Goal: Task Accomplishment & Management: Manage account settings

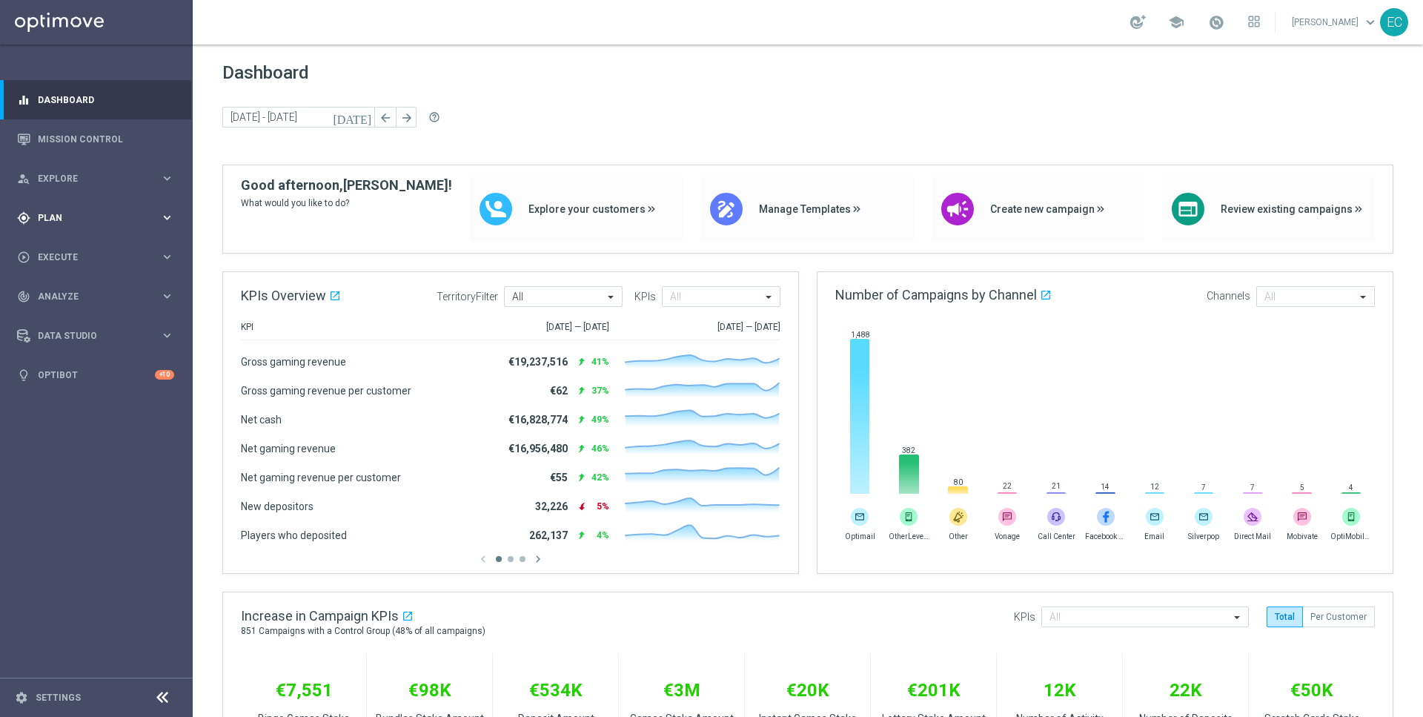
click at [90, 208] on div "gps_fixed Plan keyboard_arrow_right" at bounding box center [95, 217] width 191 height 39
click at [92, 293] on span "Templates" at bounding box center [92, 292] width 106 height 9
click at [114, 376] on link "Embedded Messaging" at bounding box center [100, 382] width 108 height 12
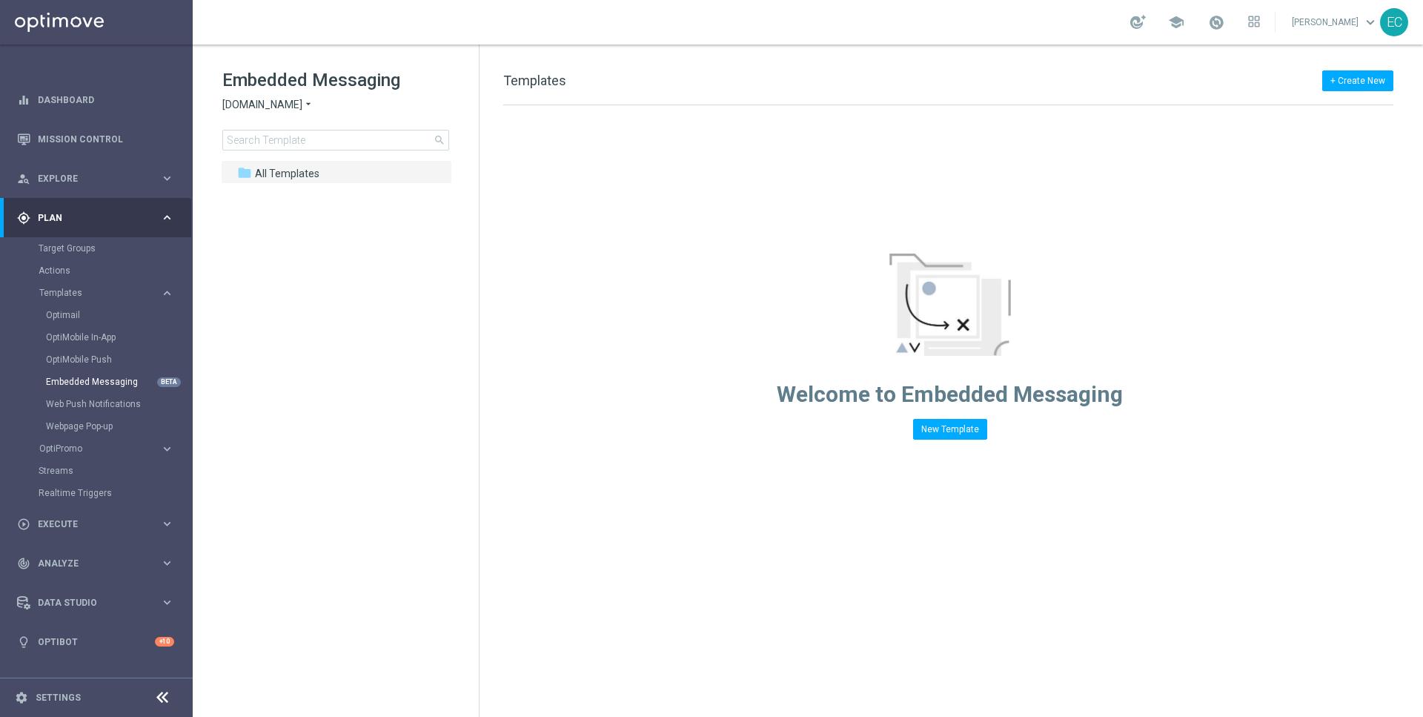
click at [300, 99] on span "[DOMAIN_NAME]" at bounding box center [262, 105] width 80 height 14
click at [286, 159] on div "Lottoland" at bounding box center [278, 157] width 111 height 18
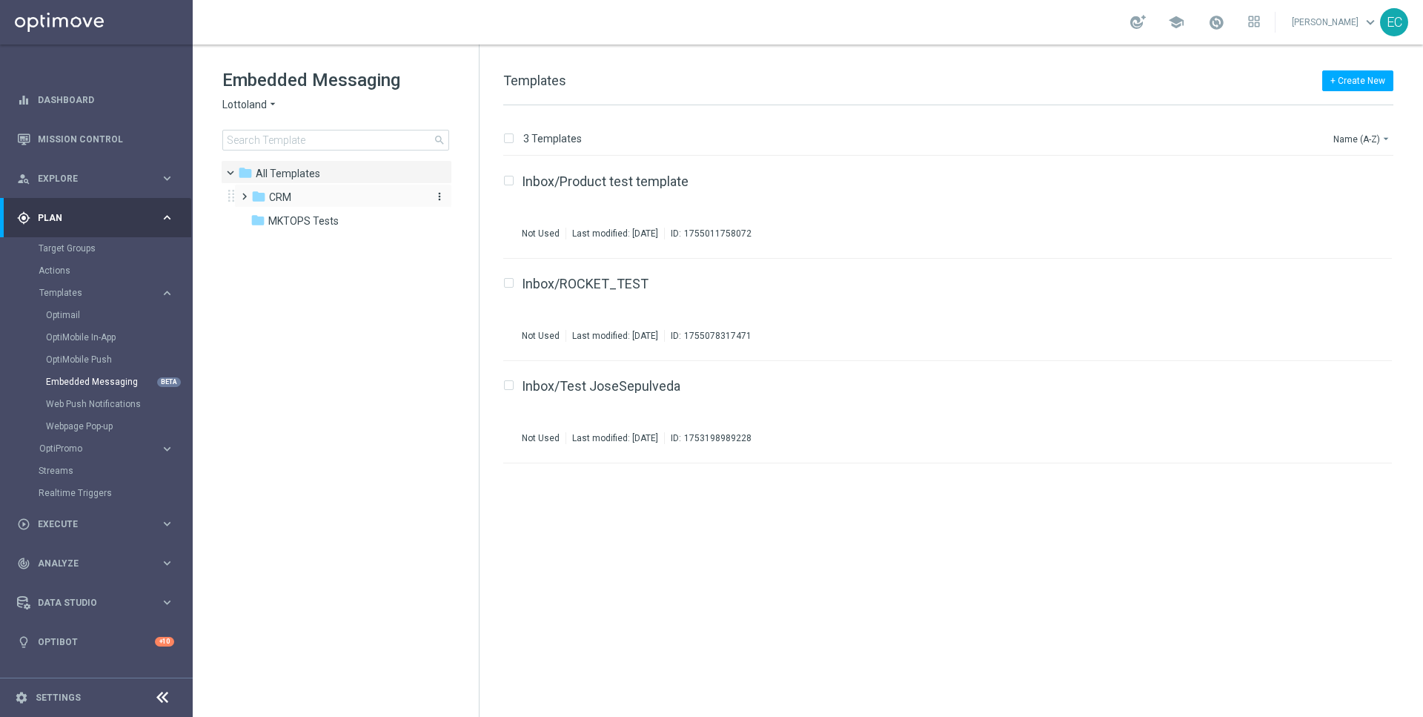
click at [307, 195] on div "folder CRM" at bounding box center [336, 197] width 170 height 17
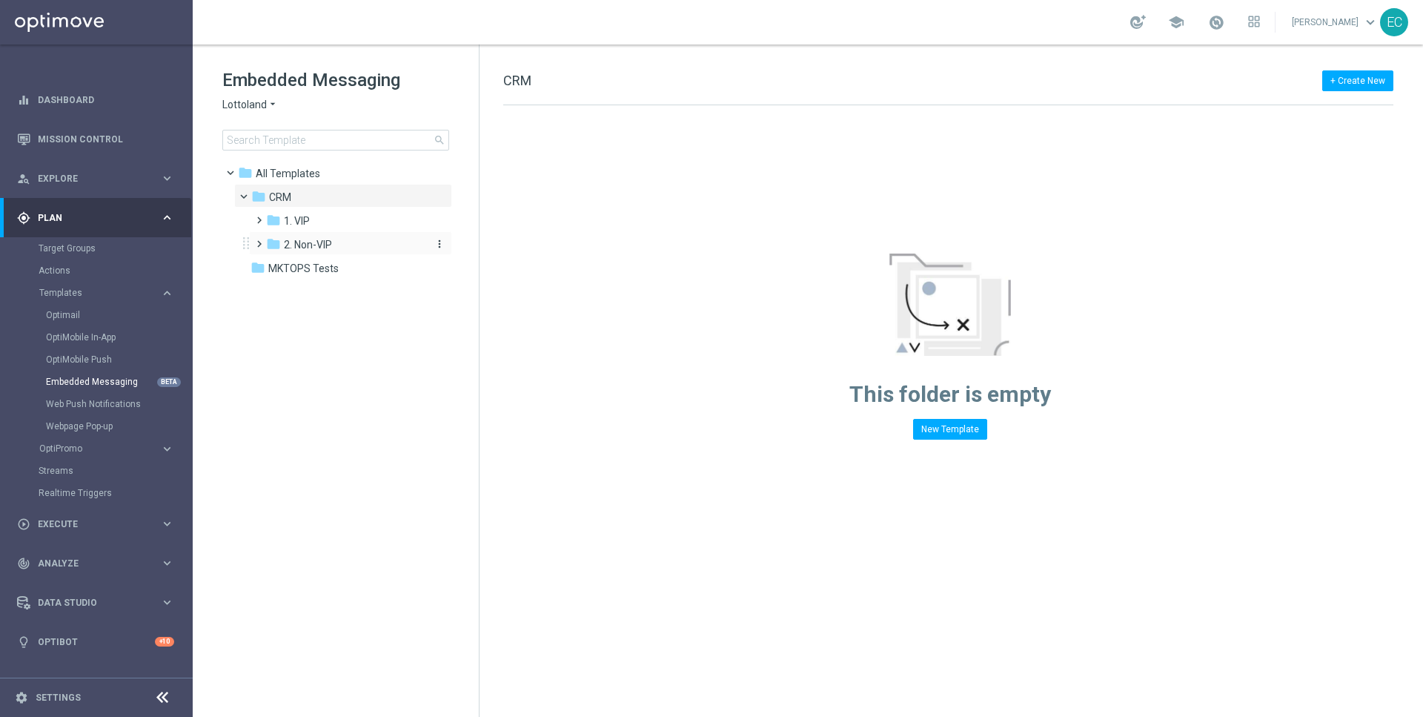
click at [317, 240] on span "2. Non-VIP" at bounding box center [308, 244] width 48 height 13
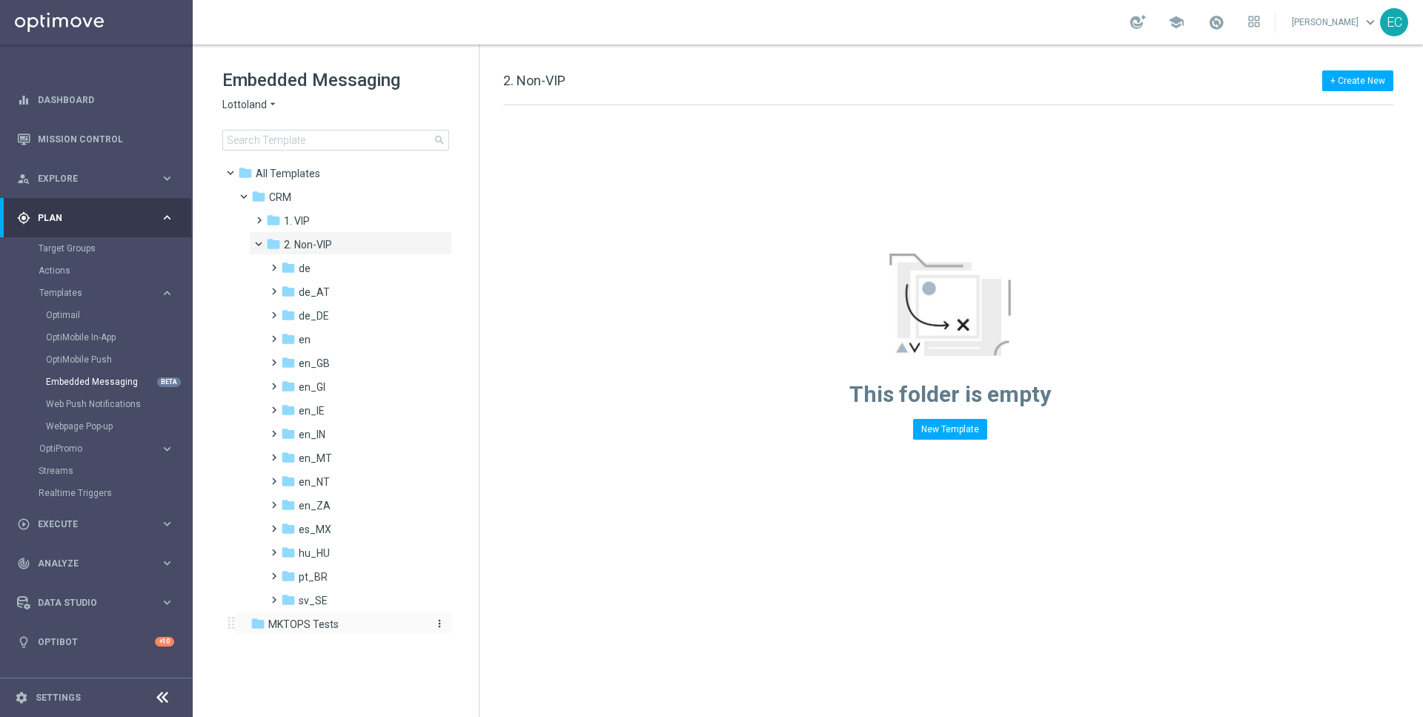
click at [323, 618] on span "MKTOPS Tests" at bounding box center [303, 623] width 70 height 13
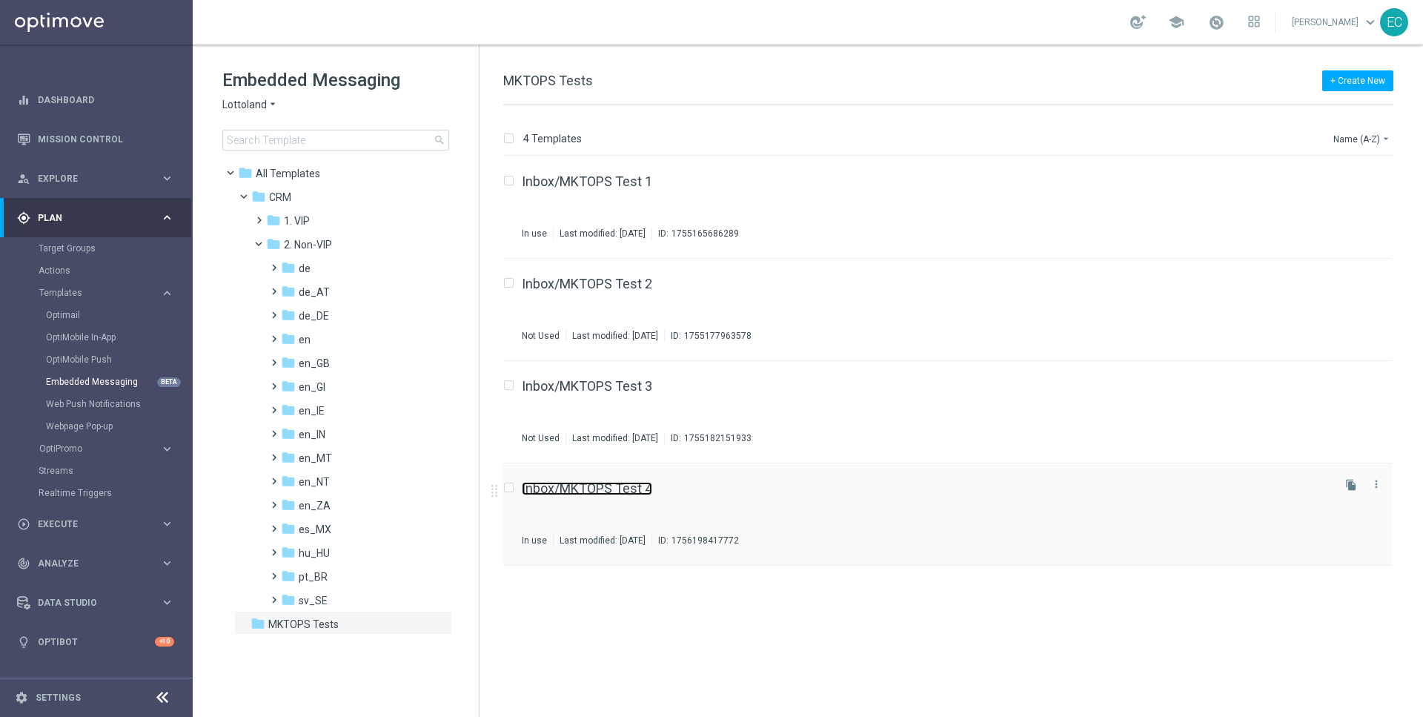
click at [629, 488] on link "Inbox/MKTOPS Test 4" at bounding box center [587, 488] width 130 height 13
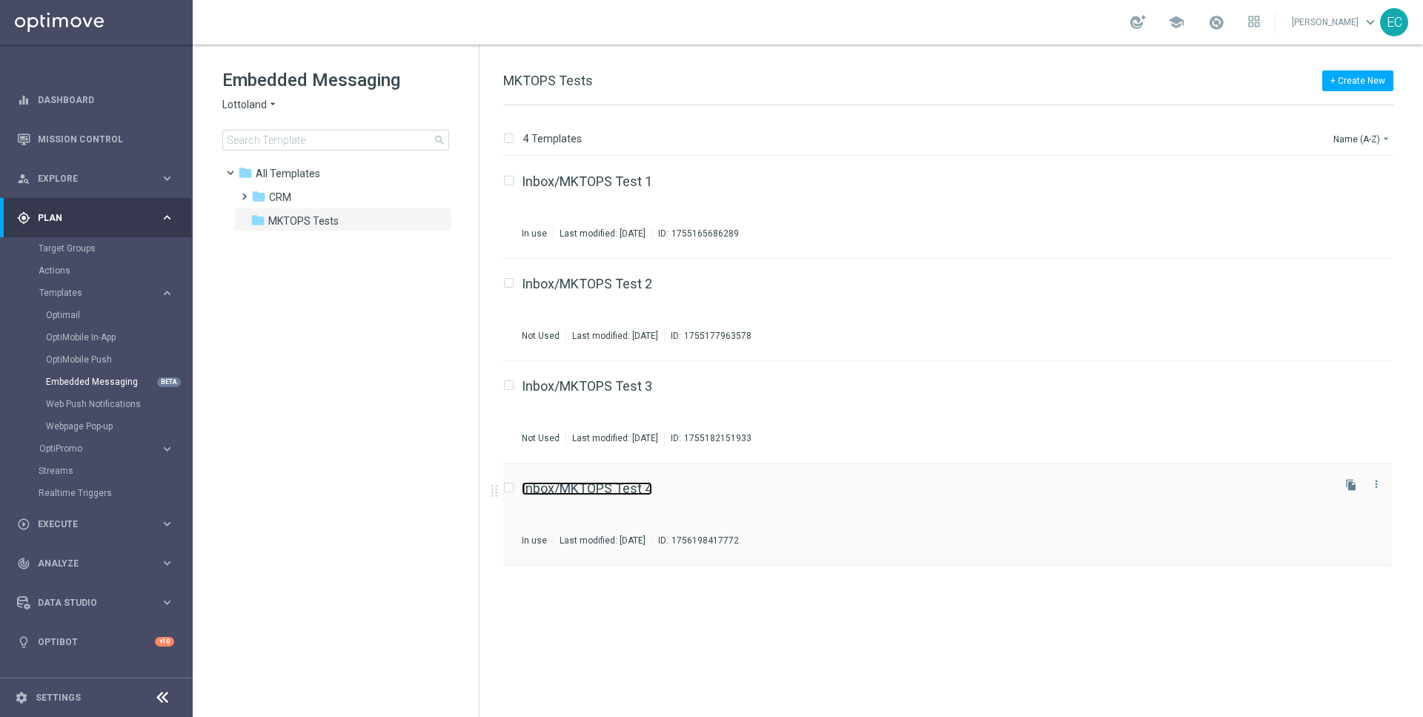
click at [594, 488] on link "Inbox/MKTOPS Test 4" at bounding box center [587, 488] width 130 height 13
click at [682, 387] on div "Inbox/MKTOPS Test 3" at bounding box center [926, 385] width 808 height 13
click at [623, 470] on div "Inbox/MKTOPS Test 4 In use Last modified: Tuesday, August 26, 2025 ID: 17561984…" at bounding box center [947, 514] width 889 height 102
click at [509, 485] on input "Press SPACE to select this row." at bounding box center [508, 490] width 10 height 10
checkbox input "true"
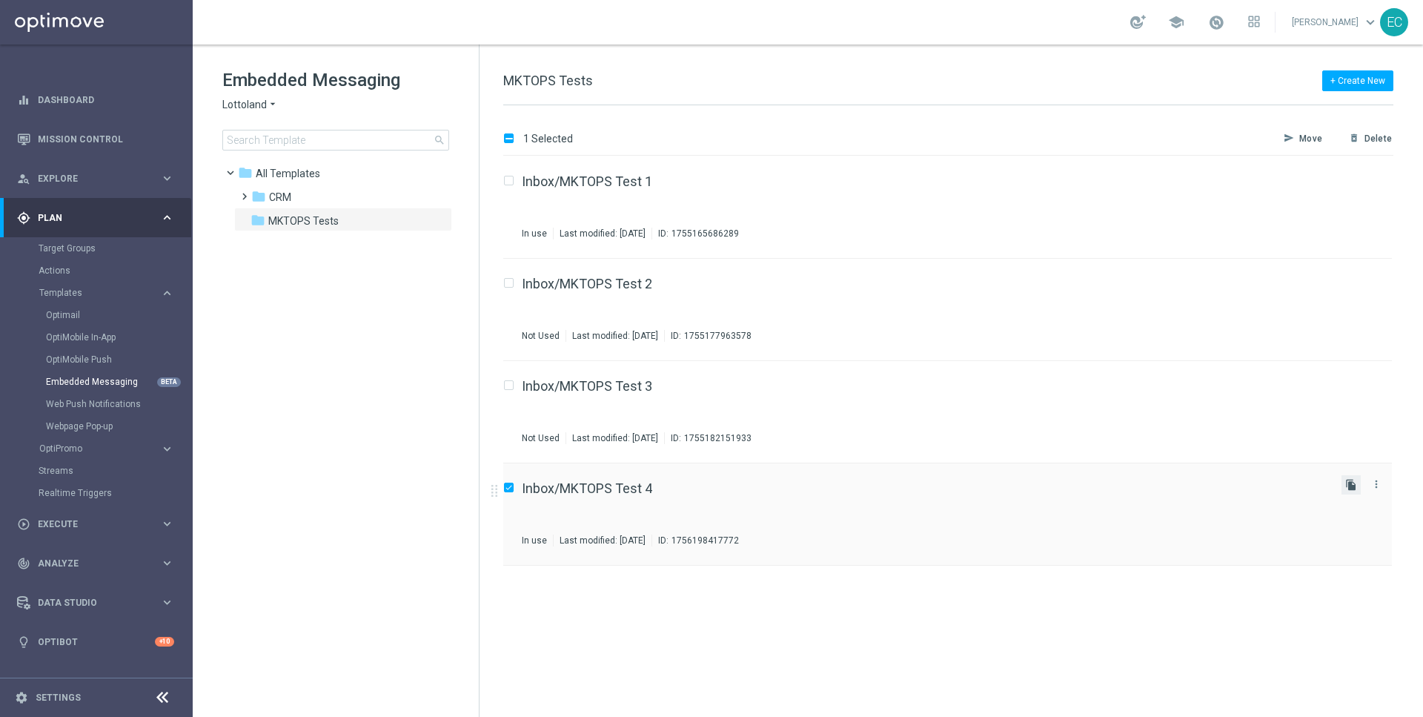
click at [1353, 481] on icon "file_copy" at bounding box center [1351, 485] width 12 height 12
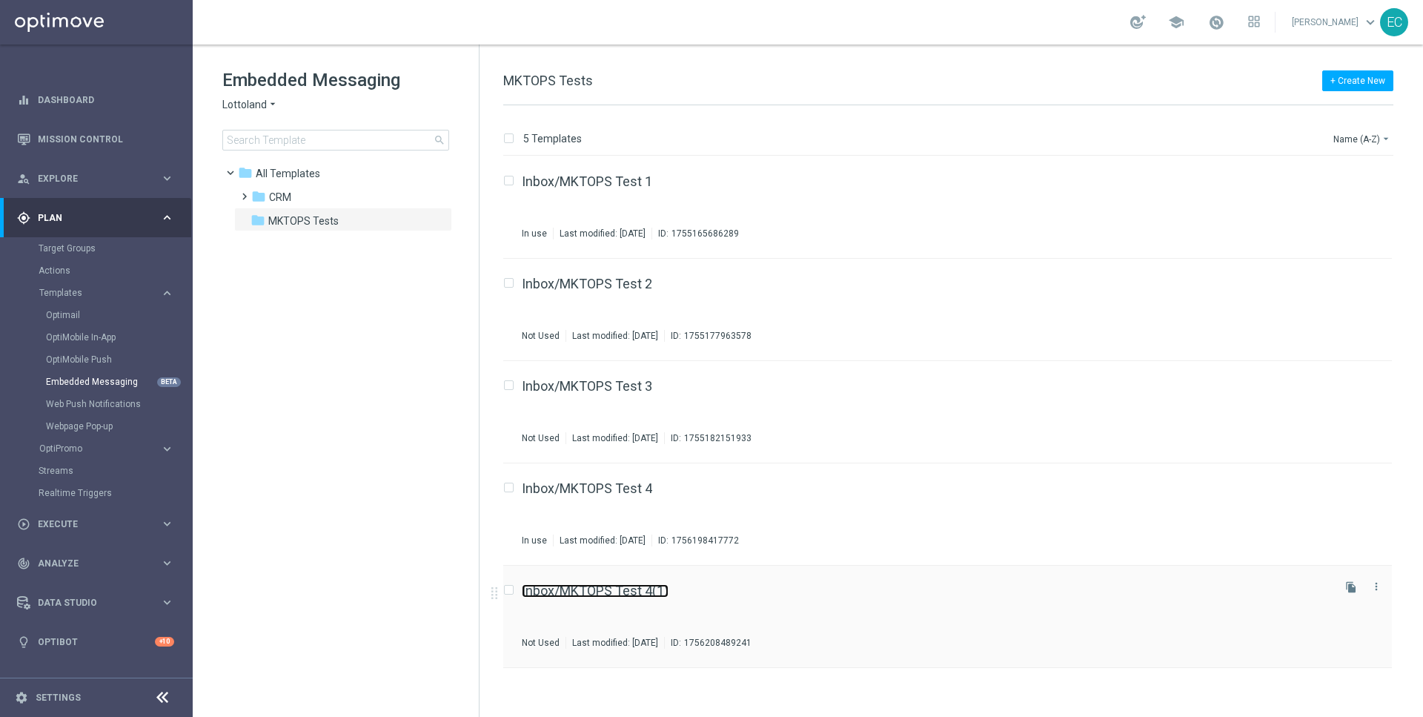
click at [630, 589] on link "Inbox/MKTOPS Test 4(1)" at bounding box center [595, 590] width 147 height 13
click at [650, 486] on link "Inbox/MKTOPS Test 4" at bounding box center [587, 488] width 130 height 13
click at [628, 597] on div "Inbox/MKTOPS Test 5 Not Used Last modified: Tuesday, August 26, 2025 ID: 175620…" at bounding box center [926, 616] width 808 height 64
click at [509, 485] on input "Press SPACE to select this row." at bounding box center [508, 490] width 10 height 10
checkbox input "true"
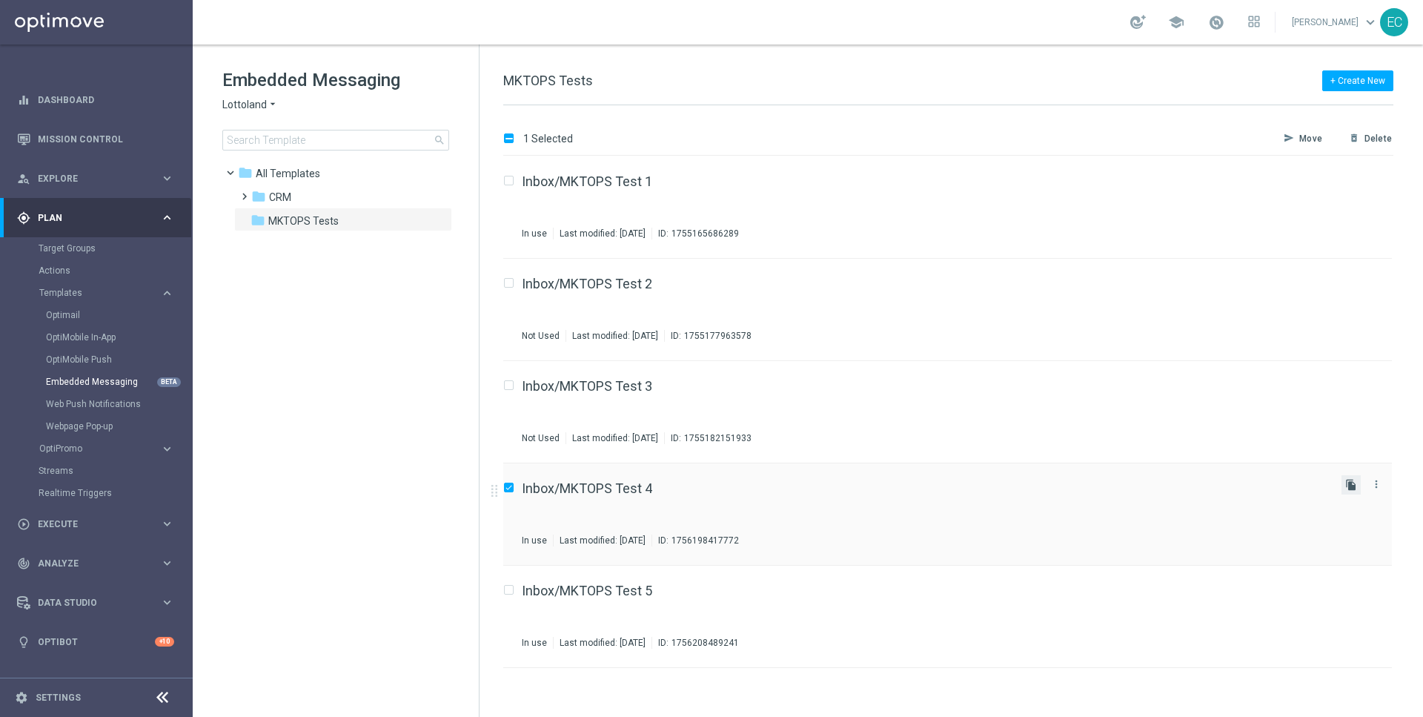
click at [1354, 482] on icon "file_copy" at bounding box center [1351, 485] width 12 height 12
click at [636, 586] on link "Inbox/MKTOPS Test 4(1)" at bounding box center [595, 590] width 147 height 13
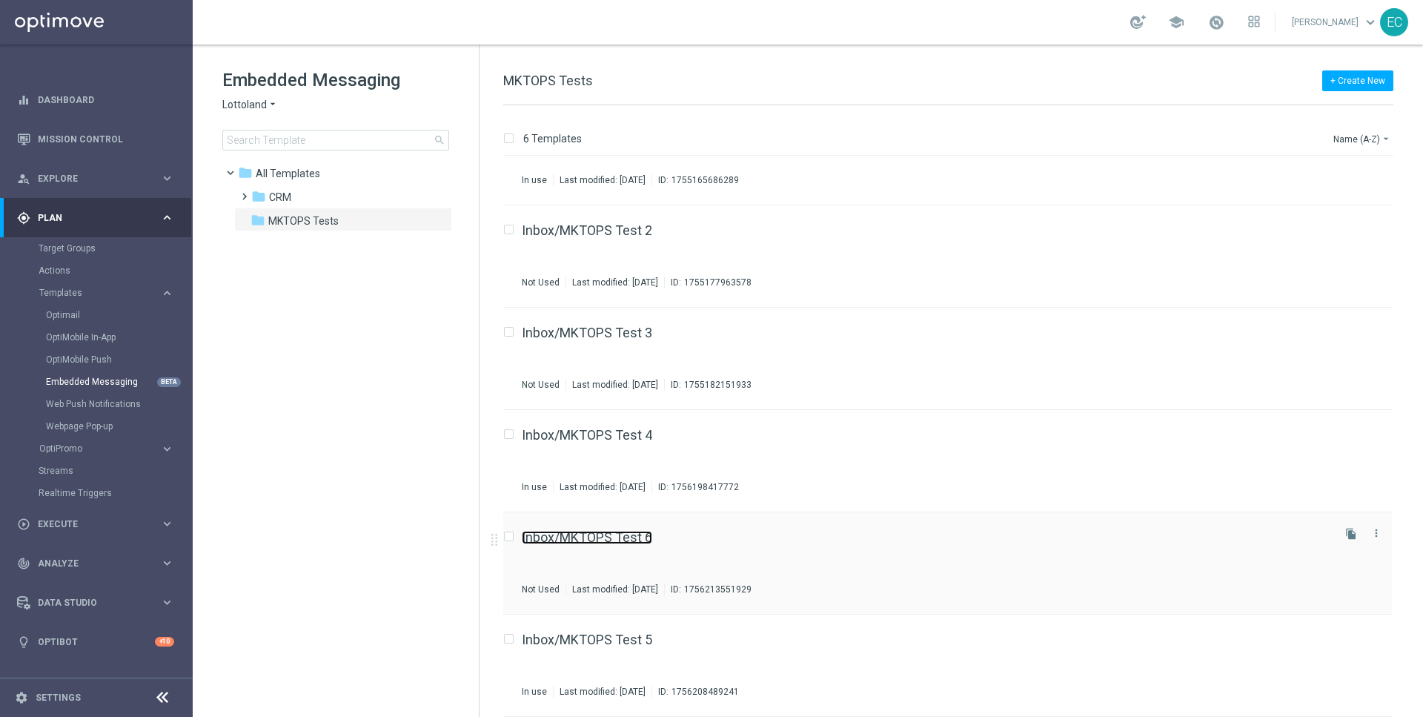
click at [643, 541] on link "Inbox/MKTOPS Test 6" at bounding box center [587, 537] width 130 height 13
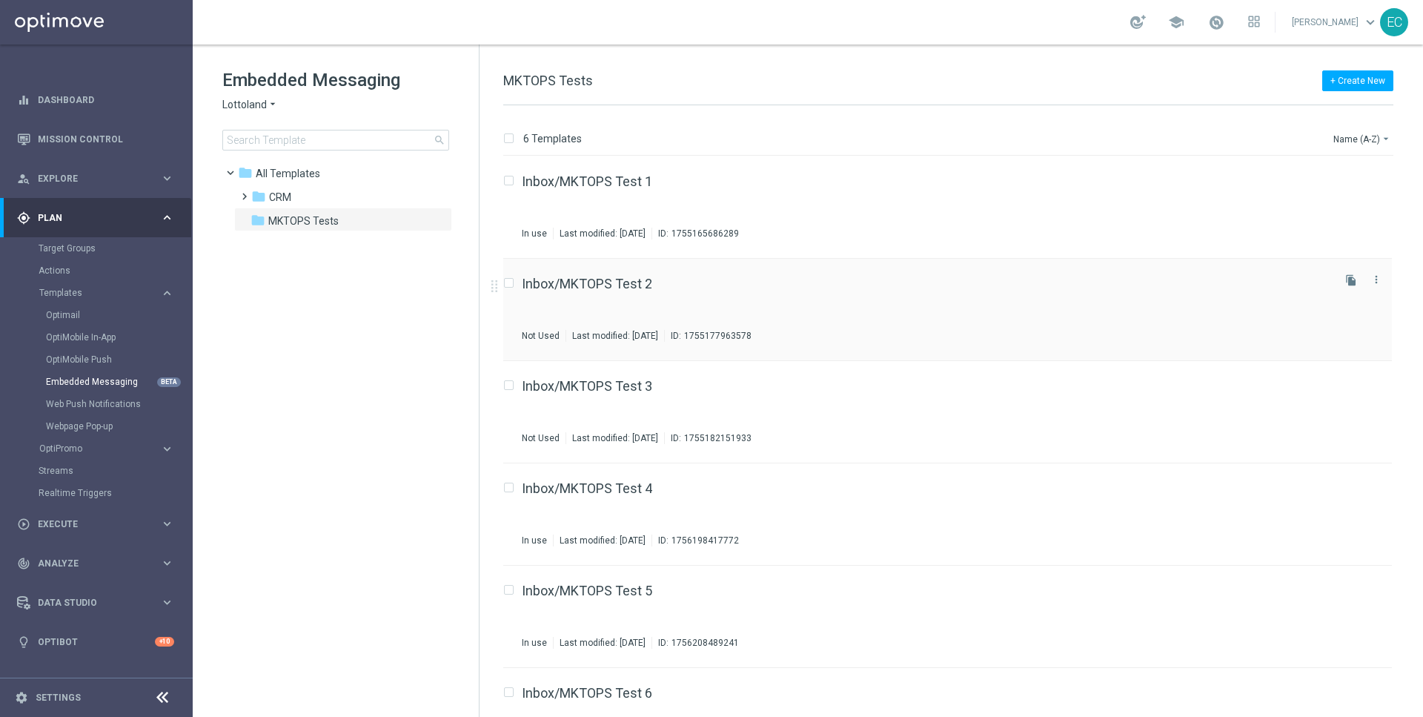
scroll to position [53, 0]
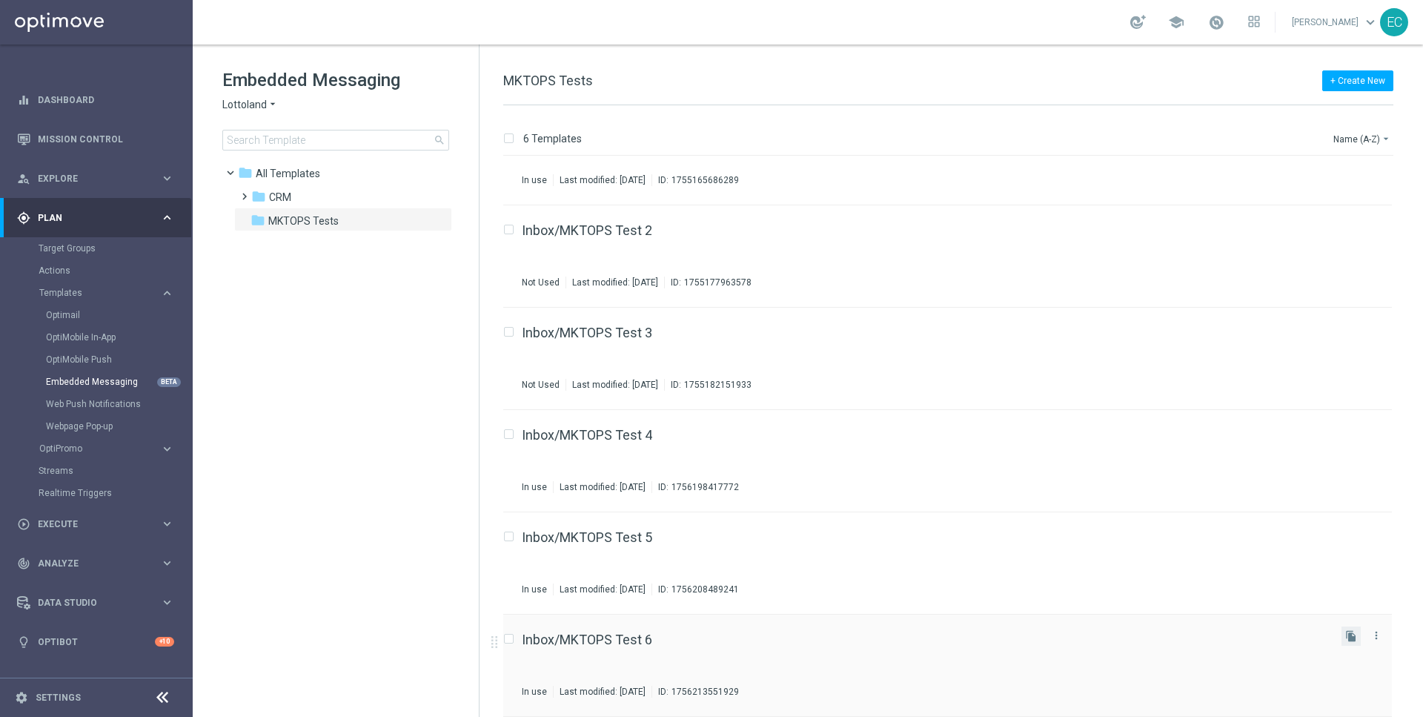
click at [1355, 641] on button "file_copy" at bounding box center [1350, 635] width 19 height 19
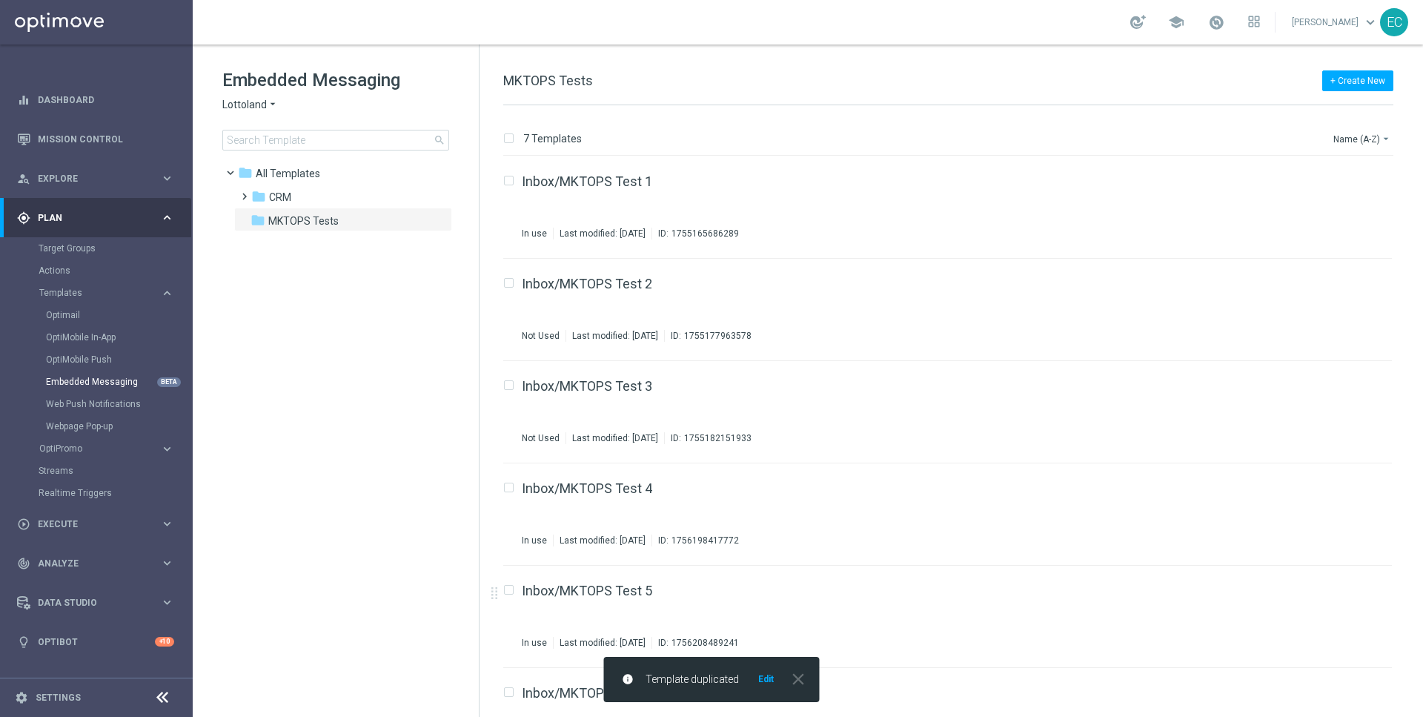
scroll to position [156, 0]
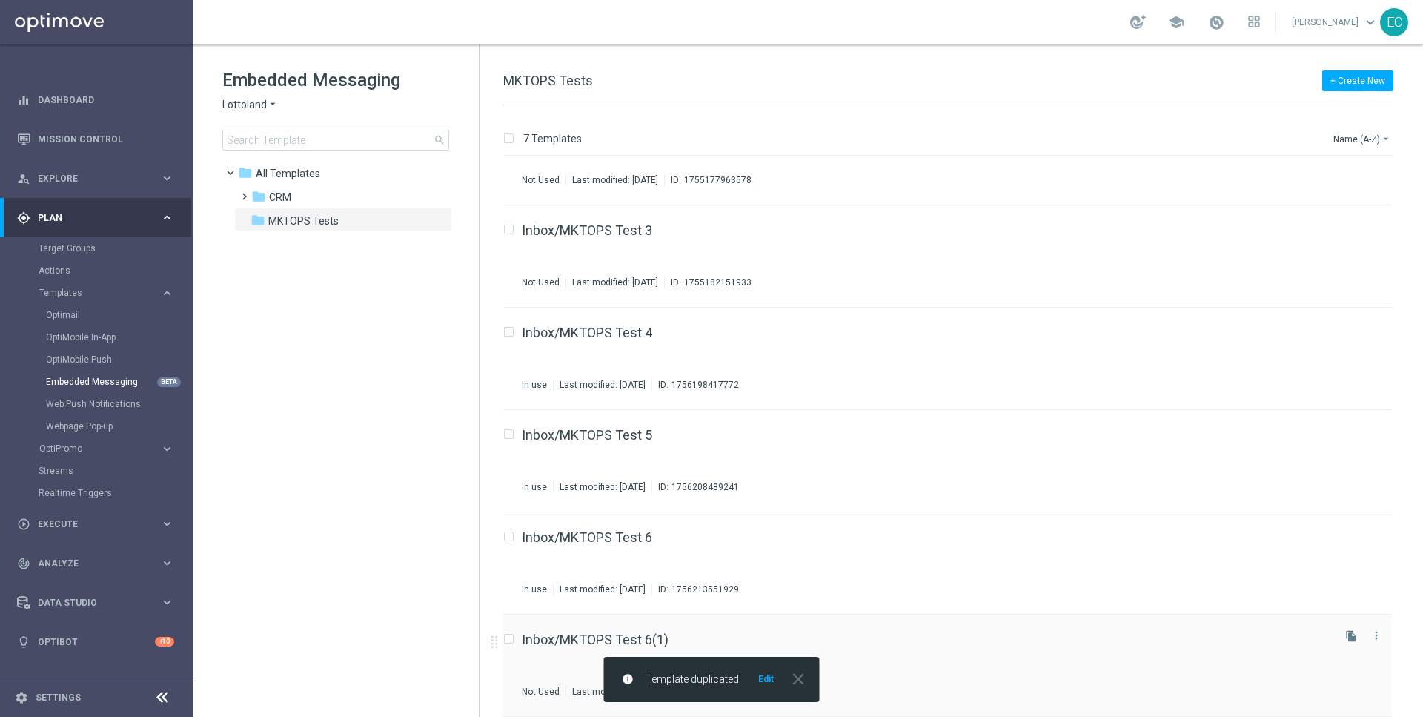
click at [641, 631] on div "Inbox/MKTOPS Test 6(1) Not Used Last modified: Tuesday, August 26, 2025 ID: 175…" at bounding box center [947, 665] width 889 height 102
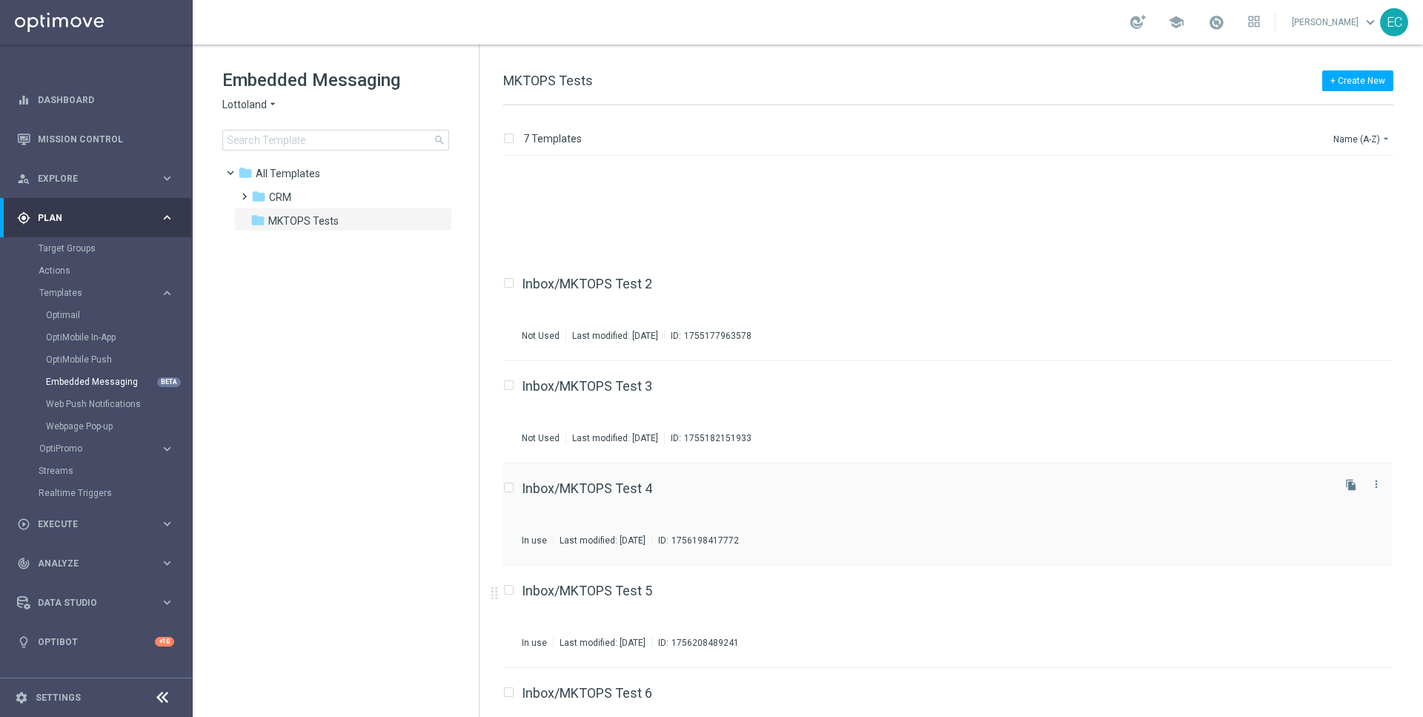
scroll to position [156, 0]
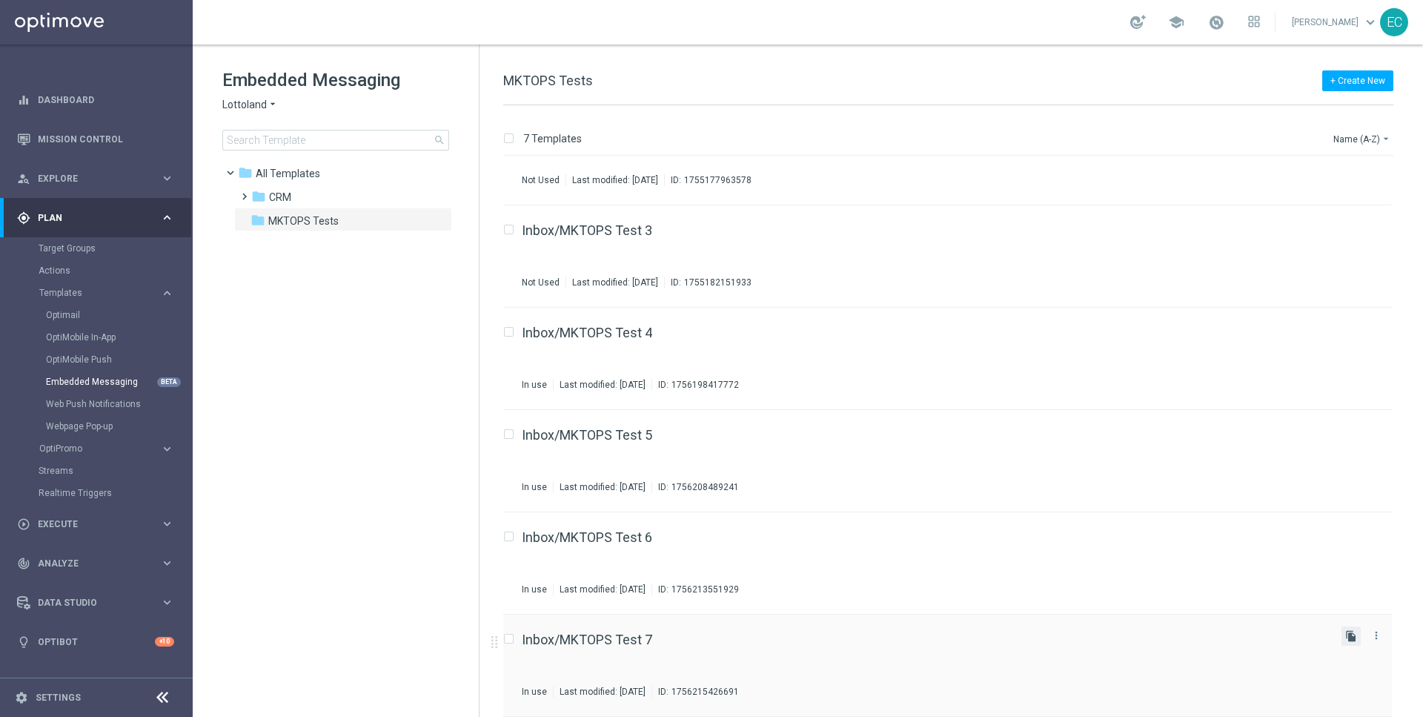
click at [1346, 636] on icon "file_copy" at bounding box center [1351, 636] width 12 height 12
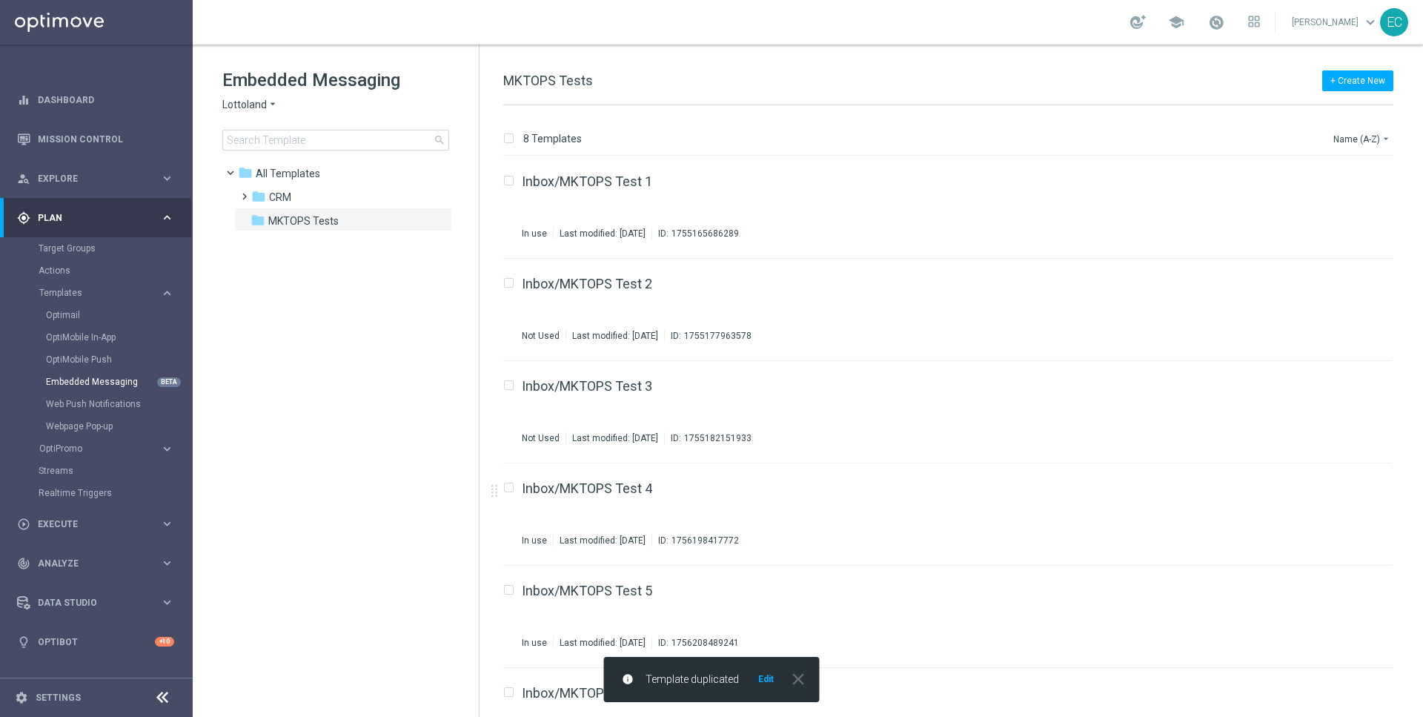
scroll to position [258, 0]
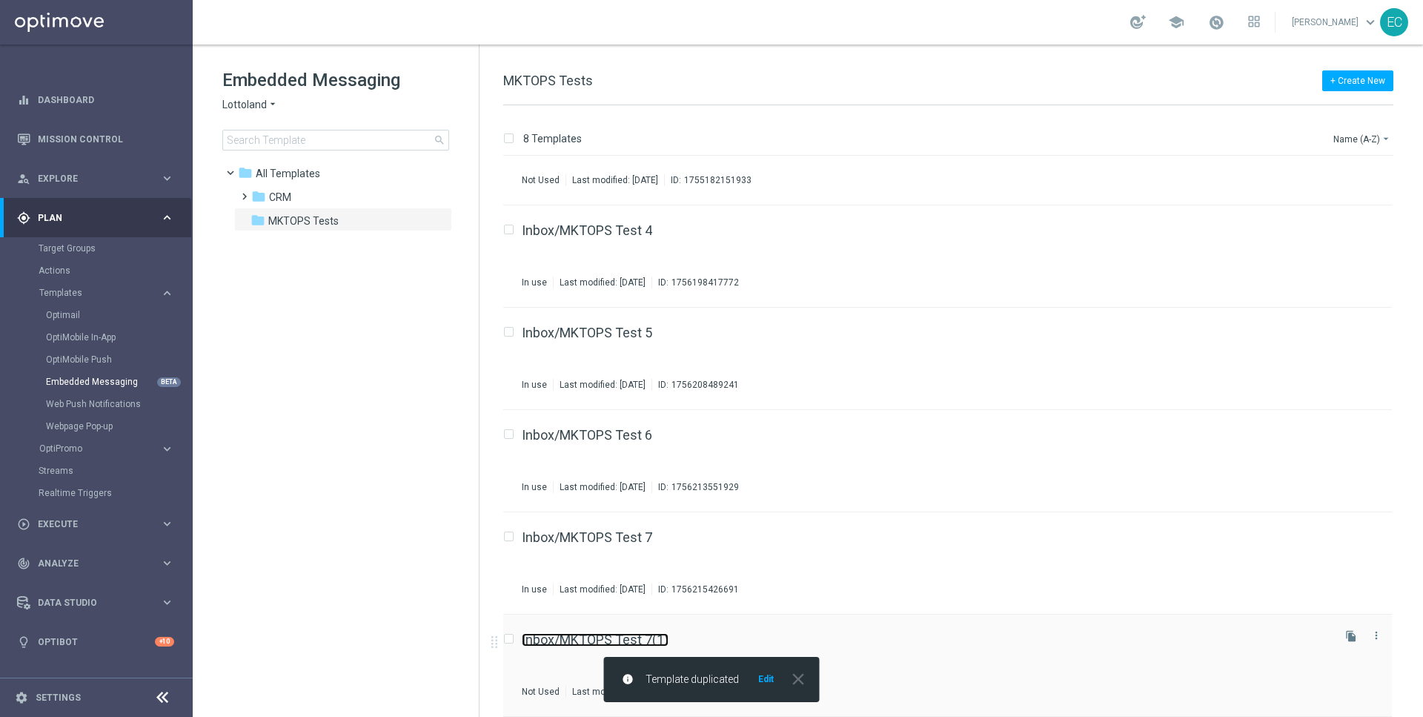
click at [623, 634] on link "Inbox/MKTOPS Test 7(1)" at bounding box center [595, 639] width 147 height 13
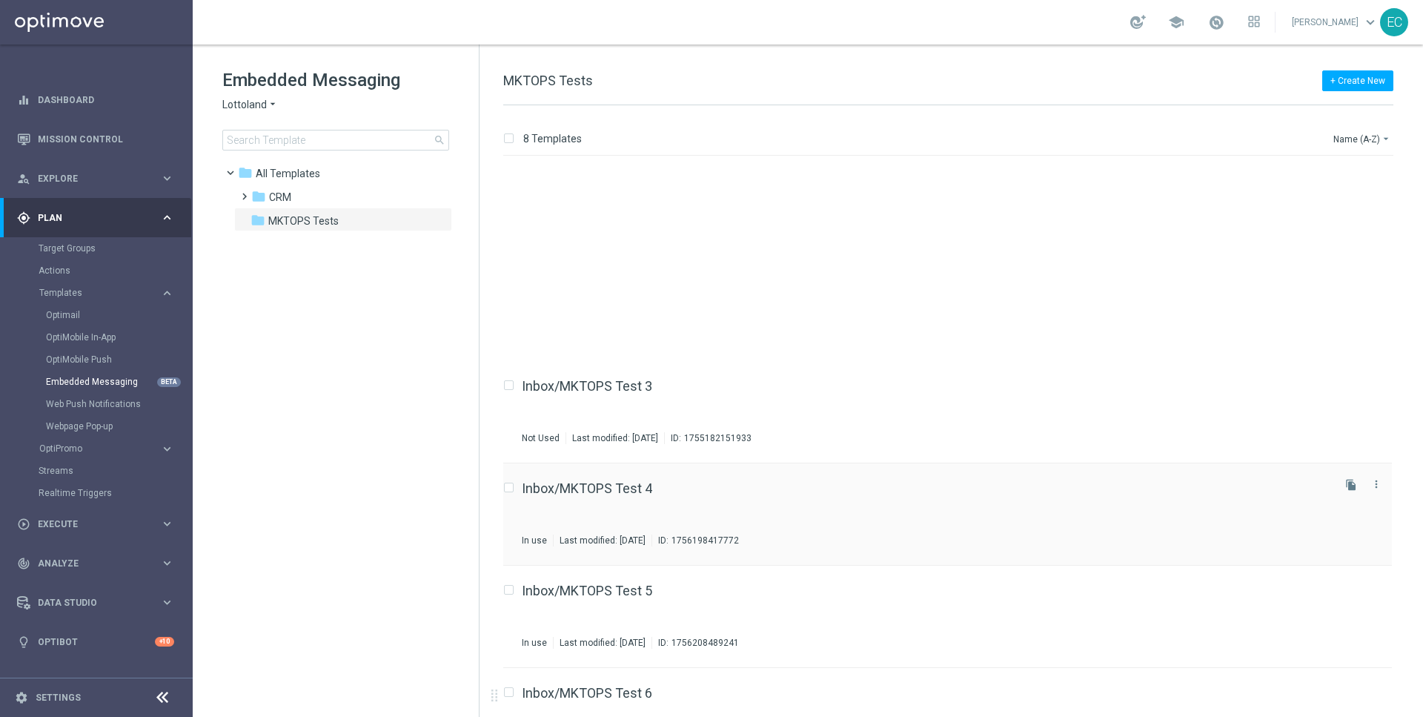
scroll to position [258, 0]
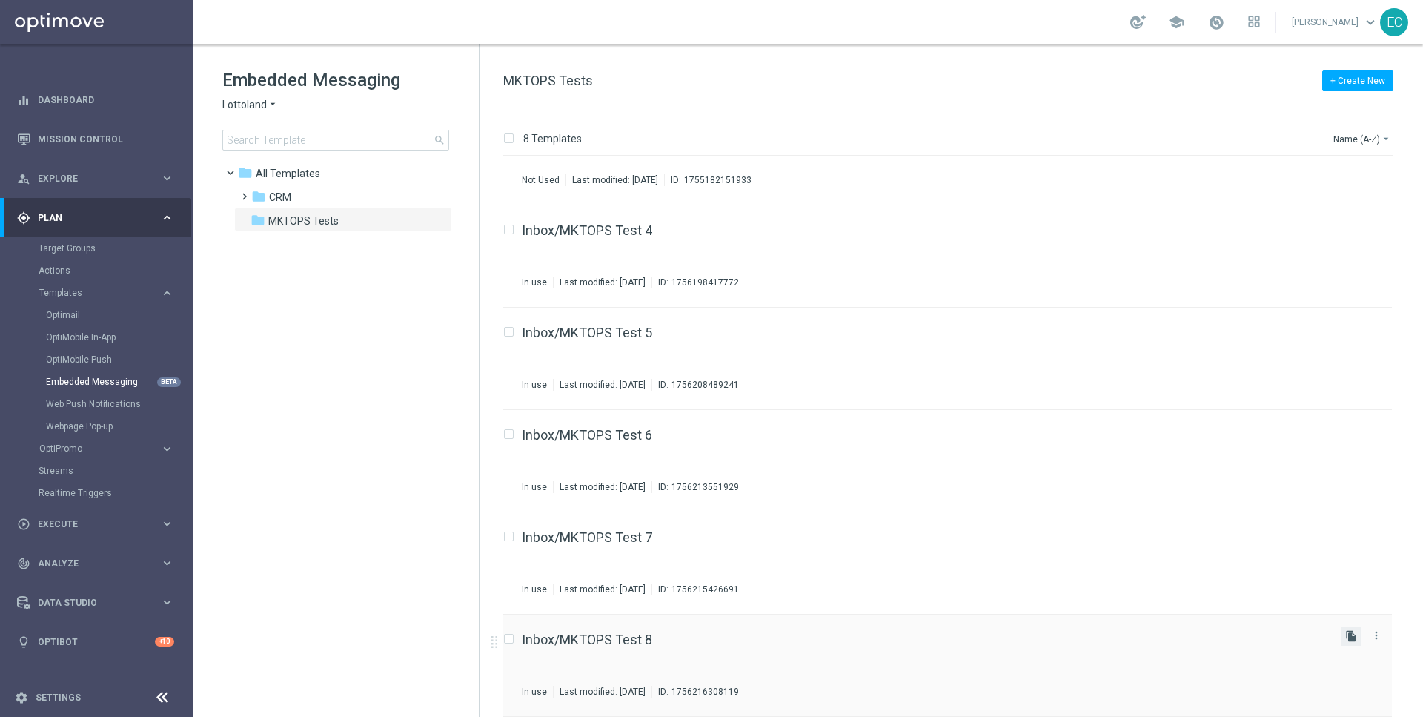
click at [1345, 640] on icon "file_copy" at bounding box center [1351, 636] width 12 height 12
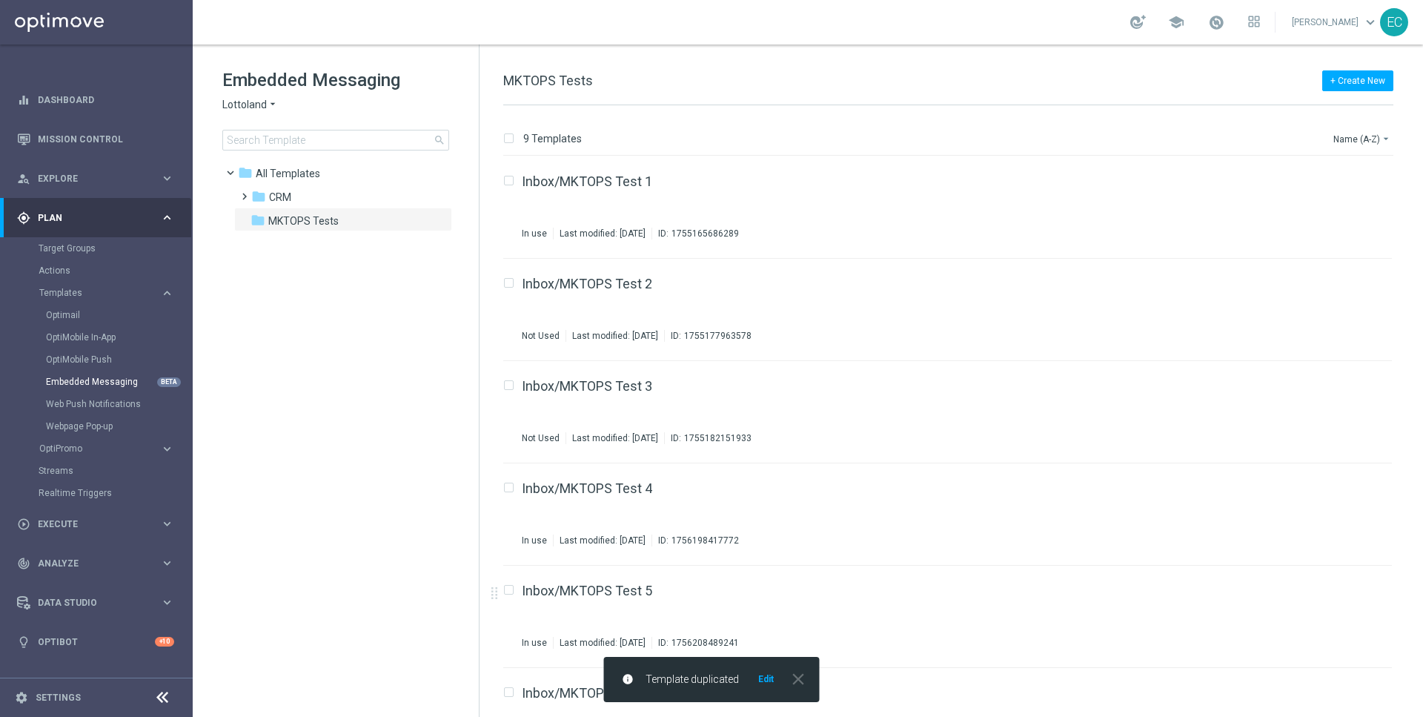
scroll to position [360, 0]
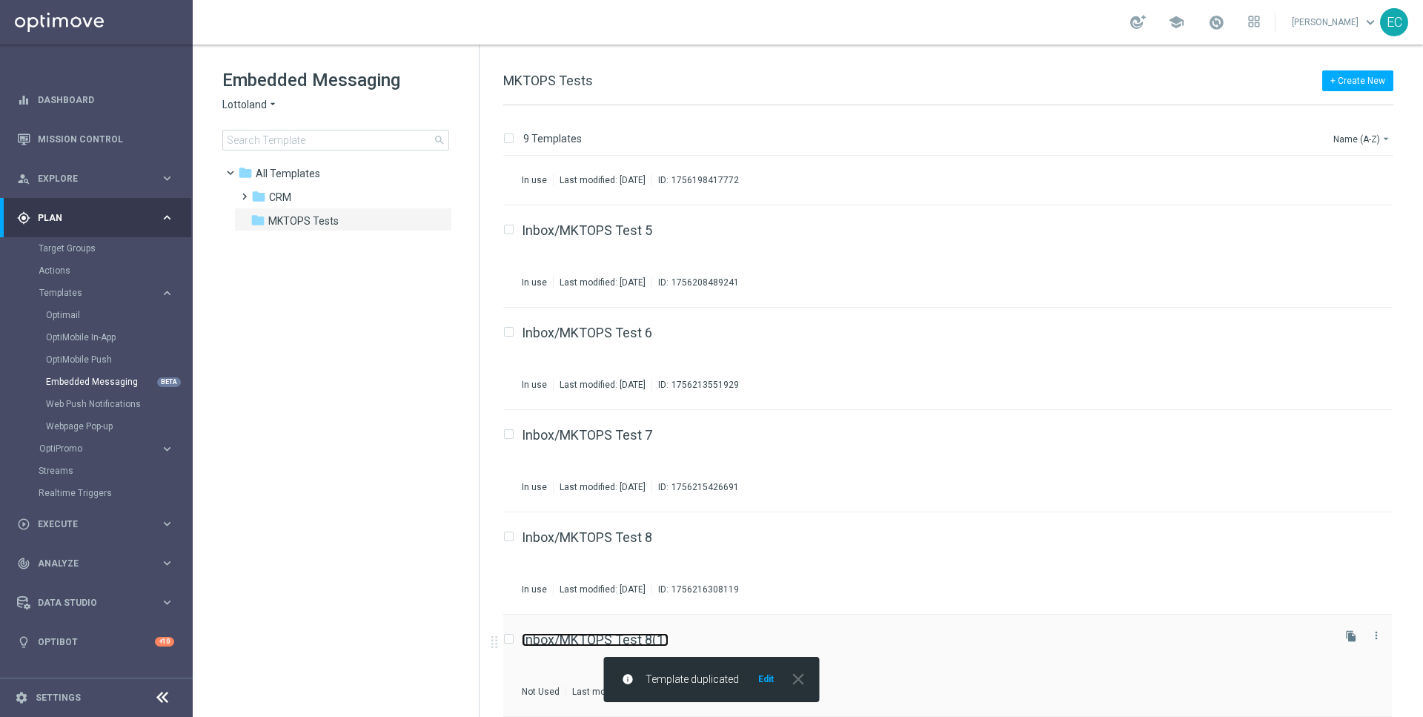
click at [644, 638] on link "Inbox/MKTOPS Test 8(1)" at bounding box center [595, 639] width 147 height 13
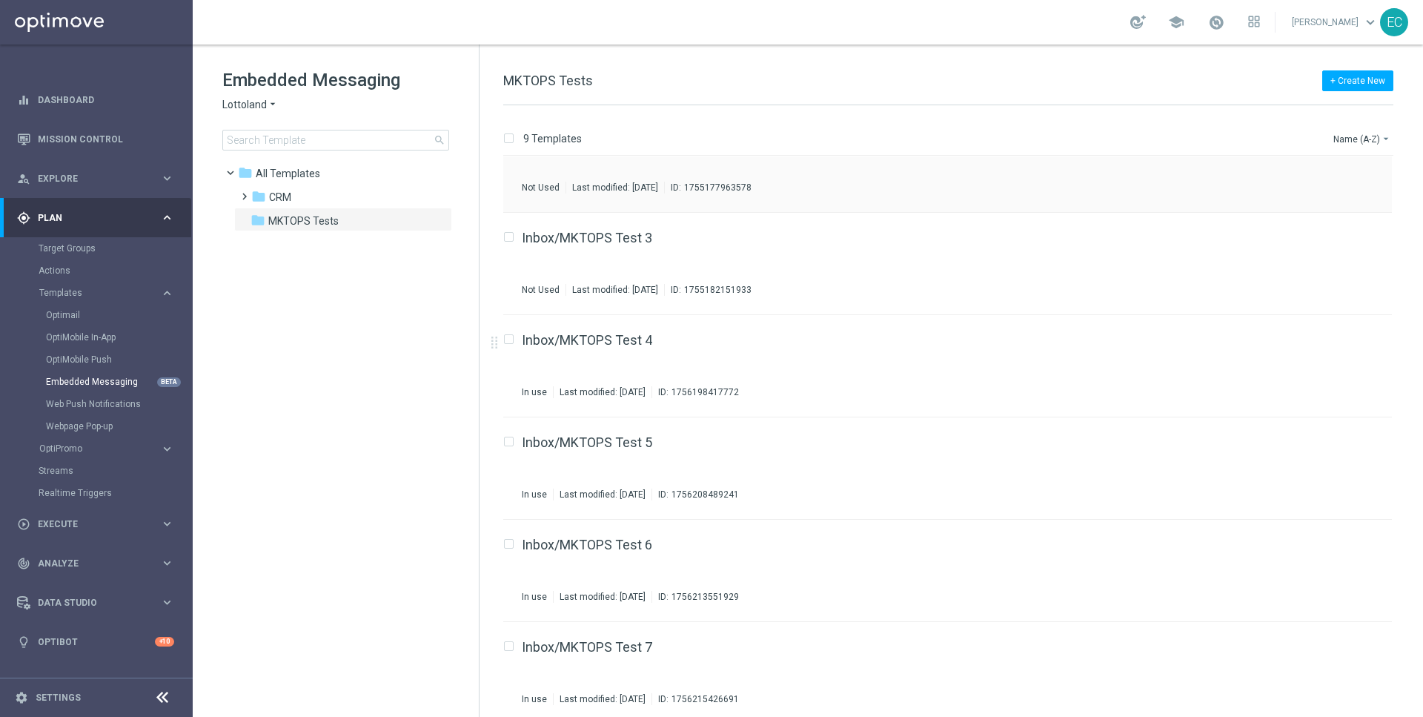
scroll to position [360, 0]
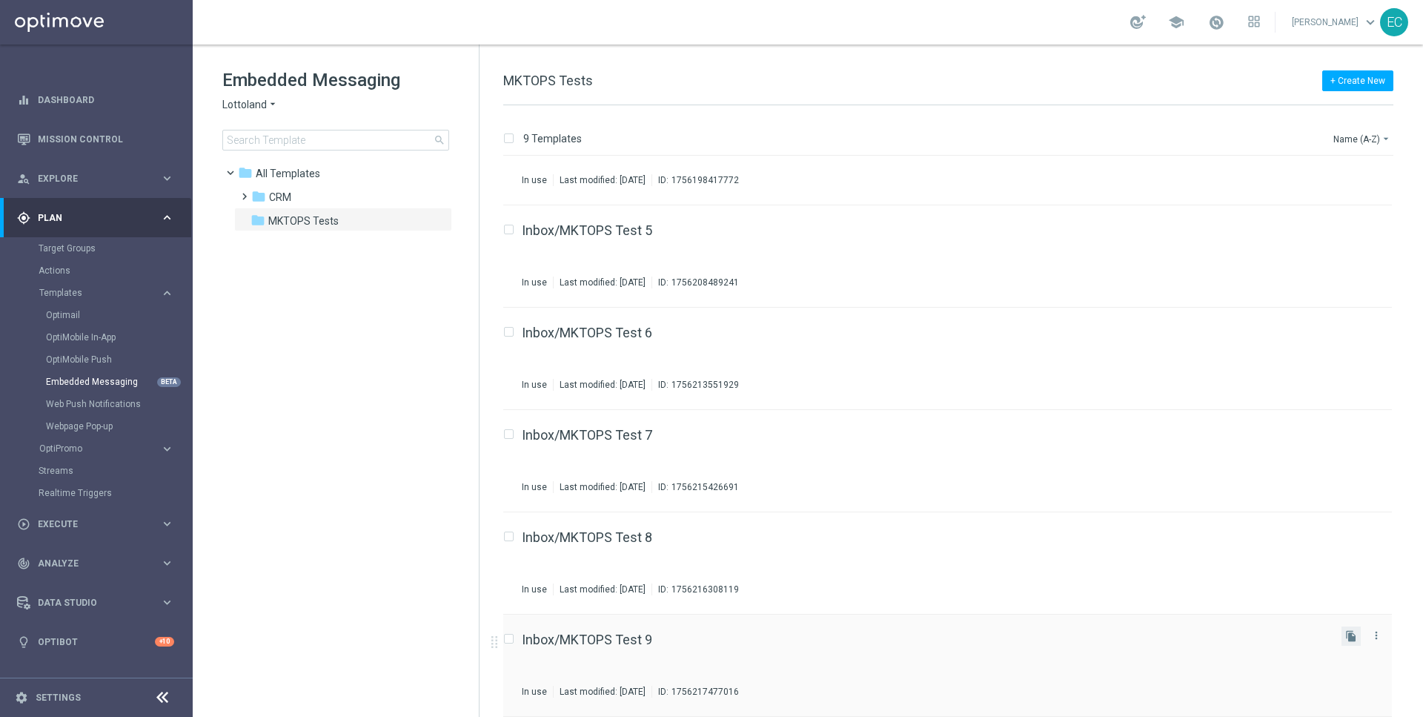
click at [1354, 642] on button "file_copy" at bounding box center [1350, 635] width 19 height 19
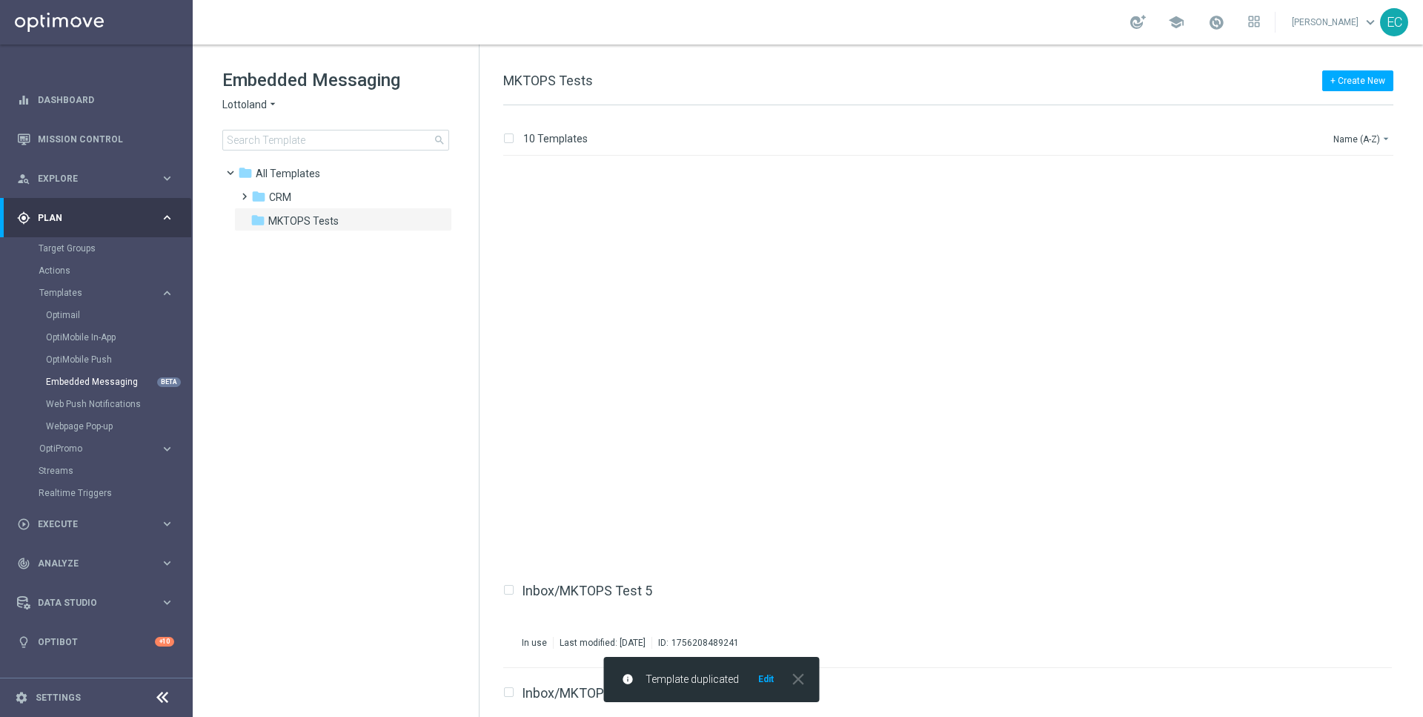
scroll to position [462, 0]
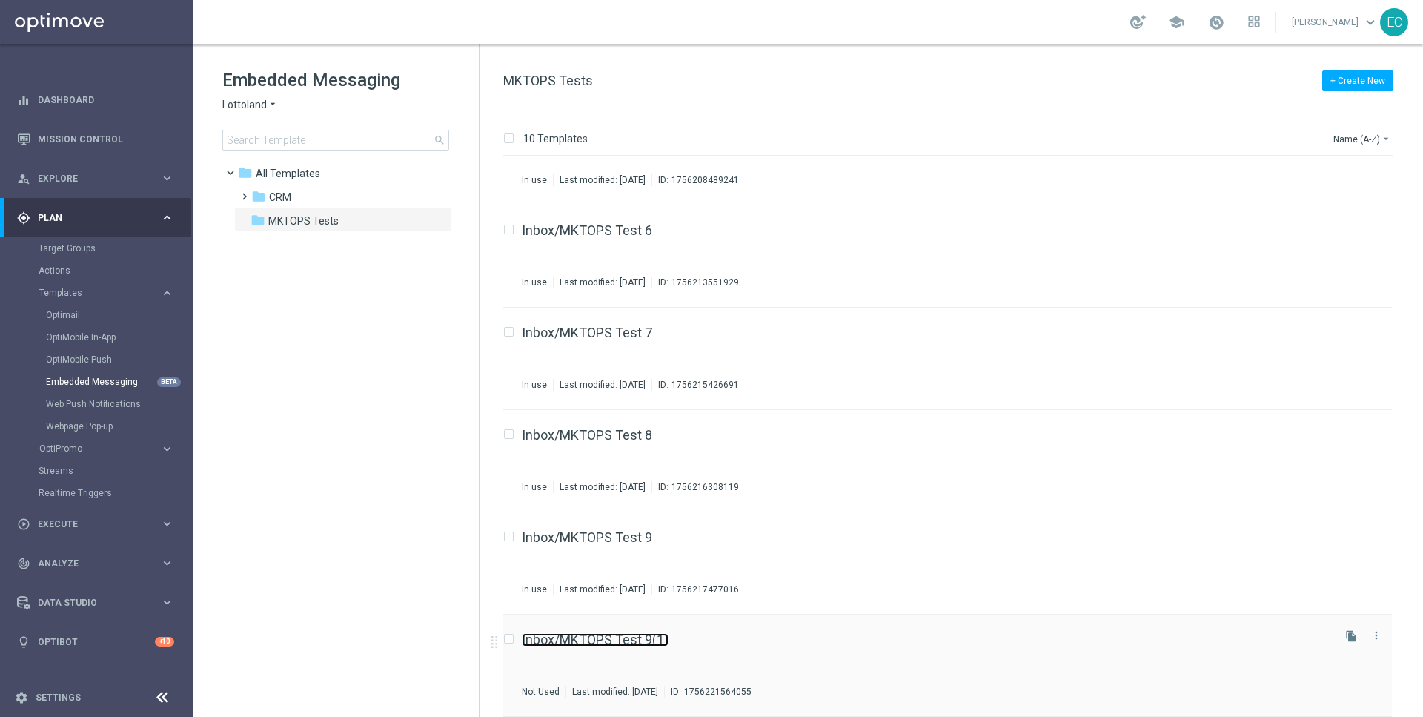
click at [631, 634] on link "Inbox/MKTOPS Test 9(1)" at bounding box center [595, 639] width 147 height 13
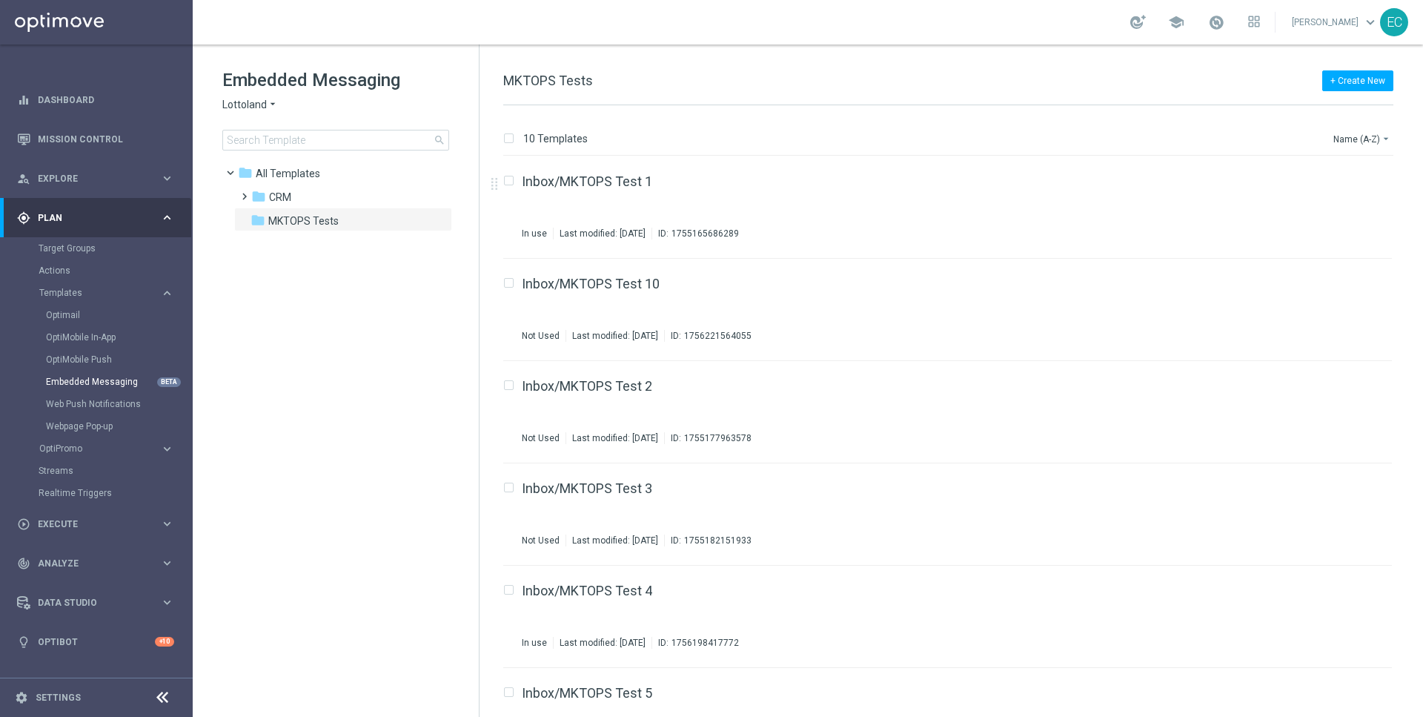
click at [261, 102] on span "Lottoland" at bounding box center [244, 105] width 44 height 14
click at [301, 136] on div "[DOMAIN_NAME]" at bounding box center [278, 139] width 111 height 18
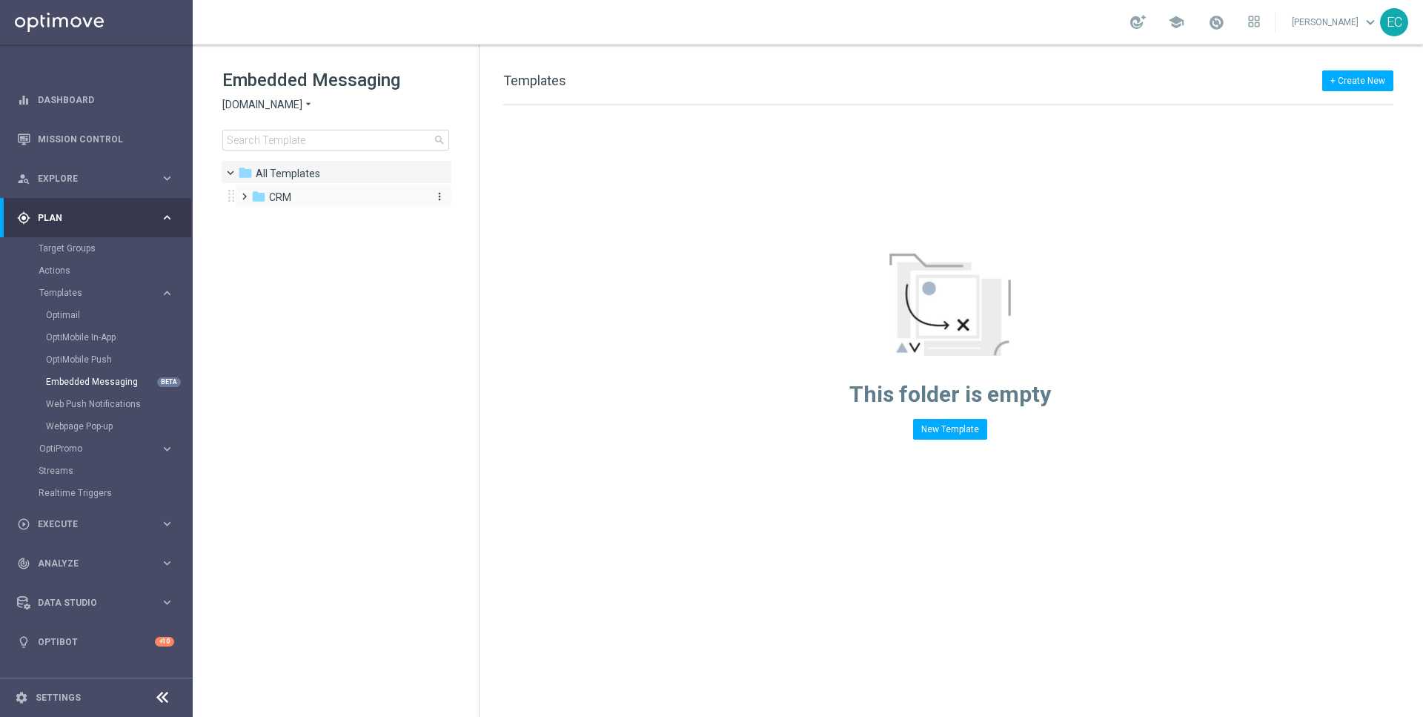
click at [325, 197] on div "folder CRM" at bounding box center [336, 197] width 170 height 17
click at [337, 247] on div "folder 2. Non-VIP" at bounding box center [345, 244] width 158 height 17
click at [311, 220] on div "folder 1. VIP" at bounding box center [345, 221] width 158 height 17
click at [440, 176] on icon "more_vert" at bounding box center [440, 173] width 12 height 12
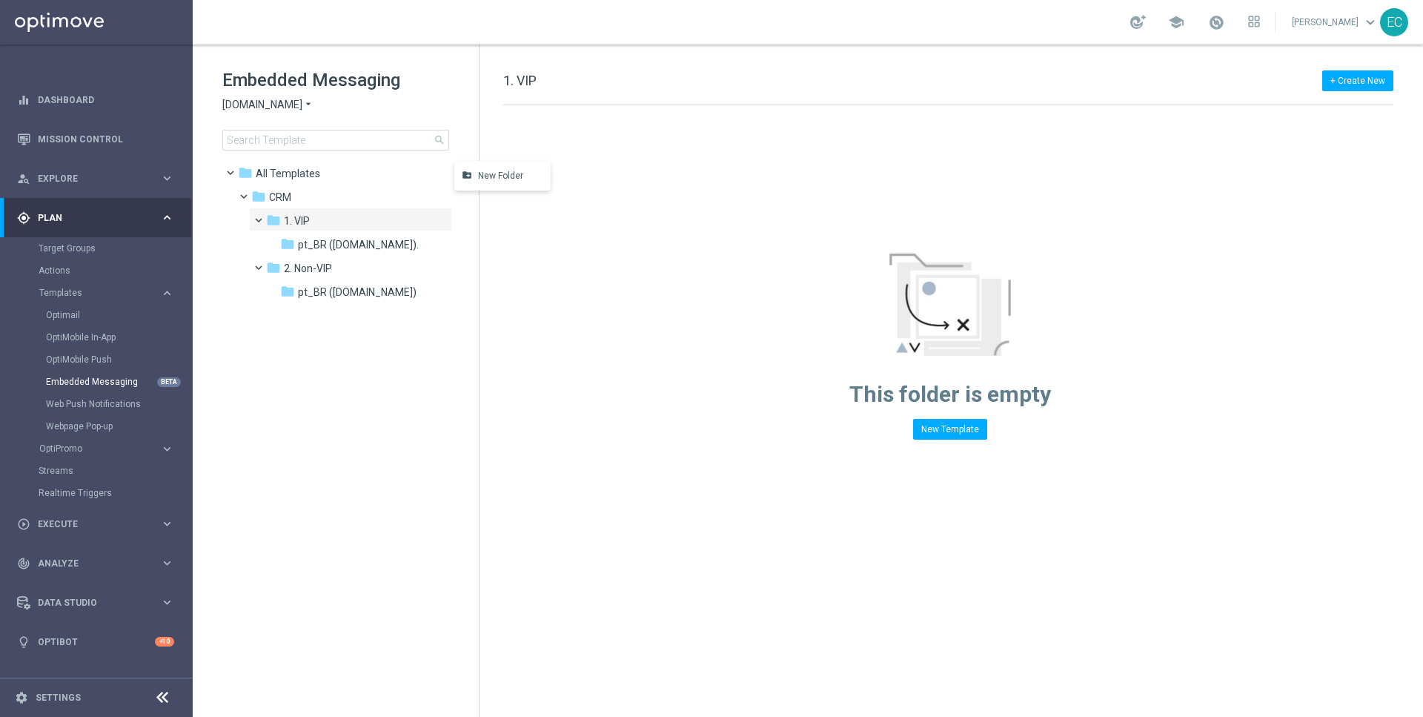
click at [465, 170] on icon "create_new_folder" at bounding box center [467, 176] width 22 height 12
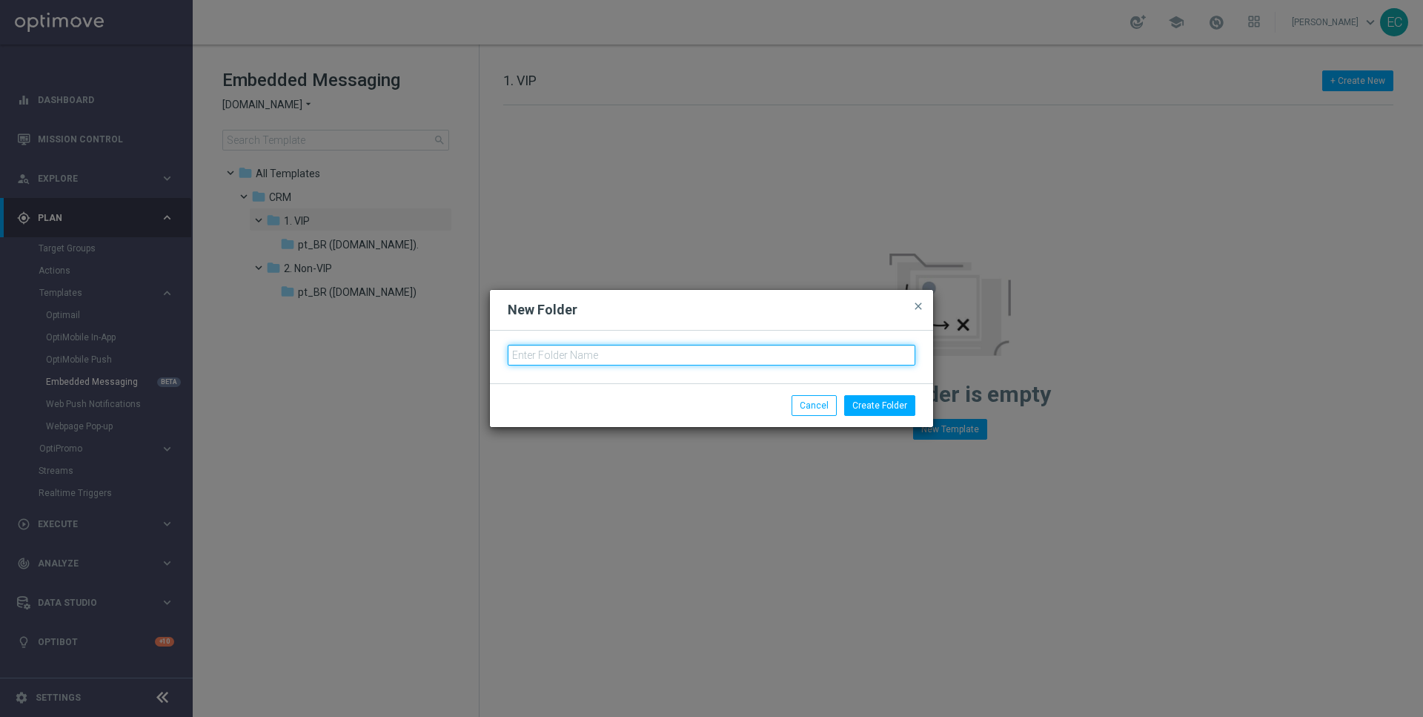
click at [603, 356] on input "text" at bounding box center [712, 355] width 408 height 21
type input "BET.BR MKTOPS TESTING"
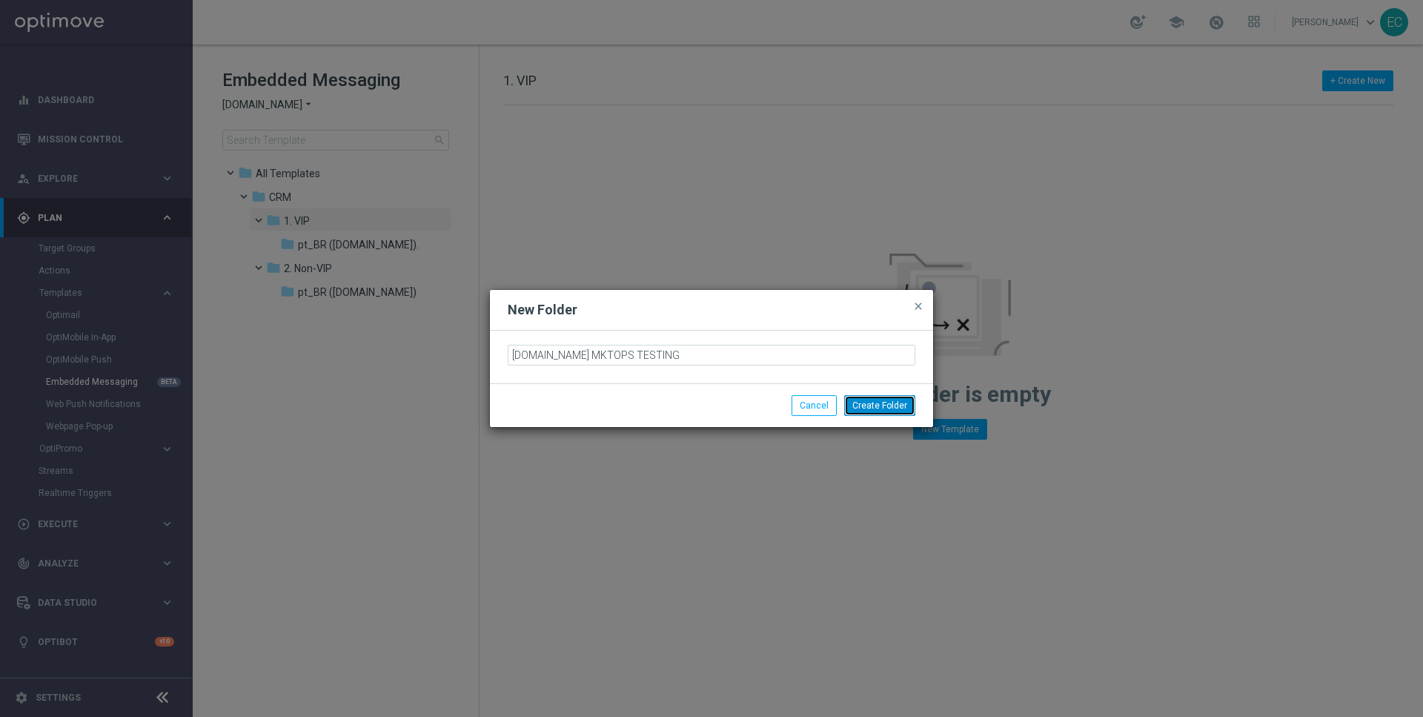
click at [874, 407] on button "Create Folder" at bounding box center [879, 405] width 71 height 21
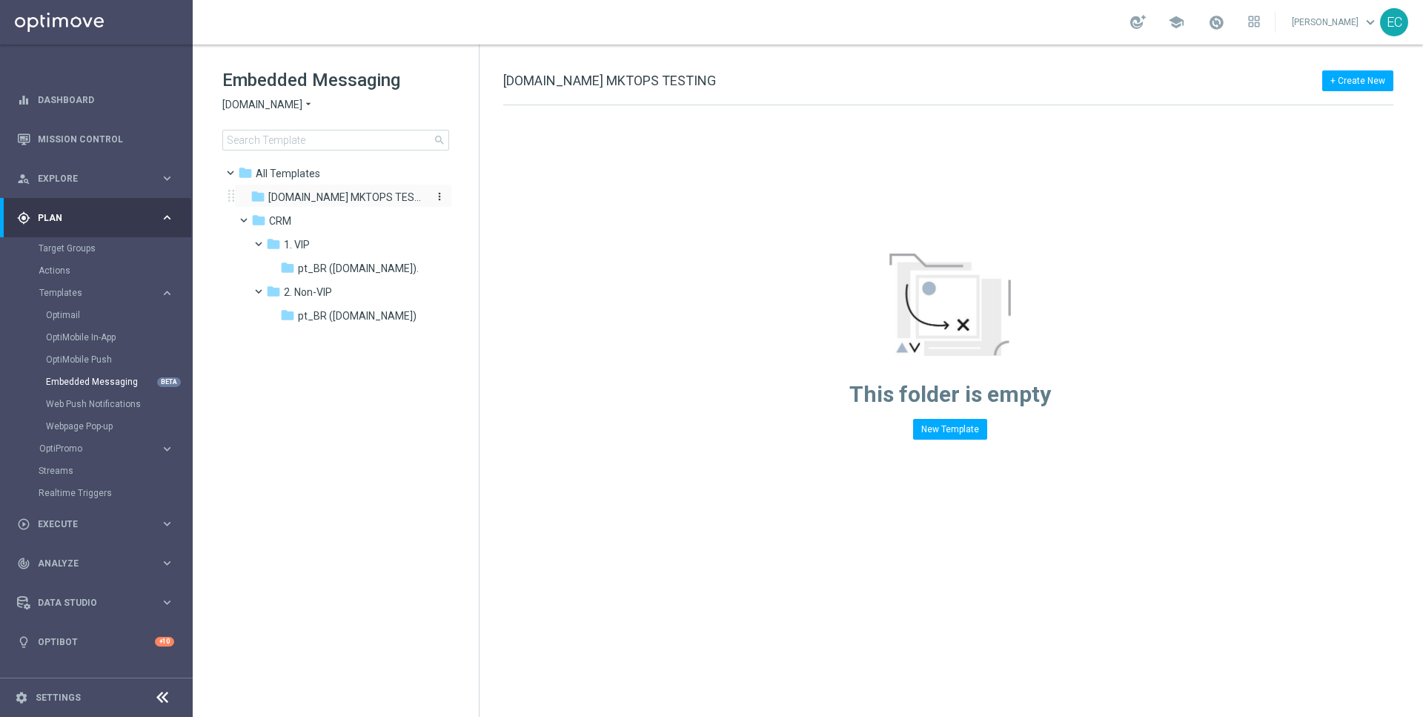
click at [439, 196] on icon "more_vert" at bounding box center [440, 196] width 12 height 12
click at [388, 188] on div "folder BET.BR MKTOPS TESTING more_vert" at bounding box center [343, 196] width 218 height 24
click at [396, 193] on div "folder BET.BR MKTOPS TESTING" at bounding box center [336, 197] width 170 height 17
click at [1368, 80] on button "+ Create New" at bounding box center [1357, 80] width 71 height 21
click at [1337, 108] on span "New Template" at bounding box center [1316, 107] width 59 height 10
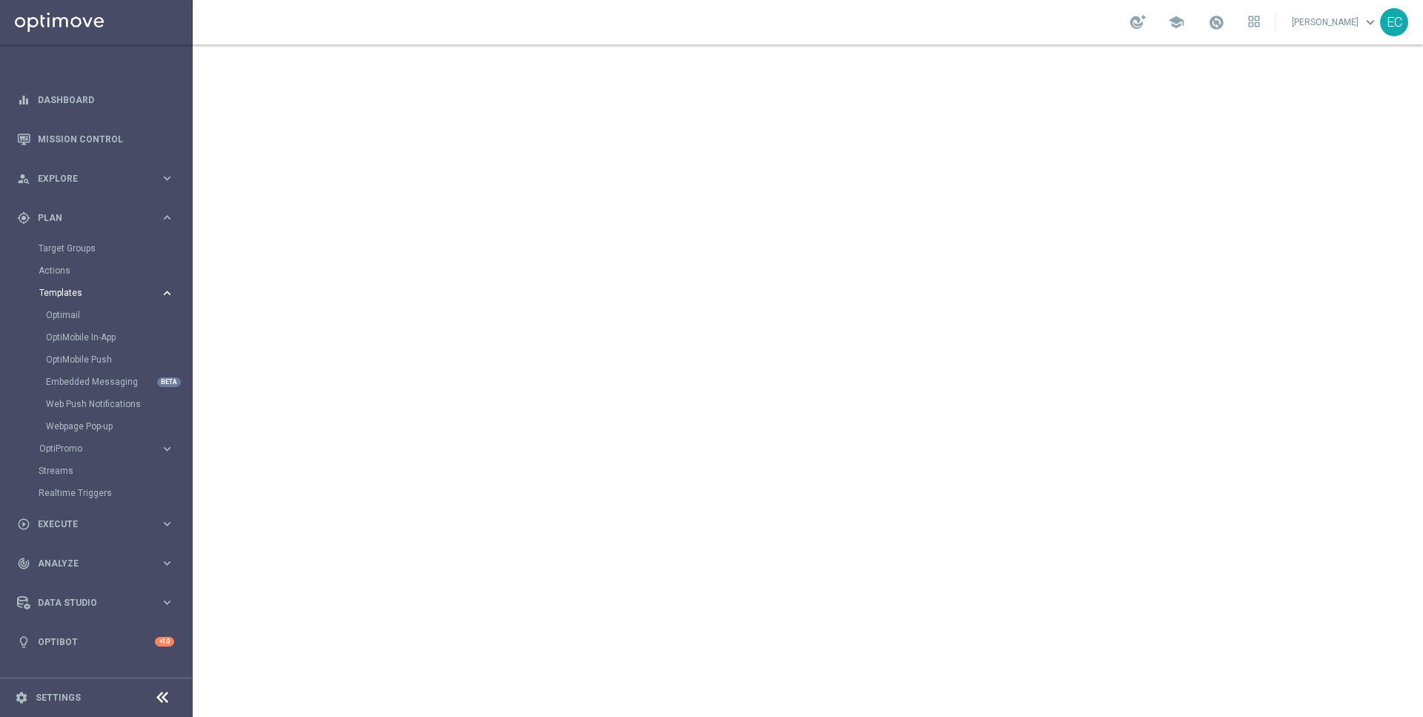
click at [79, 293] on span "Templates" at bounding box center [92, 292] width 106 height 9
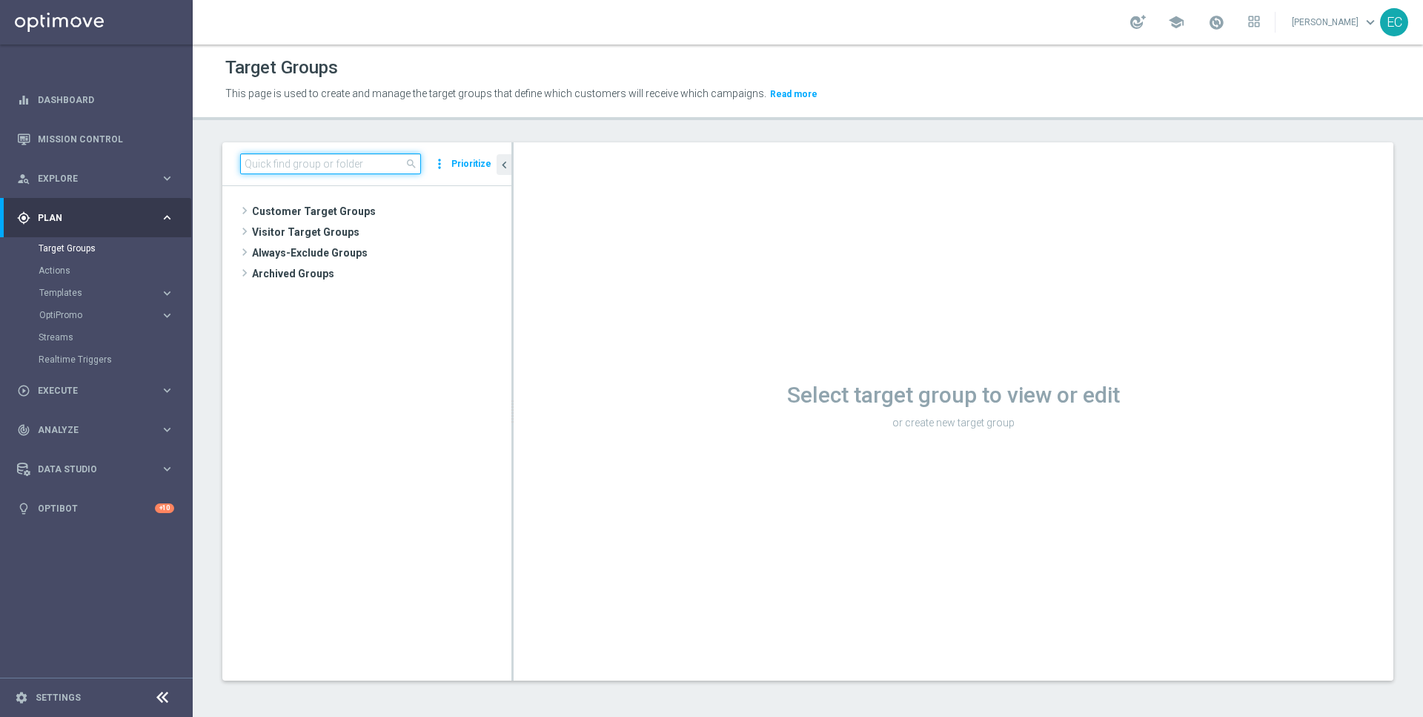
click at [329, 155] on input at bounding box center [330, 163] width 181 height 21
click at [354, 164] on input at bounding box center [330, 163] width 181 height 21
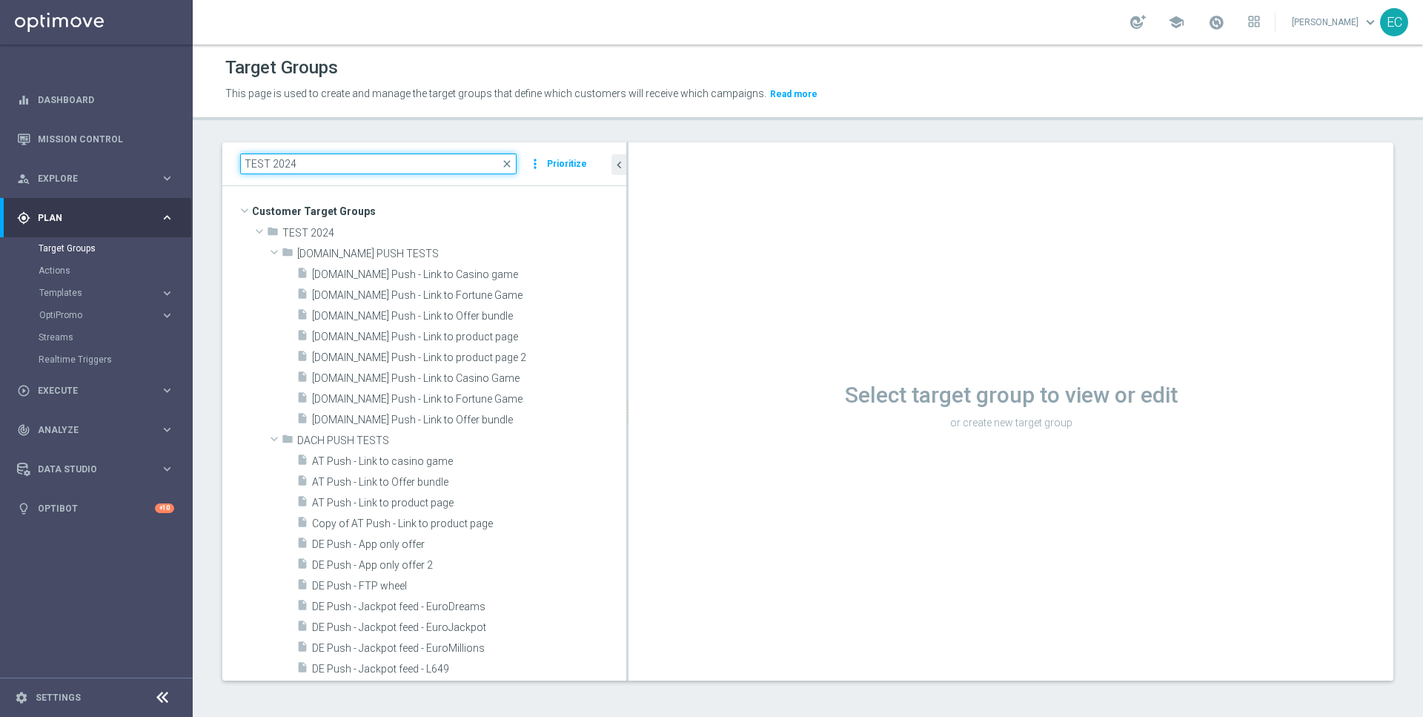
drag, startPoint x: 512, startPoint y: 336, endPoint x: 637, endPoint y: 339, distance: 125.3
click at [637, 339] on as-split "TEST 2024 close more_vert Prioritize Customer Target Groups library_add create_…" at bounding box center [807, 411] width 1171 height 538
type input "TEST 2024"
click at [272, 438] on span at bounding box center [274, 438] width 18 height 15
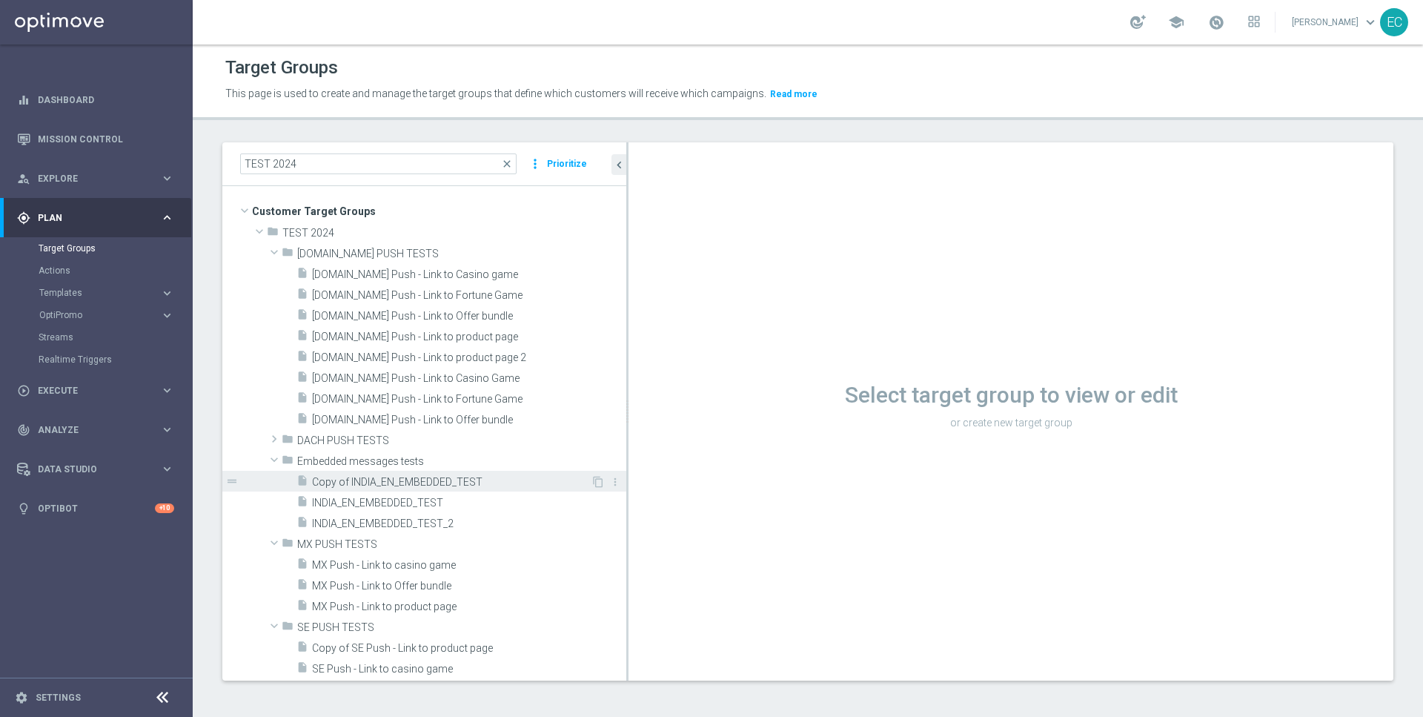
click at [343, 476] on span "Copy of INDIA_EN_EMBEDDED_TEST" at bounding box center [451, 482] width 279 height 13
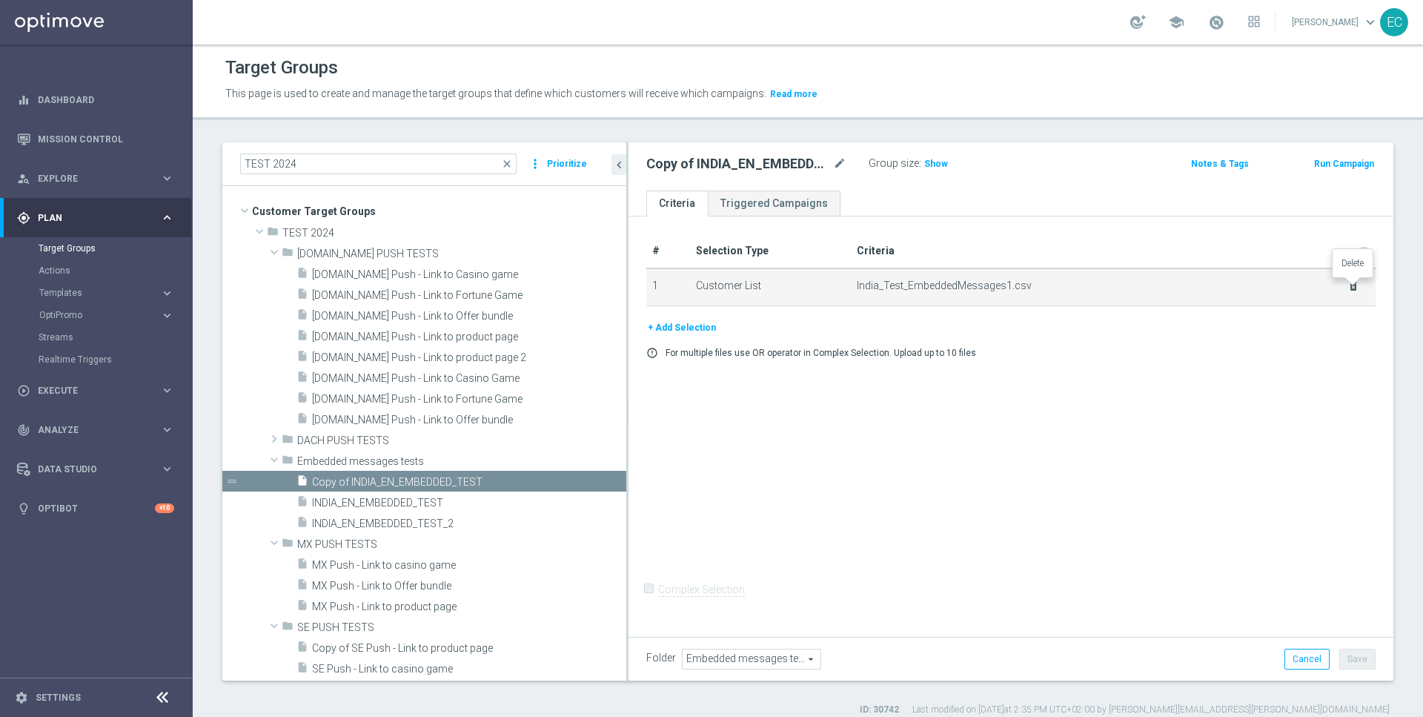
click at [1356, 288] on icon "delete_forever" at bounding box center [1353, 286] width 12 height 12
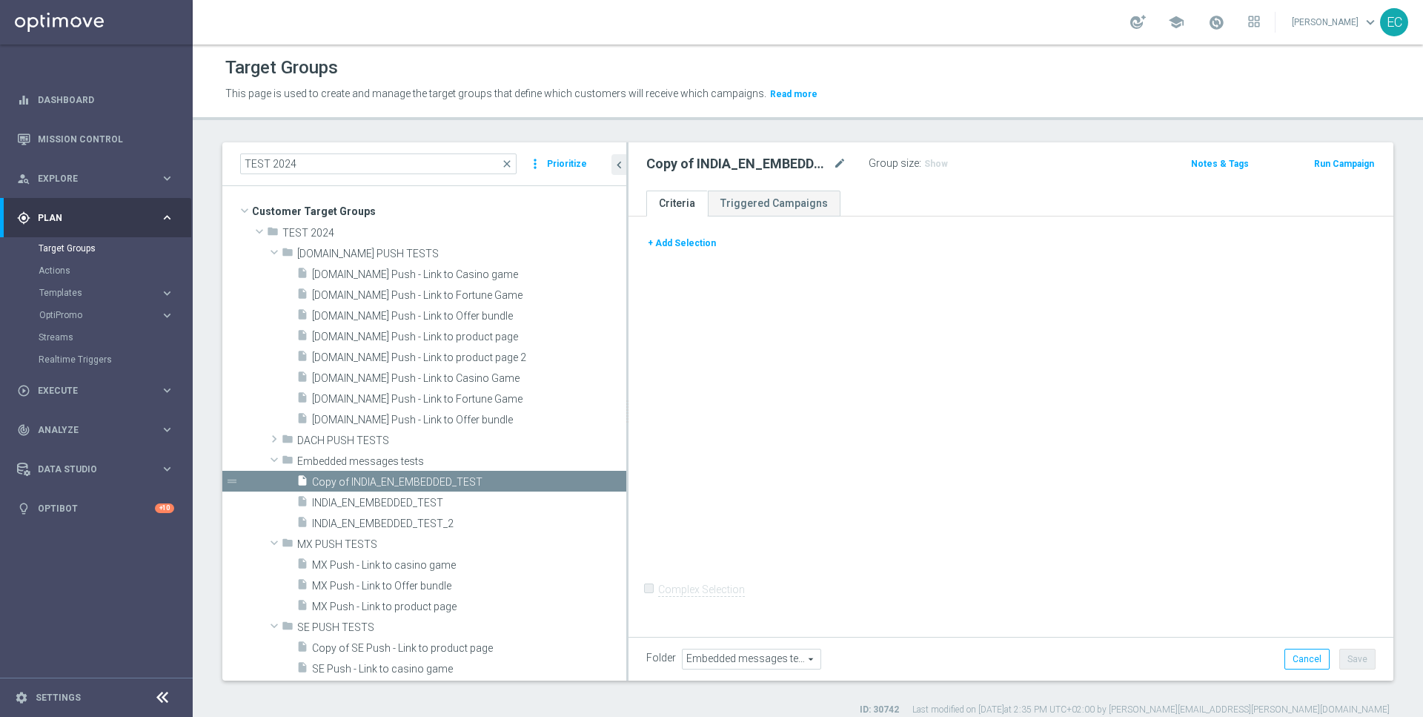
click at [692, 251] on div "+ Add Selection" at bounding box center [1011, 248] width 752 height 27
click at [689, 241] on button "+ Add Selection" at bounding box center [681, 243] width 71 height 16
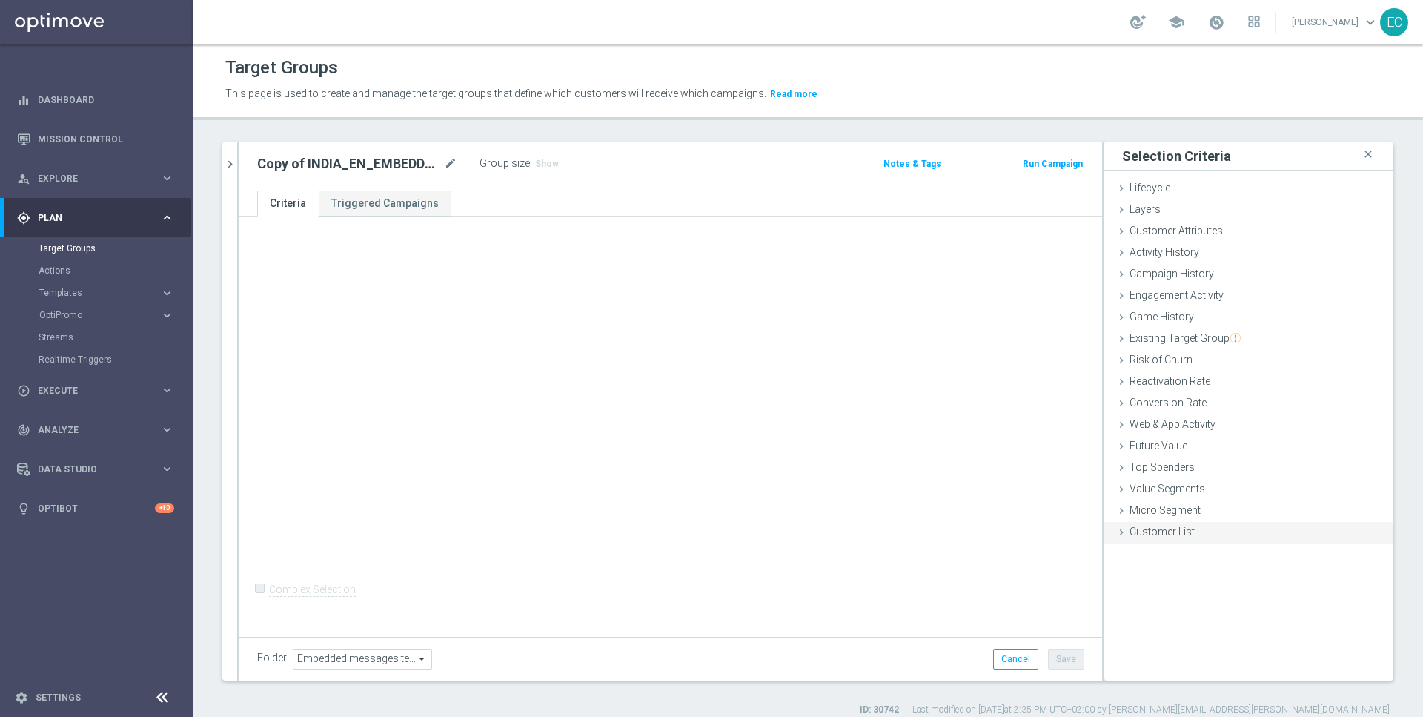
click at [1156, 537] on span "Customer List" at bounding box center [1162, 531] width 65 height 12
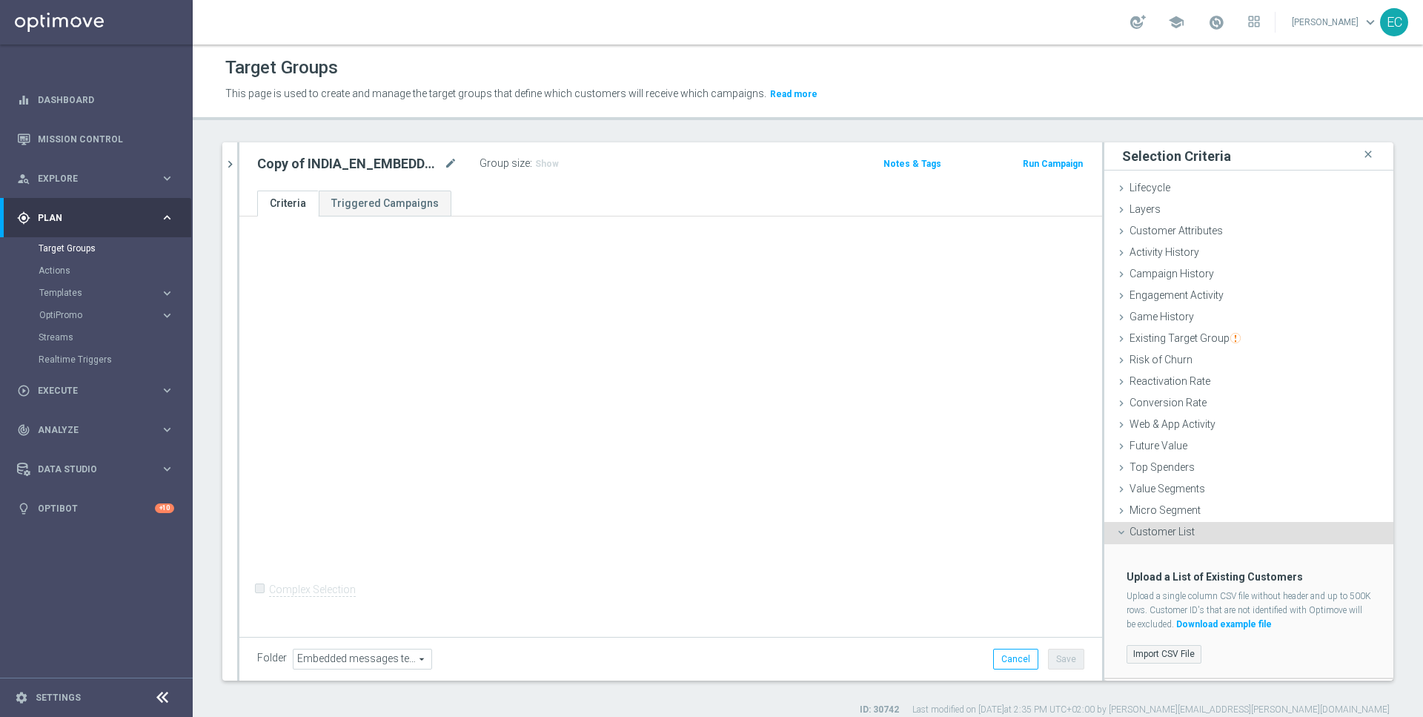
click at [1164, 649] on label "Import CSV File" at bounding box center [1164, 654] width 75 height 19
click at [0, 0] on input "Import CSV File" at bounding box center [0, 0] width 0 height 0
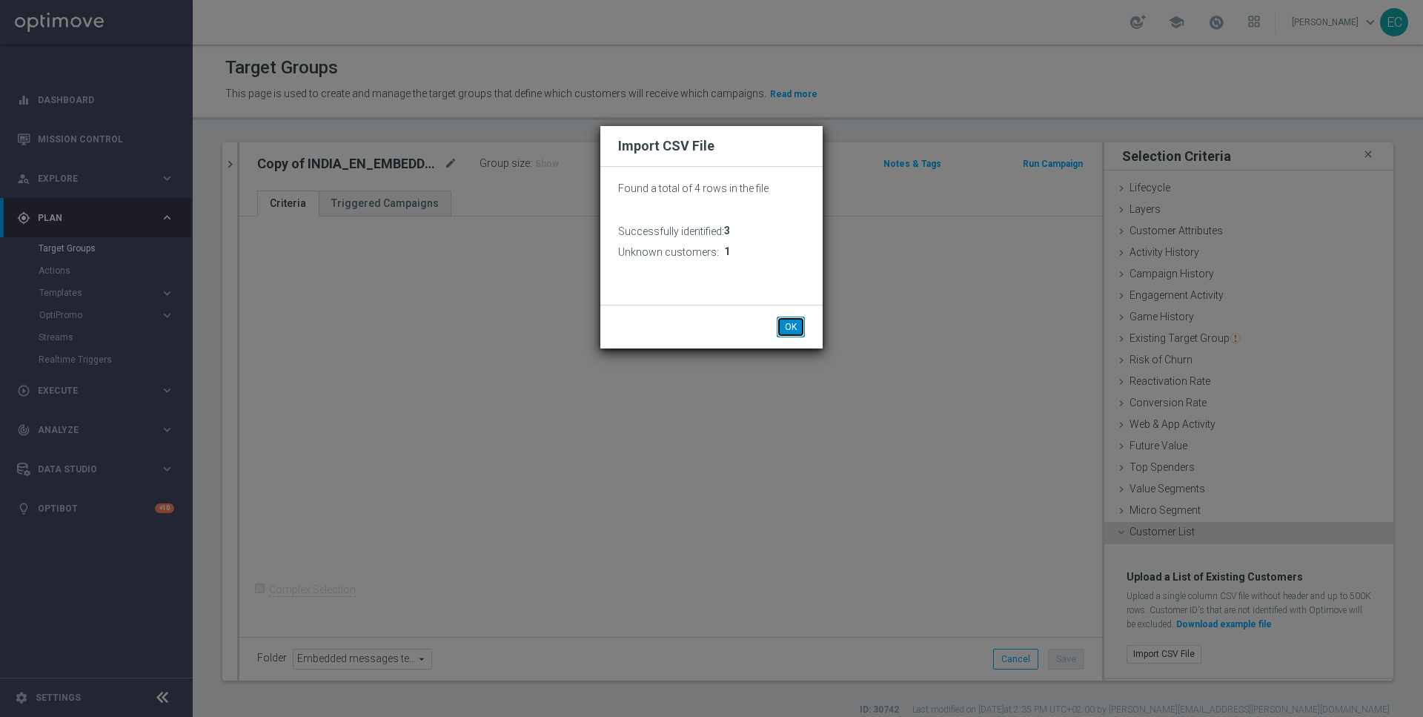
click at [795, 328] on button "OK" at bounding box center [791, 326] width 28 height 21
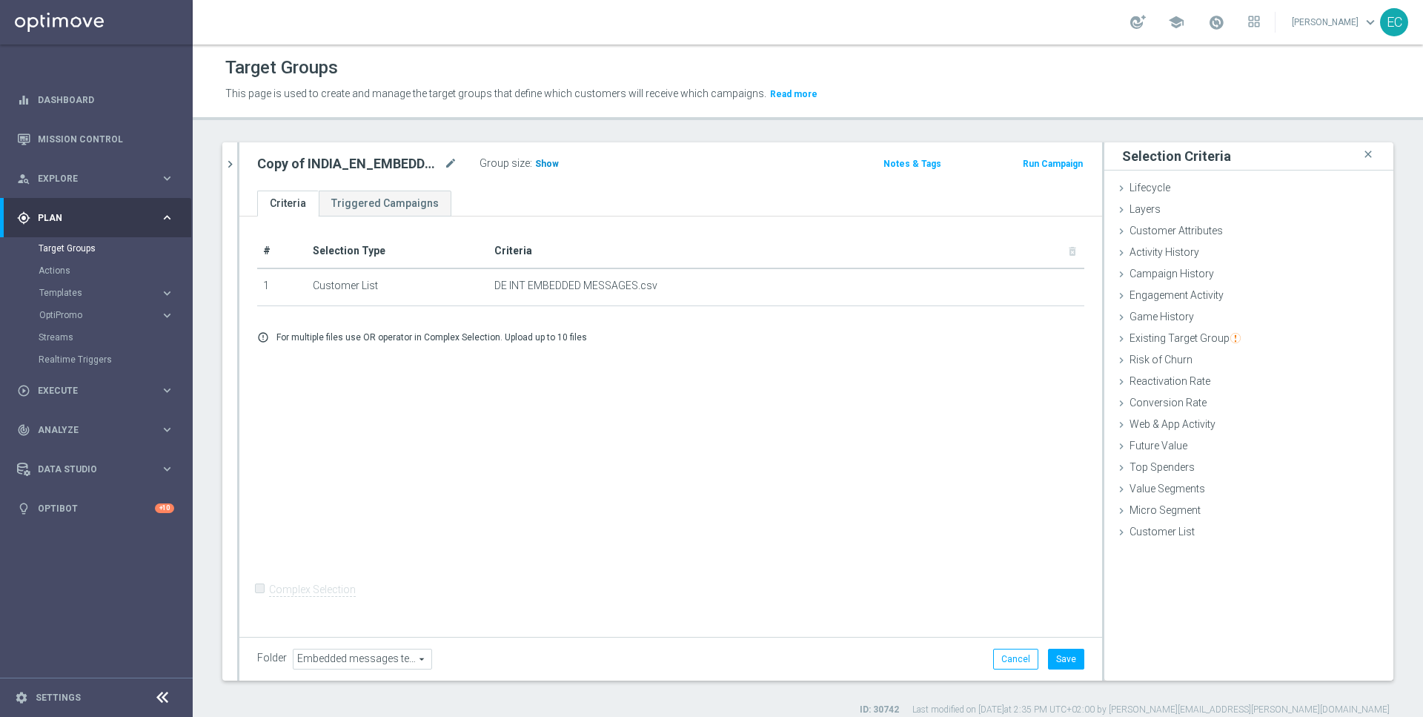
click at [541, 168] on span "Show" at bounding box center [547, 164] width 24 height 10
click at [451, 162] on icon "mode_edit" at bounding box center [450, 164] width 13 height 18
click at [357, 163] on input "Copy of INDIA_EN_EMBEDDED_TEST" at bounding box center [357, 165] width 200 height 21
drag, startPoint x: 325, startPoint y: 165, endPoint x: 199, endPoint y: 165, distance: 125.3
click at [199, 165] on div "TEST 2024 close more_vert Prioritize Customer Target Groups library_add create_…" at bounding box center [808, 429] width 1230 height 574
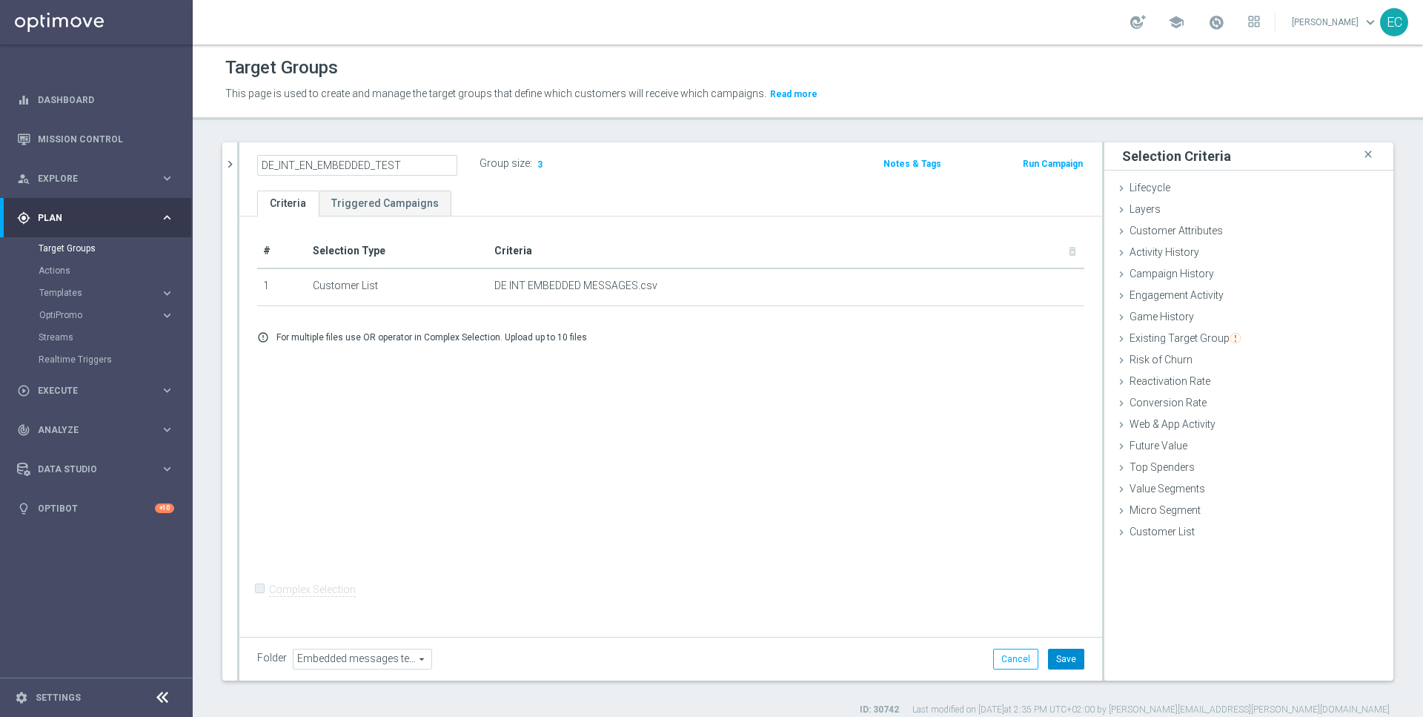
type input "DE_INT_EN_EMBEDDED_TEST"
click at [1068, 658] on button "Save" at bounding box center [1066, 659] width 36 height 21
click at [1073, 159] on button "Run Campaign" at bounding box center [1052, 164] width 63 height 16
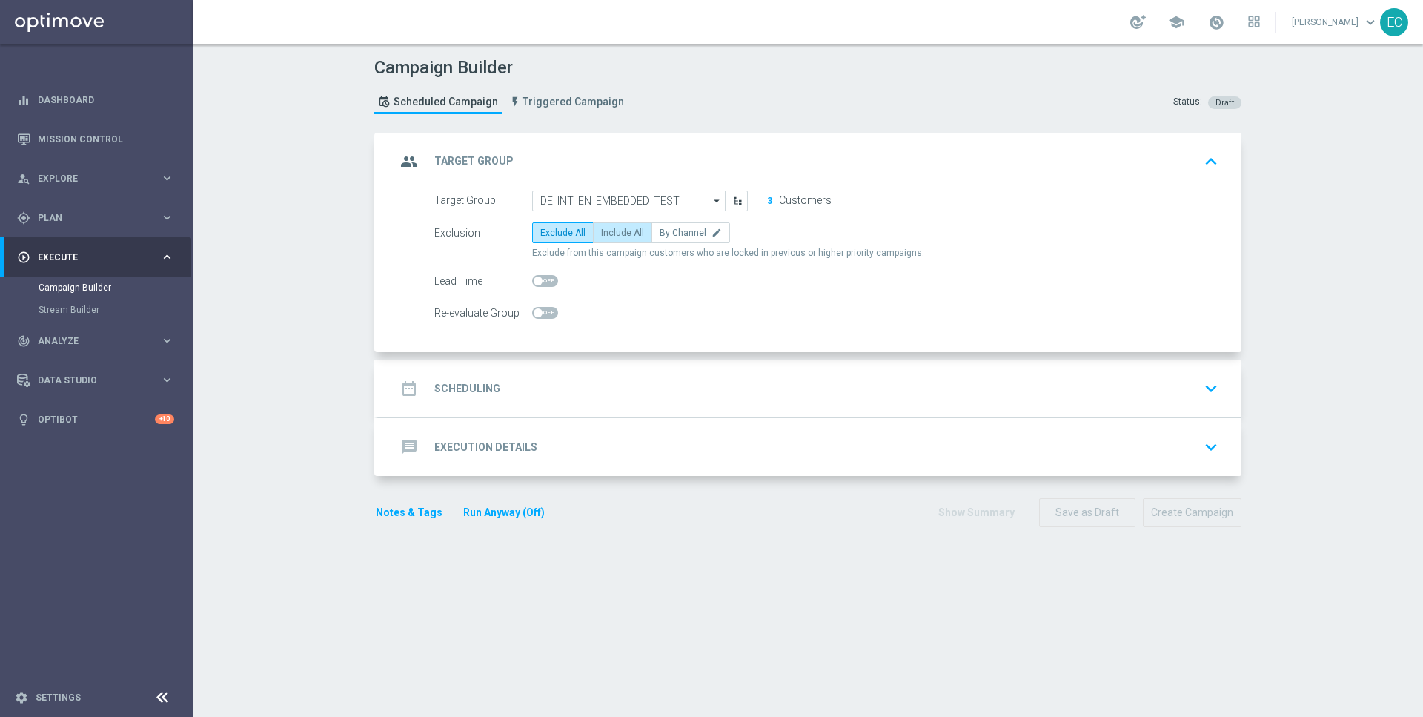
click at [617, 228] on span "Include All" at bounding box center [622, 233] width 43 height 10
click at [611, 230] on input "Include All" at bounding box center [606, 235] width 10 height 10
radio input "true"
click at [602, 360] on div "date_range Scheduling keyboard_arrow_down" at bounding box center [809, 388] width 863 height 58
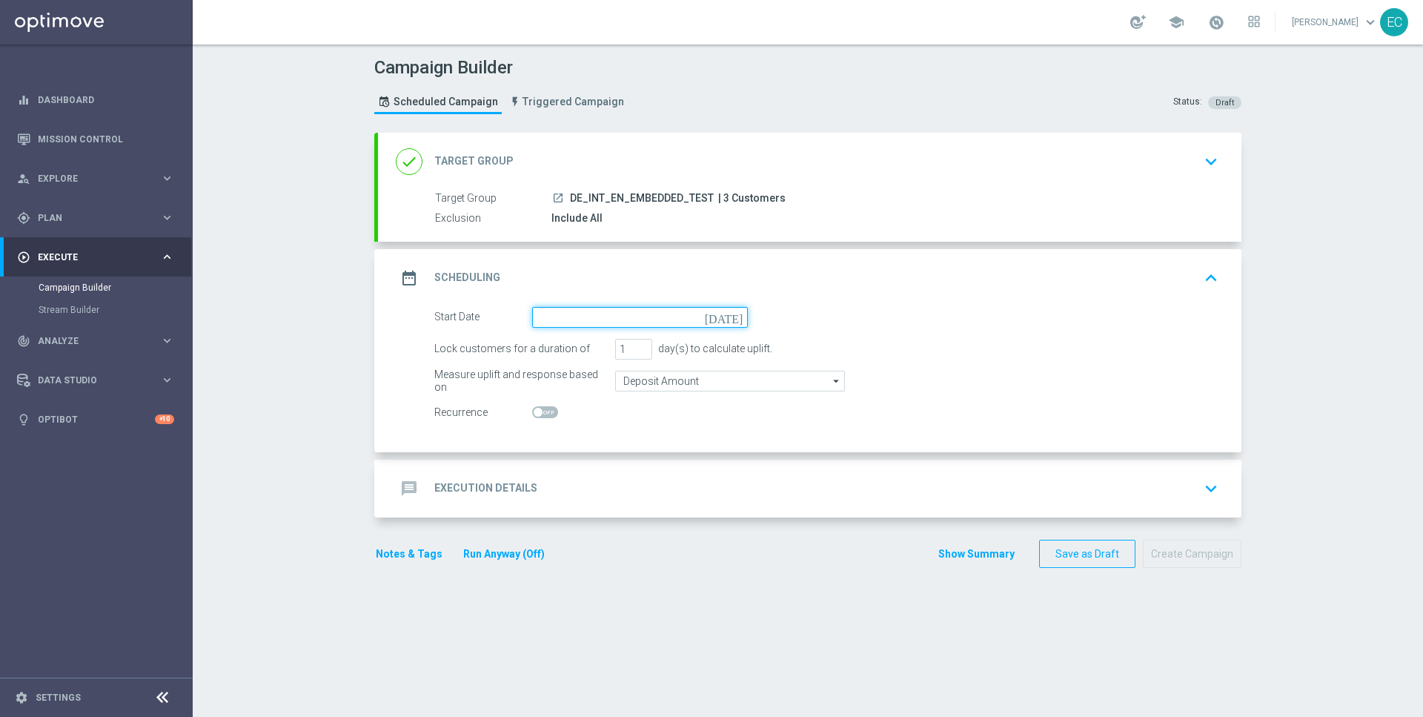
click at [663, 313] on input at bounding box center [640, 317] width 216 height 21
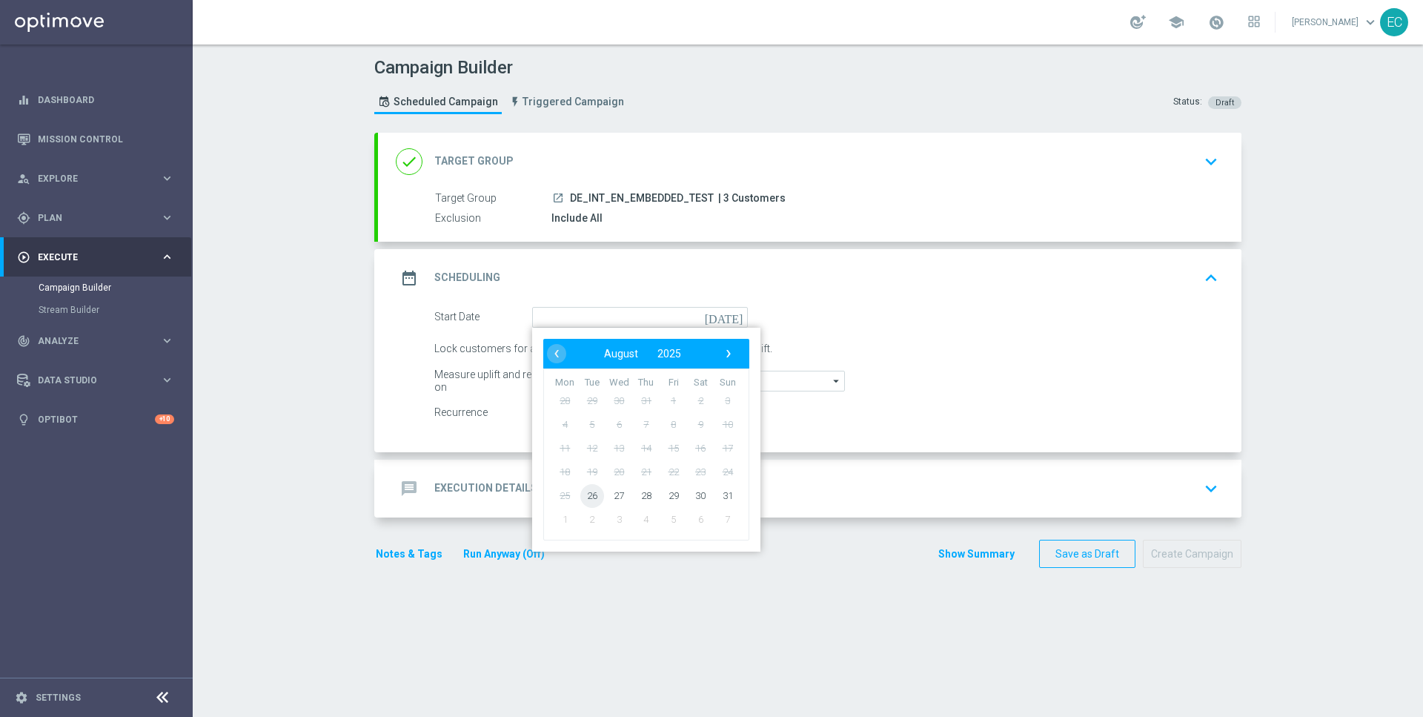
click at [586, 492] on span "26" at bounding box center [592, 495] width 24 height 24
type input "[DATE]"
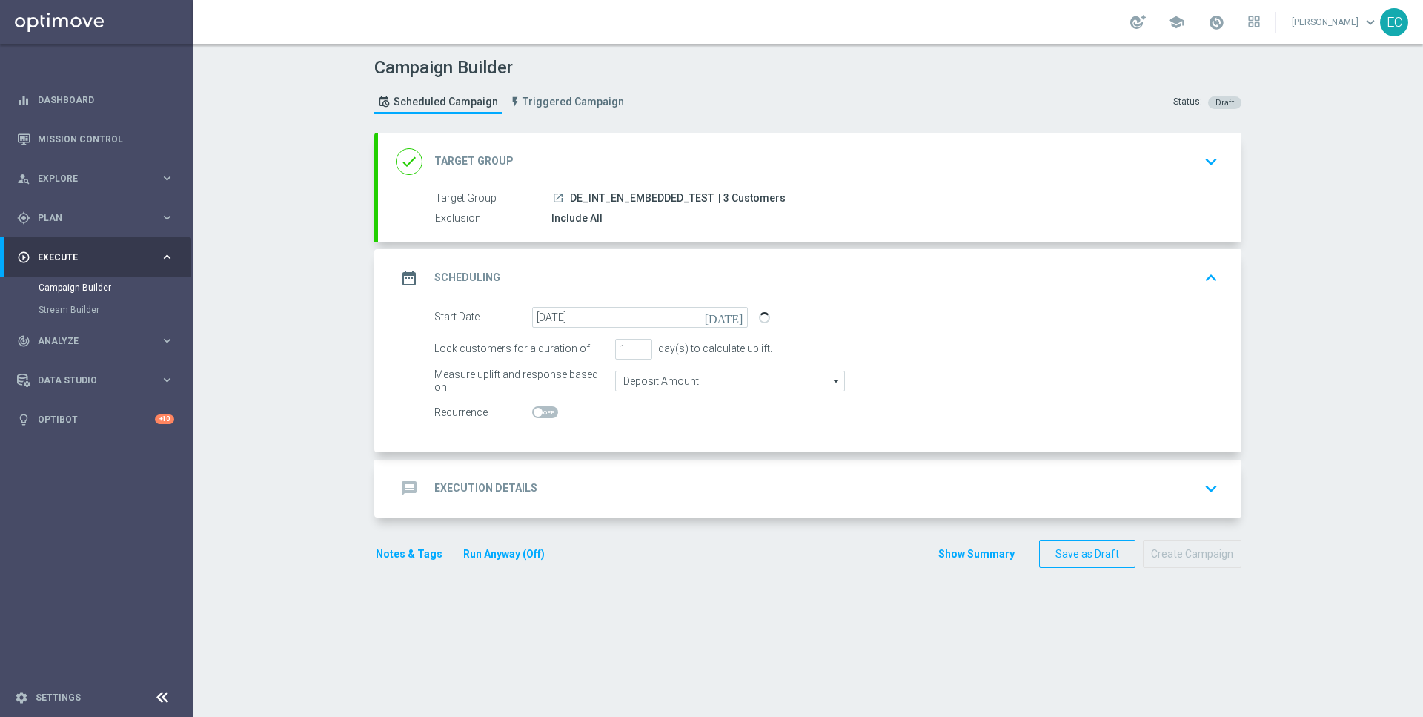
click at [631, 497] on div "message Execution Details keyboard_arrow_down" at bounding box center [810, 488] width 828 height 28
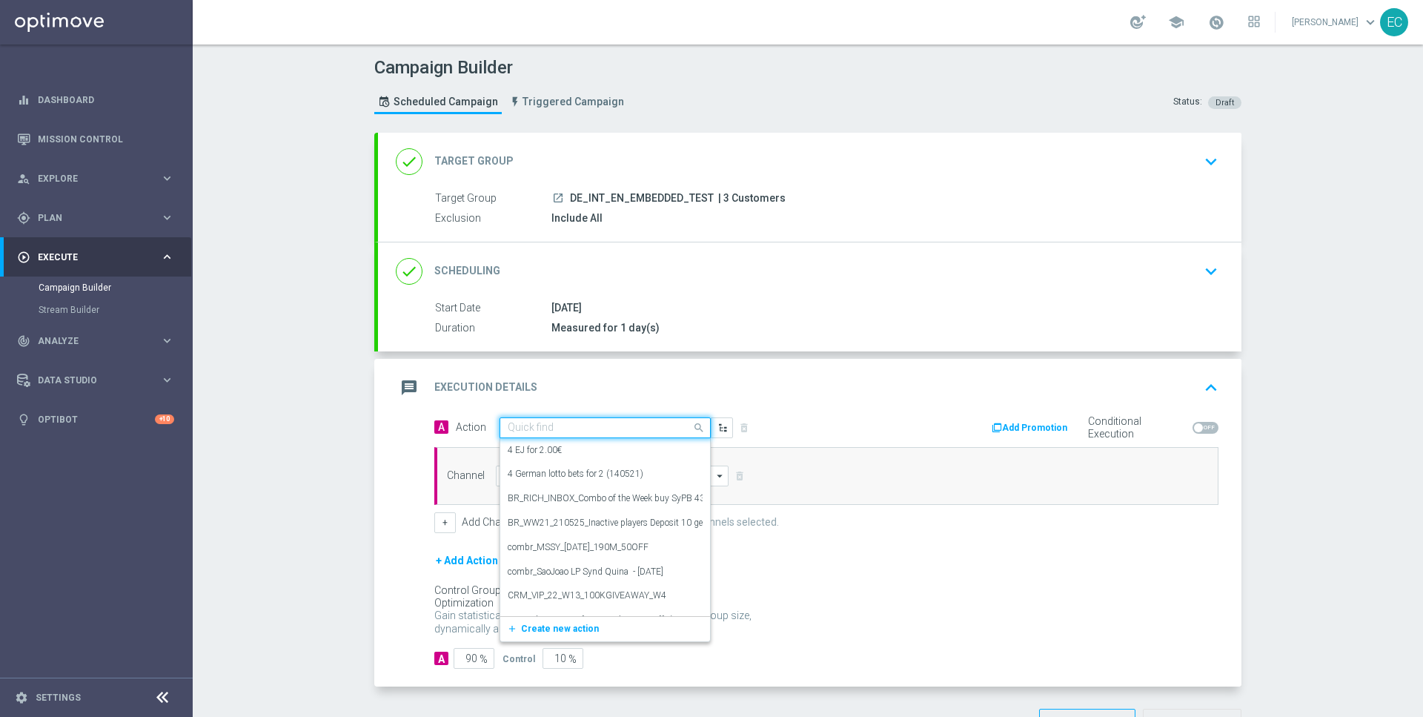
click at [594, 431] on input "text" at bounding box center [590, 428] width 165 height 13
paste input "MKTOPS Test 4"
type input "MKTOPS Test 4"
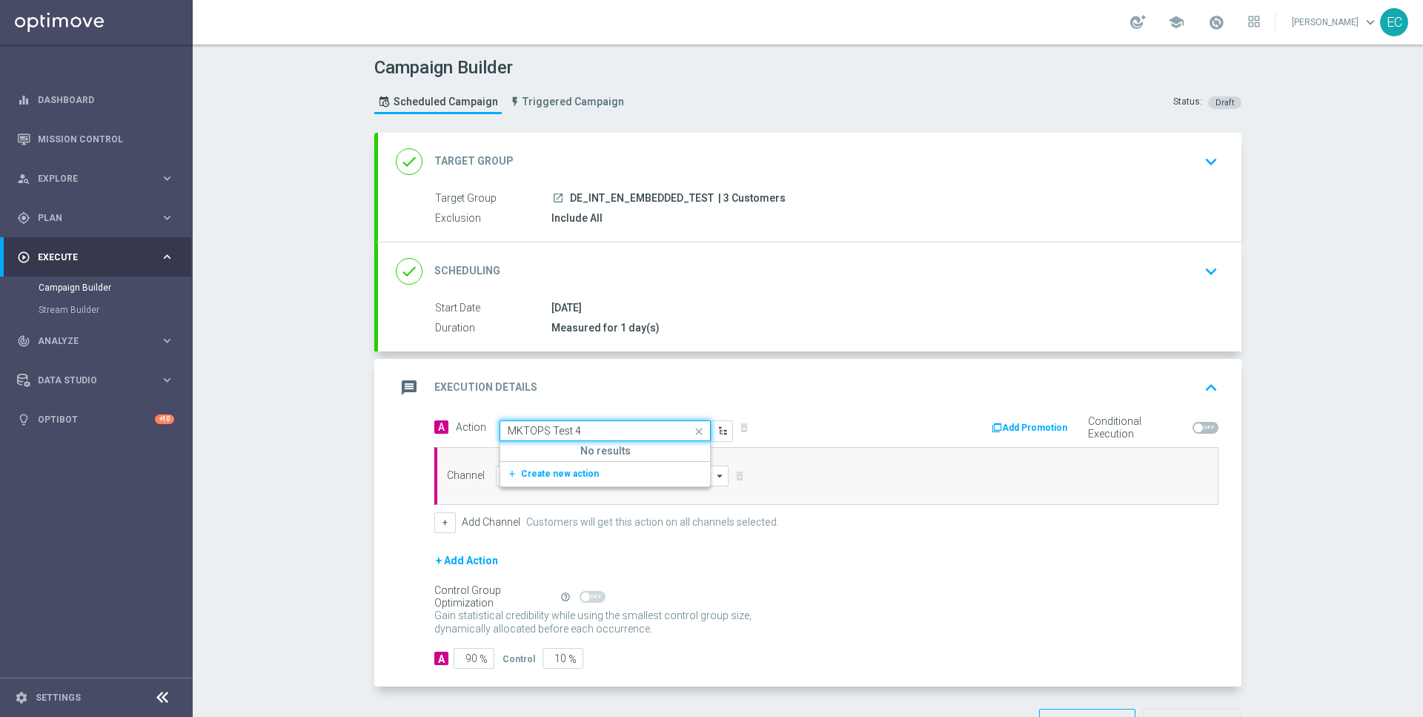
click at [615, 426] on input "MKTOPS Test 4" at bounding box center [590, 431] width 165 height 13
click at [615, 425] on input "MKTOPS Test 4" at bounding box center [590, 431] width 165 height 13
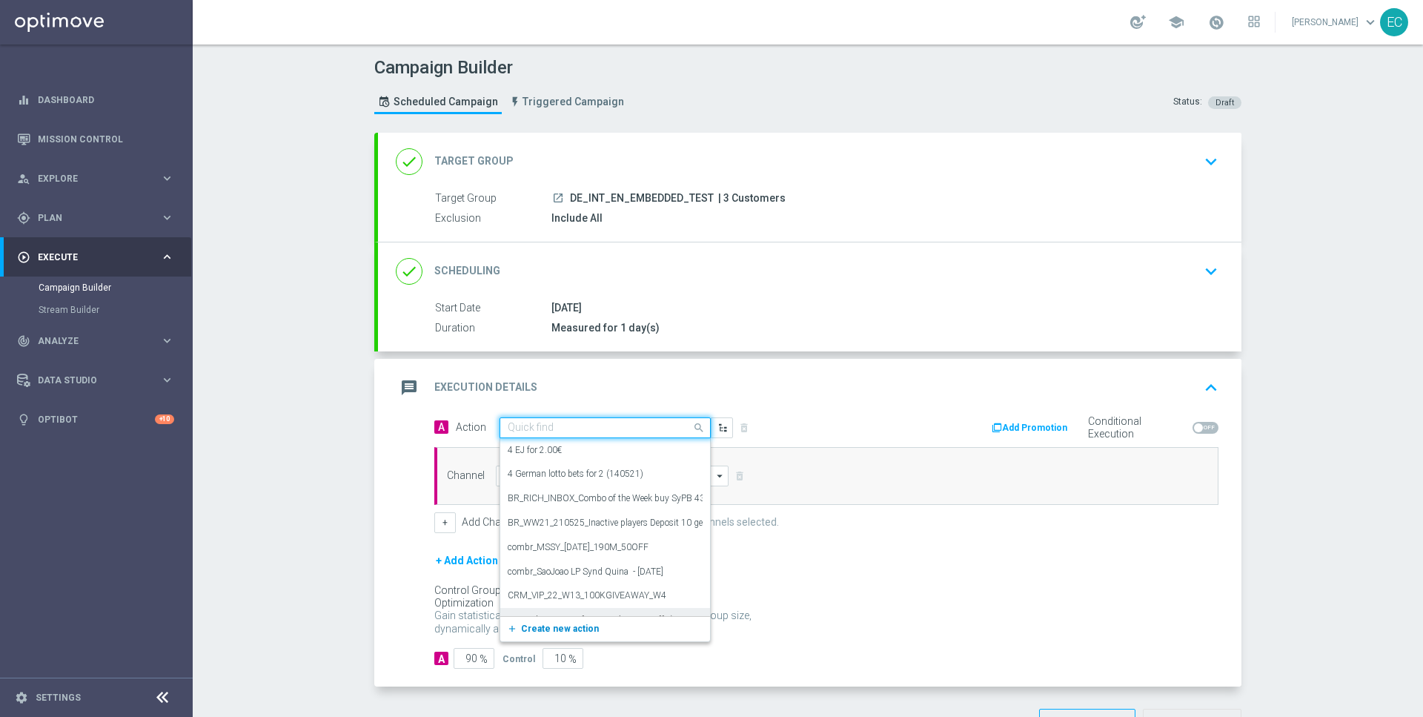
click at [576, 623] on span "Create new action" at bounding box center [560, 628] width 78 height 10
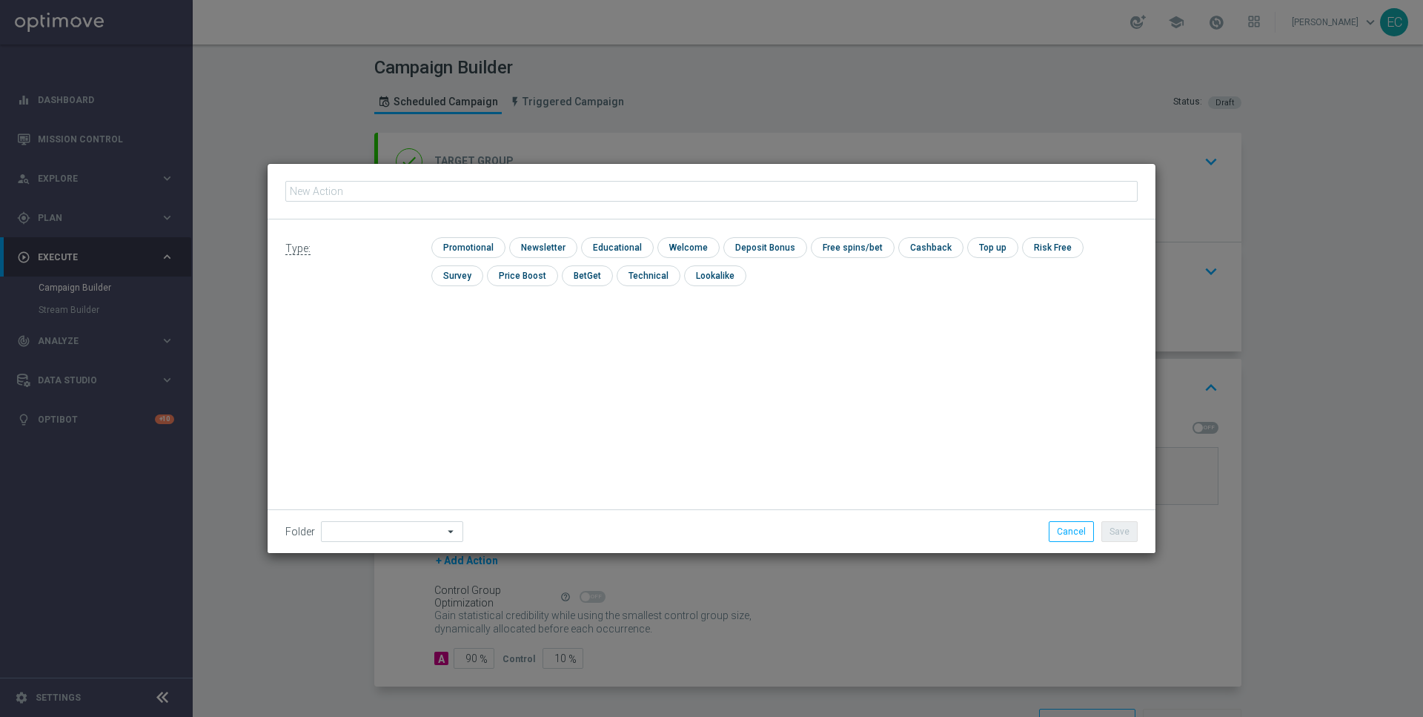
type input "MKTOPS Test 4"
click at [472, 247] on input "checkbox" at bounding box center [466, 247] width 70 height 20
checkbox input "true"
click at [384, 191] on icon "mode_edit" at bounding box center [389, 191] width 12 height 12
click at [291, 188] on input "MKTOPS Test 4" at bounding box center [711, 191] width 852 height 21
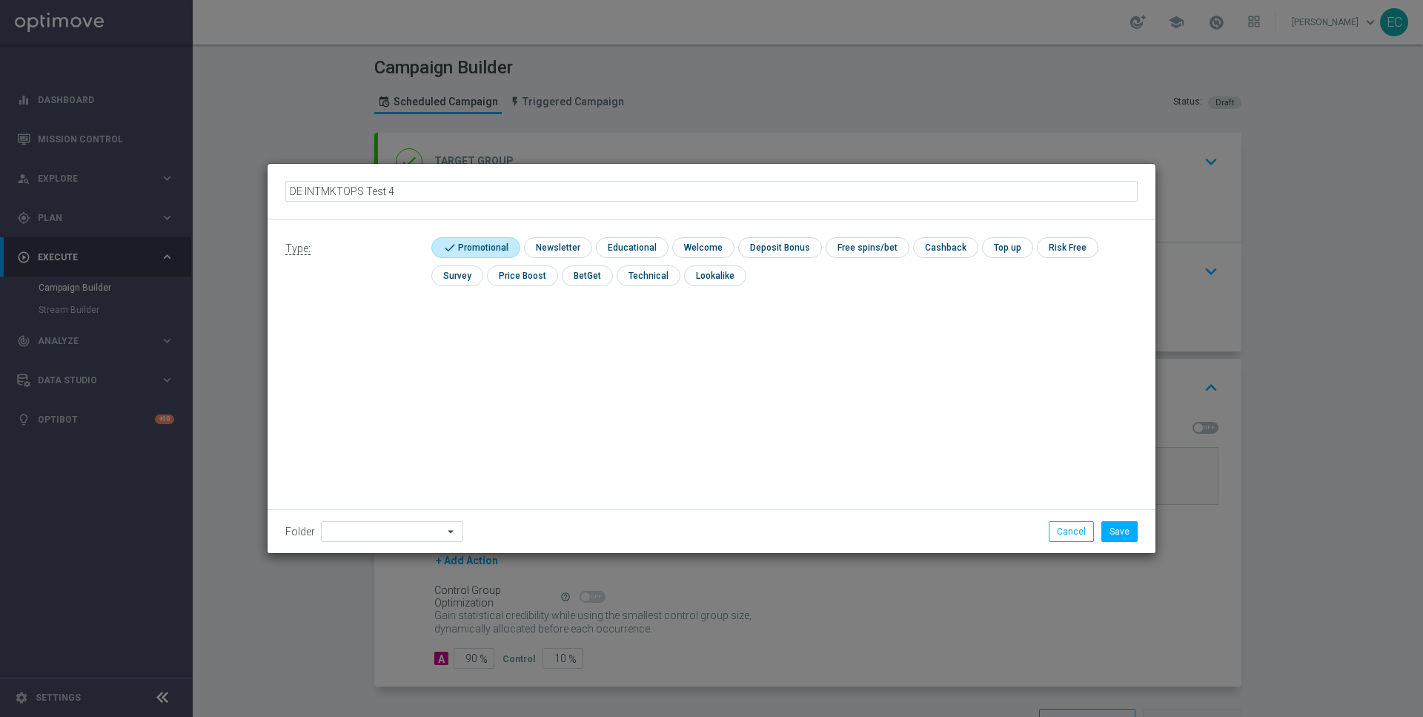
type input "DE INT MKTOPS Test 4"
click at [1132, 549] on div "Folder arrow_drop_down Show Selected 0 of 396 *Lottoland CRM*" at bounding box center [712, 531] width 888 height 44
click at [1127, 539] on button "Save" at bounding box center [1119, 531] width 36 height 21
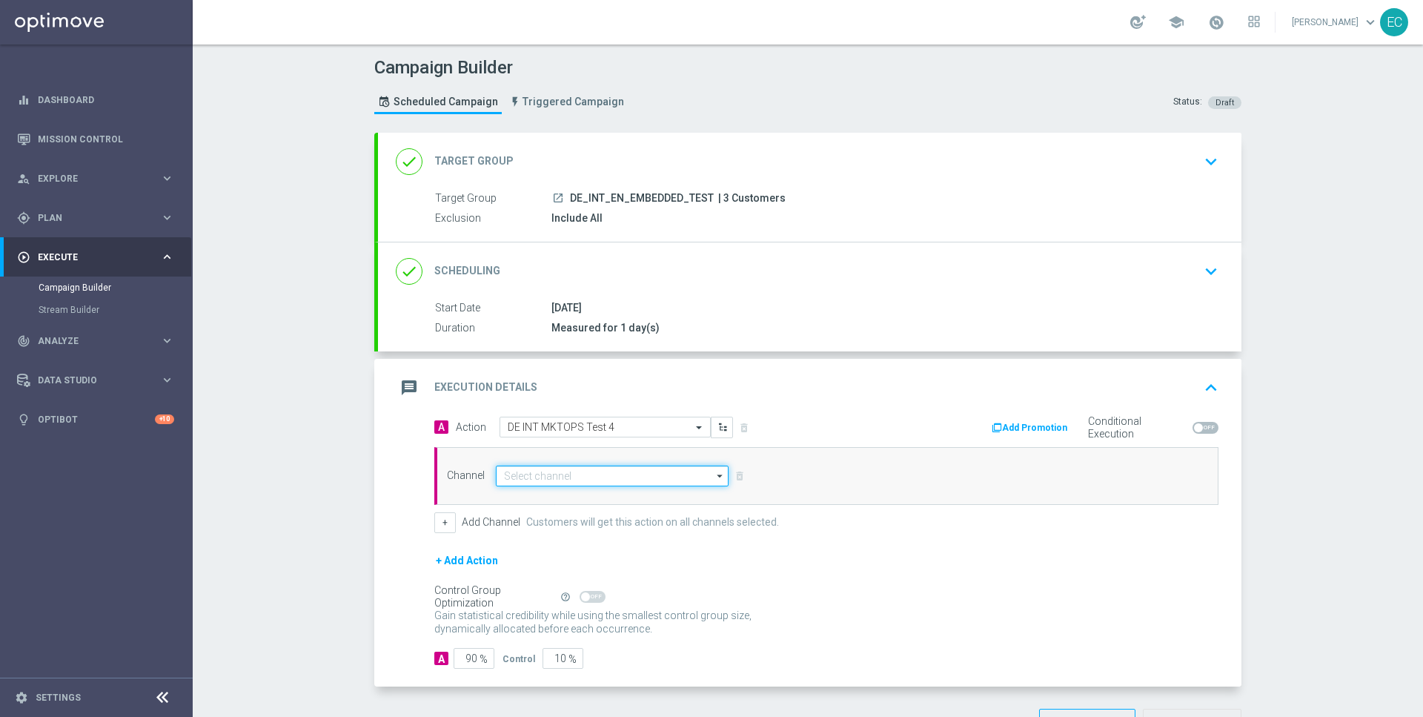
click at [627, 465] on input at bounding box center [612, 475] width 233 height 21
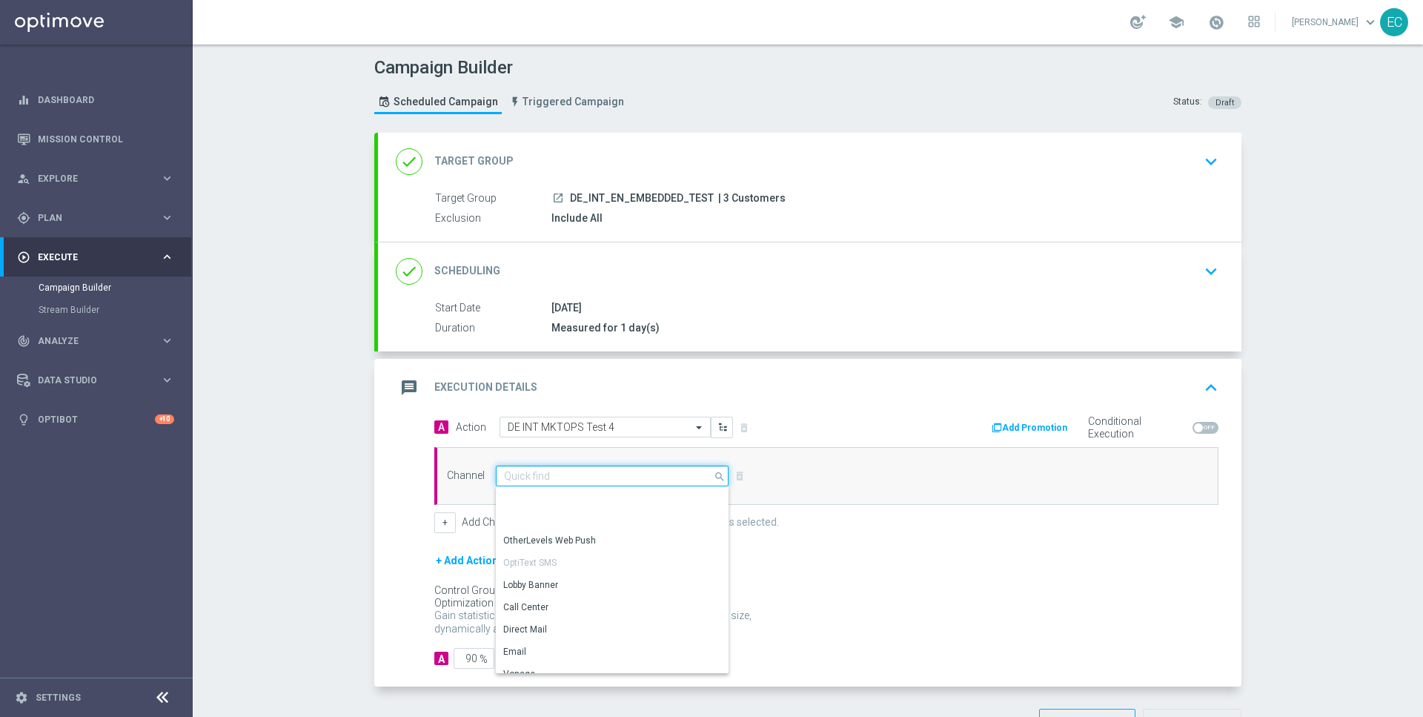
scroll to position [391, 0]
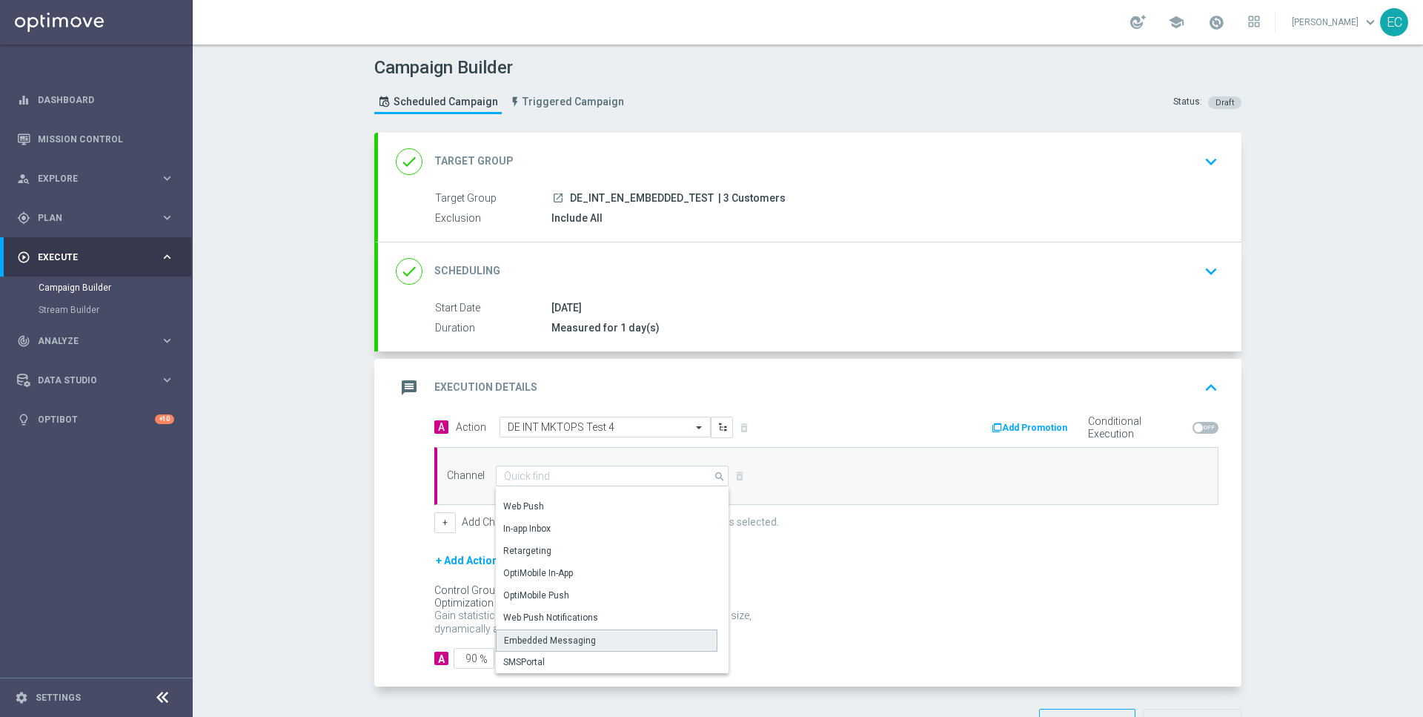
click at [606, 629] on div "Embedded Messaging" at bounding box center [607, 640] width 222 height 22
type input "Embedded Messaging"
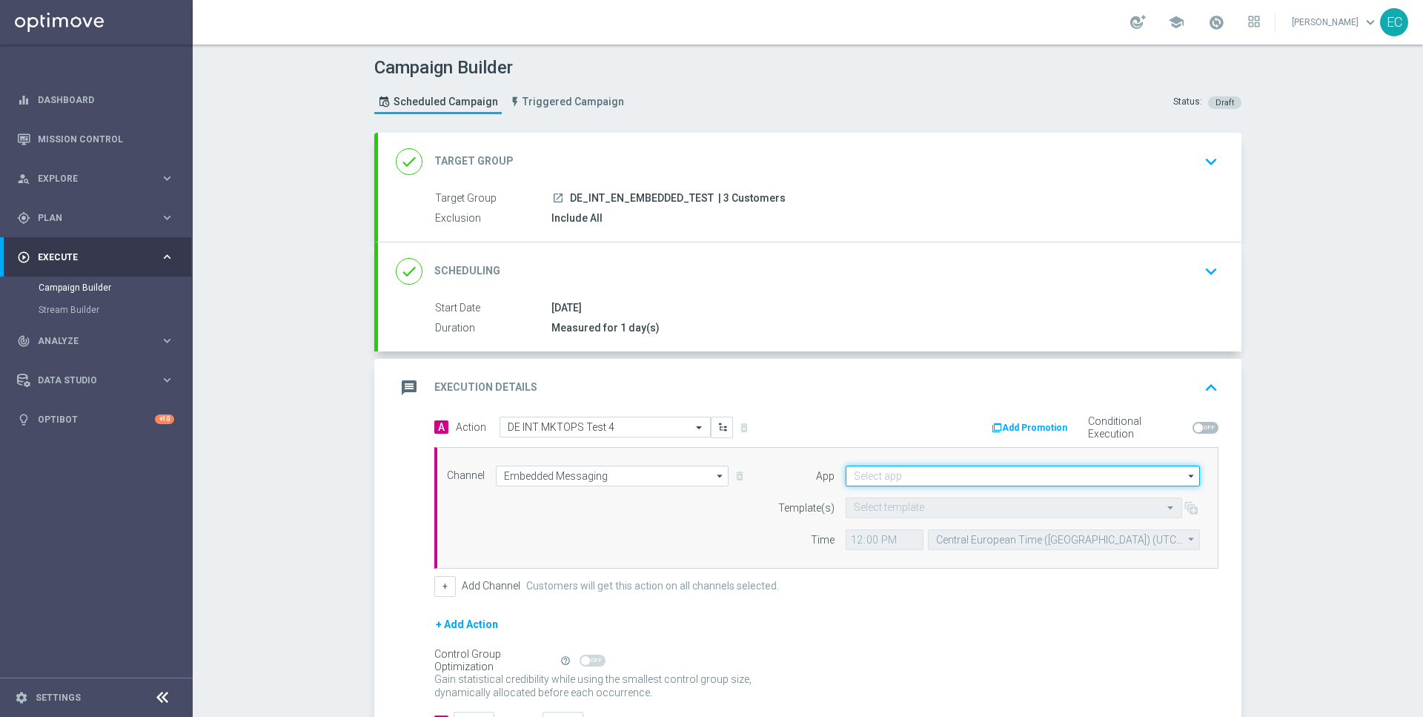
click at [920, 475] on input at bounding box center [1023, 475] width 354 height 21
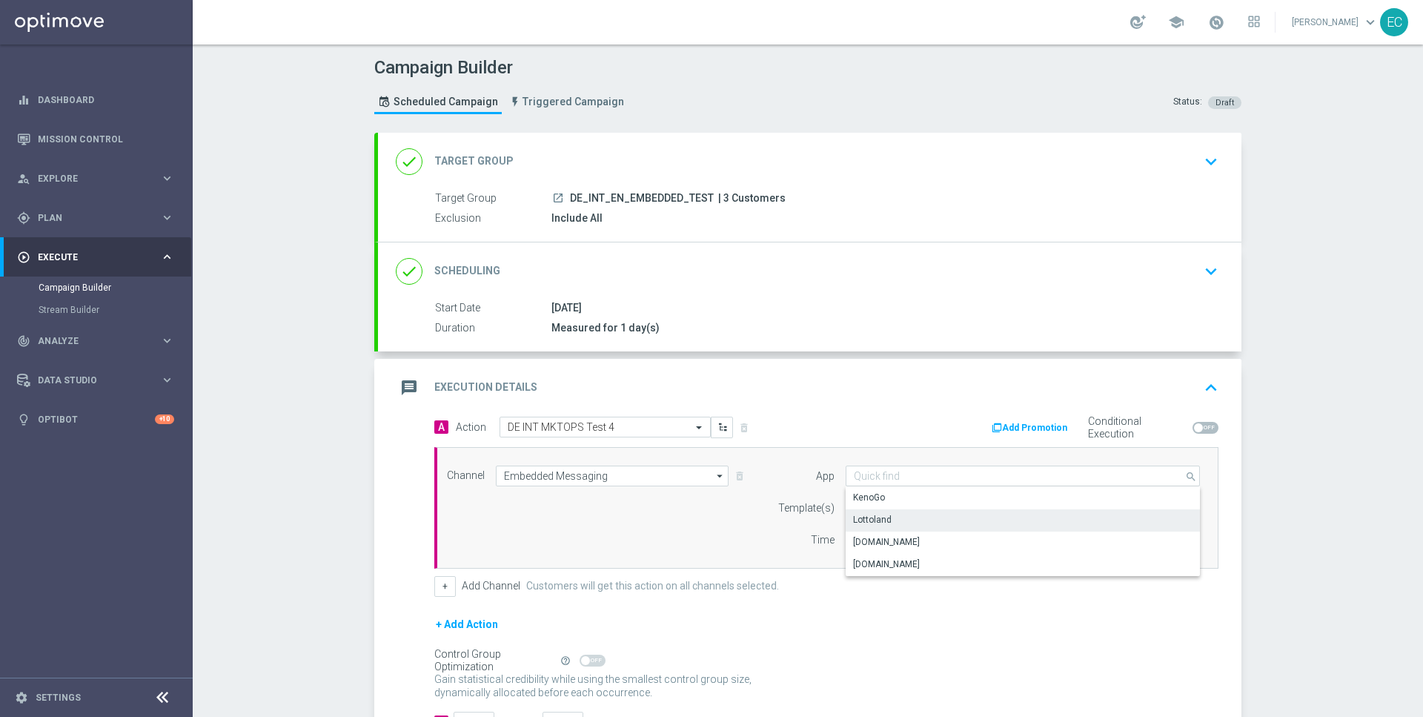
click at [906, 517] on div "Lottoland" at bounding box center [1023, 519] width 355 height 21
type input "Lottoland"
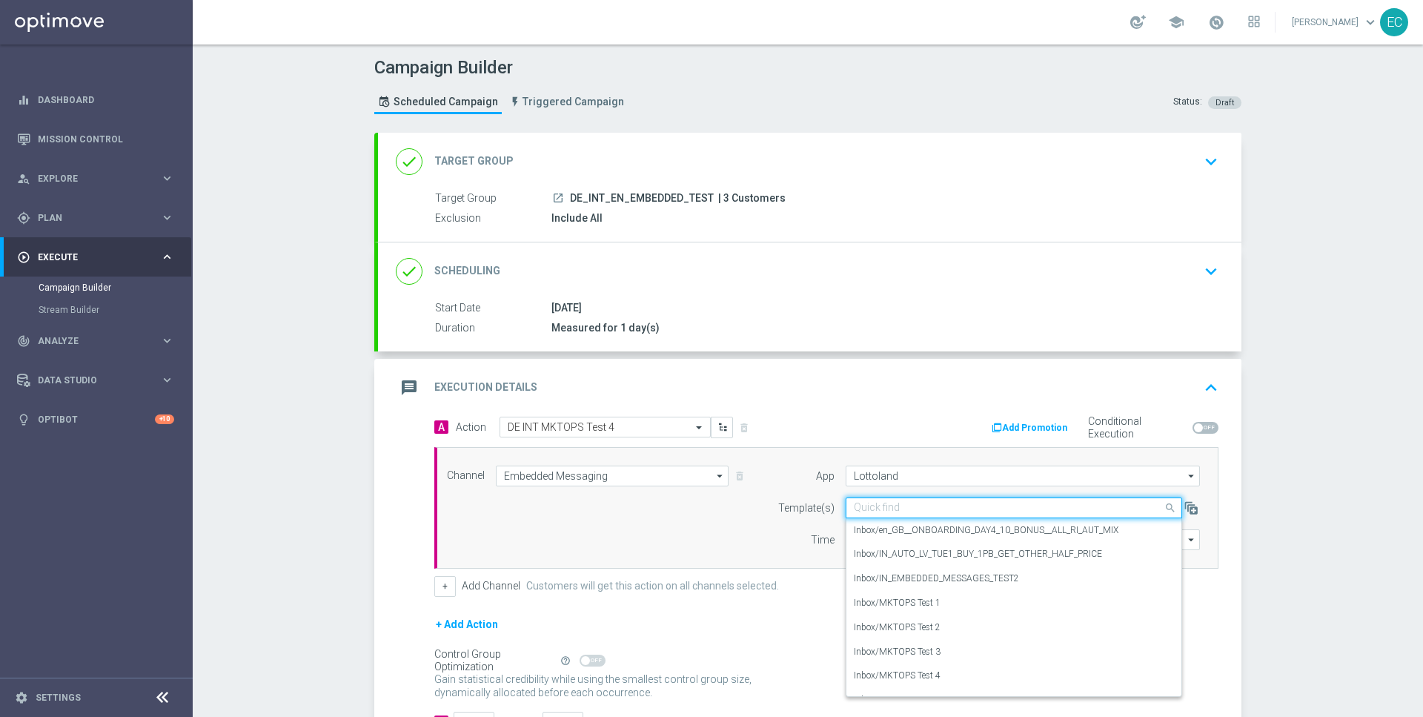
click at [938, 504] on input "text" at bounding box center [999, 508] width 291 height 13
paste input "MKTOPS Test 4"
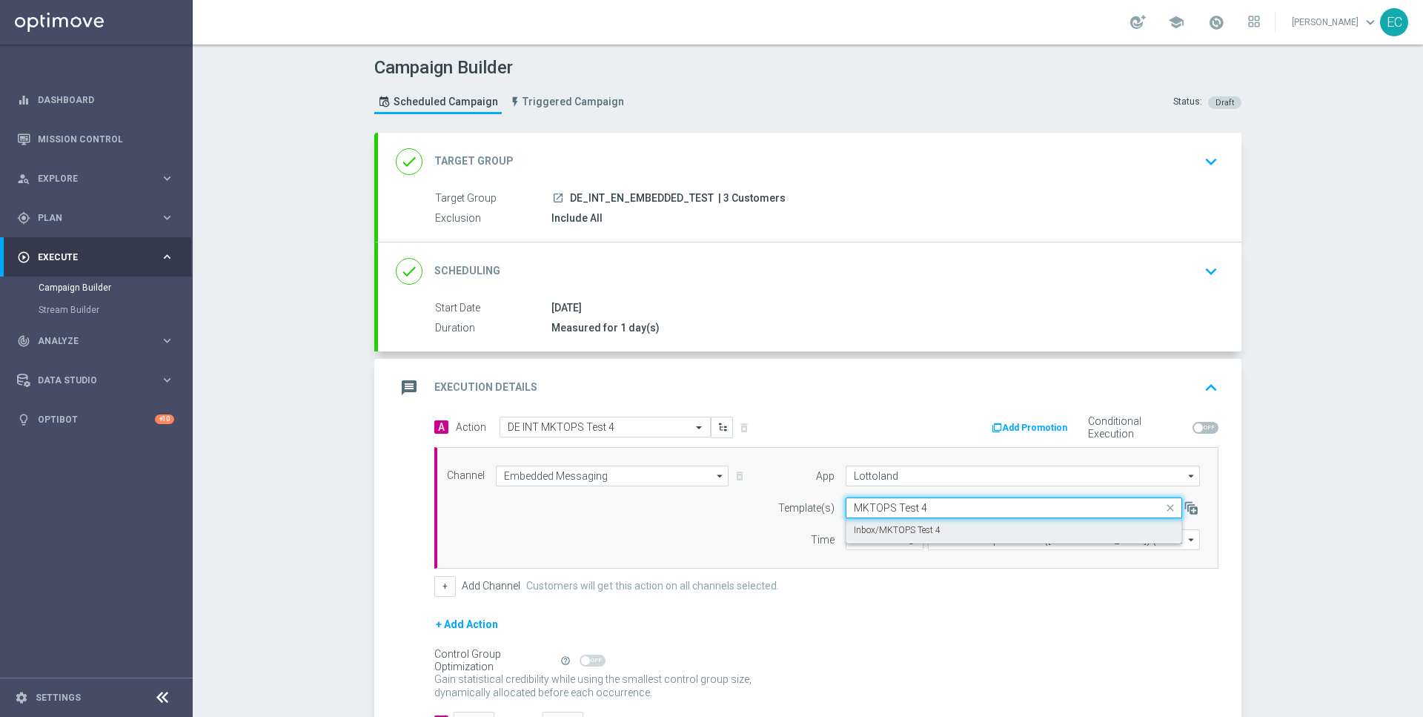
click at [923, 530] on label "Inbox/MKTOPS Test 4" at bounding box center [897, 530] width 87 height 13
type input "MKTOPS Test 4"
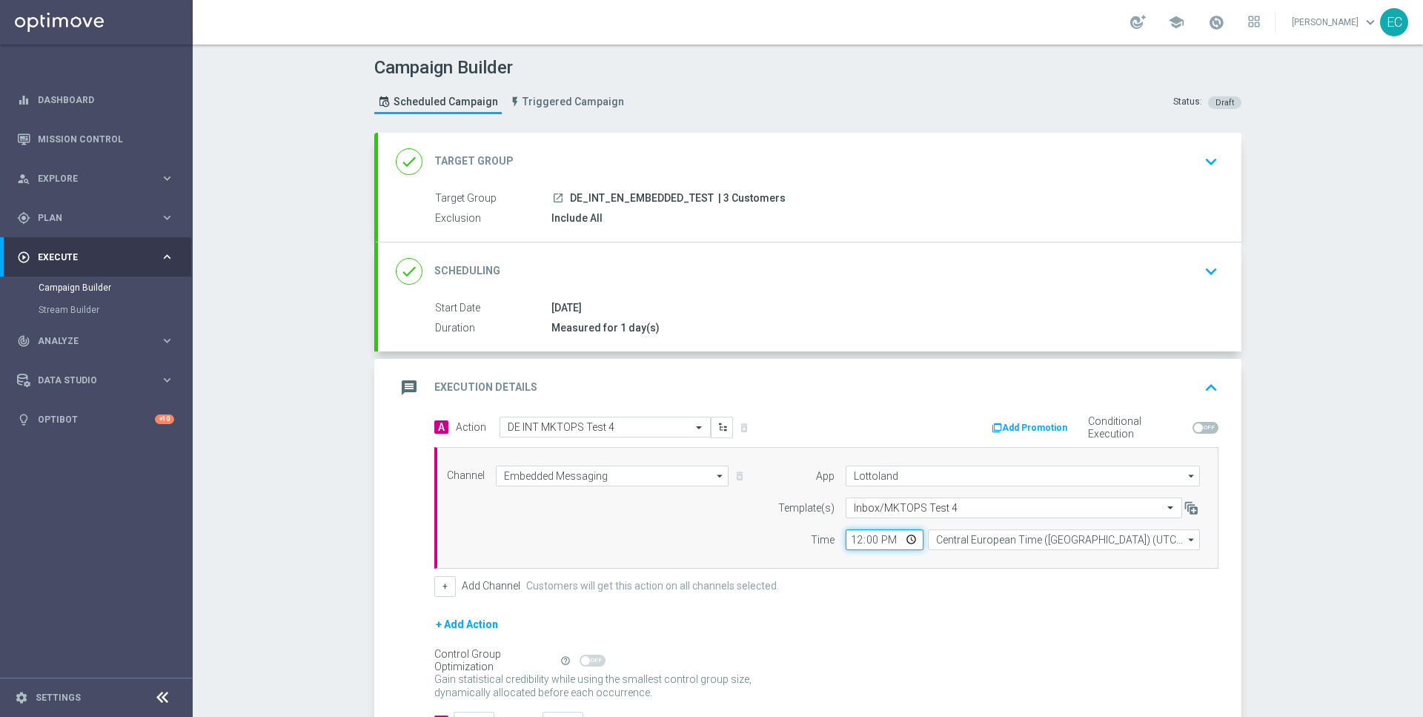
click at [855, 537] on input "12:00" at bounding box center [885, 539] width 78 height 21
type input "14:45"
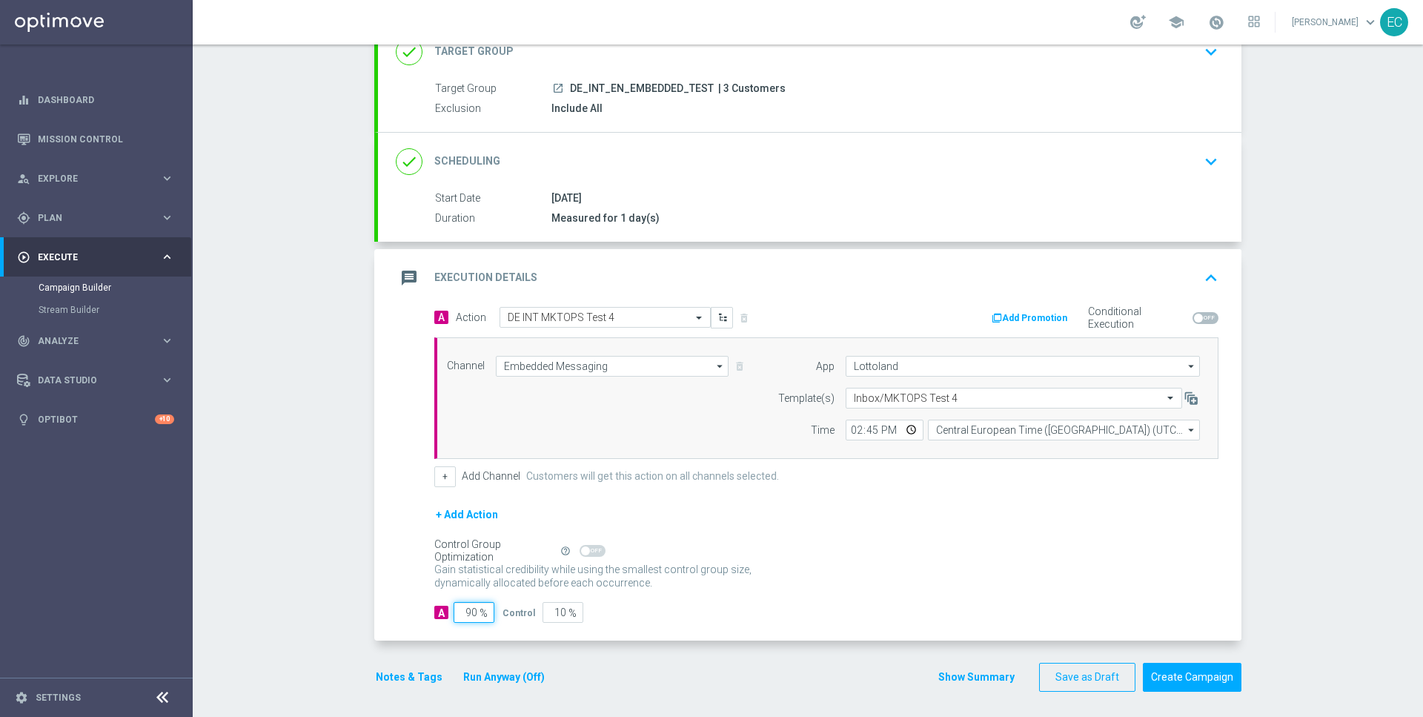
click at [468, 609] on input "90" at bounding box center [474, 612] width 41 height 21
type input "1"
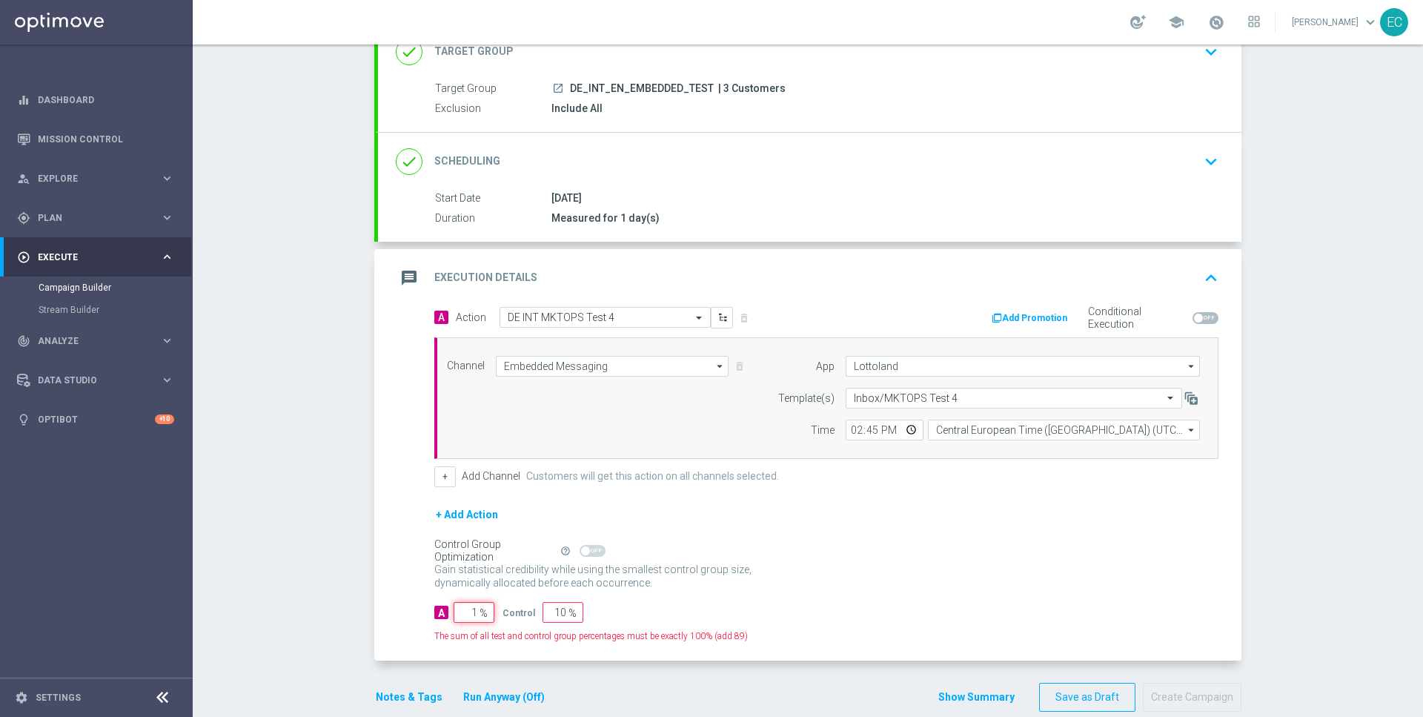
type input "99"
type input "10"
type input "90"
type input "100"
type input "0"
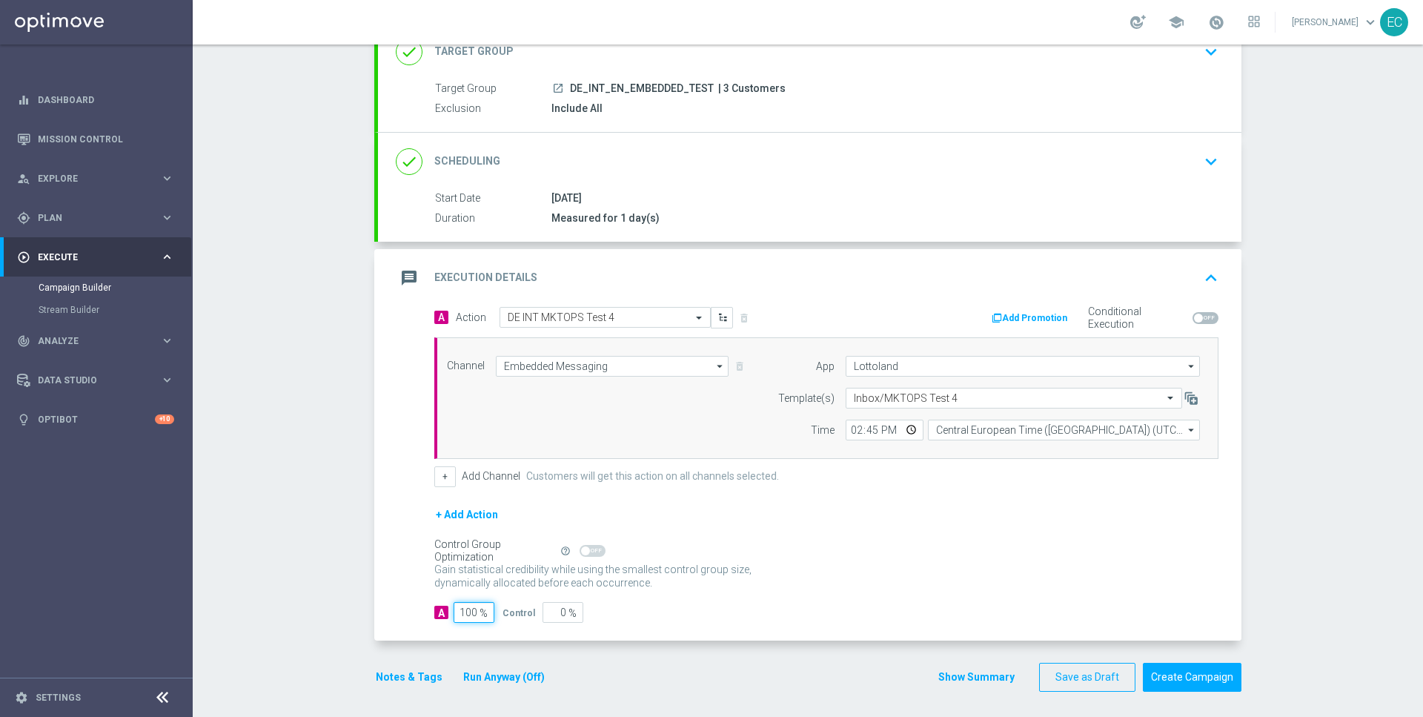
type input "100"
click at [886, 613] on div "A 100 % Control 0 %" at bounding box center [826, 612] width 784 height 21
click at [1210, 664] on button "Create Campaign" at bounding box center [1192, 677] width 99 height 29
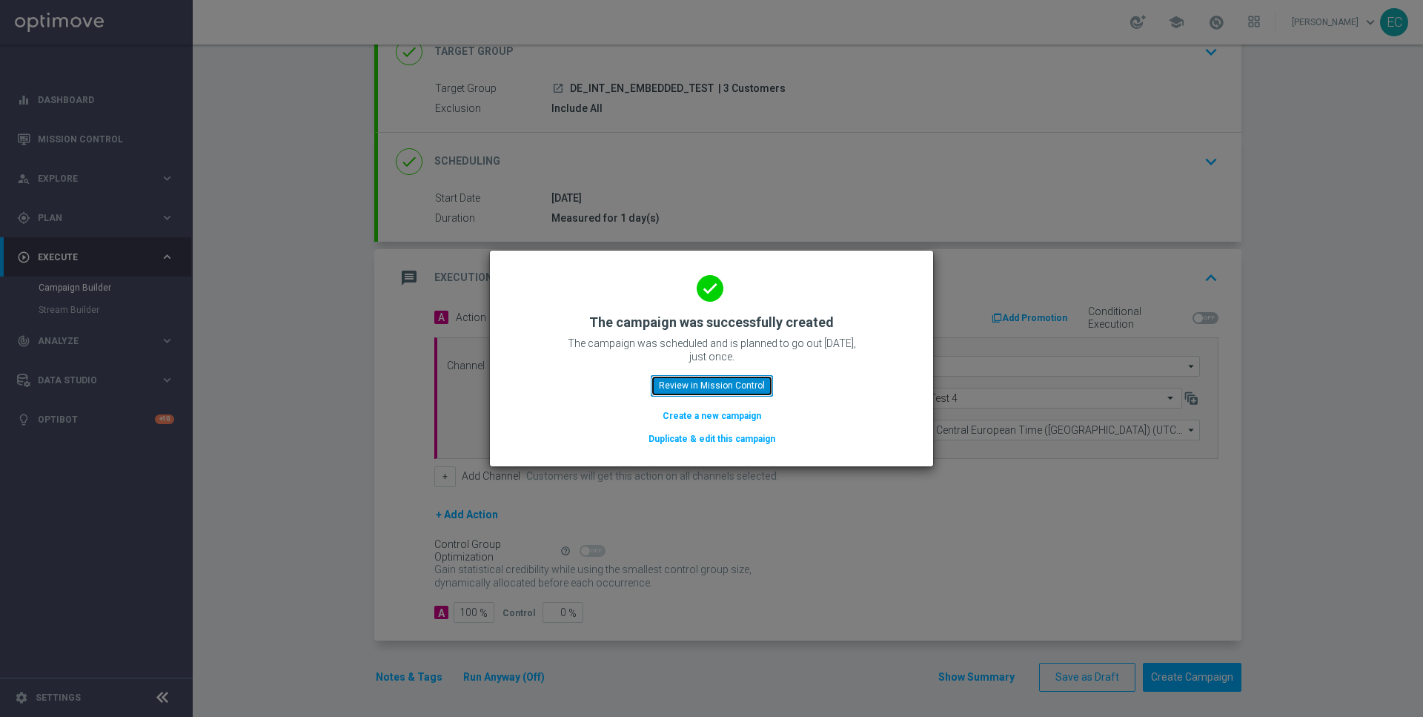
click at [683, 375] on button "Review in Mission Control" at bounding box center [712, 385] width 122 height 21
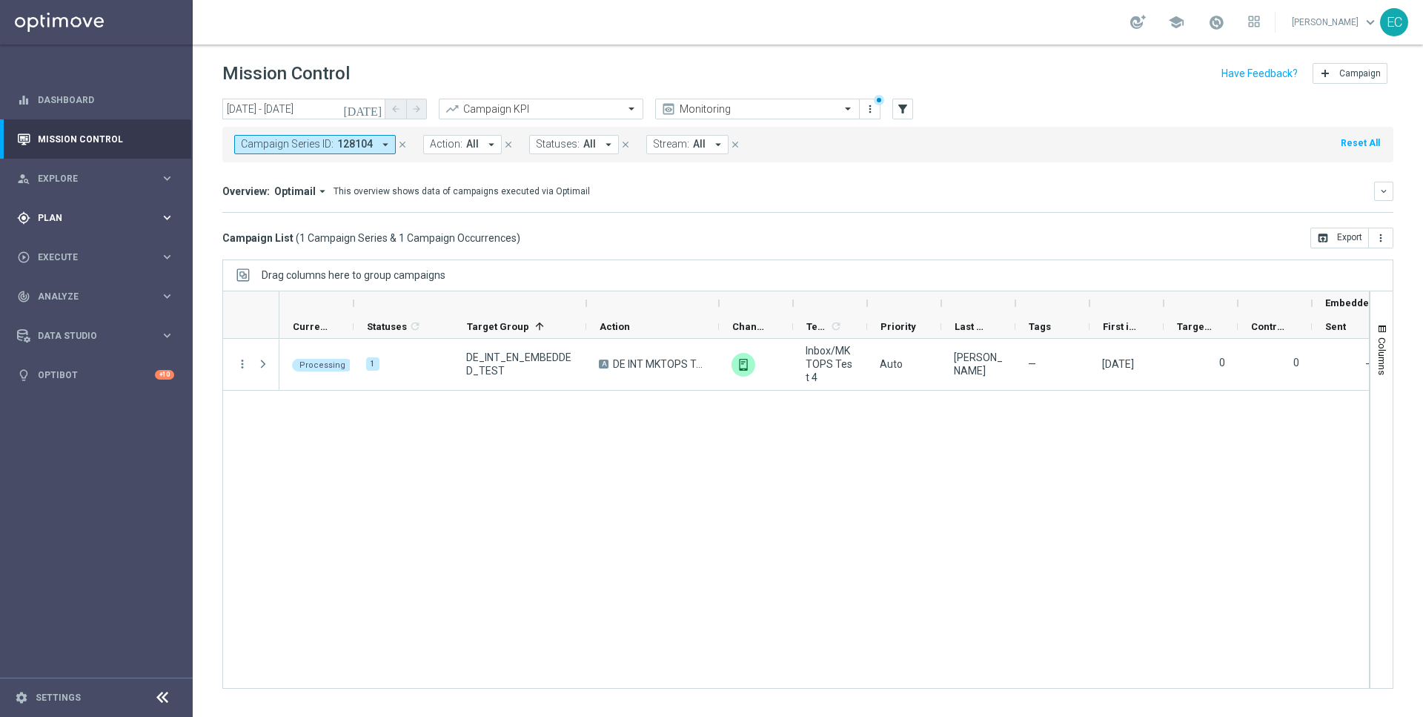
click at [73, 212] on div "gps_fixed Plan" at bounding box center [88, 217] width 143 height 13
click at [96, 256] on div "Target Groups" at bounding box center [115, 248] width 153 height 22
click at [84, 249] on link "Target Groups" at bounding box center [97, 248] width 116 height 12
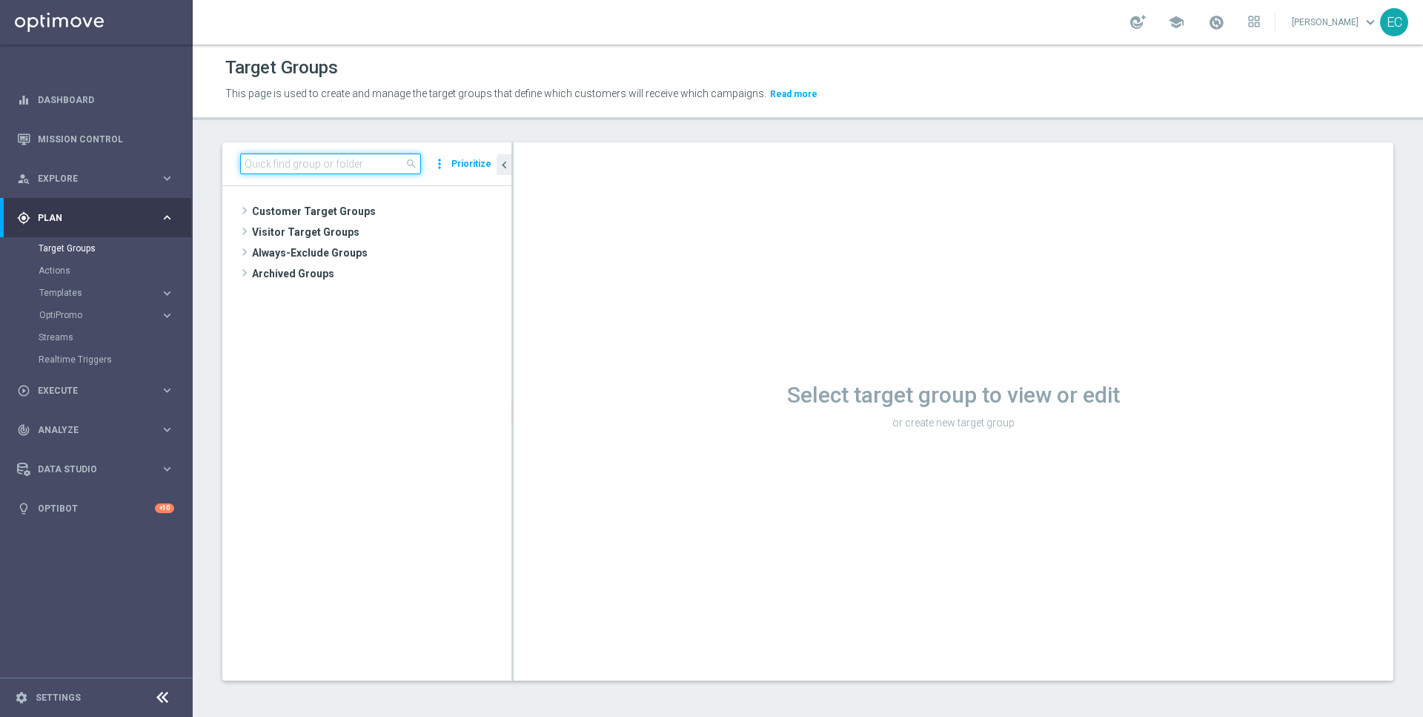
click at [355, 163] on input at bounding box center [330, 163] width 181 height 21
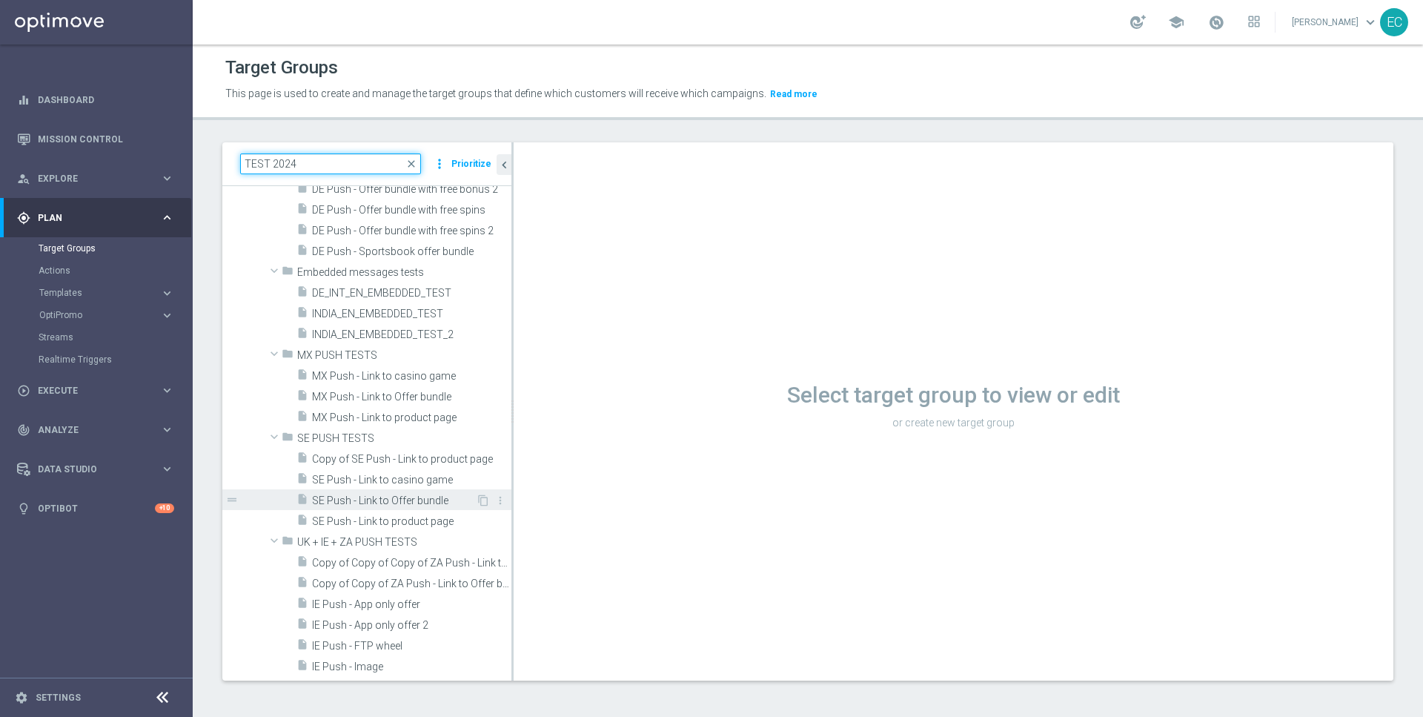
scroll to position [457, 0]
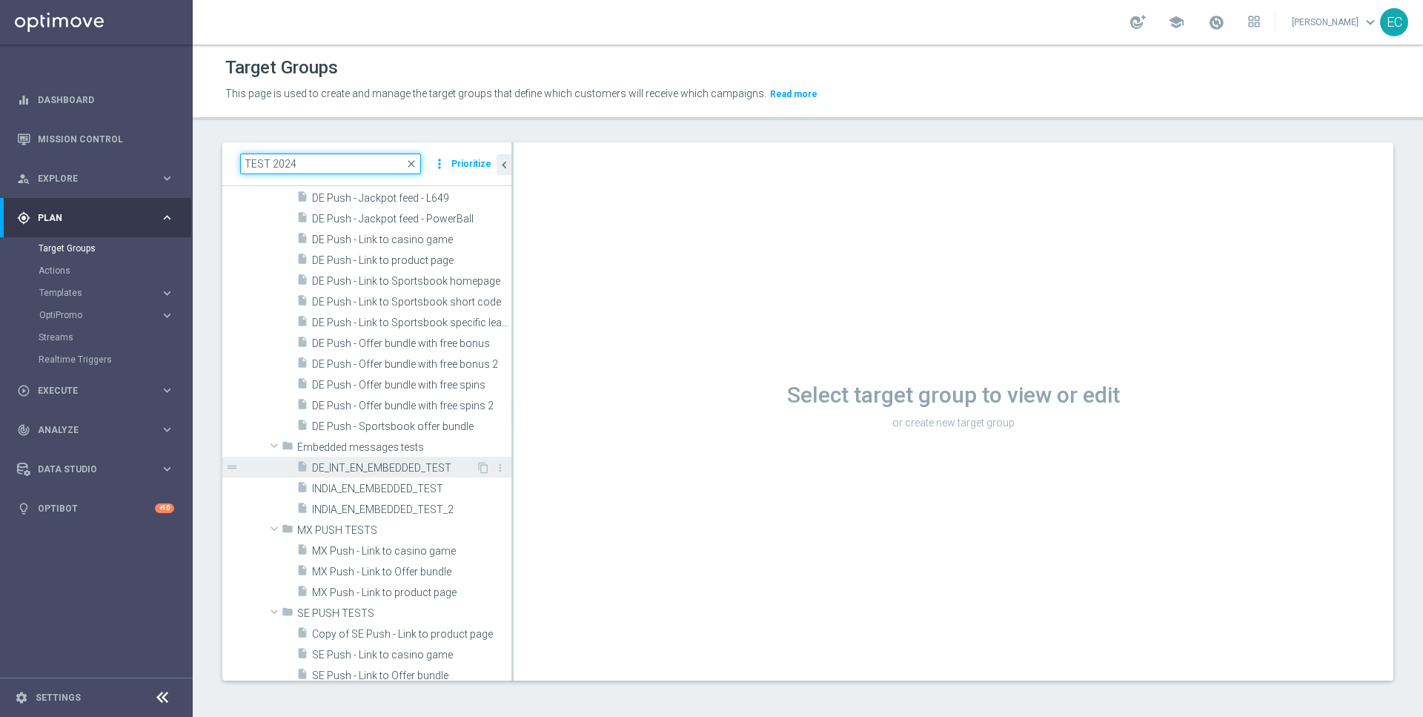
type input "TEST 2024"
click at [425, 468] on span "DE_INT_EN_EMBEDDED_TEST" at bounding box center [394, 468] width 164 height 13
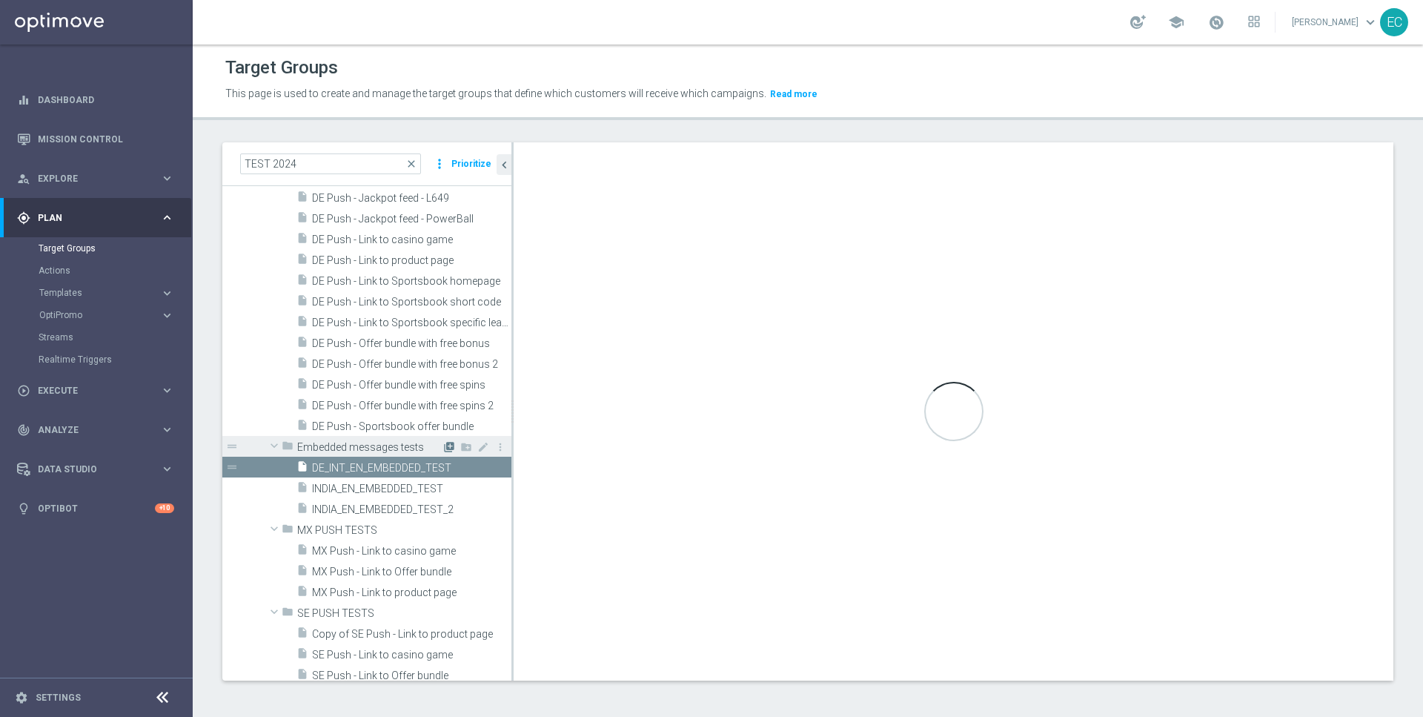
click at [448, 445] on icon "library_add" at bounding box center [449, 447] width 12 height 12
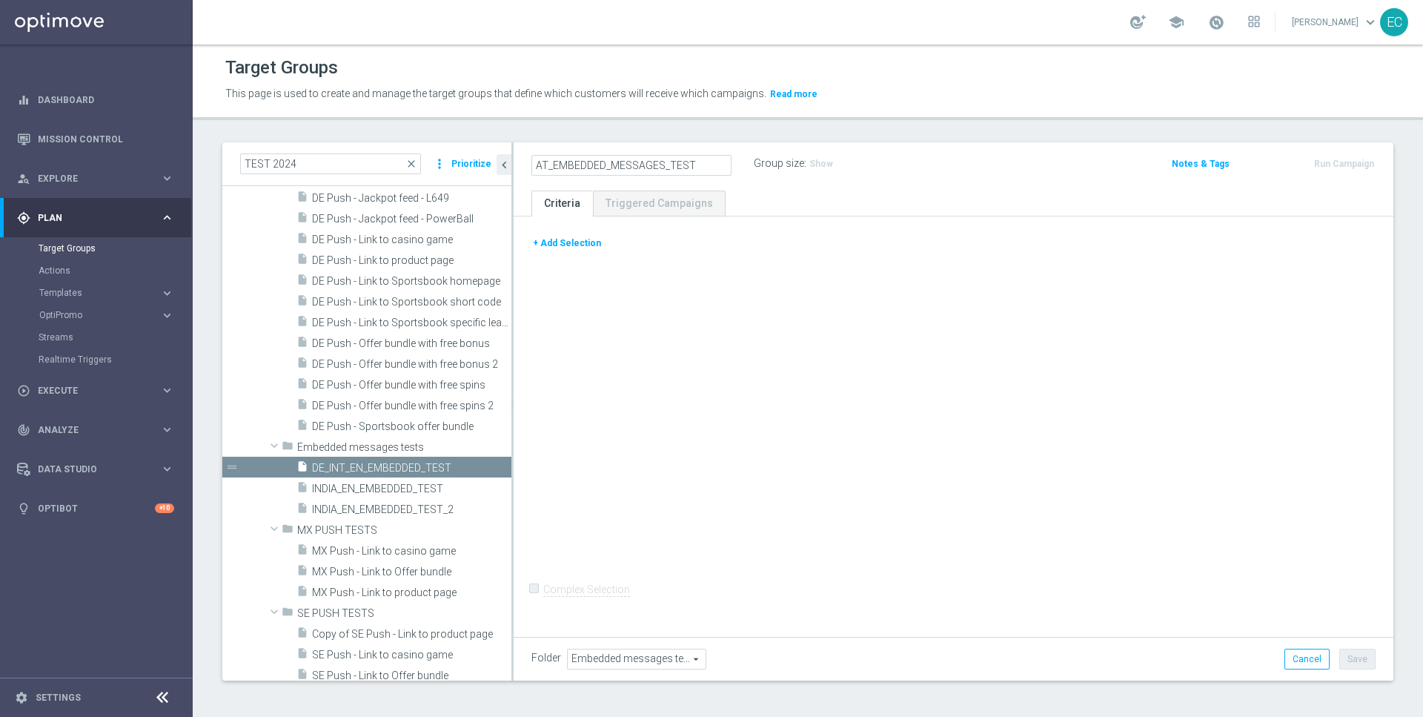
type input "AT_EMBEDDED_MESSAGES_TEST"
click at [689, 331] on div "+ Add Selection Complex Selection Invalid Expression" at bounding box center [954, 424] width 880 height 416
click at [560, 245] on button "+ Add Selection" at bounding box center [566, 243] width 71 height 16
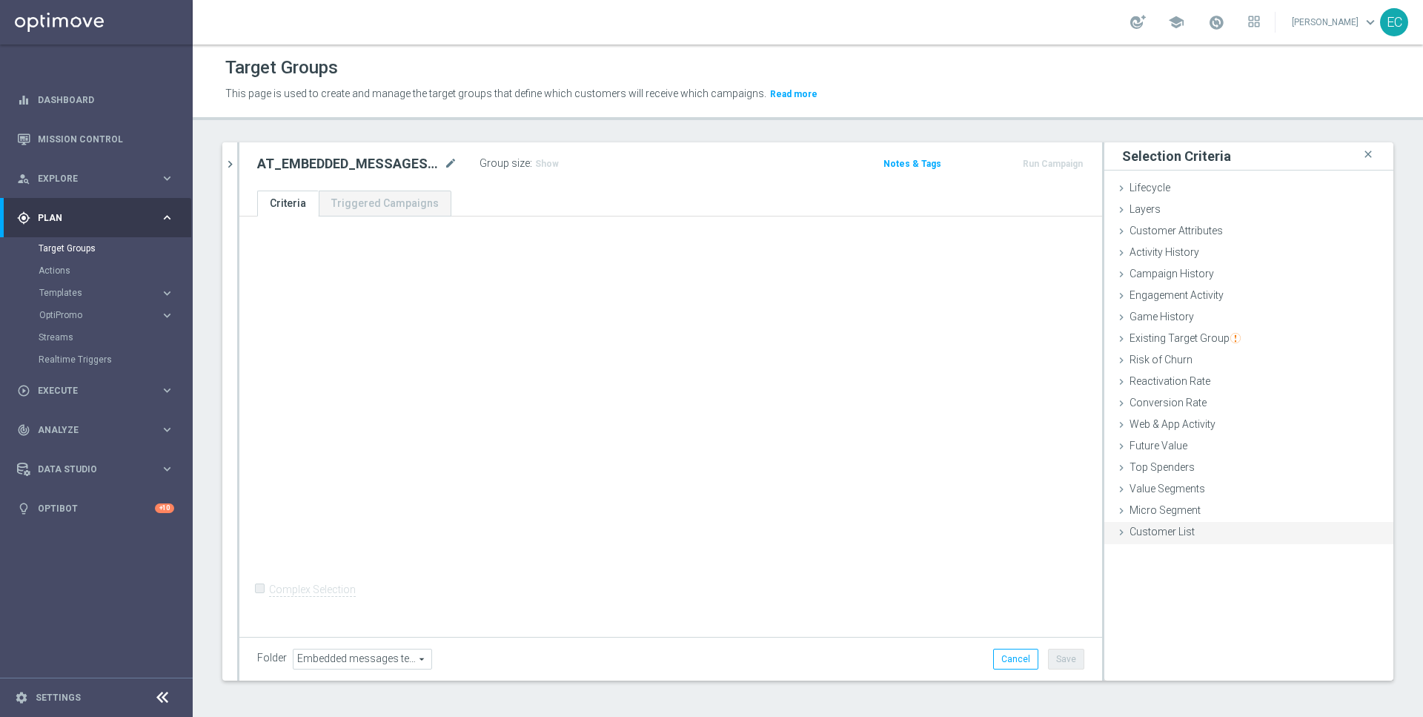
click at [1208, 535] on div "Customer List done" at bounding box center [1248, 533] width 289 height 22
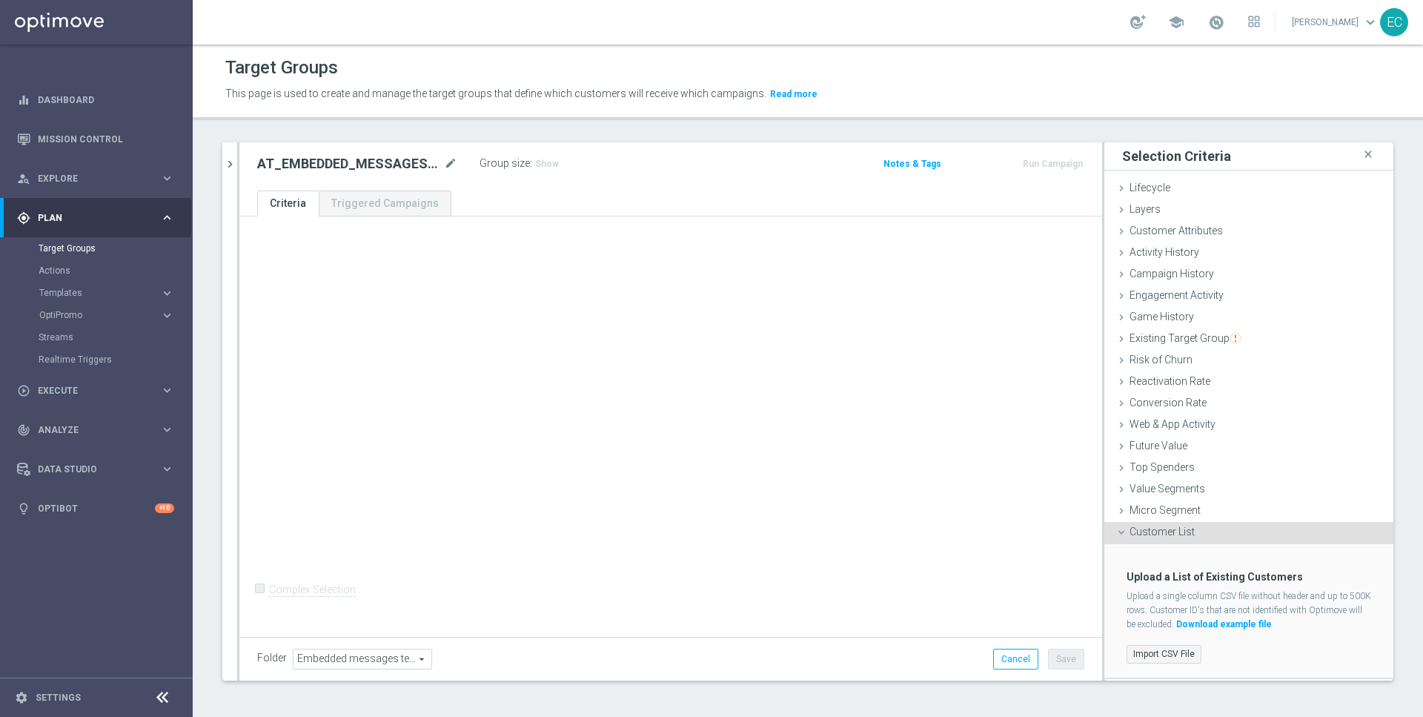
click at [1154, 654] on label "Import CSV File" at bounding box center [1164, 654] width 75 height 19
click at [0, 0] on input "Import CSV File" at bounding box center [0, 0] width 0 height 0
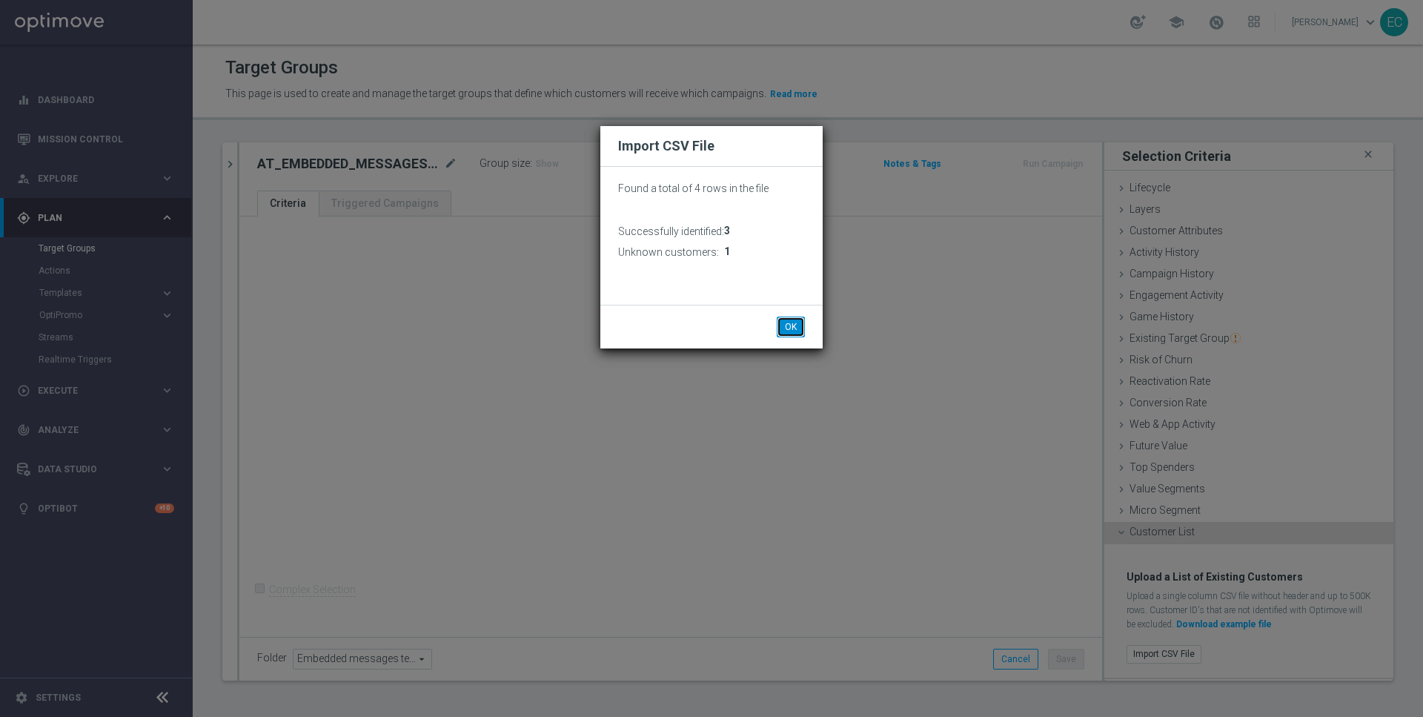
click at [780, 322] on button "OK" at bounding box center [791, 326] width 28 height 21
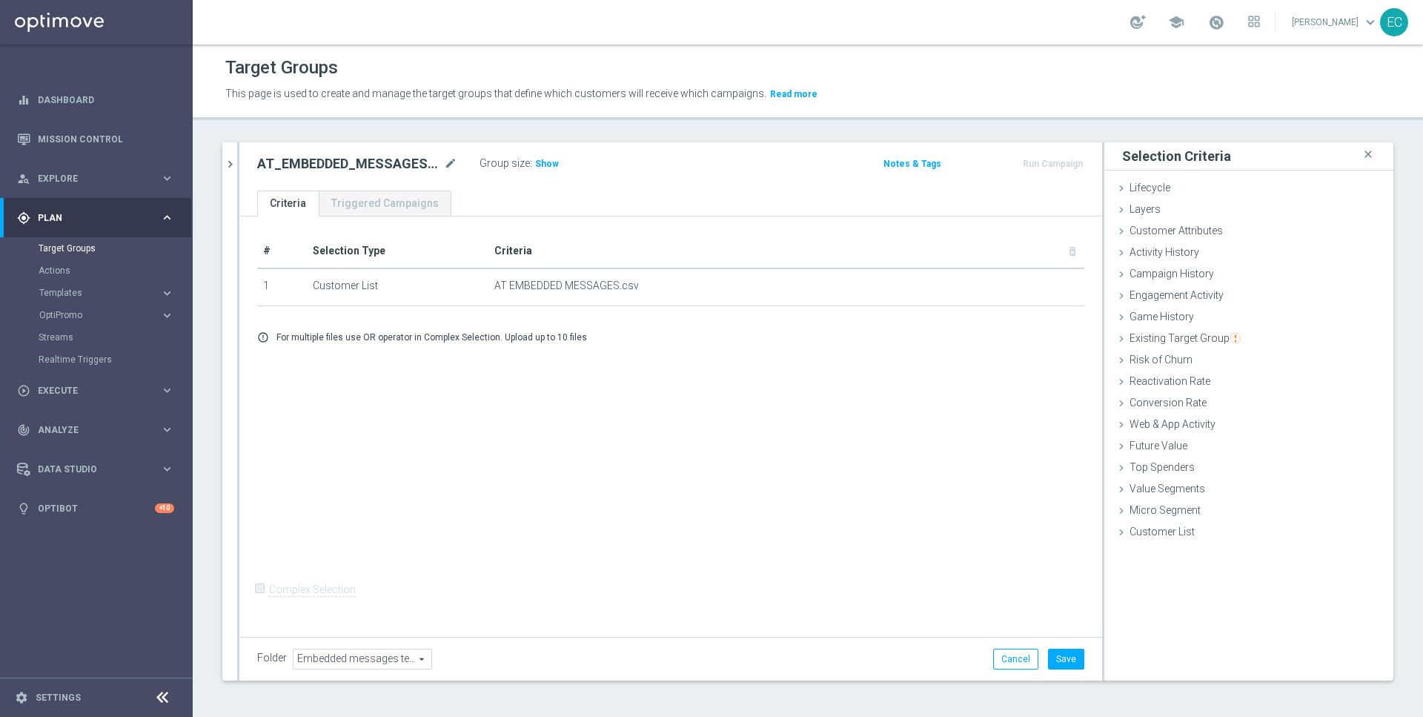
click at [1067, 645] on div "Folder Embedded messages tests Embedded messages tests arrow_drop_down search C…" at bounding box center [670, 659] width 863 height 44
click at [1071, 663] on button "Save" at bounding box center [1066, 659] width 36 height 21
click at [1047, 158] on button "Run Campaign" at bounding box center [1052, 164] width 63 height 16
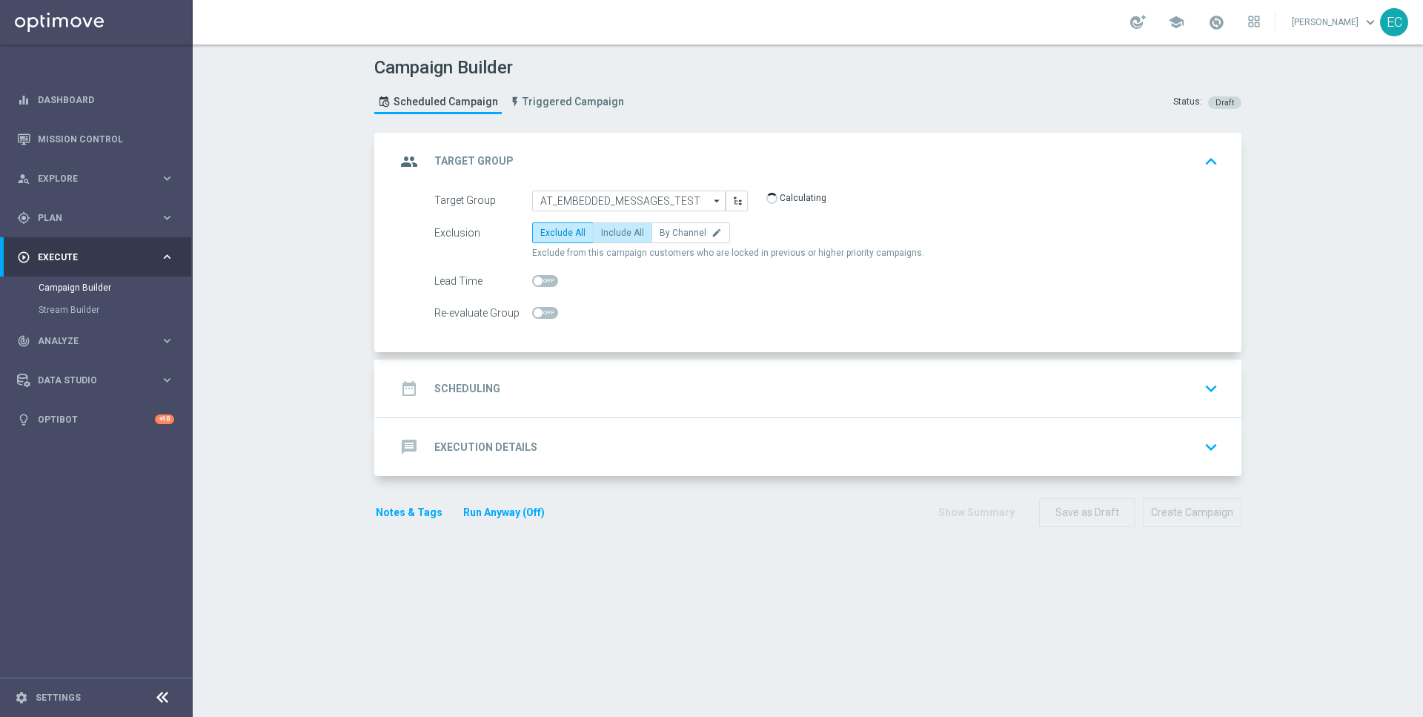
click at [606, 236] on span "Include All" at bounding box center [622, 233] width 43 height 10
click at [606, 236] on input "Include All" at bounding box center [606, 235] width 10 height 10
radio input "true"
click at [582, 391] on div "date_range Scheduling keyboard_arrow_down" at bounding box center [810, 388] width 828 height 28
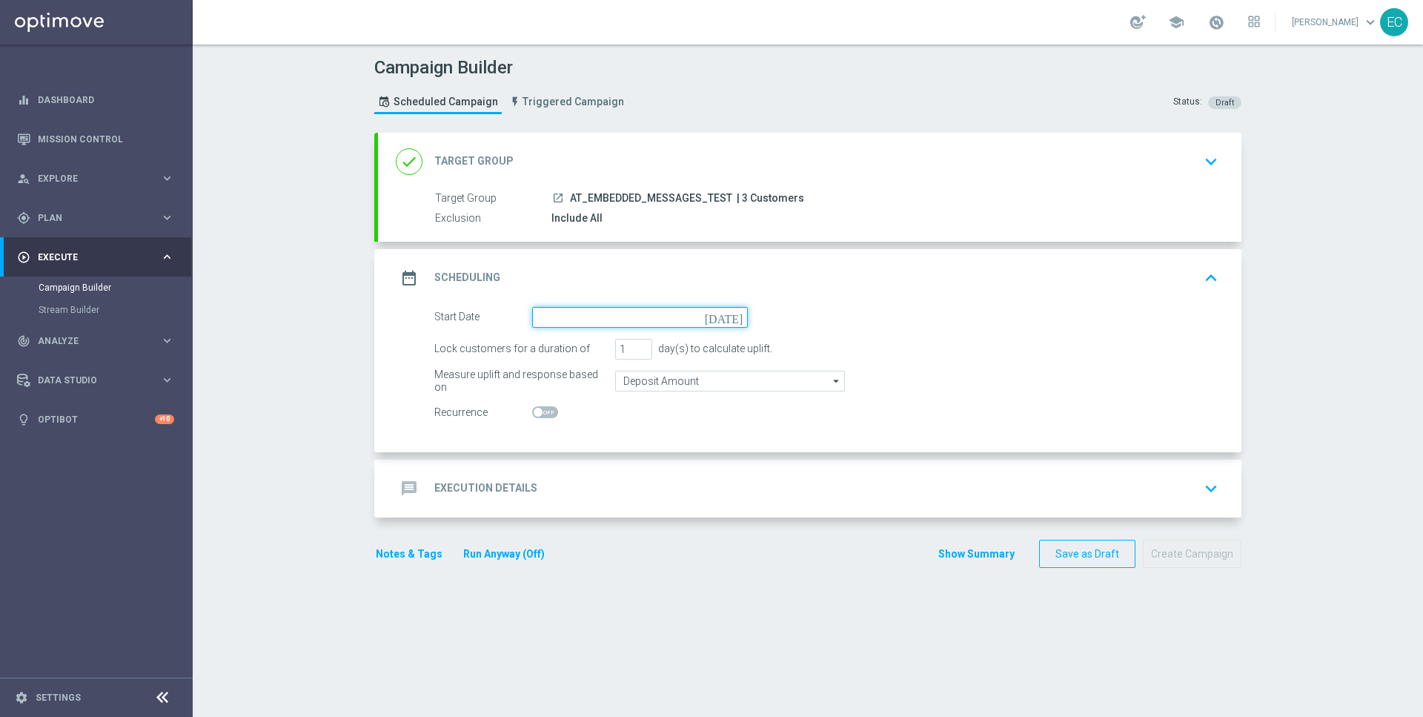
click at [661, 314] on input at bounding box center [640, 317] width 216 height 21
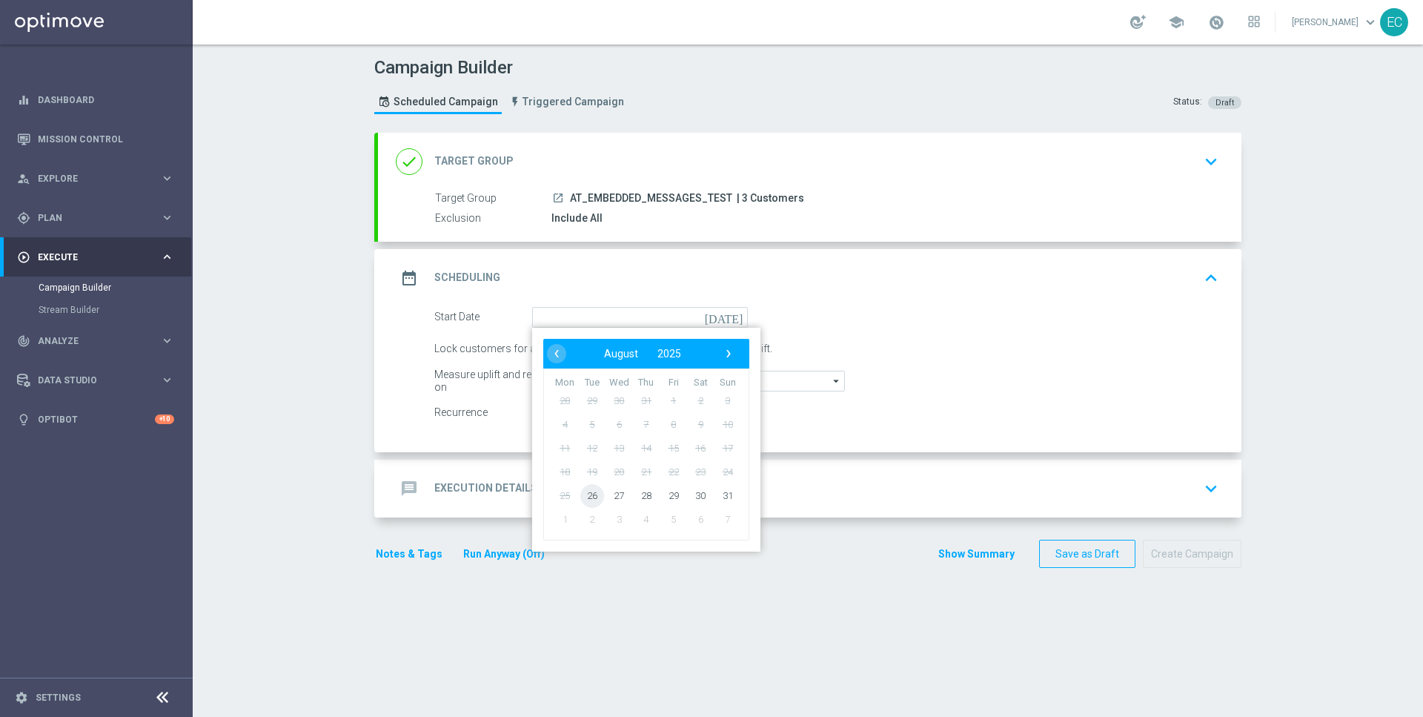
click at [592, 487] on span "26" at bounding box center [592, 495] width 24 height 24
type input "[DATE]"
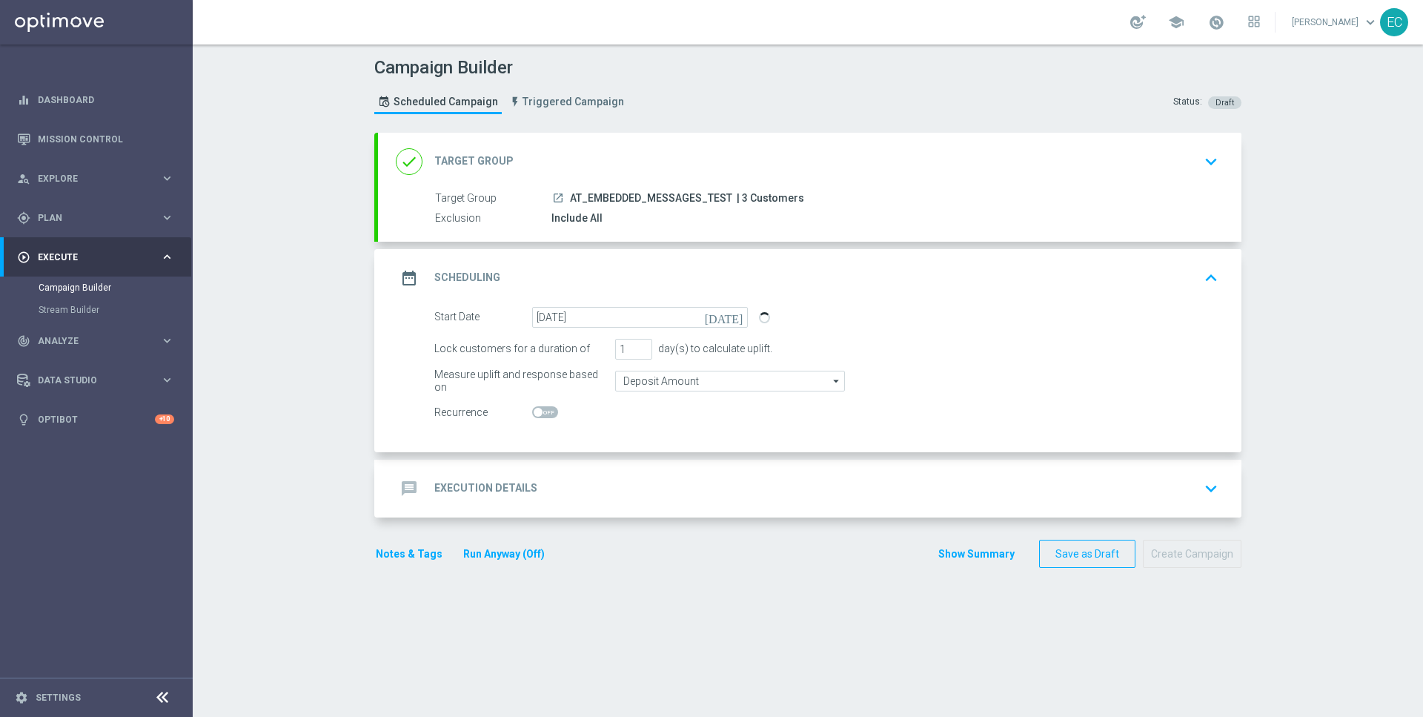
click at [624, 491] on div "message Execution Details keyboard_arrow_down" at bounding box center [810, 488] width 828 height 28
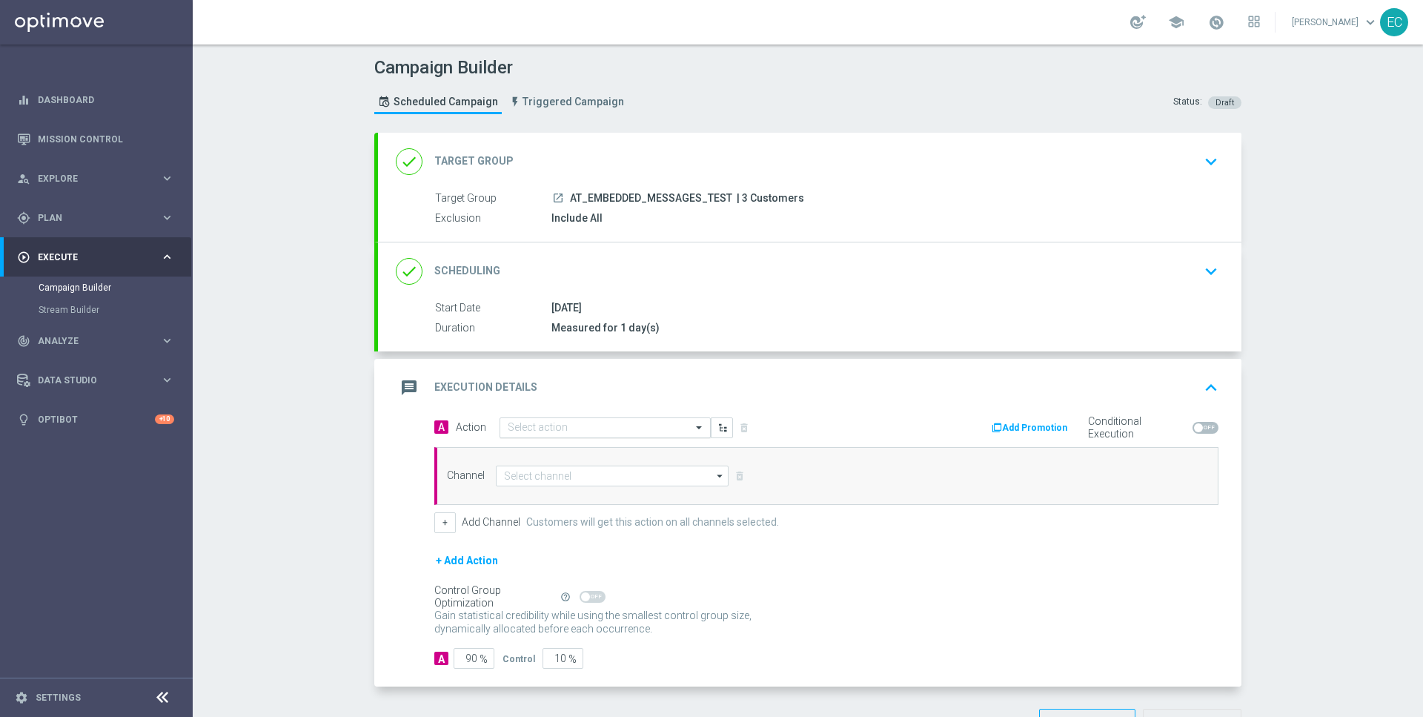
click at [651, 418] on div "Select action" at bounding box center [605, 427] width 211 height 21
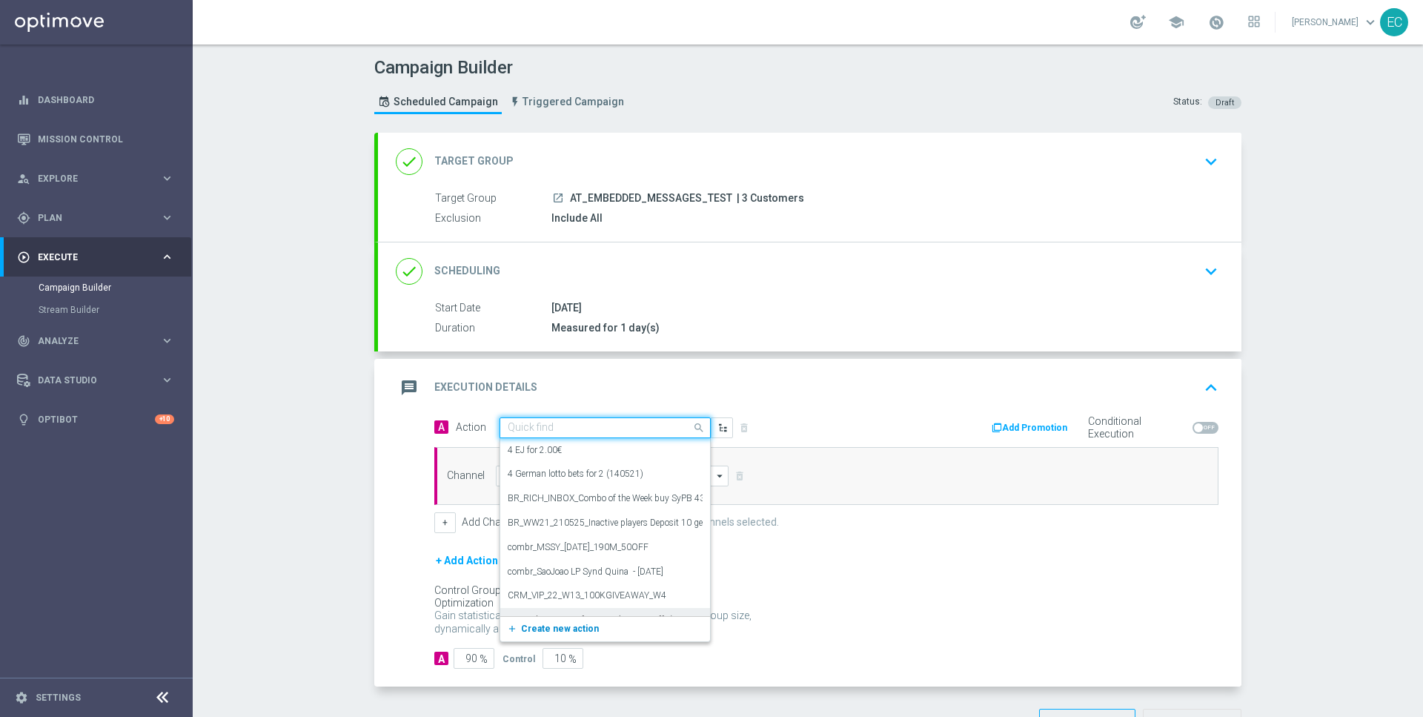
click at [583, 629] on span "Create new action" at bounding box center [560, 628] width 78 height 10
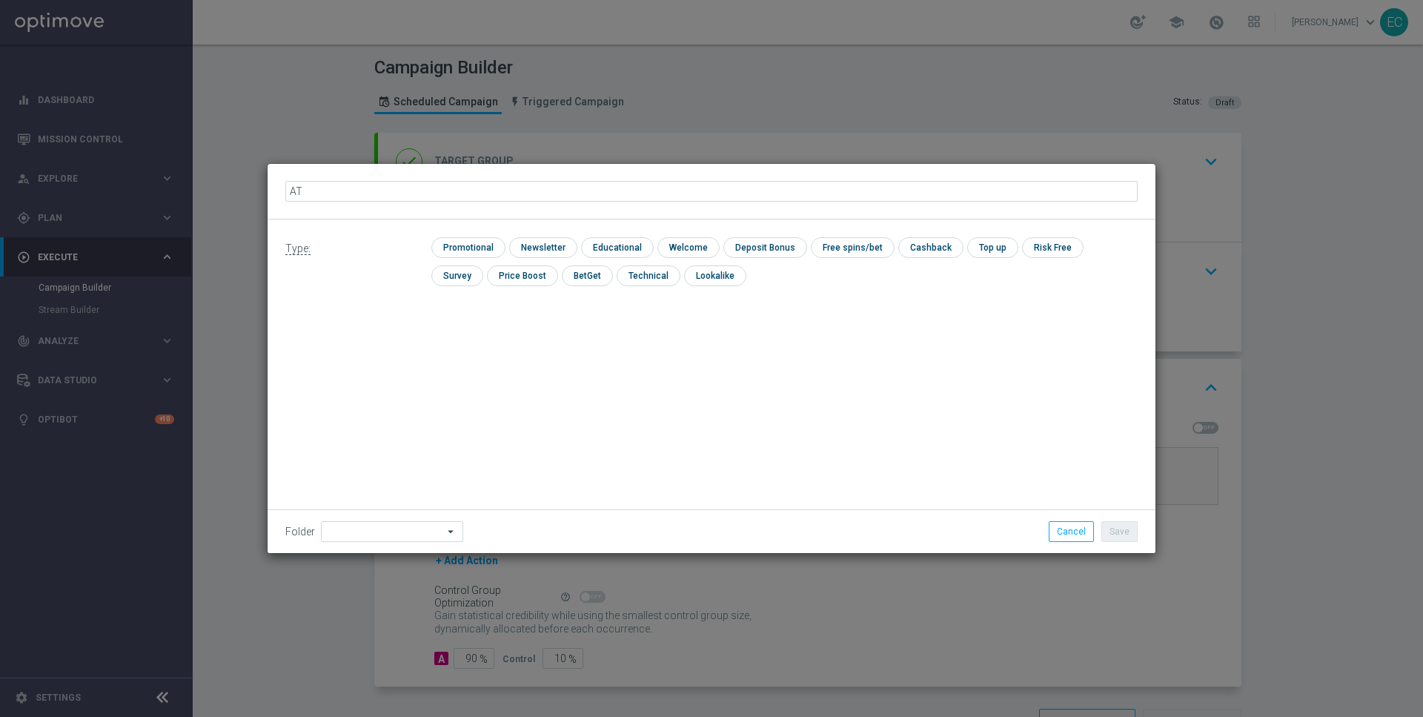
type input "AT MKTOPS Test 5"
click at [471, 236] on div "Type: check Promotional check Newsletter check Educational check Welcome check …" at bounding box center [712, 267] width 888 height 96
click at [476, 250] on input "checkbox" at bounding box center [466, 247] width 70 height 20
checkbox input "true"
click at [1134, 534] on button "Save" at bounding box center [1119, 531] width 36 height 21
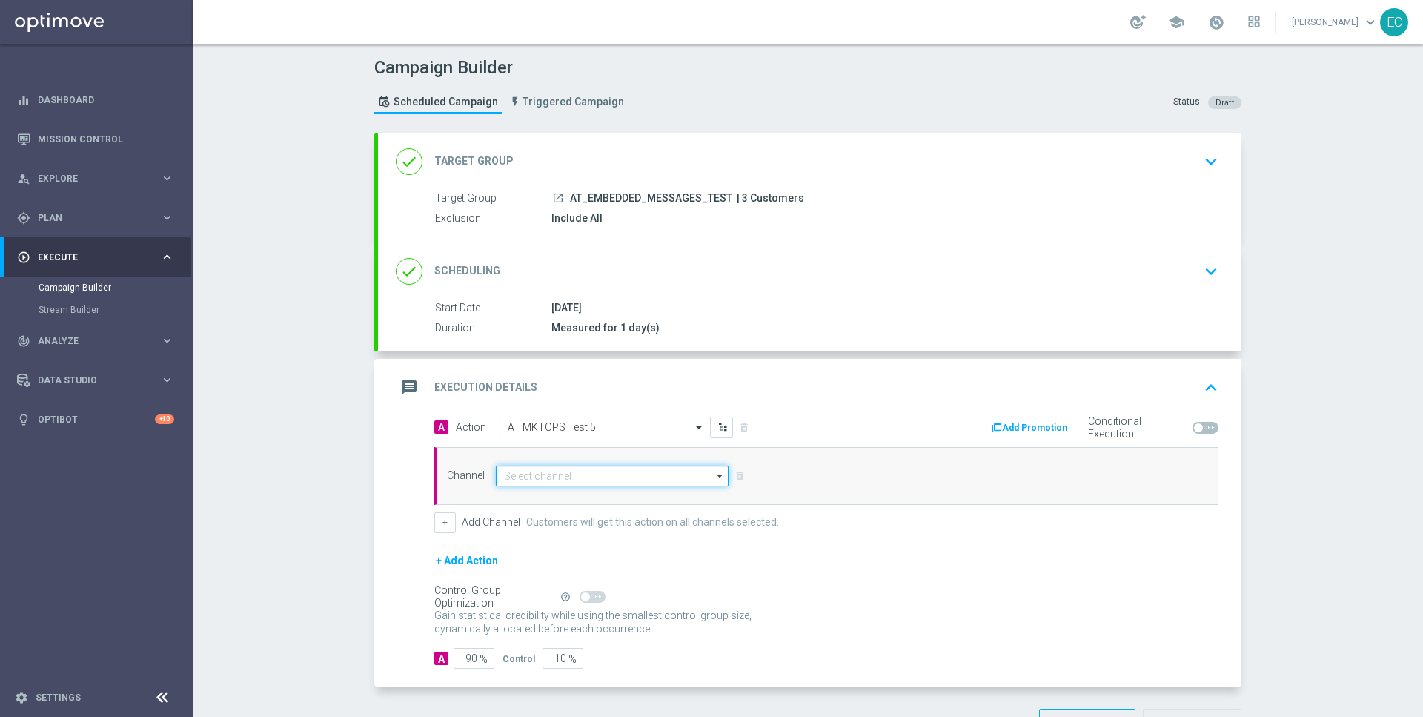
click at [578, 480] on input at bounding box center [612, 475] width 233 height 21
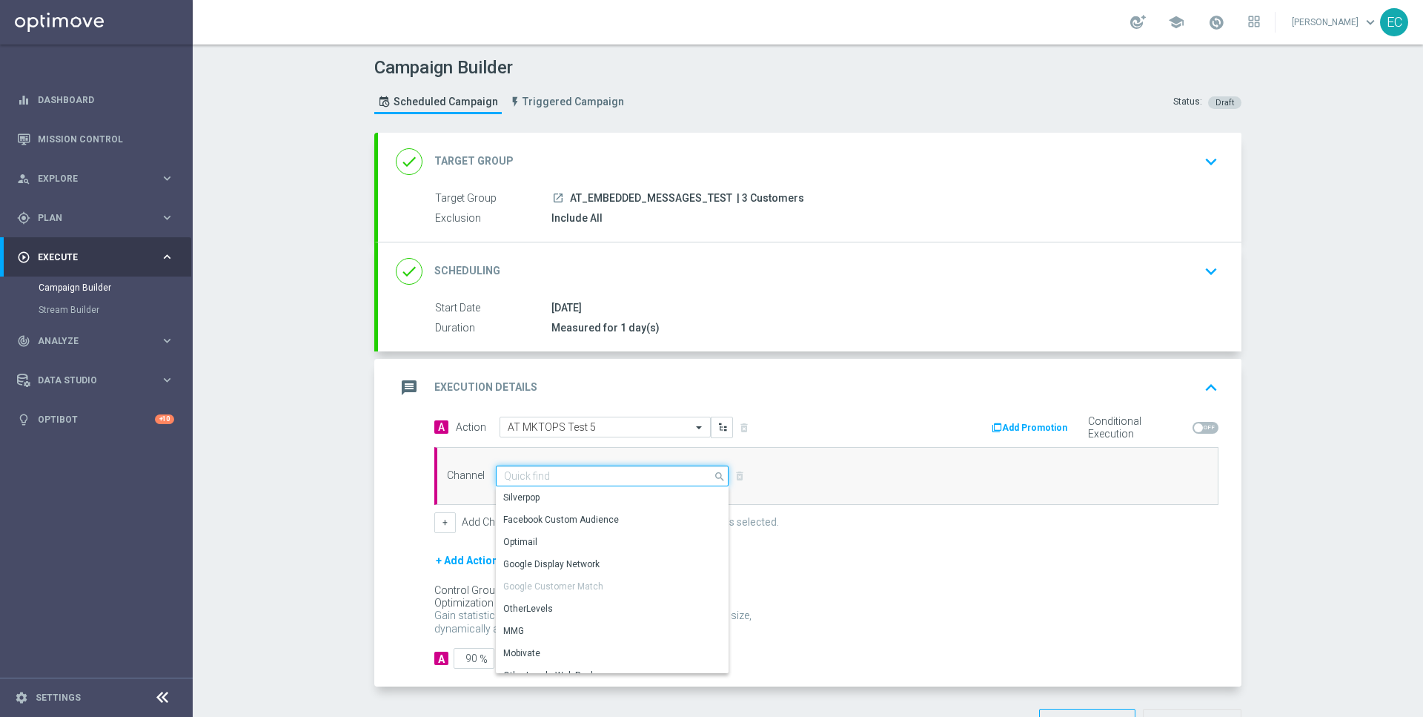
scroll to position [391, 0]
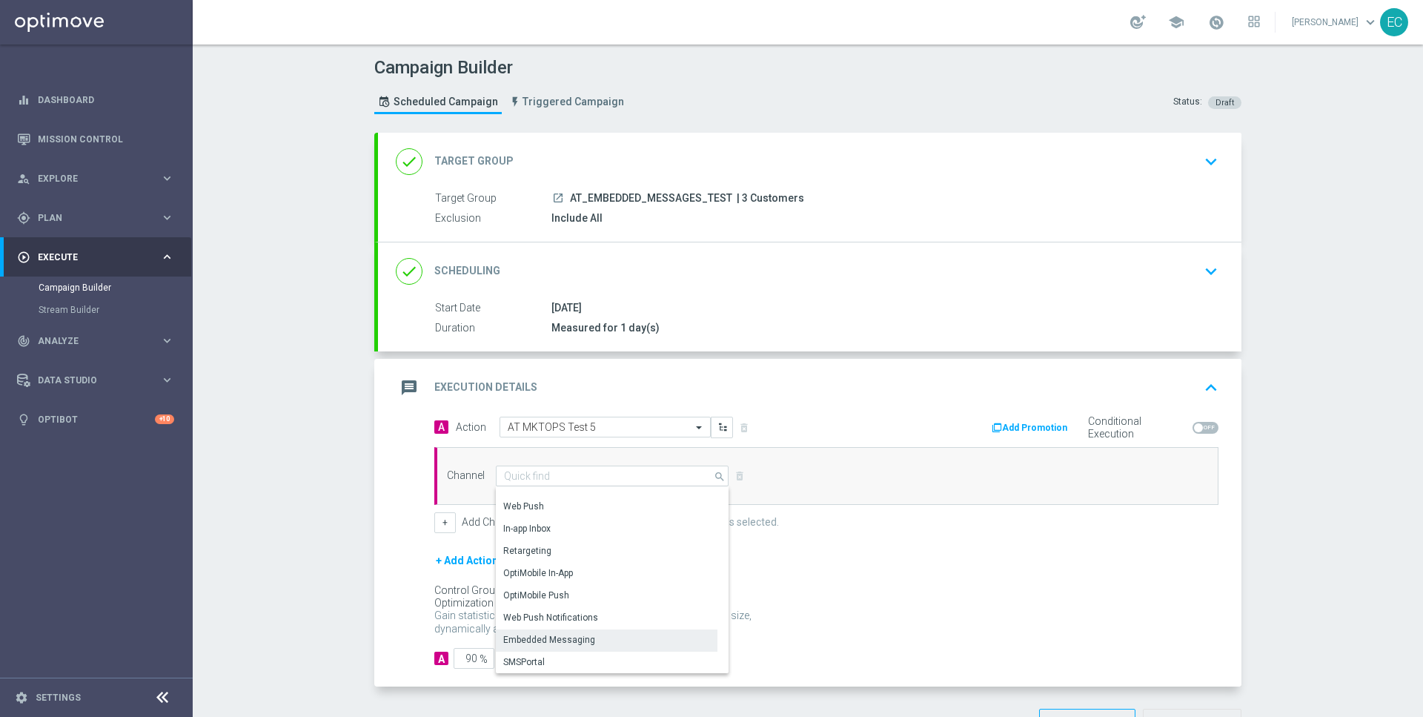
click at [611, 630] on div "Embedded Messaging" at bounding box center [607, 639] width 222 height 21
type input "Embedded Messaging"
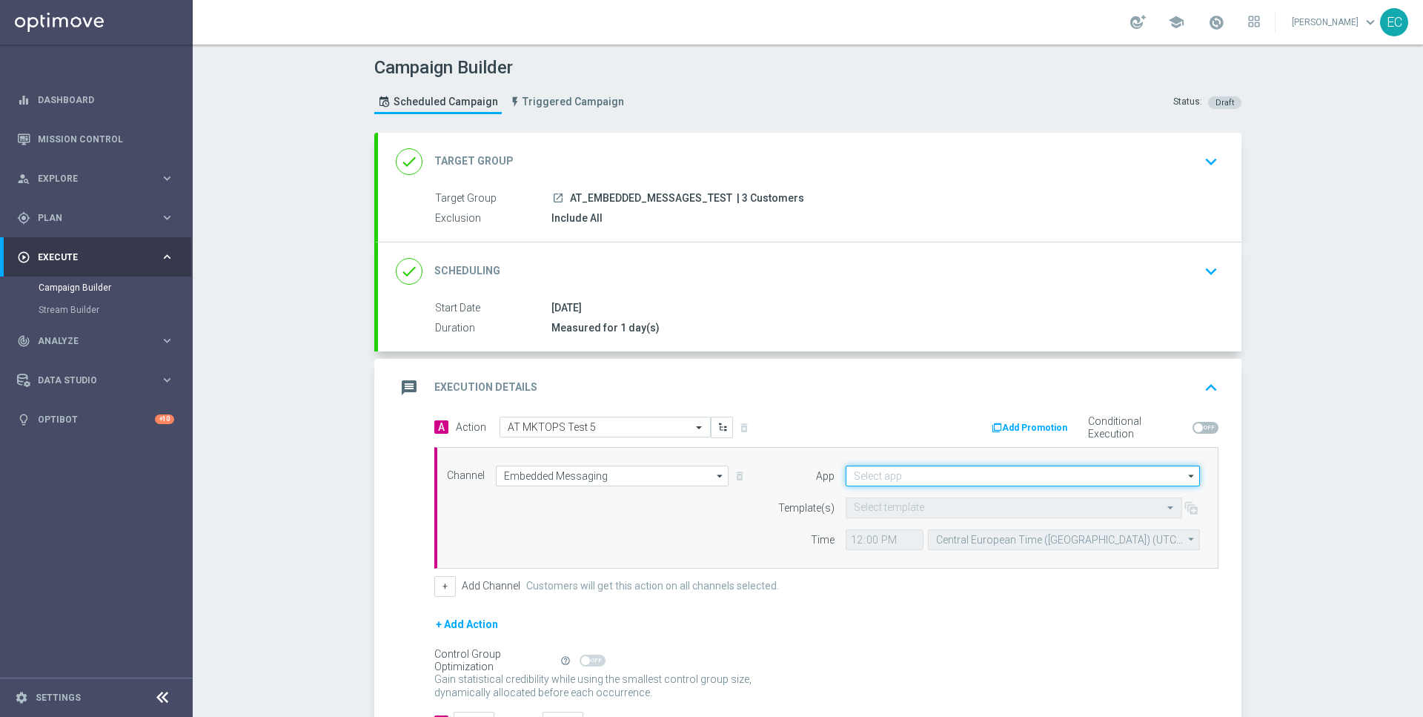
click at [955, 474] on input at bounding box center [1023, 475] width 354 height 21
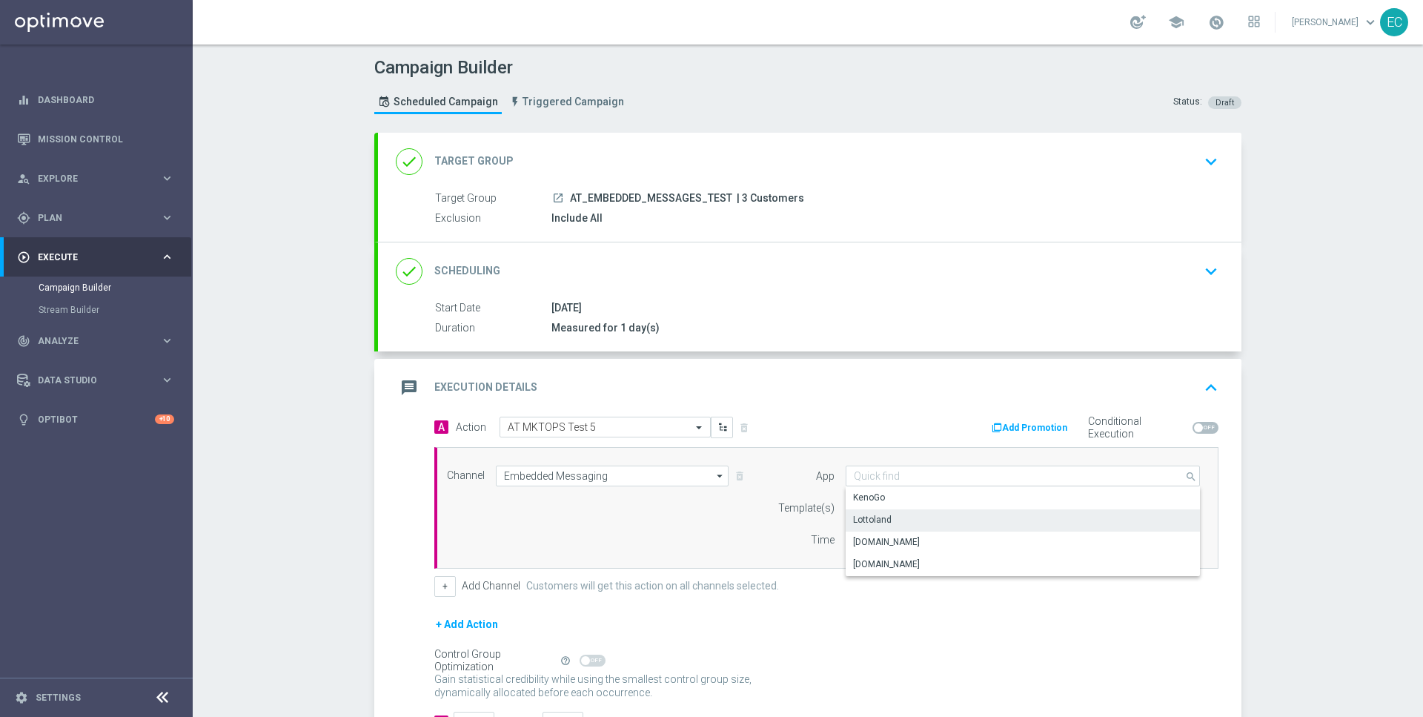
click at [919, 518] on div "Lottoland" at bounding box center [1023, 519] width 355 height 21
type input "Lottoland"
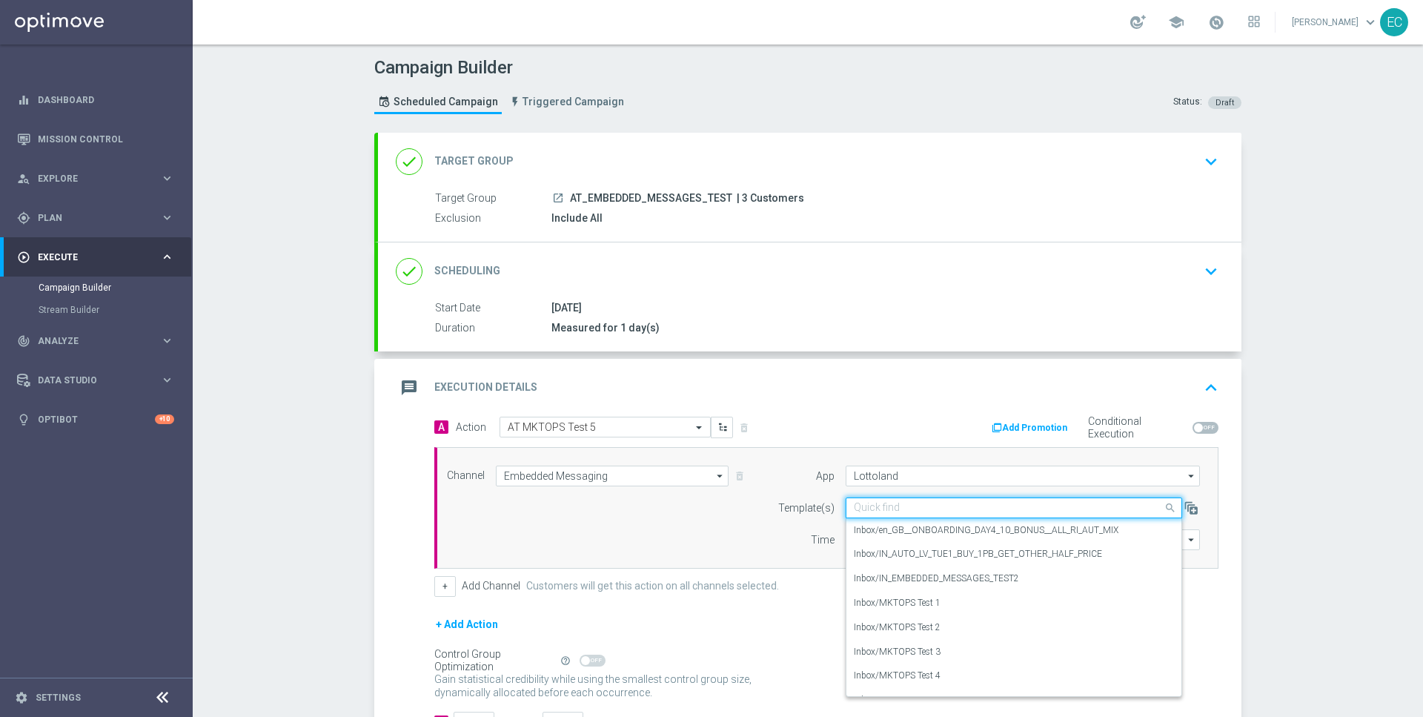
click at [896, 502] on input "text" at bounding box center [999, 508] width 291 height 13
paste input "MKTOPS Test 5"
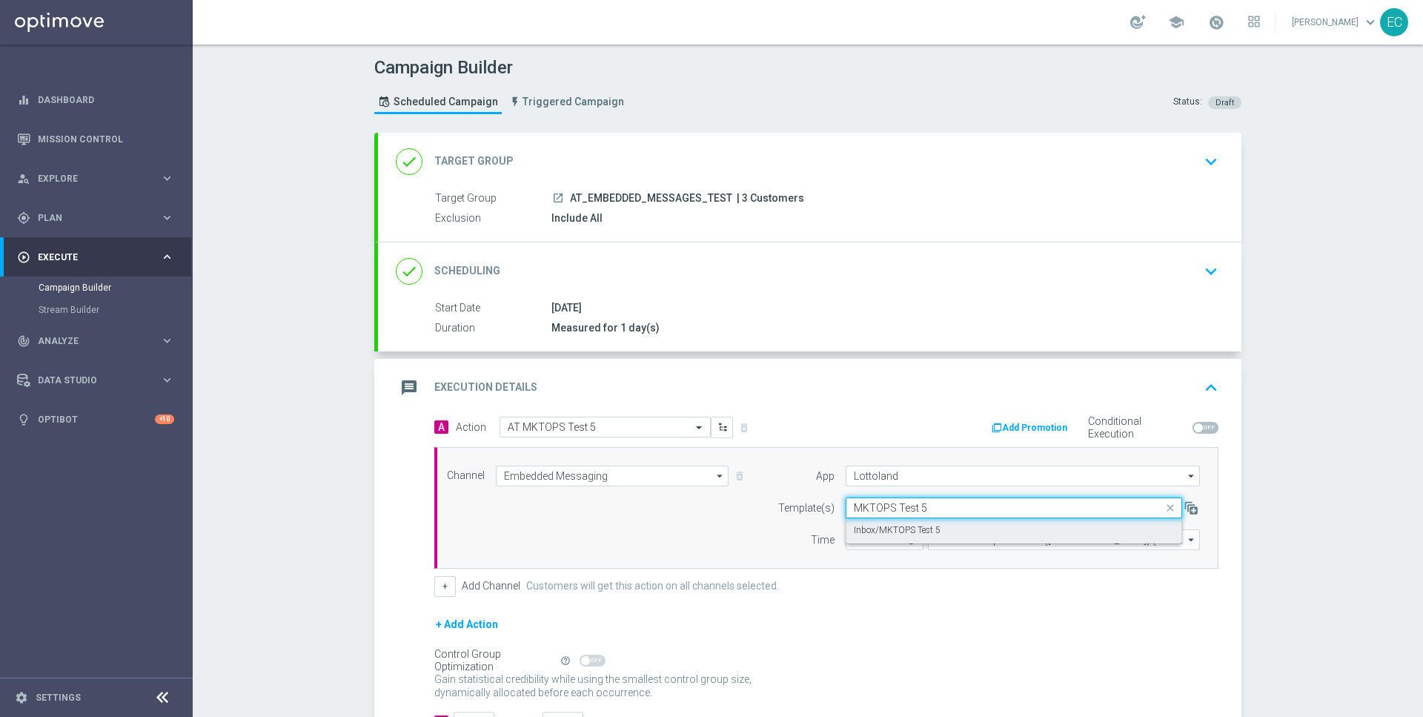
click at [909, 525] on label "Inbox/MKTOPS Test 5" at bounding box center [897, 530] width 87 height 13
type input "MKTOPS Test 5"
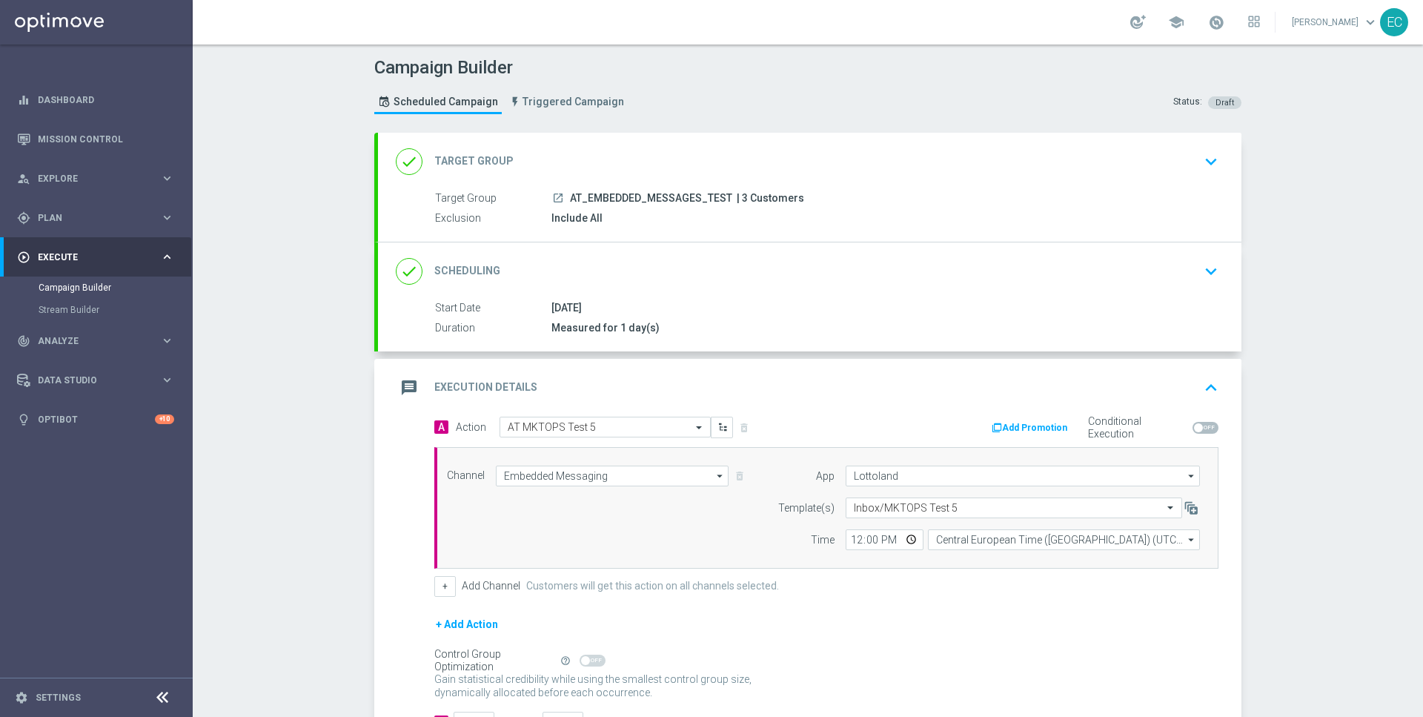
scroll to position [110, 0]
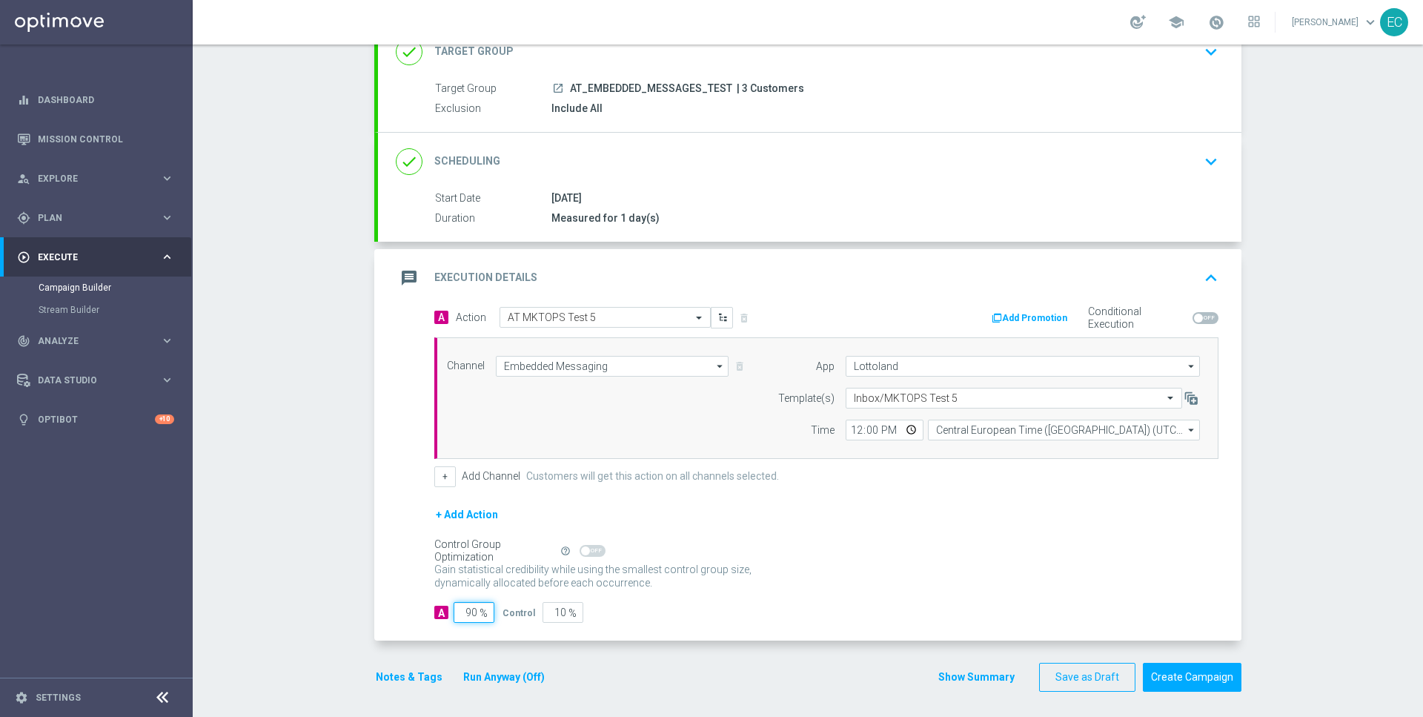
click at [467, 614] on input "90" at bounding box center [474, 612] width 41 height 21
type input "1"
type input "99"
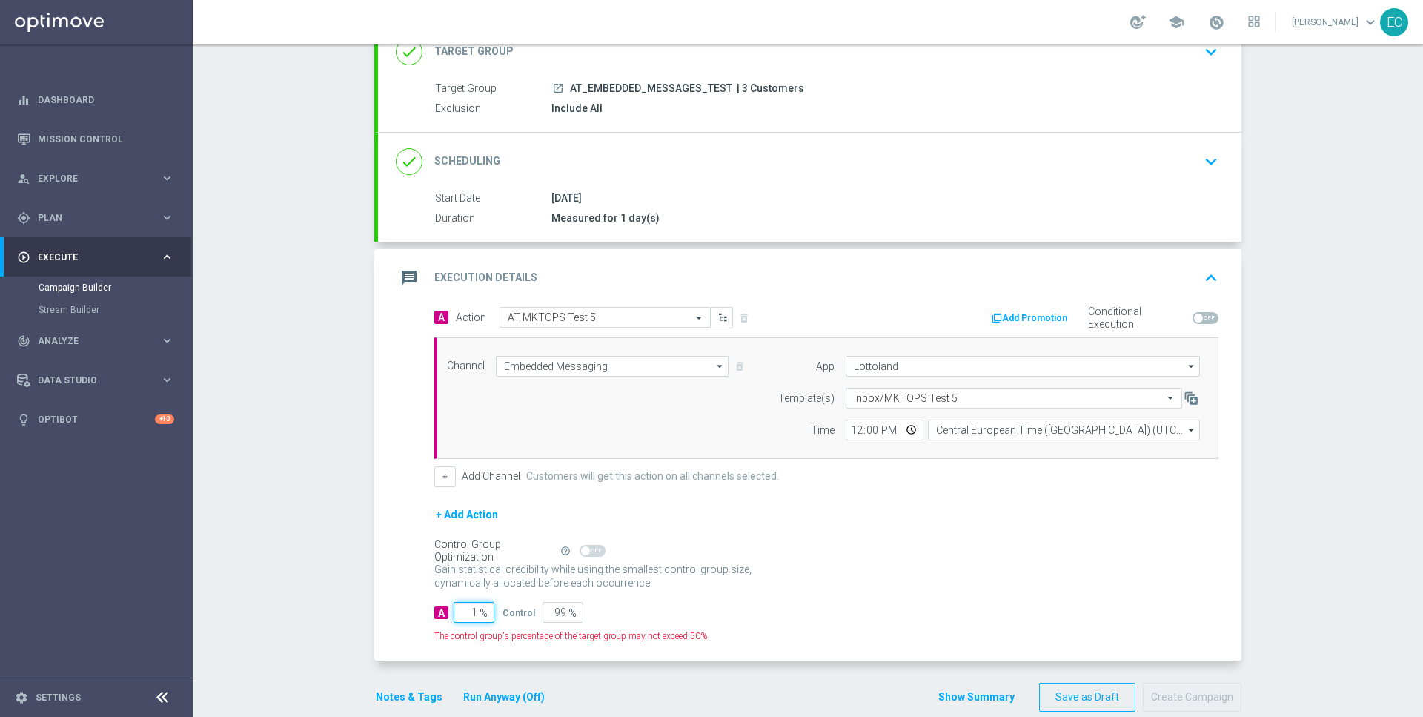
type input "10"
type input "90"
type input "100"
type input "0"
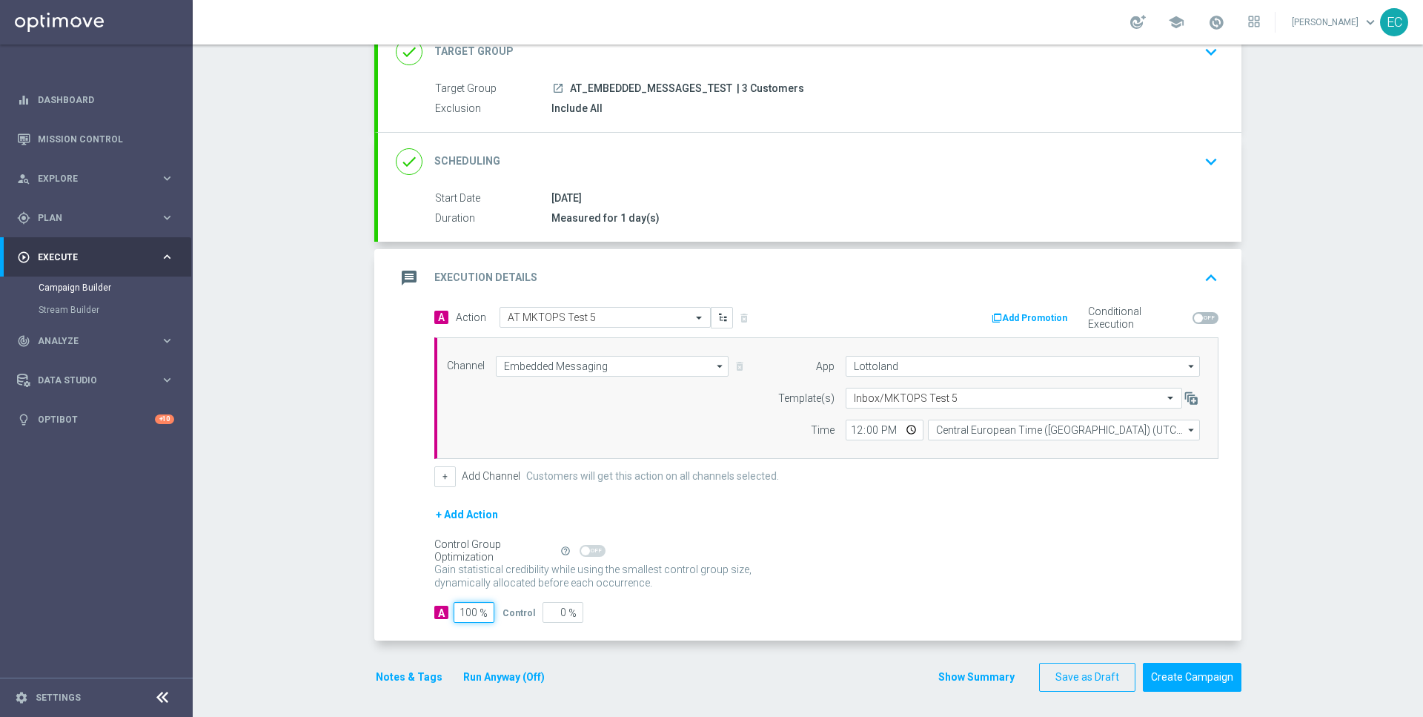
type input "100"
click at [712, 587] on div "Gain statistical credibility while using the smallest control group size, dynam…" at bounding box center [826, 577] width 784 height 36
click at [853, 431] on input "12:00" at bounding box center [885, 429] width 78 height 21
type input "15:10"
click at [1192, 676] on button "Create Campaign" at bounding box center [1192, 677] width 99 height 29
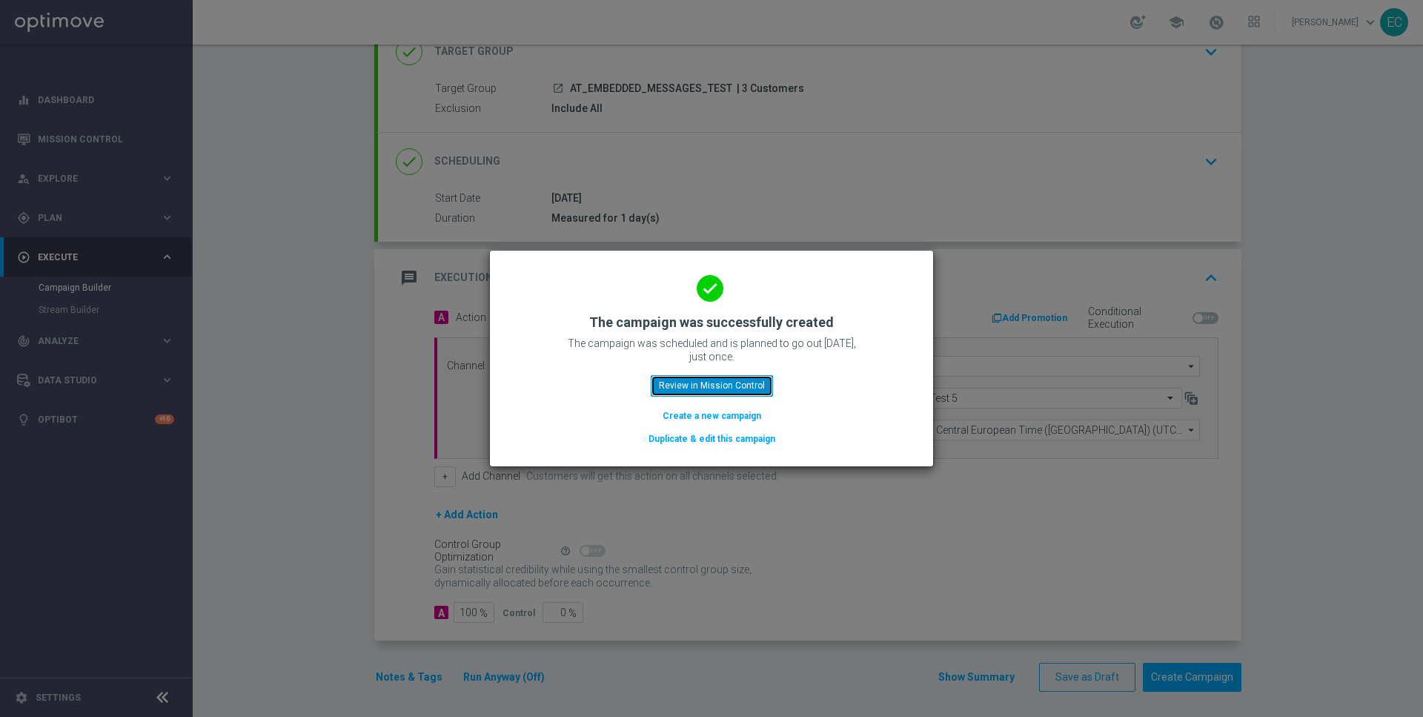
click at [737, 391] on button "Review in Mission Control" at bounding box center [712, 385] width 122 height 21
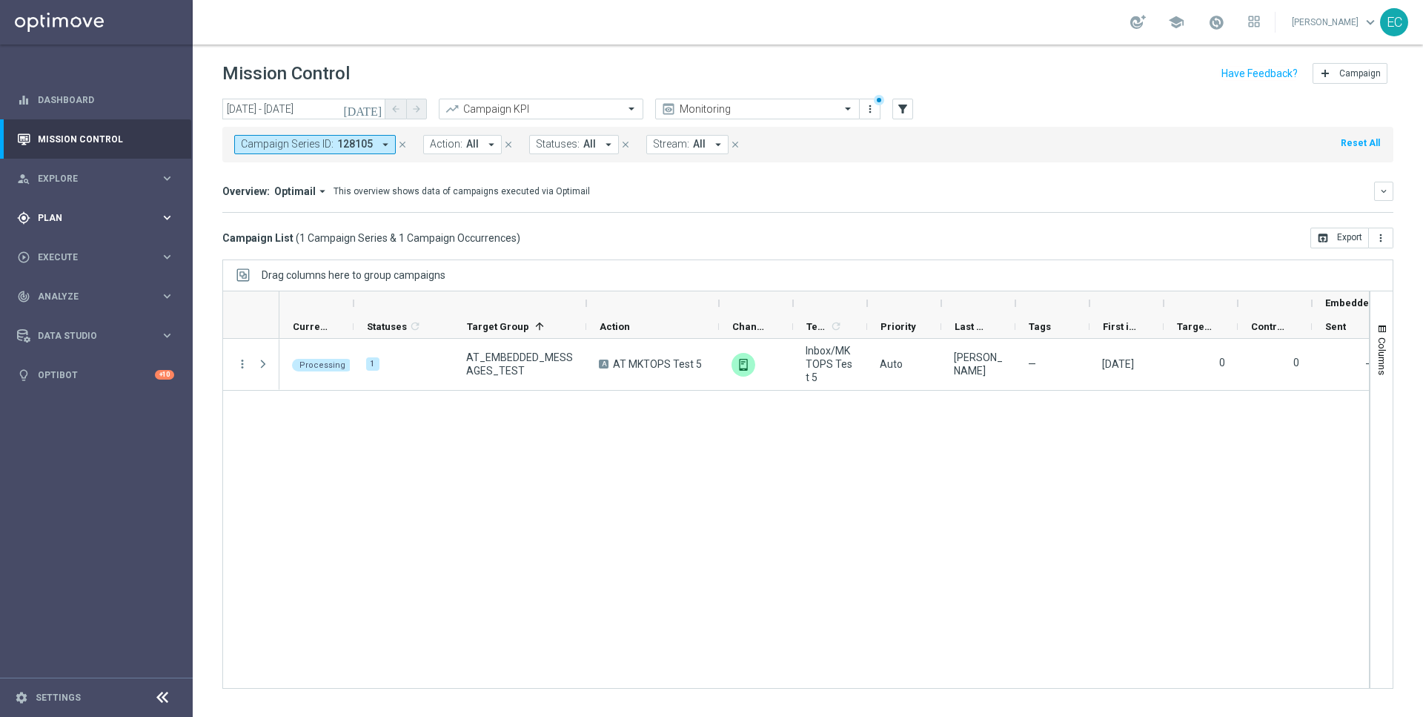
click at [86, 217] on span "Plan" at bounding box center [99, 217] width 122 height 9
click at [62, 250] on link "Target Groups" at bounding box center [97, 248] width 116 height 12
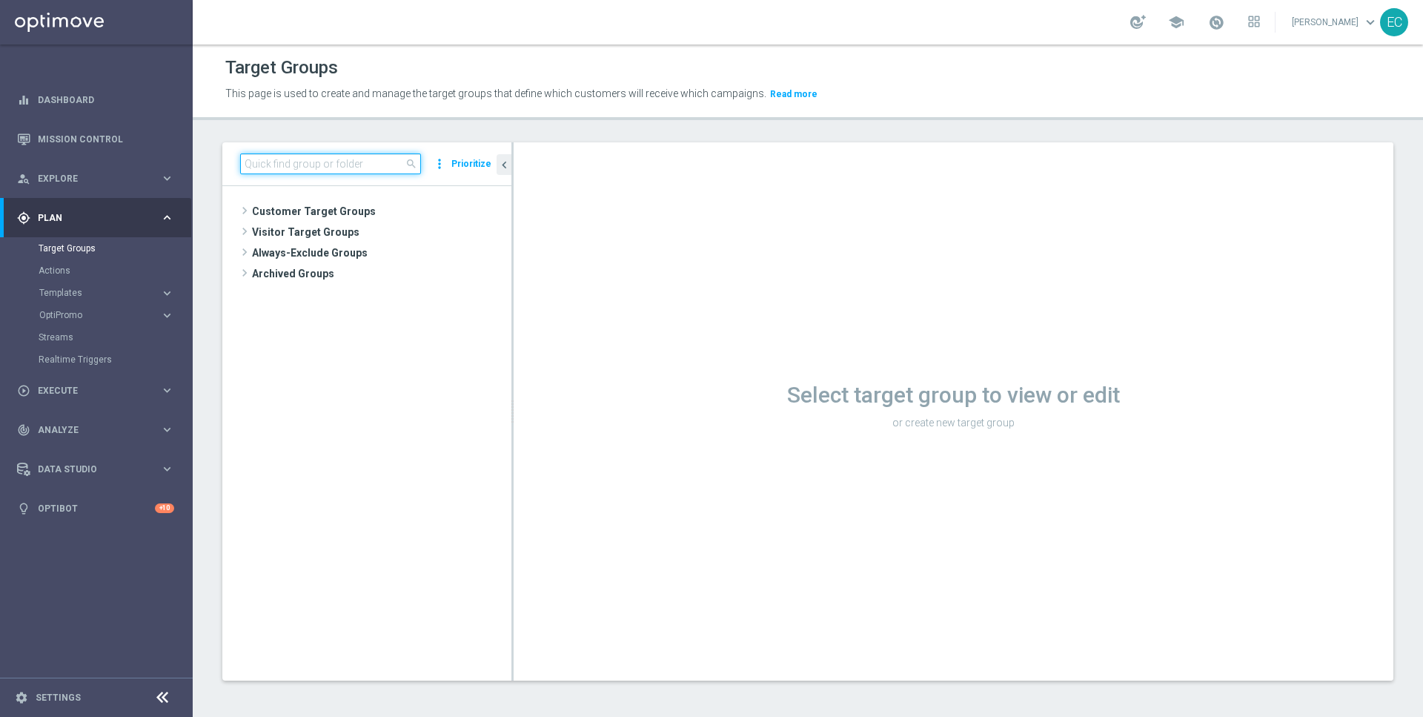
click at [332, 165] on input at bounding box center [330, 163] width 181 height 21
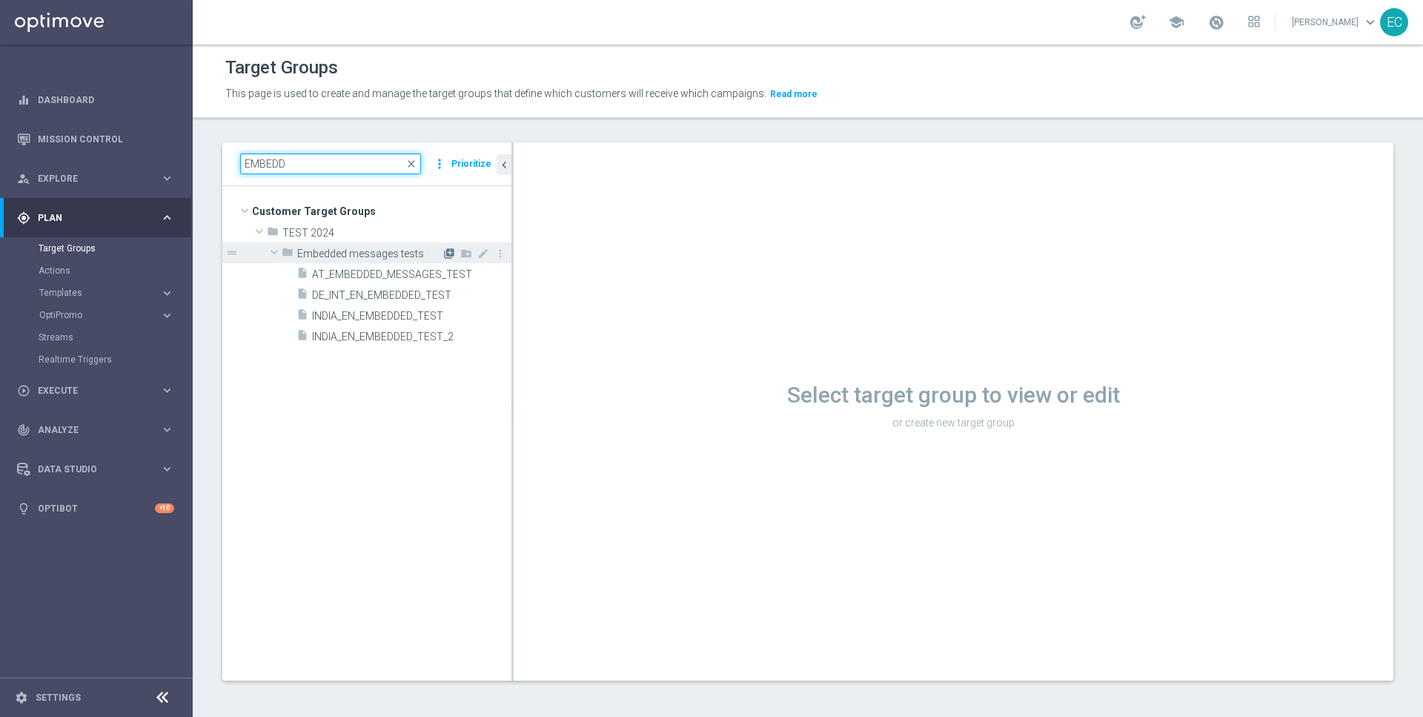
type input "EMBEDD"
click at [448, 255] on icon "library_add" at bounding box center [449, 254] width 12 height 12
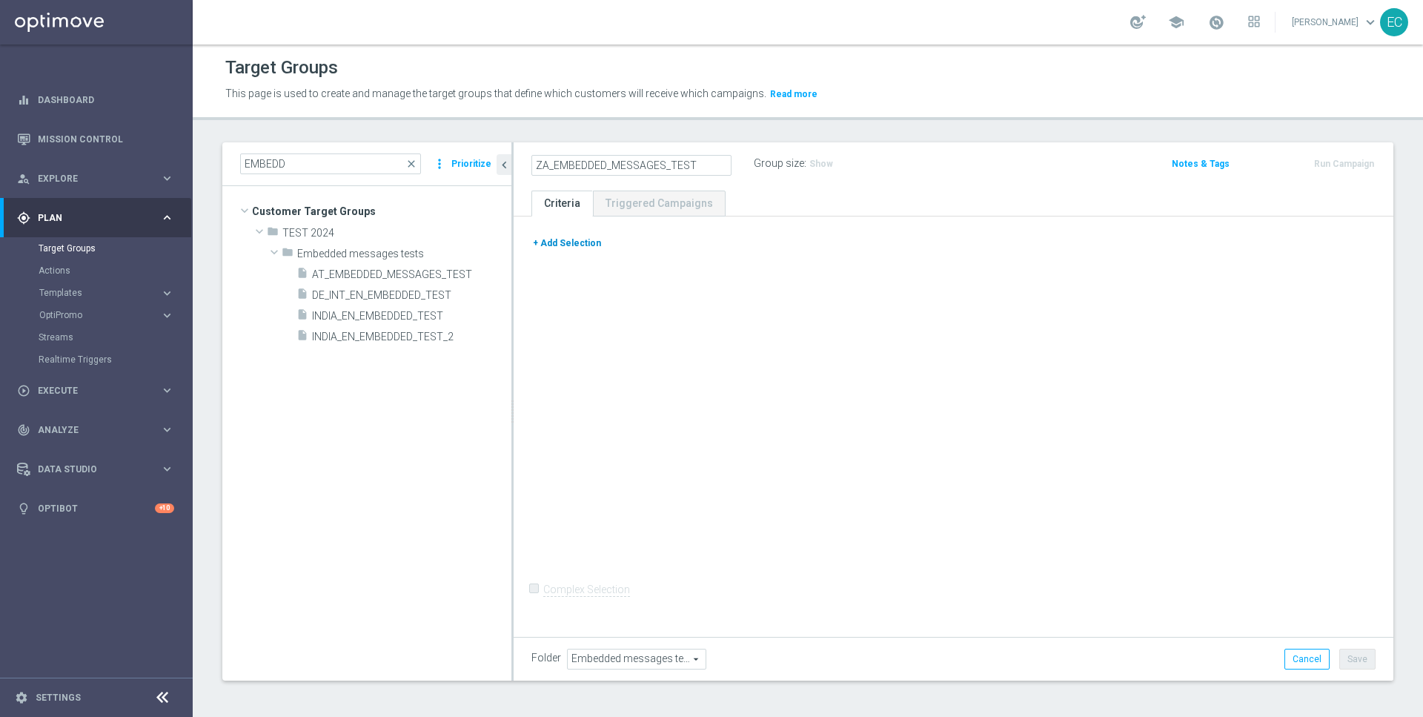
type input "ZA_EMBEDDED_MESSAGES_TEST"
click at [566, 247] on button "+ Add Selection" at bounding box center [566, 243] width 71 height 16
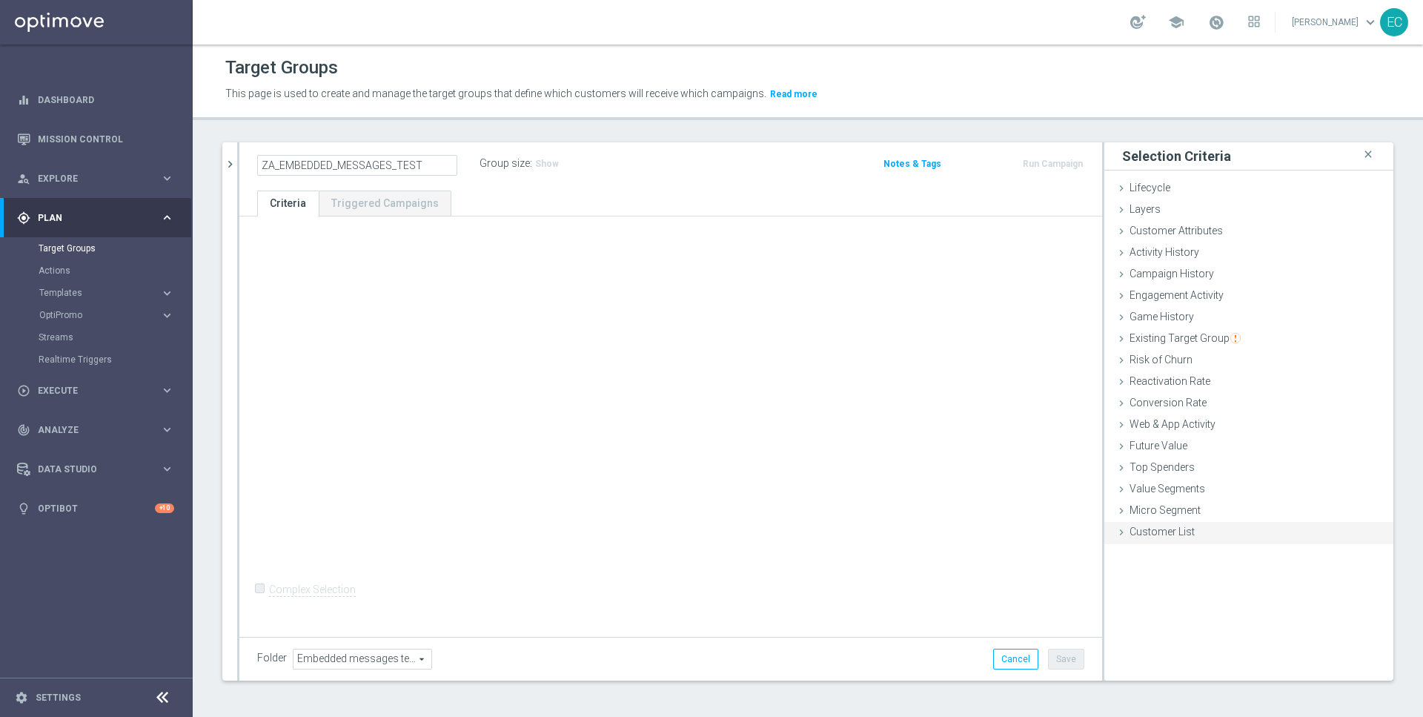
click at [1177, 525] on span "Customer List" at bounding box center [1162, 531] width 65 height 12
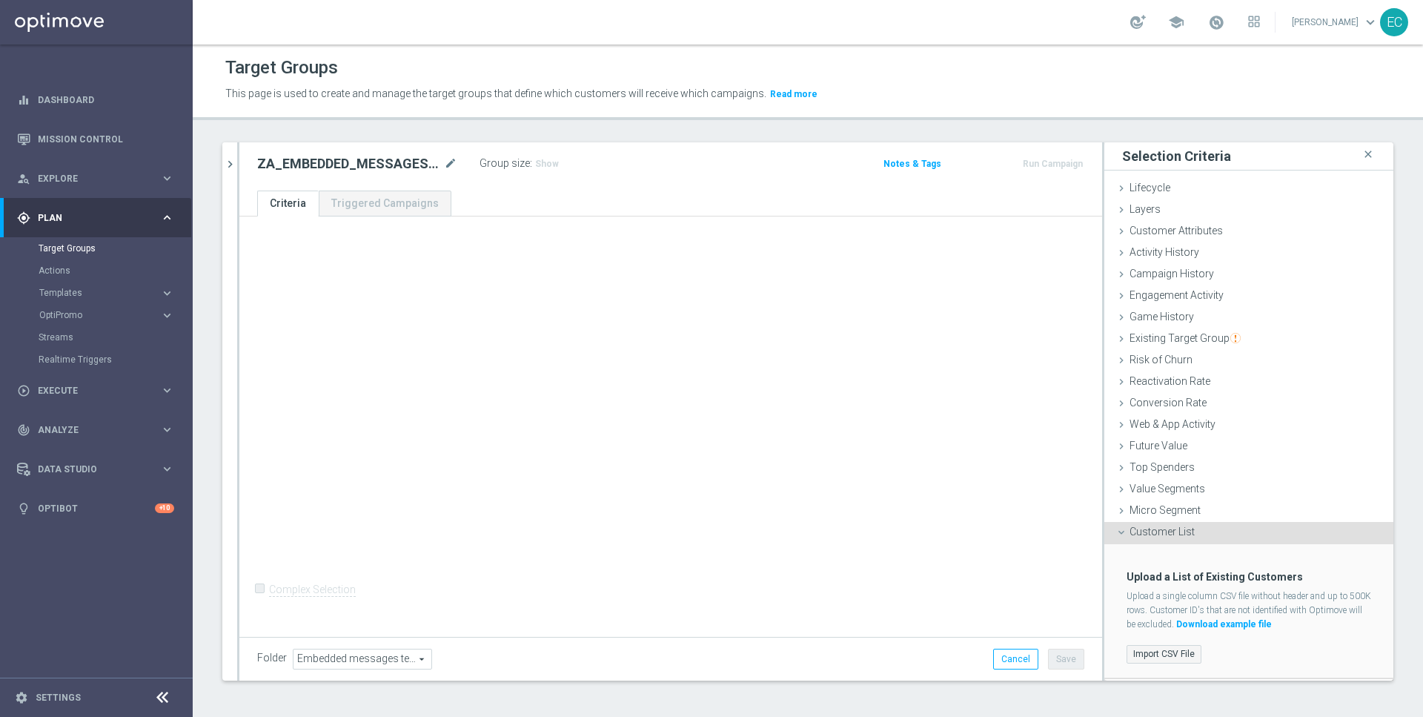
click at [1159, 645] on label "Import CSV File" at bounding box center [1164, 654] width 75 height 19
click at [0, 0] on input "Import CSV File" at bounding box center [0, 0] width 0 height 0
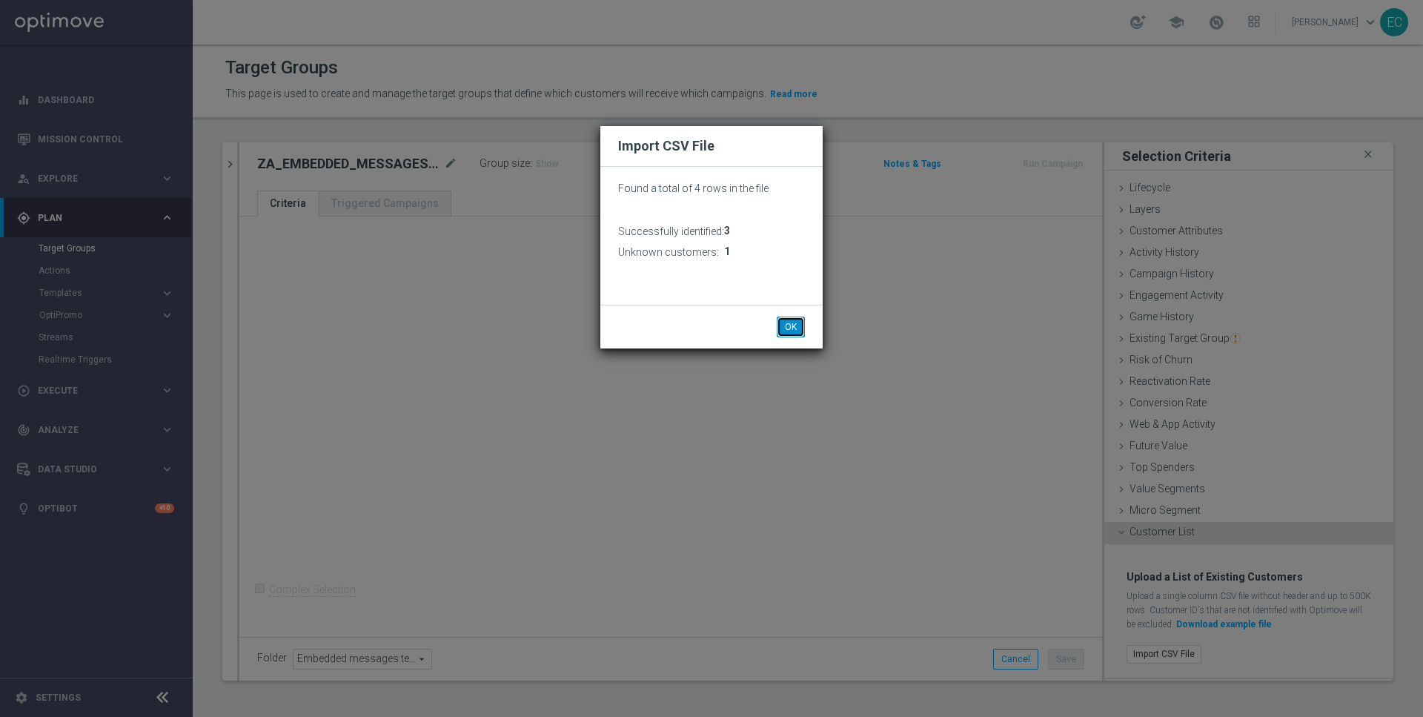
click at [784, 327] on button "OK" at bounding box center [791, 326] width 28 height 21
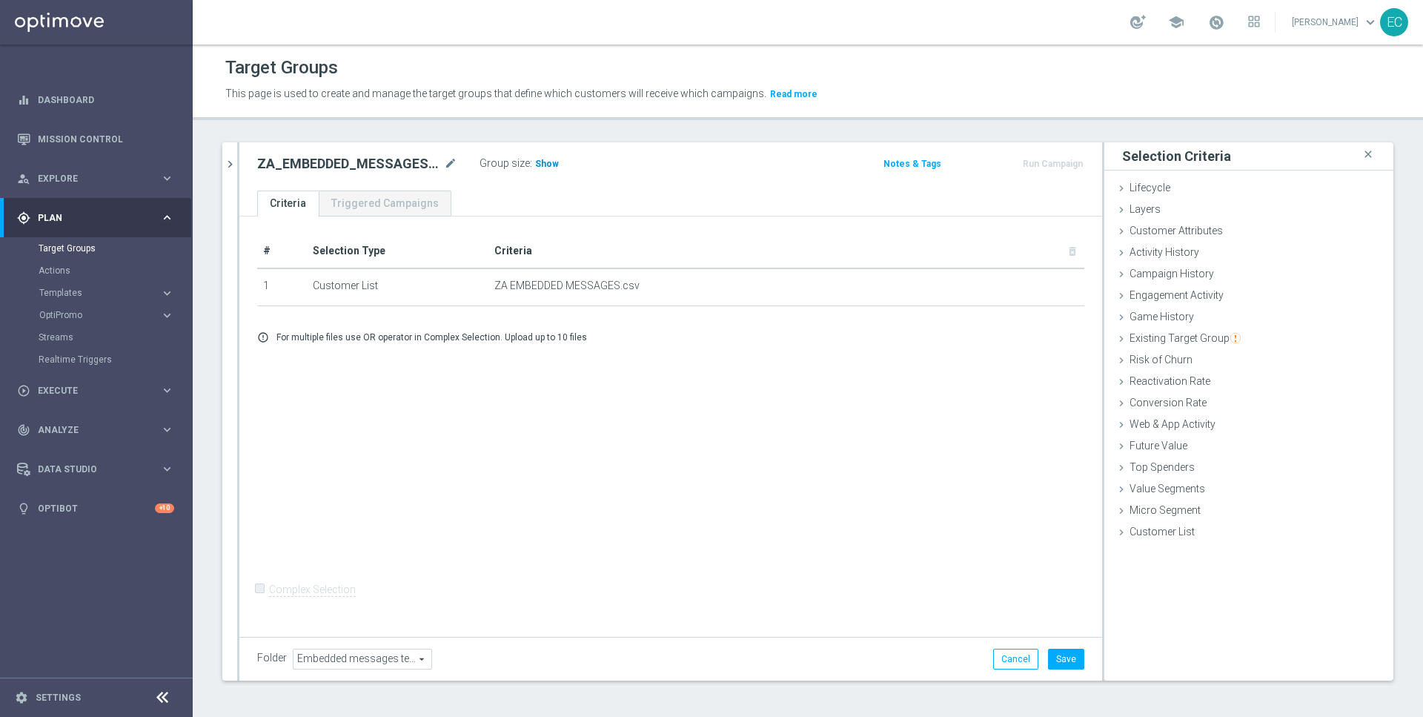
click at [538, 160] on span "Show" at bounding box center [547, 164] width 24 height 10
click at [1068, 660] on button "Save" at bounding box center [1066, 659] width 36 height 21
click at [1057, 161] on button "Run Campaign" at bounding box center [1052, 164] width 63 height 16
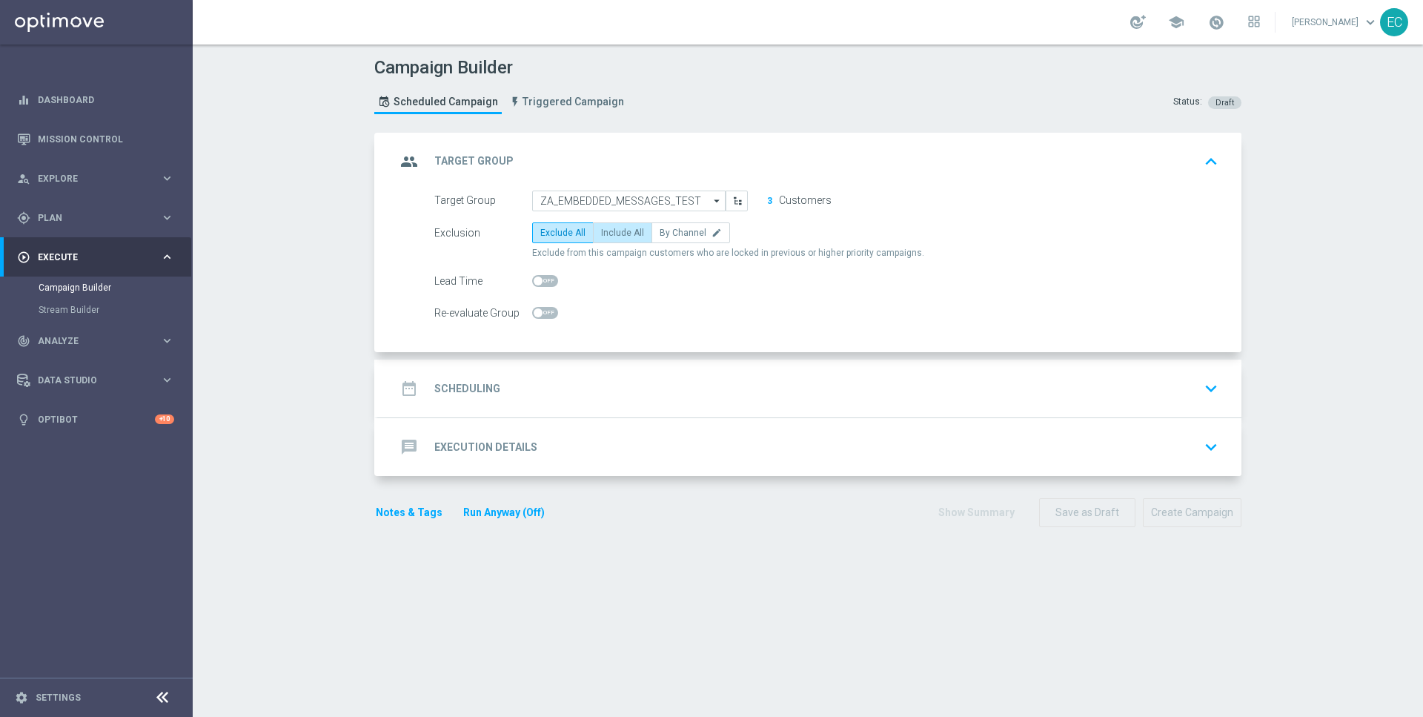
click at [626, 230] on span "Include All" at bounding box center [622, 233] width 43 height 10
click at [611, 230] on input "Include All" at bounding box center [606, 235] width 10 height 10
radio input "true"
click at [597, 359] on div "date_range Scheduling keyboard_arrow_down" at bounding box center [809, 388] width 863 height 58
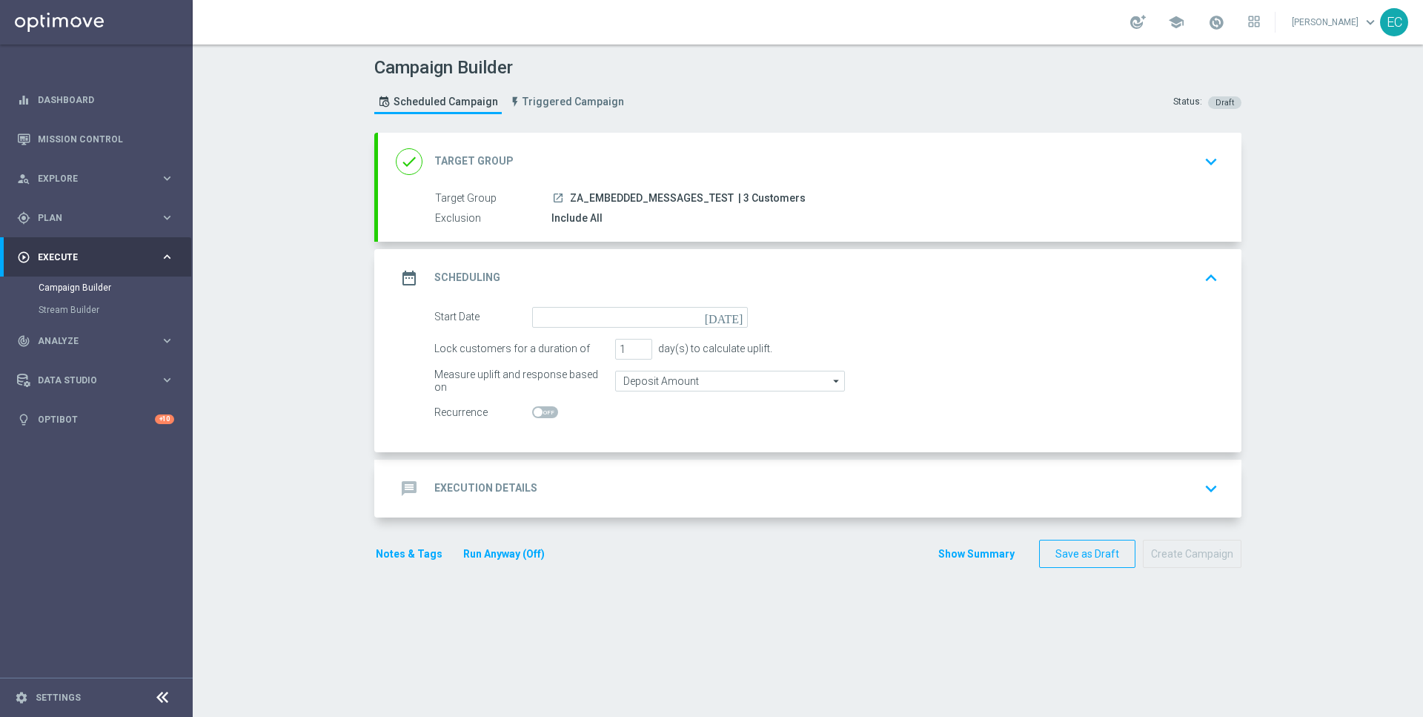
click at [701, 327] on form "Start Date today Lock customers for a duration of 1 day(s) to calculate uplift.…" at bounding box center [826, 365] width 784 height 116
click at [701, 319] on input at bounding box center [640, 317] width 216 height 21
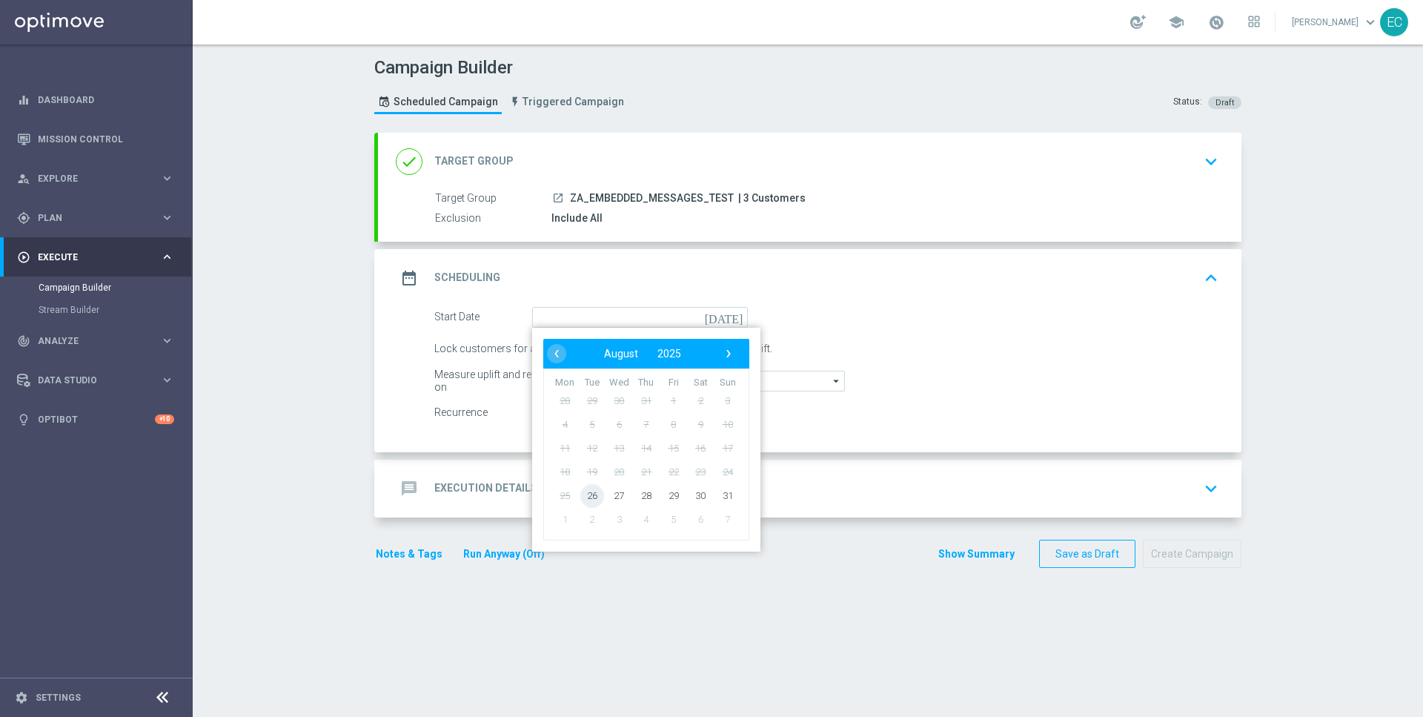
click at [591, 494] on span "26" at bounding box center [592, 495] width 24 height 24
type input "[DATE]"
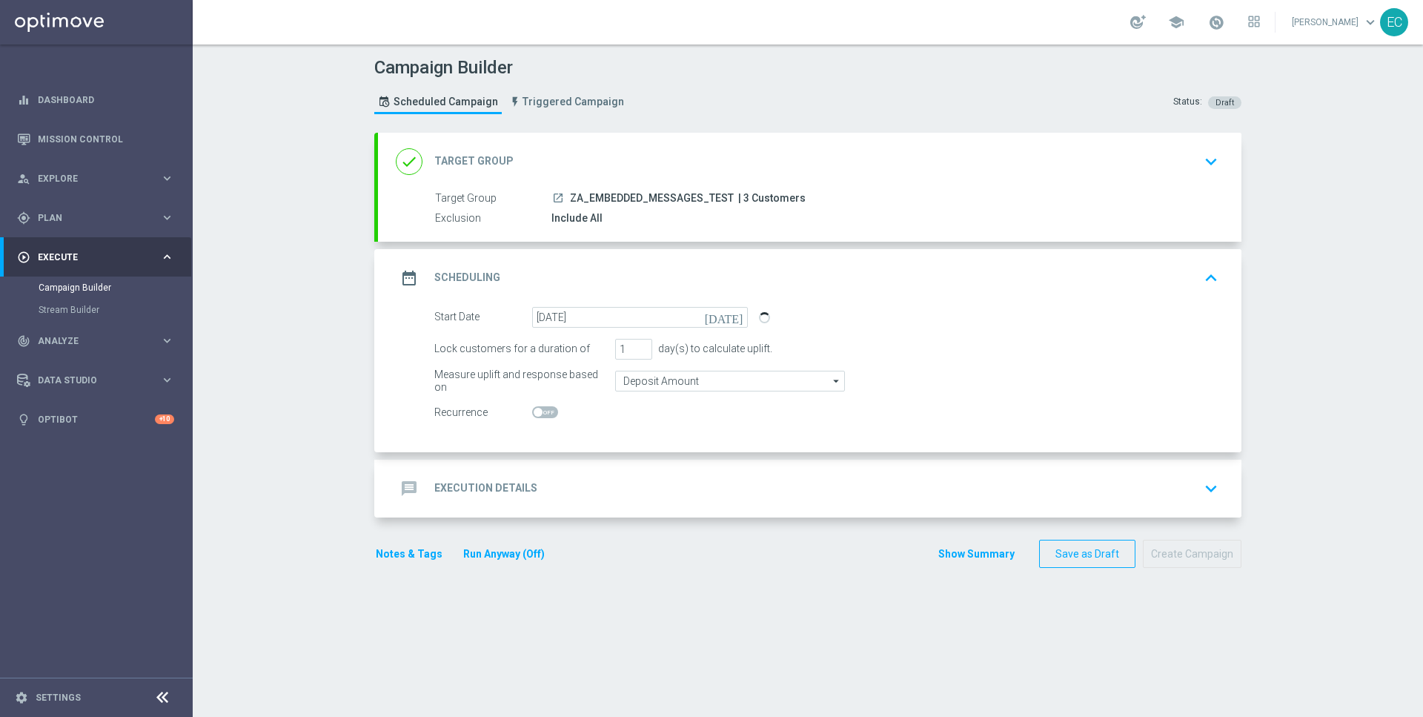
click at [572, 494] on div "message Execution Details keyboard_arrow_down" at bounding box center [810, 488] width 828 height 28
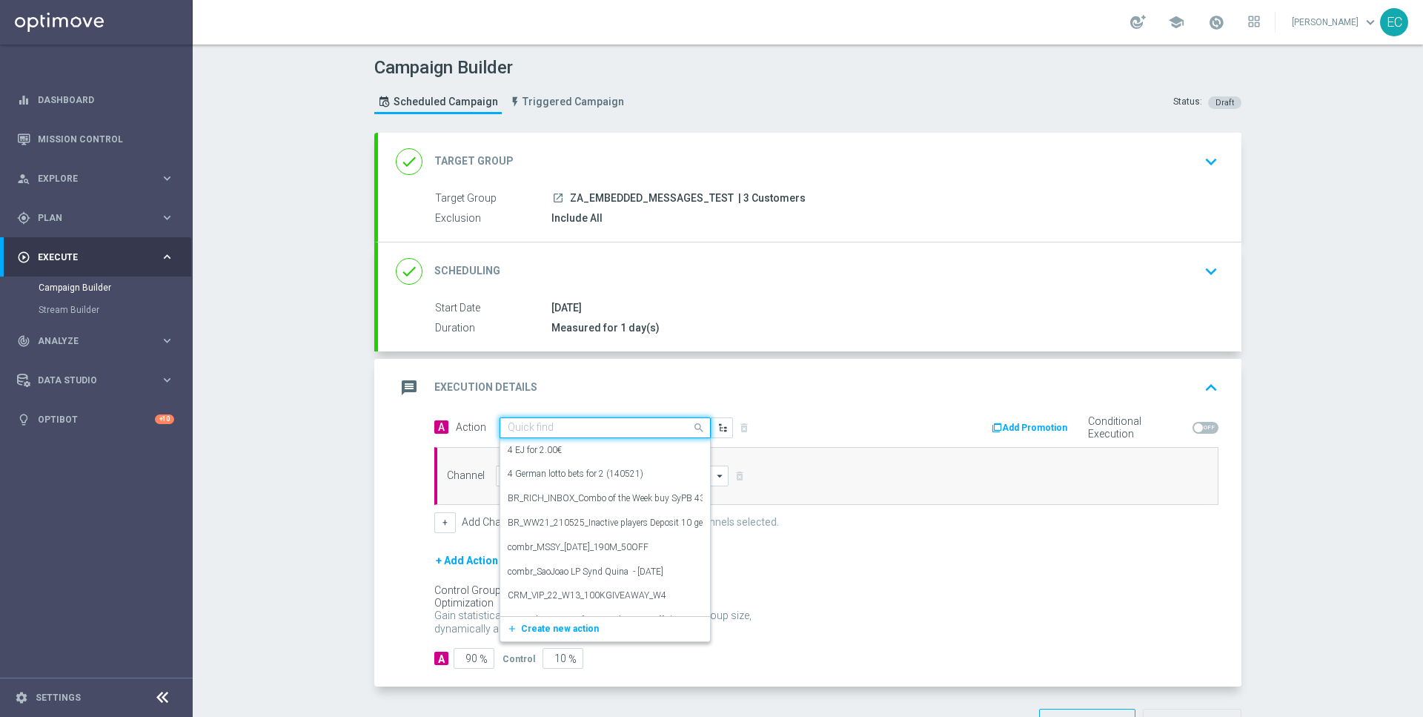
click at [594, 425] on input "text" at bounding box center [590, 428] width 165 height 13
click at [576, 625] on span "Create new action" at bounding box center [560, 628] width 78 height 10
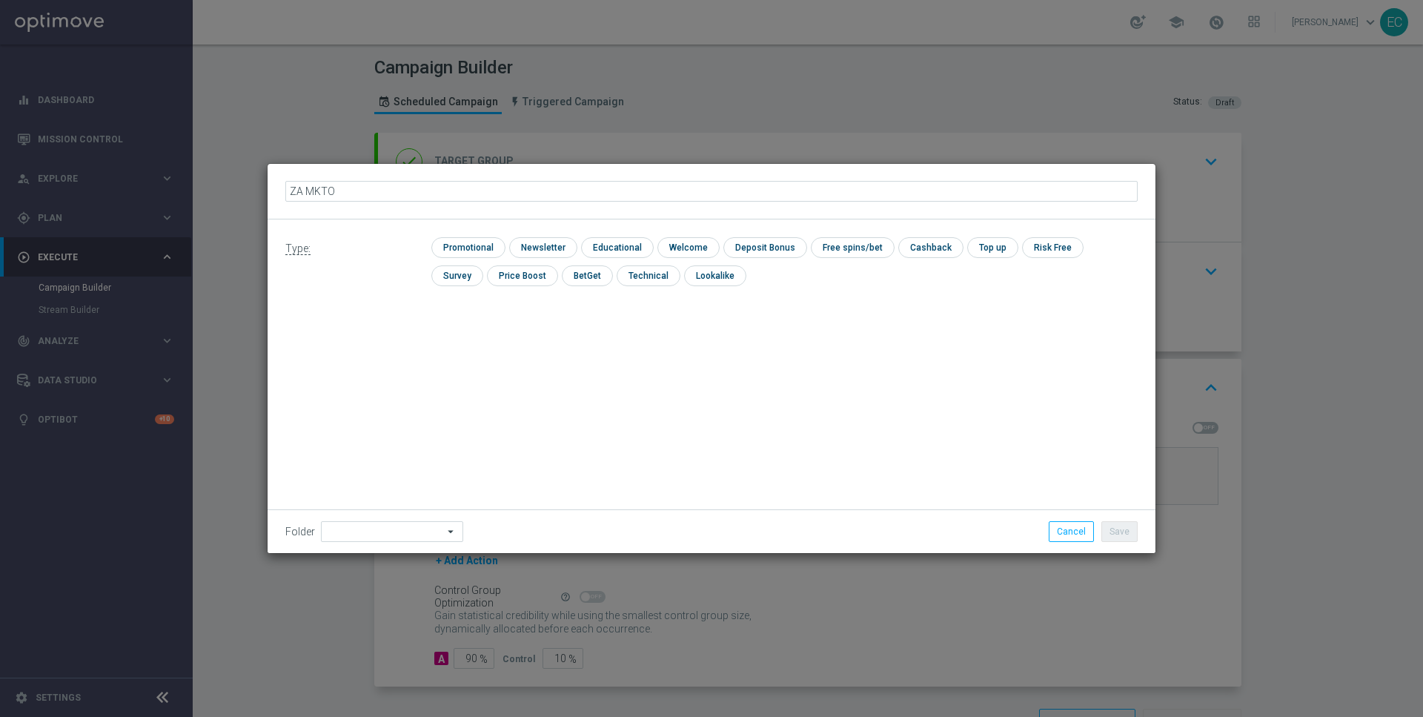
type input "ZA MKTOP"
click at [358, 194] on icon "mode_edit" at bounding box center [360, 191] width 12 height 12
type input "ZA MKTOPS Test 6"
click at [469, 247] on input "checkbox" at bounding box center [466, 247] width 70 height 20
checkbox input "true"
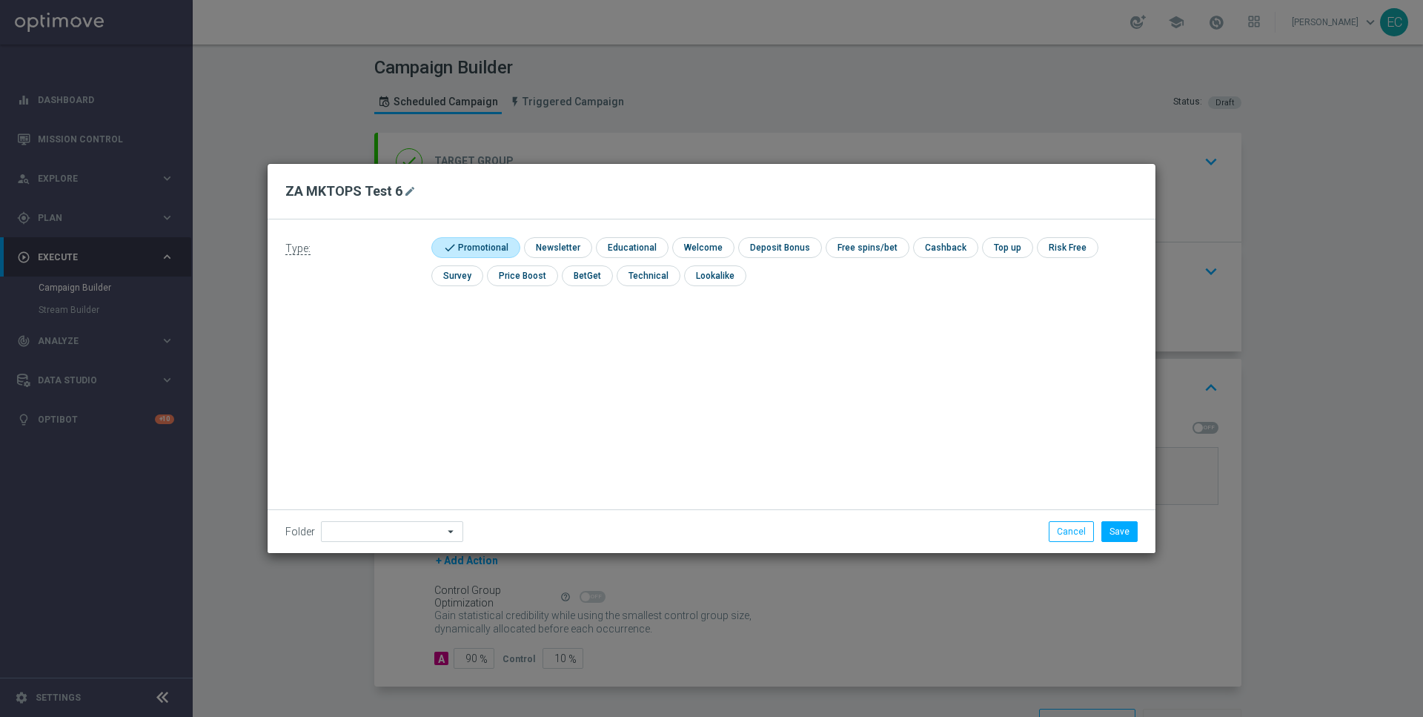
click at [1128, 543] on div "Folder arrow_drop_down Drag here to set row groups Drag here to set column labe…" at bounding box center [712, 531] width 888 height 44
click at [1127, 535] on button "Save" at bounding box center [1119, 531] width 36 height 21
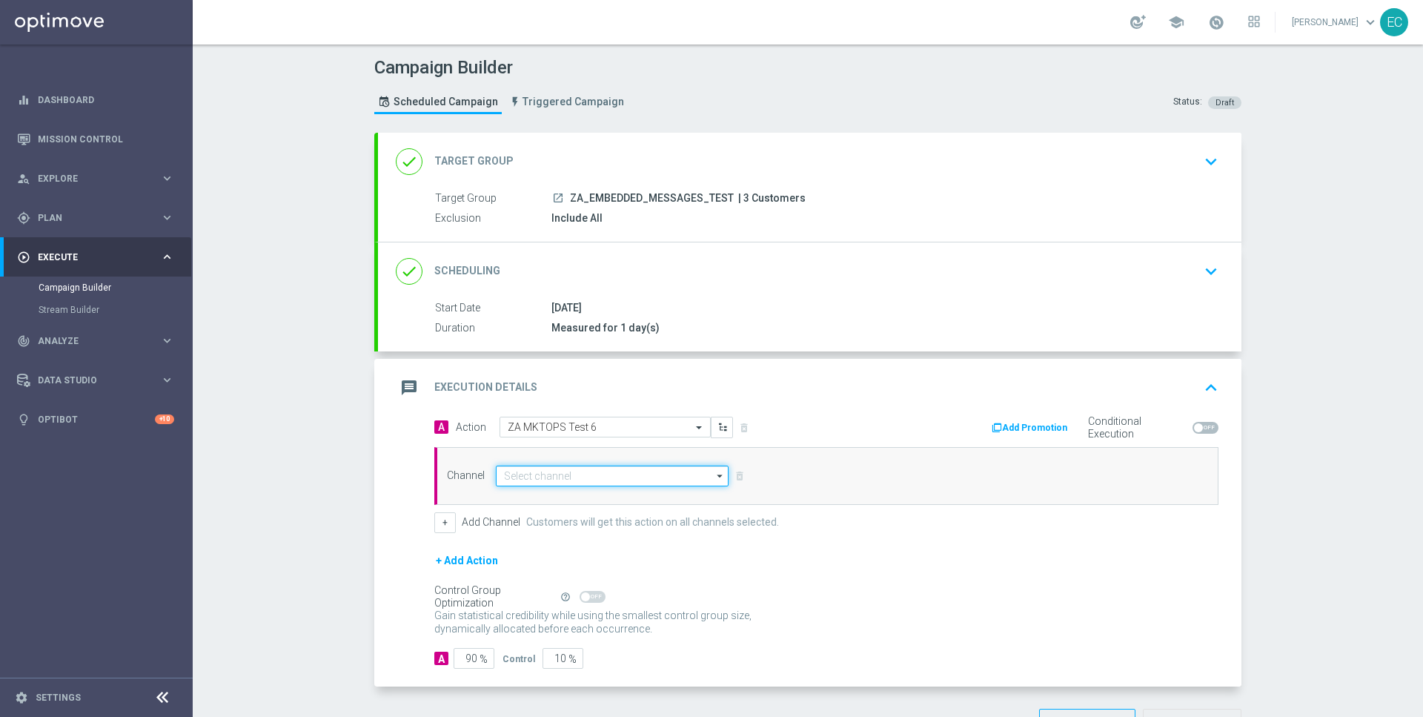
click at [599, 466] on input at bounding box center [612, 475] width 233 height 21
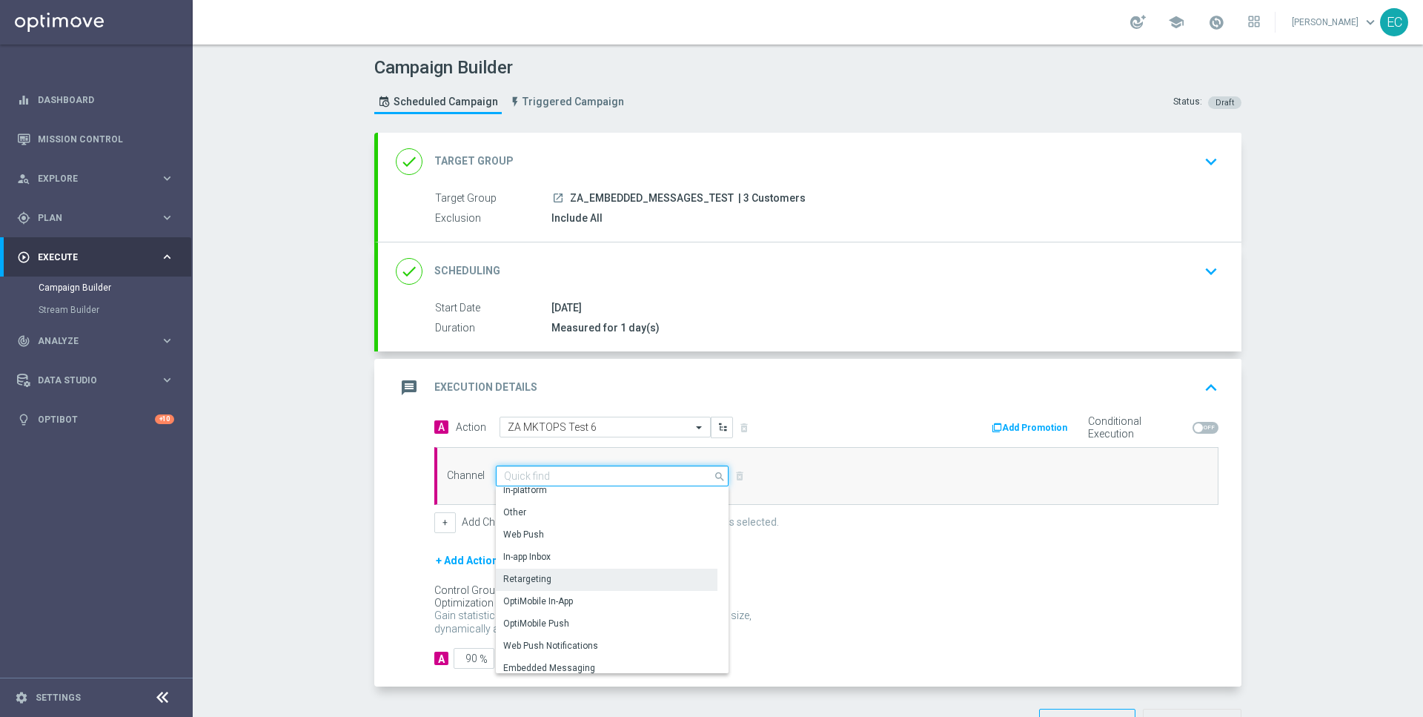
scroll to position [391, 0]
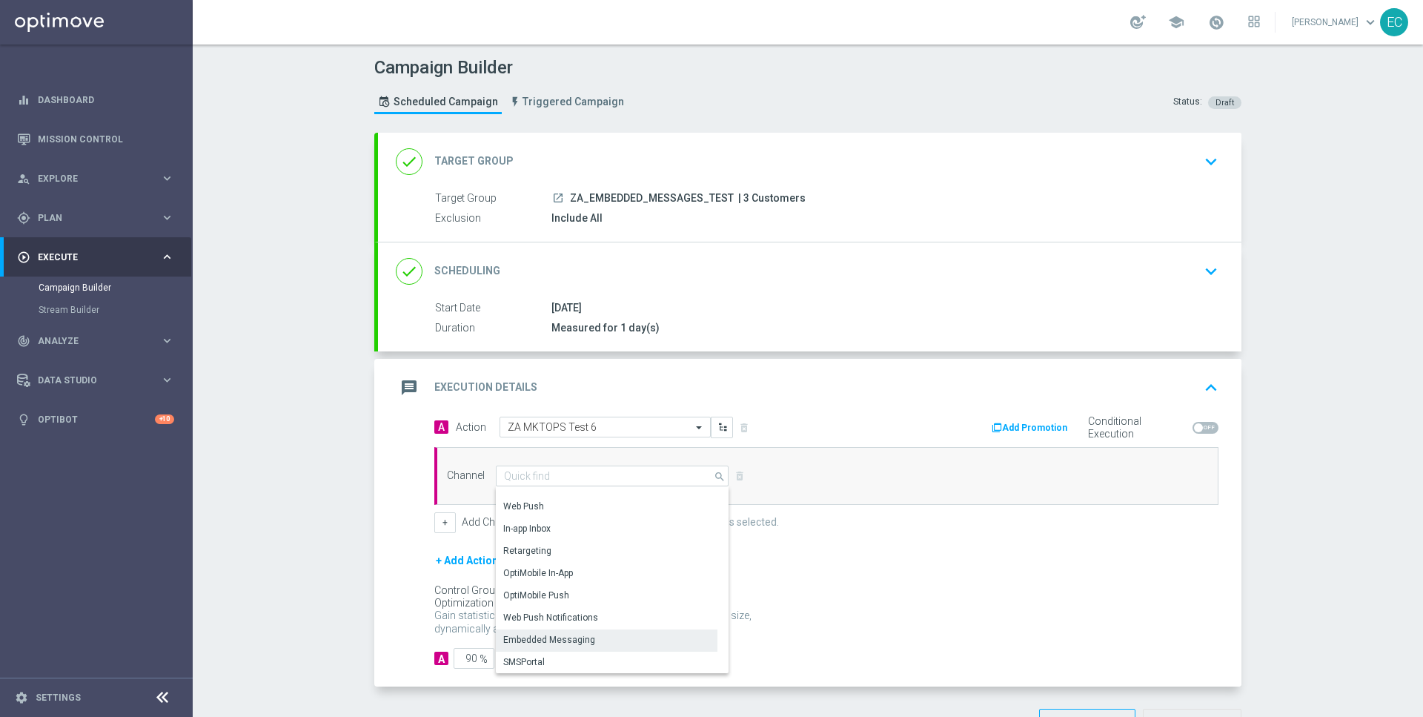
click at [597, 643] on div "Embedded Messaging" at bounding box center [607, 639] width 222 height 21
type input "Embedded Messaging"
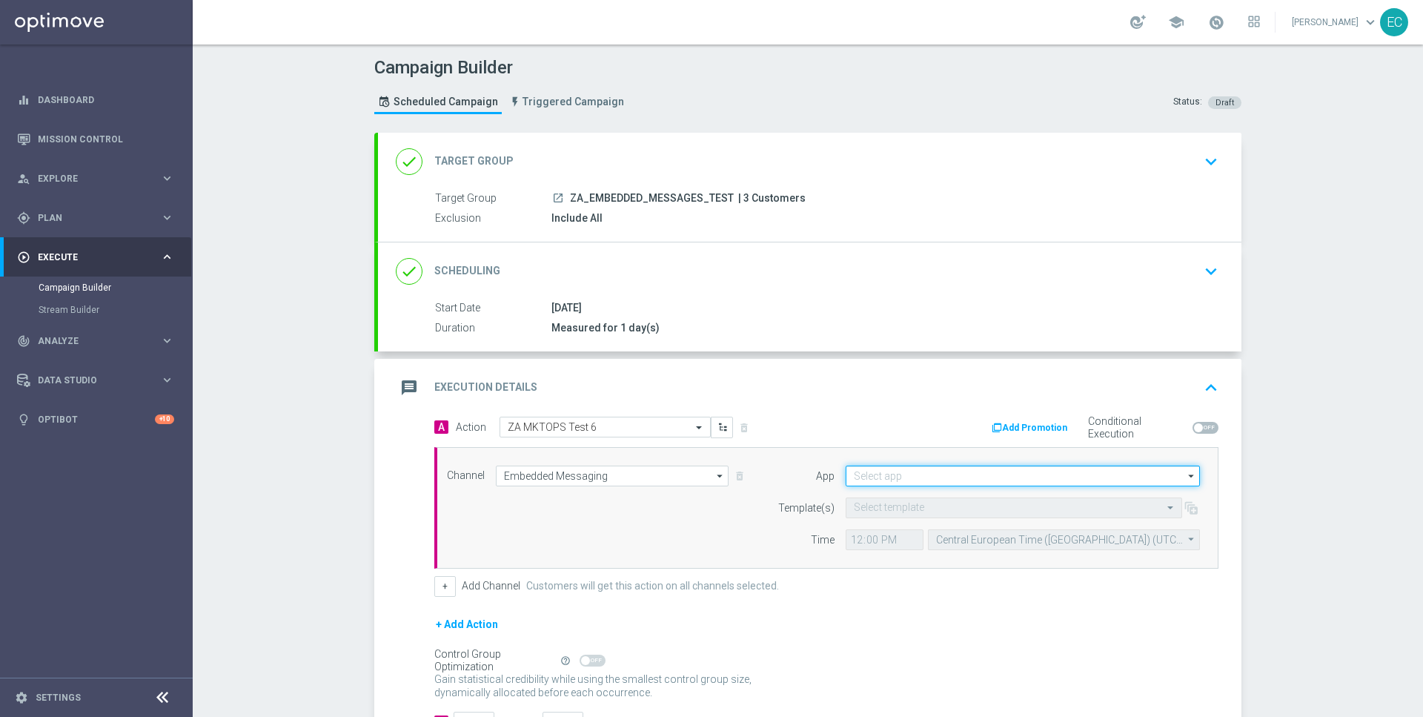
click at [918, 471] on input at bounding box center [1023, 475] width 354 height 21
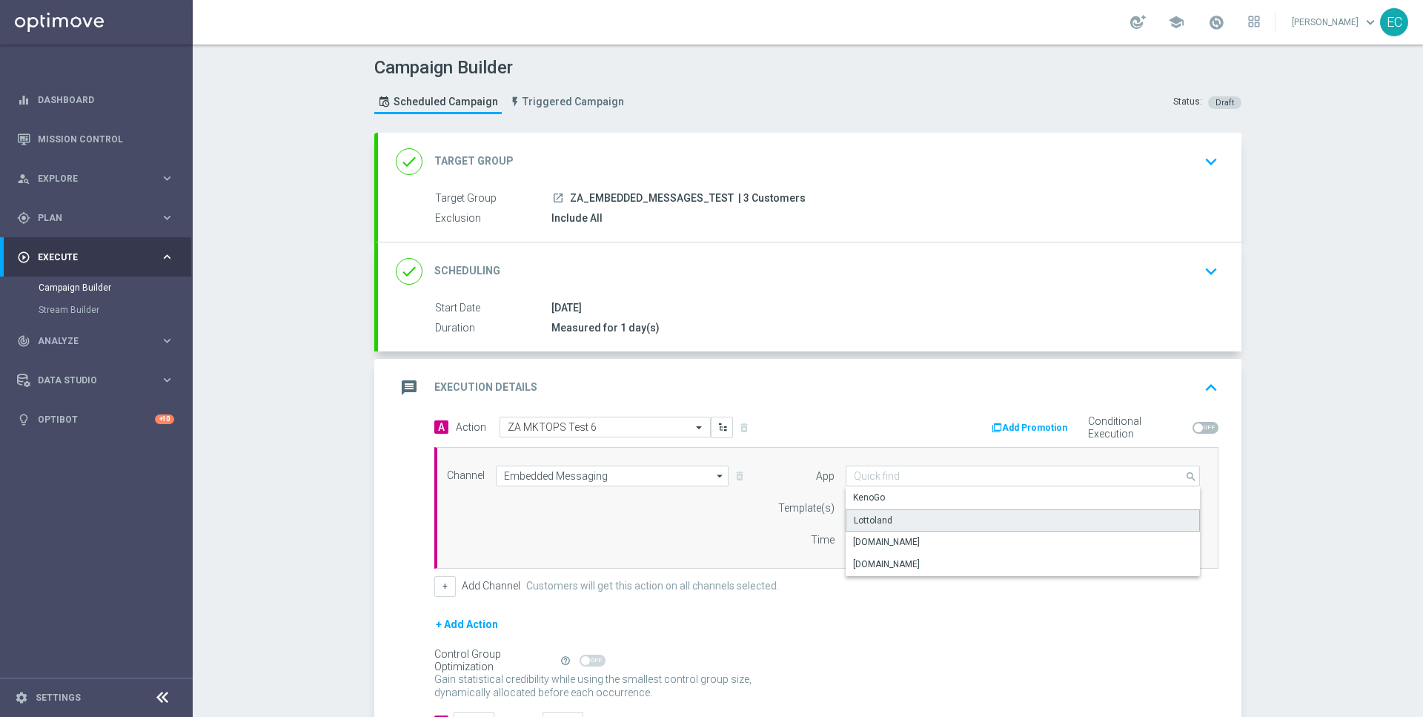
click at [914, 514] on div "Lottoland" at bounding box center [1023, 520] width 355 height 22
type input "Lottoland"
click at [904, 502] on input "text" at bounding box center [999, 508] width 291 height 13
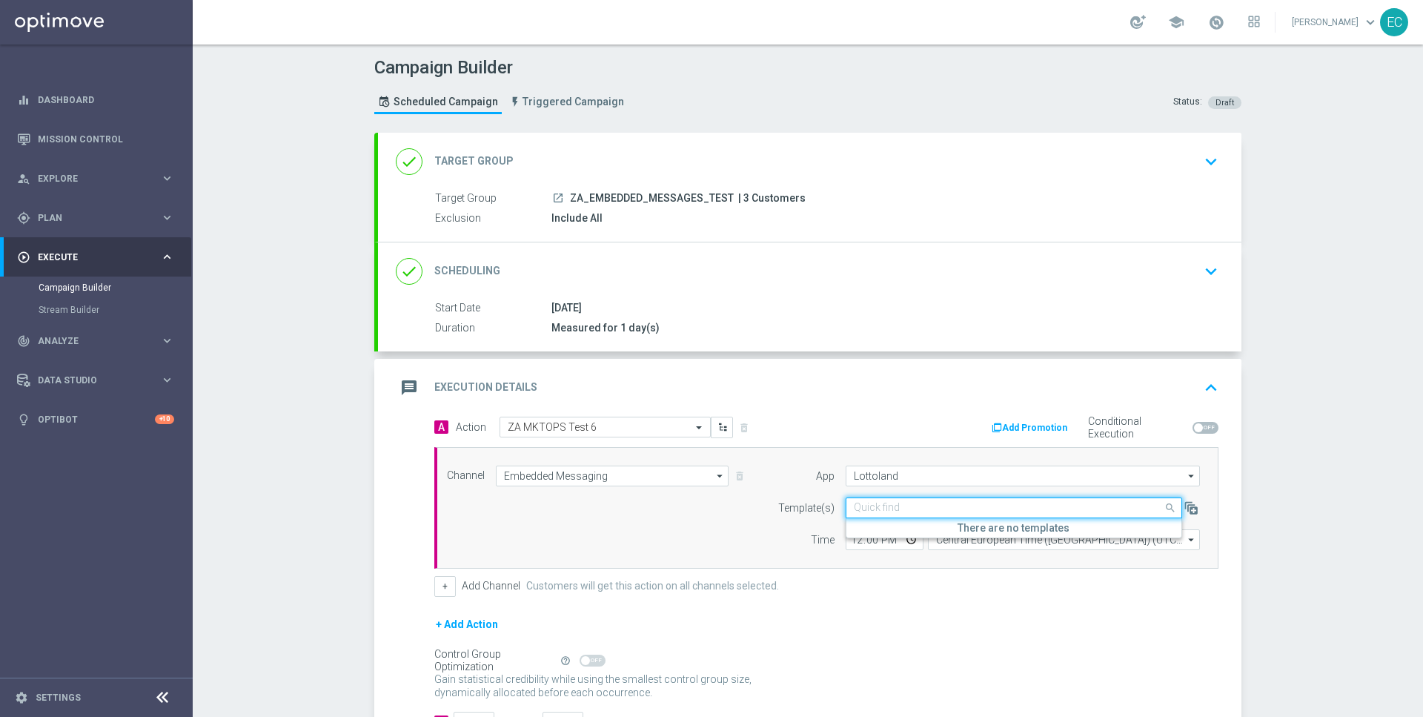
paste input "MKTOPS Test 6"
click at [939, 525] on label "Inbox/MKTOPS Test 6" at bounding box center [897, 530] width 87 height 13
type input "MKTOPS Test 6"
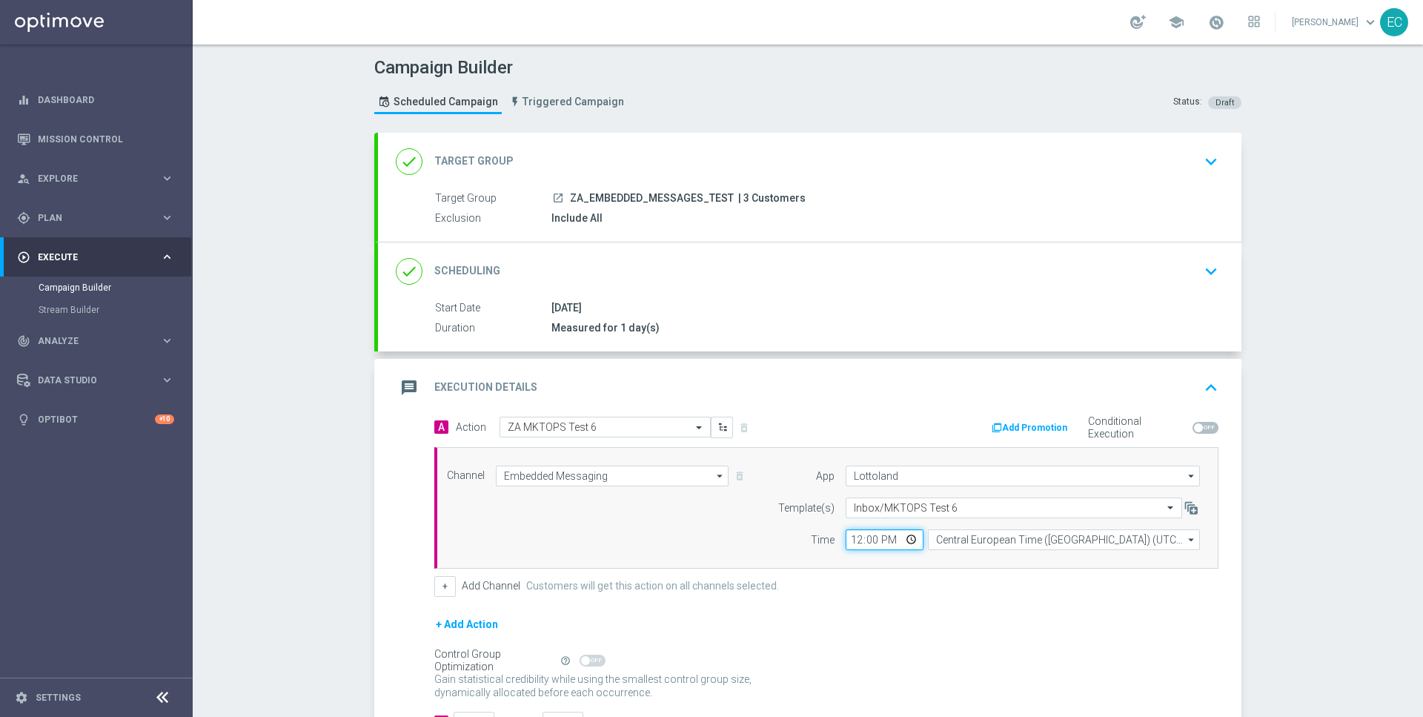
click at [861, 537] on input "12:00" at bounding box center [885, 539] width 78 height 21
type input "15:38"
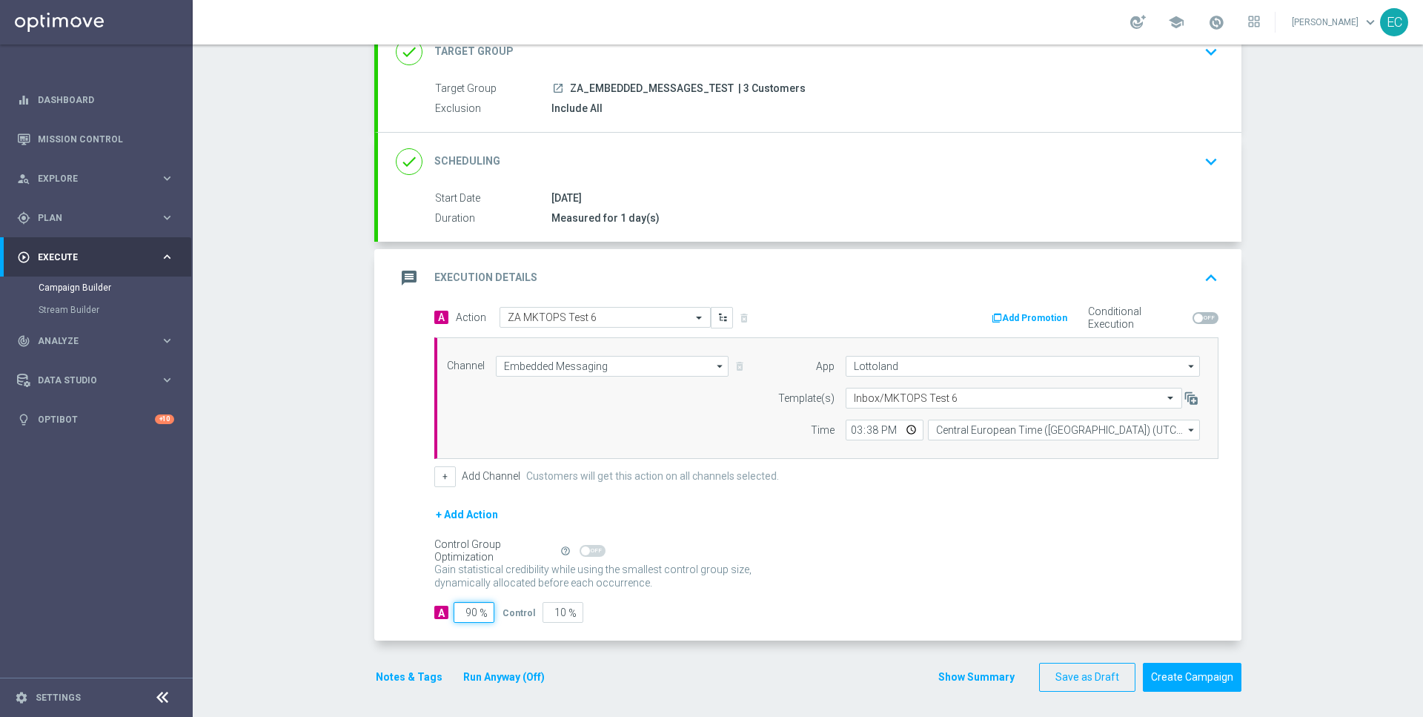
click at [460, 608] on input "90" at bounding box center [474, 612] width 41 height 21
type input "1"
type input "99"
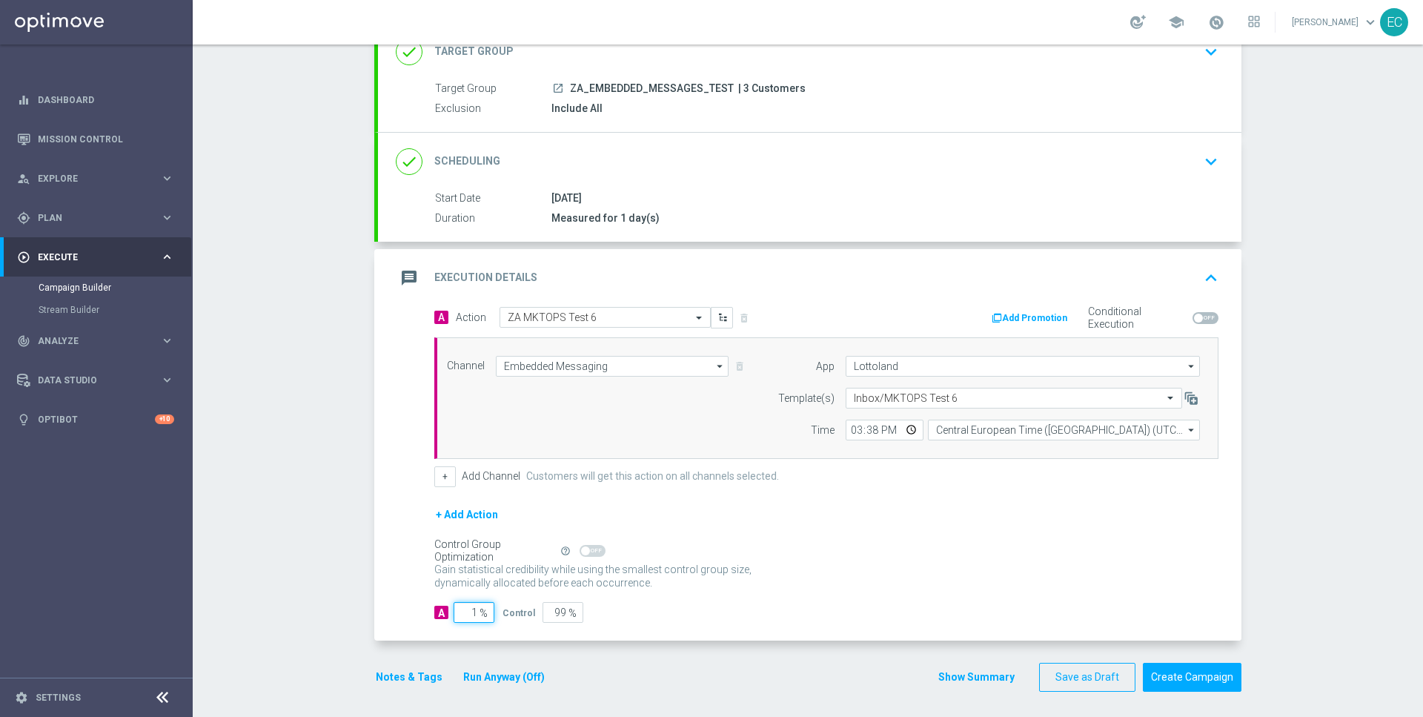
type input "10"
type input "90"
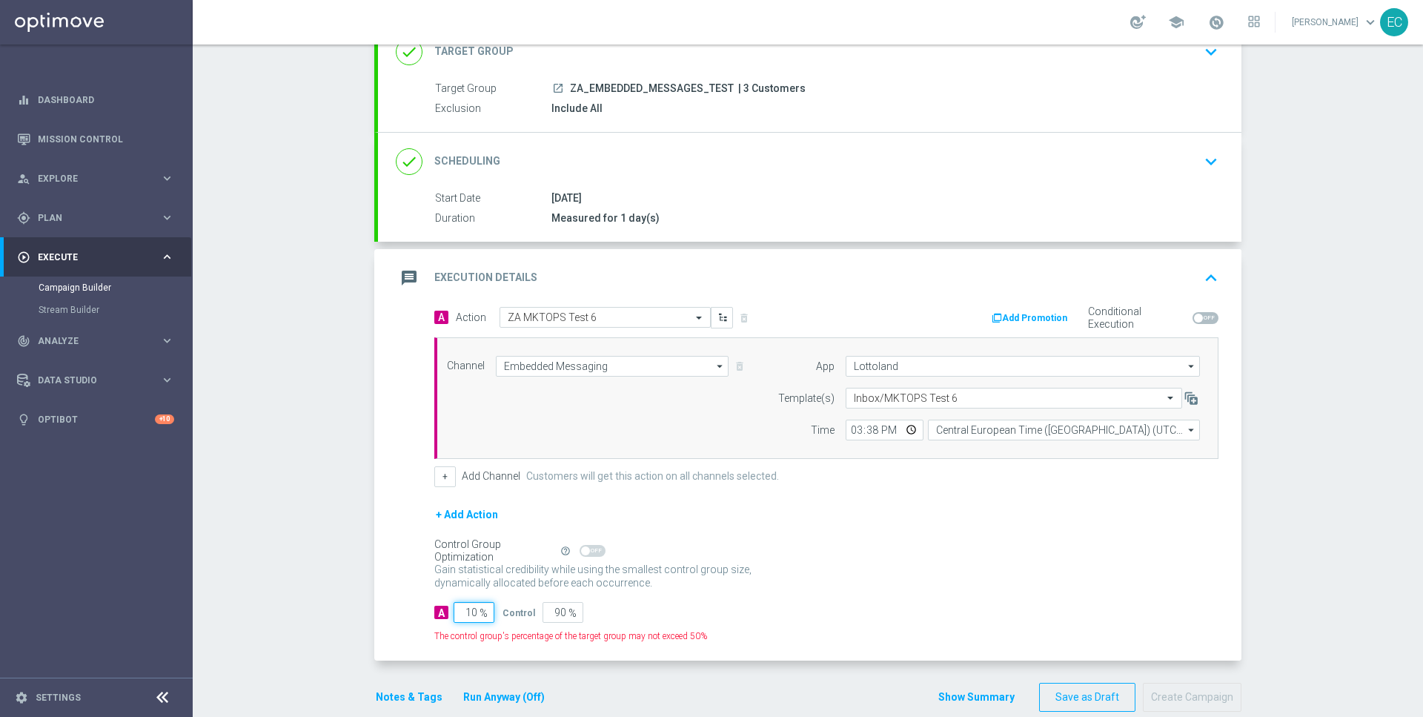
type input "100"
type input "0"
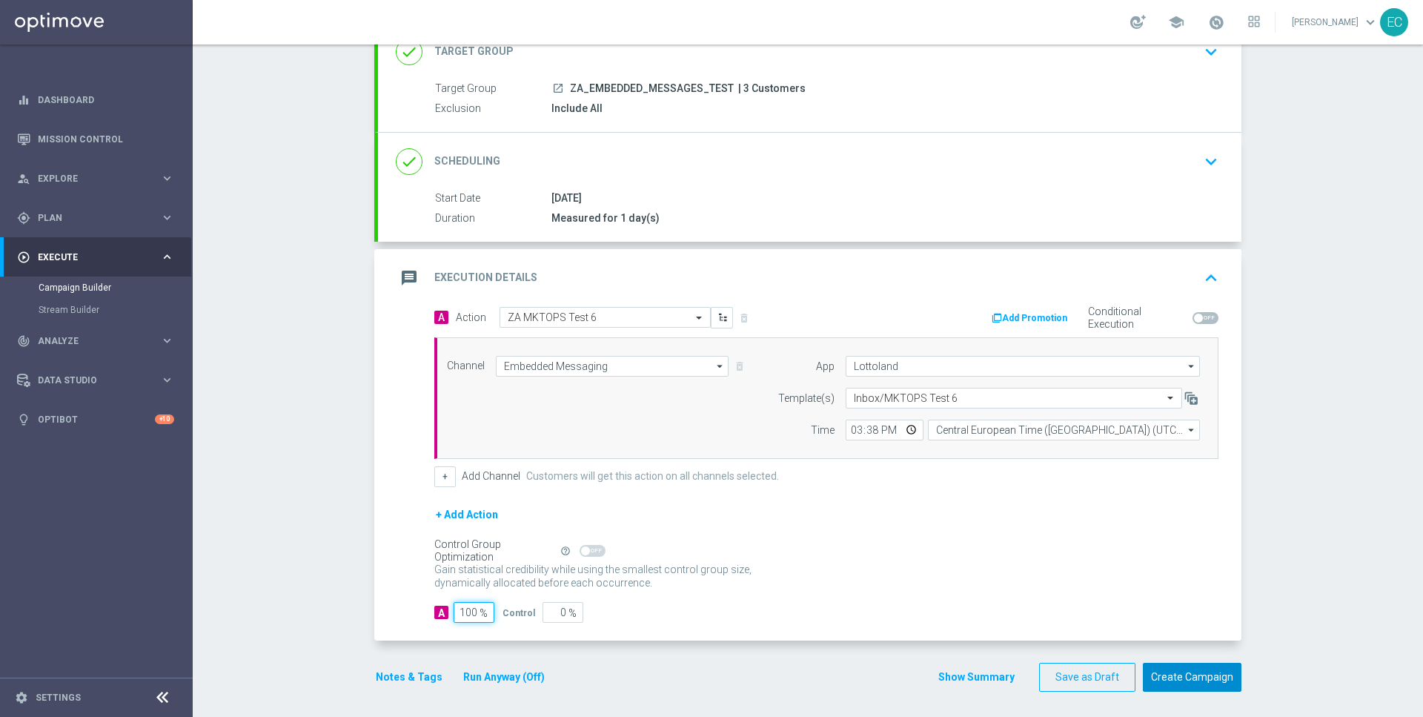
type input "100"
click at [1181, 667] on button "Create Campaign" at bounding box center [1192, 677] width 99 height 29
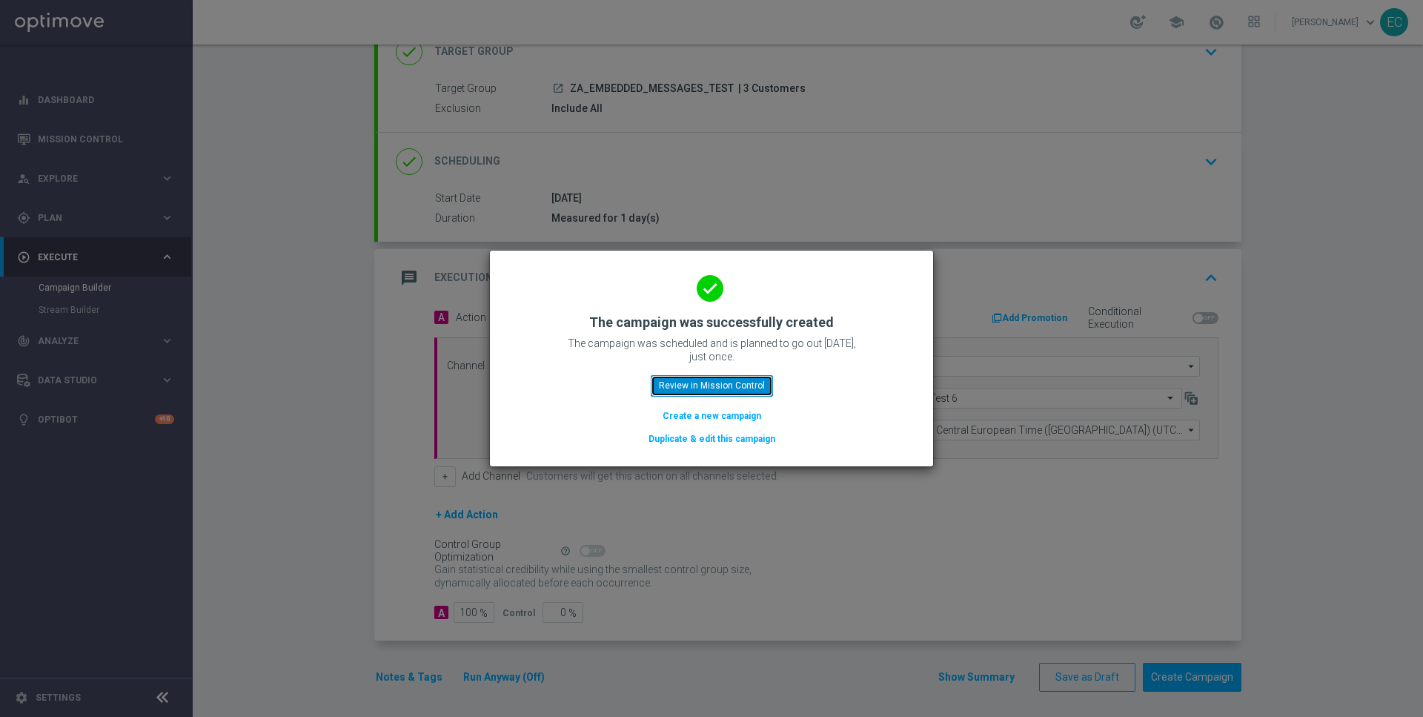
click at [674, 379] on button "Review in Mission Control" at bounding box center [712, 385] width 122 height 21
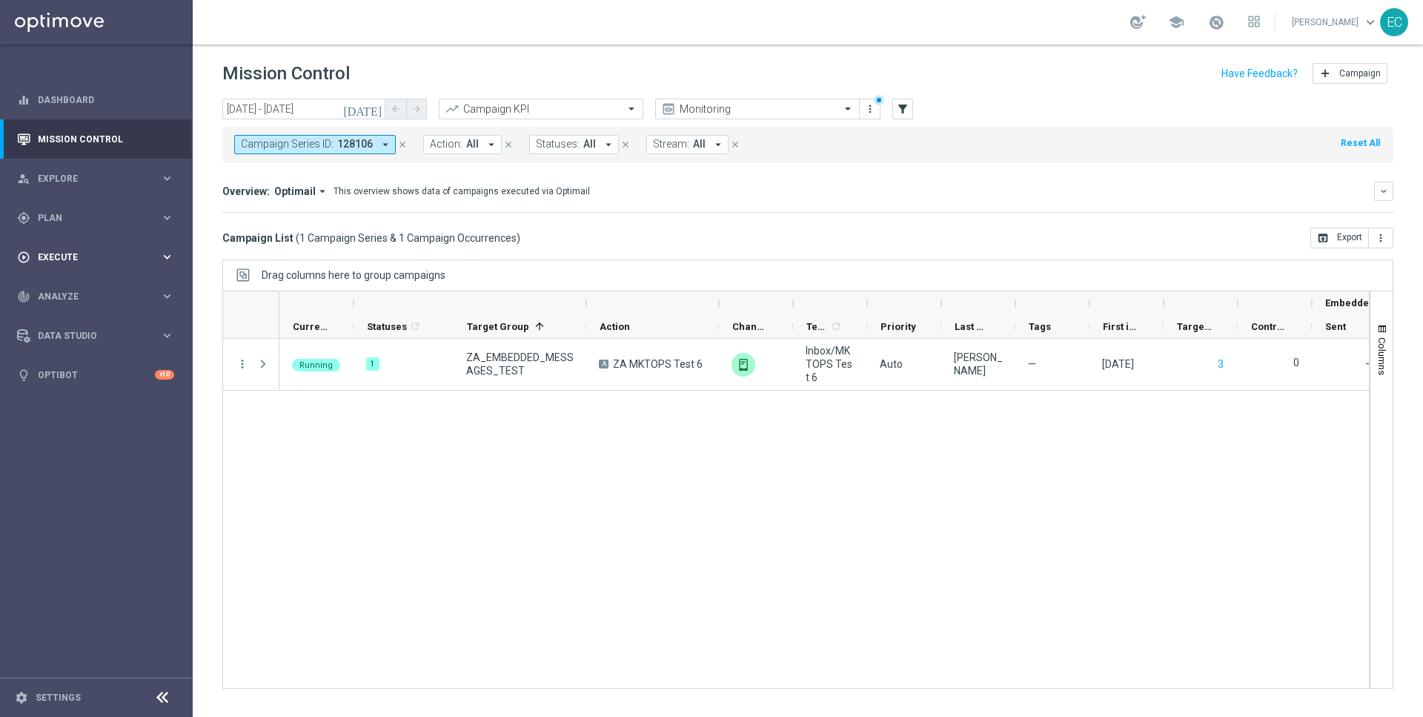
click at [87, 238] on div "play_circle_outline Execute keyboard_arrow_right" at bounding box center [95, 256] width 191 height 39
click at [82, 212] on div "gps_fixed Plan" at bounding box center [88, 217] width 143 height 13
click at [92, 240] on div "Target Groups" at bounding box center [115, 248] width 153 height 22
click at [91, 248] on link "Target Groups" at bounding box center [97, 248] width 116 height 12
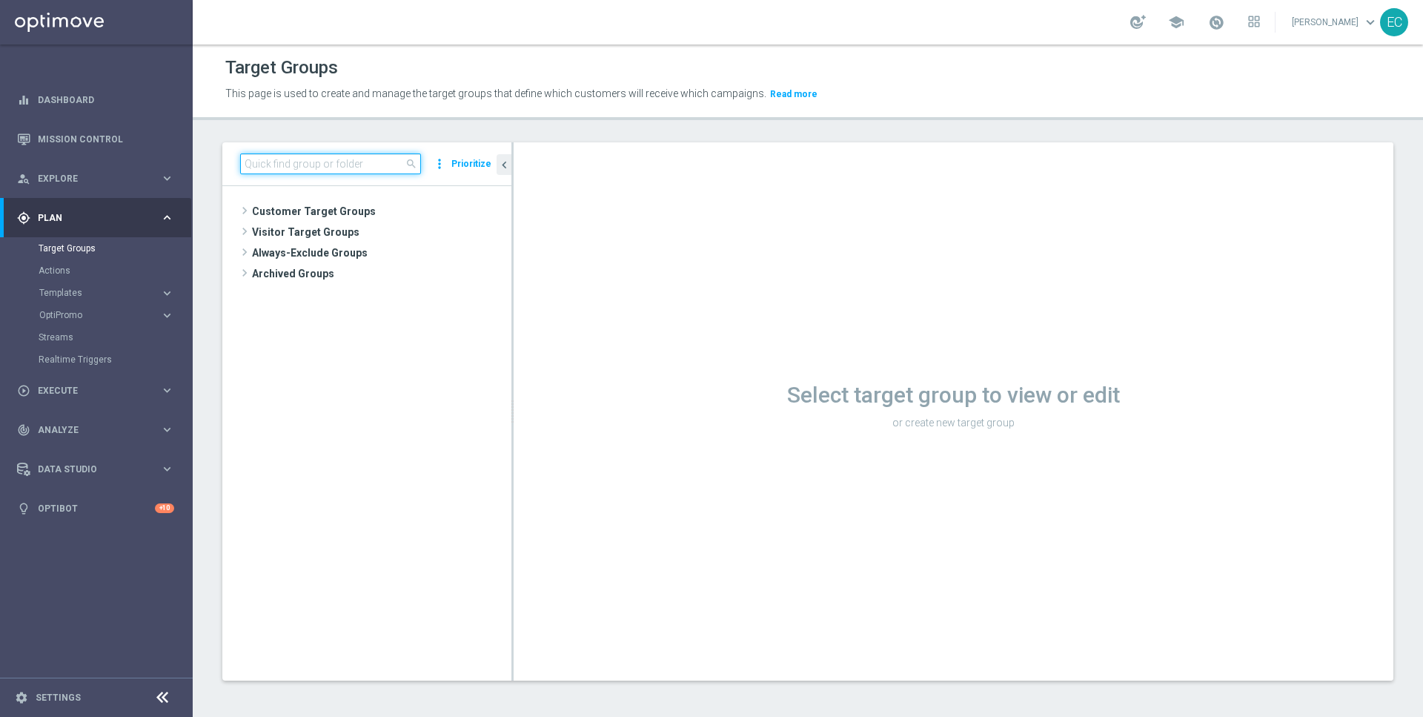
click at [287, 168] on input at bounding box center [330, 163] width 181 height 21
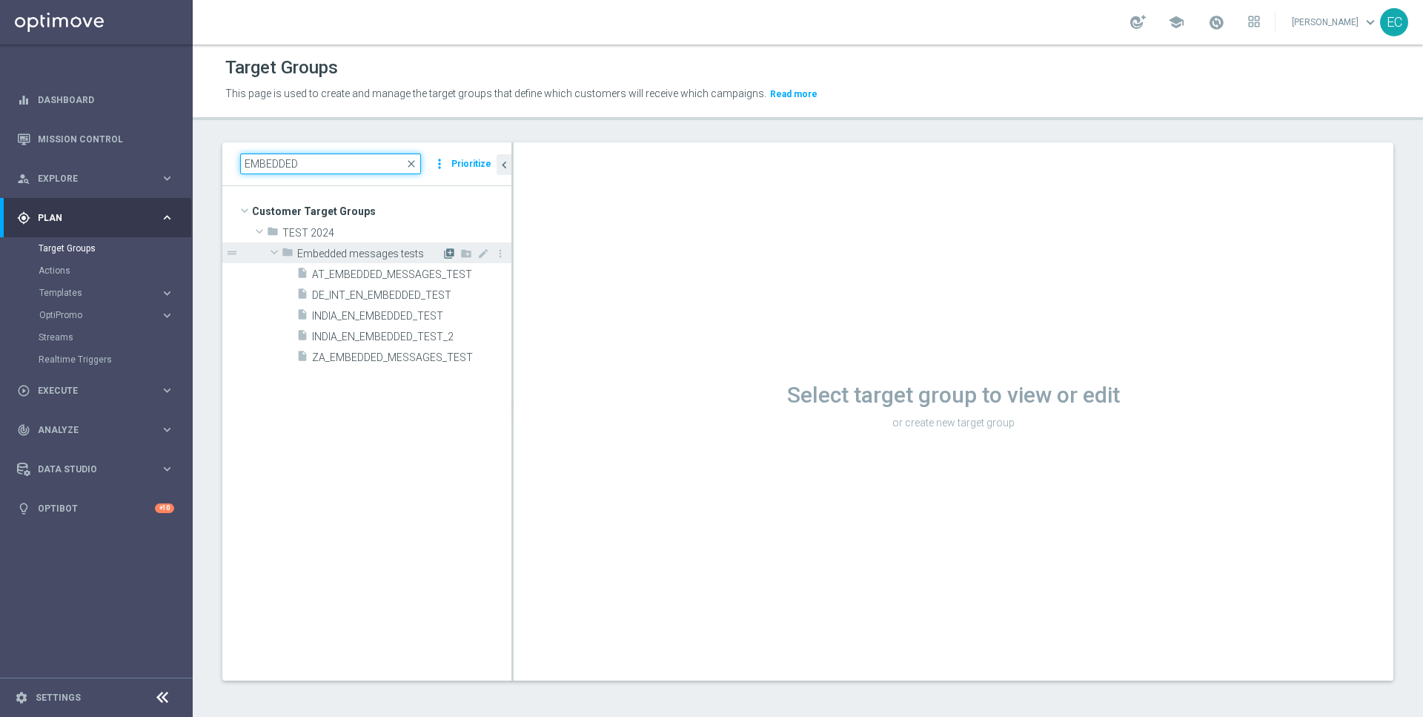
type input "EMBEDDED"
click at [451, 249] on icon "library_add" at bounding box center [449, 254] width 12 height 12
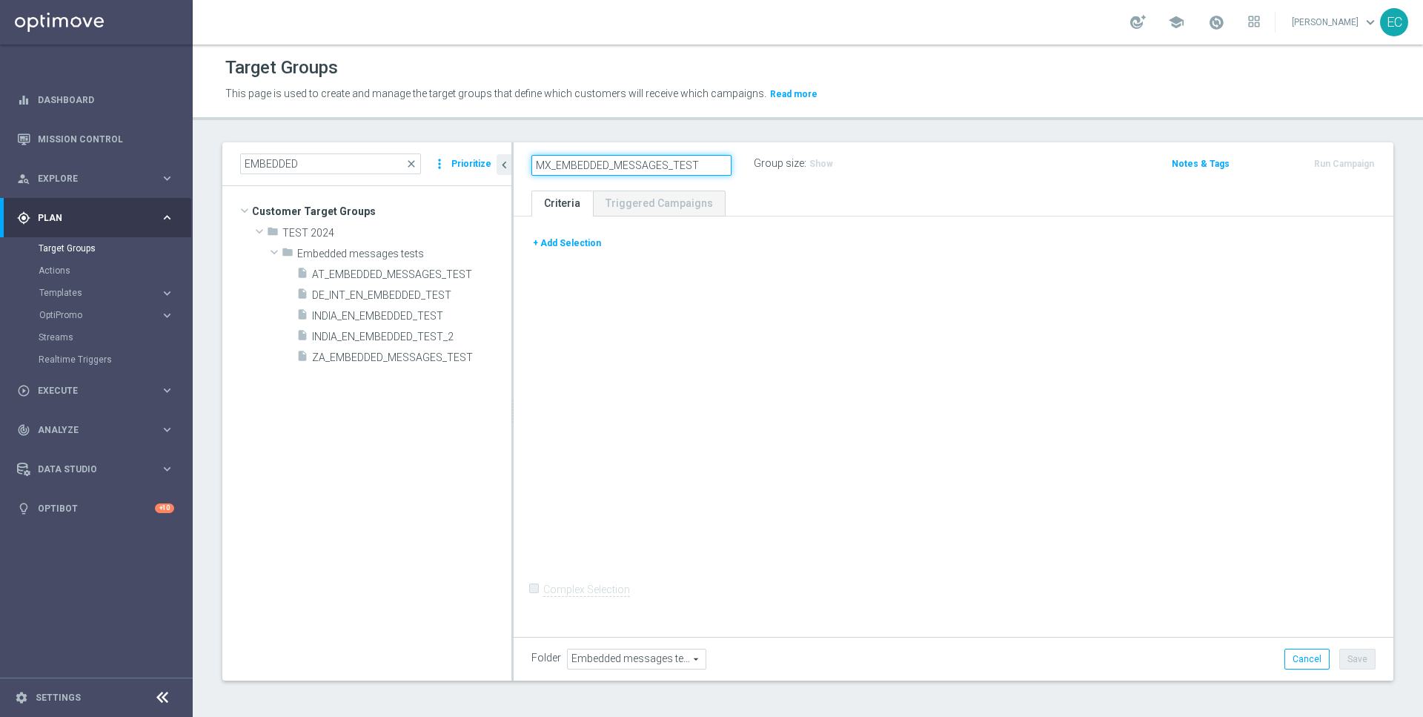
type input "MX_EMBEDDED_MESSAGES_TEST"
click at [755, 291] on div "+ Add Selection Complex Selection Invalid Expression" at bounding box center [954, 424] width 880 height 416
click at [566, 245] on button "+ Add Selection" at bounding box center [566, 243] width 71 height 16
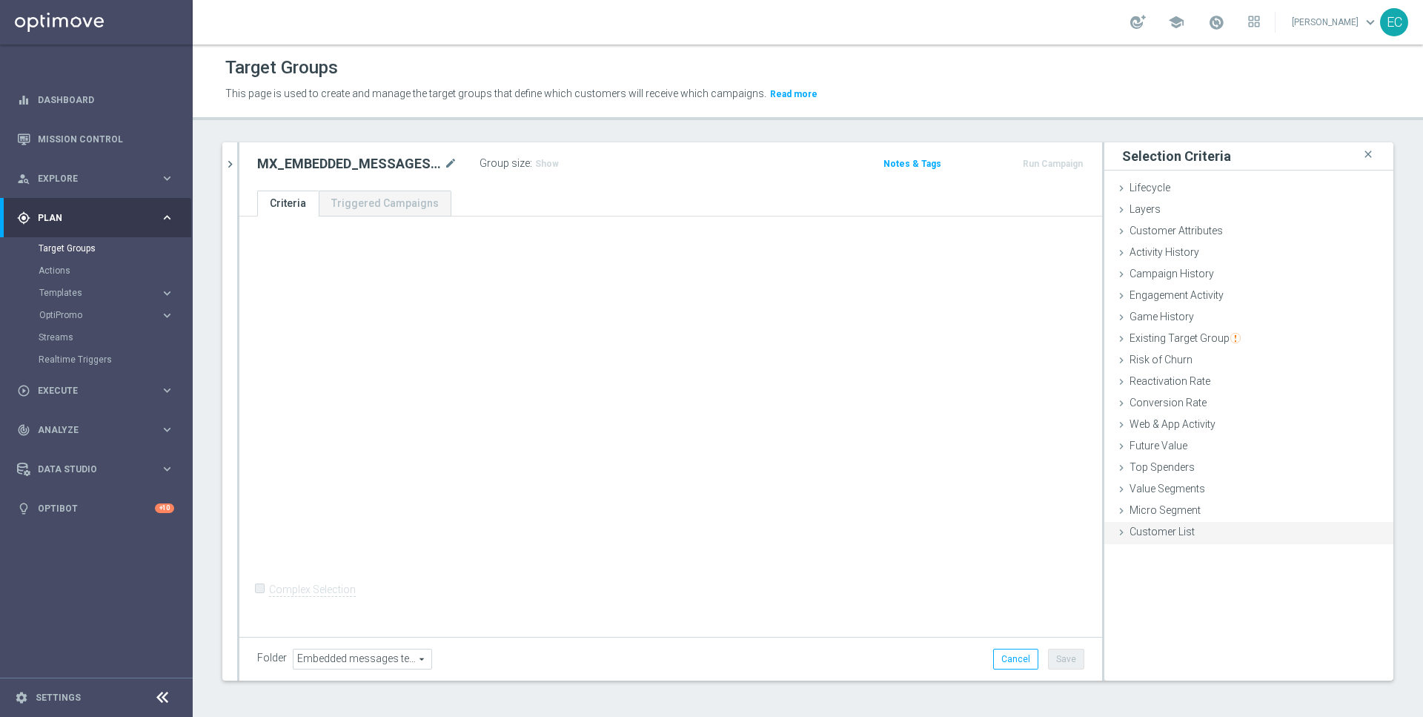
click at [1214, 535] on div "Customer List done" at bounding box center [1248, 533] width 289 height 22
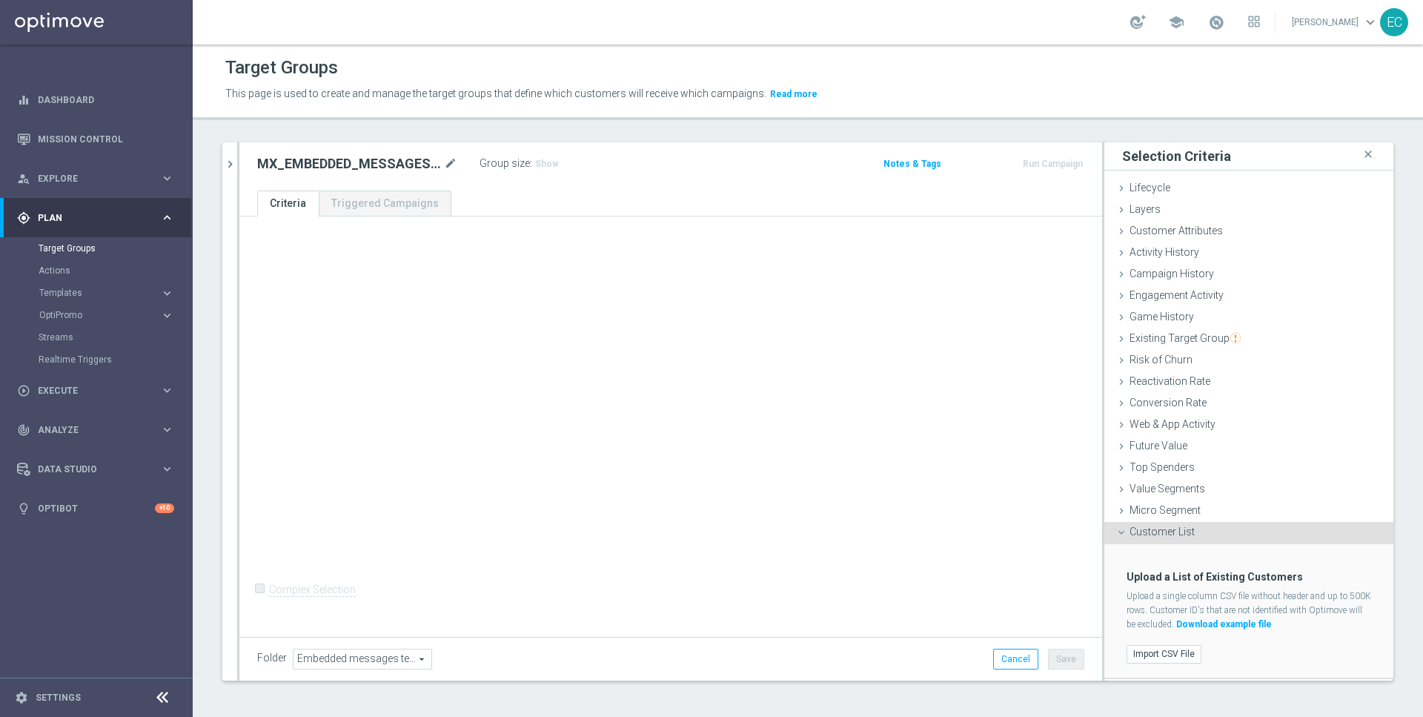
click at [1167, 642] on div "Import CSV File" at bounding box center [1248, 654] width 267 height 24
click at [1170, 653] on label "Import CSV File" at bounding box center [1164, 654] width 75 height 19
click at [0, 0] on input "Import CSV File" at bounding box center [0, 0] width 0 height 0
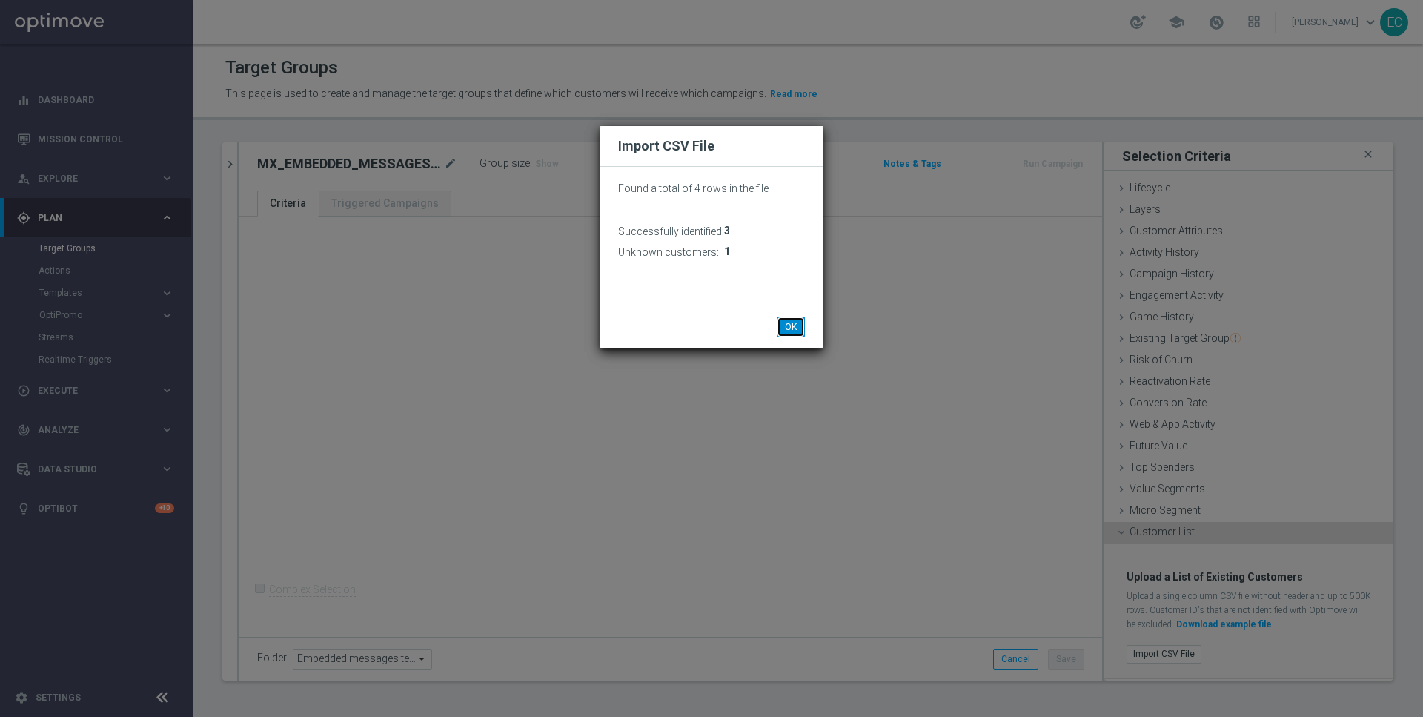
click at [794, 324] on button "OK" at bounding box center [791, 326] width 28 height 21
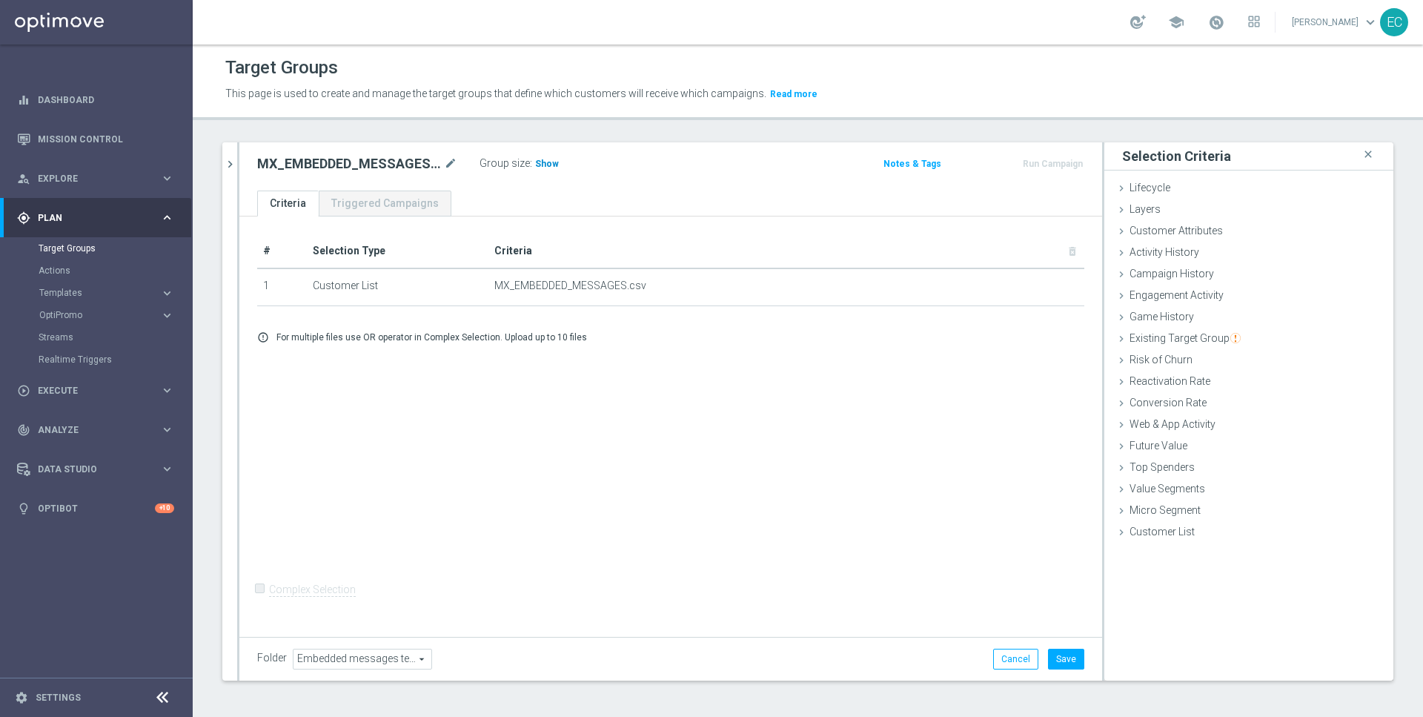
click at [543, 167] on span "Show" at bounding box center [547, 164] width 24 height 10
click at [1064, 646] on div "Folder Embedded messages tests Embedded messages tests arrow_drop_down search C…" at bounding box center [670, 659] width 863 height 44
click at [1072, 658] on button "Save" at bounding box center [1066, 659] width 36 height 21
click at [1064, 165] on button "Run Campaign" at bounding box center [1052, 164] width 63 height 16
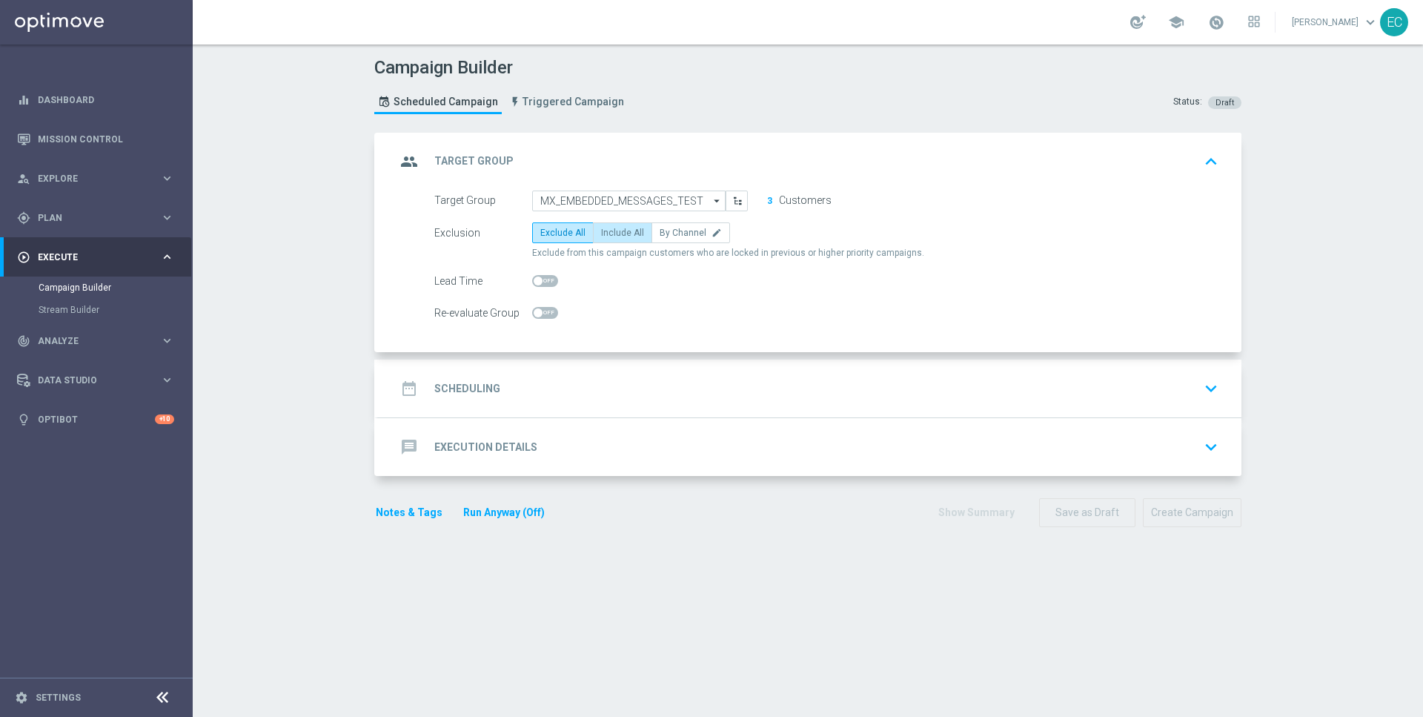
click at [604, 238] on label "Include All" at bounding box center [622, 232] width 59 height 21
click at [604, 238] on input "Include All" at bounding box center [606, 235] width 10 height 10
radio input "true"
click at [595, 397] on div "date_range Scheduling keyboard_arrow_down" at bounding box center [810, 388] width 828 height 28
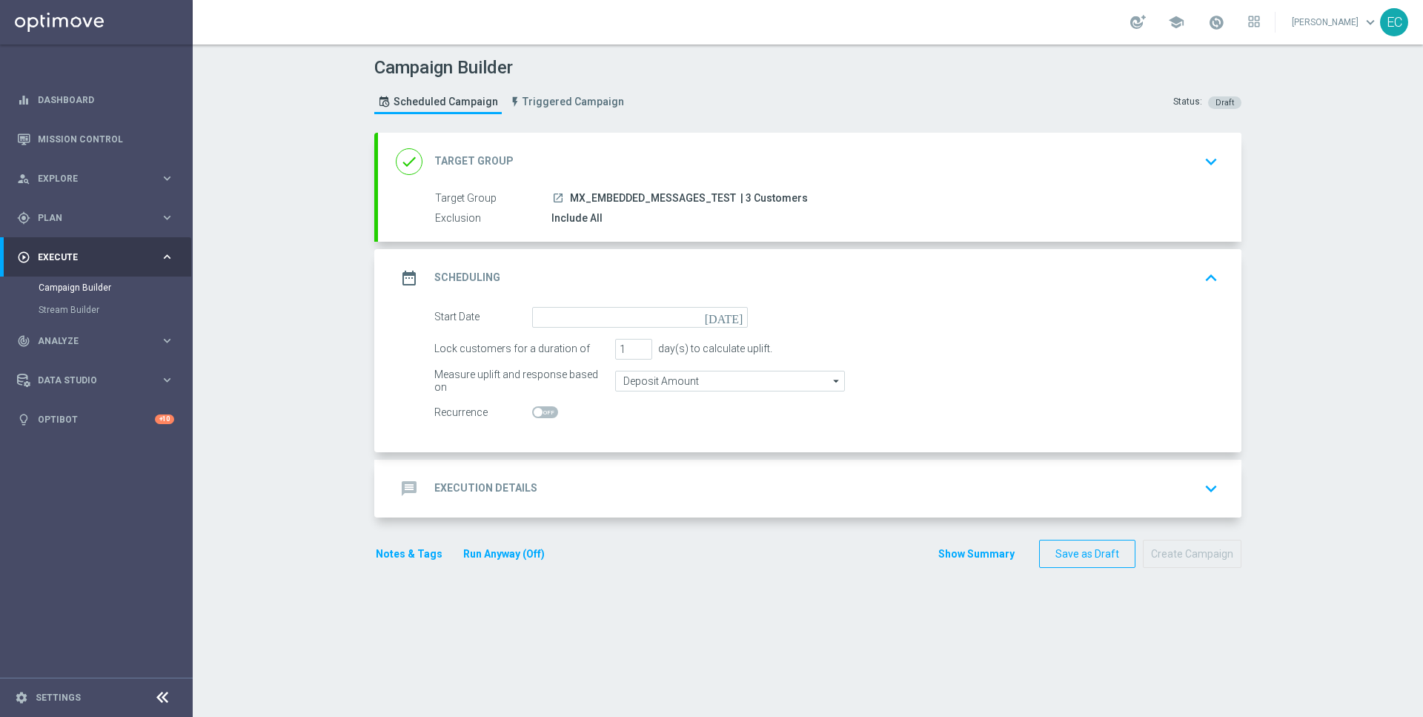
click at [672, 328] on form "Start Date today Lock customers for a duration of 1 day(s) to calculate uplift.…" at bounding box center [826, 365] width 784 height 116
click at [686, 316] on input at bounding box center [640, 317] width 216 height 21
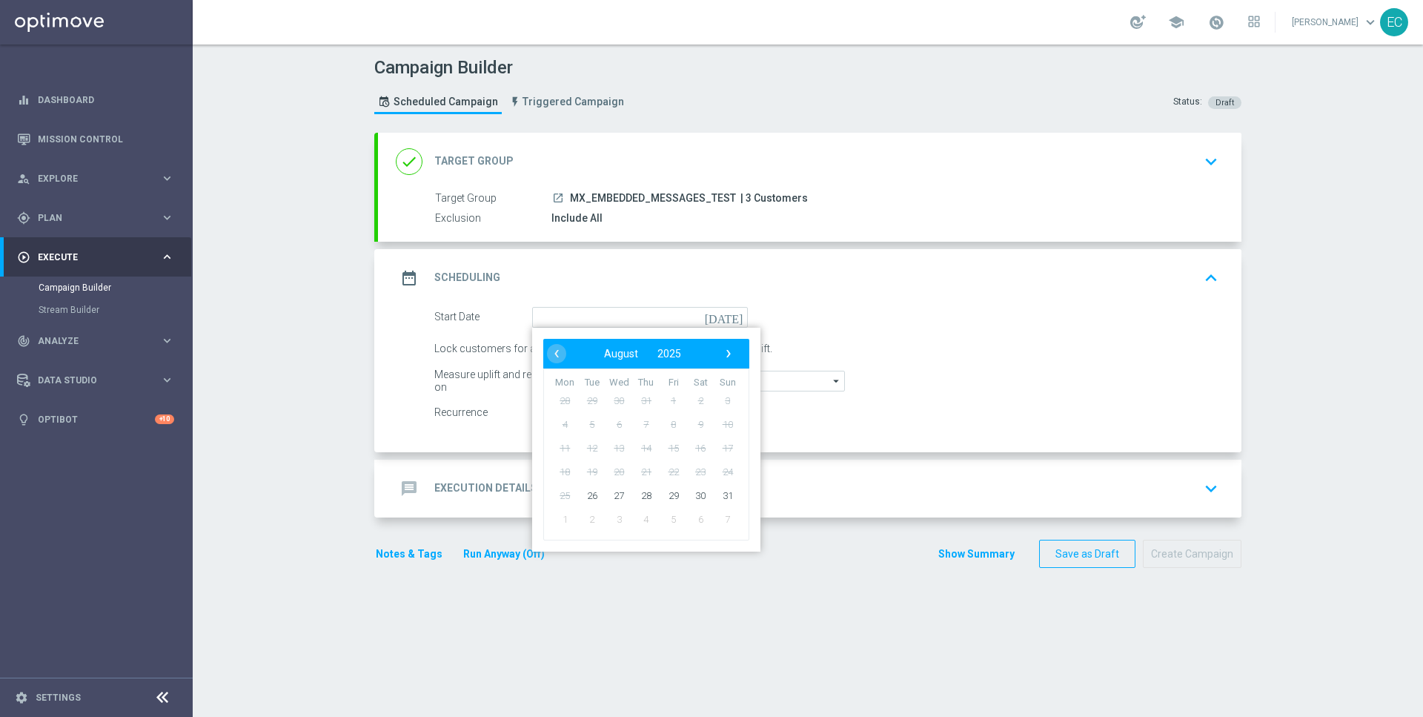
type input "[DATE]"
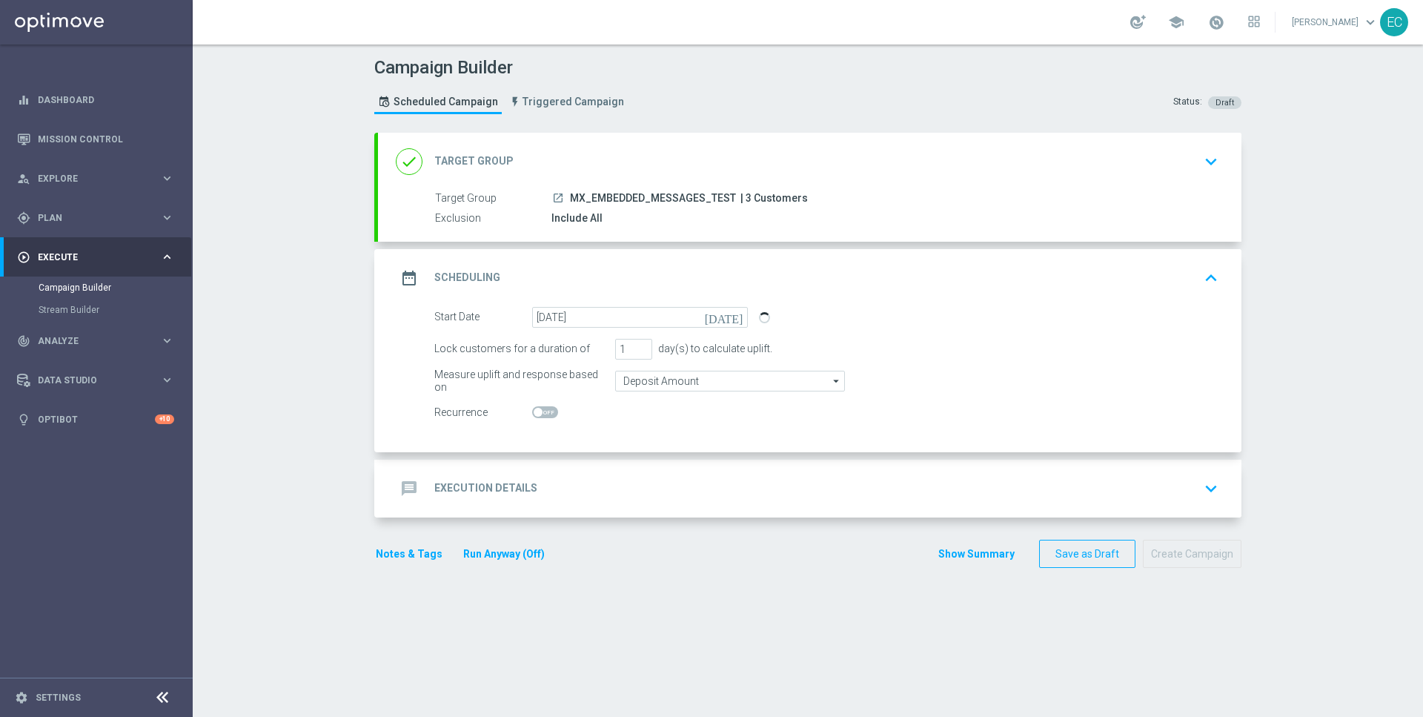
click at [641, 482] on div "message Execution Details keyboard_arrow_down" at bounding box center [810, 488] width 828 height 28
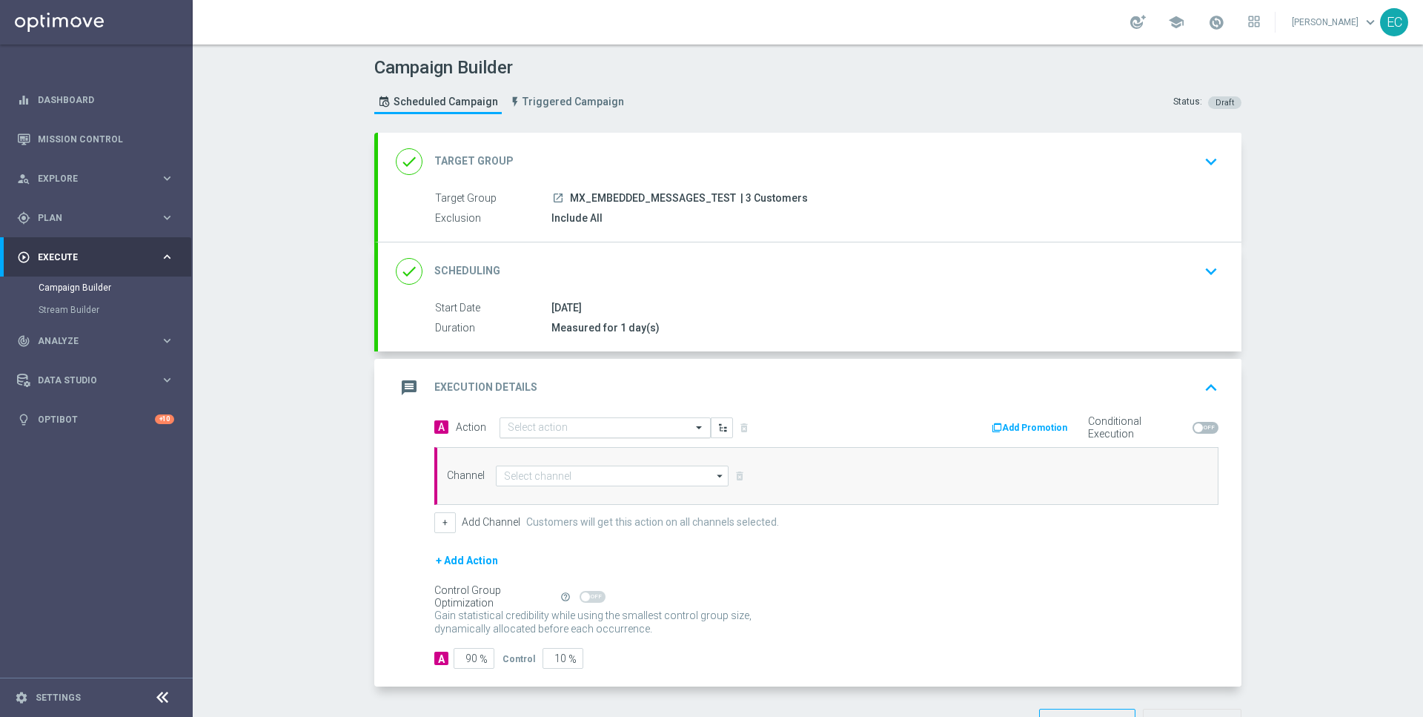
click at [621, 427] on input "text" at bounding box center [590, 428] width 165 height 13
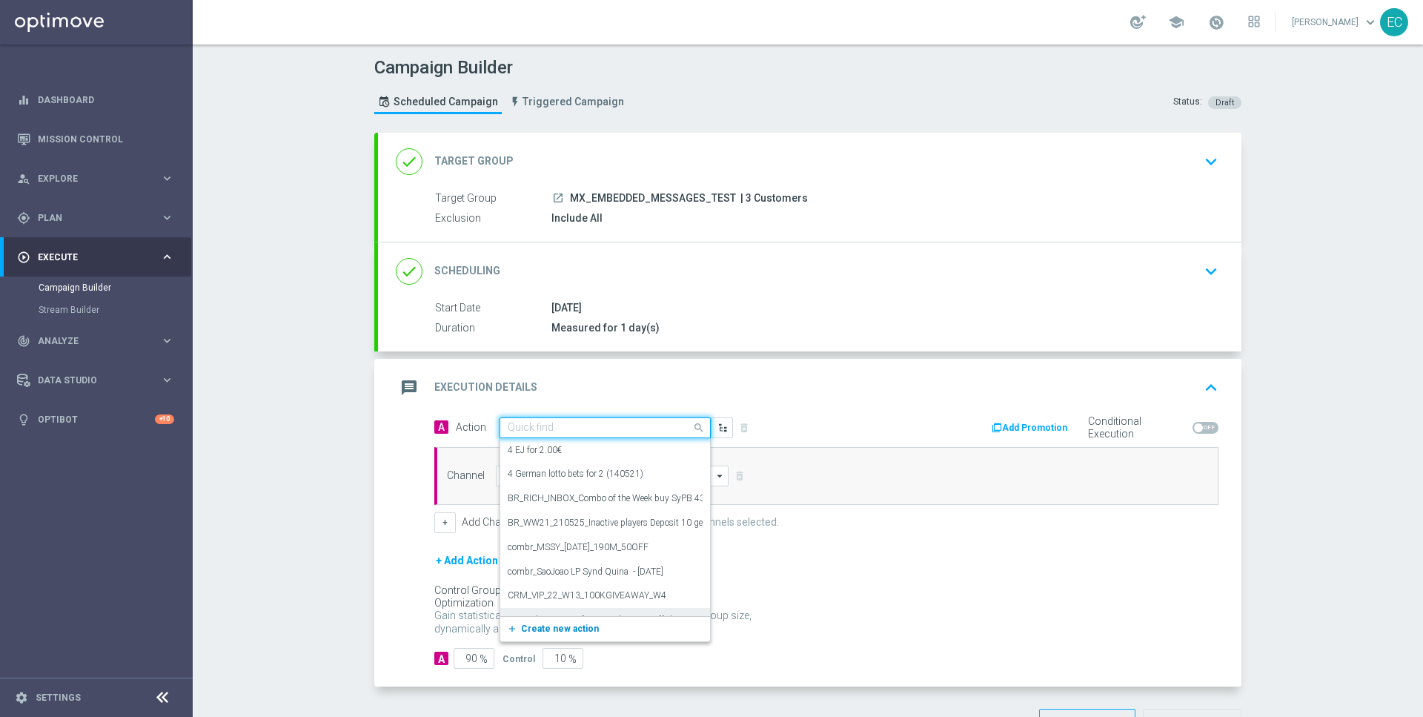
click at [590, 624] on span "Create new action" at bounding box center [560, 628] width 78 height 10
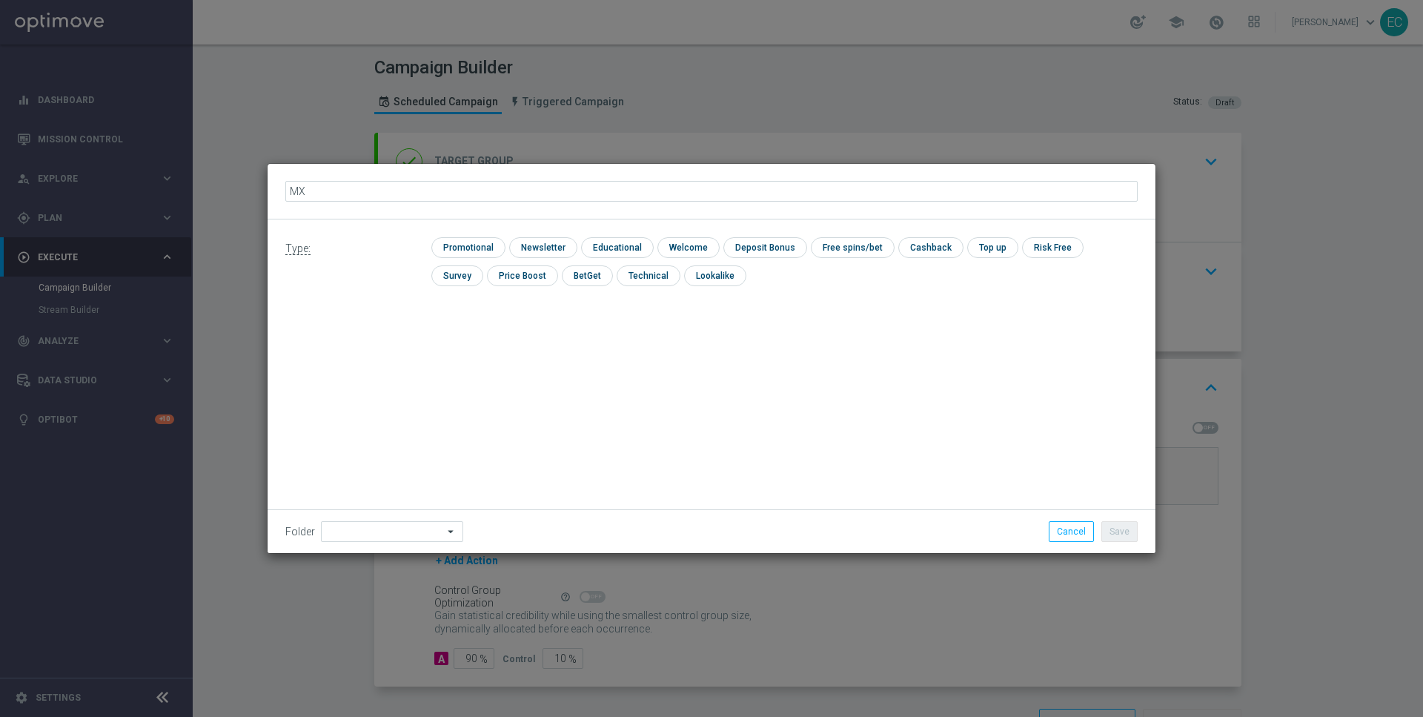
type input "MX M"
click at [331, 193] on icon "mode_edit" at bounding box center [328, 191] width 12 height 12
type input "MX MKTOPS Test 7"
click at [471, 237] on input "checkbox" at bounding box center [466, 247] width 70 height 20
checkbox input "true"
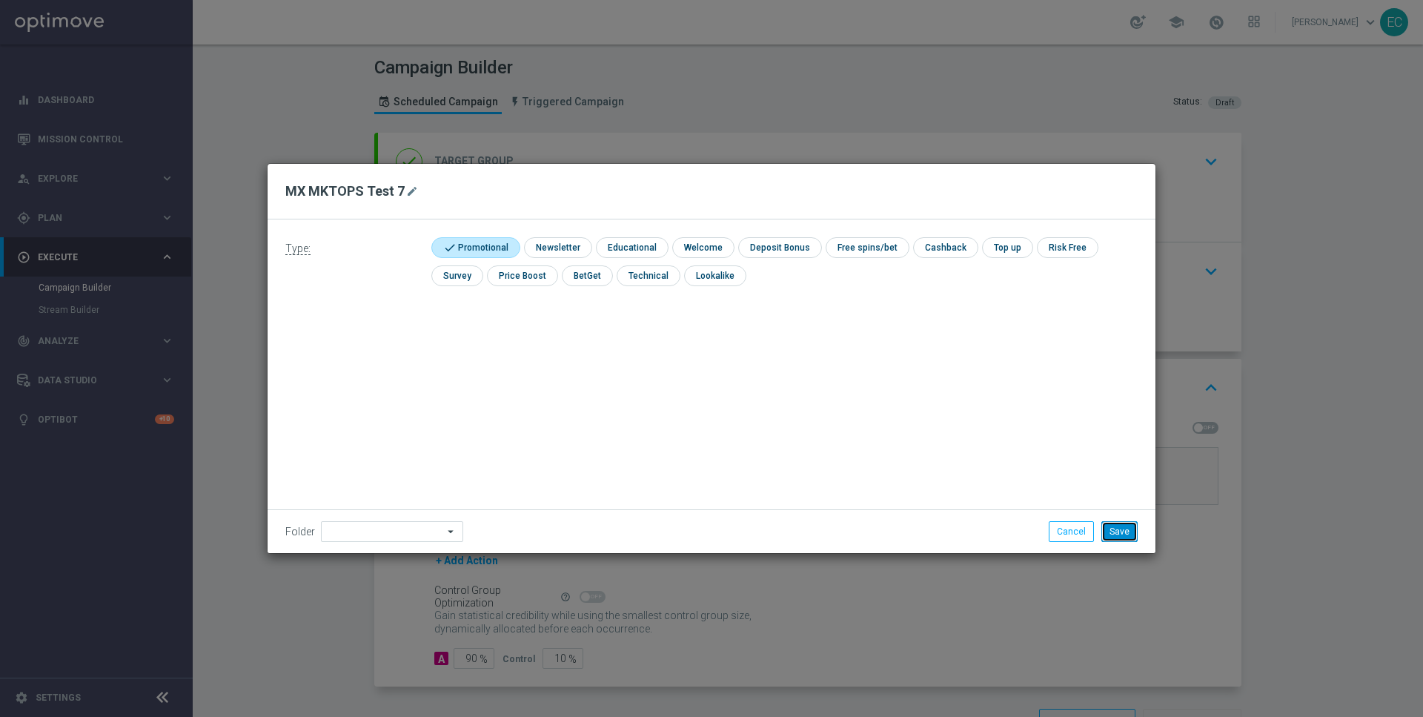
click at [1115, 530] on button "Save" at bounding box center [1119, 531] width 36 height 21
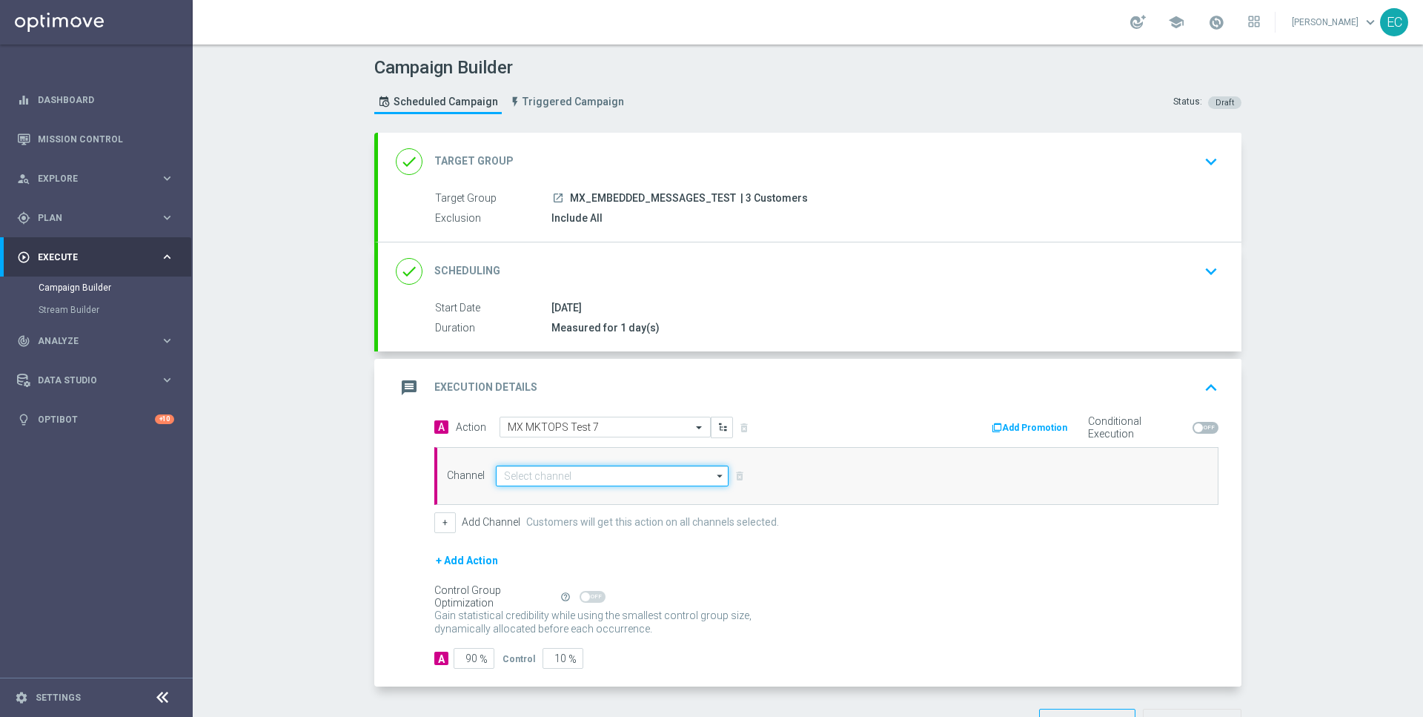
click at [600, 477] on input at bounding box center [612, 475] width 233 height 21
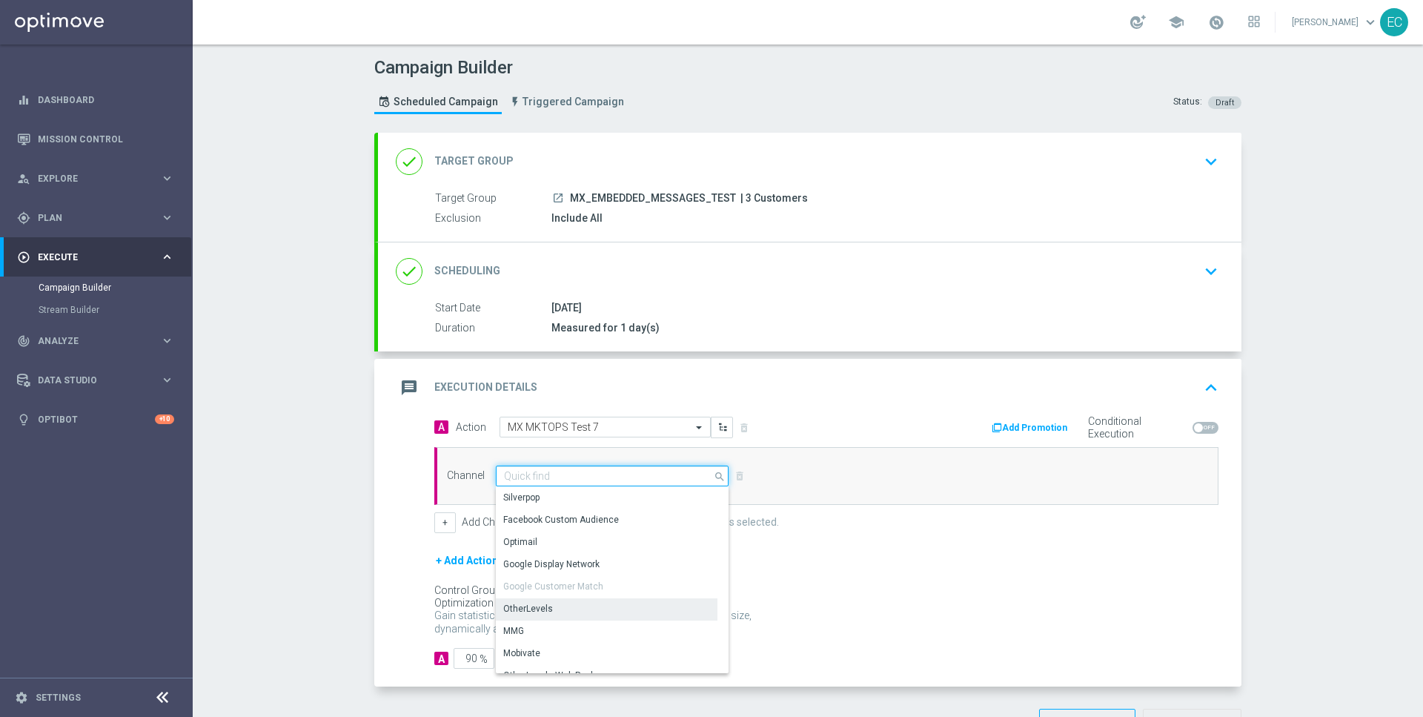
scroll to position [391, 0]
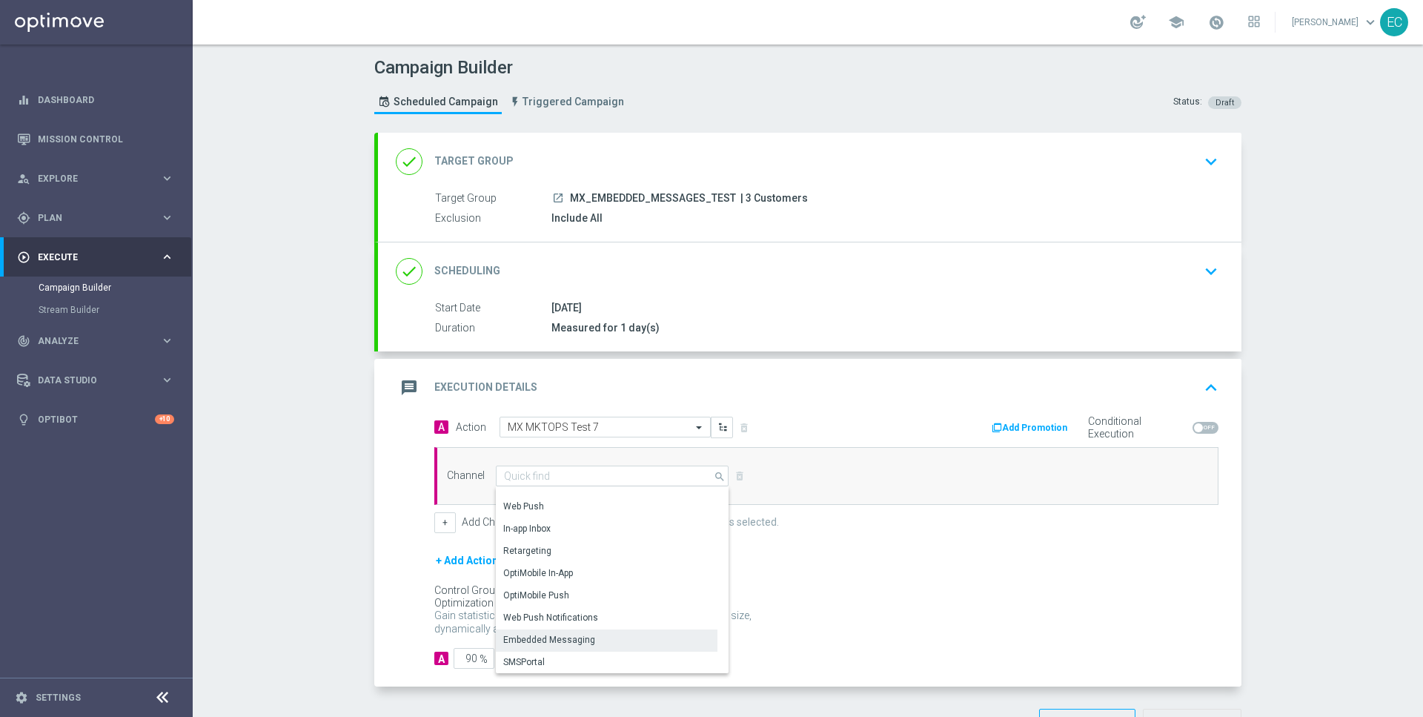
click at [608, 629] on div "Embedded Messaging" at bounding box center [607, 639] width 222 height 21
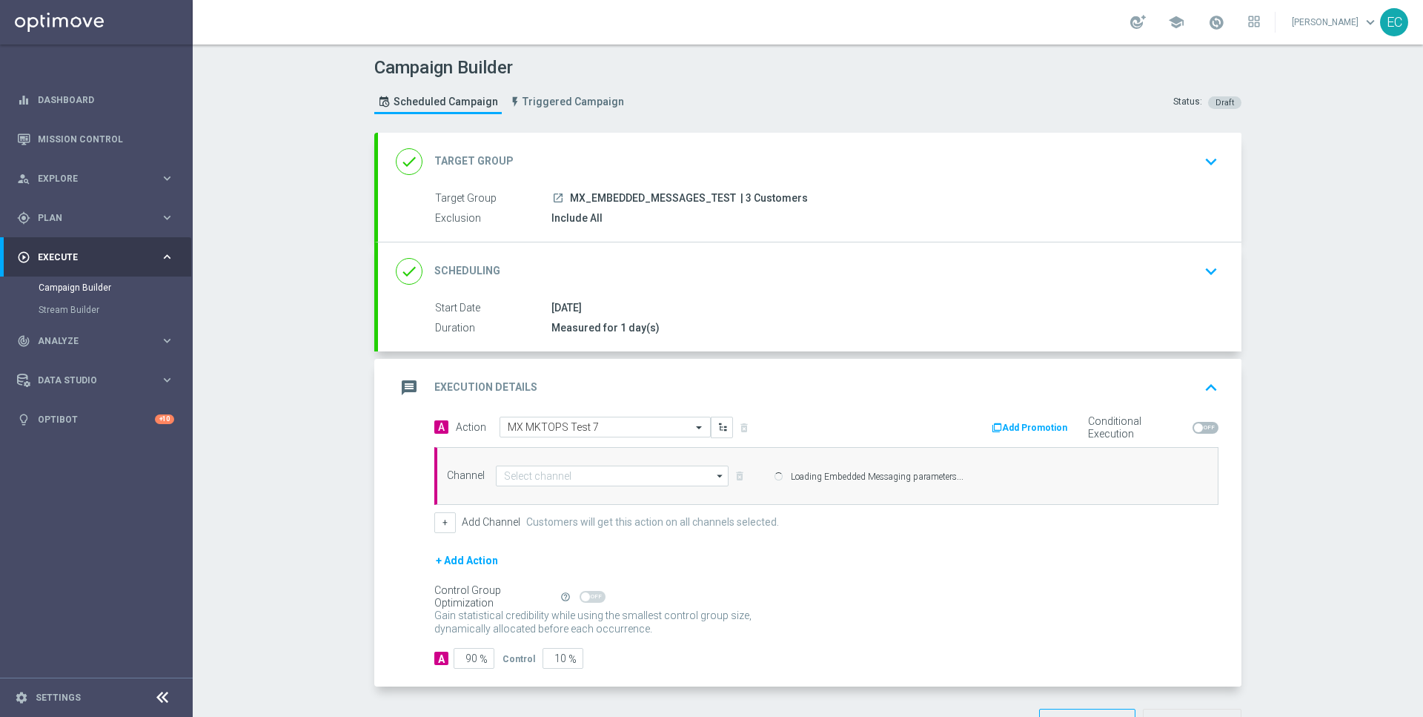
type input "Embedded Messaging"
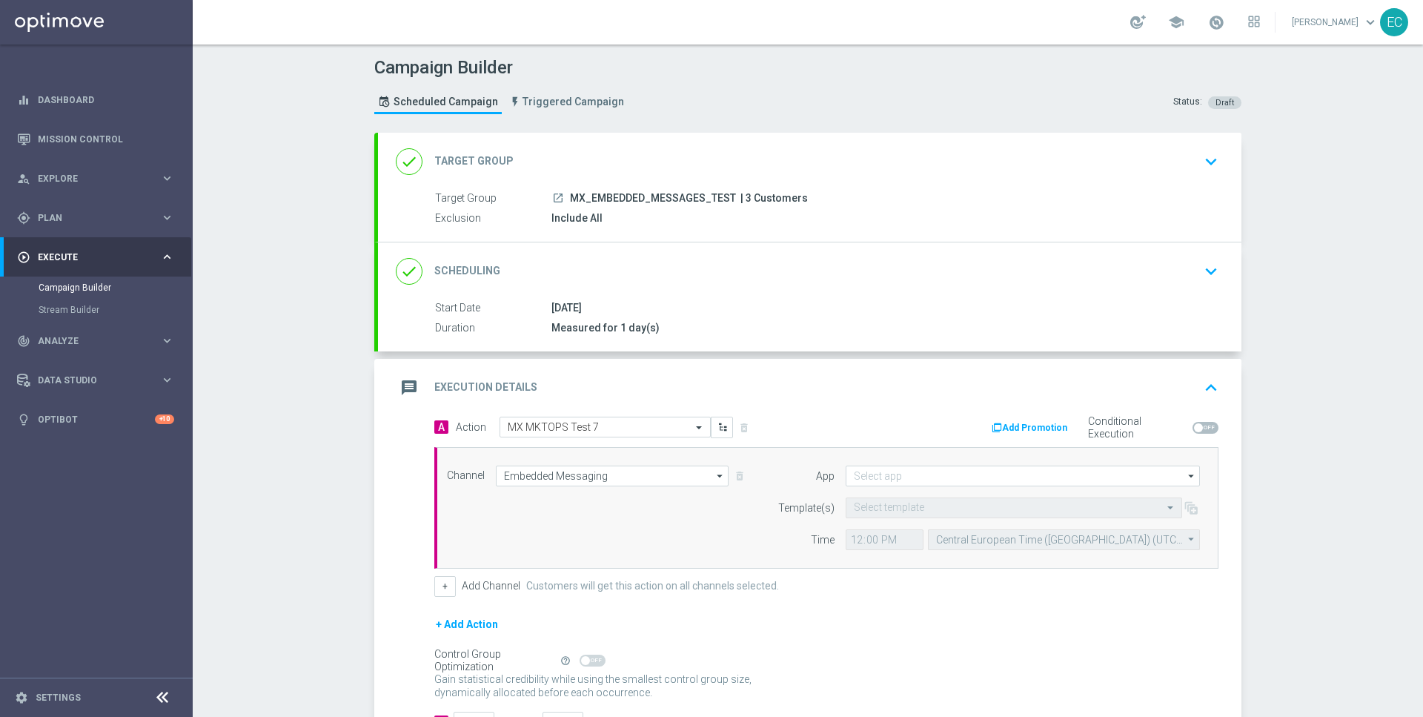
click at [981, 461] on div "Channel Embedded Messaging Embedded Messaging arrow_drop_down Drag here to set …" at bounding box center [826, 508] width 784 height 122
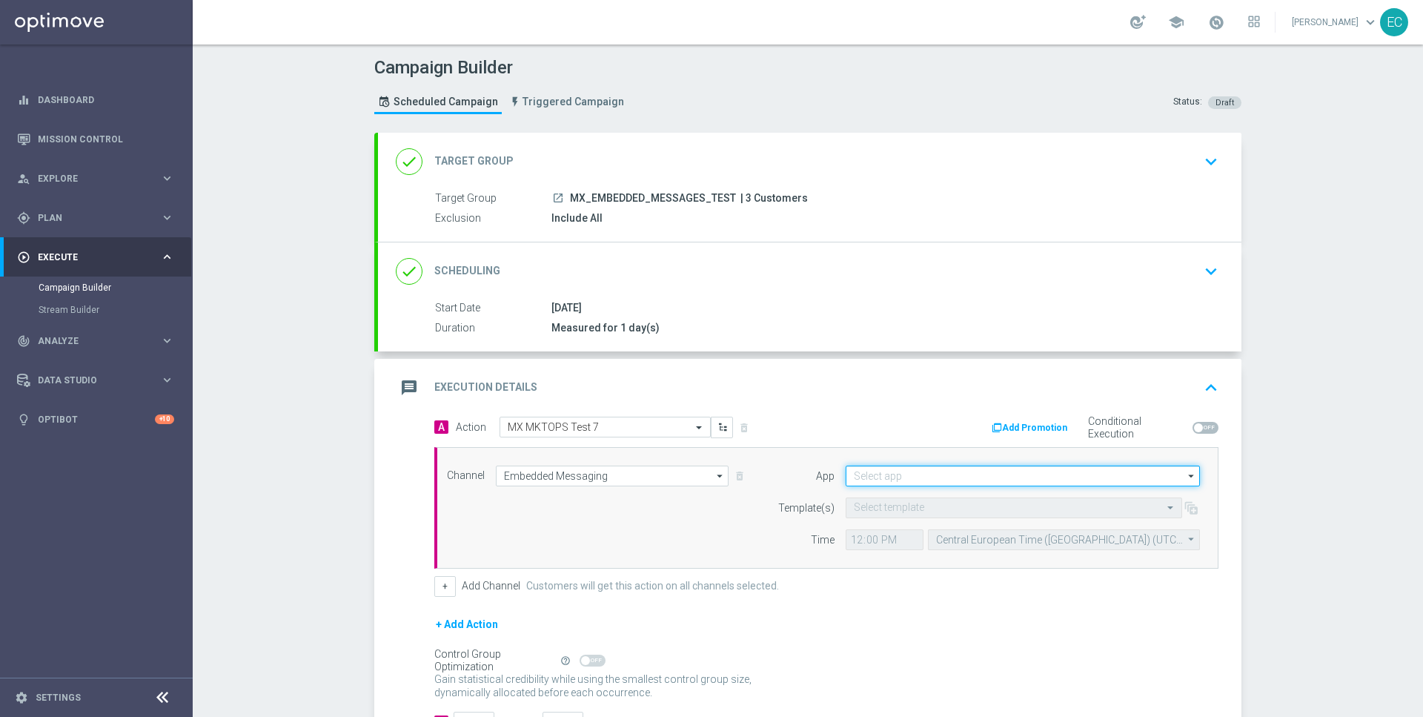
click at [981, 478] on input at bounding box center [1023, 475] width 354 height 21
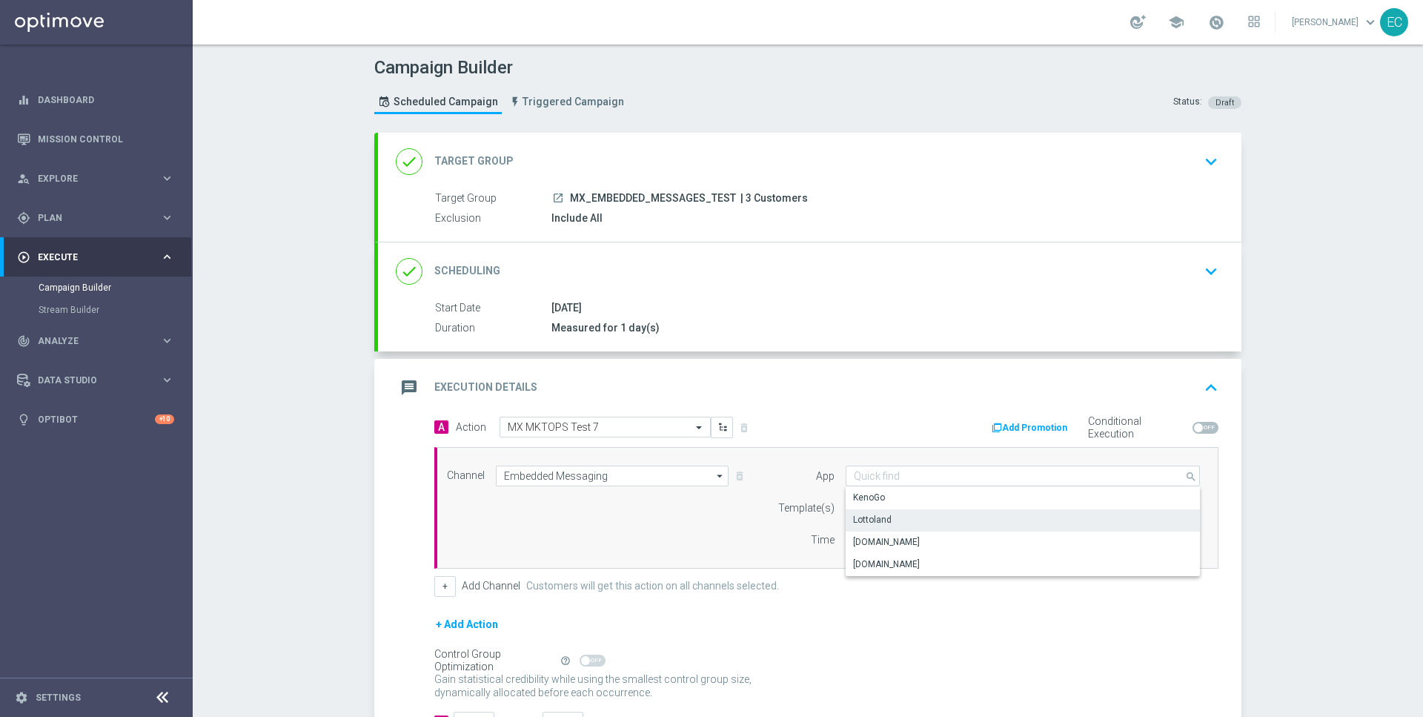
click at [963, 521] on div "Lottoland" at bounding box center [1023, 519] width 355 height 21
type input "Lottoland"
click at [921, 503] on input "text" at bounding box center [999, 508] width 291 height 13
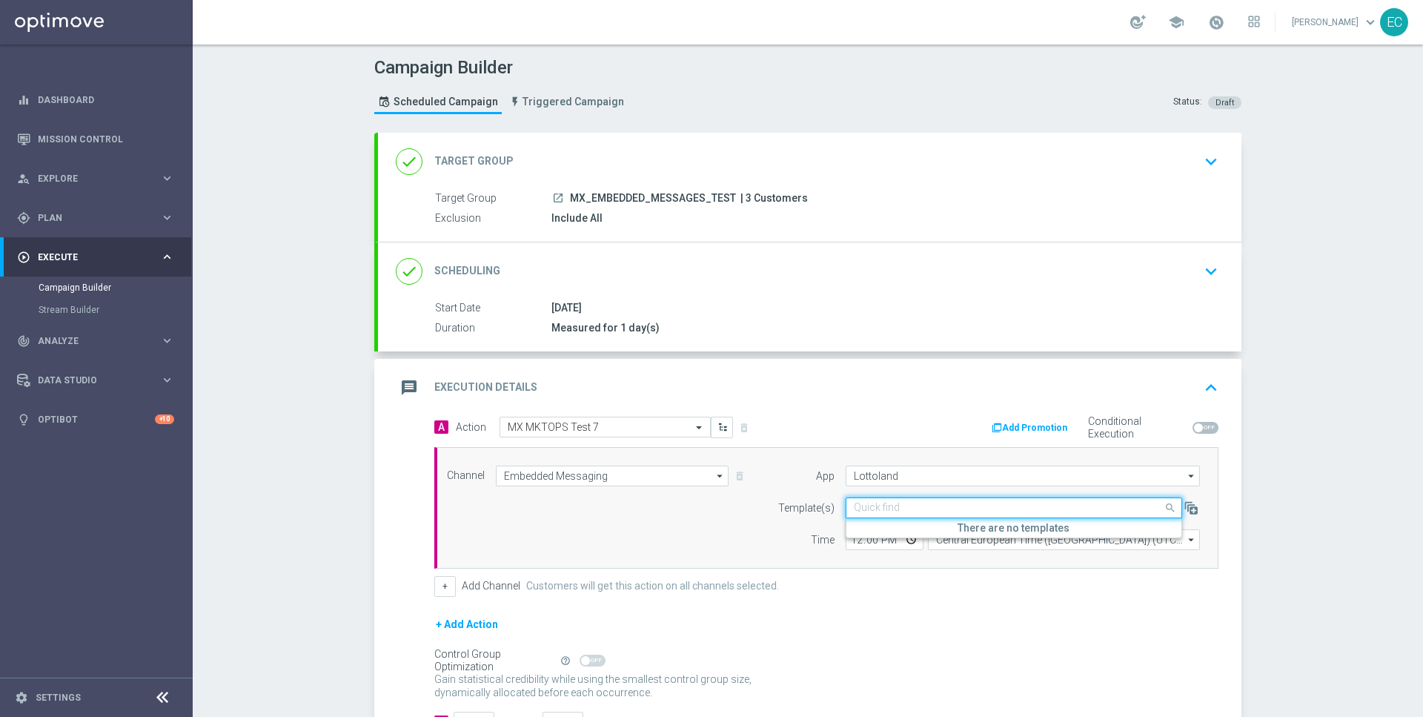
paste input "MKTOPS Test 7"
click at [939, 525] on label "Inbox/MKTOPS Test 7" at bounding box center [897, 530] width 87 height 13
type input "MKTOPS Test 7"
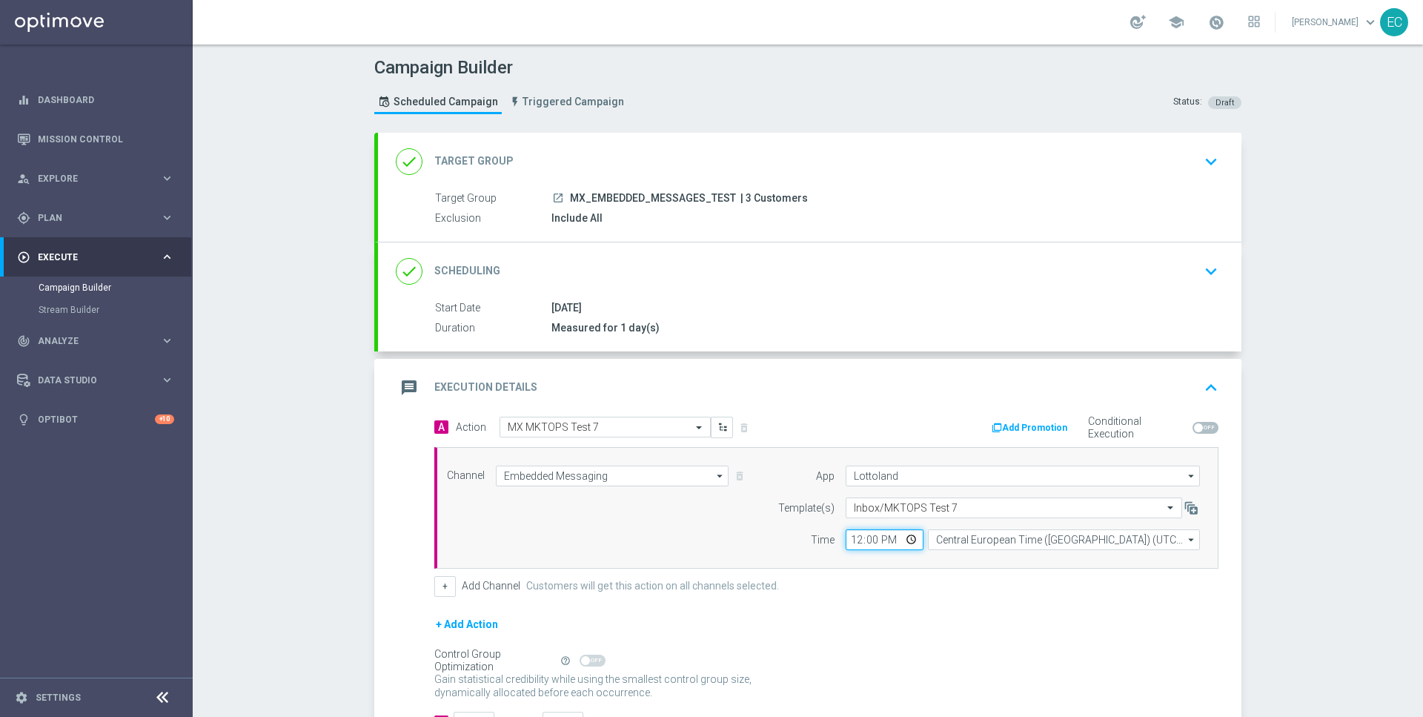
click at [855, 539] on input "12:00" at bounding box center [885, 539] width 78 height 21
type input "15:50"
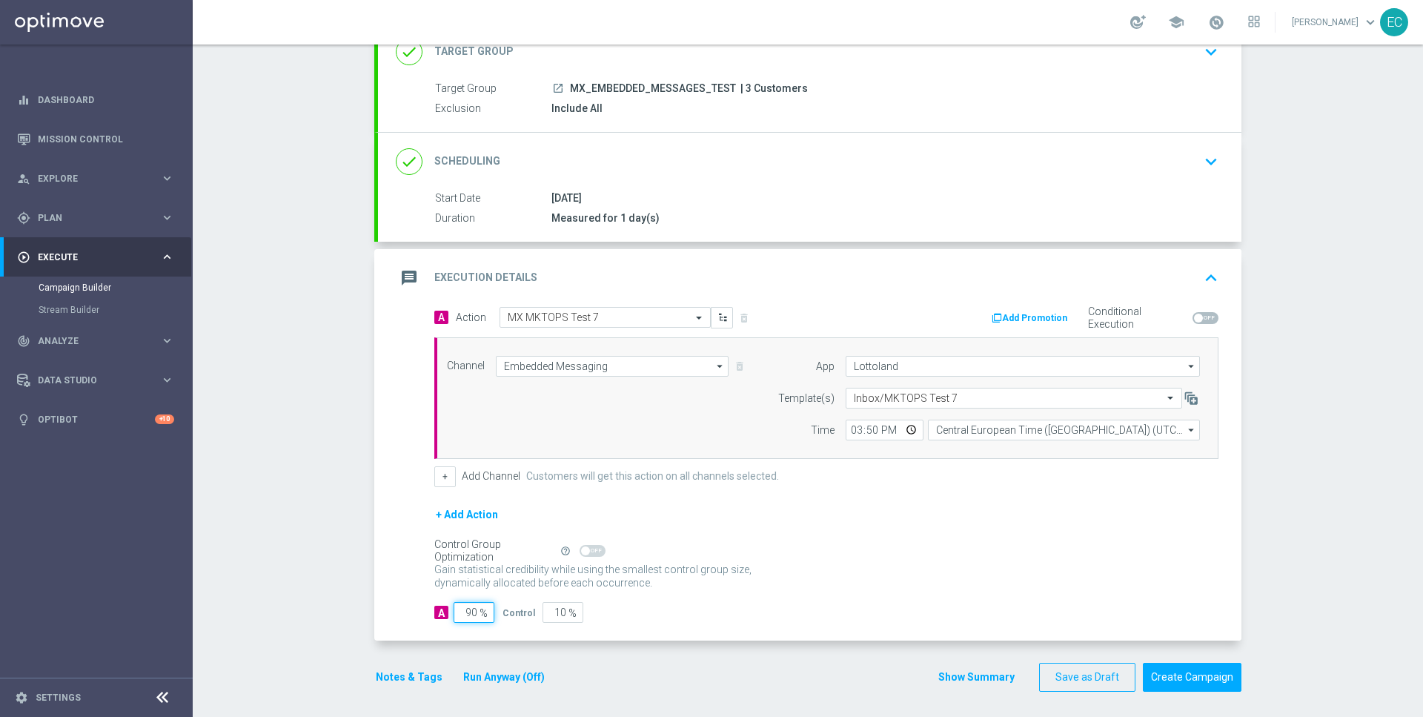
click at [473, 610] on input "90" at bounding box center [474, 612] width 41 height 21
type input "1"
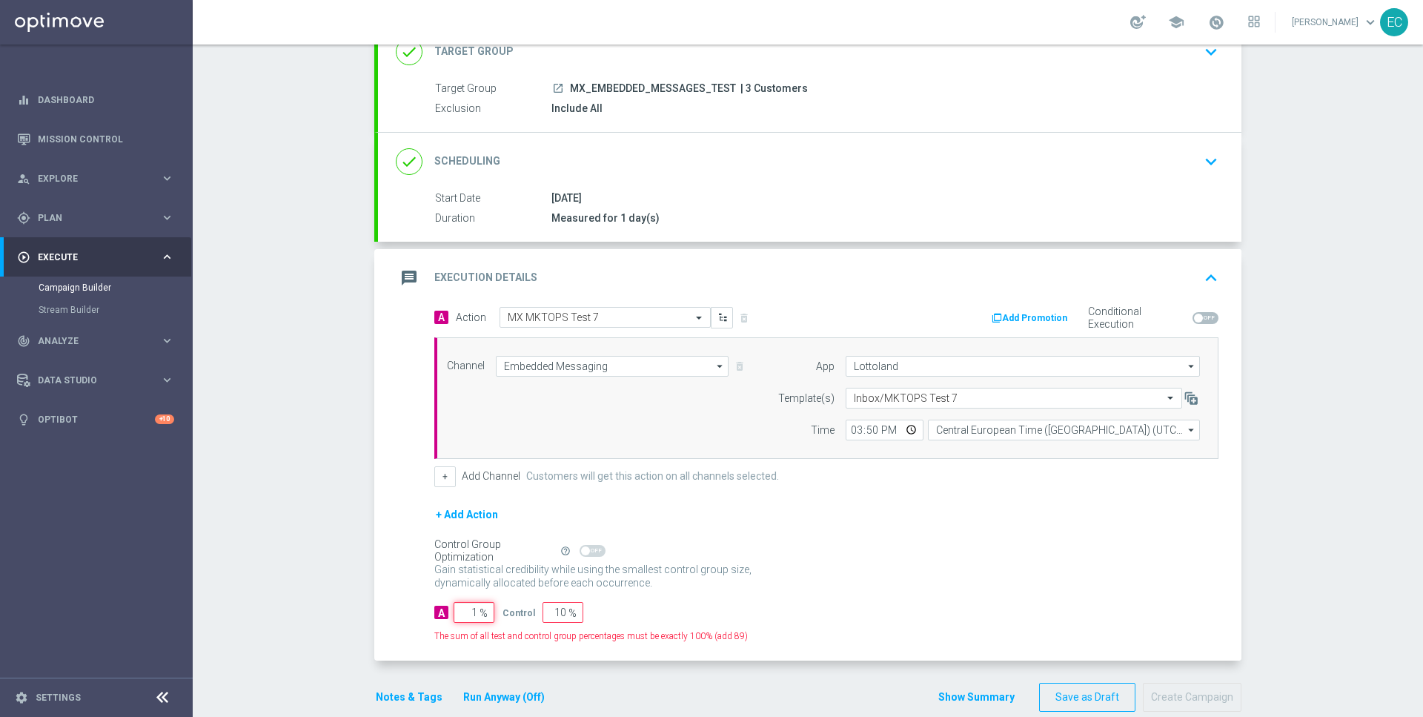
type input "99"
type input "10"
type input "90"
type input "100"
type input "0"
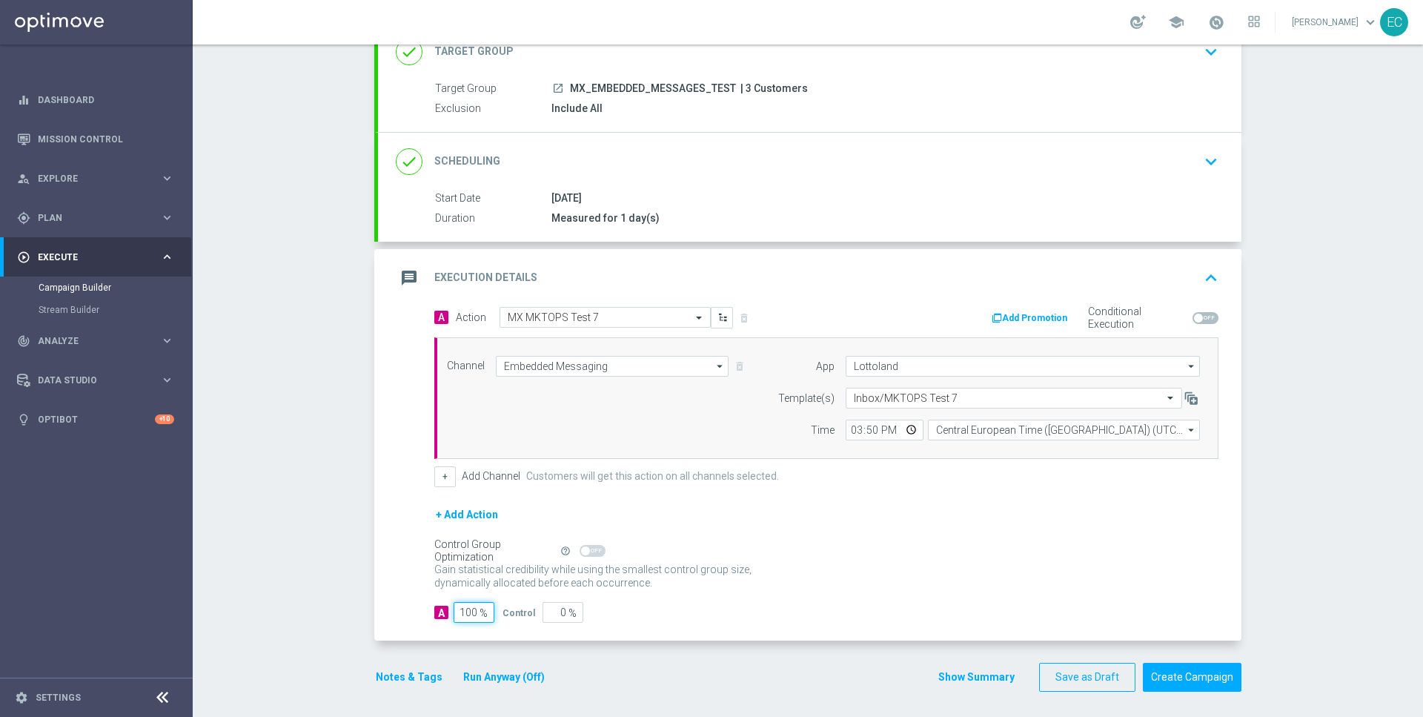
scroll to position [0, 0]
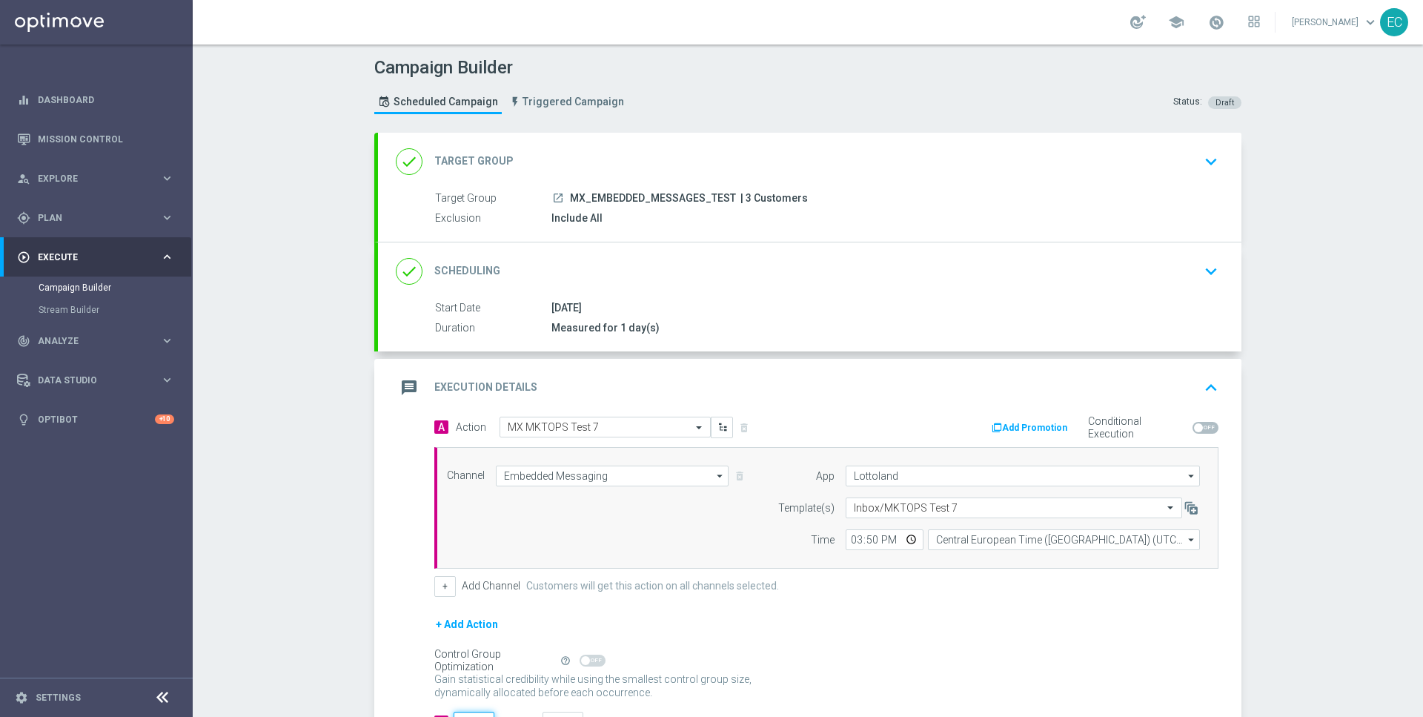
type input "100"
click at [1304, 433] on div "Campaign Builder Scheduled Campaign Triggered Campaign Status: Draft done Targe…" at bounding box center [808, 380] width 1230 height 672
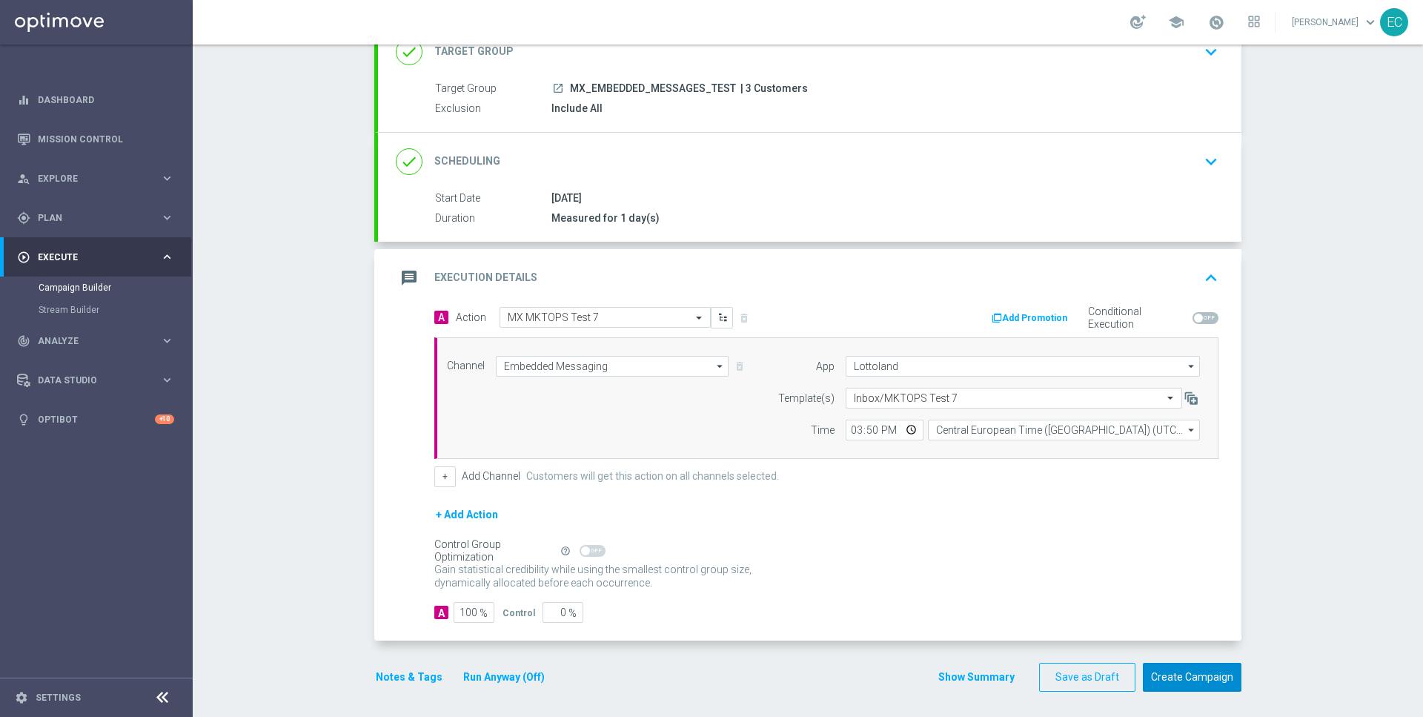
click at [1212, 671] on button "Create Campaign" at bounding box center [1192, 677] width 99 height 29
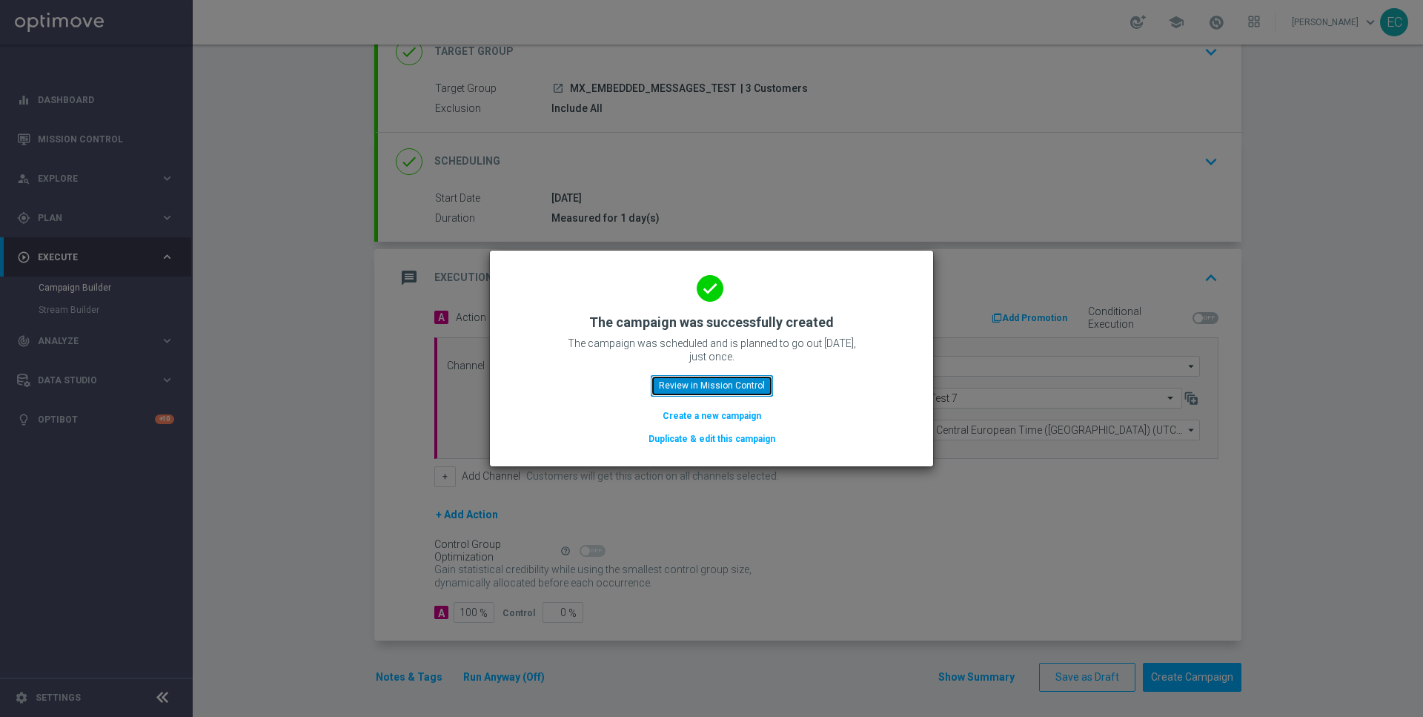
click at [700, 385] on button "Review in Mission Control" at bounding box center [712, 385] width 122 height 21
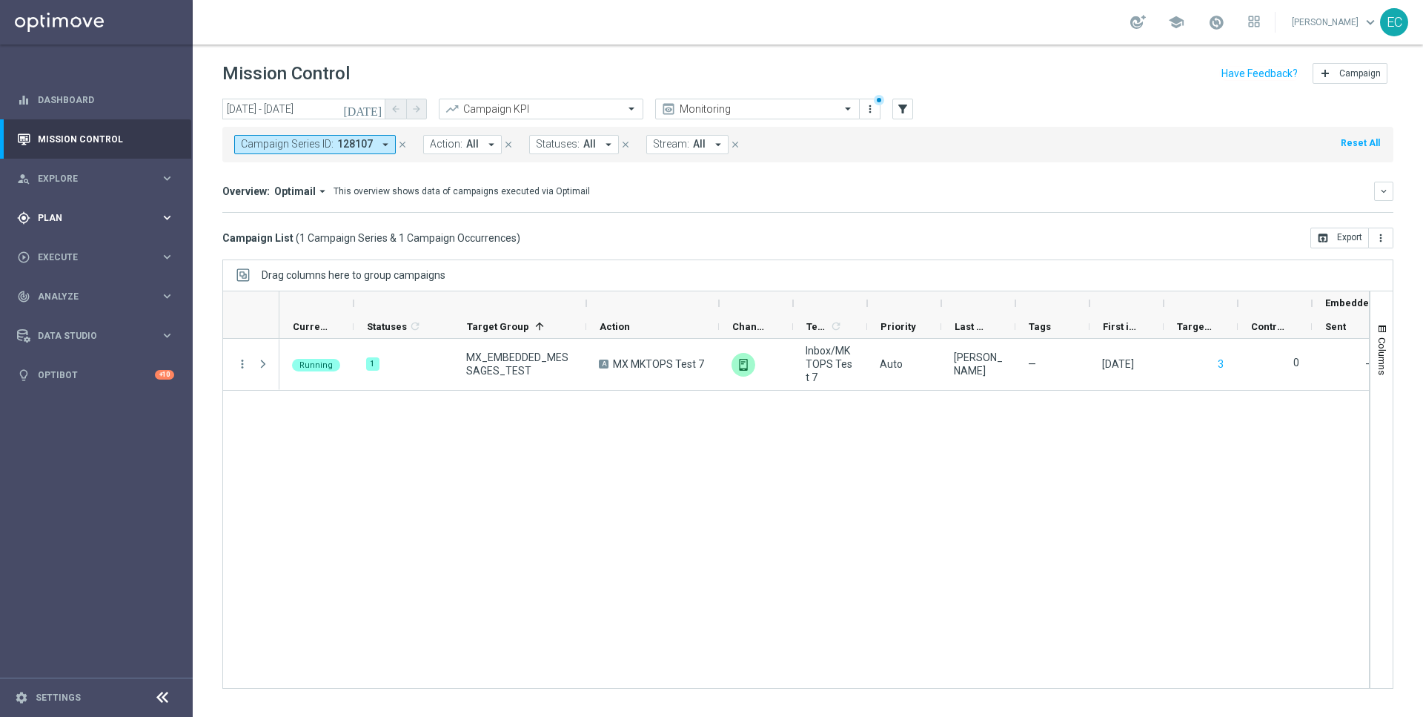
click at [126, 207] on div "gps_fixed Plan keyboard_arrow_right" at bounding box center [95, 217] width 191 height 39
click at [77, 244] on link "Target Groups" at bounding box center [97, 248] width 116 height 12
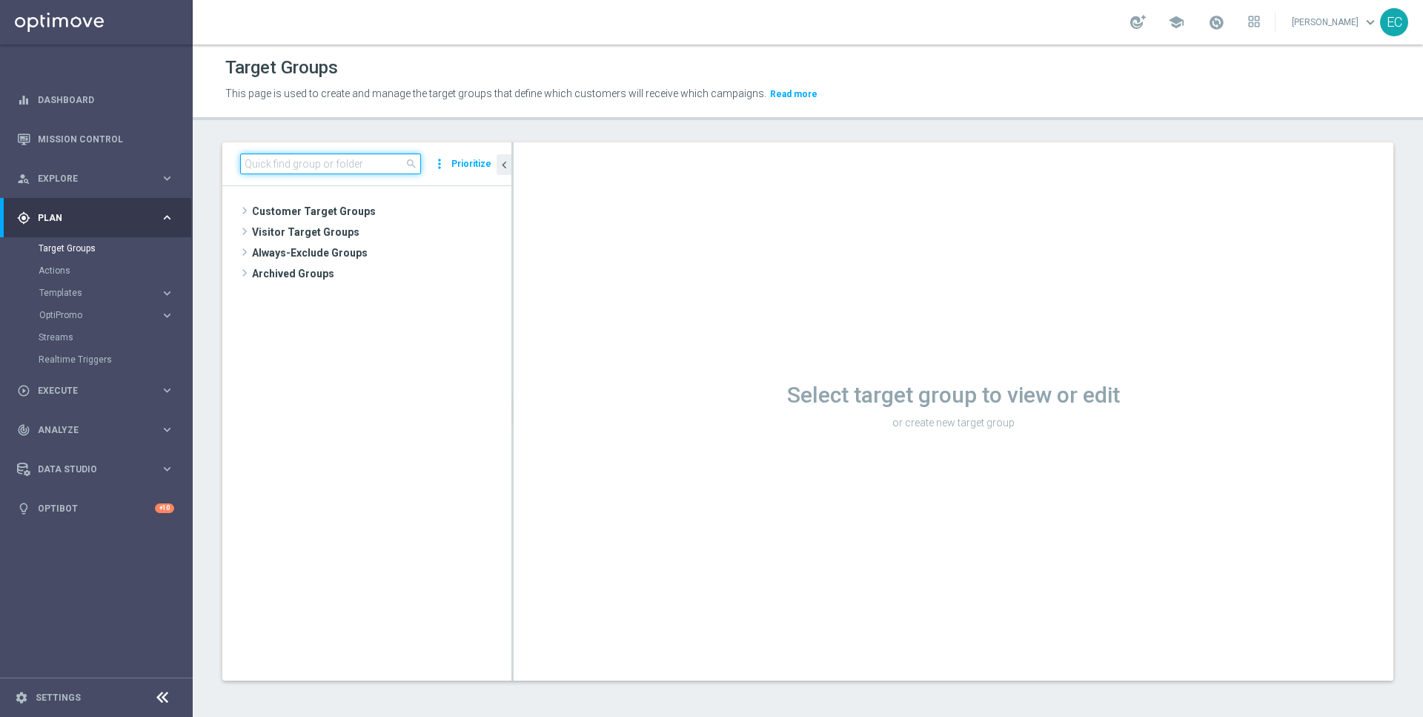
click at [380, 165] on input at bounding box center [330, 163] width 181 height 21
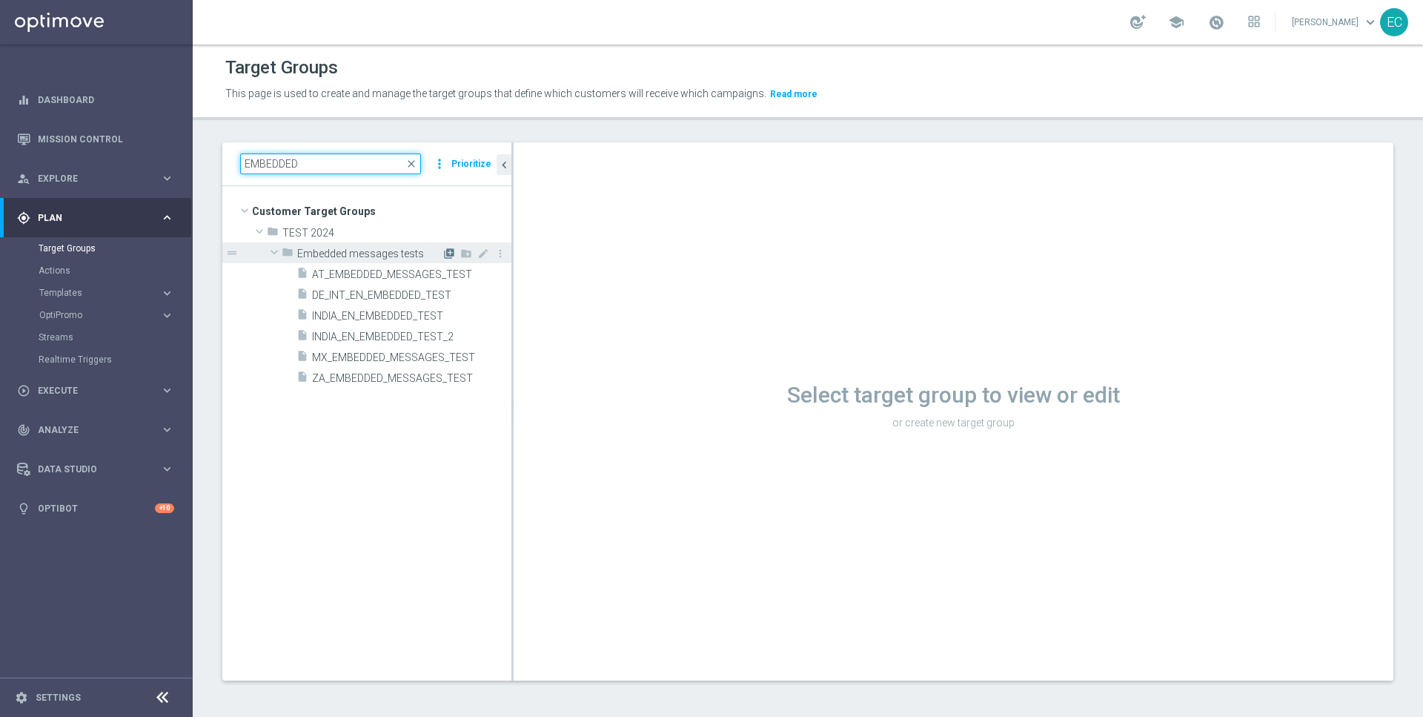
type input "EMBEDDED"
click at [448, 253] on icon "library_add" at bounding box center [449, 254] width 12 height 12
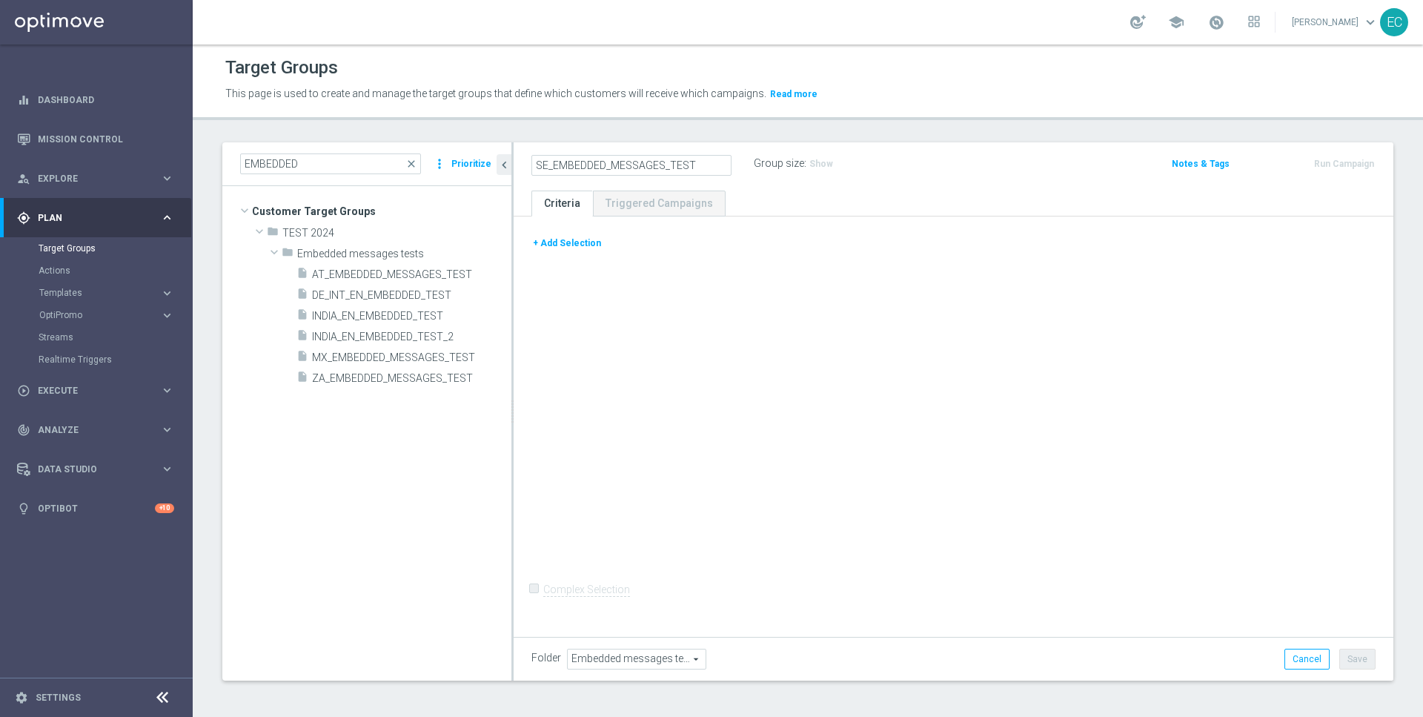
type input "SE_EMBEDDED_MESSAGES_TEST"
click at [742, 259] on div "+ Add Selection" at bounding box center [953, 248] width 866 height 27
click at [539, 244] on button "+ Add Selection" at bounding box center [566, 243] width 71 height 16
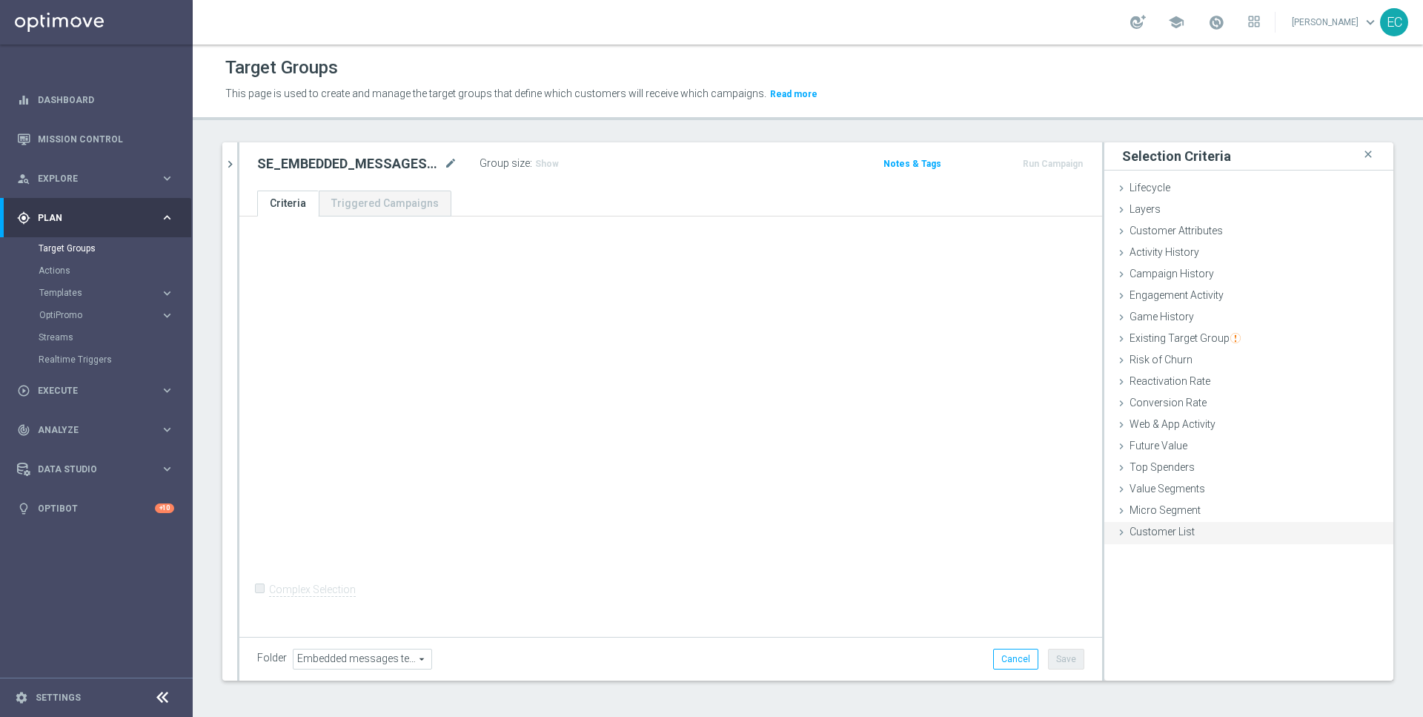
click at [1153, 536] on span "Customer List" at bounding box center [1162, 531] width 65 height 12
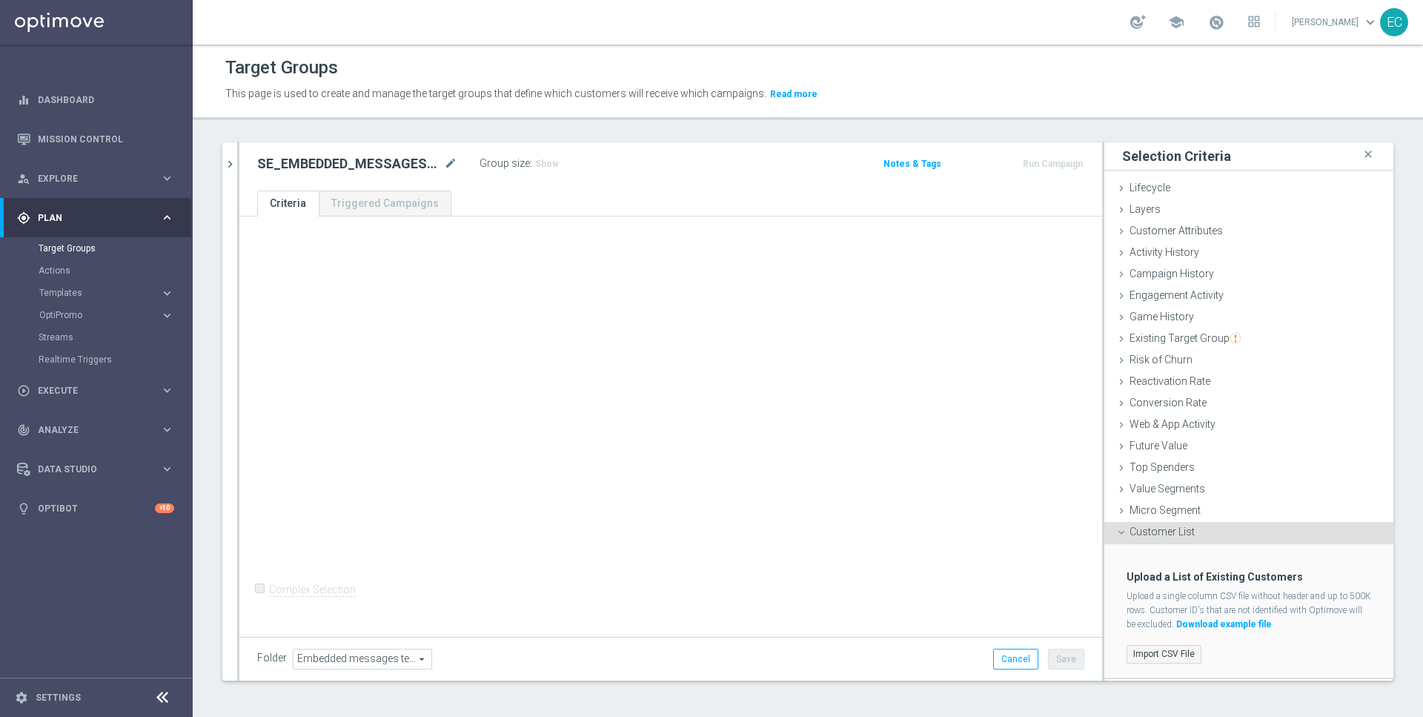
click at [1162, 645] on label "Import CSV File" at bounding box center [1164, 654] width 75 height 19
click at [0, 0] on input "Import CSV File" at bounding box center [0, 0] width 0 height 0
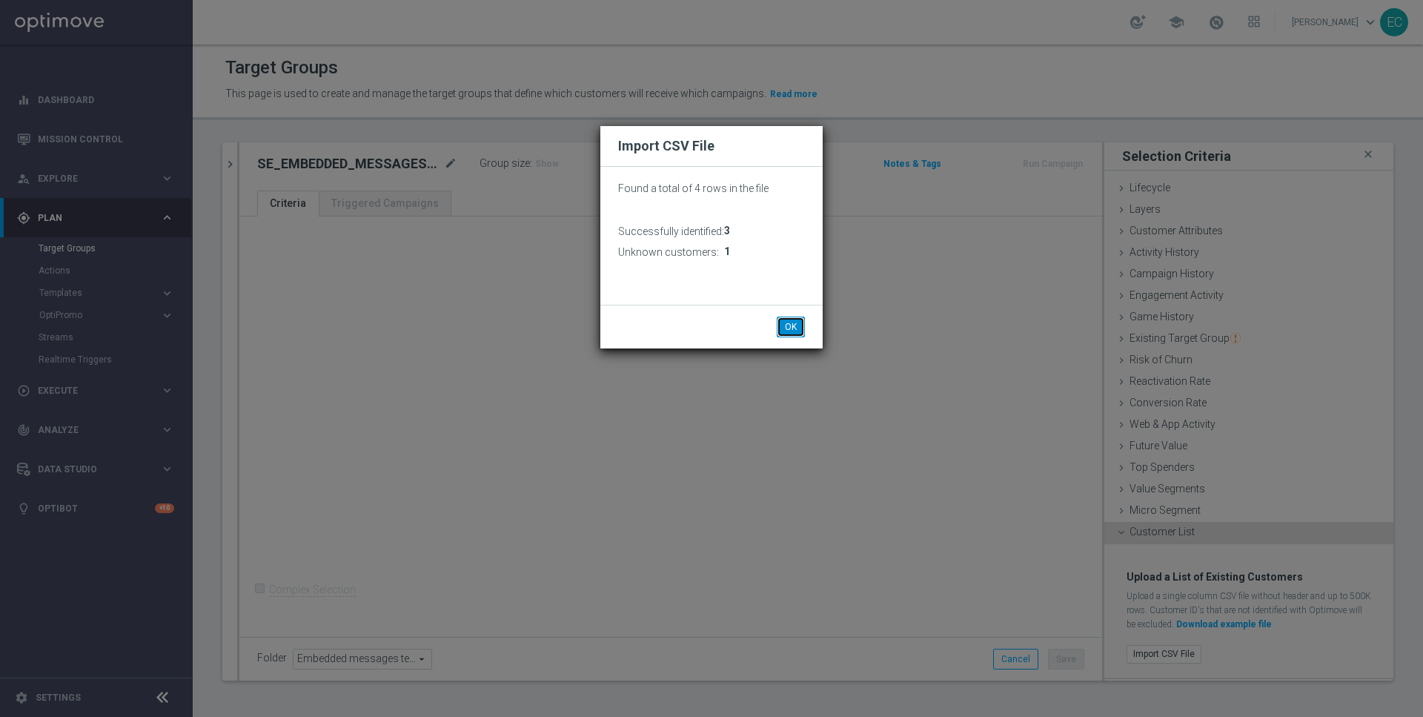
click at [789, 326] on button "OK" at bounding box center [791, 326] width 28 height 21
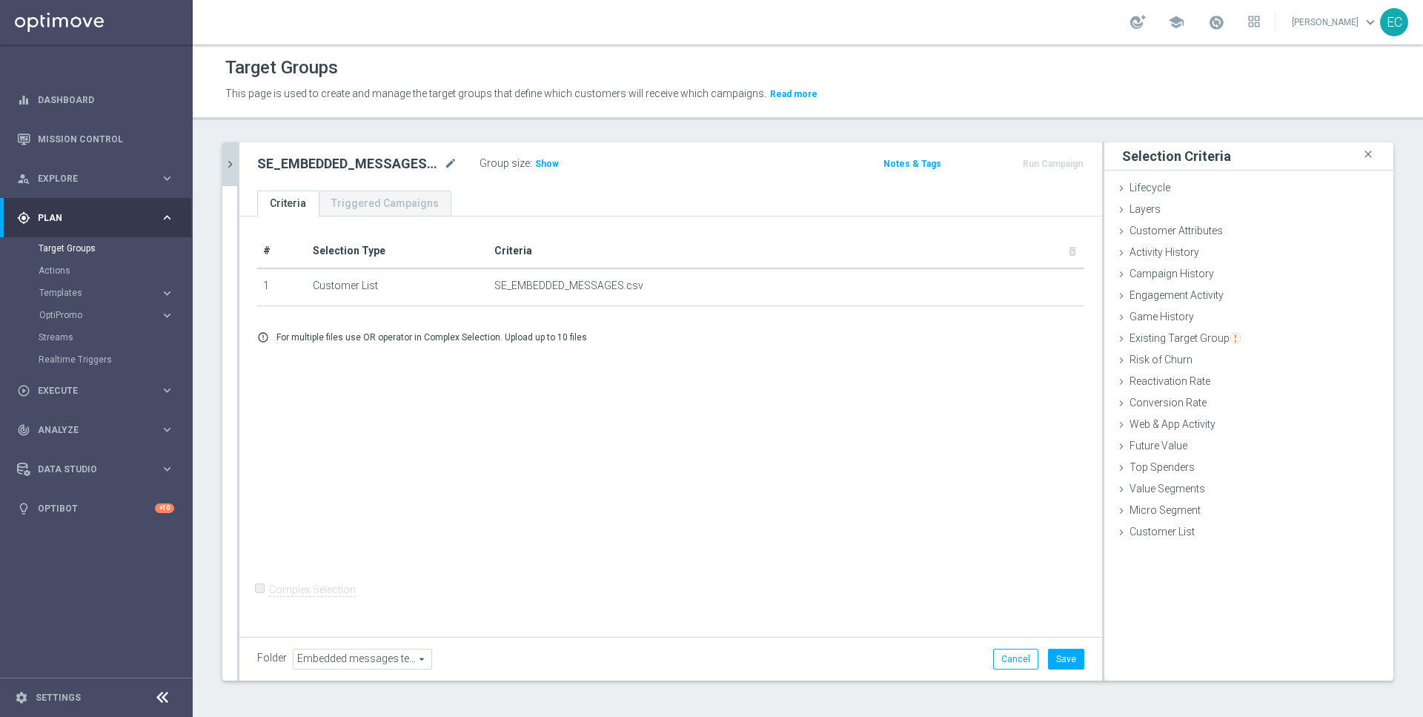
click at [231, 161] on icon "chevron_right" at bounding box center [230, 164] width 14 height 14
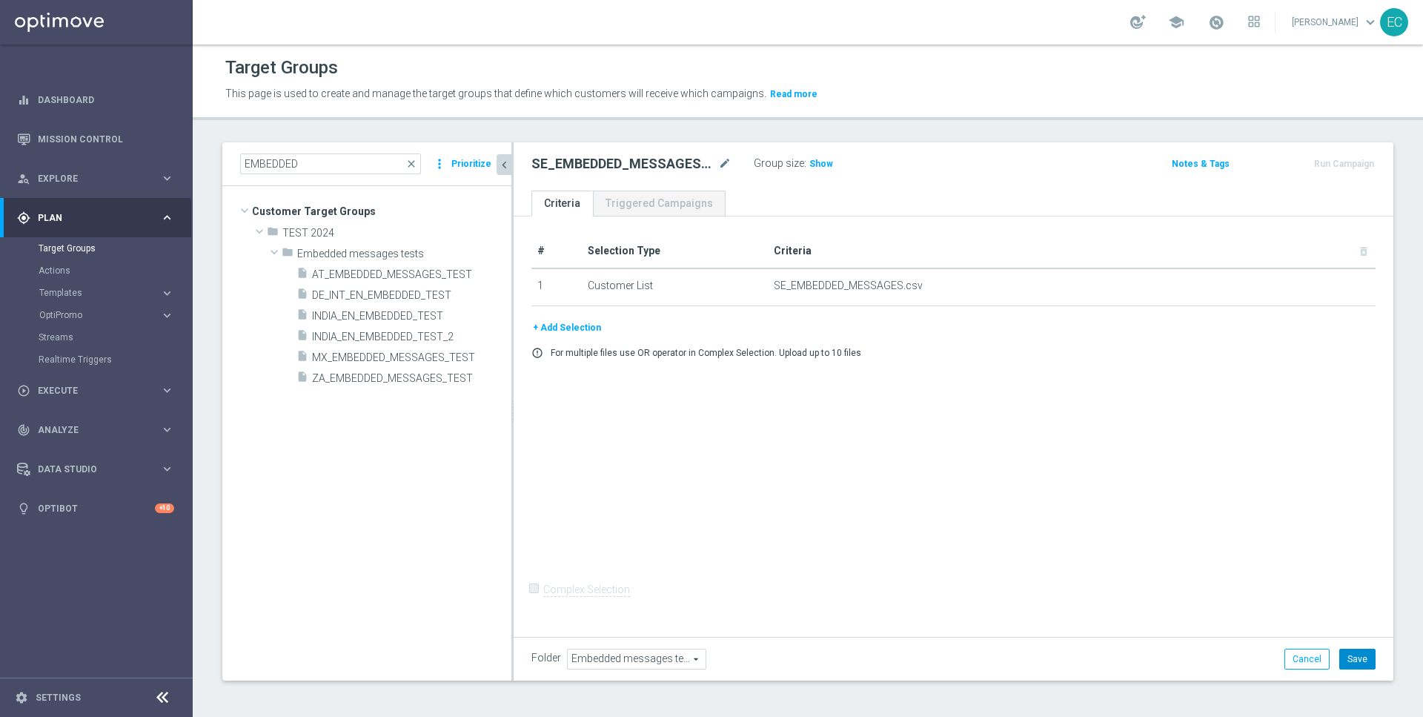
click at [1362, 662] on button "Save" at bounding box center [1357, 659] width 36 height 21
click at [817, 168] on h3 "Show" at bounding box center [821, 164] width 27 height 16
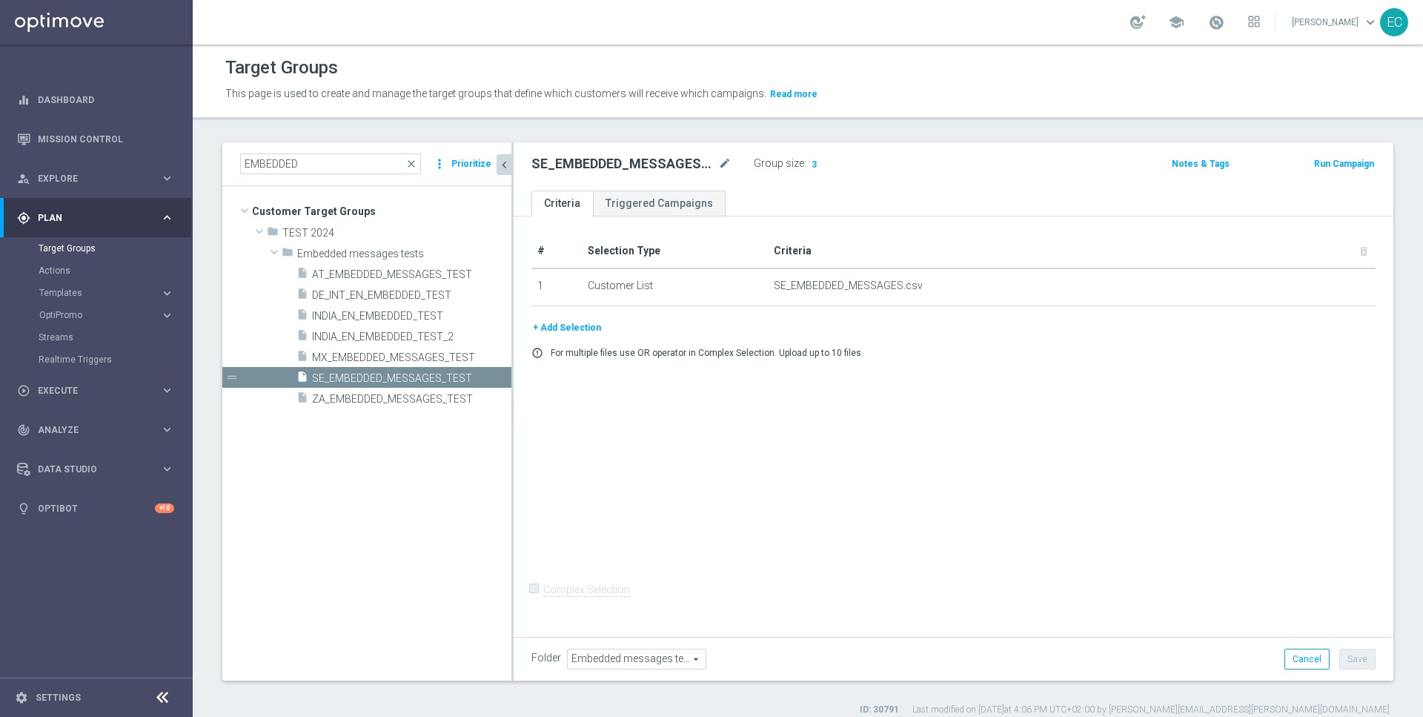
click at [1341, 159] on button "Run Campaign" at bounding box center [1344, 164] width 63 height 16
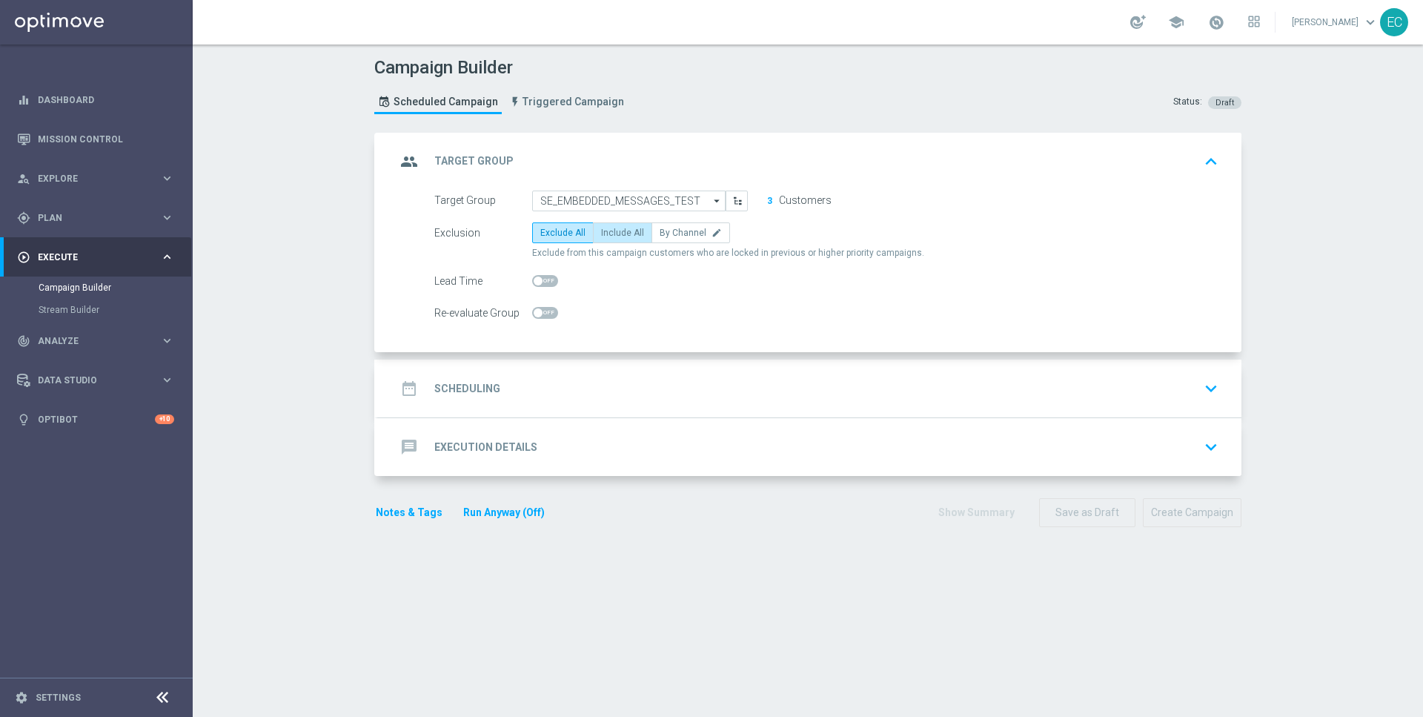
click at [617, 231] on span "Include All" at bounding box center [622, 233] width 43 height 10
click at [611, 231] on input "Include All" at bounding box center [606, 235] width 10 height 10
radio input "true"
click at [584, 377] on div "date_range Scheduling keyboard_arrow_down" at bounding box center [810, 388] width 828 height 28
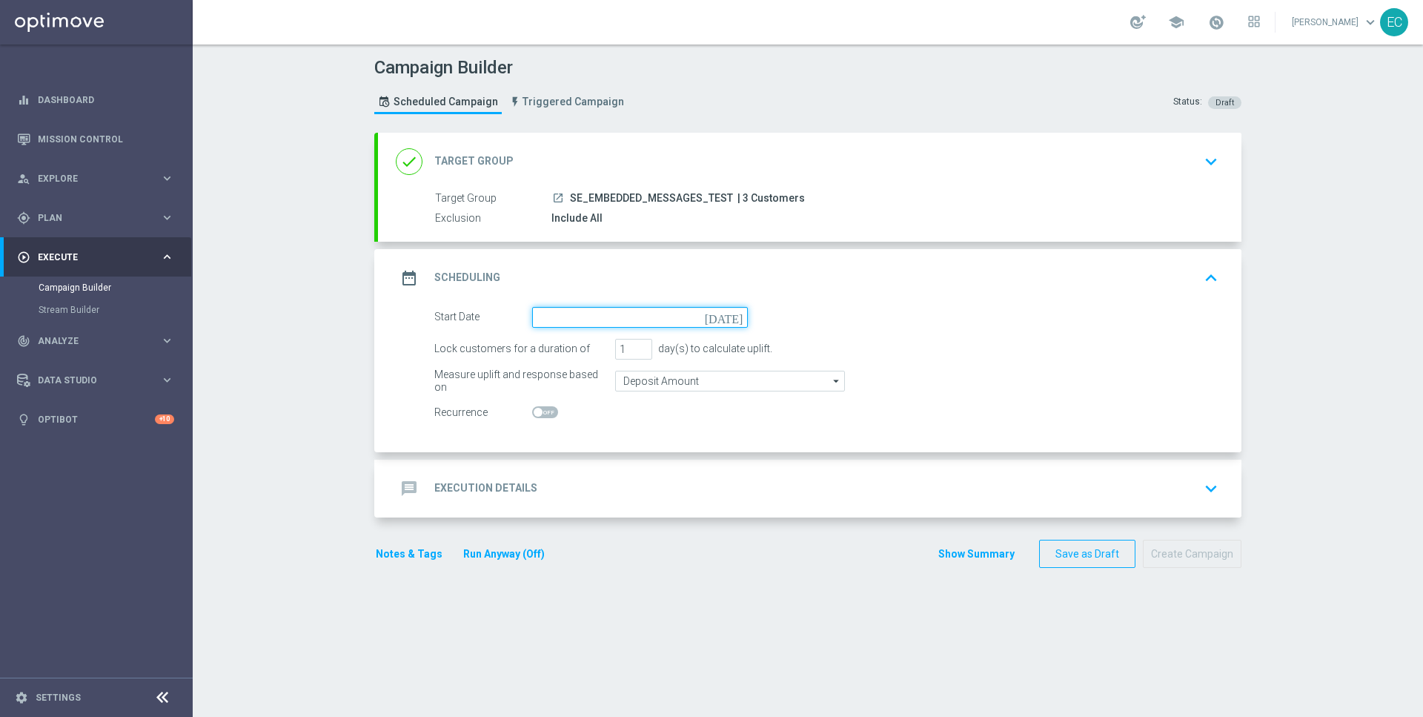
click at [650, 308] on input at bounding box center [640, 317] width 216 height 21
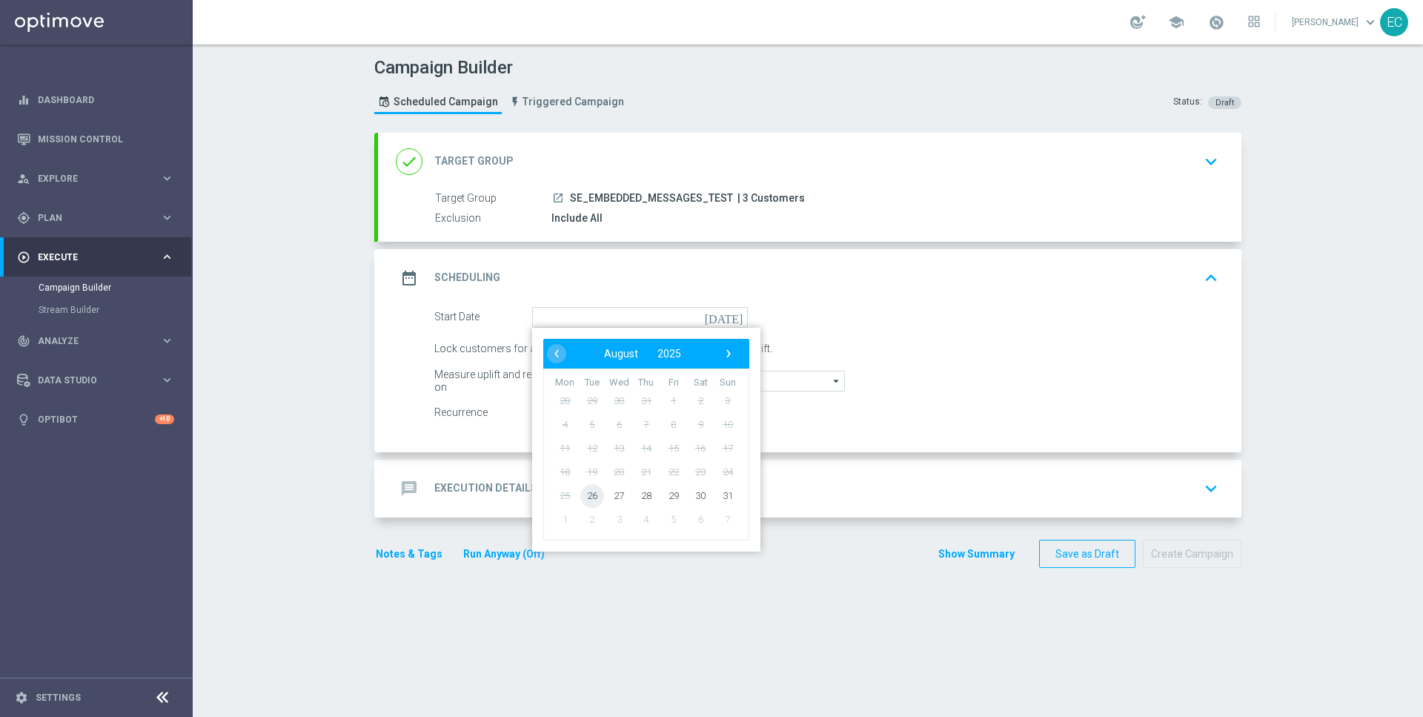
click at [586, 492] on span "26" at bounding box center [592, 495] width 24 height 24
type input "[DATE]"
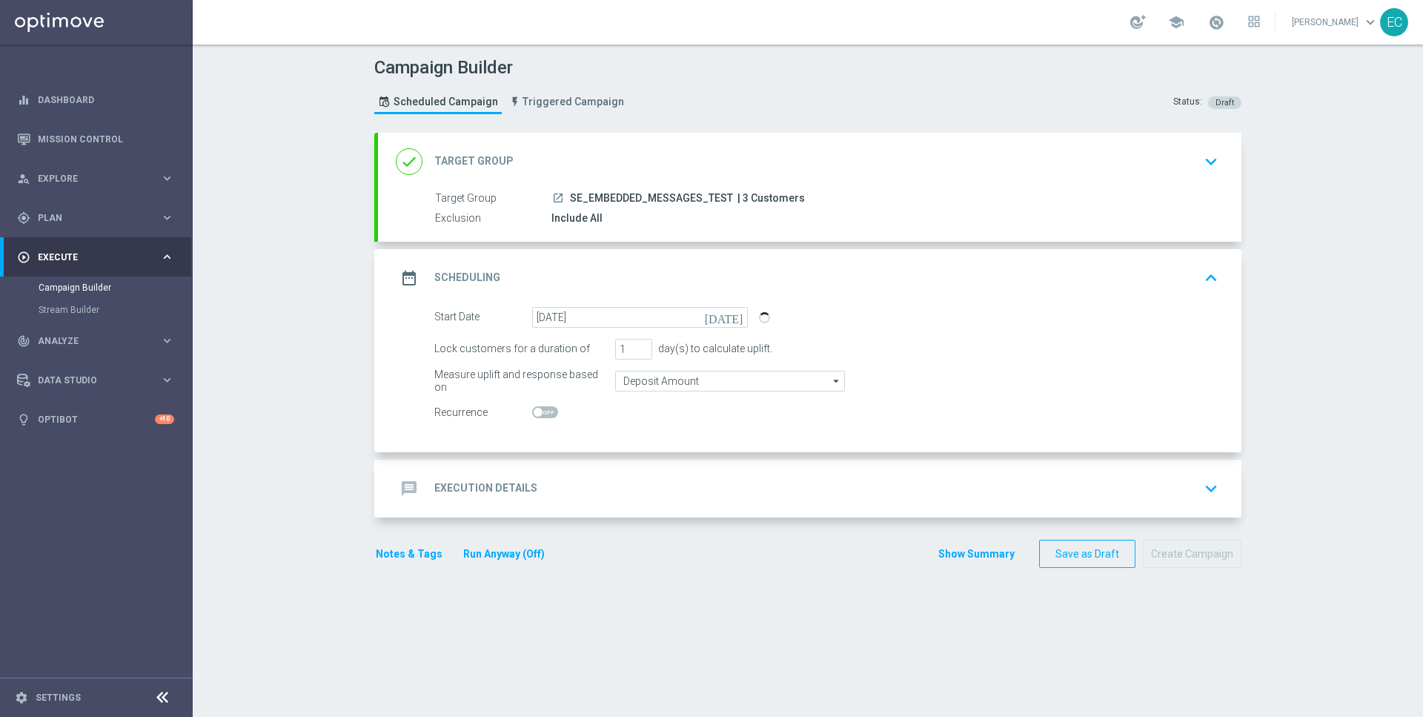
click at [617, 495] on div "message Execution Details keyboard_arrow_down" at bounding box center [810, 488] width 828 height 28
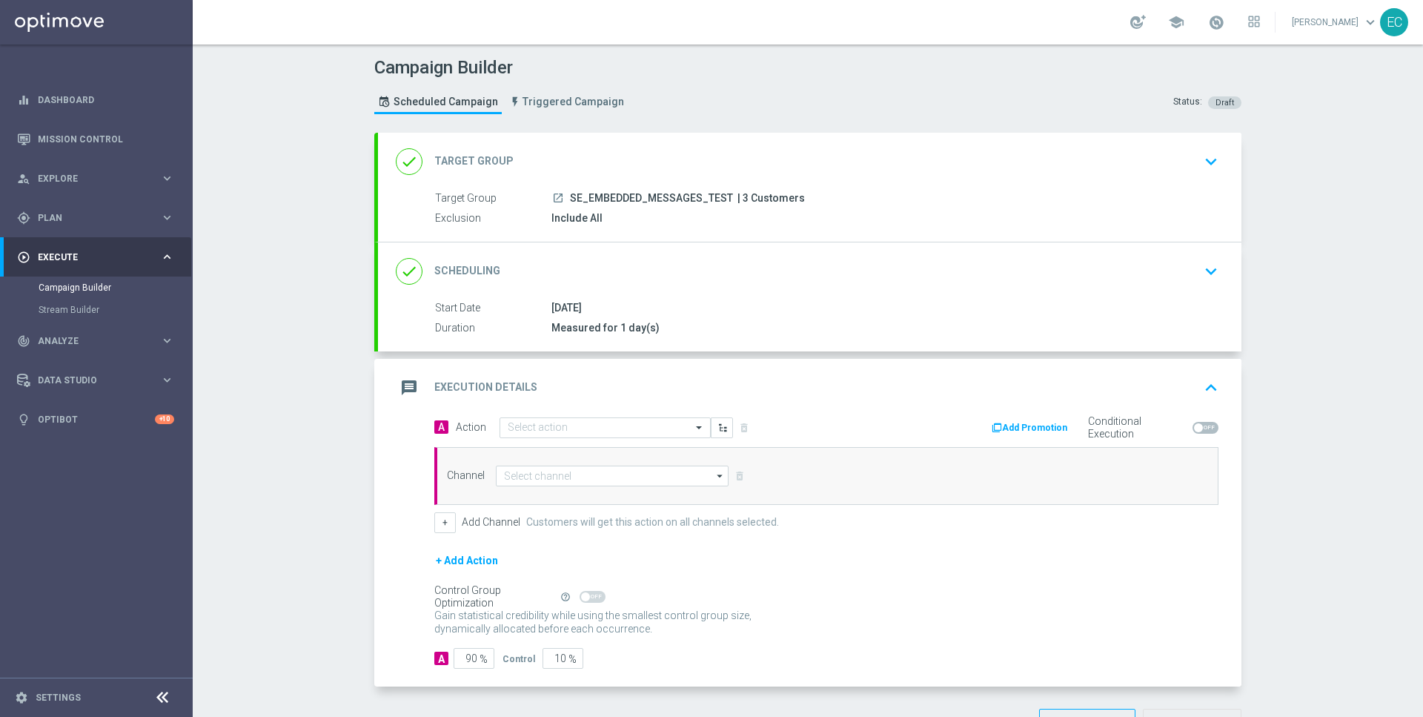
click at [583, 457] on div "Channel arrow_drop_down Drag here to set row groups Drag here to set column lab…" at bounding box center [826, 476] width 784 height 58
click at [583, 434] on div "Select action" at bounding box center [605, 427] width 211 height 21
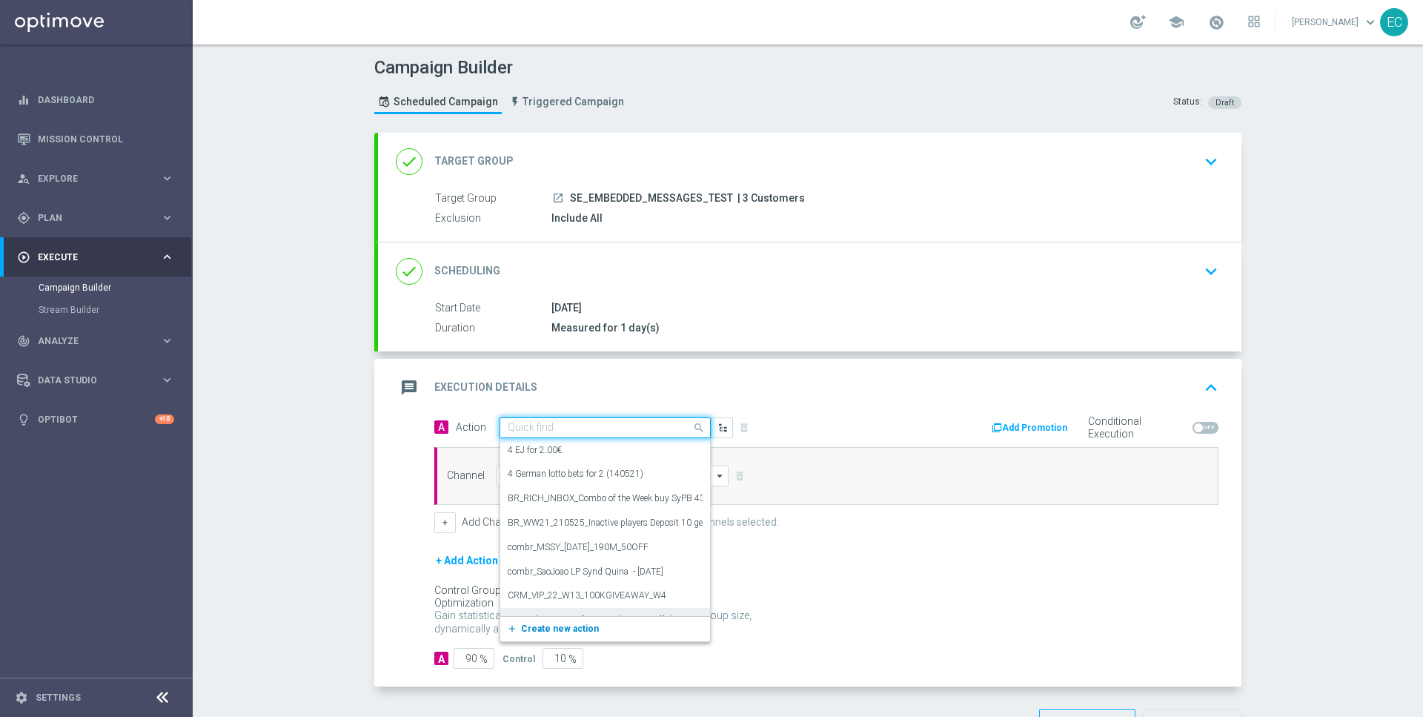
click at [576, 623] on span "Create new action" at bounding box center [560, 628] width 78 height 10
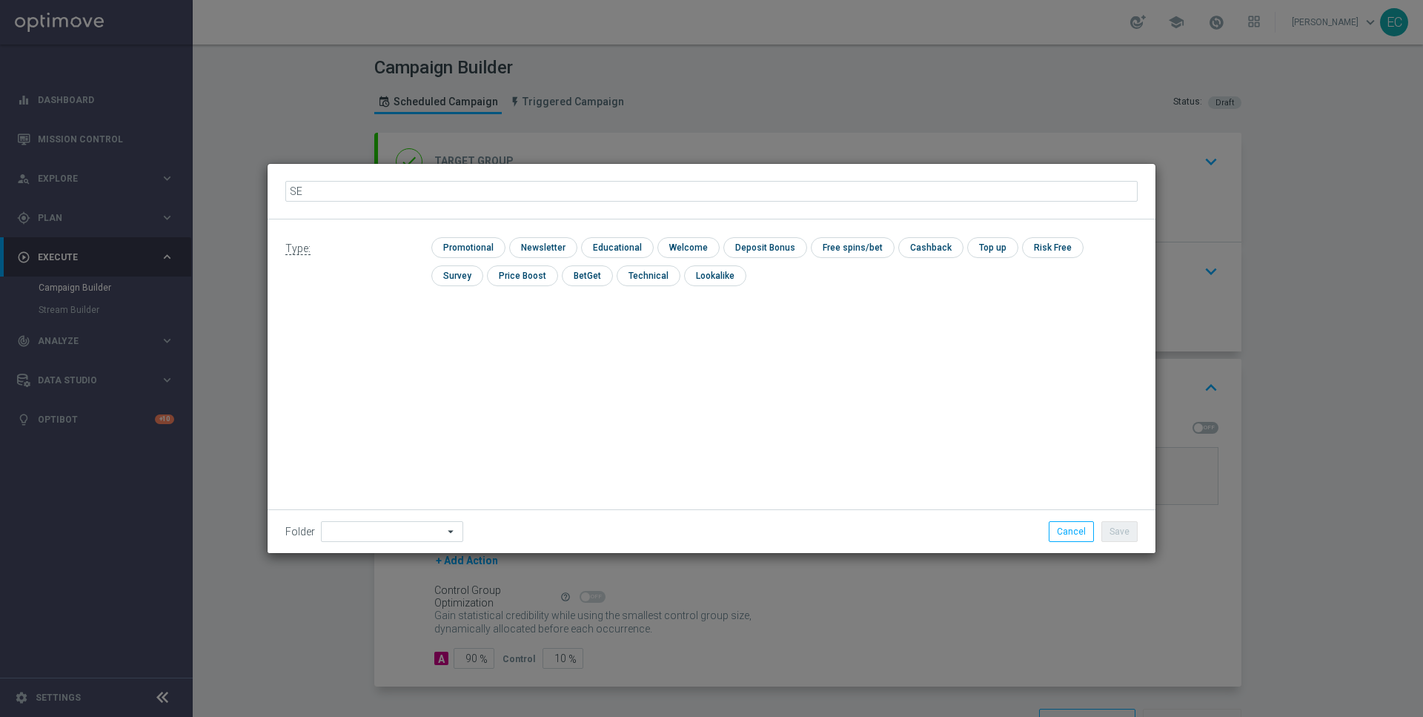
type input "SE MKTOPS Test 8"
click at [451, 245] on input "checkbox" at bounding box center [466, 247] width 70 height 20
checkbox input "true"
click at [1124, 531] on button "Save" at bounding box center [1119, 531] width 36 height 21
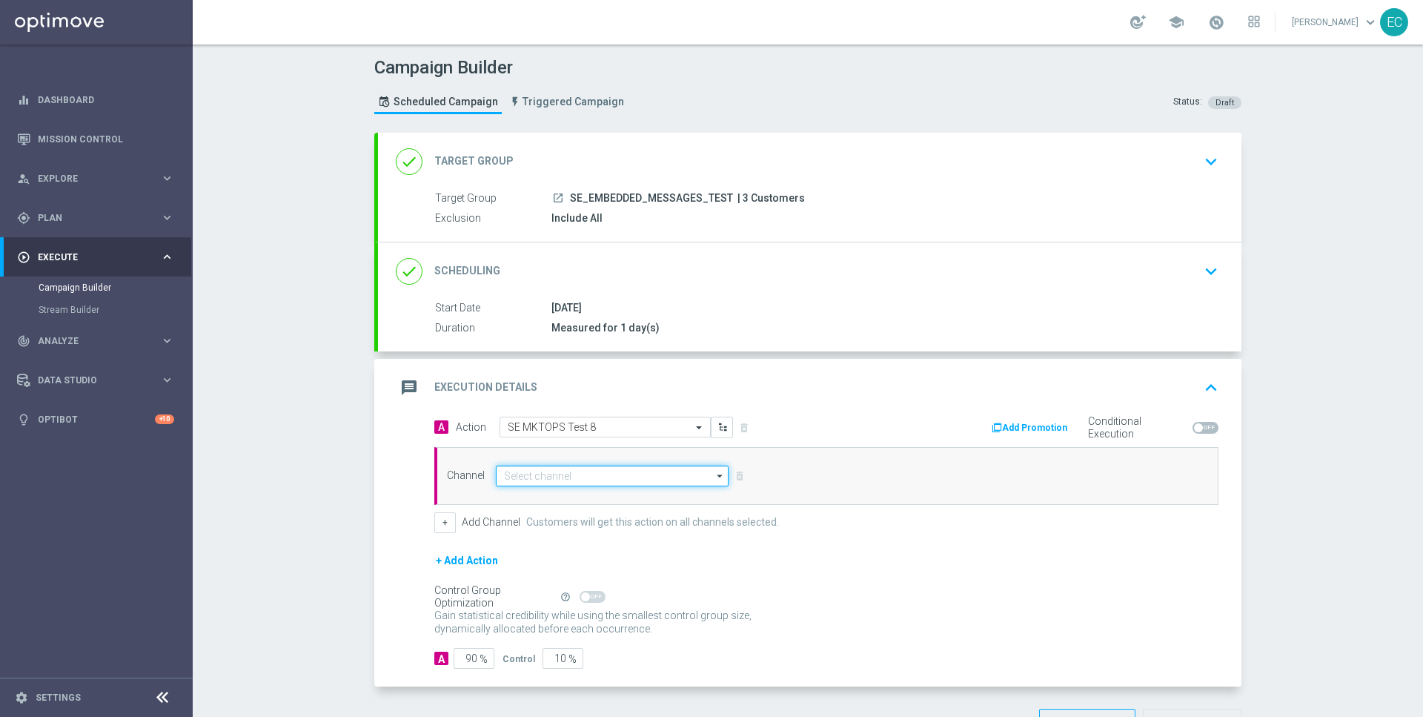
click at [612, 477] on input at bounding box center [612, 475] width 233 height 21
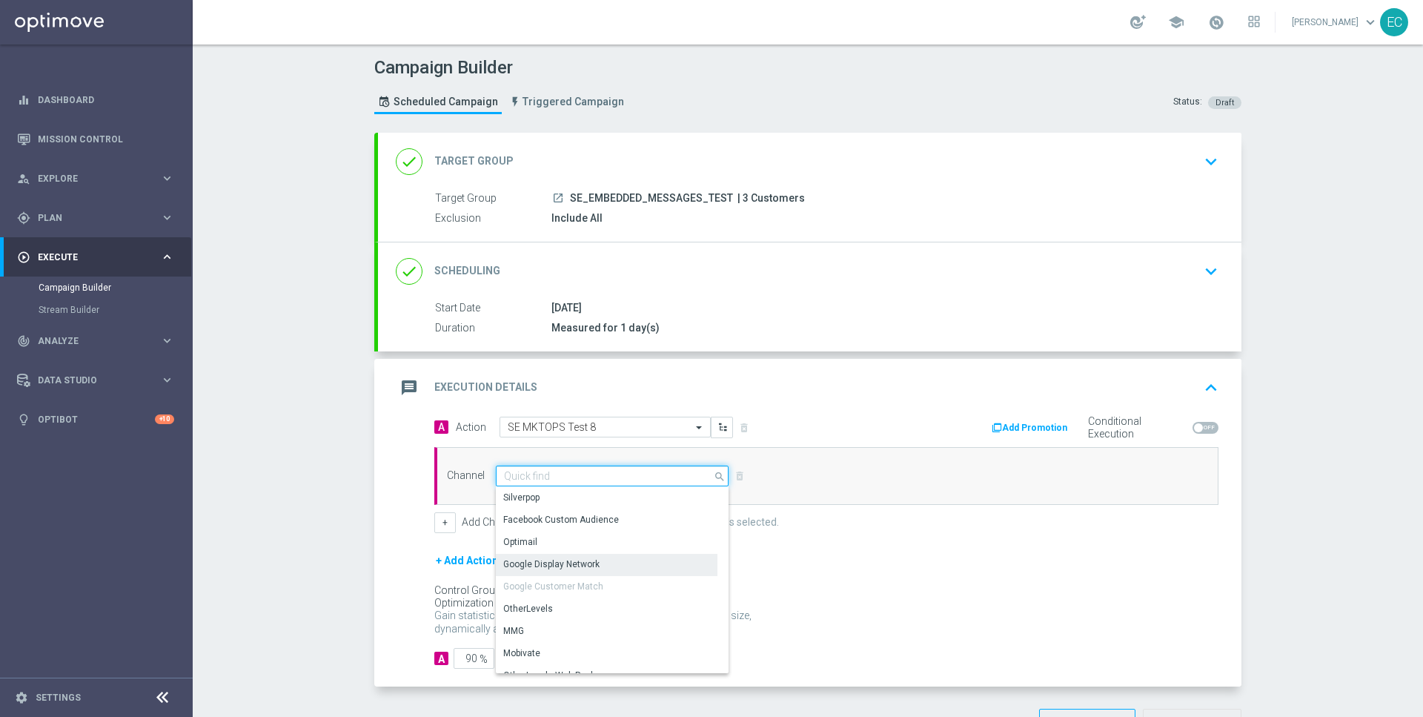
scroll to position [391, 0]
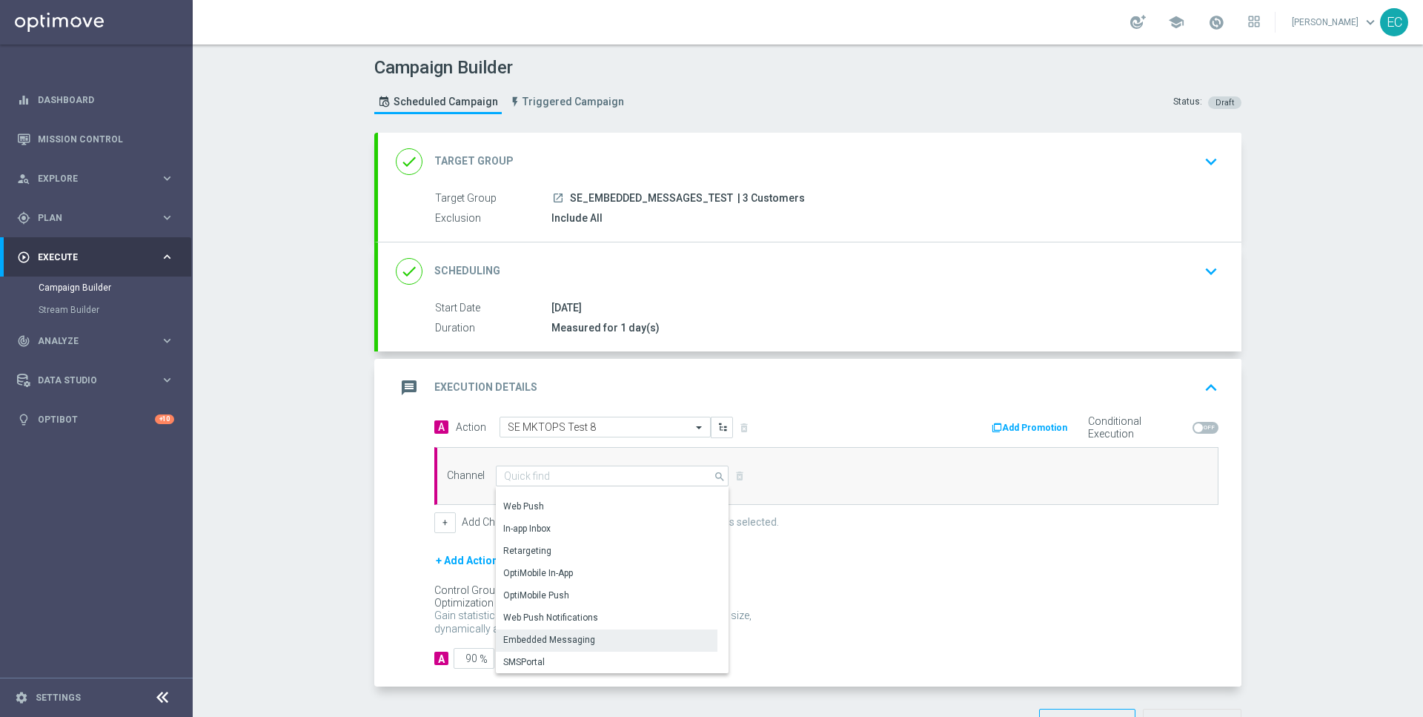
click at [589, 633] on div "Embedded Messaging" at bounding box center [549, 639] width 92 height 13
type input "Embedded Messaging"
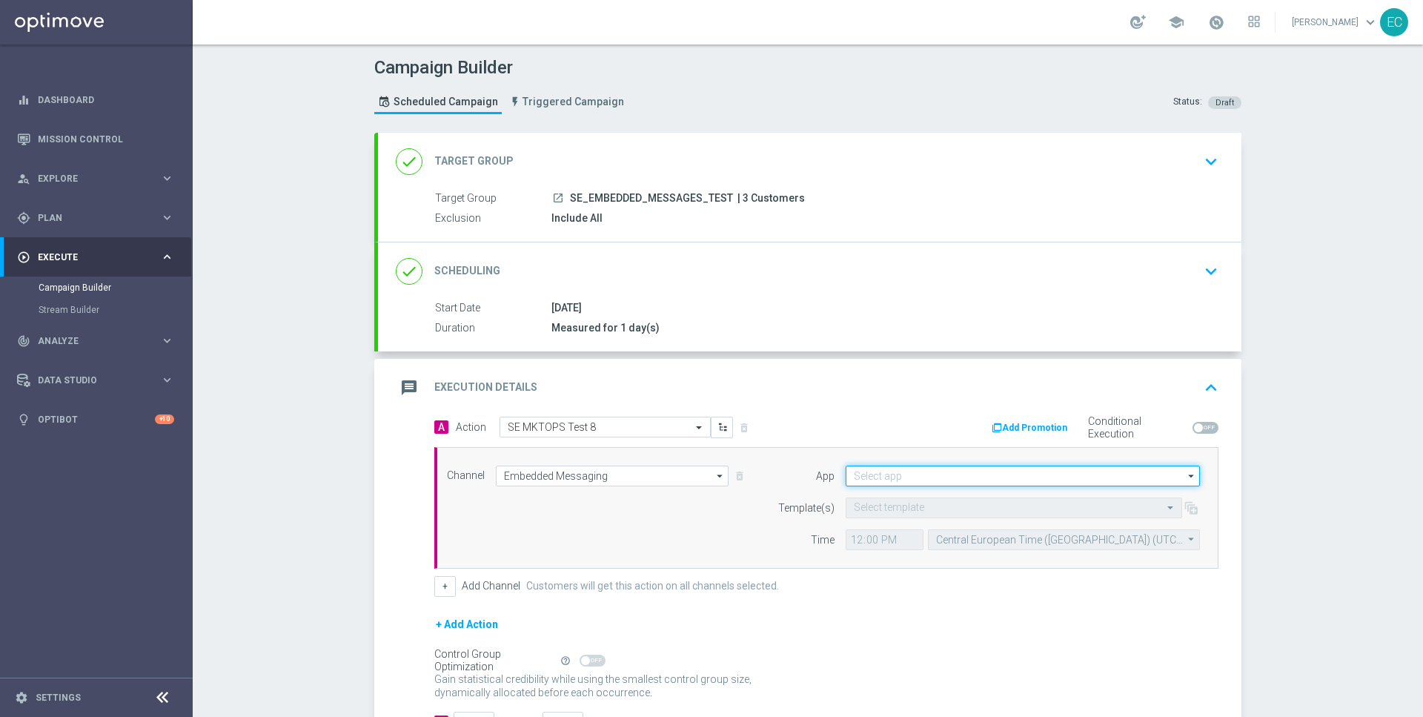
click at [931, 477] on input at bounding box center [1023, 475] width 354 height 21
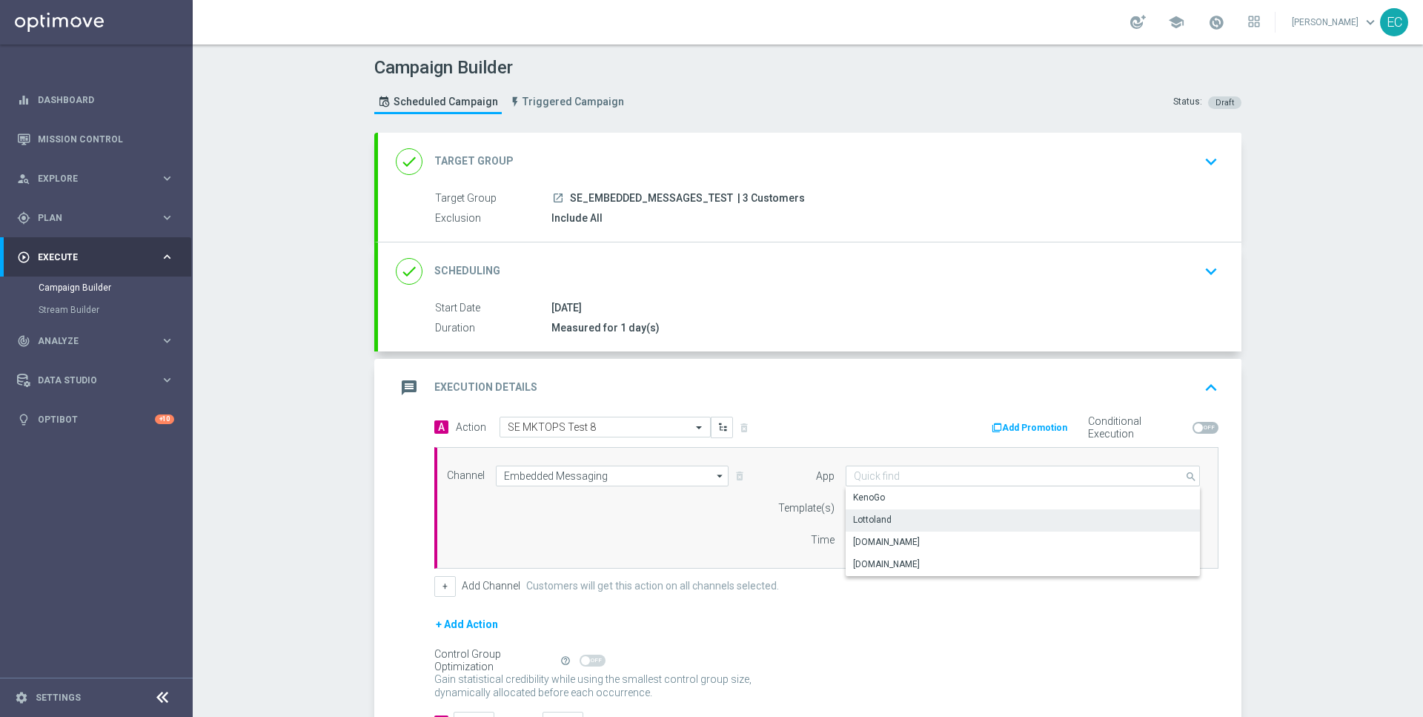
click at [907, 518] on div "Lottoland" at bounding box center [1023, 519] width 355 height 21
type input "Lottoland"
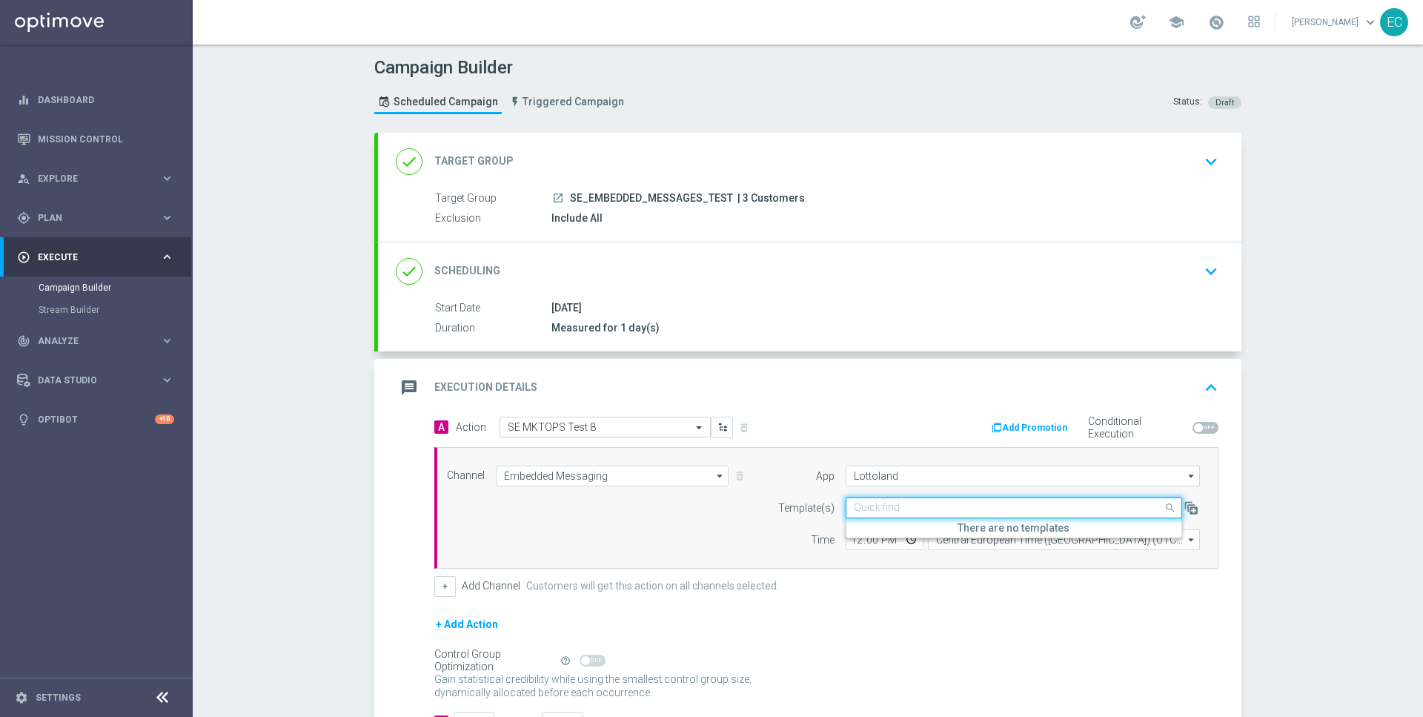
click at [886, 497] on div "Quick find" at bounding box center [1014, 507] width 336 height 21
paste input "MKTOPS Test 8"
click at [911, 525] on label "Inbox/MKTOPS Test 8" at bounding box center [897, 530] width 87 height 13
type input "MKTOPS Test 8"
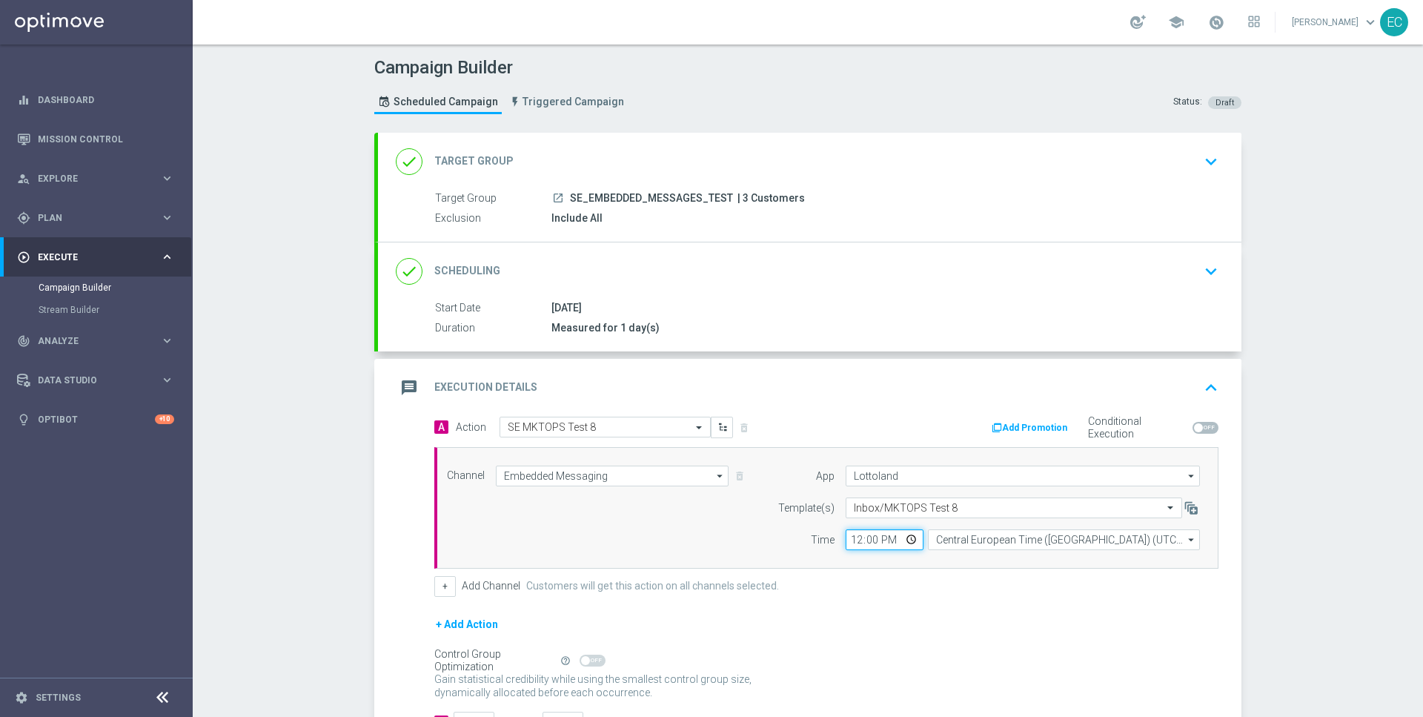
click at [855, 531] on input "12:00" at bounding box center [885, 539] width 78 height 21
type input "16:10"
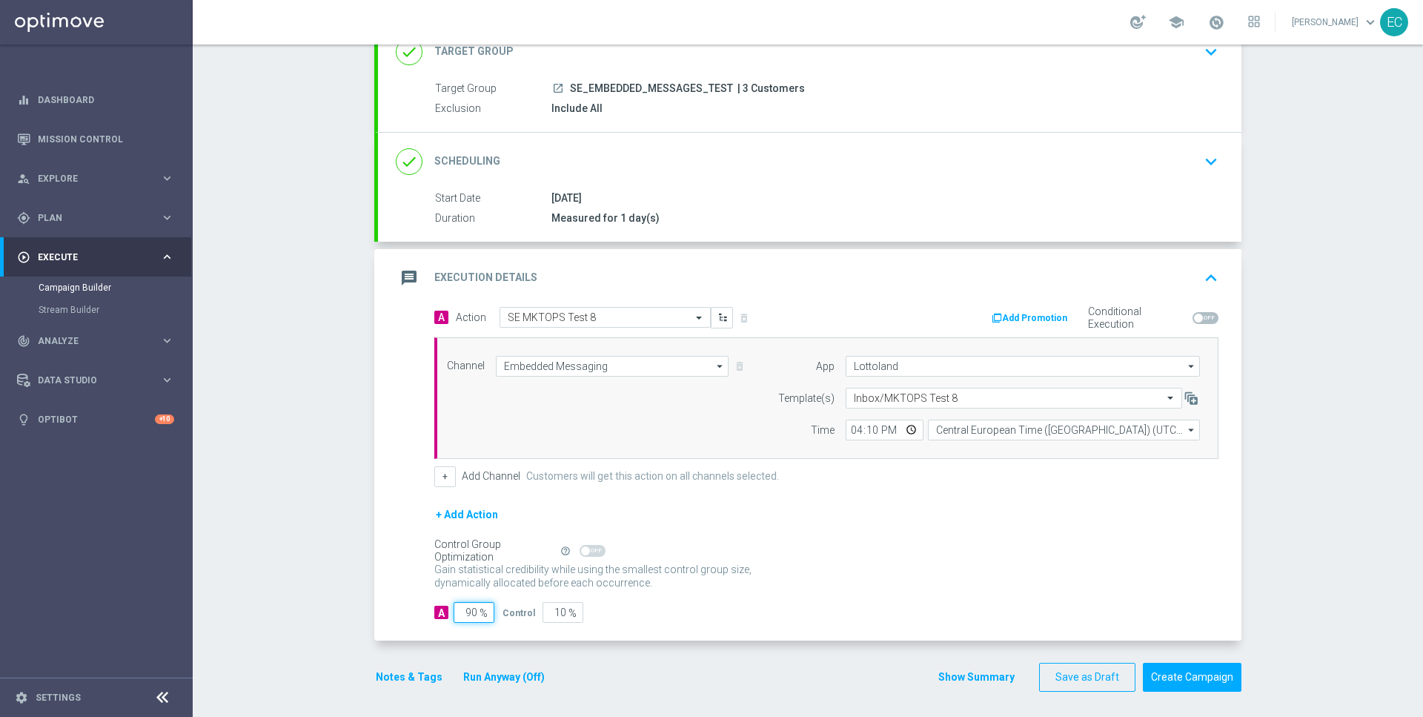
click at [462, 606] on input "90" at bounding box center [474, 612] width 41 height 21
type input "1"
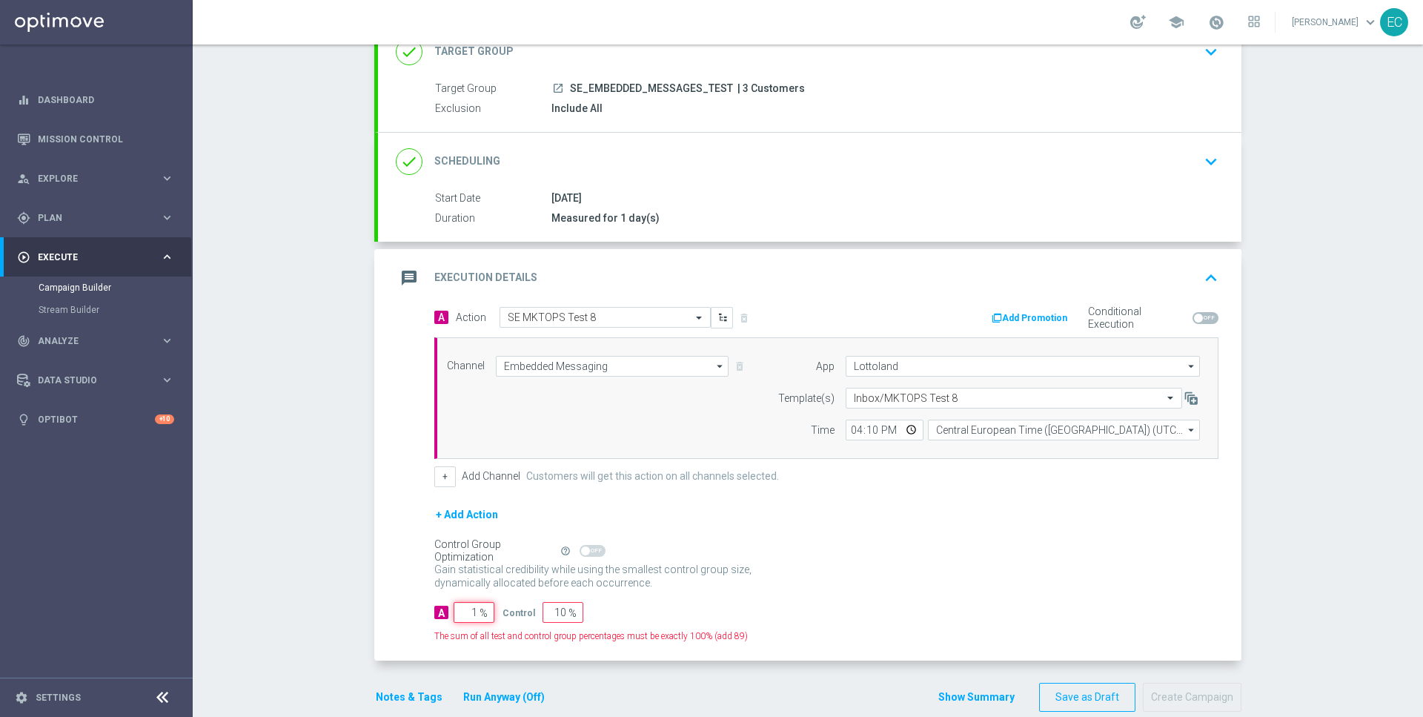
type input "99"
type input "10"
type input "90"
type input "100"
type input "0"
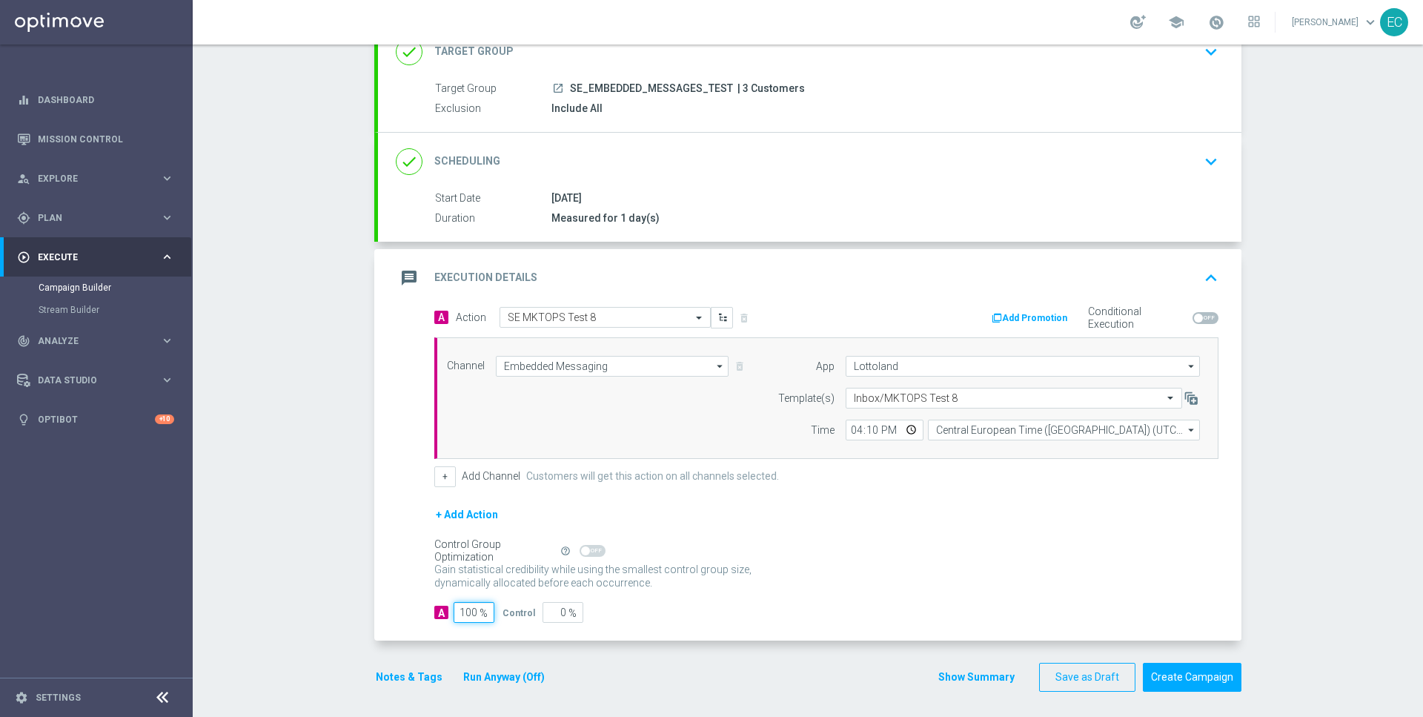
type input "100"
click at [880, 602] on div "A 100 % Control 0 %" at bounding box center [826, 612] width 784 height 21
click at [1220, 666] on button "Create Campaign" at bounding box center [1192, 677] width 99 height 29
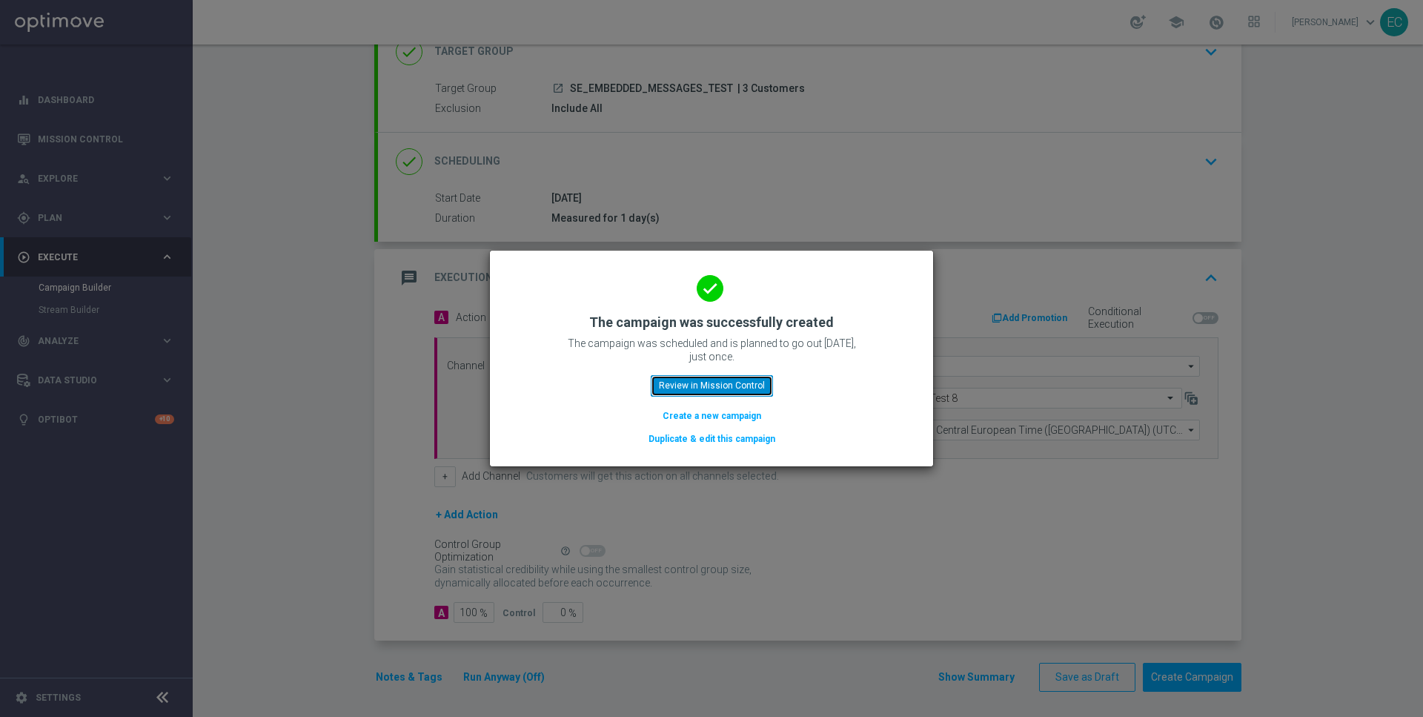
click at [734, 387] on button "Review in Mission Control" at bounding box center [712, 385] width 122 height 21
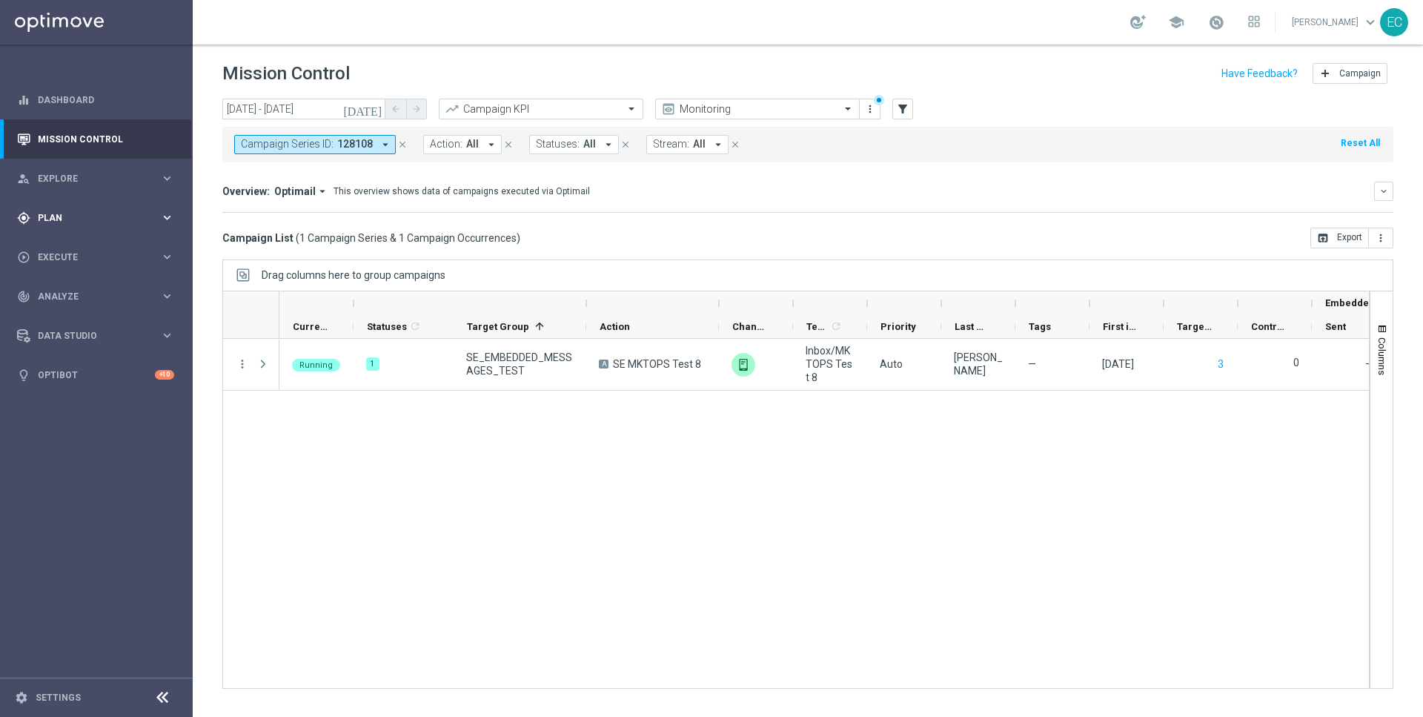
click at [111, 218] on span "Plan" at bounding box center [99, 217] width 122 height 9
click at [70, 252] on link "Target Groups" at bounding box center [97, 248] width 116 height 12
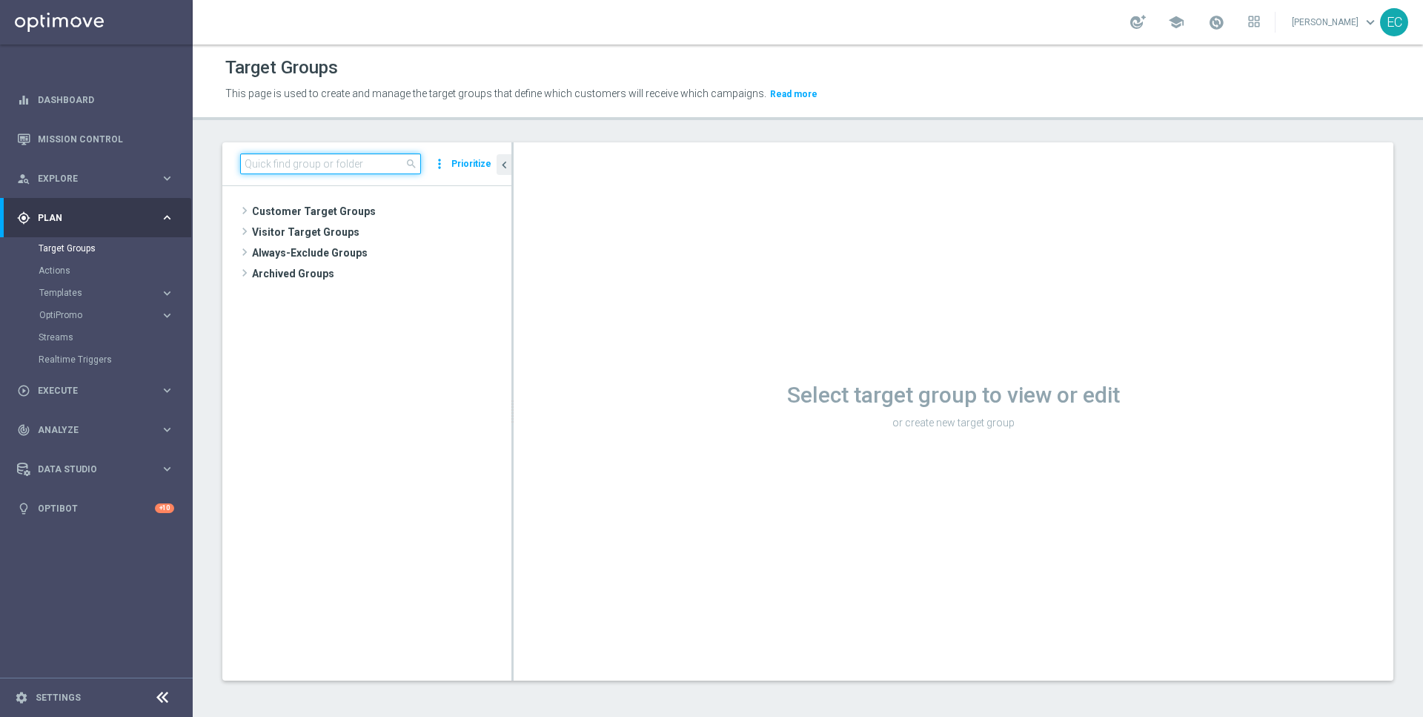
click at [289, 156] on input at bounding box center [330, 163] width 181 height 21
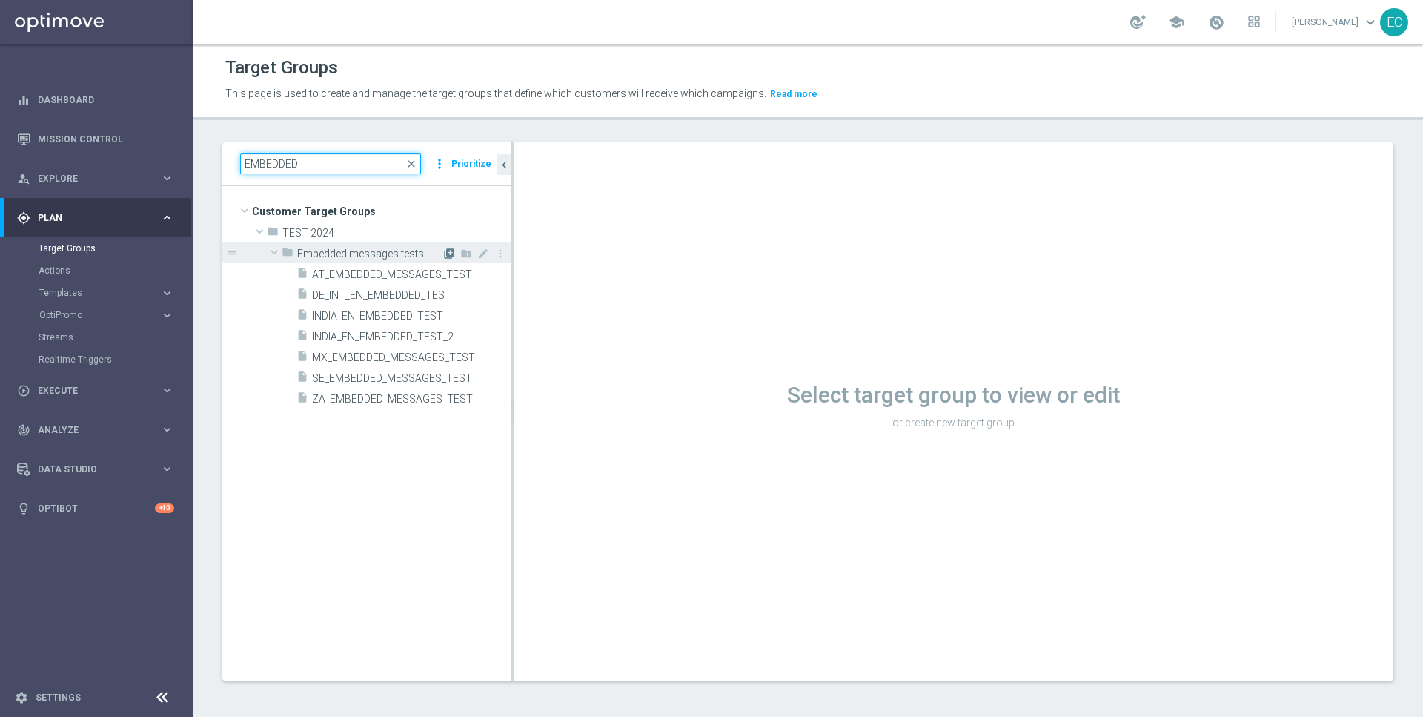
type input "EMBEDDED"
click at [450, 253] on icon "library_add" at bounding box center [449, 254] width 12 height 12
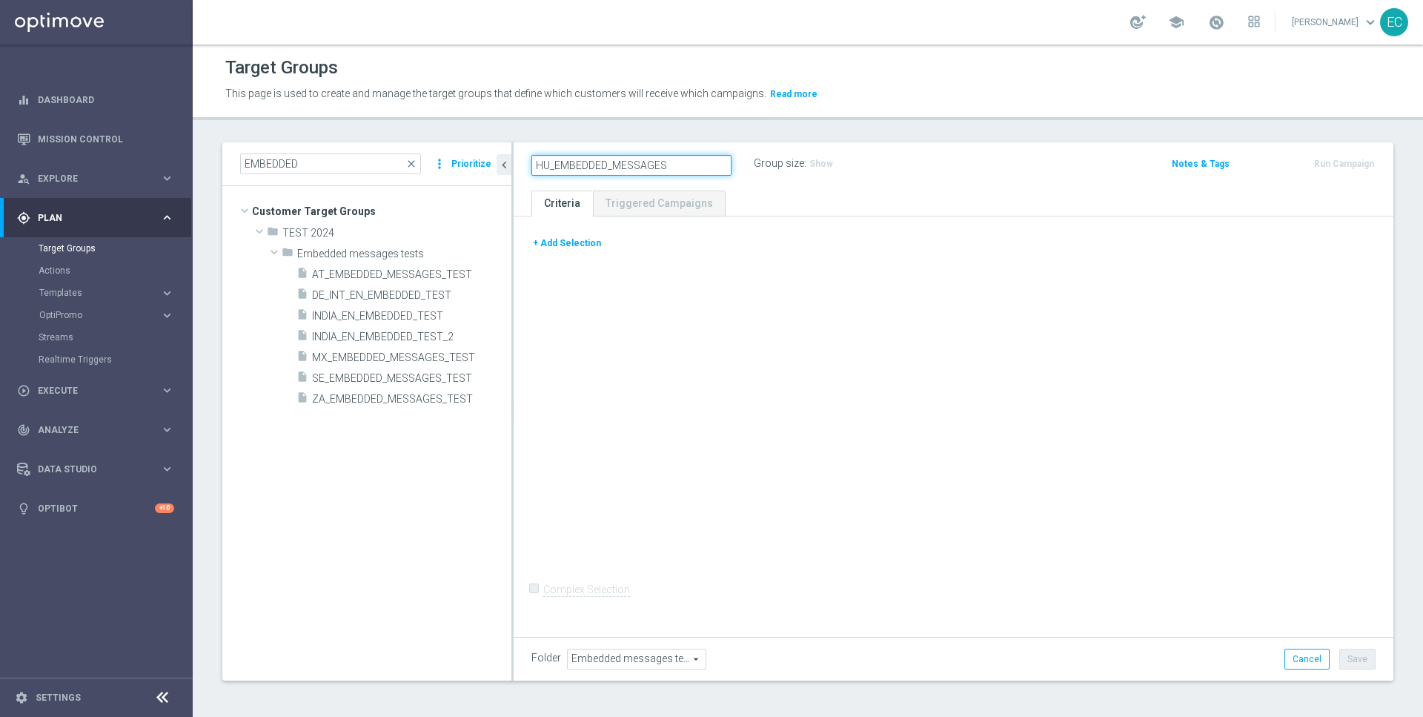
type input "HU_EMBEDDED_MESSAGES"
click at [840, 242] on div "+ Add Selection" at bounding box center [953, 243] width 866 height 16
click at [564, 236] on button "+ Add Selection" at bounding box center [566, 243] width 71 height 16
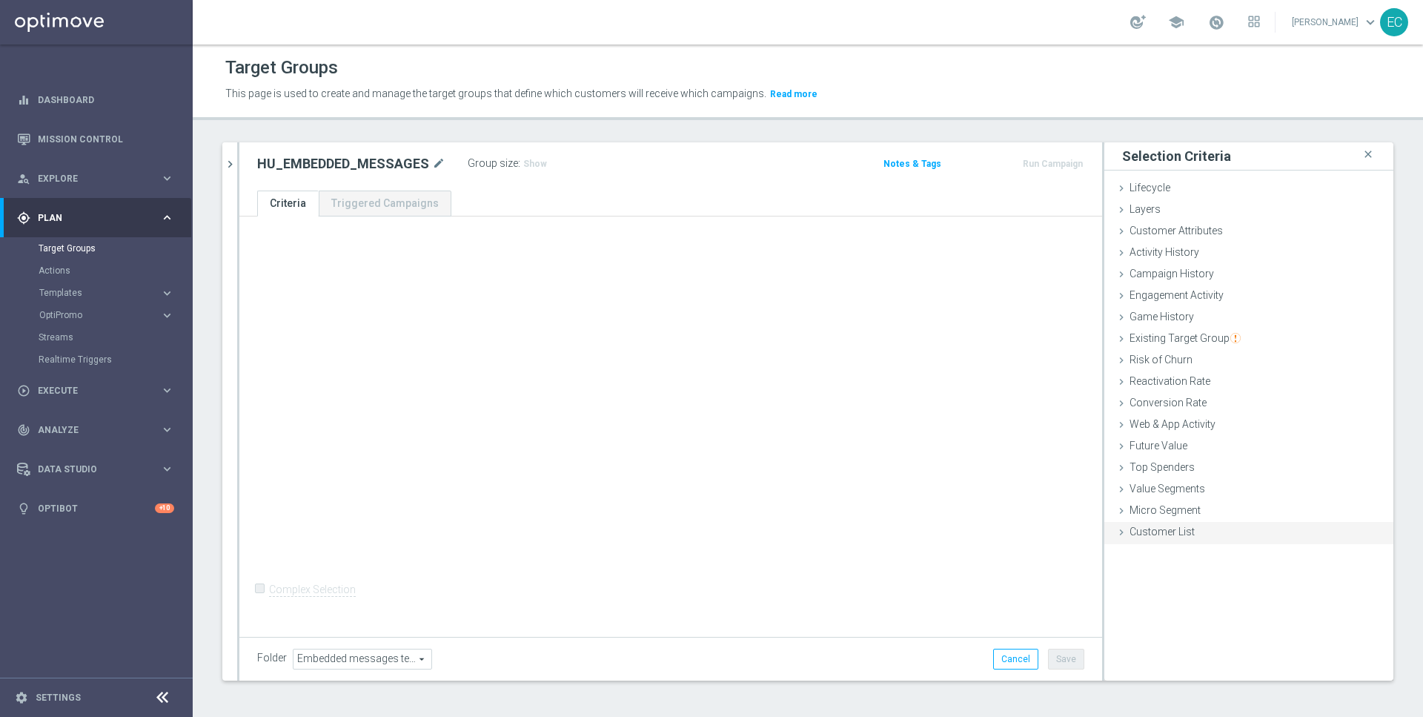
click at [1187, 532] on span "Customer List" at bounding box center [1162, 531] width 65 height 12
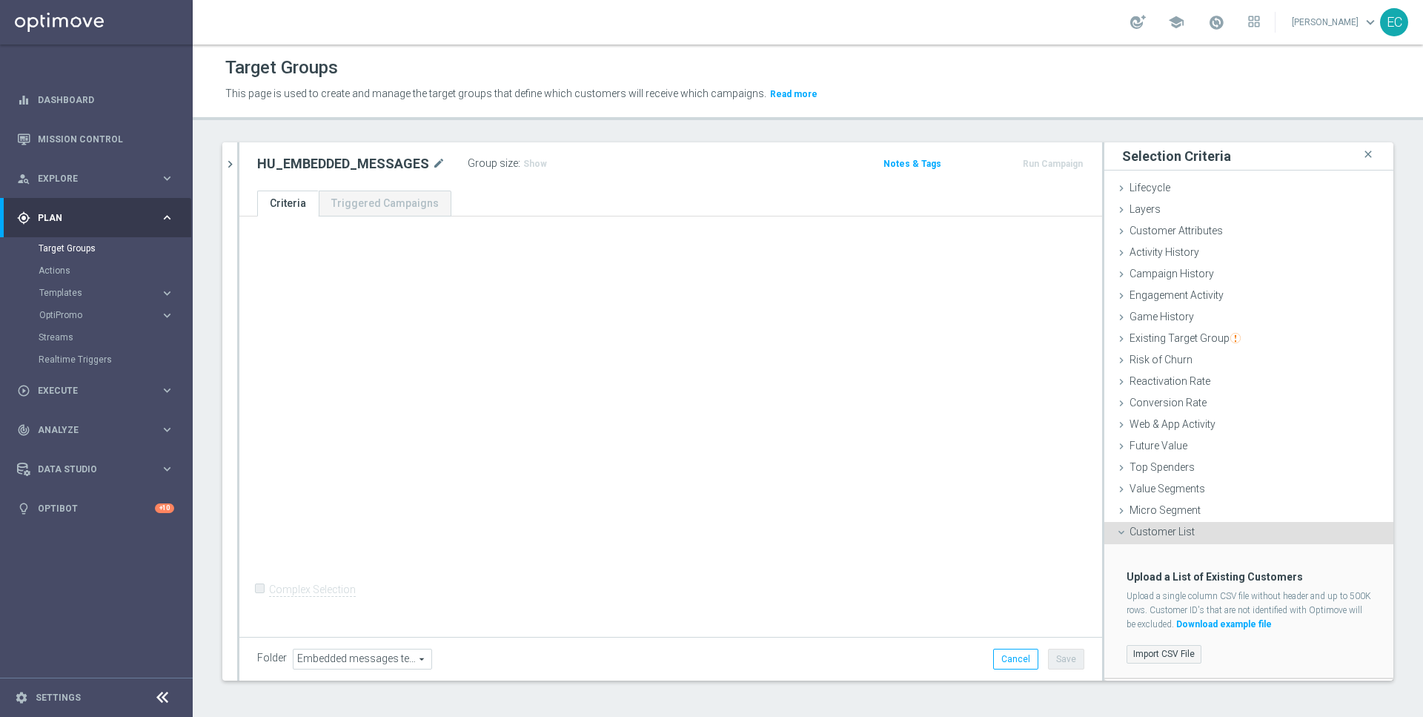
click at [1157, 651] on label "Import CSV File" at bounding box center [1164, 654] width 75 height 19
click at [0, 0] on input "Import CSV File" at bounding box center [0, 0] width 0 height 0
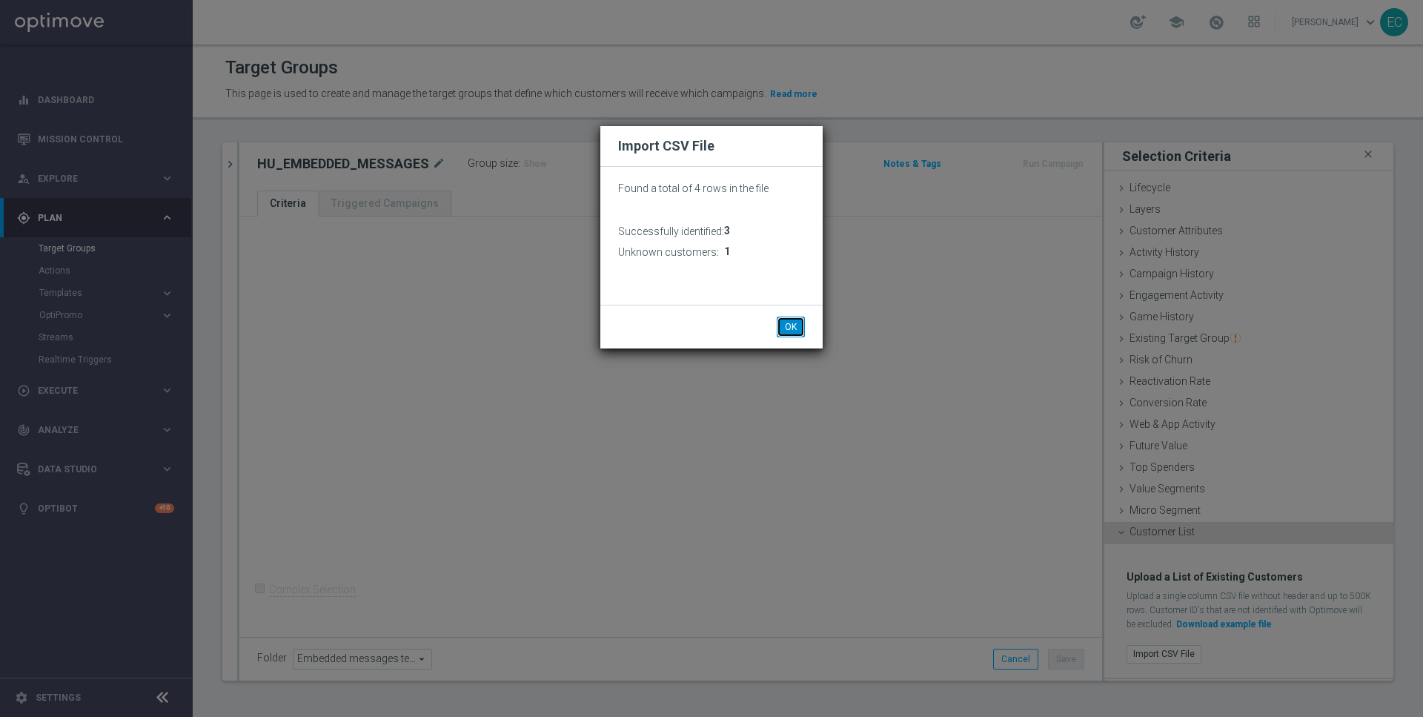
click at [796, 326] on button "OK" at bounding box center [791, 326] width 28 height 21
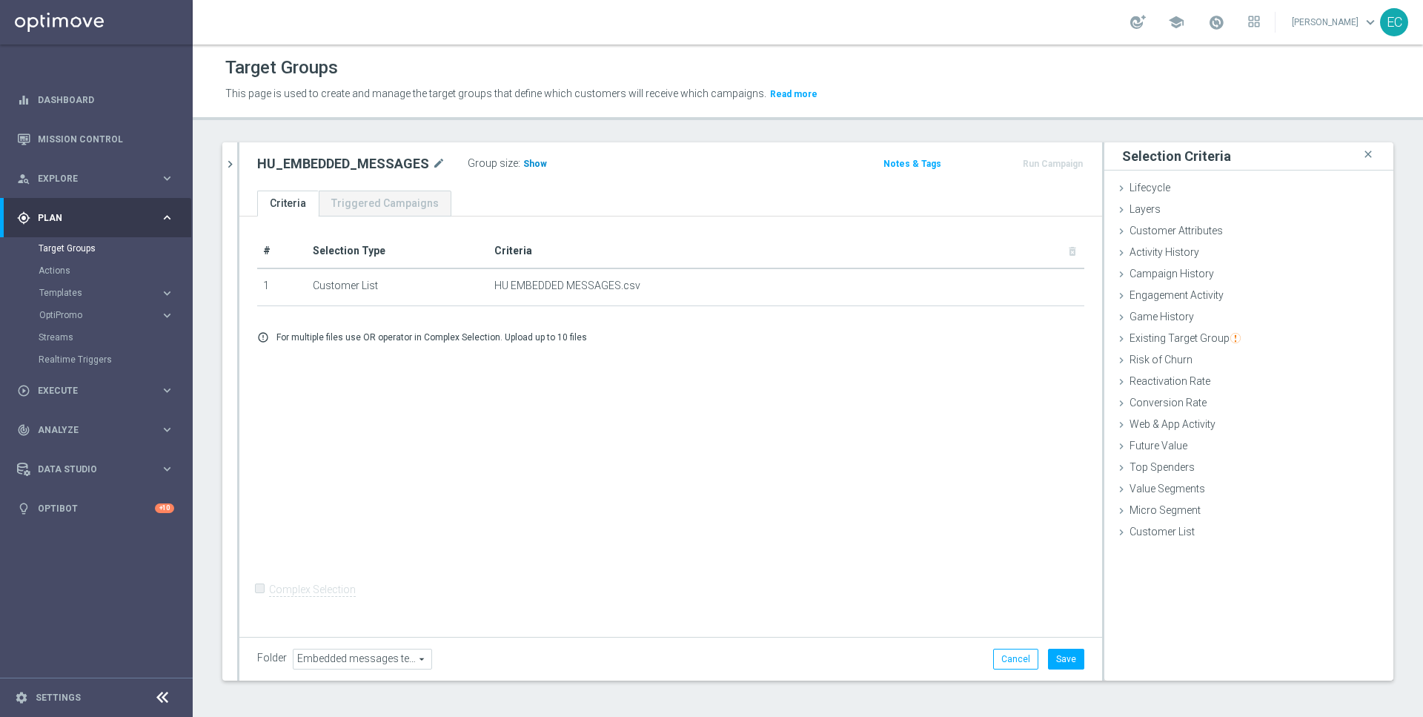
click at [525, 159] on span "Show" at bounding box center [535, 164] width 24 height 10
click at [1072, 655] on button "Save" at bounding box center [1066, 659] width 36 height 21
click at [1056, 163] on button "Run Campaign" at bounding box center [1052, 164] width 63 height 16
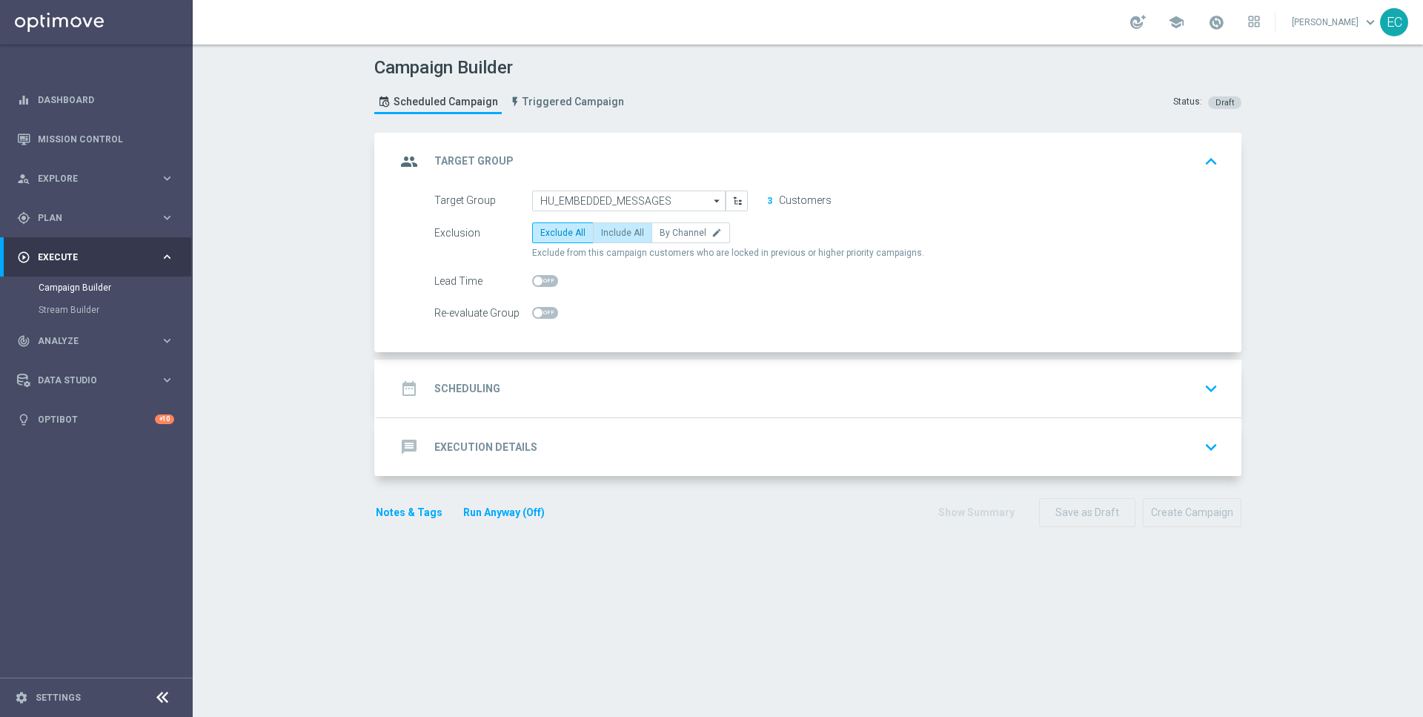
click at [613, 232] on span "Include All" at bounding box center [622, 233] width 43 height 10
click at [611, 232] on input "Include All" at bounding box center [606, 235] width 10 height 10
radio input "true"
click at [631, 395] on div "date_range Scheduling keyboard_arrow_down" at bounding box center [810, 388] width 828 height 28
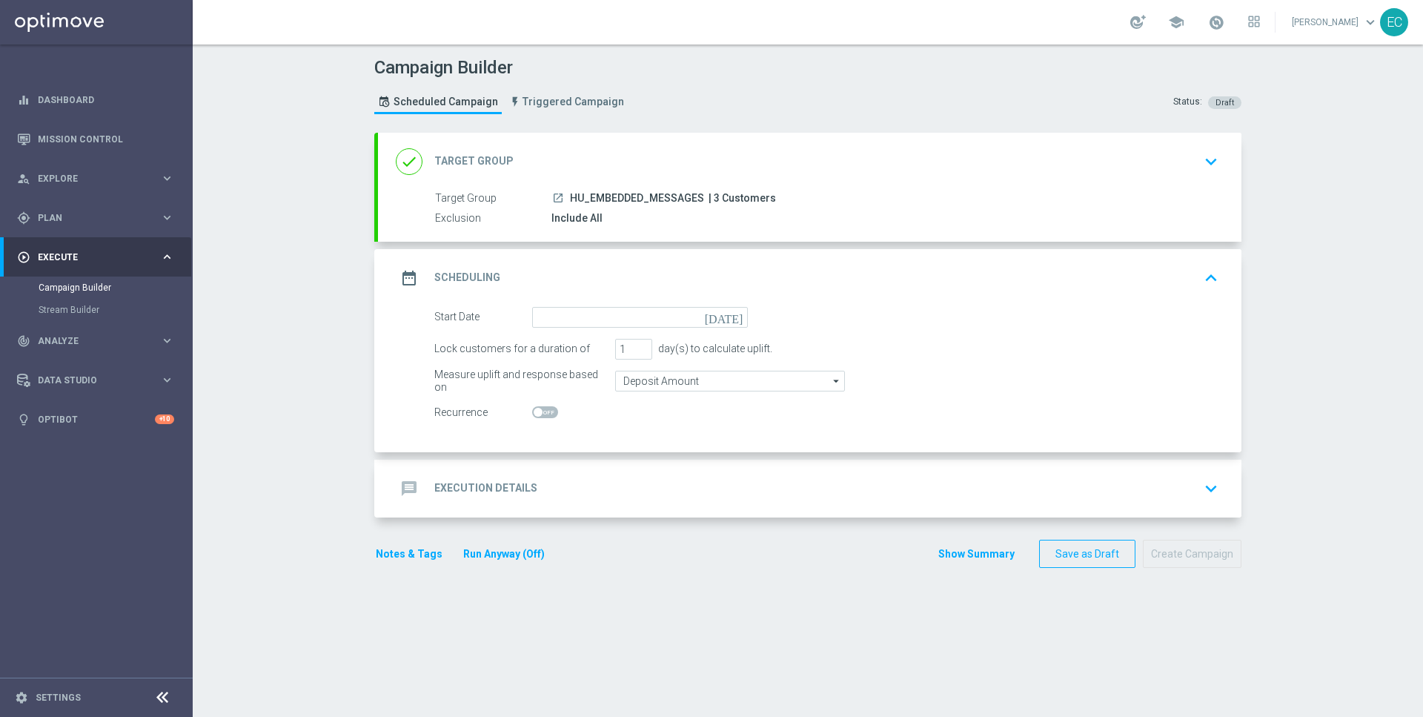
click at [636, 304] on div "date_range Scheduling keyboard_arrow_up" at bounding box center [809, 278] width 863 height 58
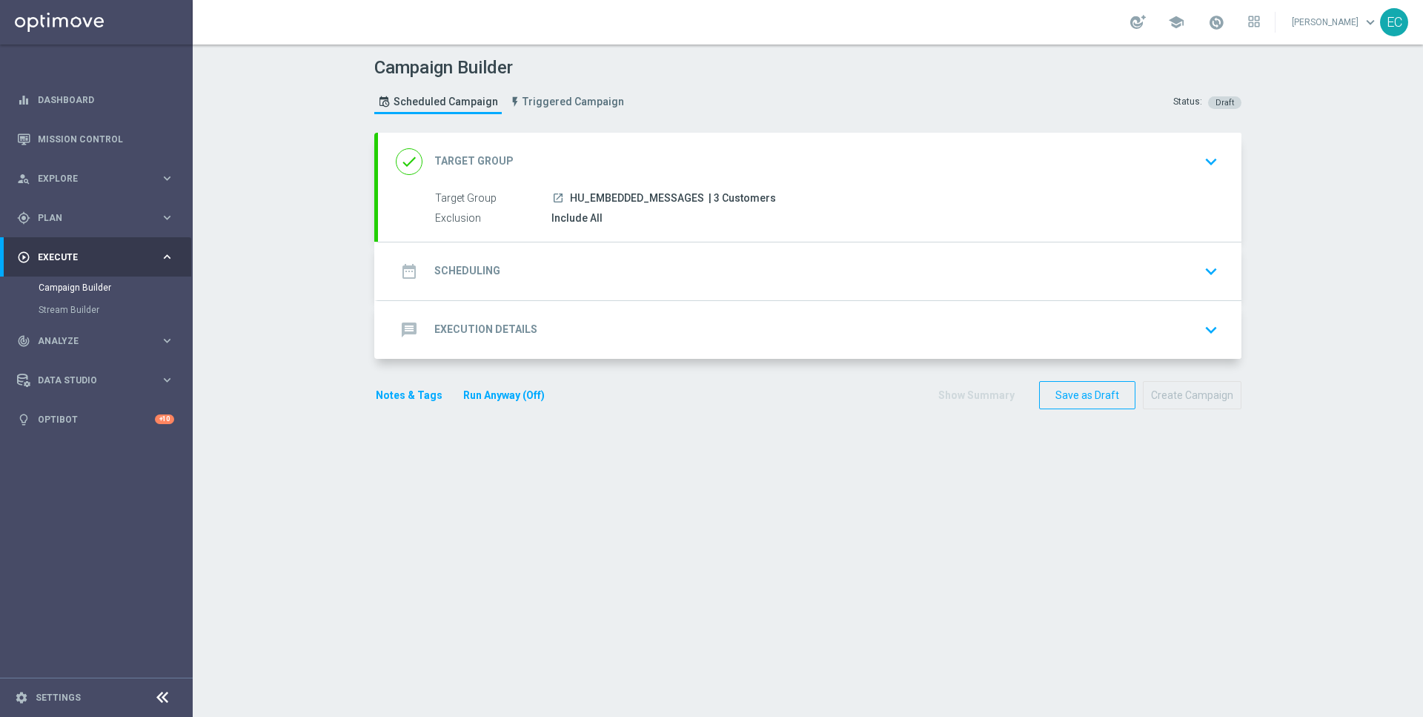
click at [629, 276] on div "date_range Scheduling keyboard_arrow_down" at bounding box center [810, 271] width 828 height 28
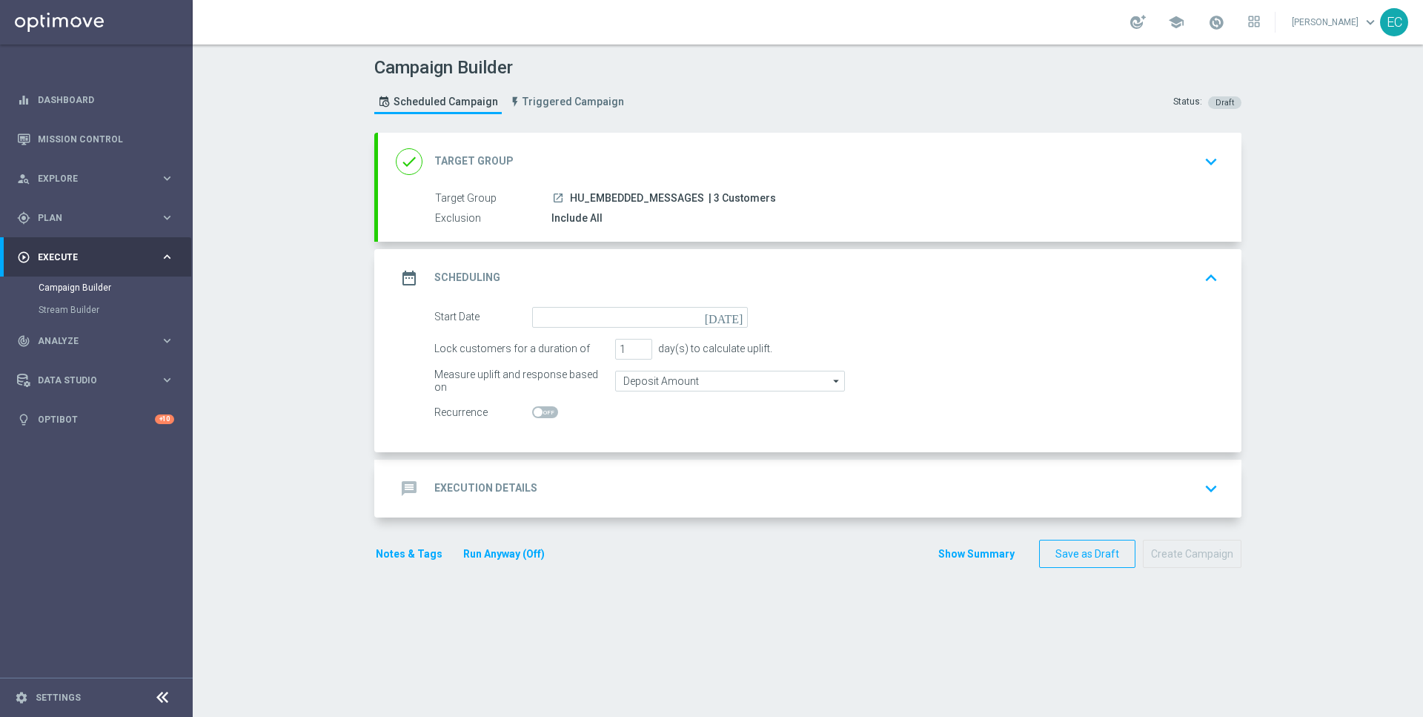
click at [622, 276] on div "date_range Scheduling keyboard_arrow_up Start Date today Lock customers for a d…" at bounding box center [809, 350] width 863 height 203
click at [626, 308] on input at bounding box center [640, 317] width 216 height 21
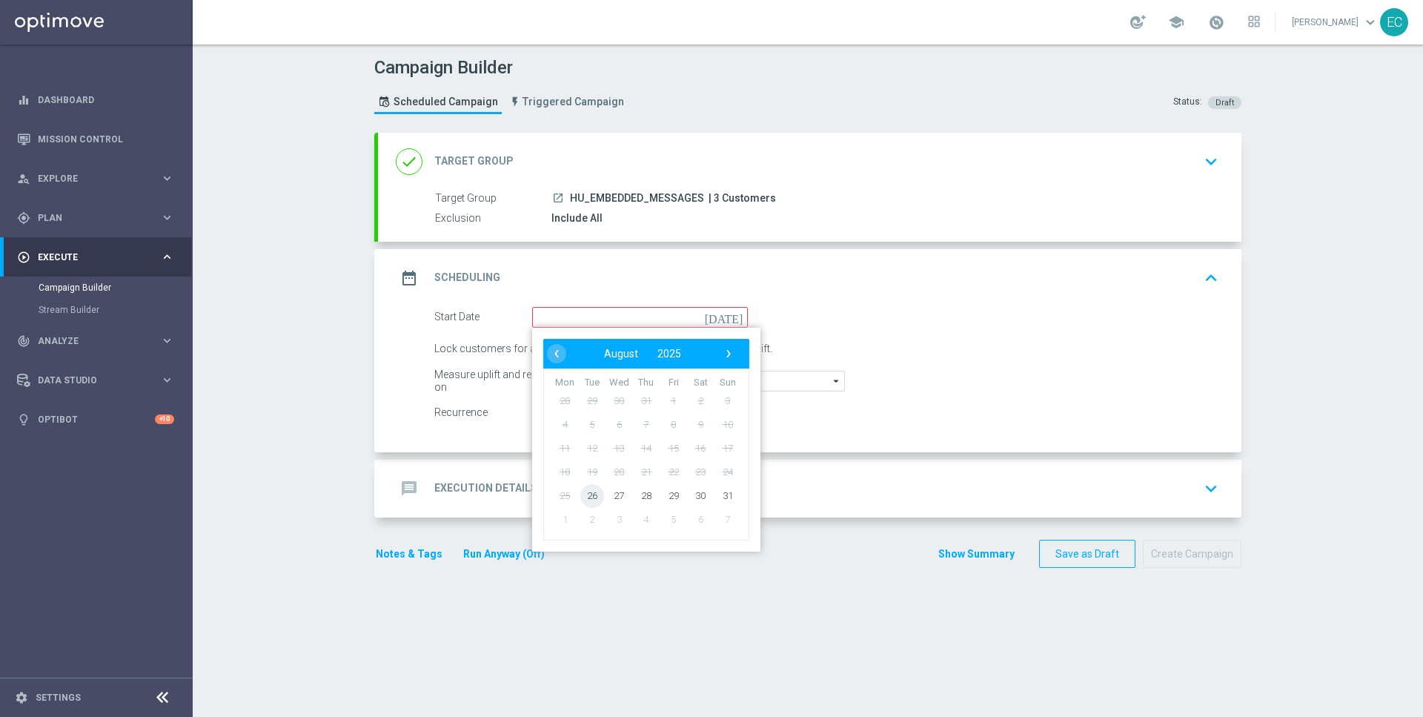
click at [591, 491] on span "26" at bounding box center [592, 495] width 24 height 24
type input "[DATE]"
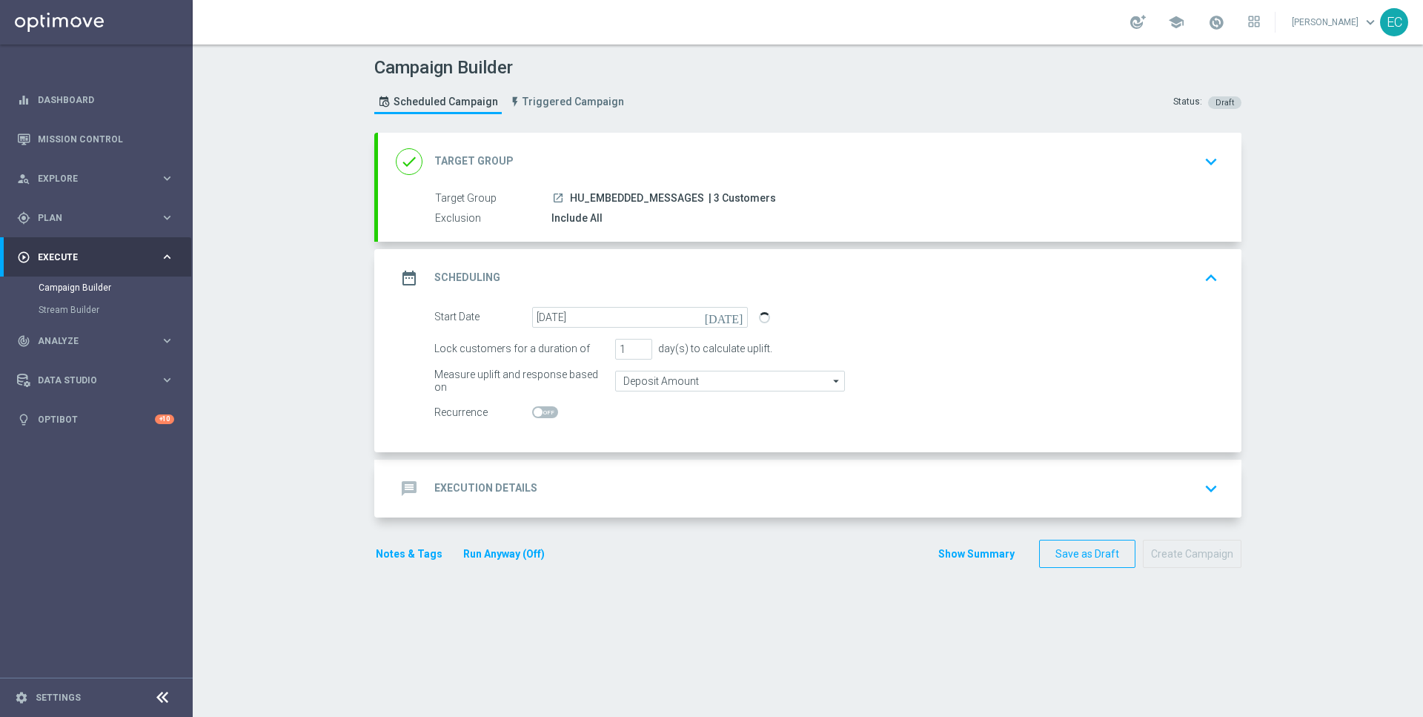
click at [629, 470] on div "message Execution Details keyboard_arrow_down" at bounding box center [809, 489] width 863 height 58
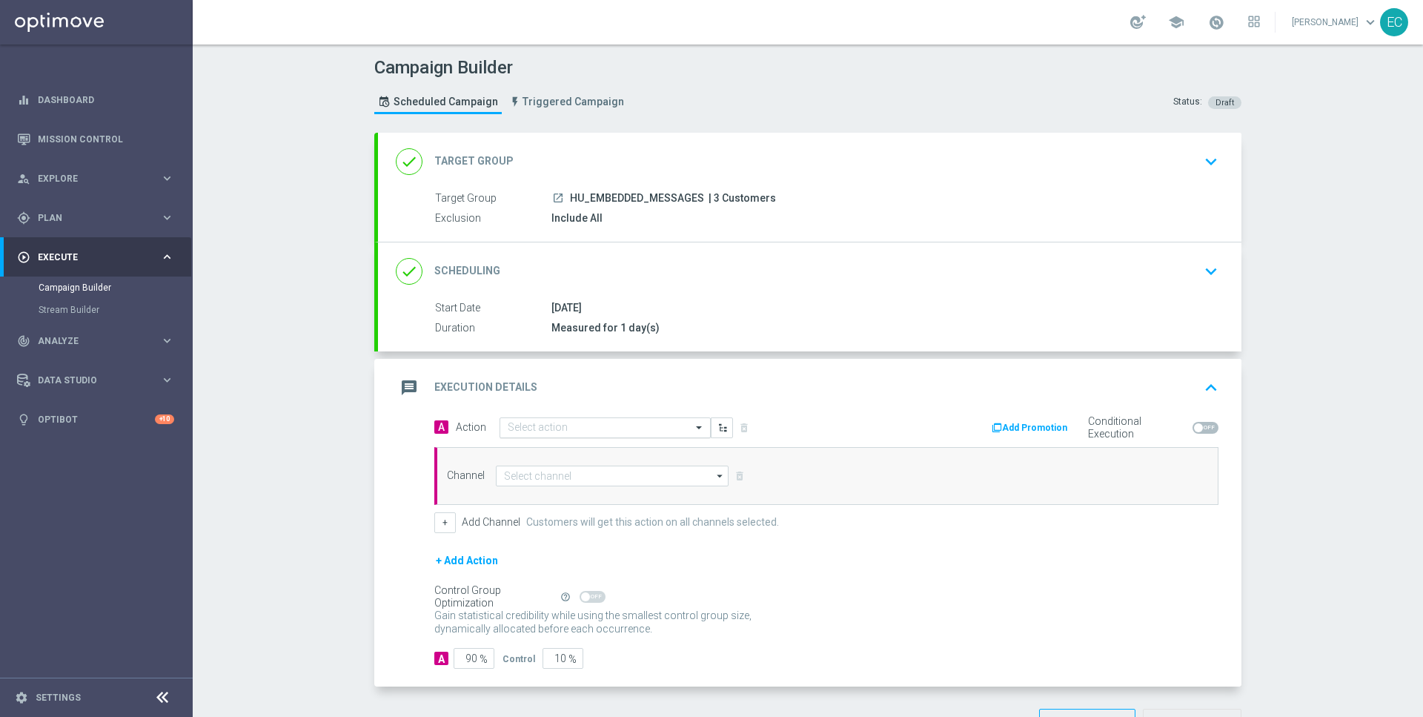
click at [590, 428] on input "text" at bounding box center [590, 428] width 165 height 13
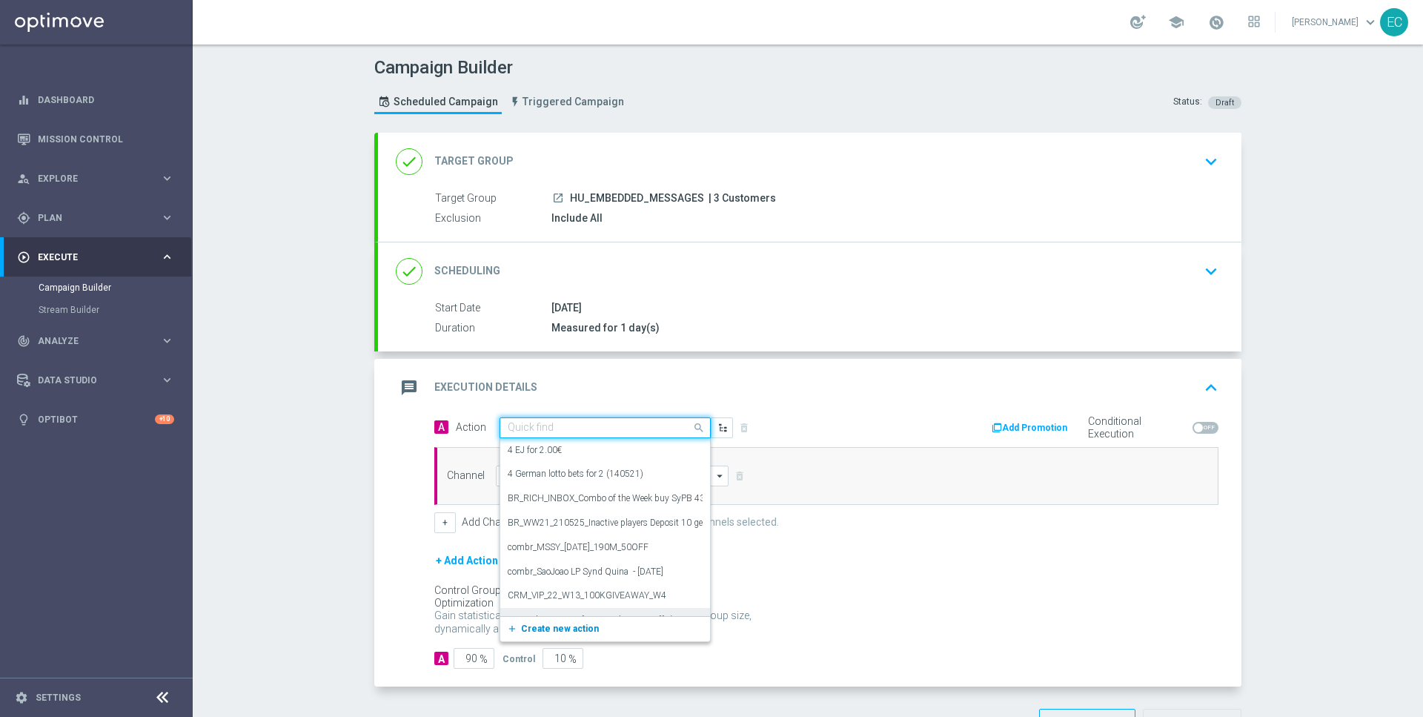
click at [593, 626] on button "add_new Create new action" at bounding box center [602, 628] width 205 height 17
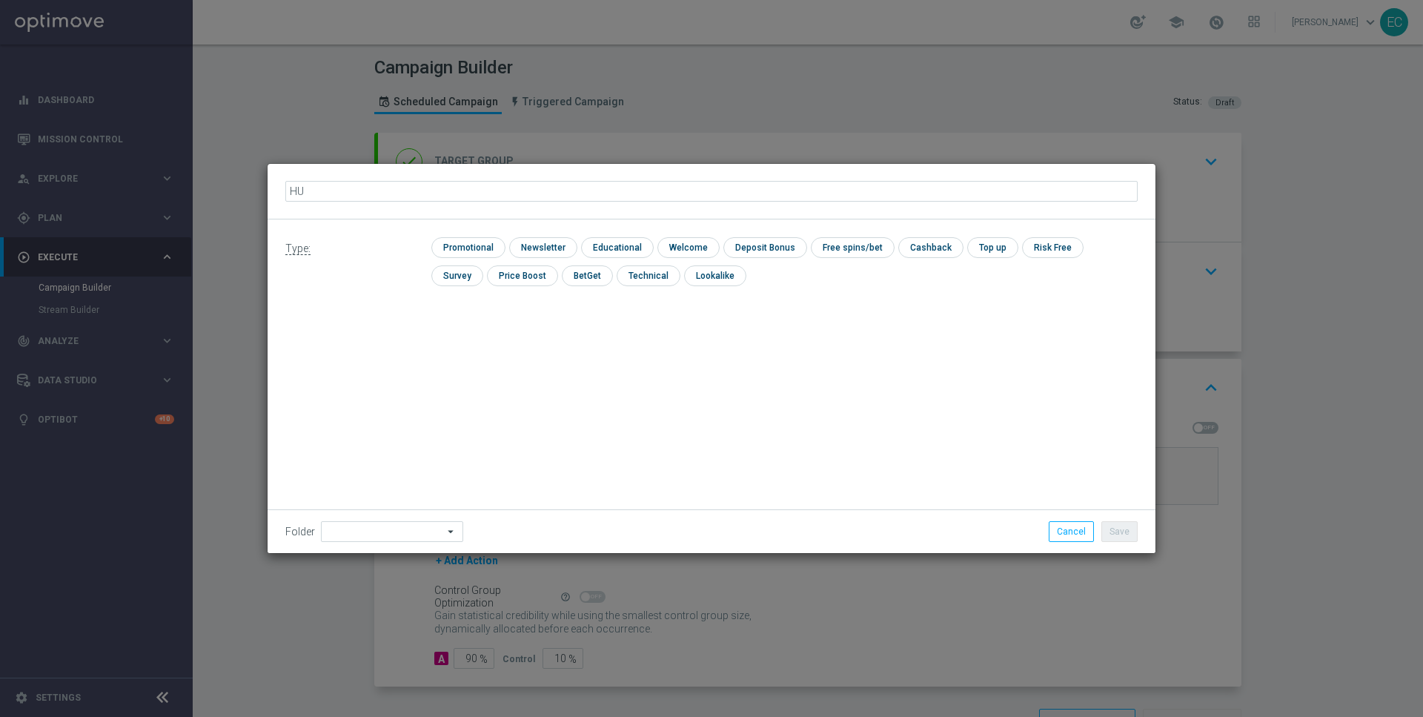
type input "HU MKTOPS Test 9"
click at [471, 244] on input "checkbox" at bounding box center [466, 247] width 70 height 20
checkbox input "true"
click at [1096, 520] on div "Folder arrow_drop_down Drag here to set row groups Drag here to set column labe…" at bounding box center [712, 531] width 888 height 44
click at [1110, 523] on button "Save" at bounding box center [1119, 531] width 36 height 21
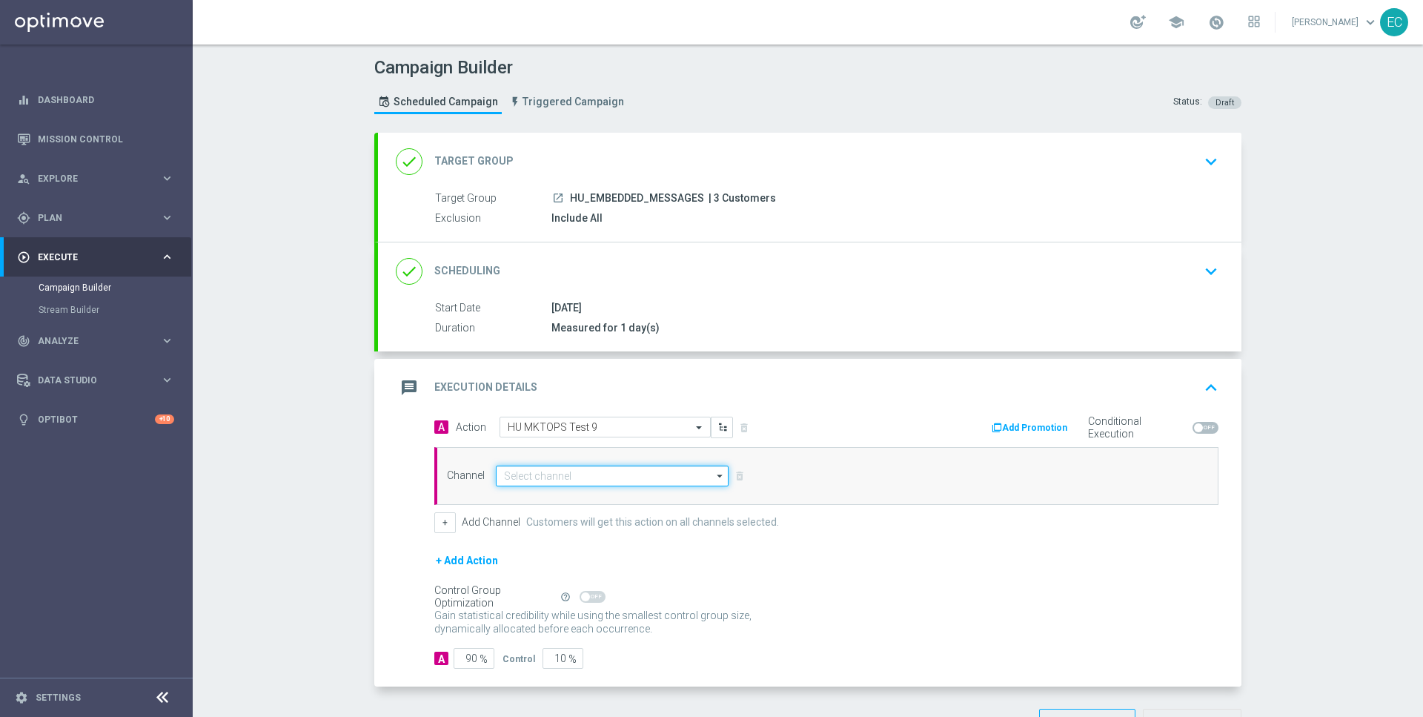
click at [635, 474] on input at bounding box center [612, 475] width 233 height 21
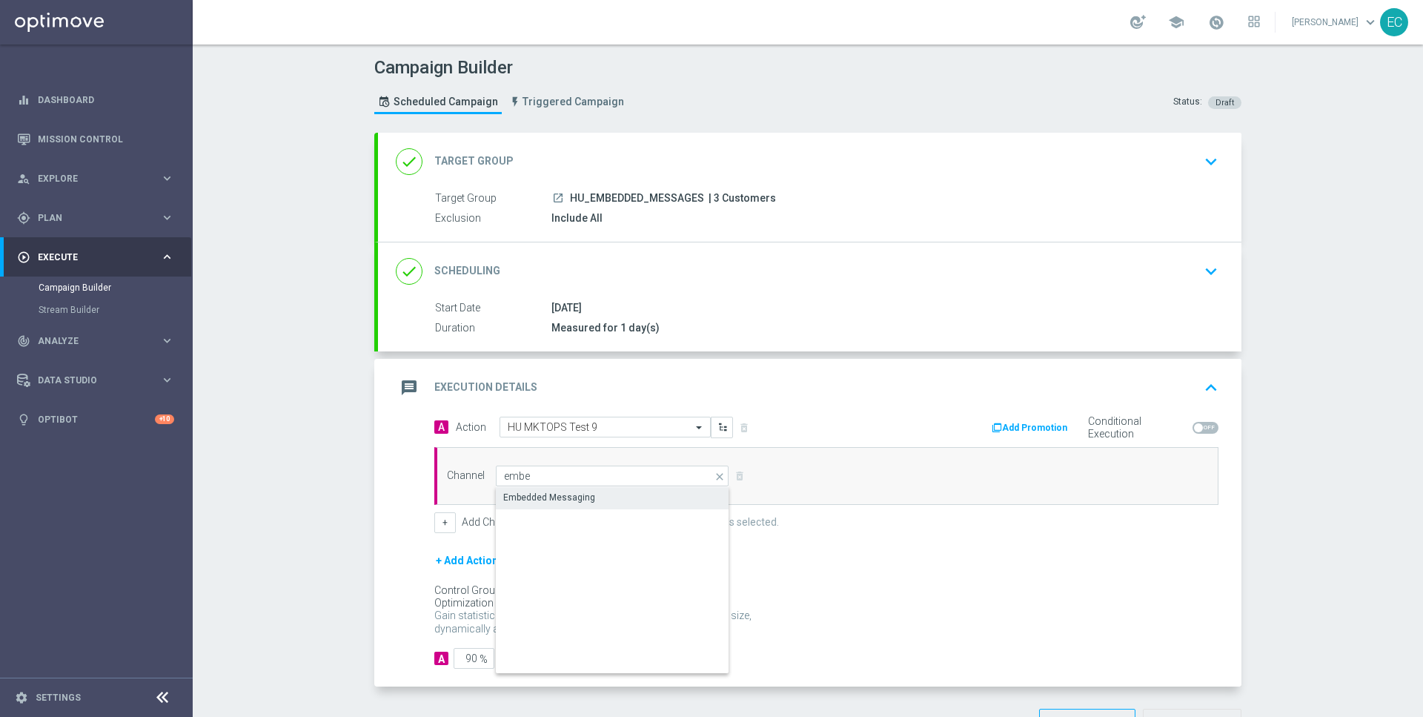
click at [594, 494] on div "Embedded Messaging" at bounding box center [613, 497] width 234 height 21
type input "Embedded Messaging"
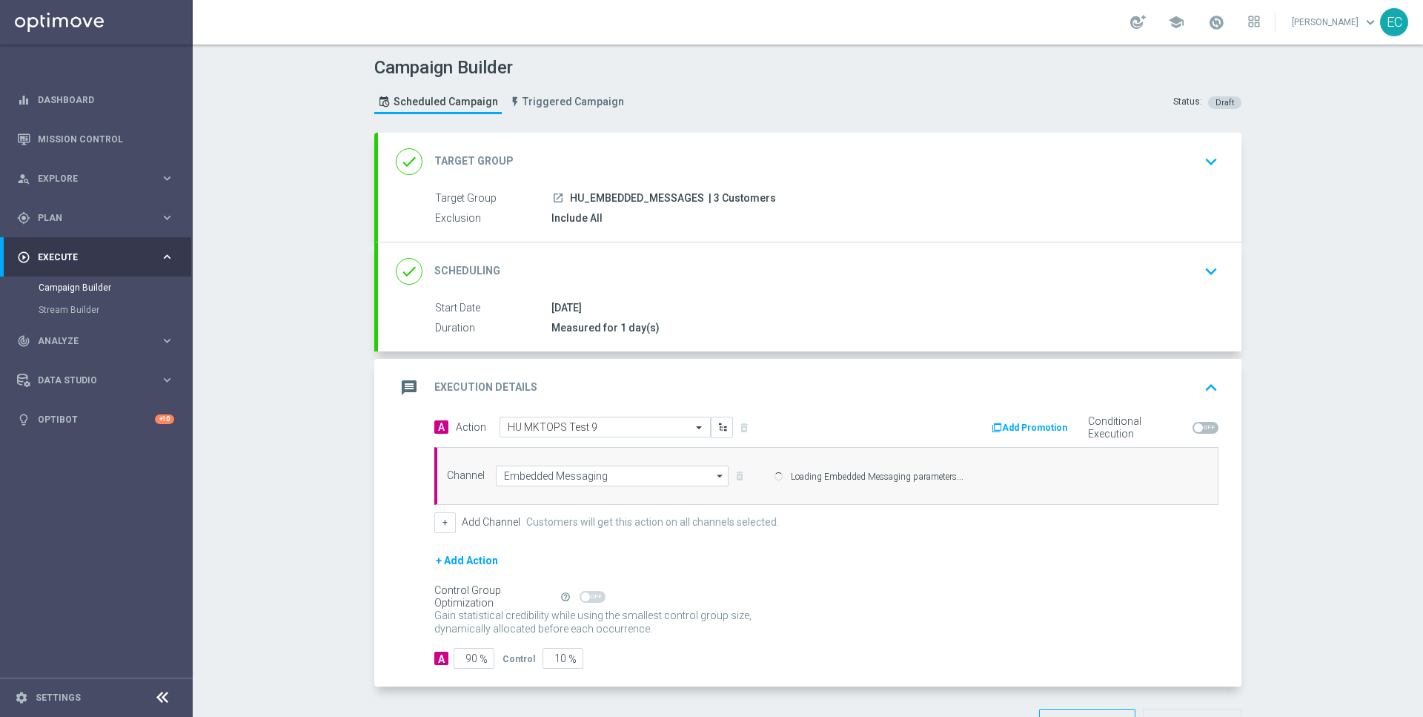
click at [472, 605] on div "Control Group Optimization Self Optimizing Campaign" at bounding box center [496, 596] width 125 height 16
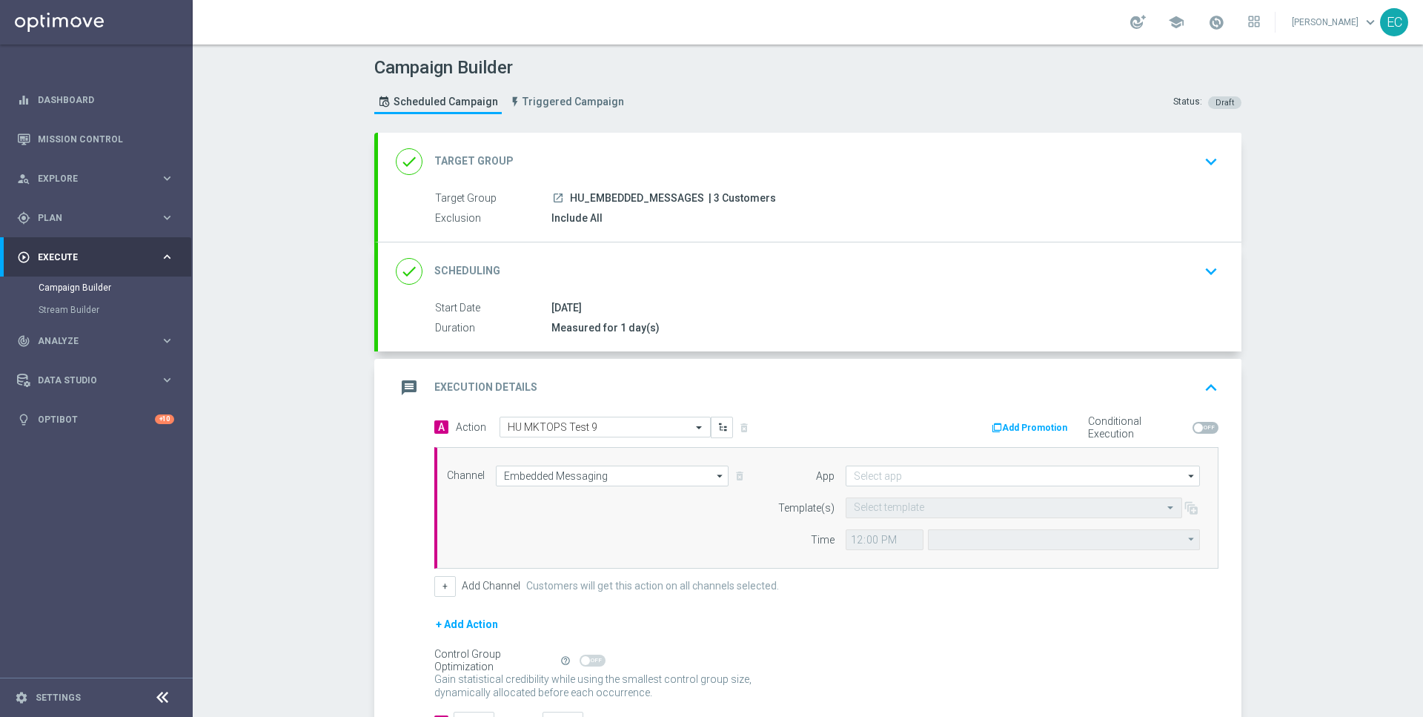
type input "Central European Time ([GEOGRAPHIC_DATA]) (UTC +02:00)"
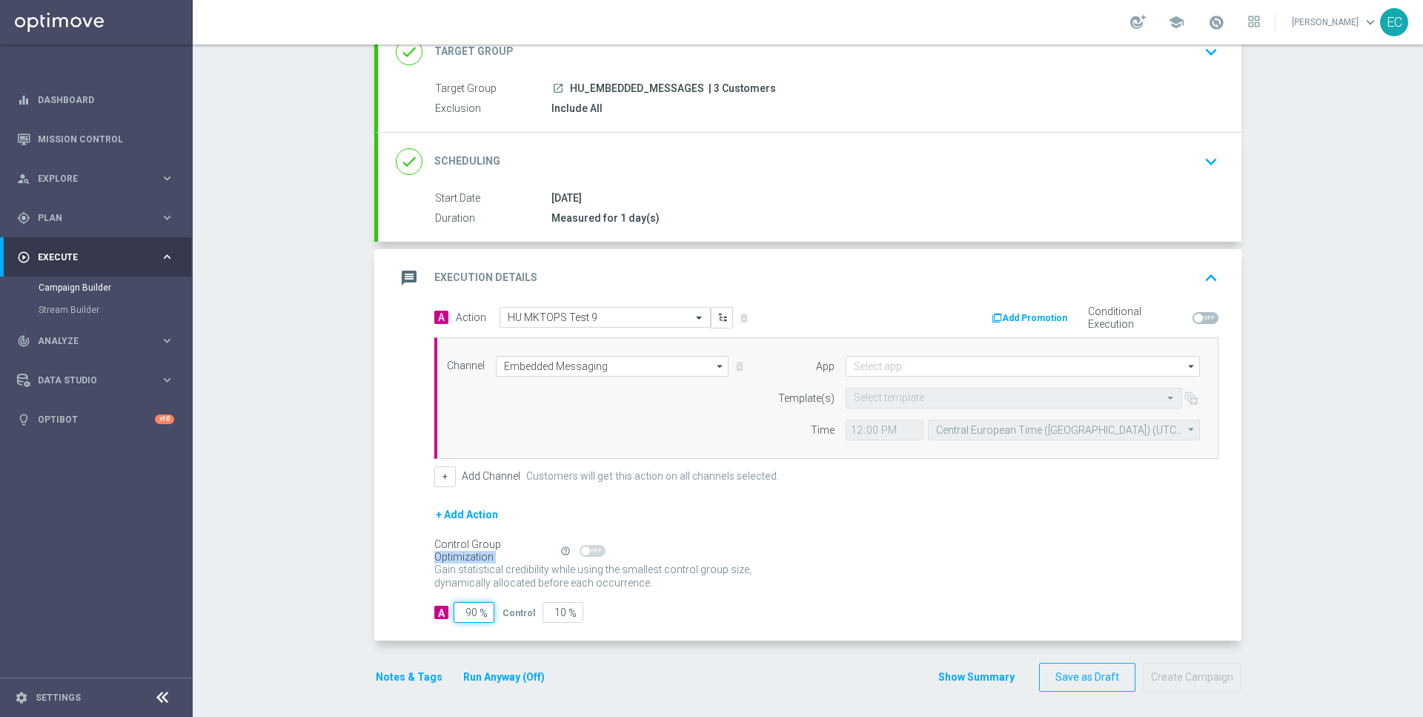
click at [467, 614] on input "90" at bounding box center [474, 612] width 41 height 21
type input "1"
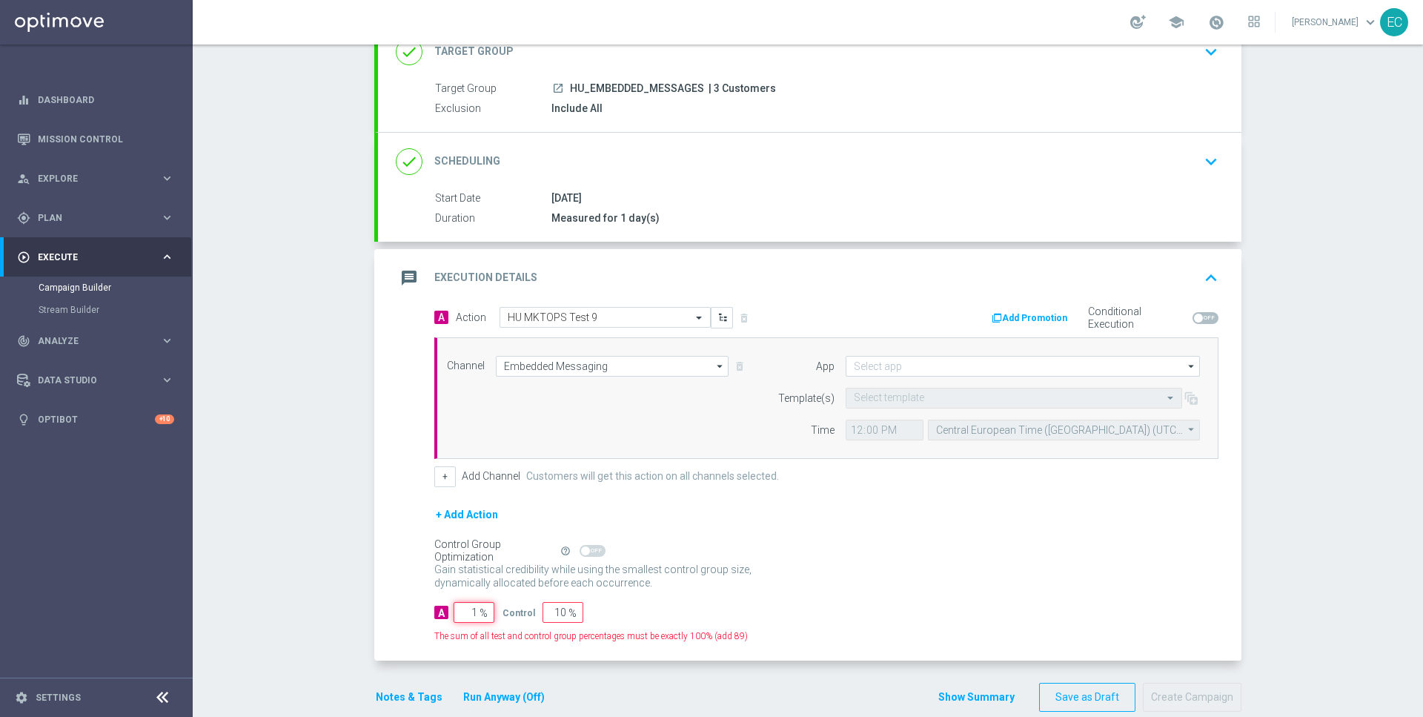
type input "99"
type input "100"
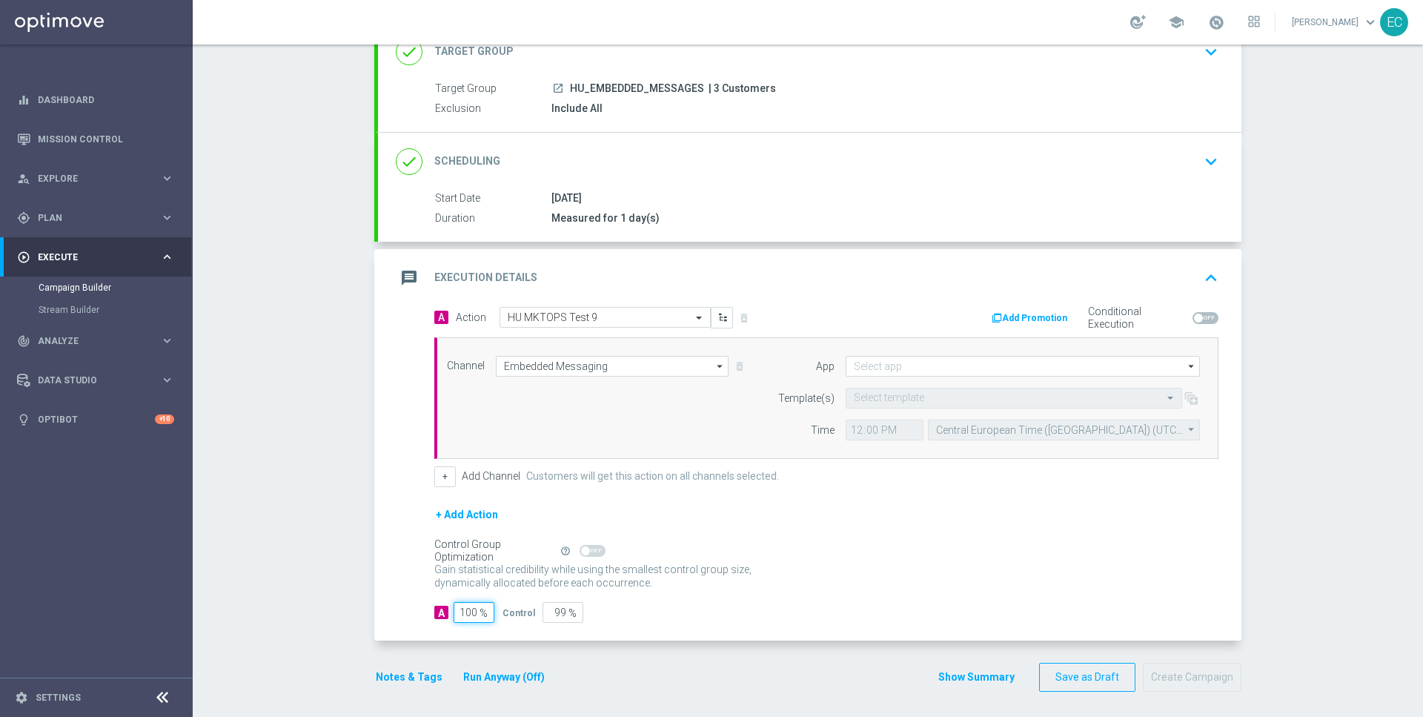
type input "0"
type input "100"
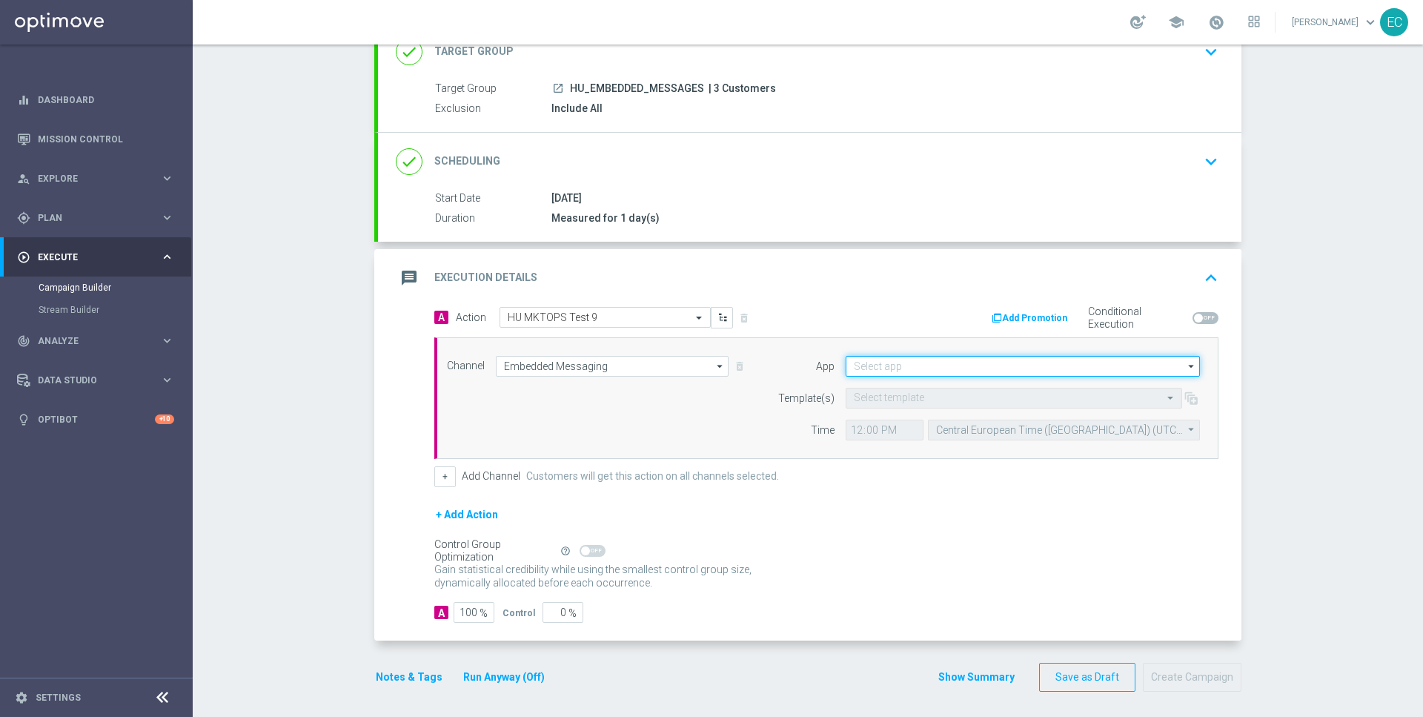
click at [895, 370] on input at bounding box center [1023, 366] width 354 height 21
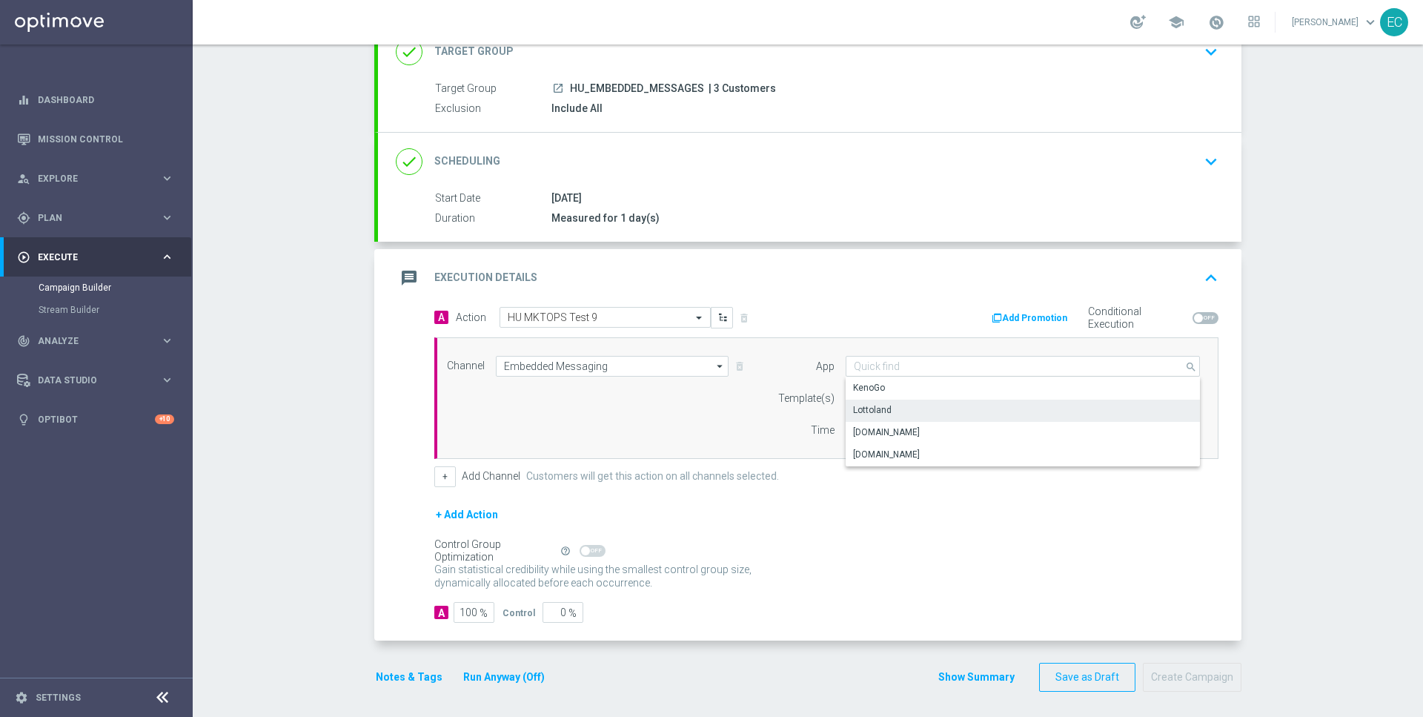
click at [898, 408] on div "Lottoland" at bounding box center [1023, 409] width 355 height 21
type input "Lottoland"
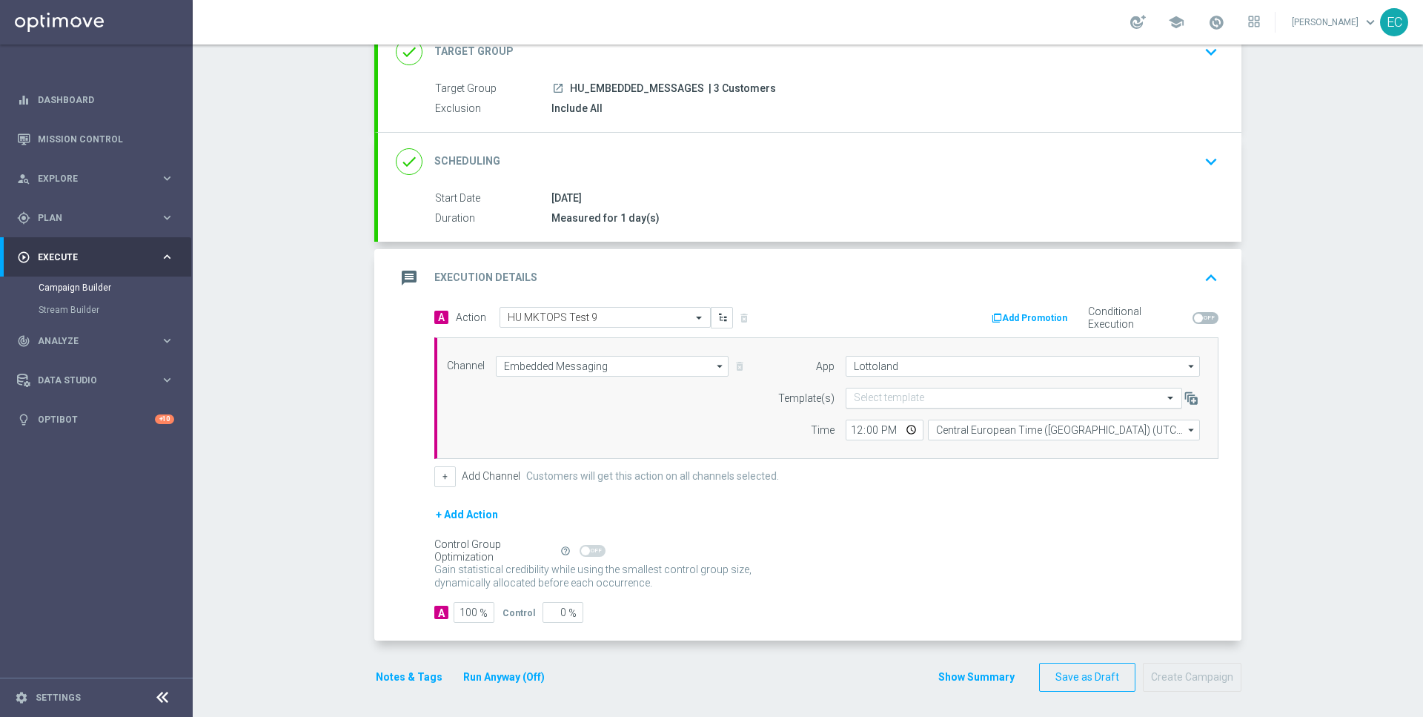
click at [901, 393] on input "text" at bounding box center [999, 398] width 291 height 13
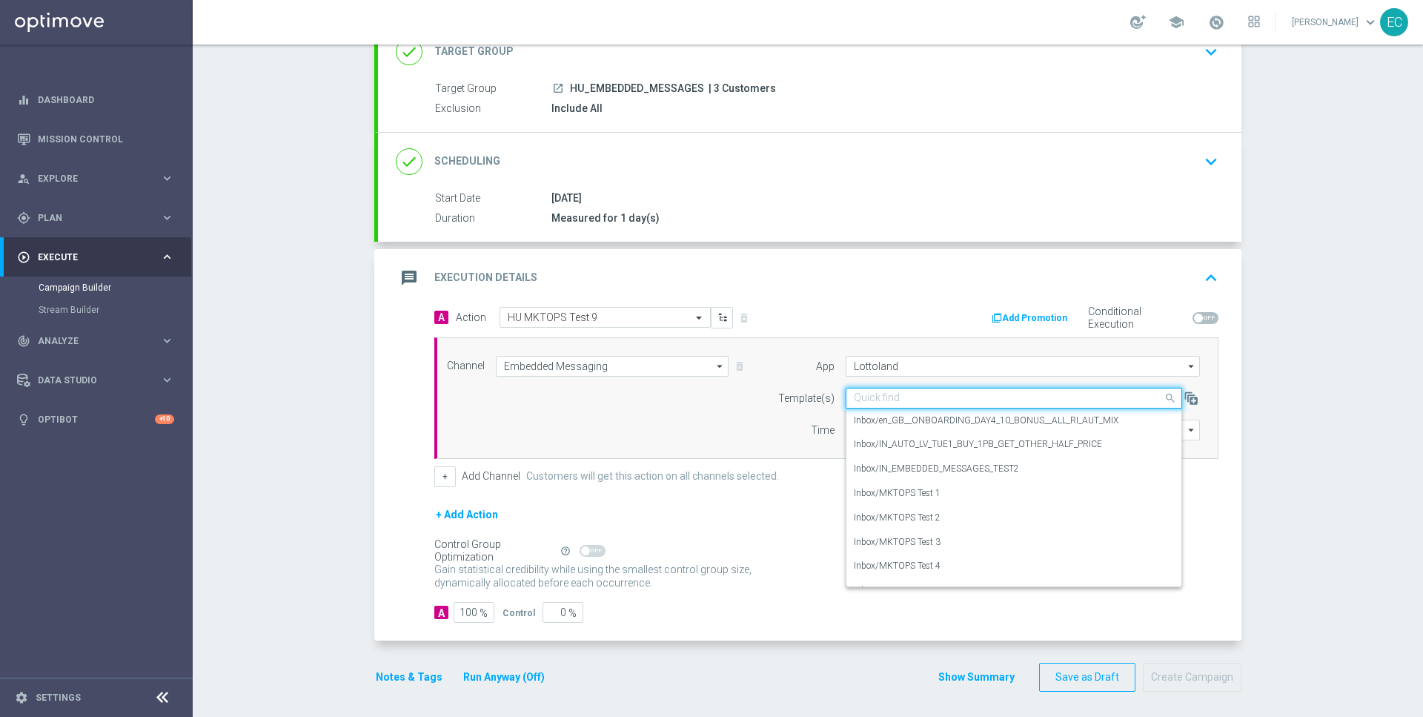
paste input "MKTOPS Test 9"
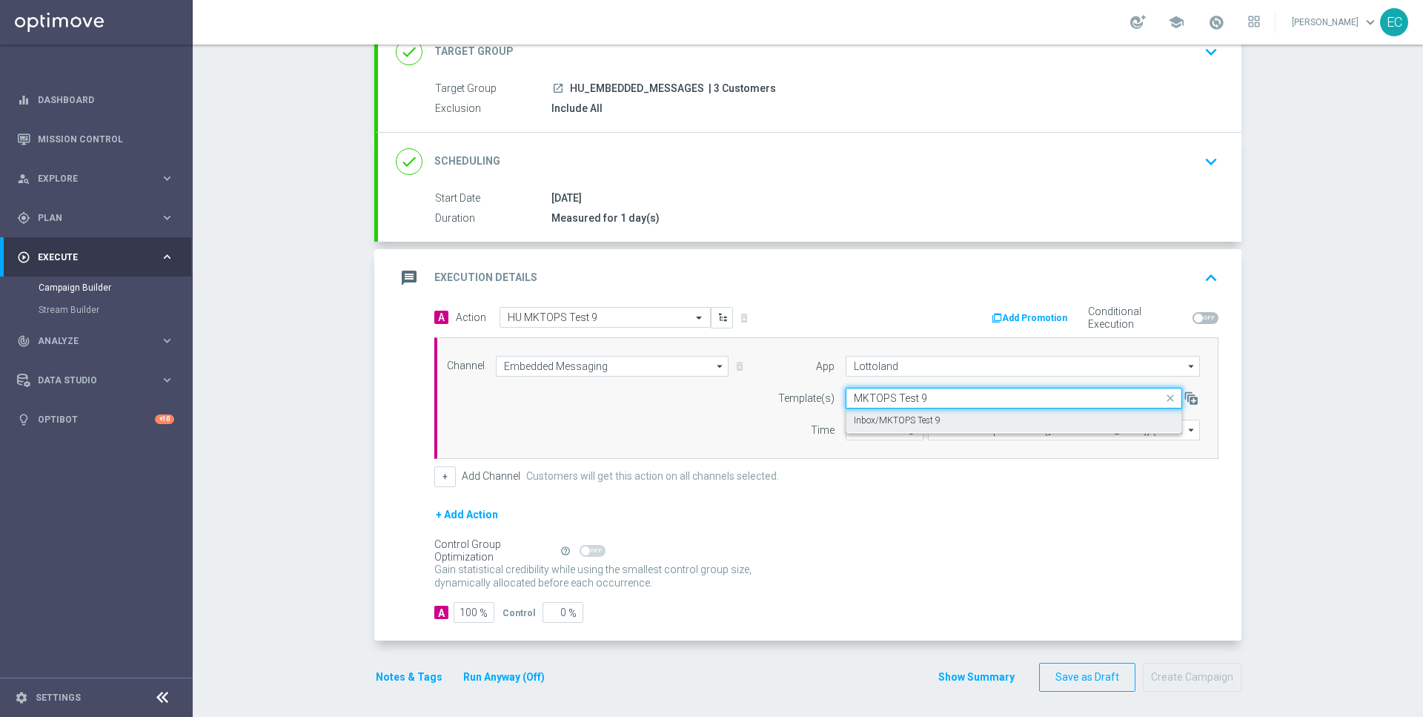
click at [903, 414] on label "Inbox/MKTOPS Test 9" at bounding box center [897, 420] width 87 height 13
type input "MKTOPS Test 9"
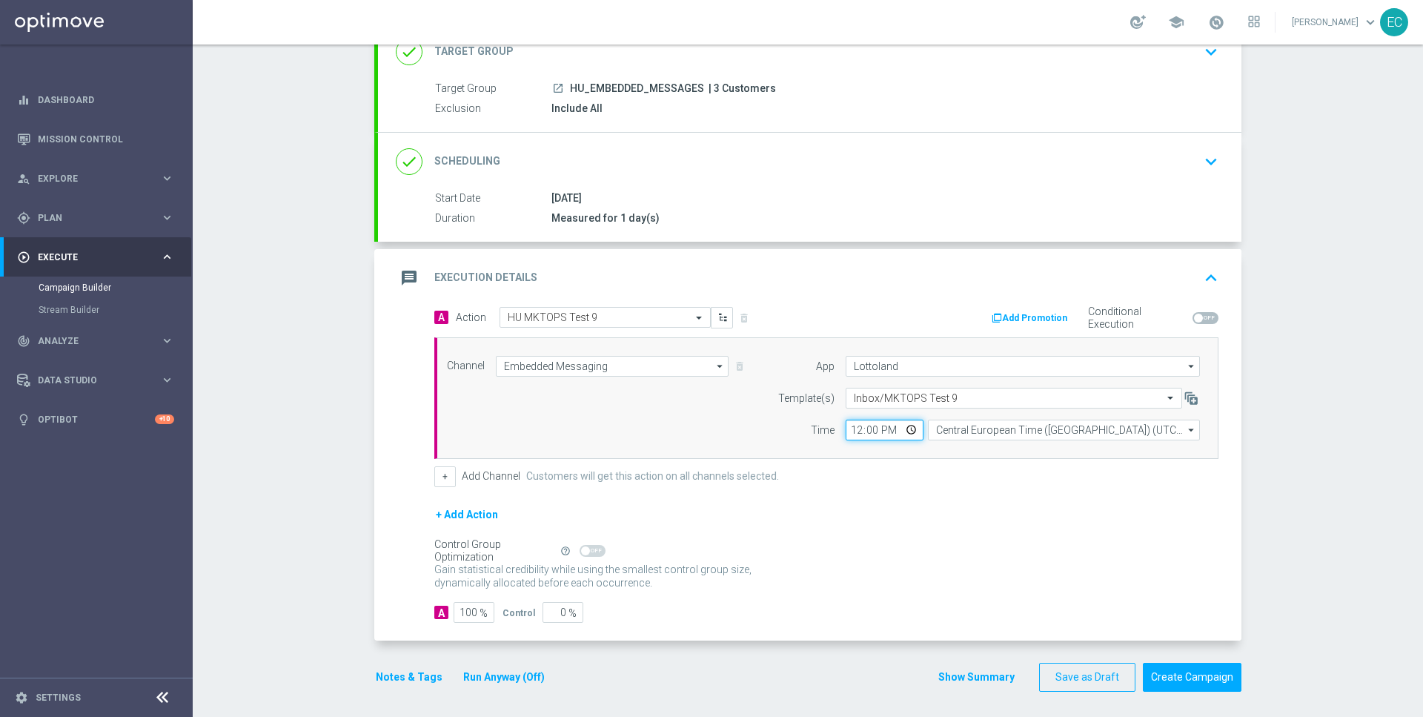
click at [849, 428] on input "12:00" at bounding box center [885, 429] width 78 height 21
type input "16:32"
click at [1193, 672] on button "Create Campaign" at bounding box center [1192, 677] width 99 height 29
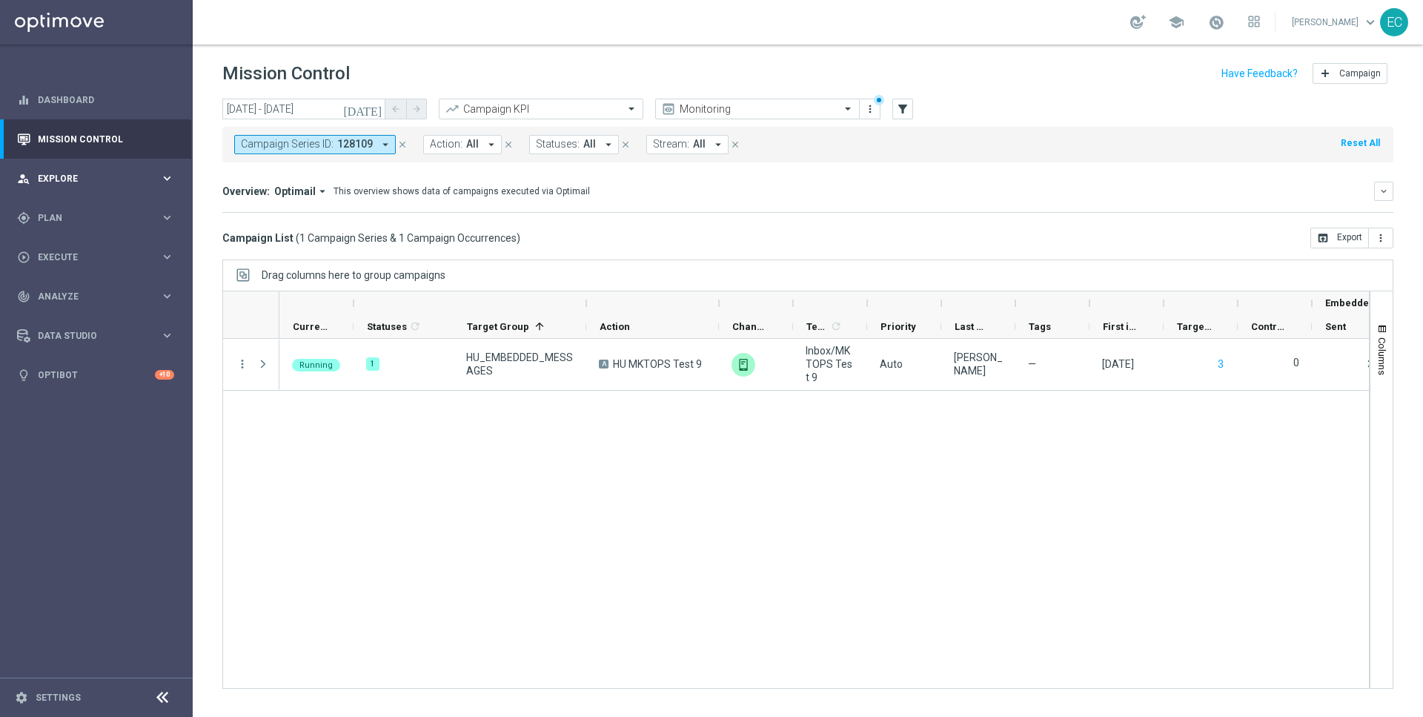
click at [100, 165] on div "person_search Explore keyboard_arrow_right" at bounding box center [95, 178] width 191 height 39
click at [116, 374] on div "Realtime Customer Profile" at bounding box center [115, 365] width 153 height 22
click at [118, 392] on span "Plan" at bounding box center [99, 395] width 122 height 9
click at [84, 239] on div "Target Groups" at bounding box center [115, 248] width 153 height 22
click at [84, 254] on div "Target Groups" at bounding box center [115, 248] width 153 height 22
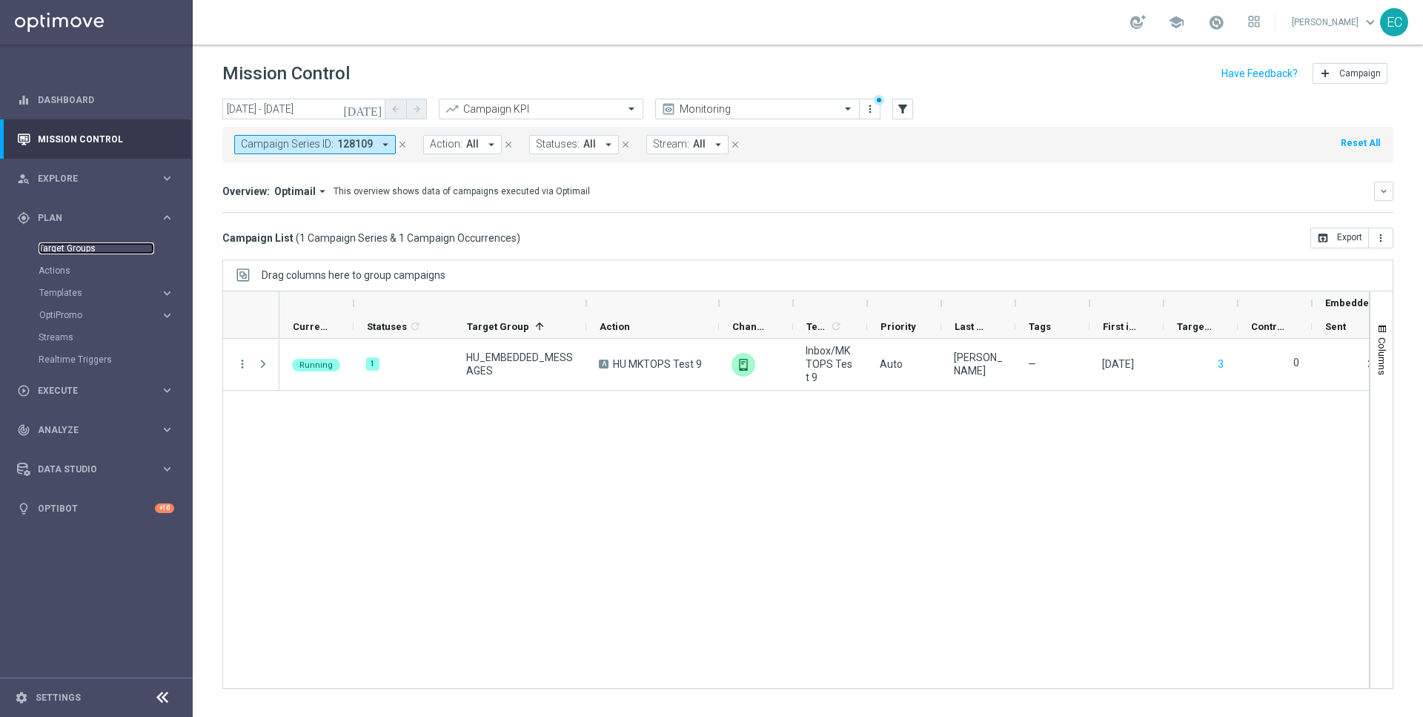
click at [94, 253] on link "Target Groups" at bounding box center [97, 248] width 116 height 12
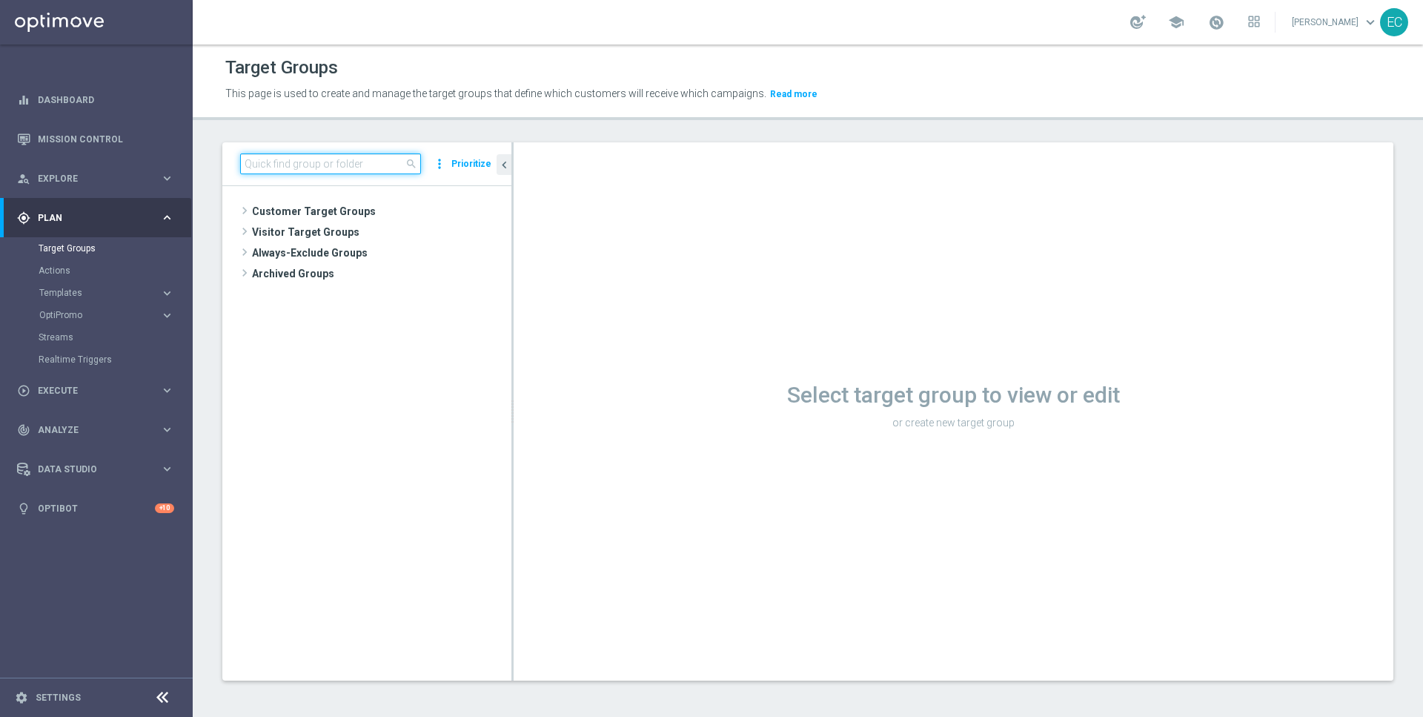
click at [363, 159] on input at bounding box center [330, 163] width 181 height 21
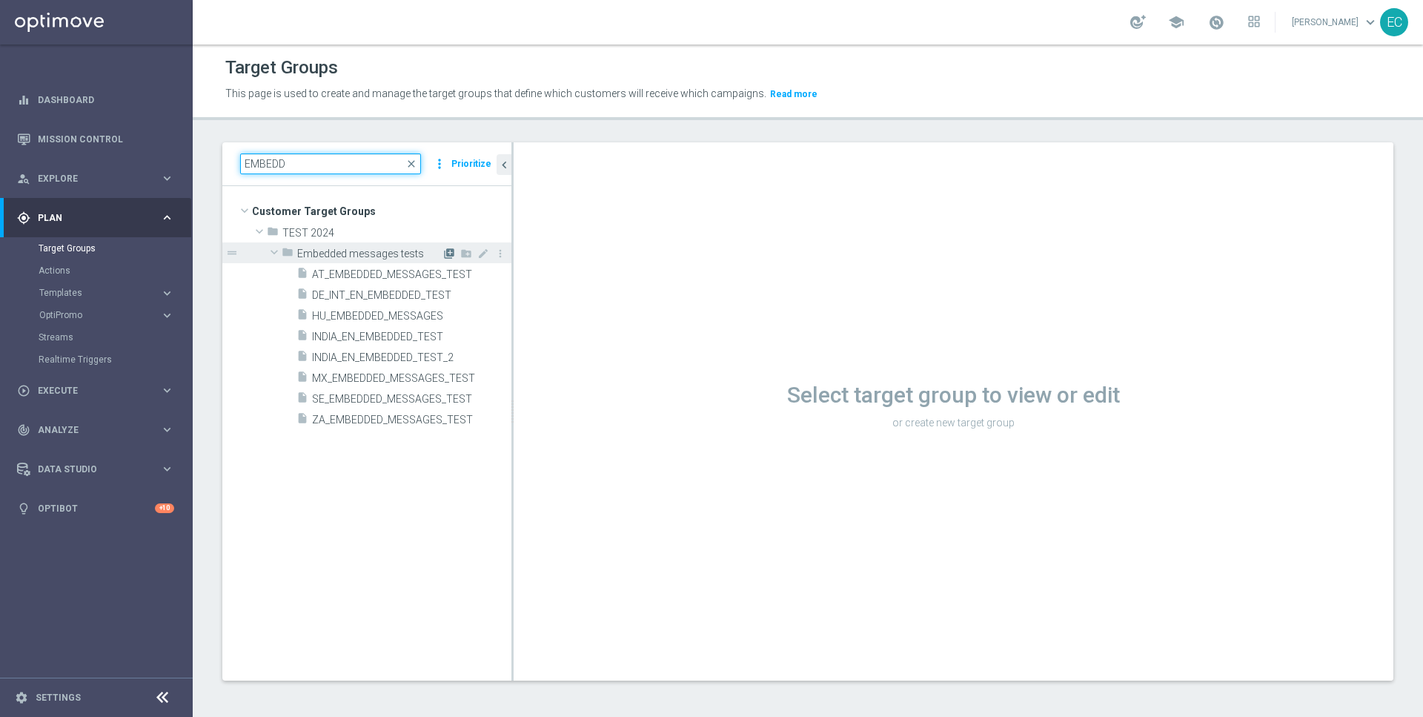
type input "EMBEDD"
click at [452, 252] on icon "library_add" at bounding box center [449, 254] width 12 height 12
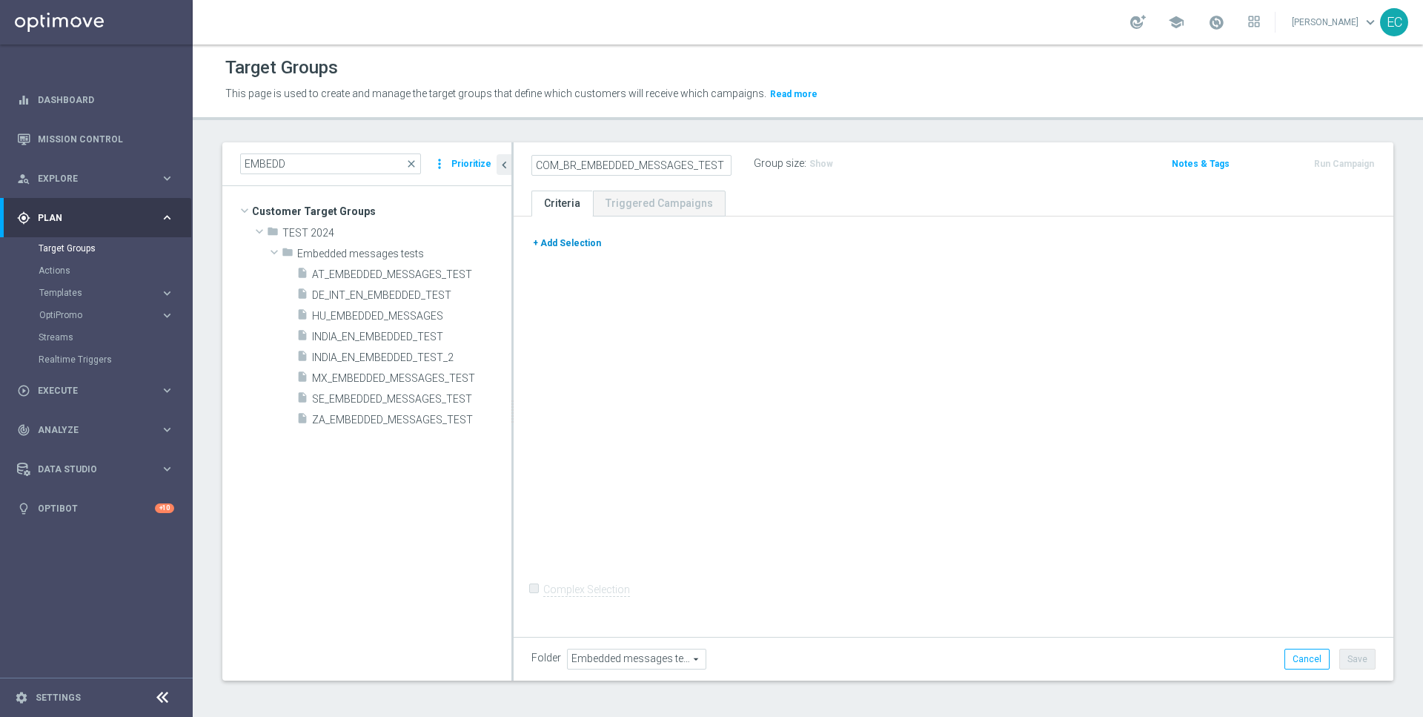
type input "COM_BR_EMBEDDED_MESSAGES_TEST"
click at [562, 241] on button "+ Add Selection" at bounding box center [566, 243] width 71 height 16
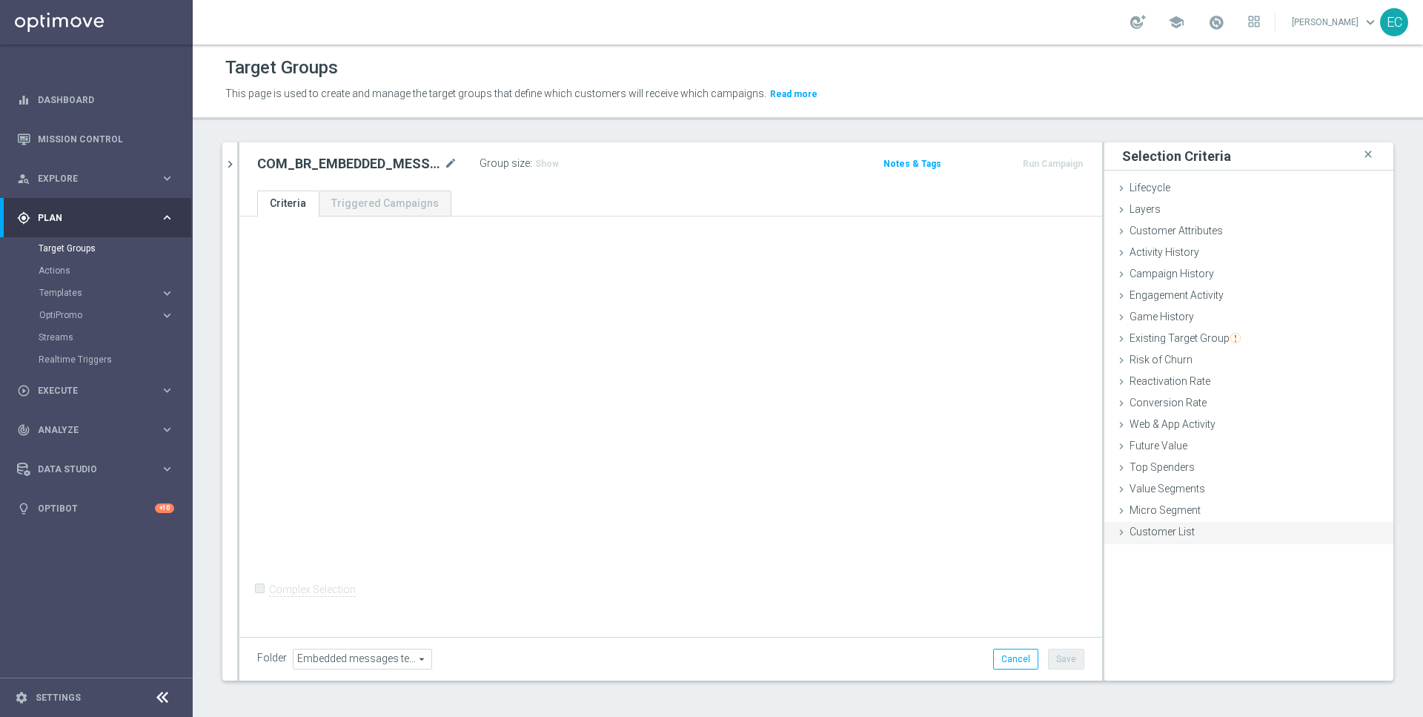
click at [1178, 524] on div "Customer List done" at bounding box center [1248, 533] width 289 height 22
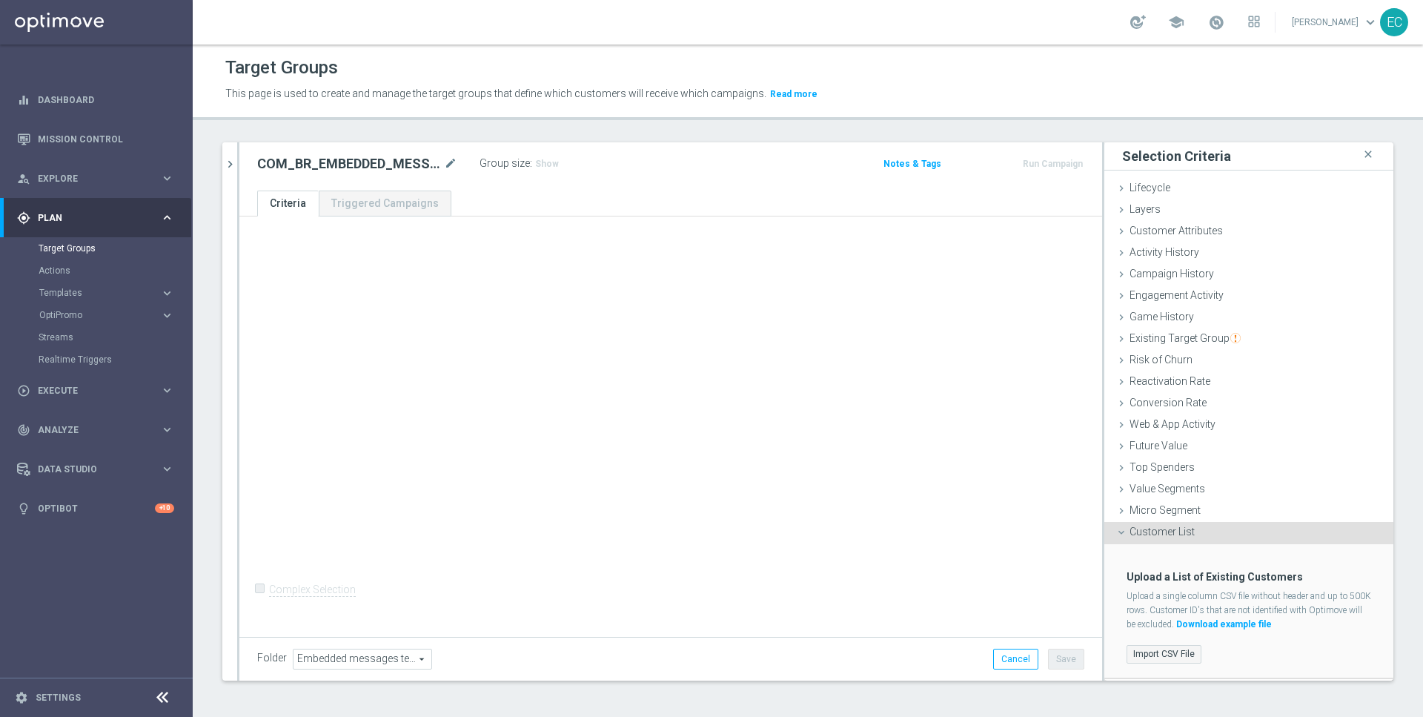
click at [1170, 645] on label "Import CSV File" at bounding box center [1164, 654] width 75 height 19
click at [0, 0] on input "Import CSV File" at bounding box center [0, 0] width 0 height 0
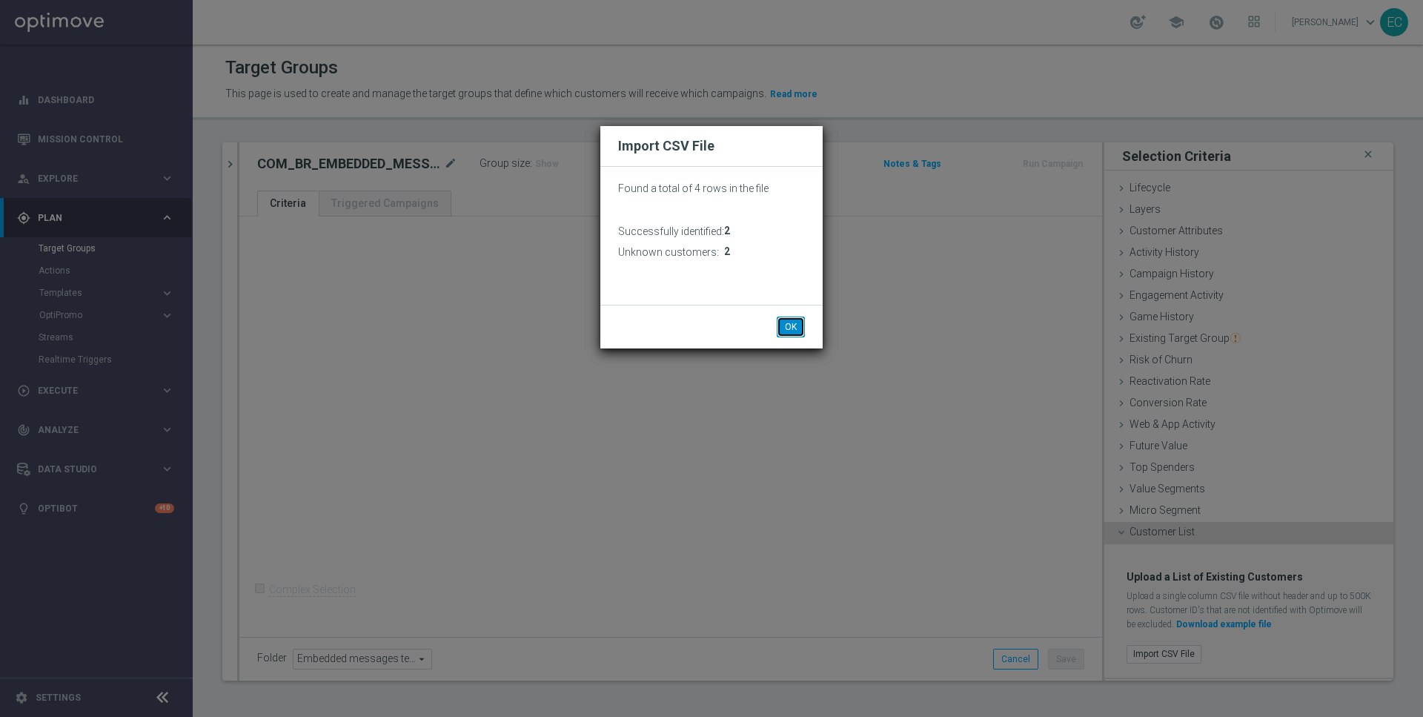
click at [792, 324] on button "OK" at bounding box center [791, 326] width 28 height 21
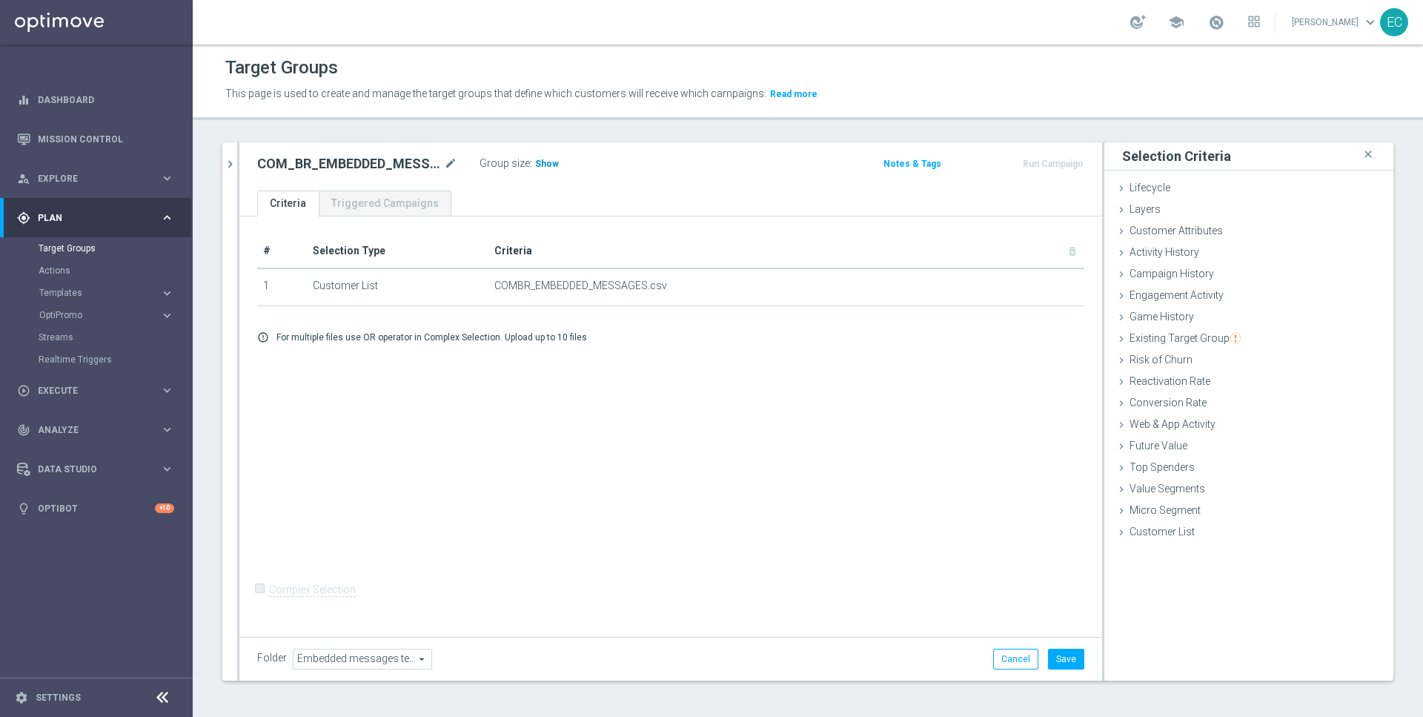
click at [551, 162] on span "Show" at bounding box center [547, 164] width 24 height 10
click at [1069, 657] on button "Save" at bounding box center [1066, 659] width 36 height 21
click at [1047, 165] on button "Run Campaign" at bounding box center [1052, 164] width 63 height 16
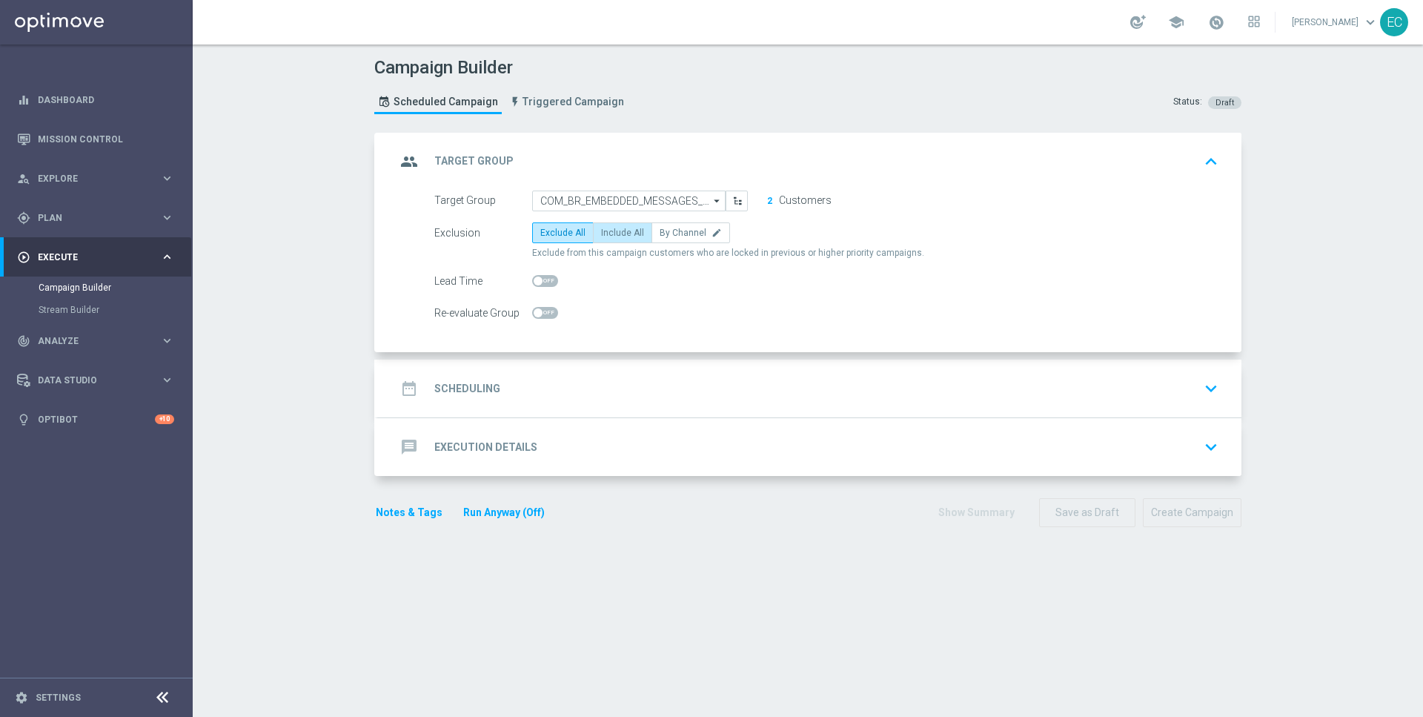
click at [623, 234] on span "Include All" at bounding box center [622, 233] width 43 height 10
click at [611, 234] on input "Include All" at bounding box center [606, 235] width 10 height 10
radio input "true"
click at [582, 388] on div "date_range Scheduling keyboard_arrow_down" at bounding box center [810, 388] width 828 height 28
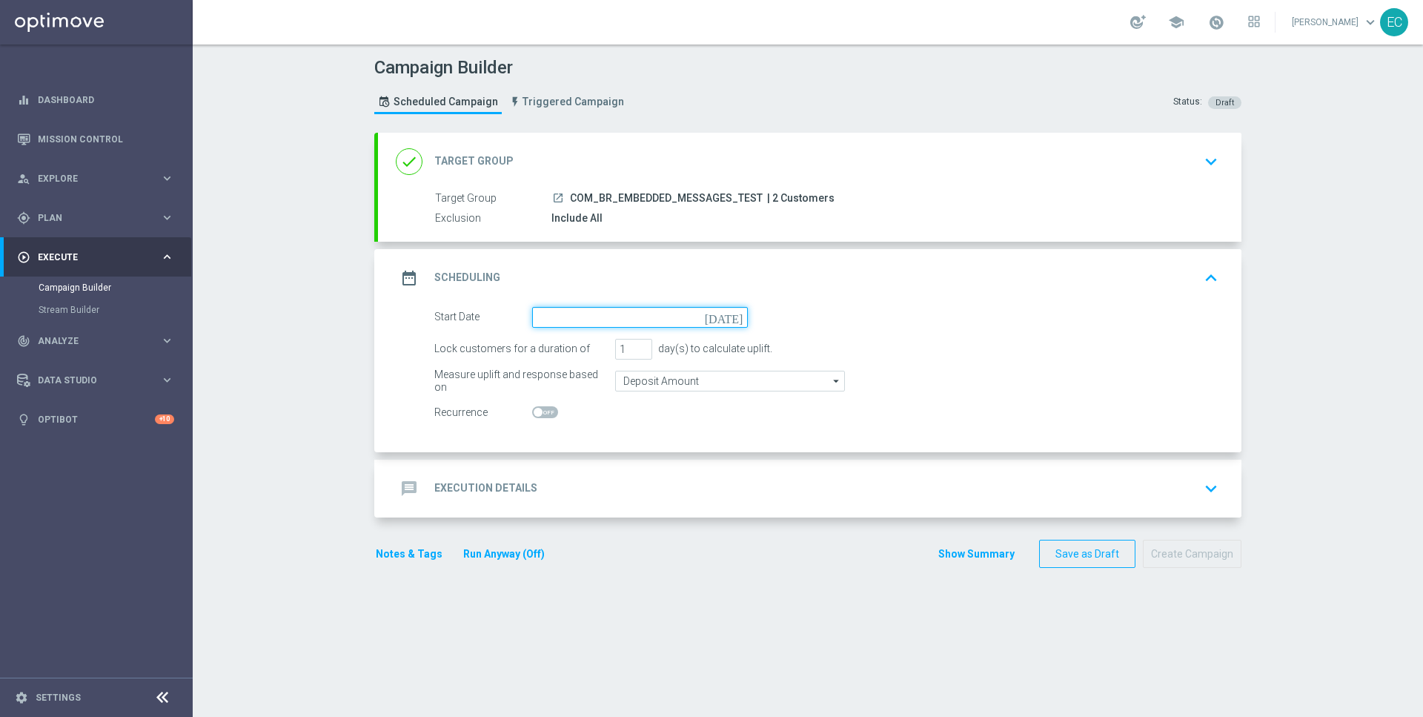
click at [606, 321] on input at bounding box center [640, 317] width 216 height 21
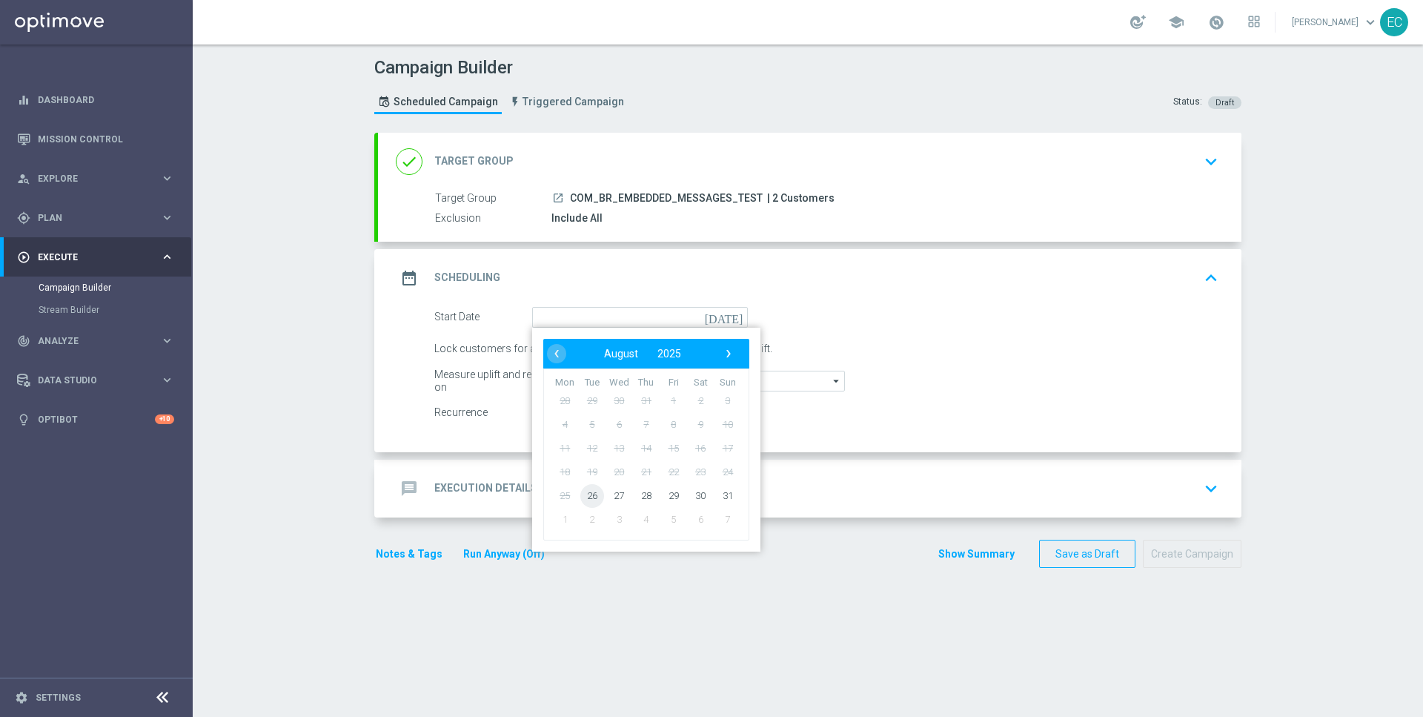
click at [593, 500] on span "26" at bounding box center [592, 495] width 24 height 24
type input "[DATE]"
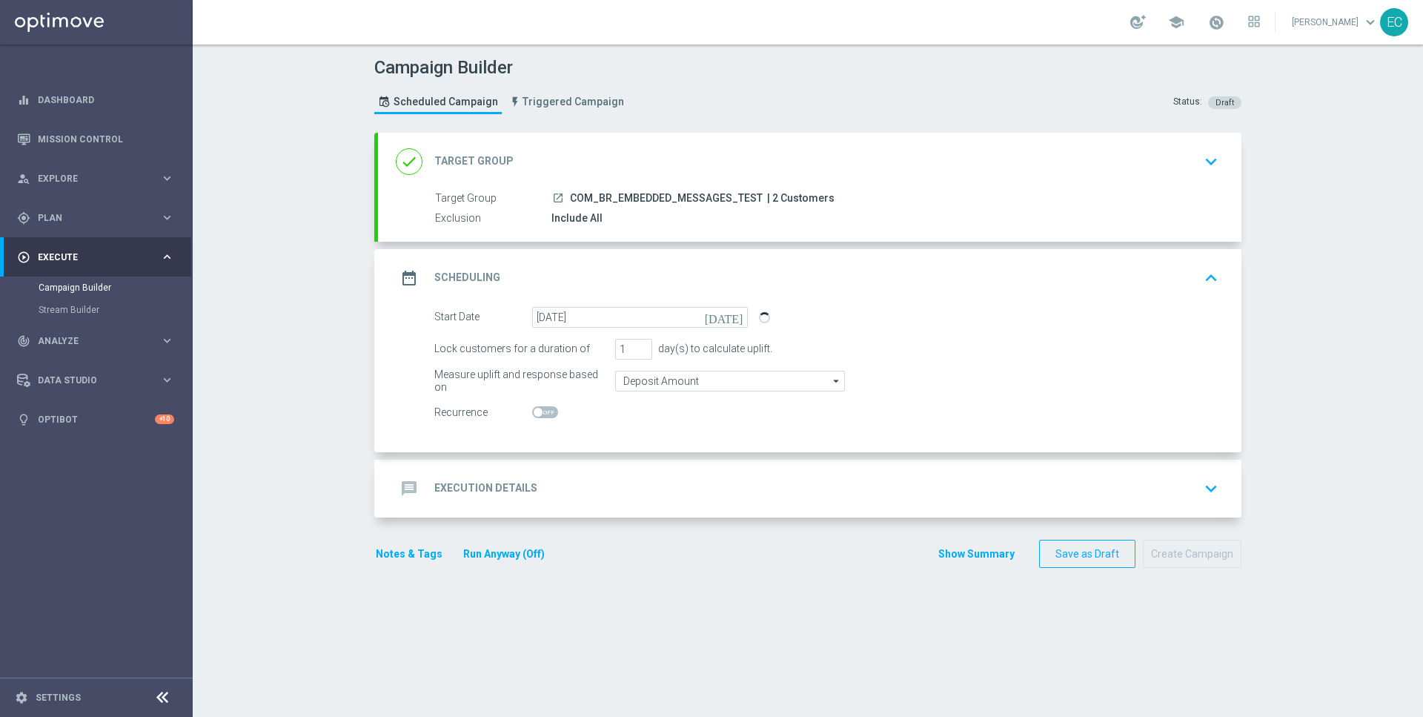
click at [631, 495] on div "message Execution Details keyboard_arrow_down" at bounding box center [810, 488] width 828 height 28
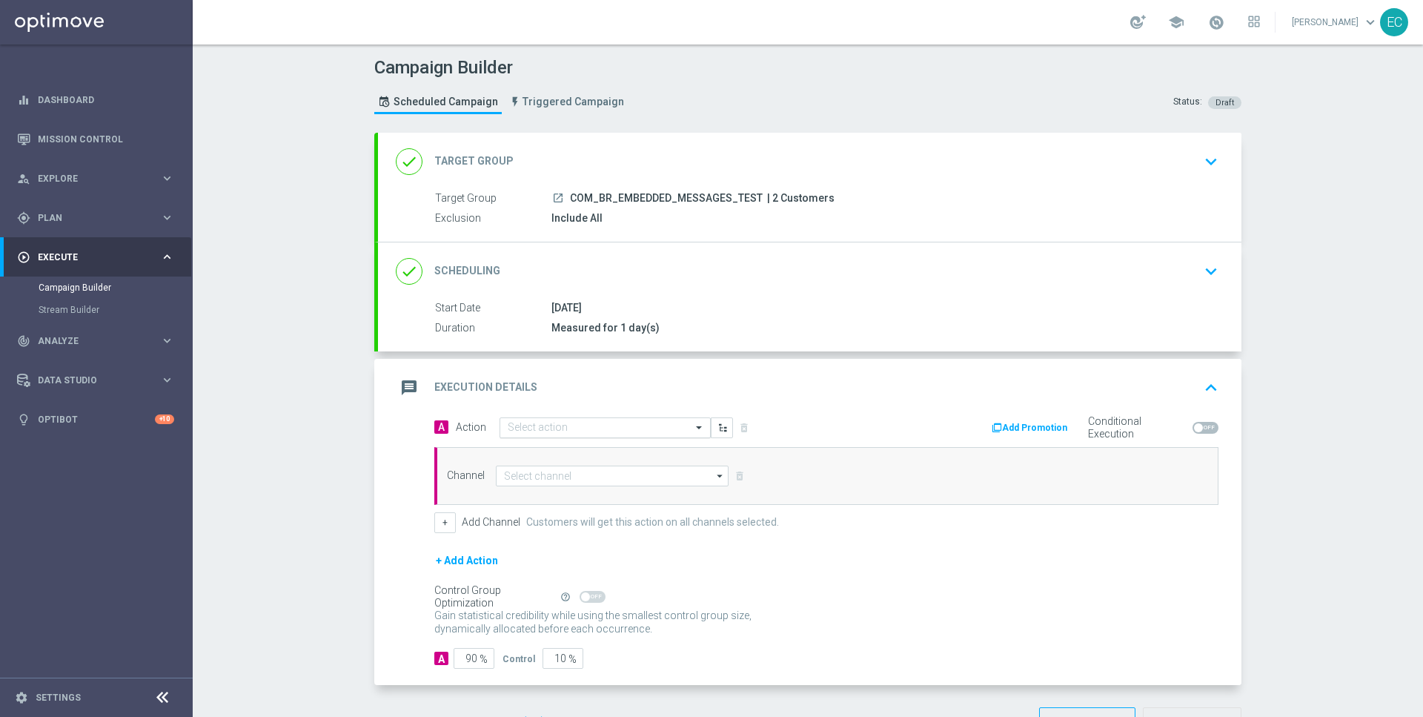
click at [566, 433] on div "Select action" at bounding box center [605, 427] width 211 height 21
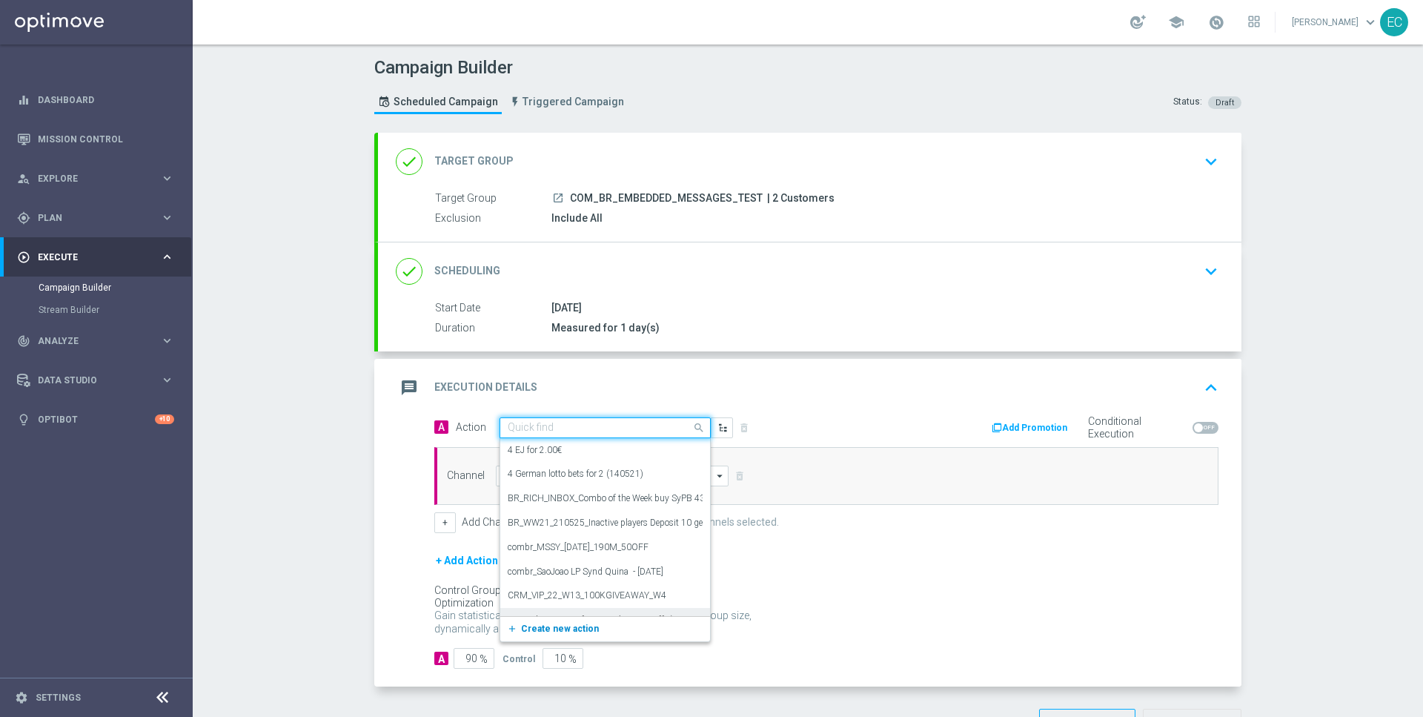
click at [558, 629] on span "Create new action" at bounding box center [560, 628] width 78 height 10
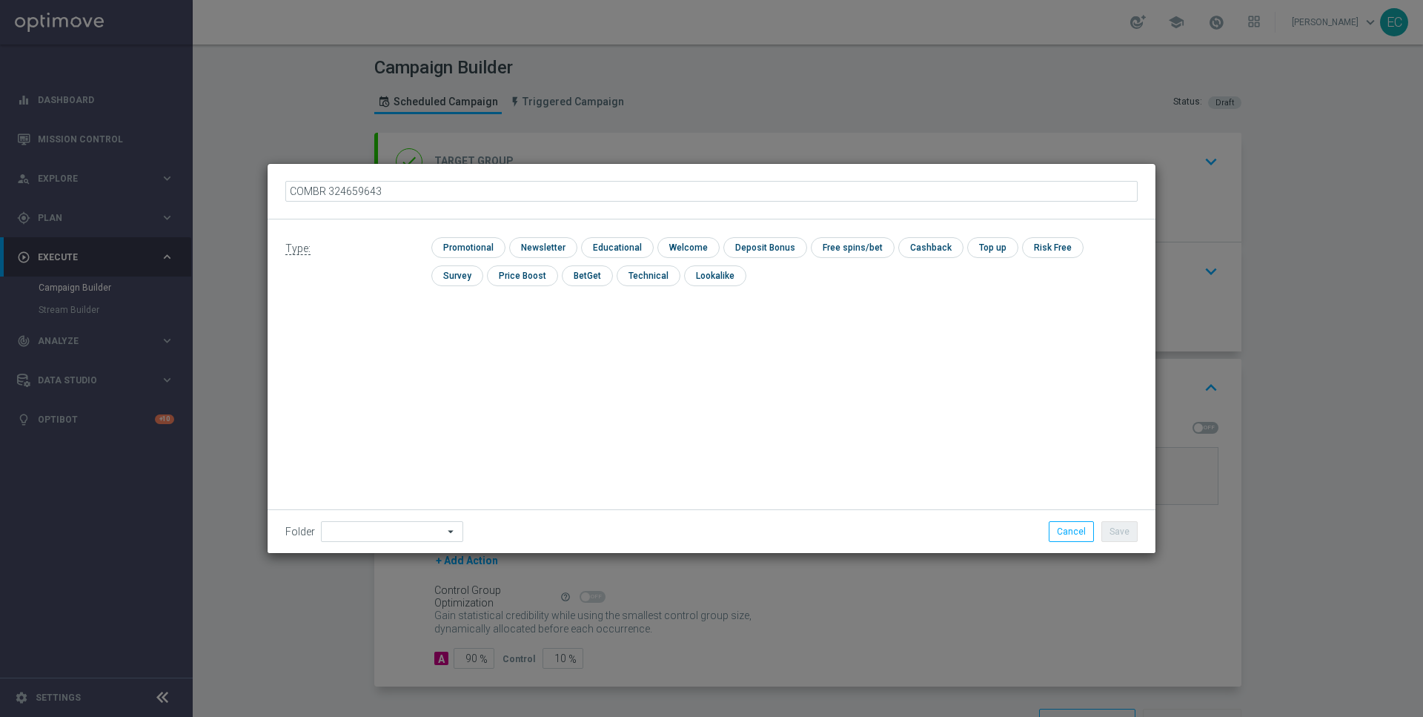
type input "COMBR"
click at [336, 190] on icon "mode_edit" at bounding box center [340, 191] width 12 height 12
type input "COMBR MKTOPS Test 10"
click at [474, 249] on input "checkbox" at bounding box center [466, 247] width 70 height 20
checkbox input "true"
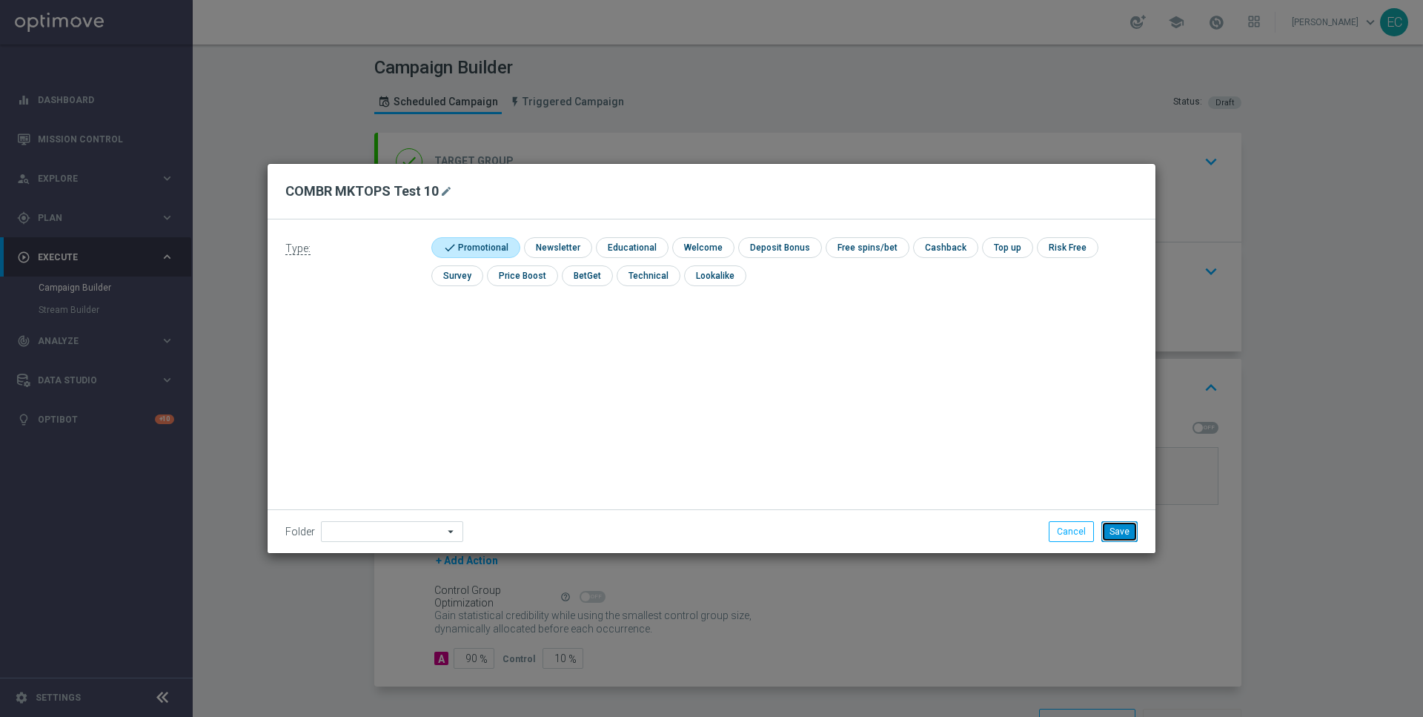
click at [1132, 531] on button "Save" at bounding box center [1119, 531] width 36 height 21
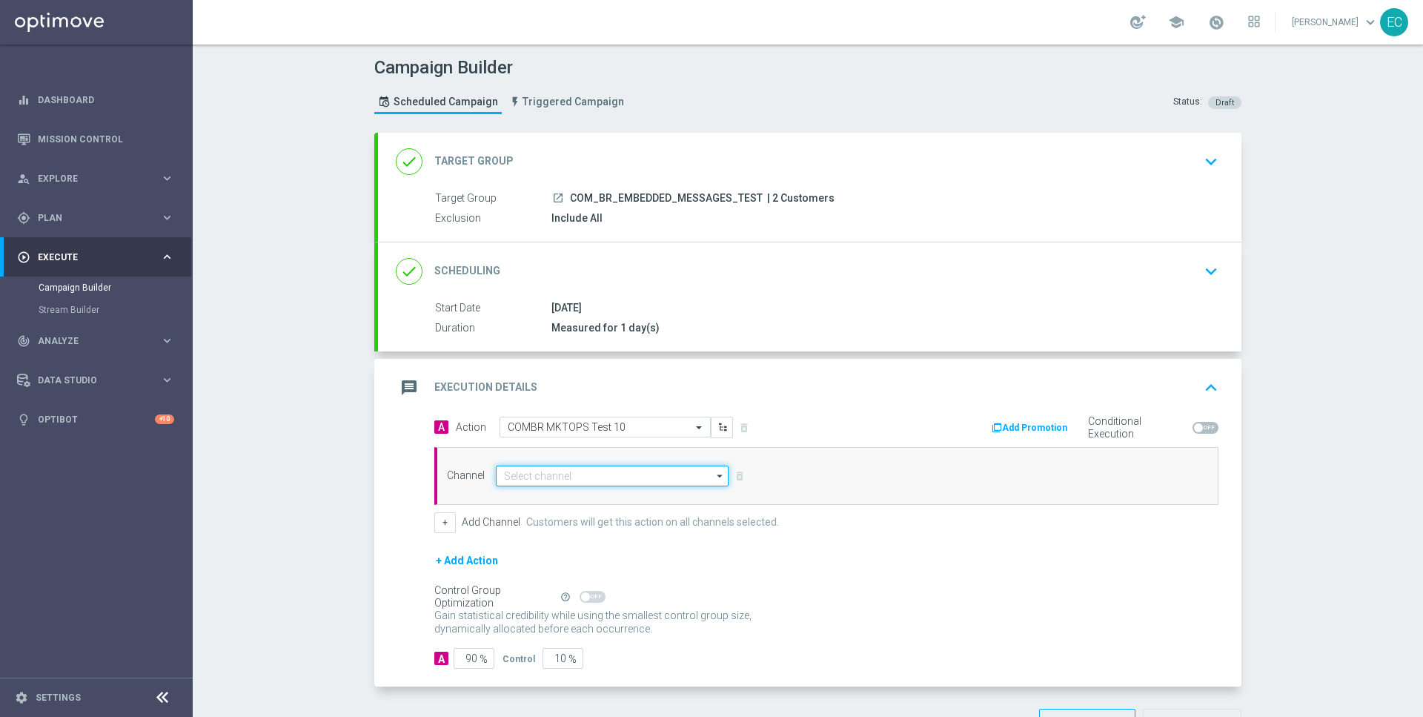
click at [580, 472] on input at bounding box center [612, 475] width 233 height 21
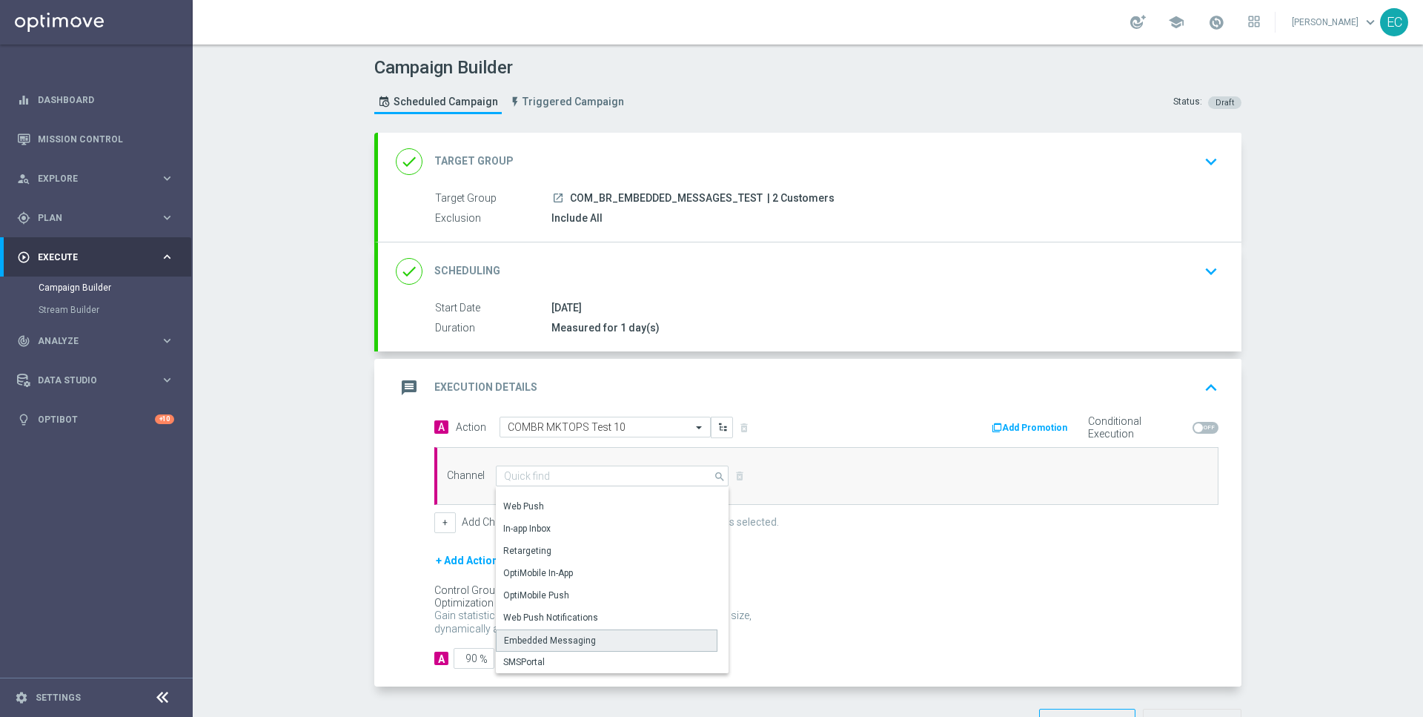
click at [604, 635] on div "Embedded Messaging" at bounding box center [607, 640] width 222 height 22
type input "Embedded Messaging"
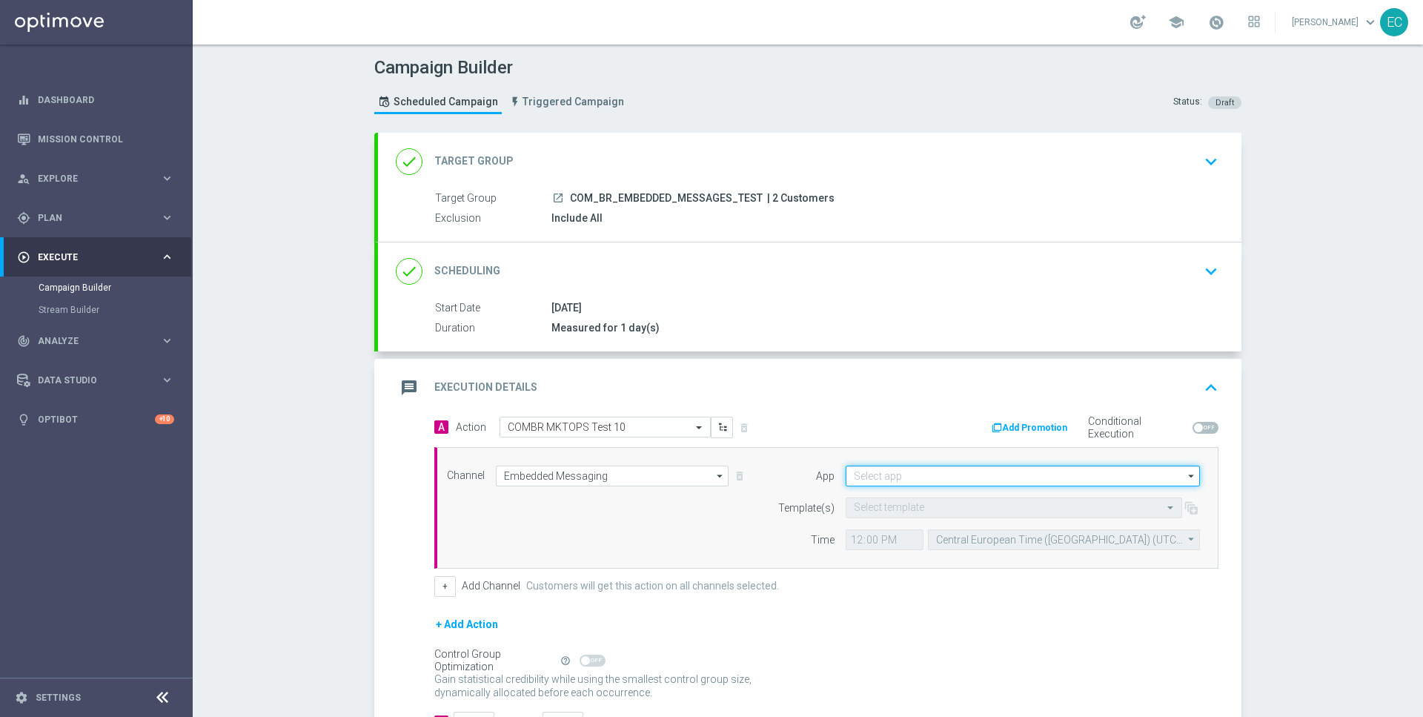
click at [929, 479] on input at bounding box center [1023, 475] width 354 height 21
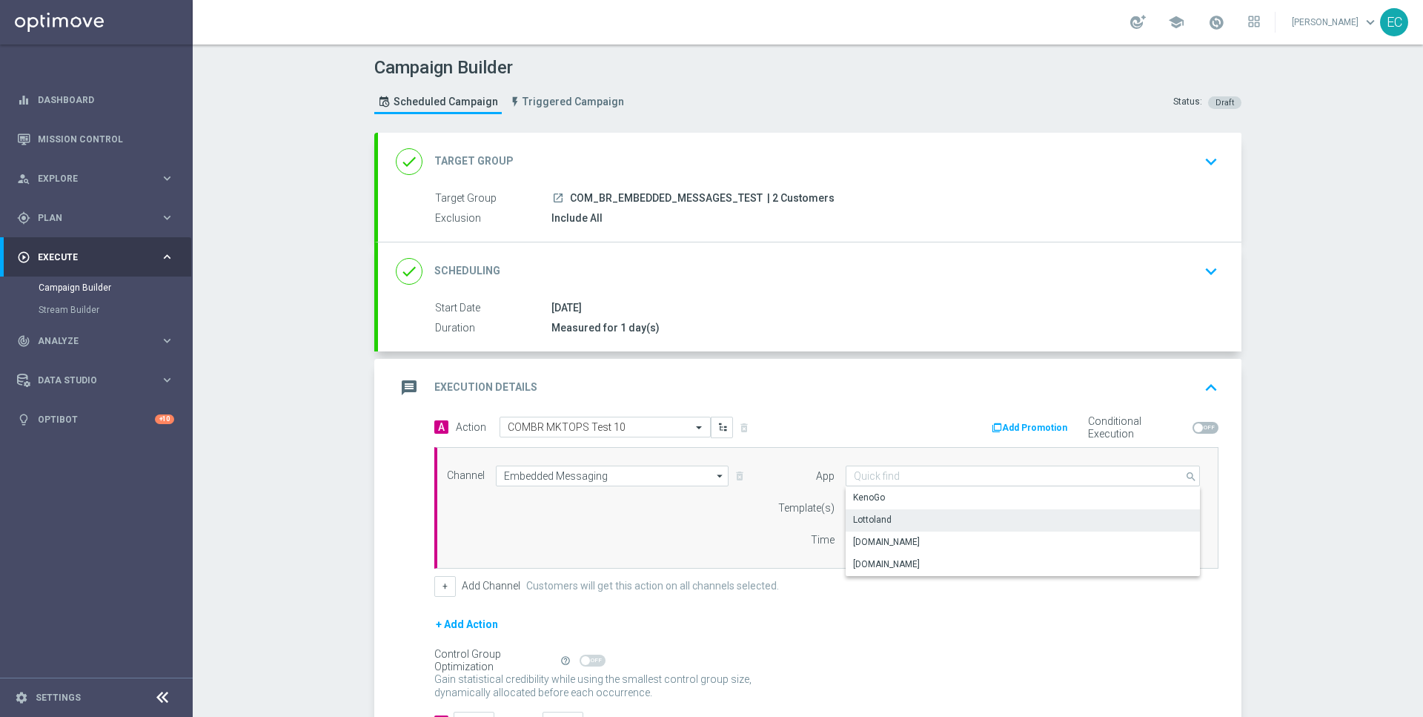
click at [913, 519] on div "Lottoland" at bounding box center [1023, 519] width 355 height 21
type input "Lottoland"
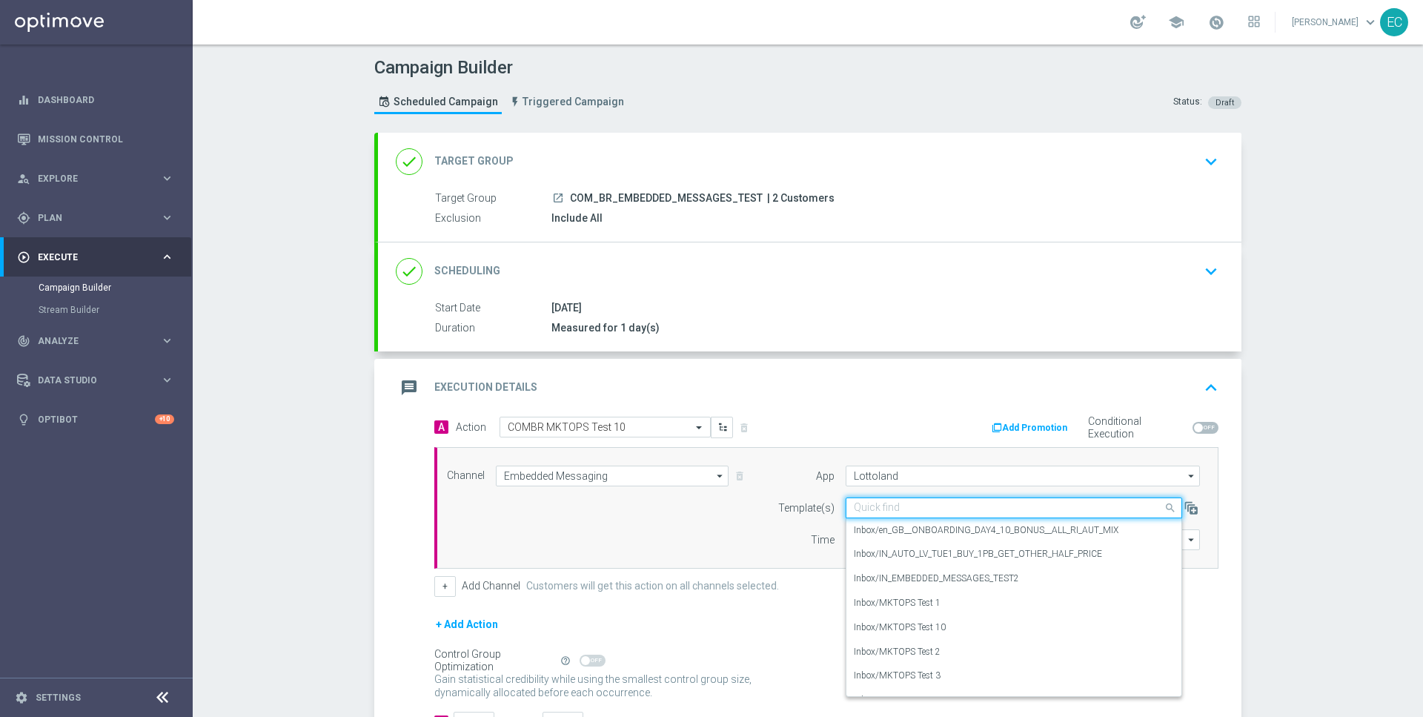
click at [949, 503] on input "text" at bounding box center [999, 508] width 291 height 13
paste input "MKTOPS Test 10"
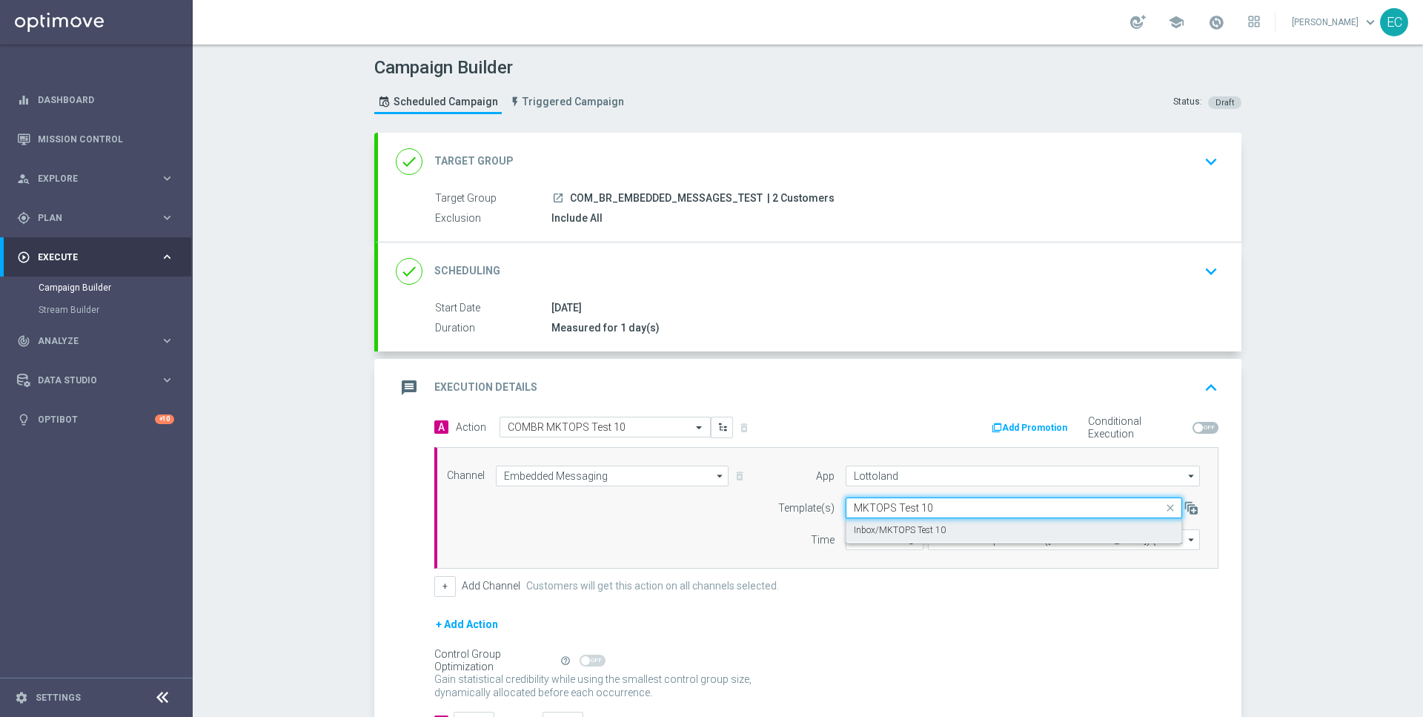
click at [955, 531] on div "Inbox/MKTOPS Test 10" at bounding box center [1014, 530] width 320 height 24
type input "MKTOPS Test 10"
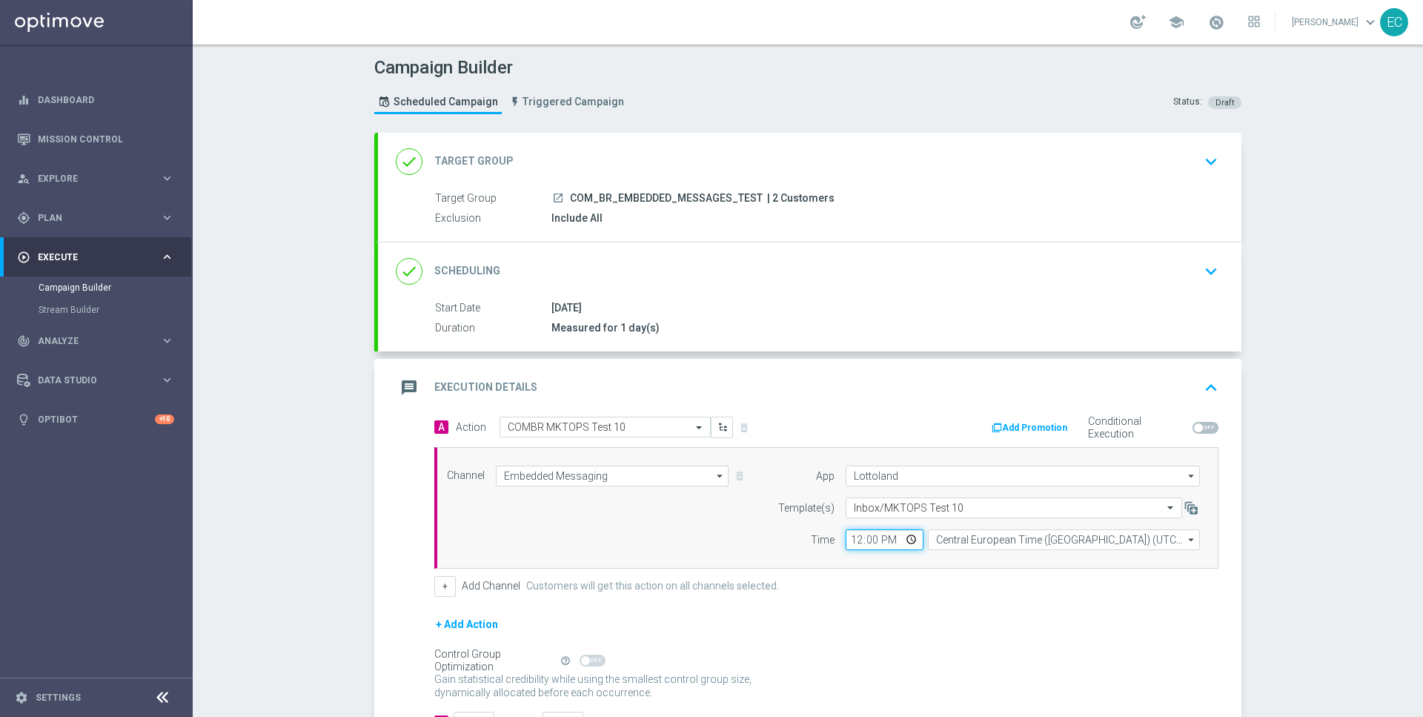
click at [856, 535] on input "12:00" at bounding box center [885, 539] width 78 height 21
type input "17:36"
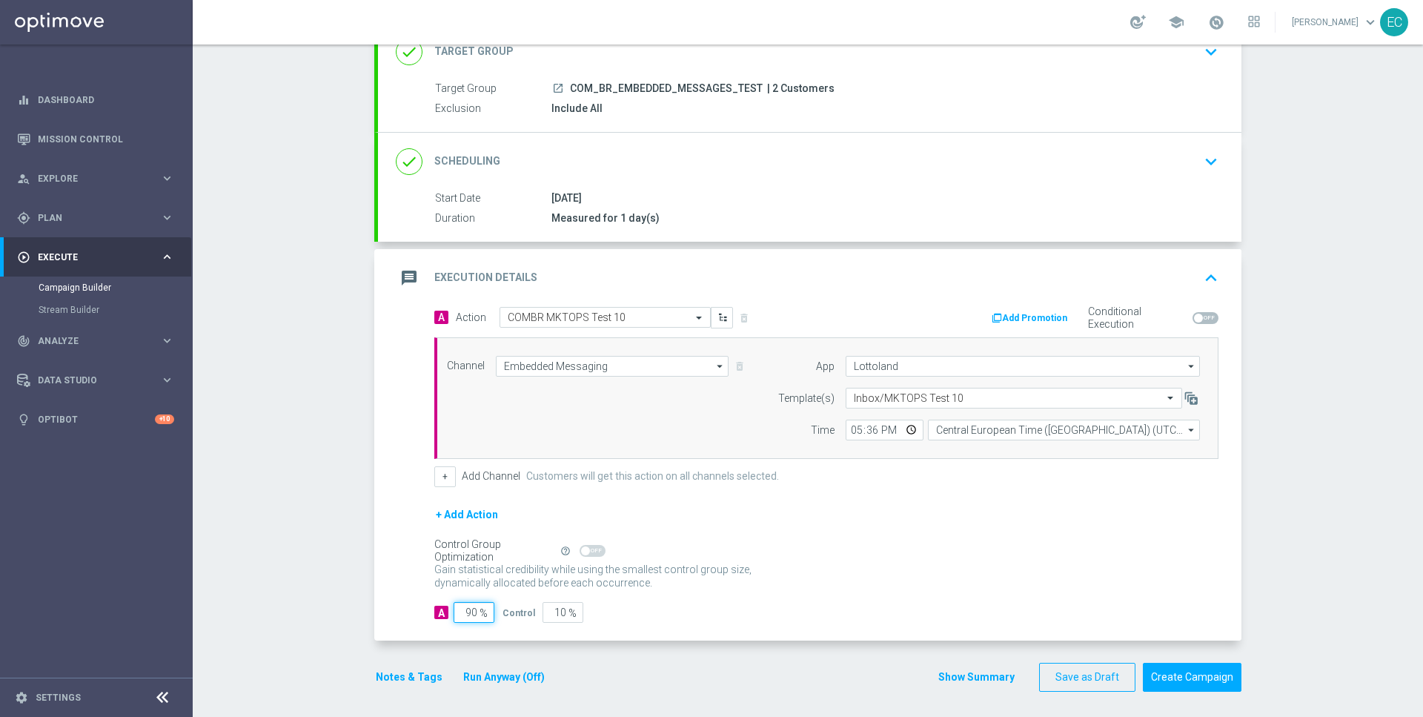
click at [471, 614] on input "90" at bounding box center [474, 612] width 41 height 21
type input "1"
type input "99"
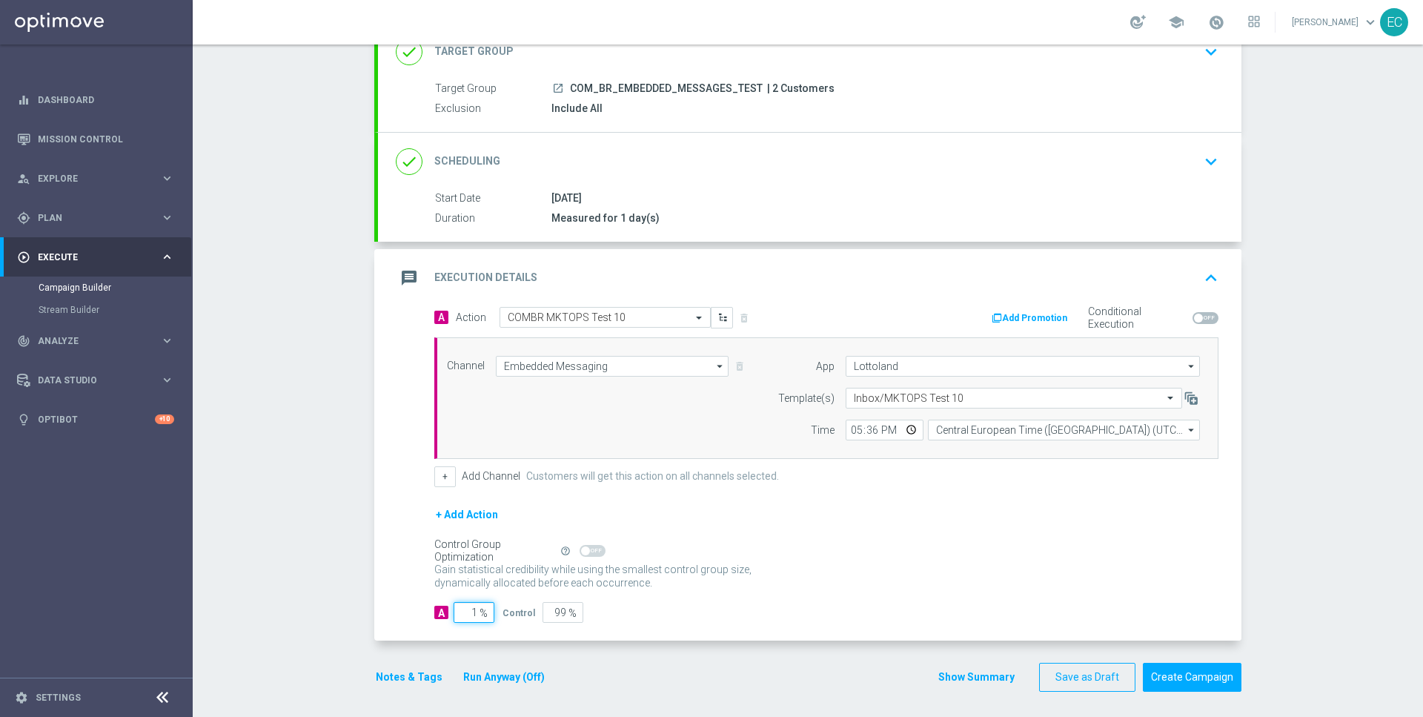
type input "10"
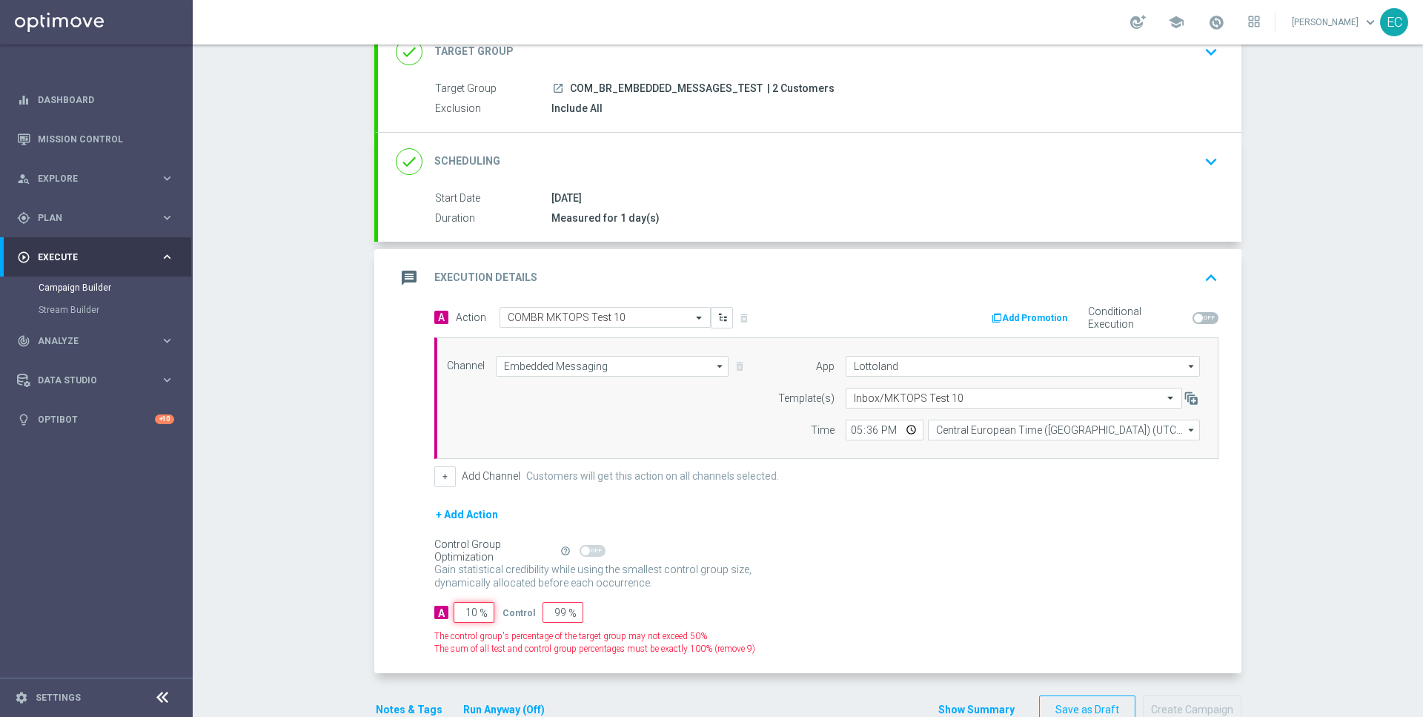
type input "90"
type input "100"
type input "0"
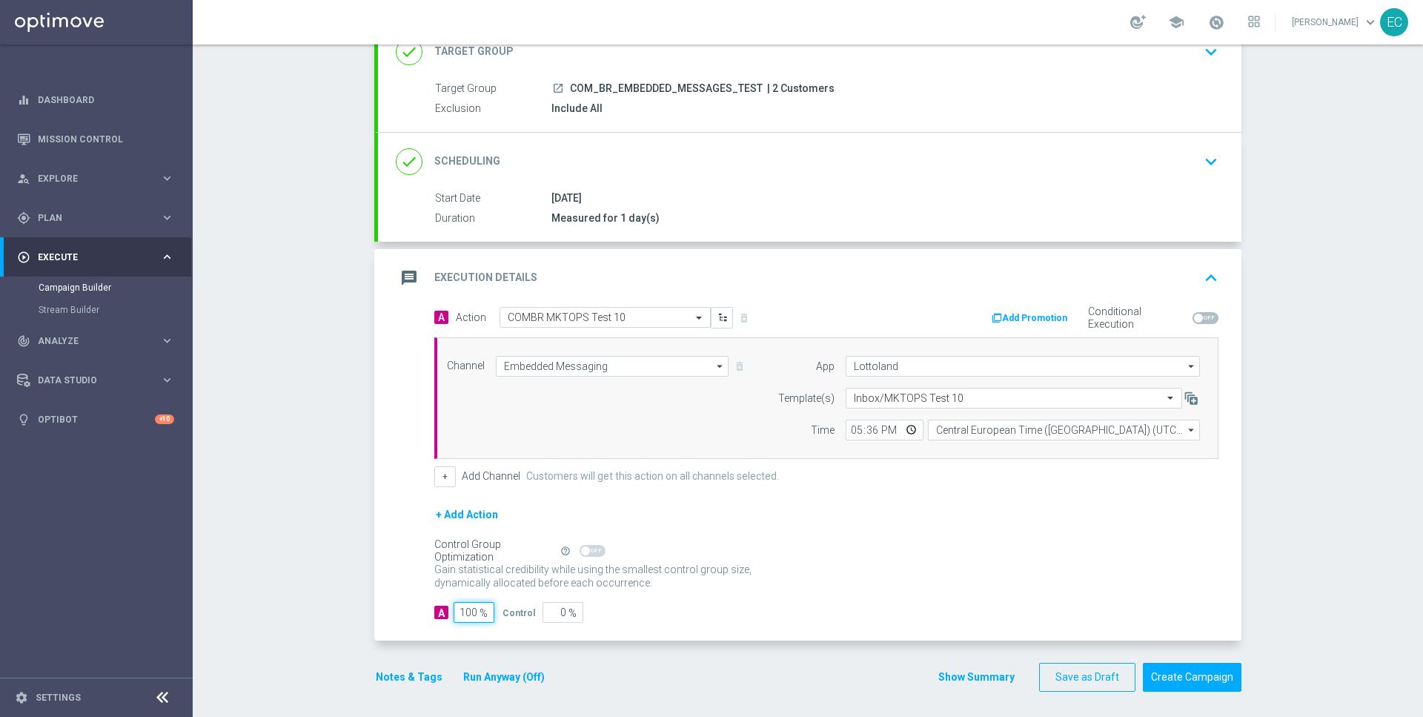
type input "100"
click at [921, 627] on div "A Action Select action COMBR MKTOPS Test 10 delete_forever Add Promotion Condit…" at bounding box center [809, 474] width 863 height 334
click at [1209, 674] on button "Create Campaign" at bounding box center [1192, 677] width 99 height 29
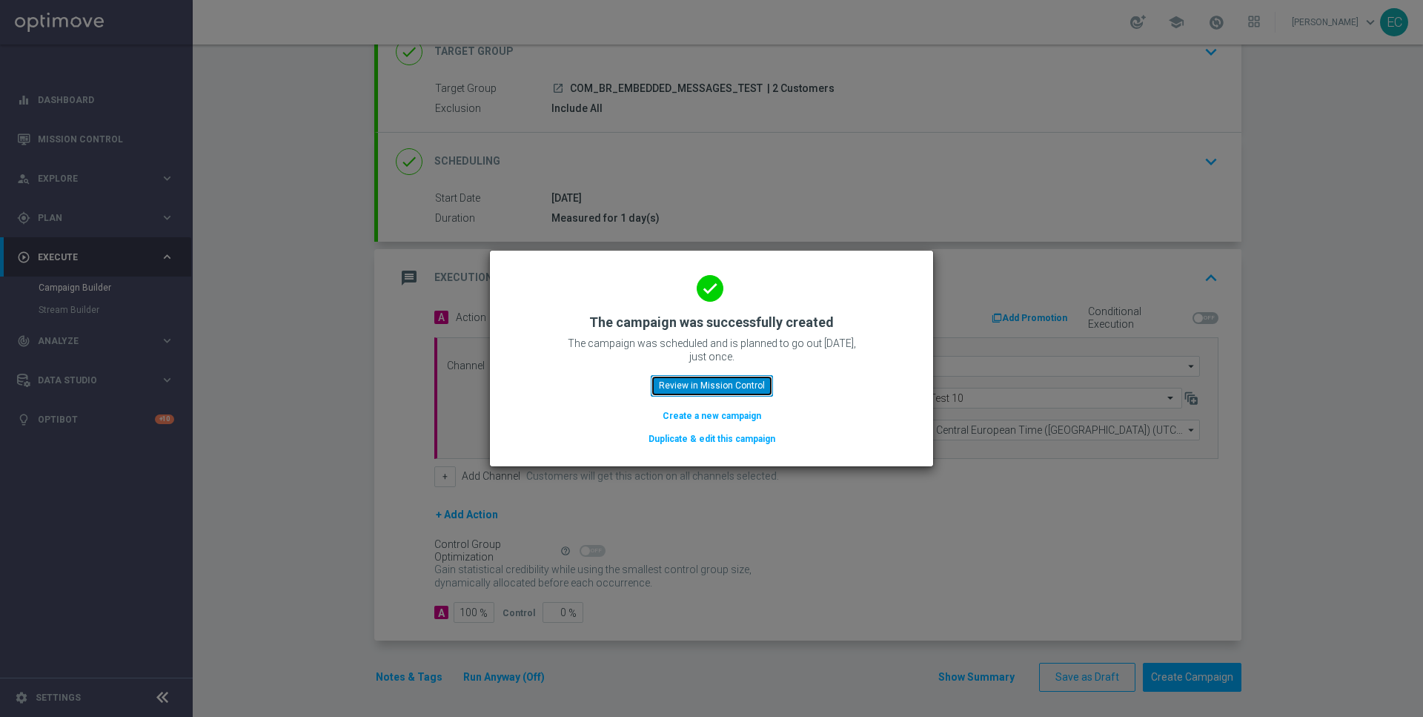
click at [716, 391] on button "Review in Mission Control" at bounding box center [712, 385] width 122 height 21
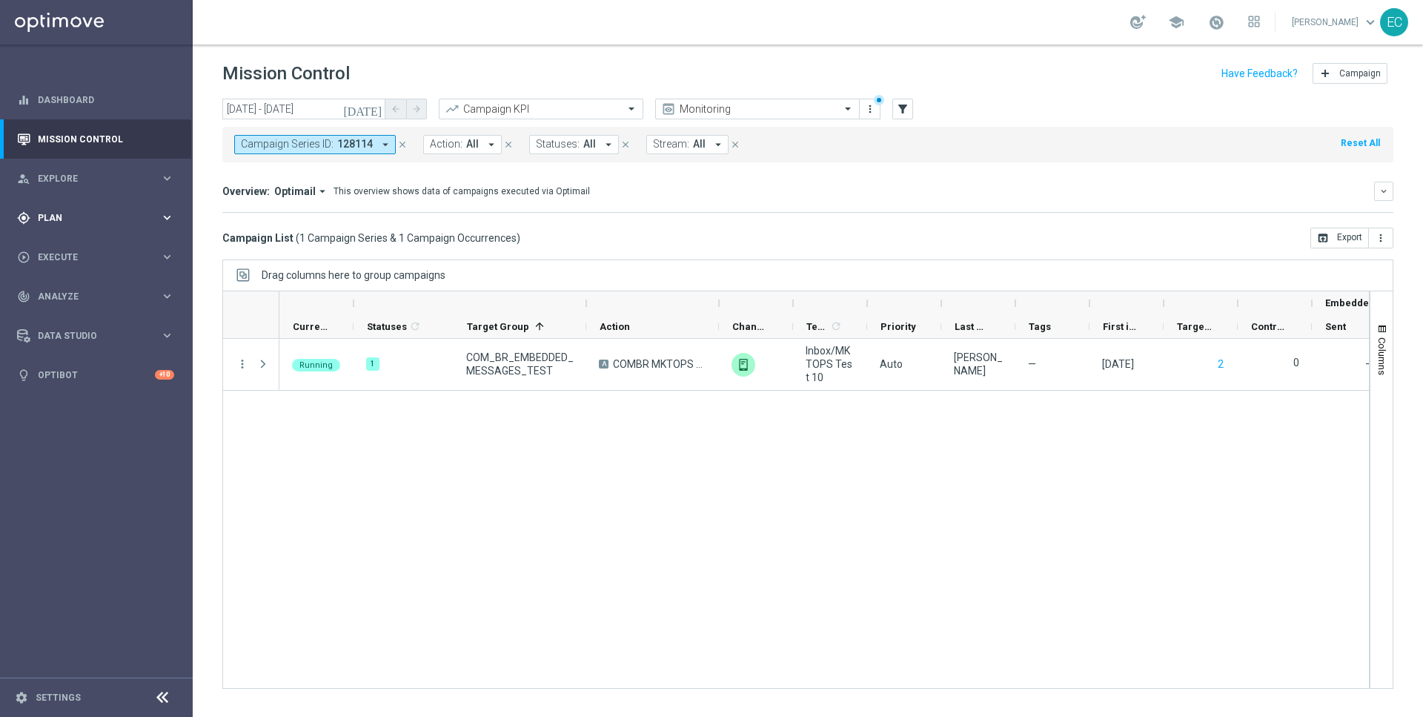
click at [103, 217] on span "Plan" at bounding box center [99, 217] width 122 height 9
click at [97, 293] on span "Templates" at bounding box center [92, 292] width 106 height 9
click at [77, 251] on link "Target Groups" at bounding box center [97, 248] width 116 height 12
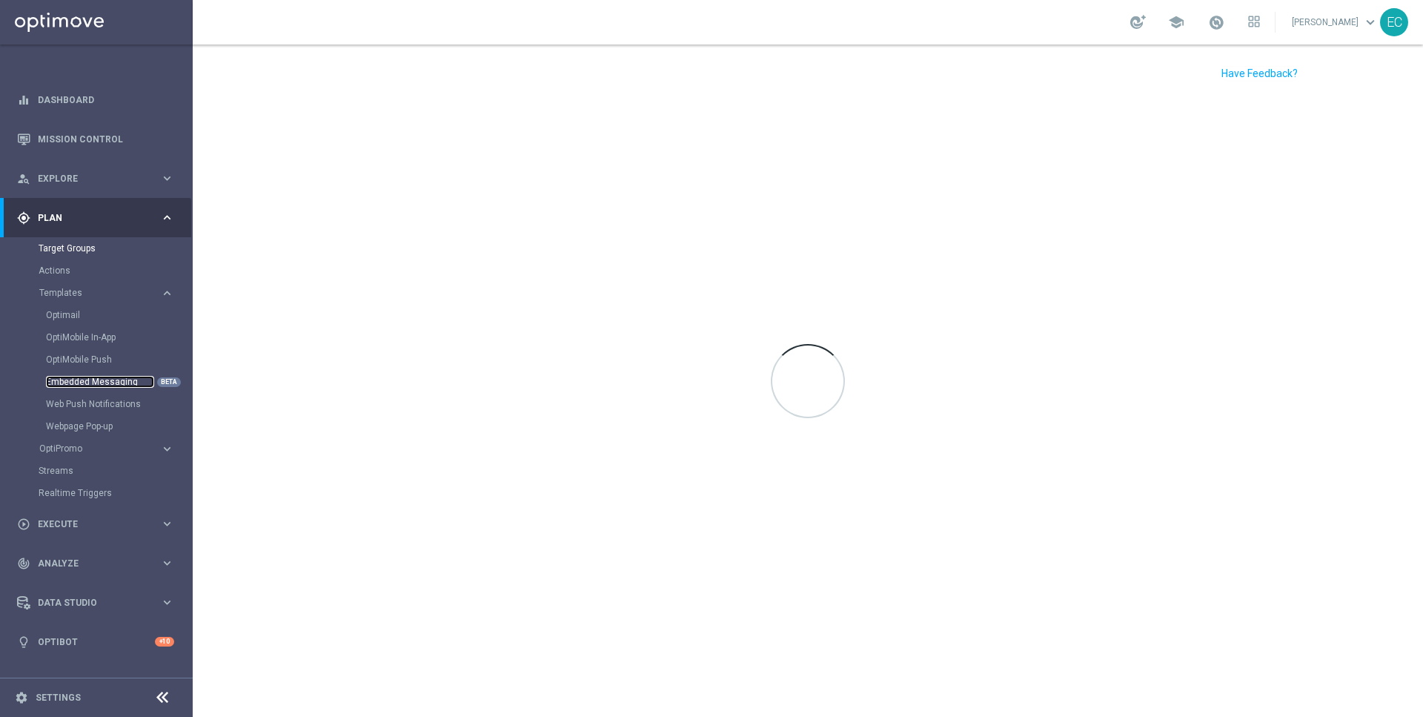
click at [96, 384] on link "Embedded Messaging" at bounding box center [100, 382] width 108 height 12
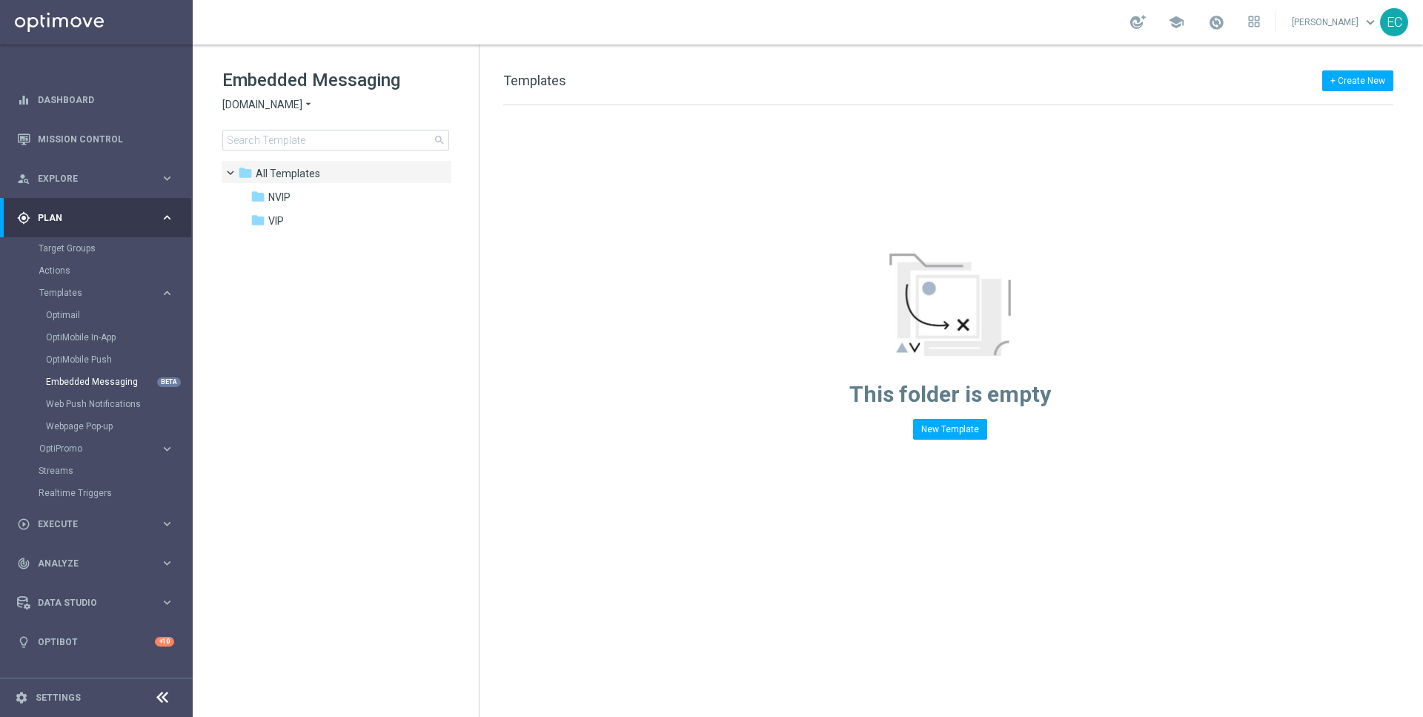
click at [279, 94] on div "Embedded Messaging Sorteonline.bet.br arrow_drop_down × Sorteonline.bet.br sear…" at bounding box center [350, 109] width 256 height 82
click at [281, 102] on span "[DOMAIN_NAME]" at bounding box center [262, 105] width 80 height 14
click at [0, 0] on span "Lottoland" at bounding box center [0, 0] width 0 height 0
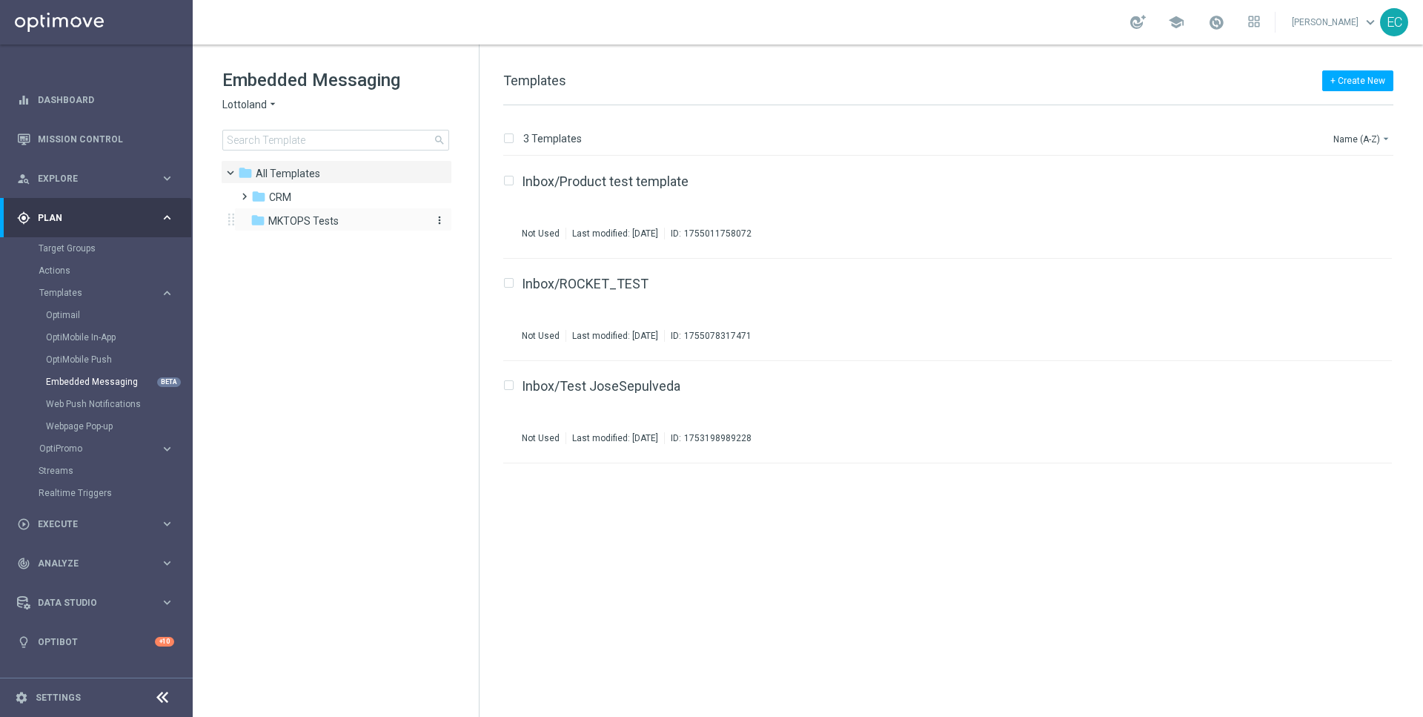
click at [327, 216] on span "MKTOPS Tests" at bounding box center [303, 220] width 70 height 13
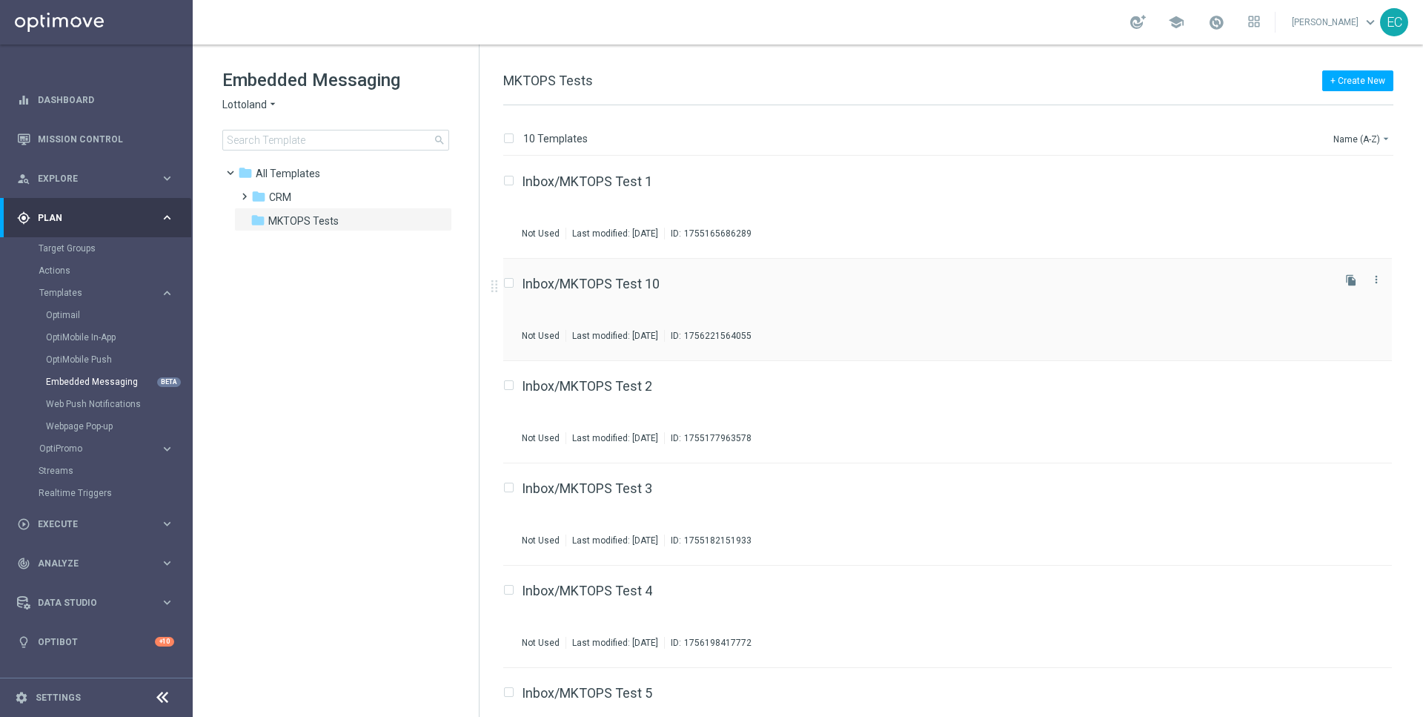
click at [652, 291] on div "Inbox/MKTOPS Test 10 Not Used Last modified: Tuesday, August 26, 2025 ID: 17562…" at bounding box center [926, 309] width 808 height 64
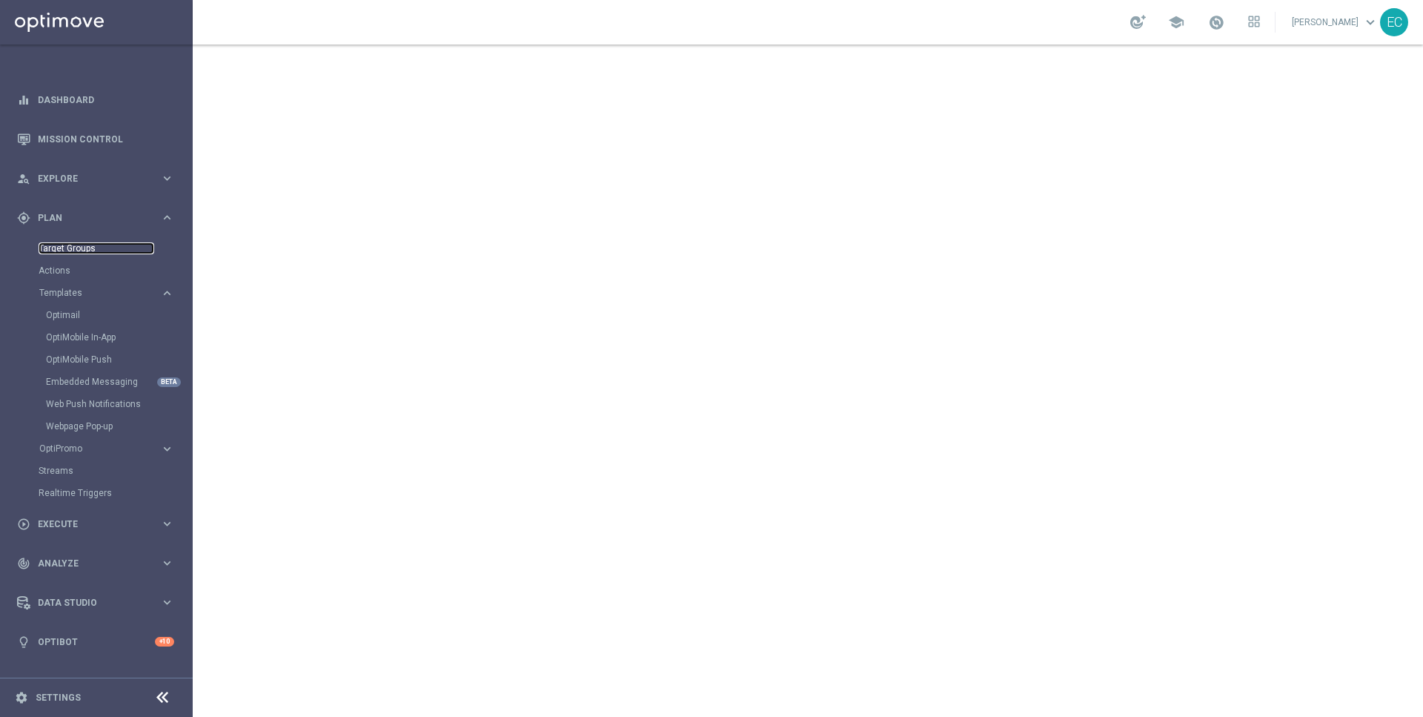
click at [90, 248] on link "Target Groups" at bounding box center [97, 248] width 116 height 12
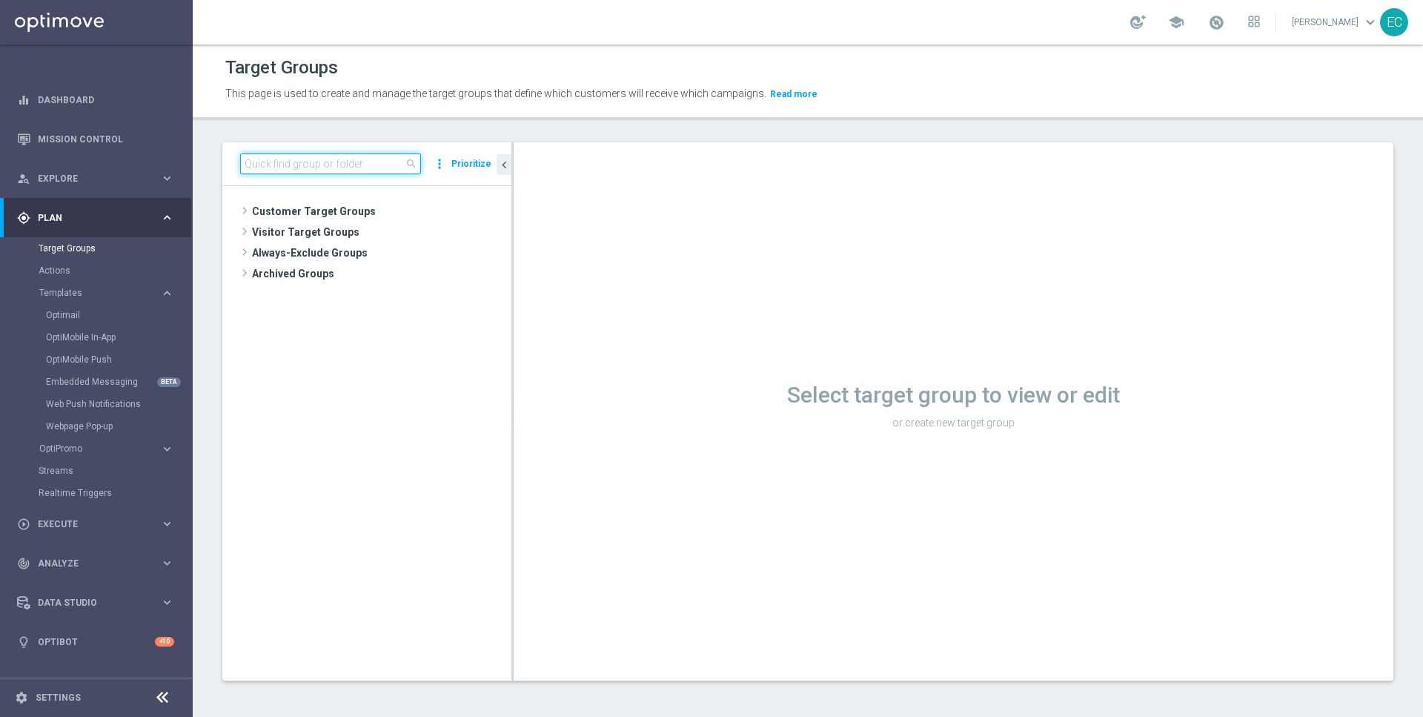
click at [325, 167] on input at bounding box center [330, 163] width 181 height 21
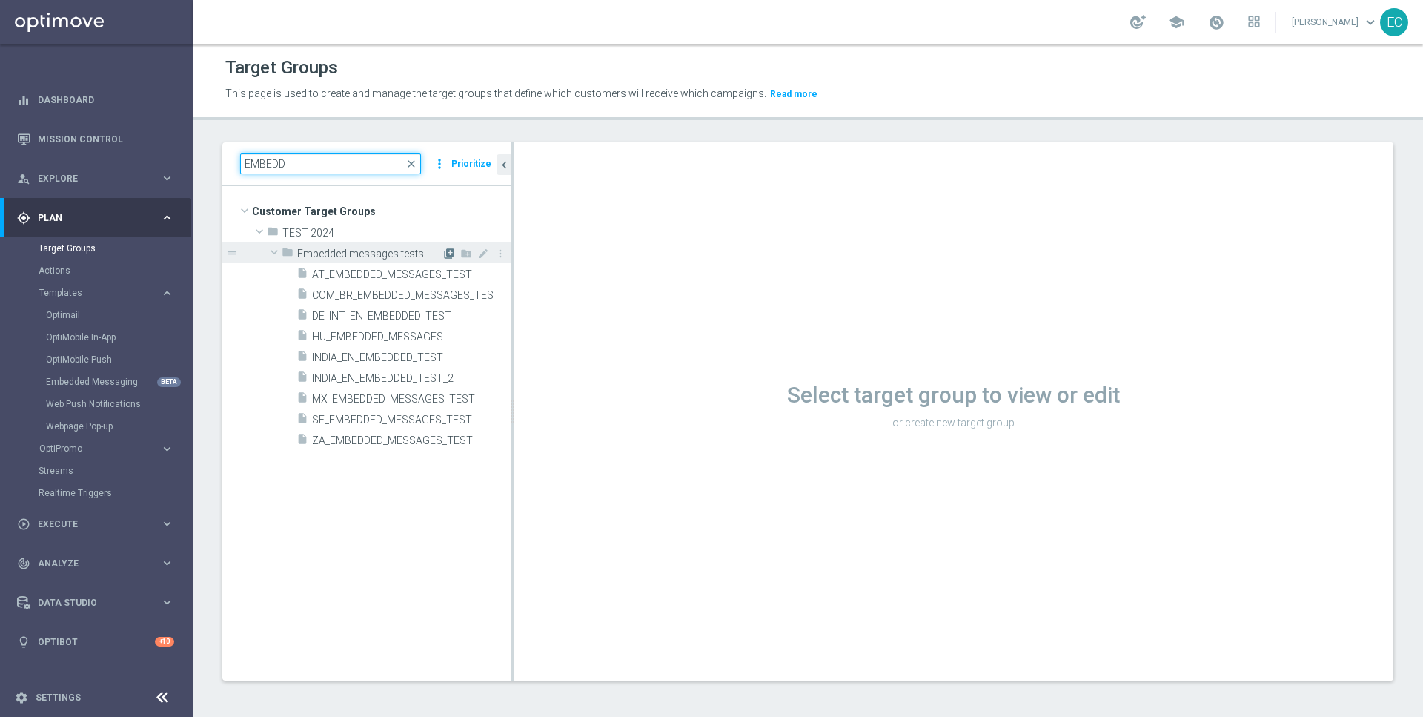
type input "EMBEDD"
click at [451, 252] on icon "library_add" at bounding box center [449, 254] width 12 height 12
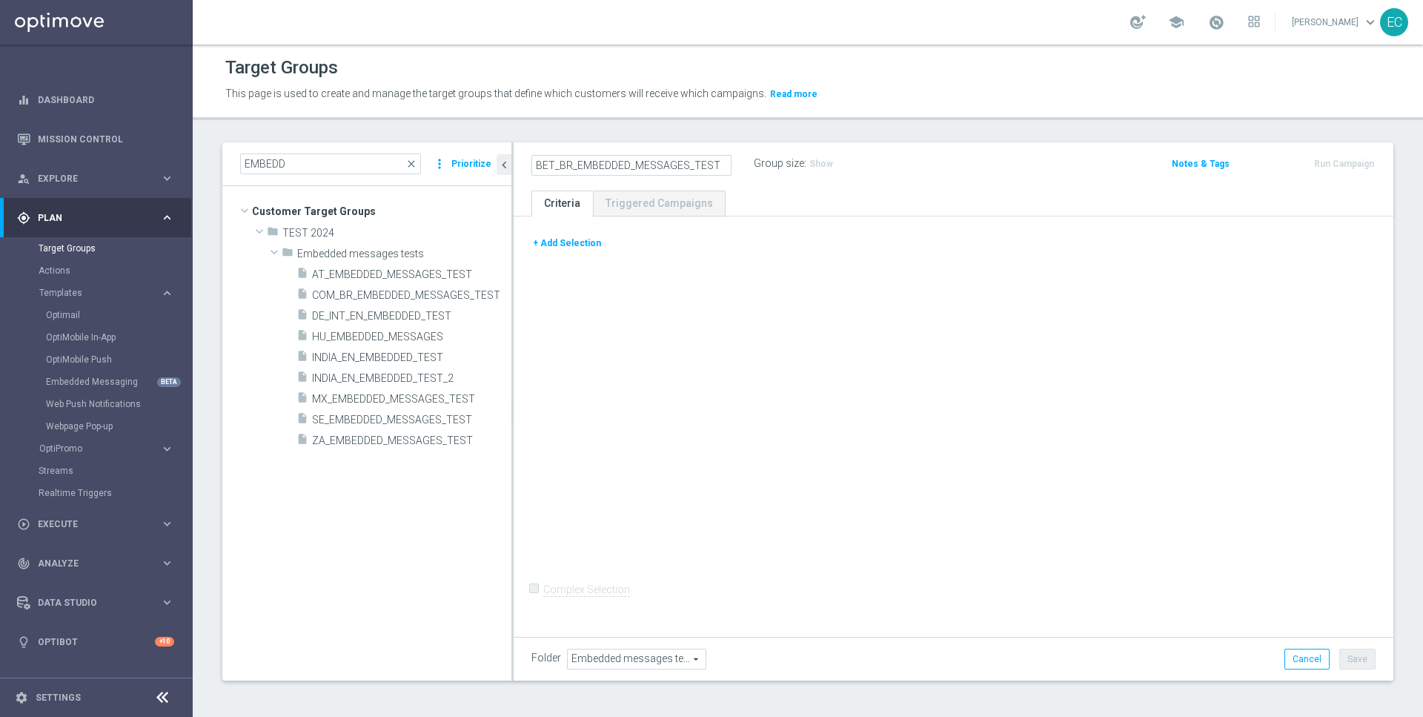
type input "BET_BR_EMBEDDED_MESSAGES_TEST"
click at [631, 129] on div "Target Groups This page is used to create and manage the target groups that def…" at bounding box center [808, 380] width 1230 height 672
click at [574, 245] on button "+ Add Selection" at bounding box center [566, 243] width 71 height 16
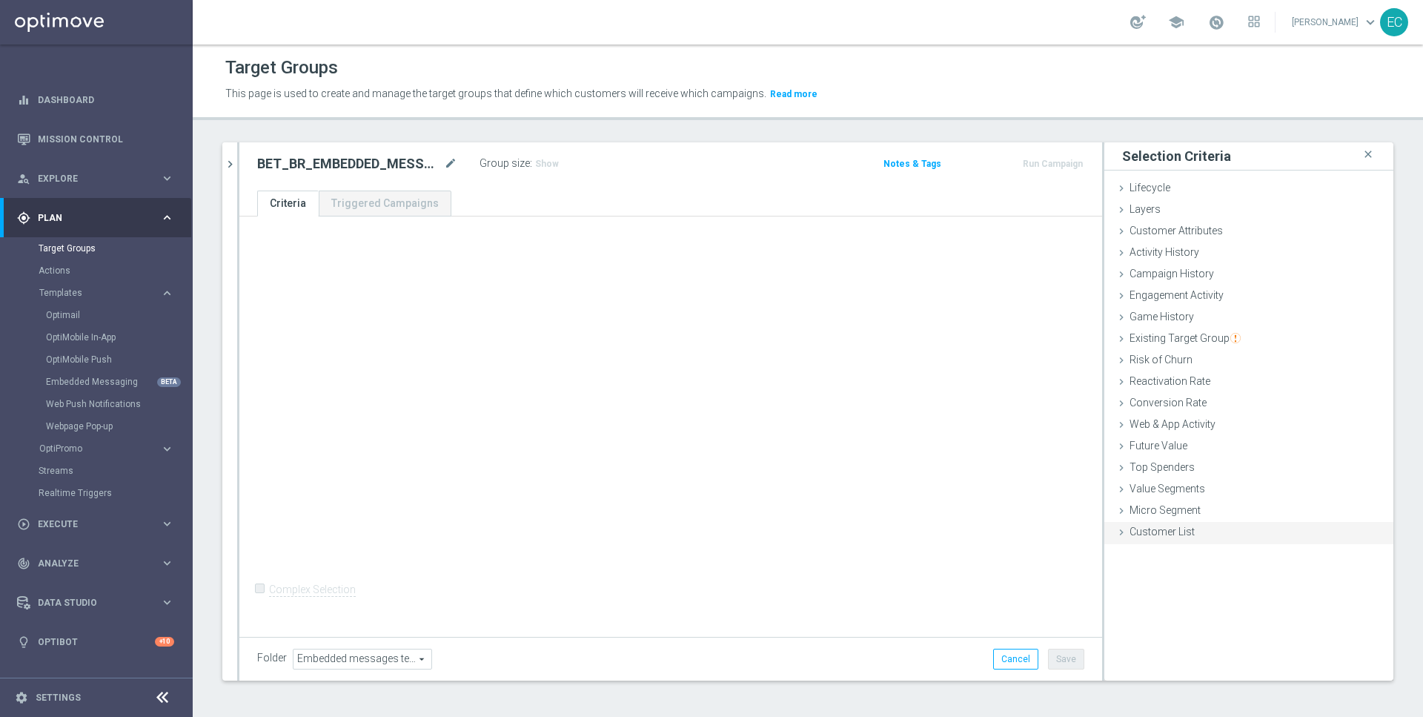
click at [1187, 532] on span "Customer List" at bounding box center [1162, 531] width 65 height 12
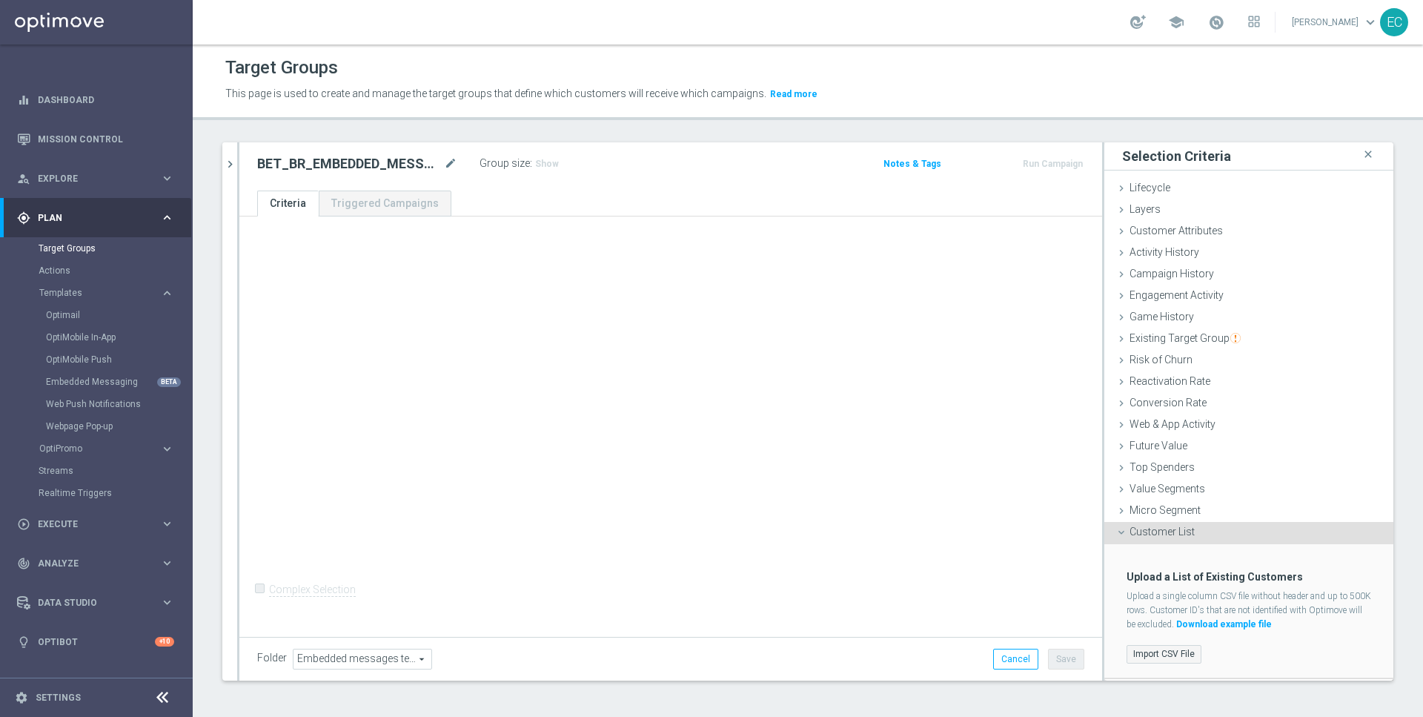
click at [1162, 649] on label "Import CSV File" at bounding box center [1164, 654] width 75 height 19
click at [0, 0] on input "Import CSV File" at bounding box center [0, 0] width 0 height 0
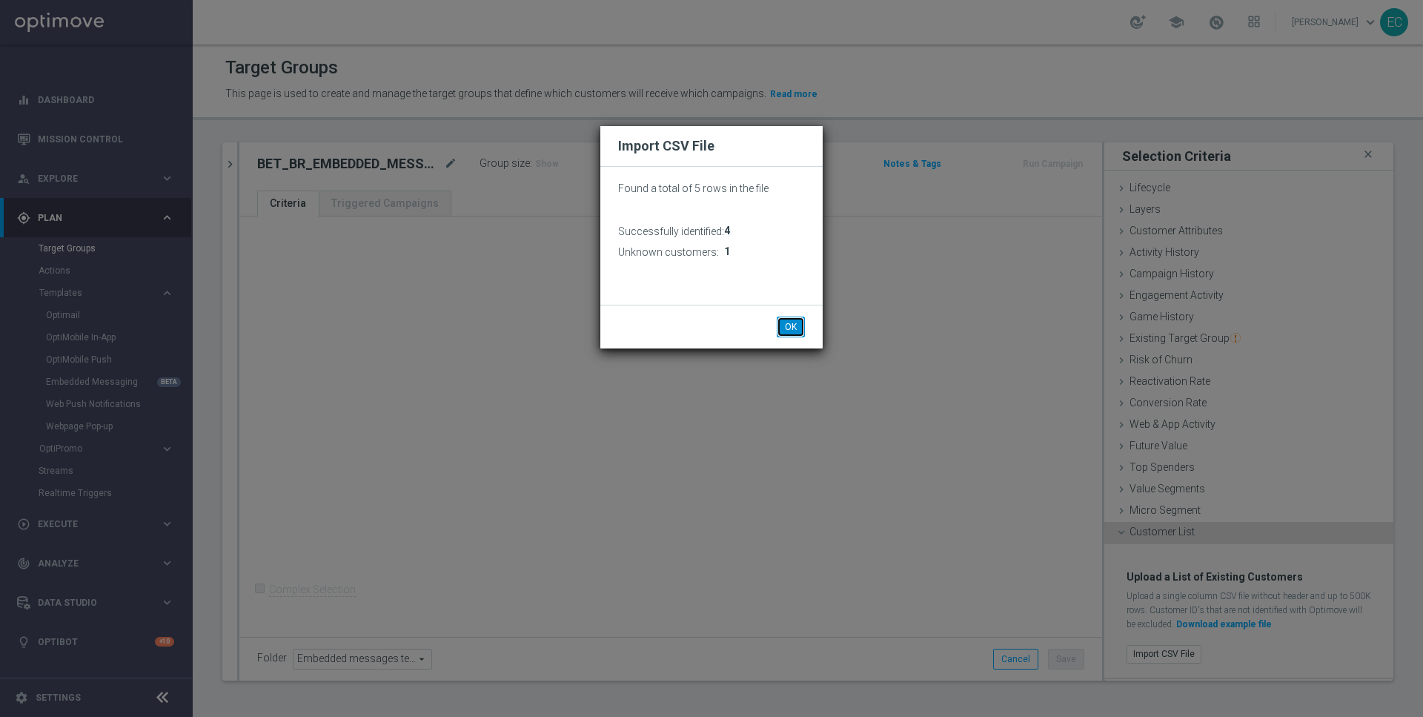
click at [786, 332] on button "OK" at bounding box center [791, 326] width 28 height 21
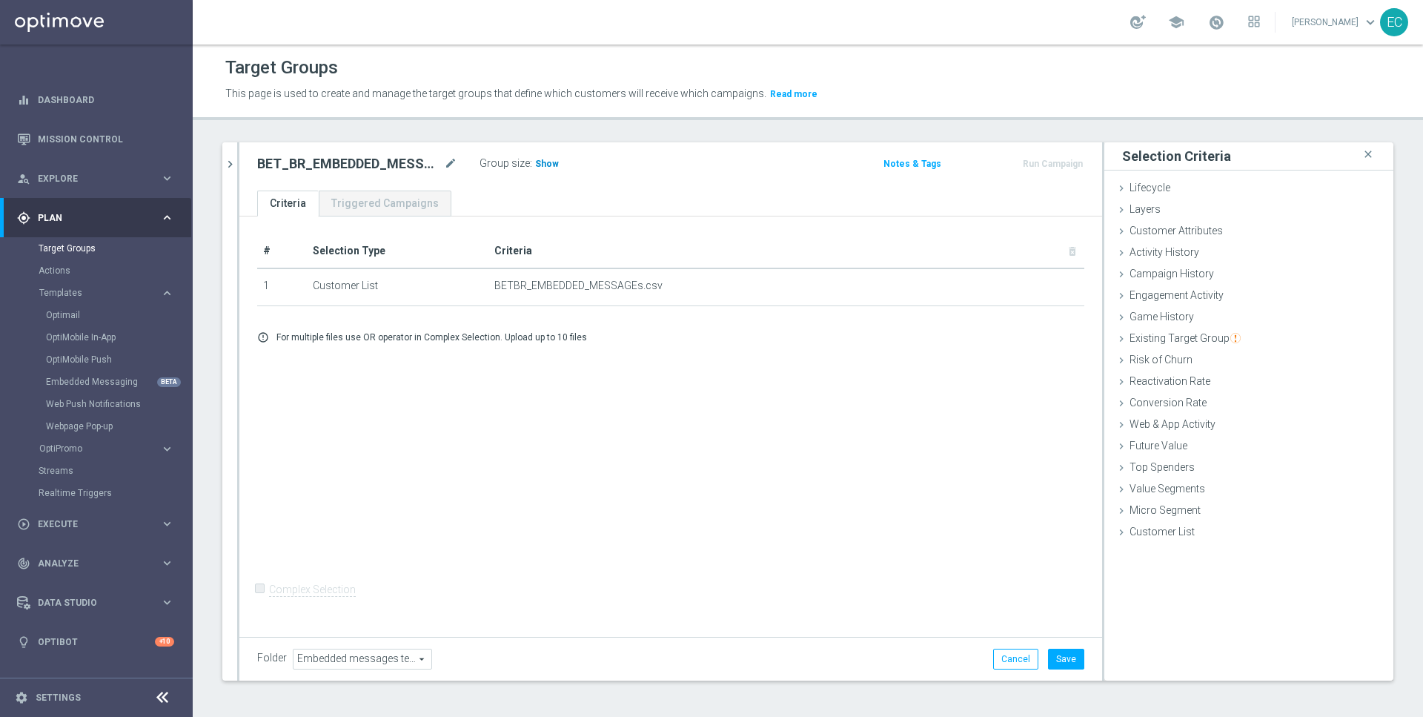
click at [538, 160] on span "Show" at bounding box center [547, 164] width 24 height 10
click at [1070, 650] on button "Save" at bounding box center [1066, 659] width 36 height 21
click at [1071, 160] on button "Run Campaign" at bounding box center [1052, 164] width 63 height 16
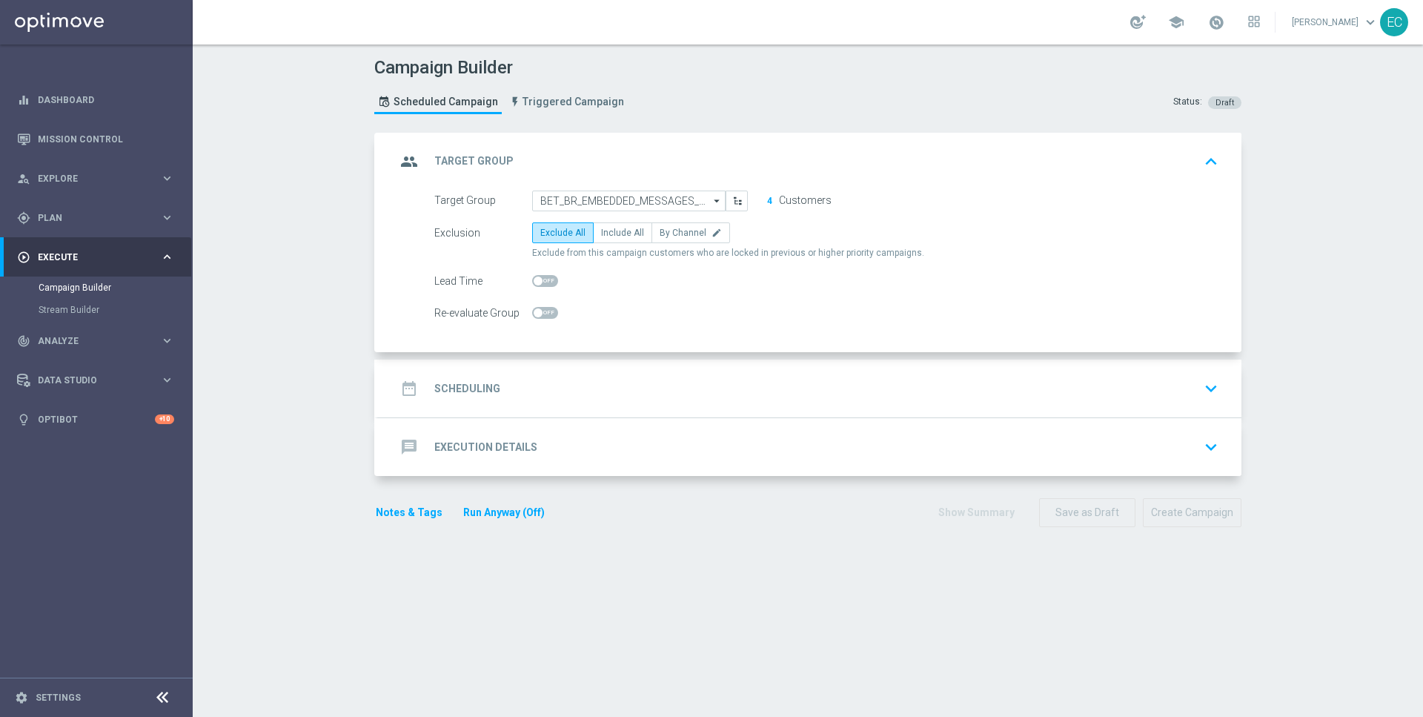
click at [96, 259] on span "Execute" at bounding box center [99, 257] width 122 height 9
click at [83, 264] on div "play_circle_outline Execute keyboard_arrow_right" at bounding box center [95, 256] width 191 height 39
click at [83, 286] on link "Campaign Builder" at bounding box center [97, 288] width 116 height 12
click at [77, 286] on link "Campaign Builder" at bounding box center [97, 288] width 116 height 12
click at [83, 305] on link "Stream Builder" at bounding box center [97, 310] width 116 height 12
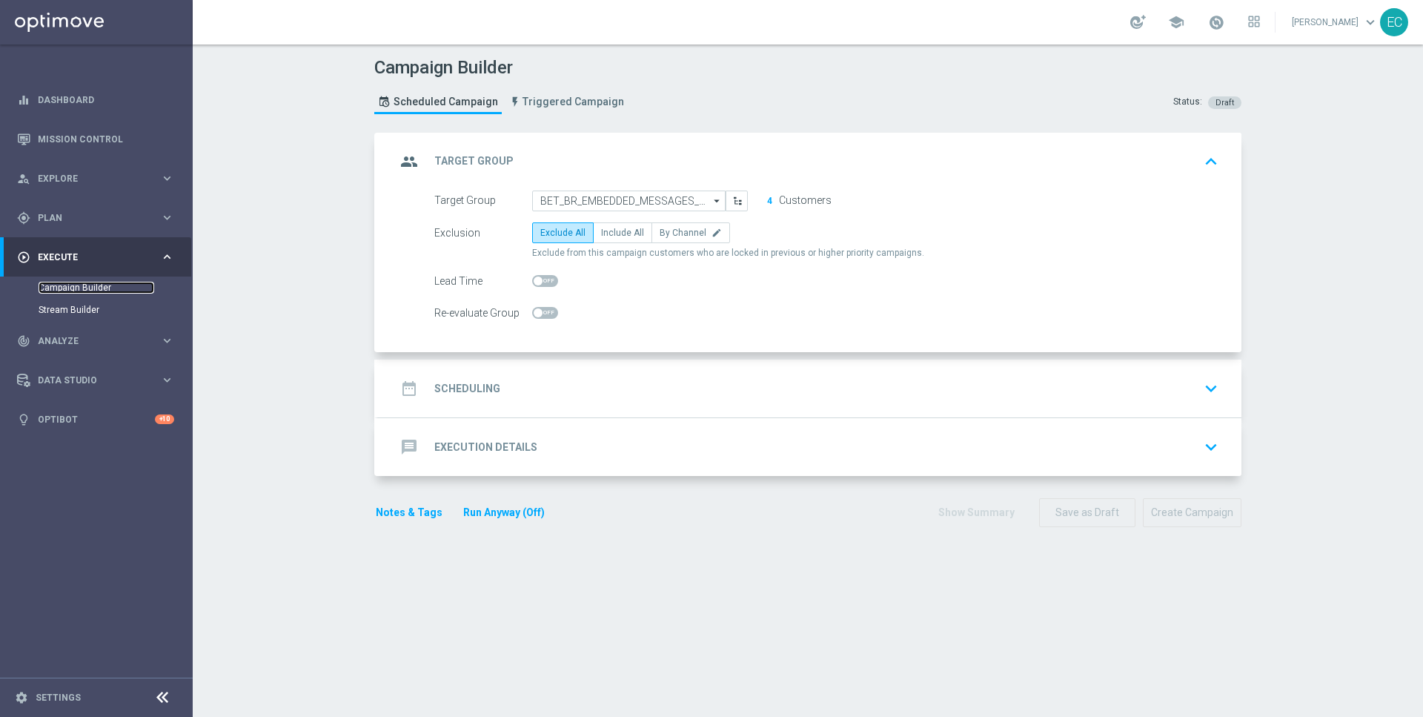
click at [93, 288] on link "Campaign Builder" at bounding box center [97, 288] width 116 height 12
click at [97, 140] on link "Mission Control" at bounding box center [106, 138] width 136 height 39
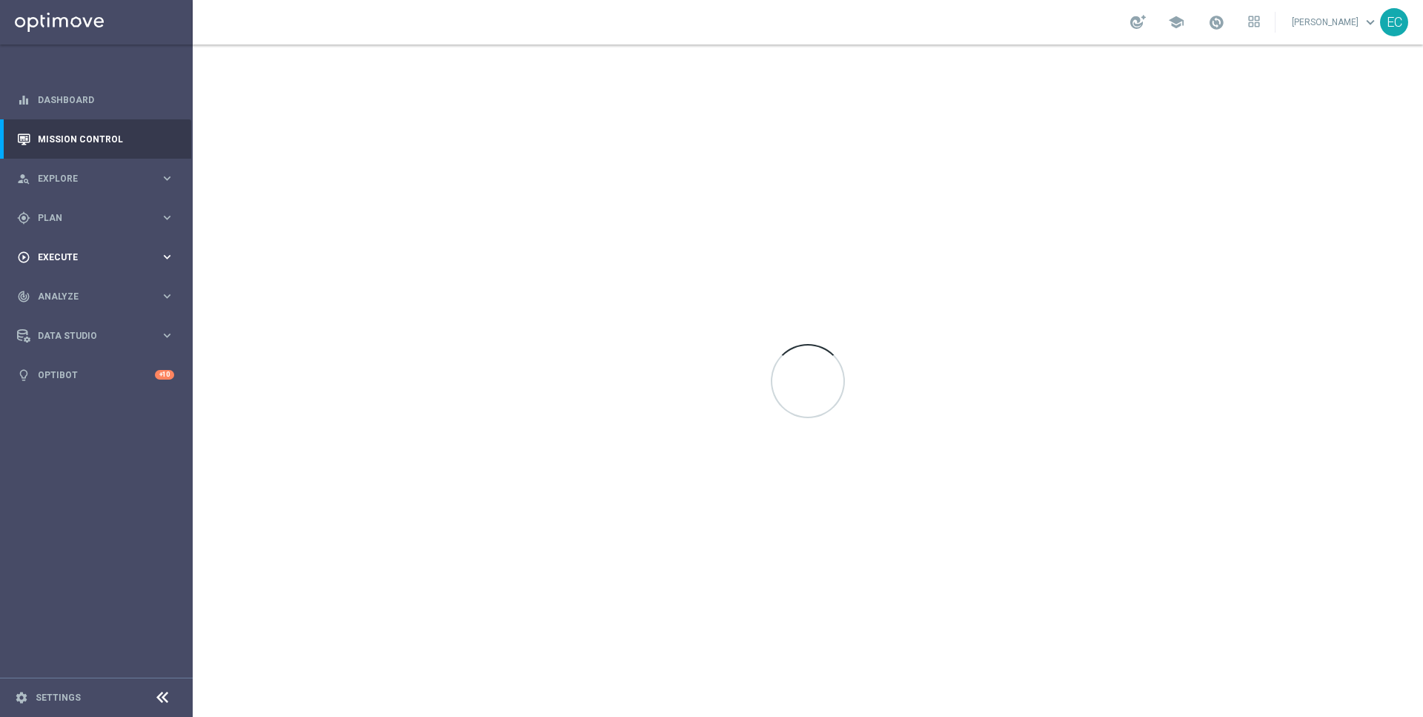
click at [83, 259] on span "Execute" at bounding box center [99, 257] width 122 height 9
click at [87, 289] on link "Campaign Builder" at bounding box center [97, 288] width 116 height 12
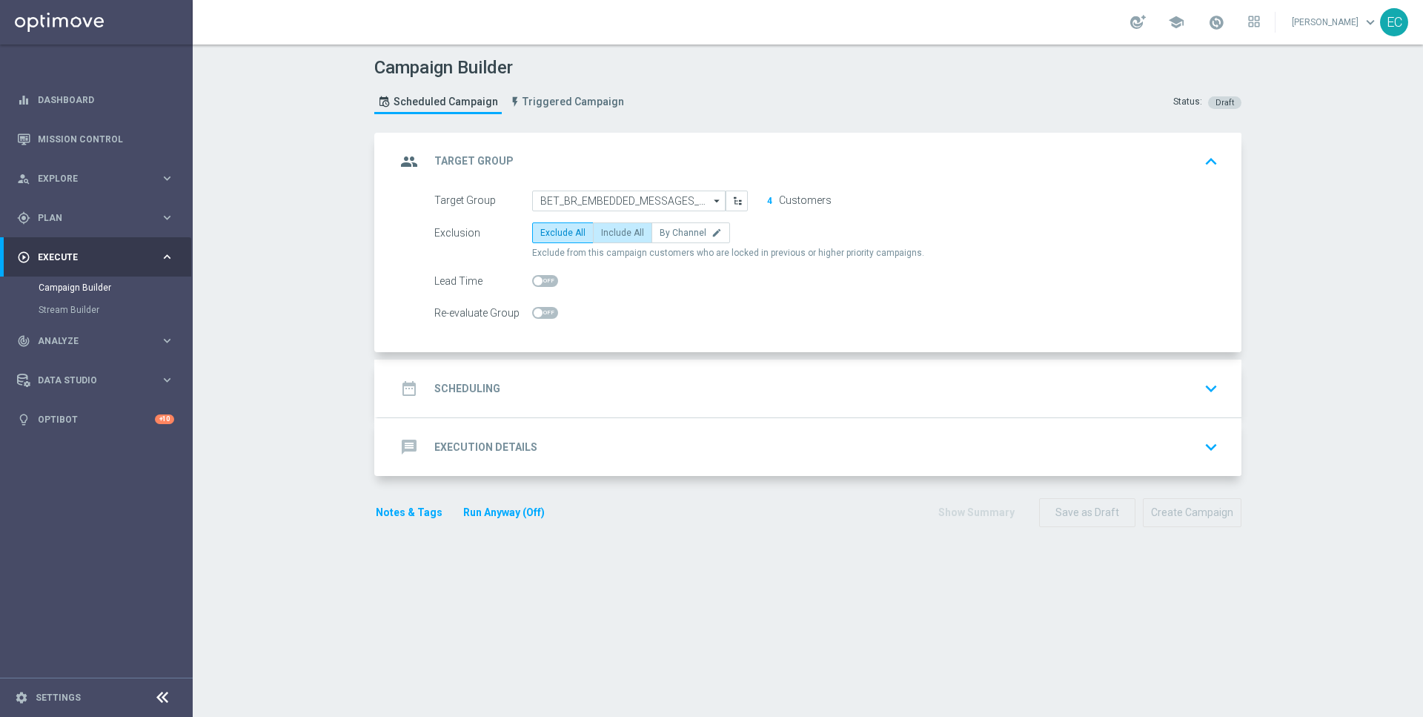
click at [618, 233] on span "Include All" at bounding box center [622, 233] width 43 height 10
click at [611, 233] on input "Include All" at bounding box center [606, 235] width 10 height 10
radio input "true"
click at [583, 365] on div "date_range Scheduling keyboard_arrow_down" at bounding box center [809, 388] width 863 height 58
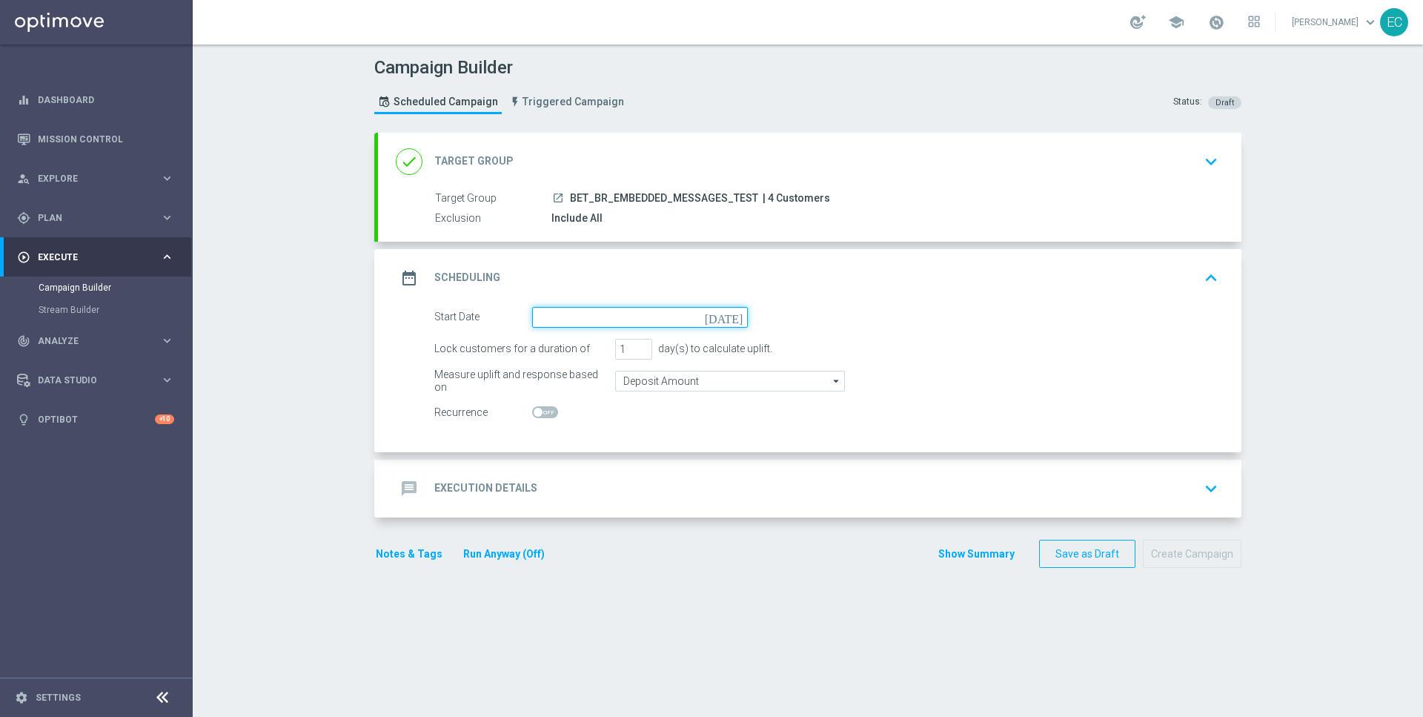
click at [588, 313] on input at bounding box center [640, 317] width 216 height 21
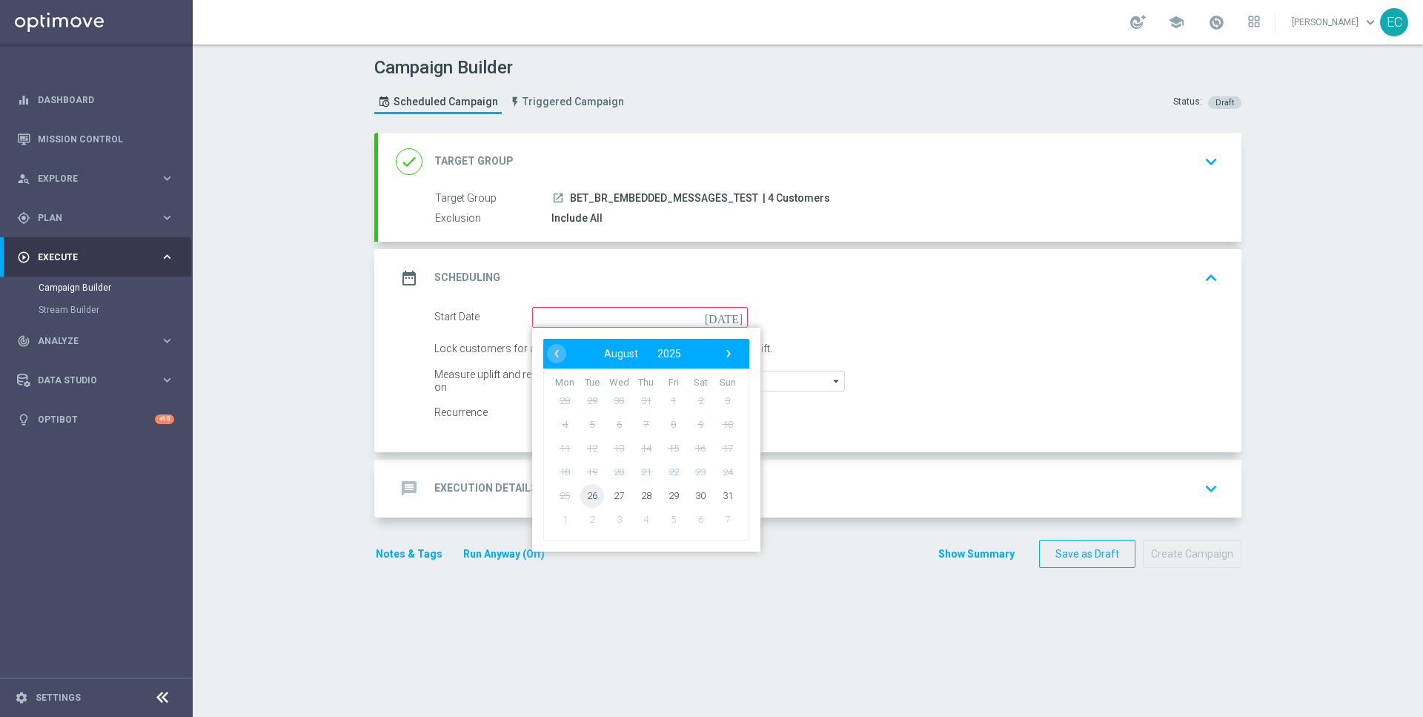
click at [591, 500] on span "26" at bounding box center [592, 495] width 24 height 24
type input "[DATE]"
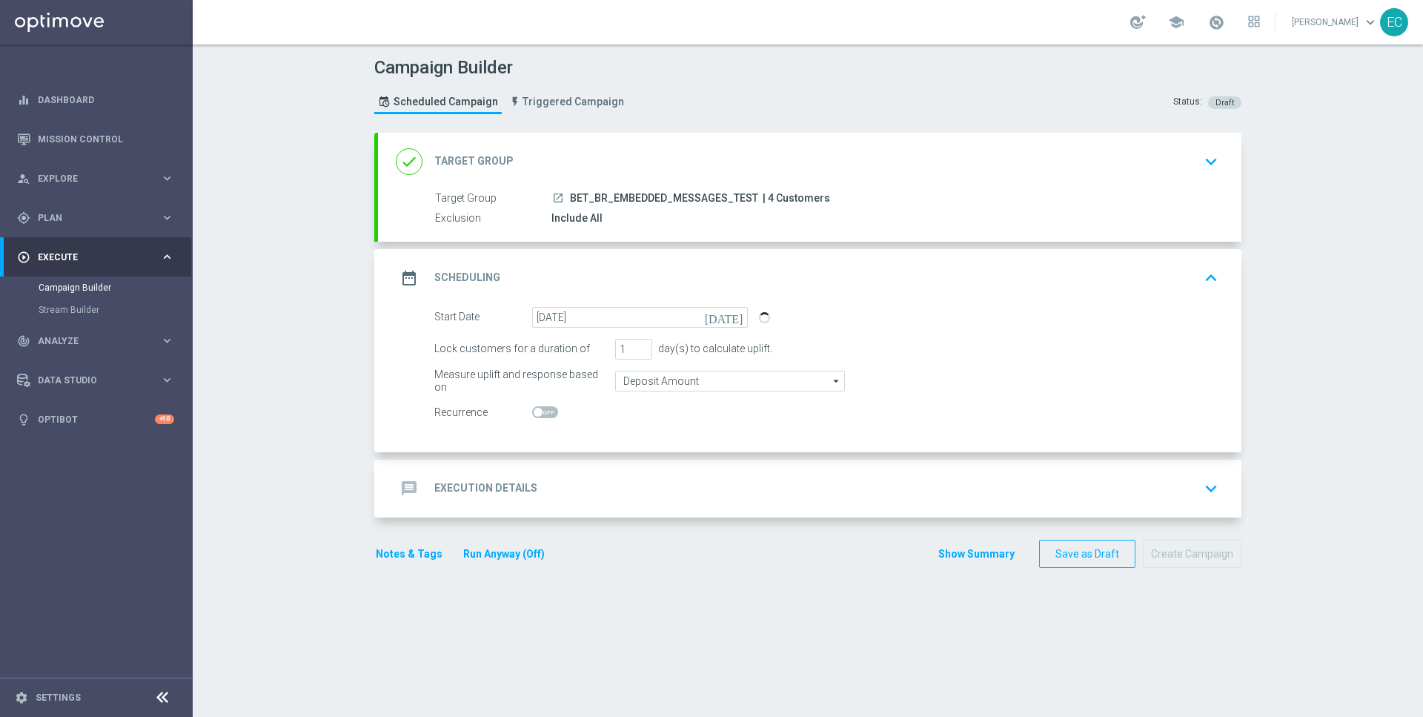
click at [571, 495] on div "message Execution Details keyboard_arrow_down" at bounding box center [810, 488] width 828 height 28
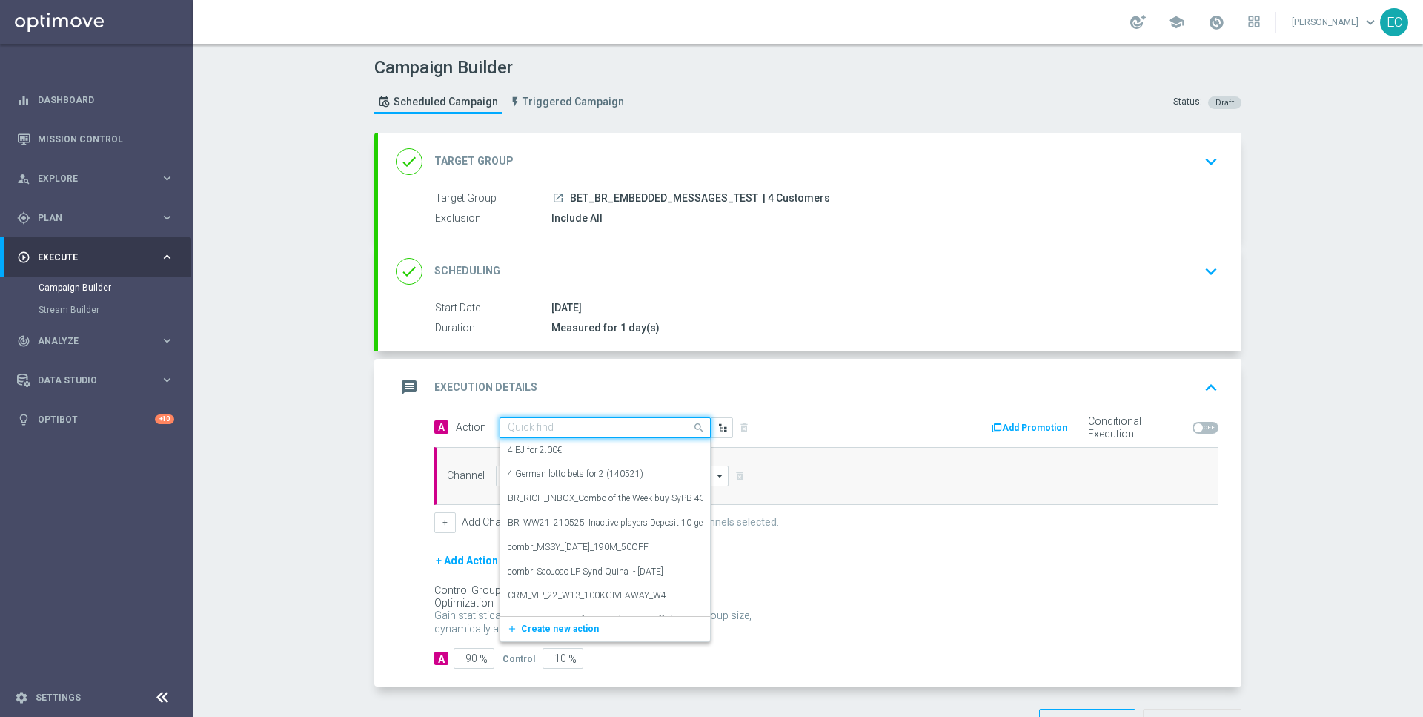
click at [611, 417] on div "Quick find" at bounding box center [605, 427] width 211 height 21
click at [564, 627] on span "Create new action" at bounding box center [560, 628] width 78 height 10
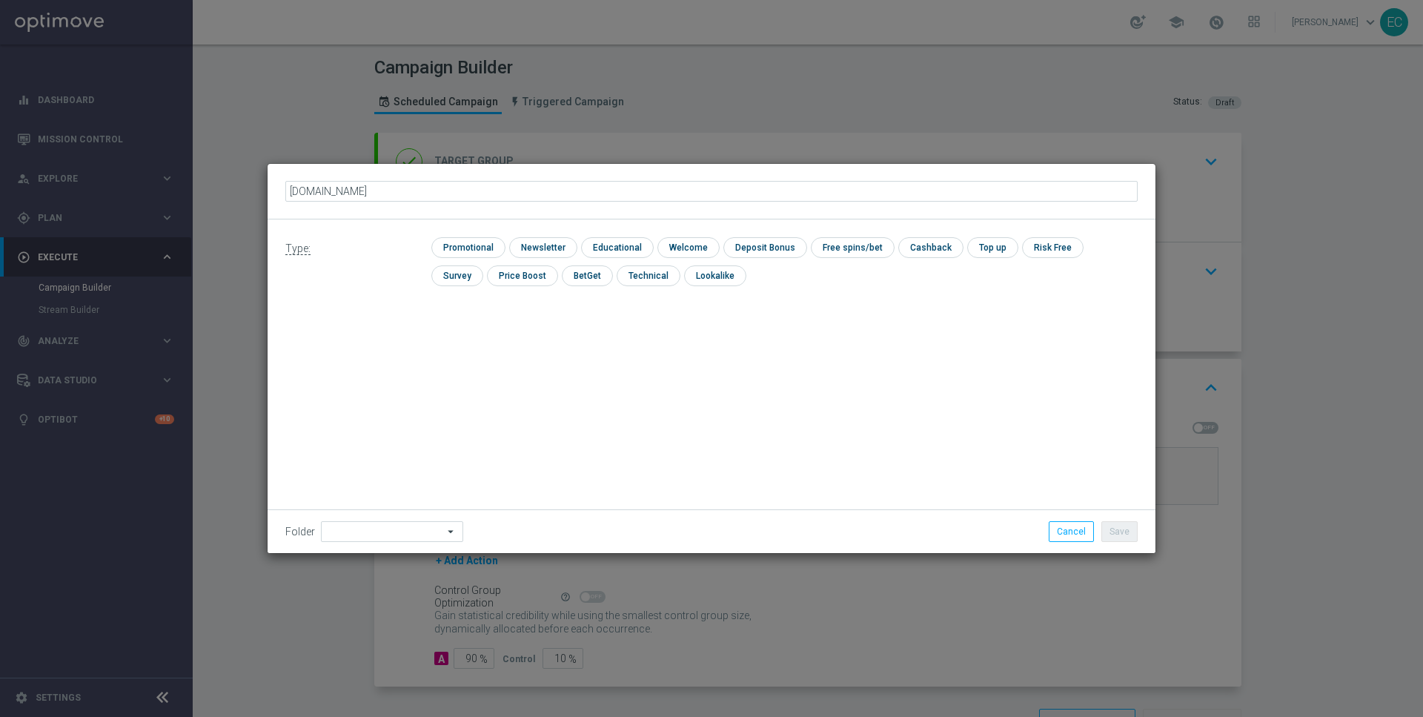
type input "BET.BR"
click at [468, 251] on input "checkbox" at bounding box center [466, 247] width 70 height 20
checkbox input "true"
click at [1121, 529] on button "Save" at bounding box center [1119, 531] width 36 height 21
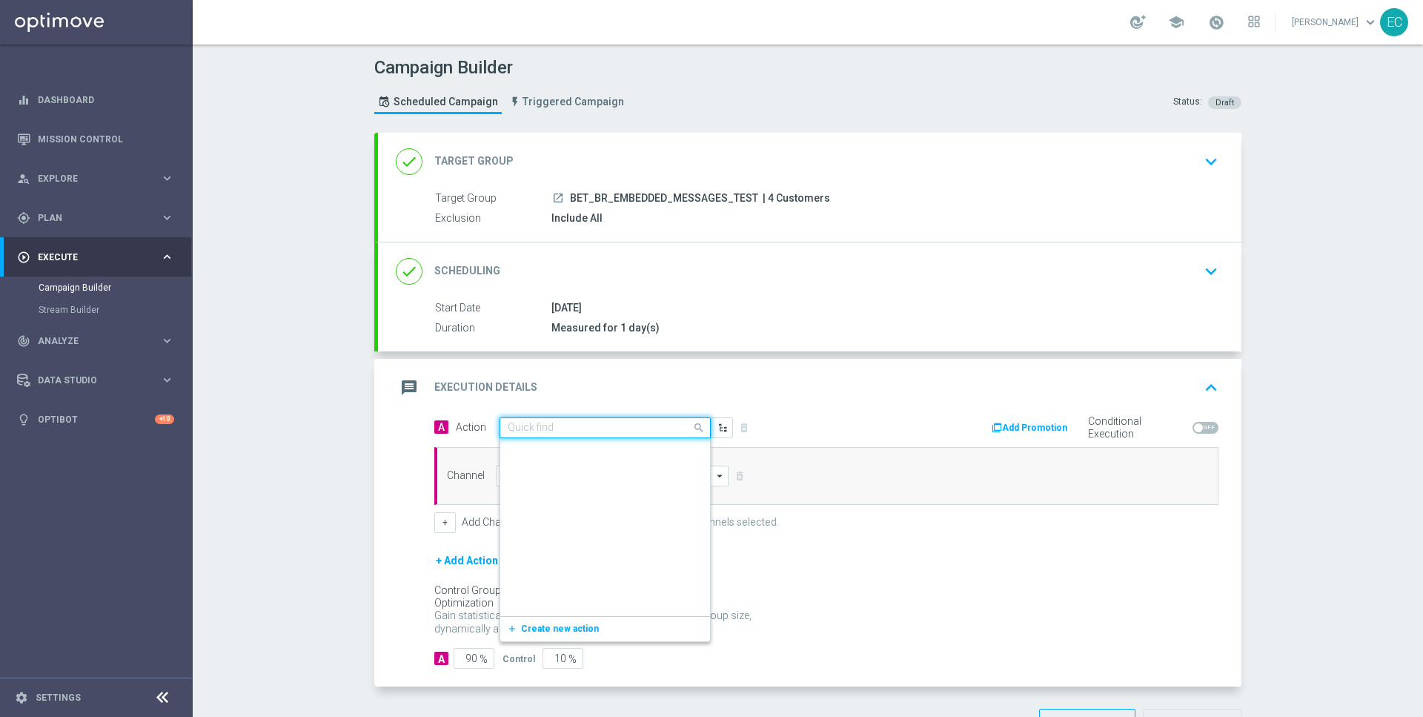
click at [576, 417] on div "Quick find BET.BR" at bounding box center [605, 427] width 211 height 21
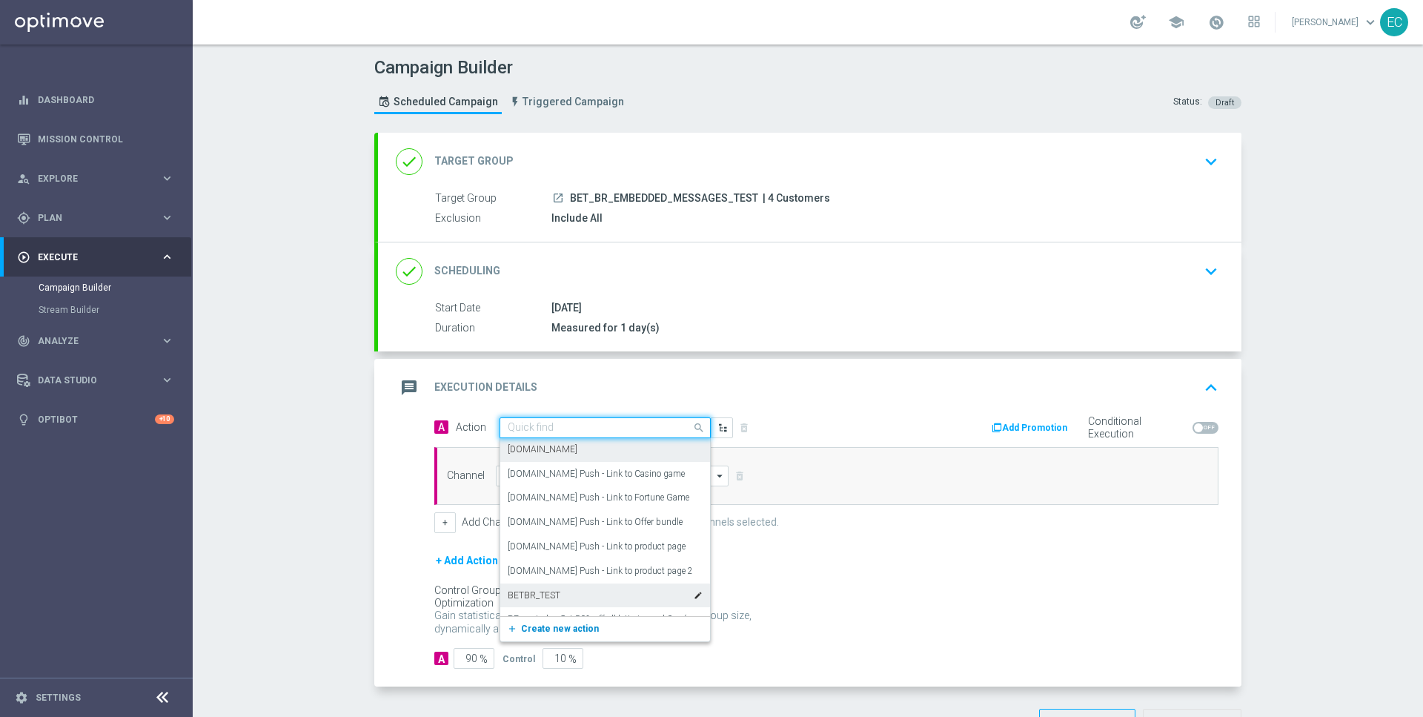
click at [568, 623] on span "Create new action" at bounding box center [560, 628] width 78 height 10
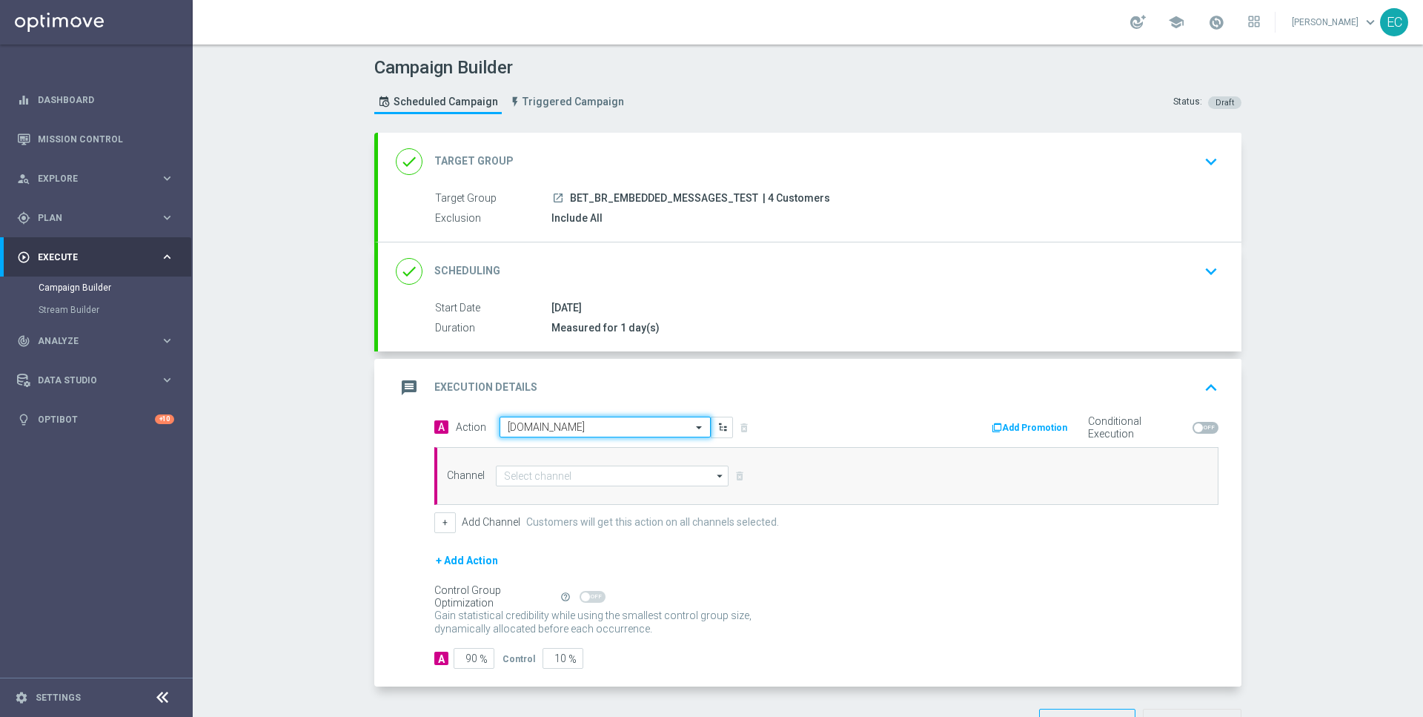
click at [586, 433] on div "Select action BET.BR" at bounding box center [605, 427] width 211 height 21
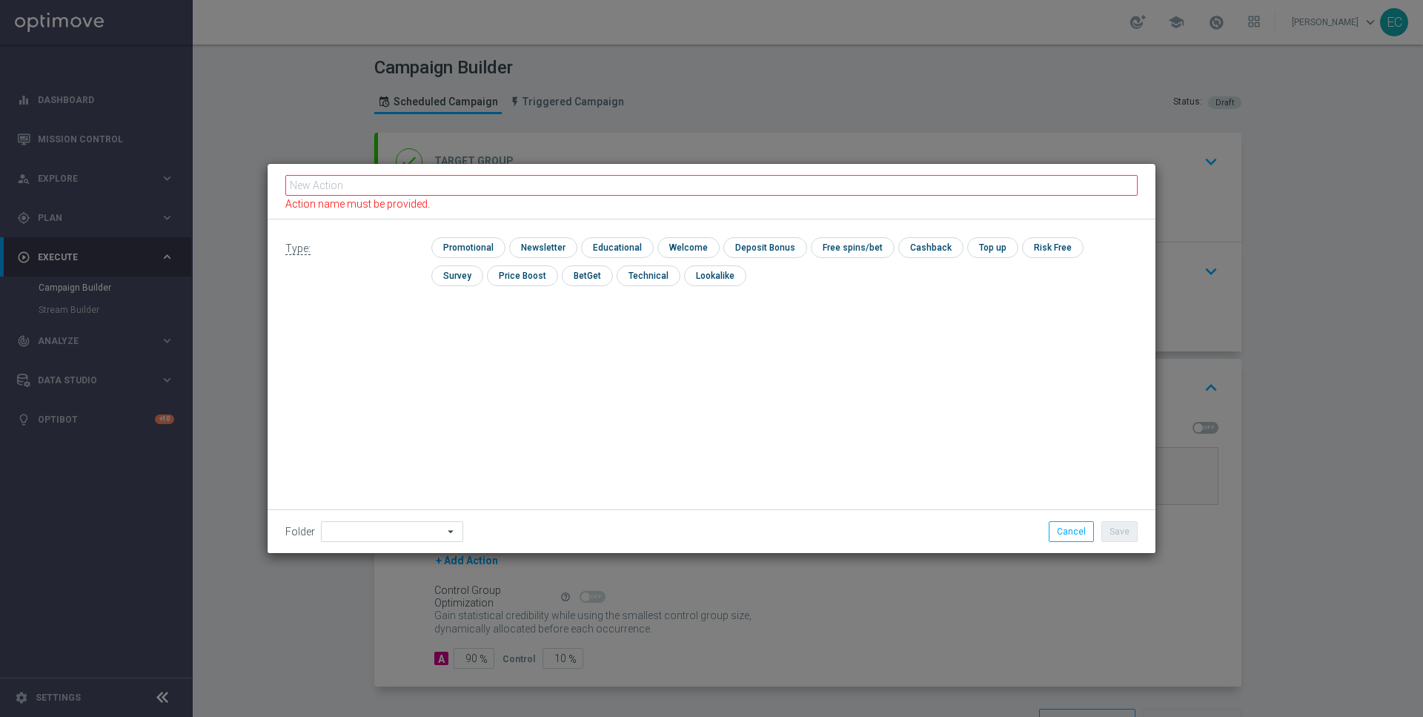
click at [606, 423] on div "Type: check Promotional check Newsletter check Educational check Welcome check …" at bounding box center [712, 386] width 888 height 334
click at [434, 182] on input "text" at bounding box center [711, 185] width 852 height 21
paste input "MKTOPS Test BET.BR 1"
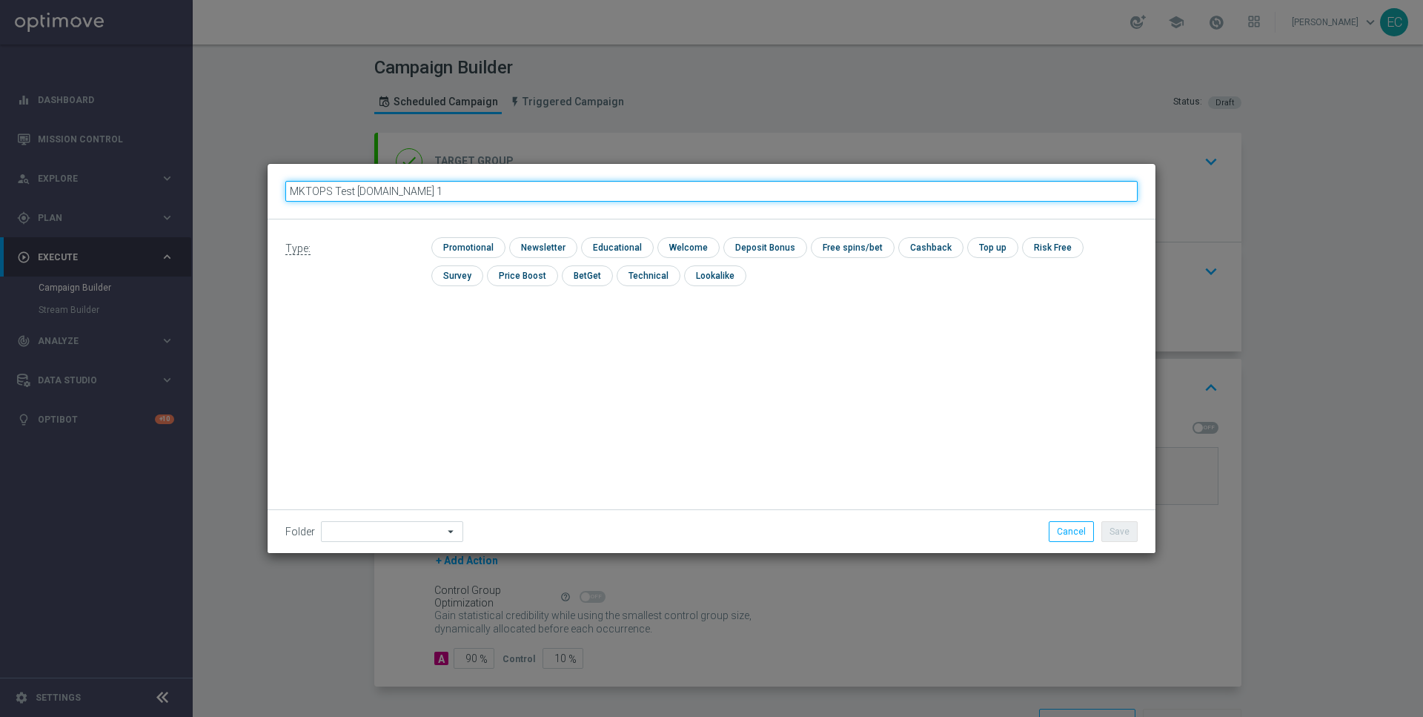
click at [292, 190] on input "MKTOPS Test BET.BR 1" at bounding box center [711, 191] width 852 height 21
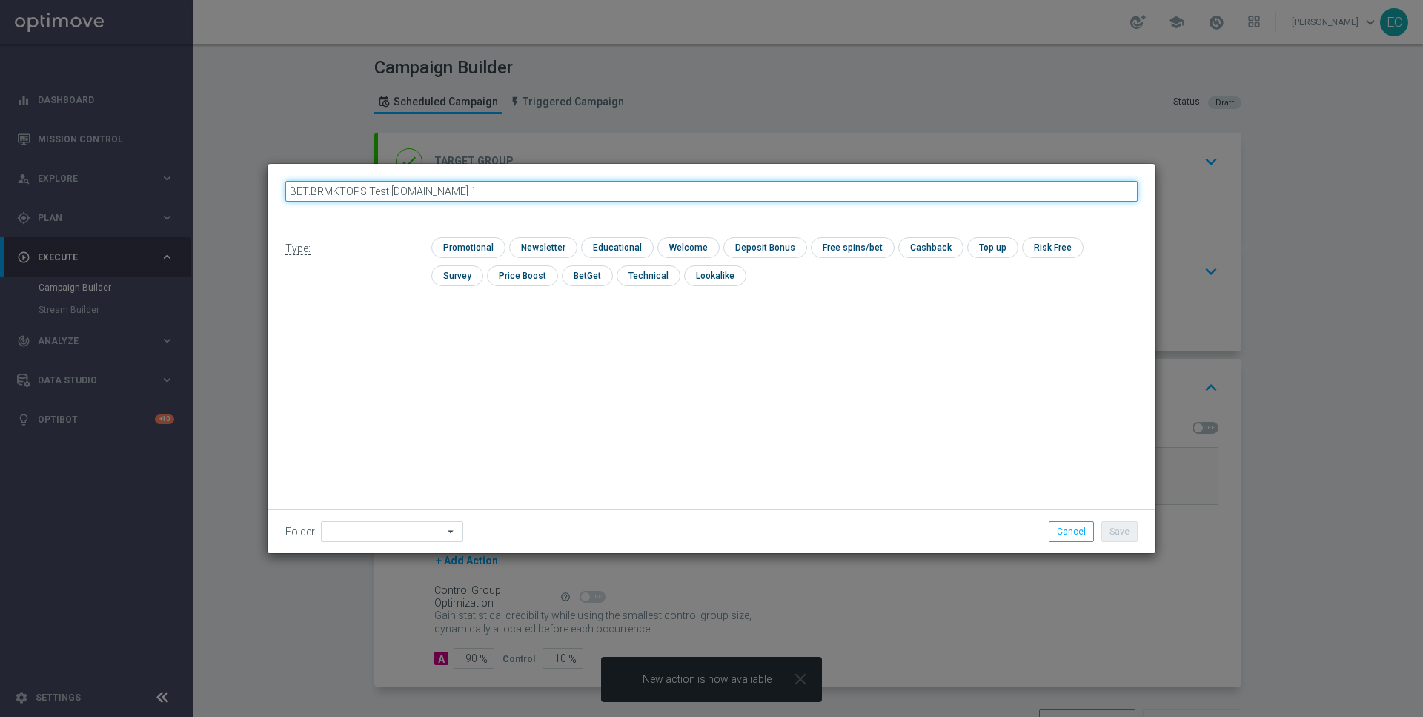
type input "BET.BR MKTOPS Test BET.BR 1"
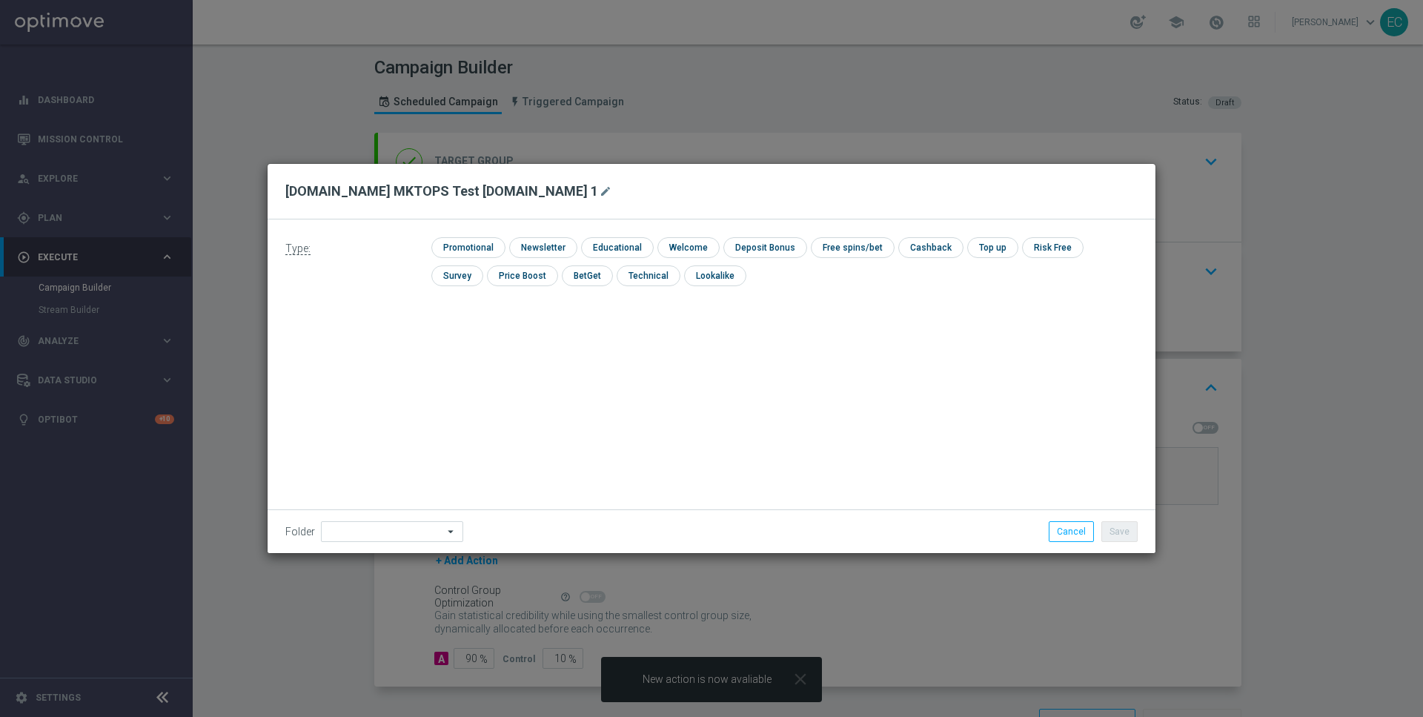
click at [469, 233] on div "Type: check Promotional check Newsletter check Educational check Welcome check …" at bounding box center [712, 267] width 888 height 96
click at [480, 253] on input "checkbox" at bounding box center [466, 247] width 70 height 20
checkbox input "true"
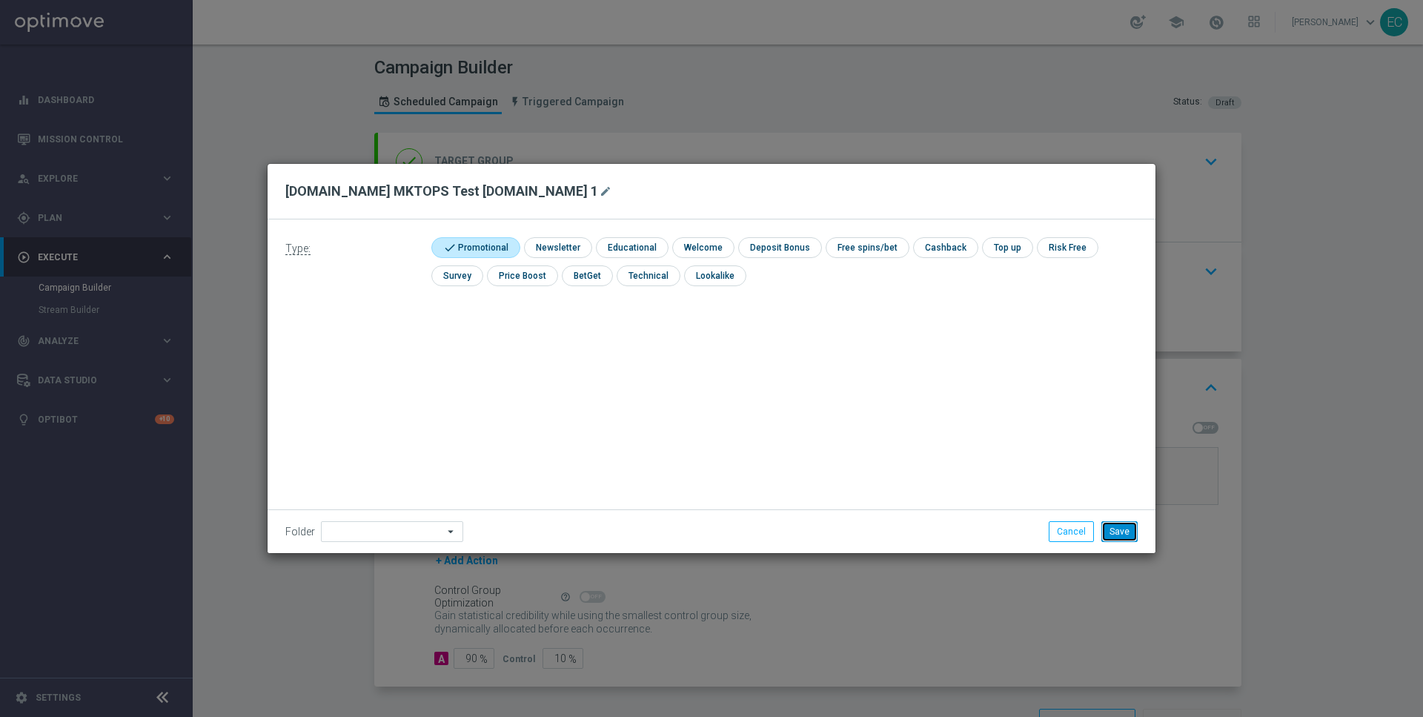
click at [1123, 530] on button "Save" at bounding box center [1119, 531] width 36 height 21
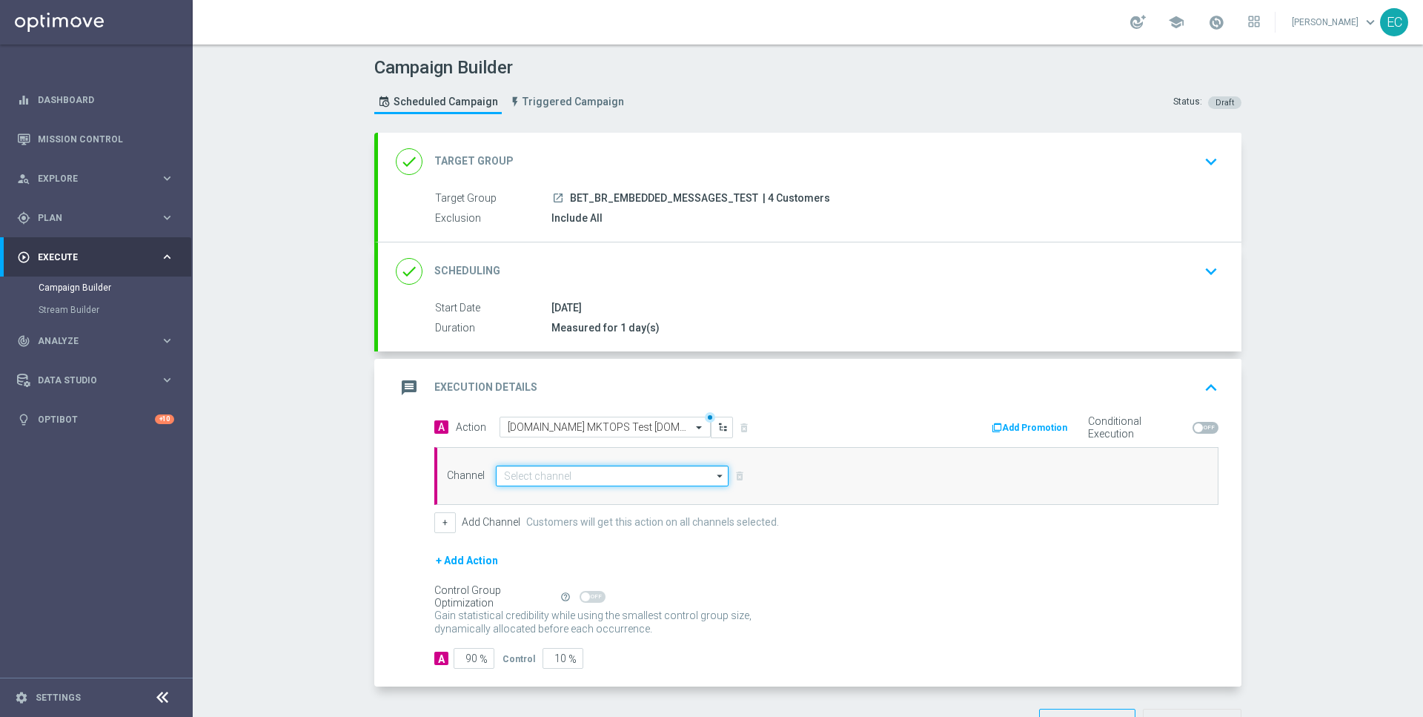
click at [629, 469] on input at bounding box center [612, 475] width 233 height 21
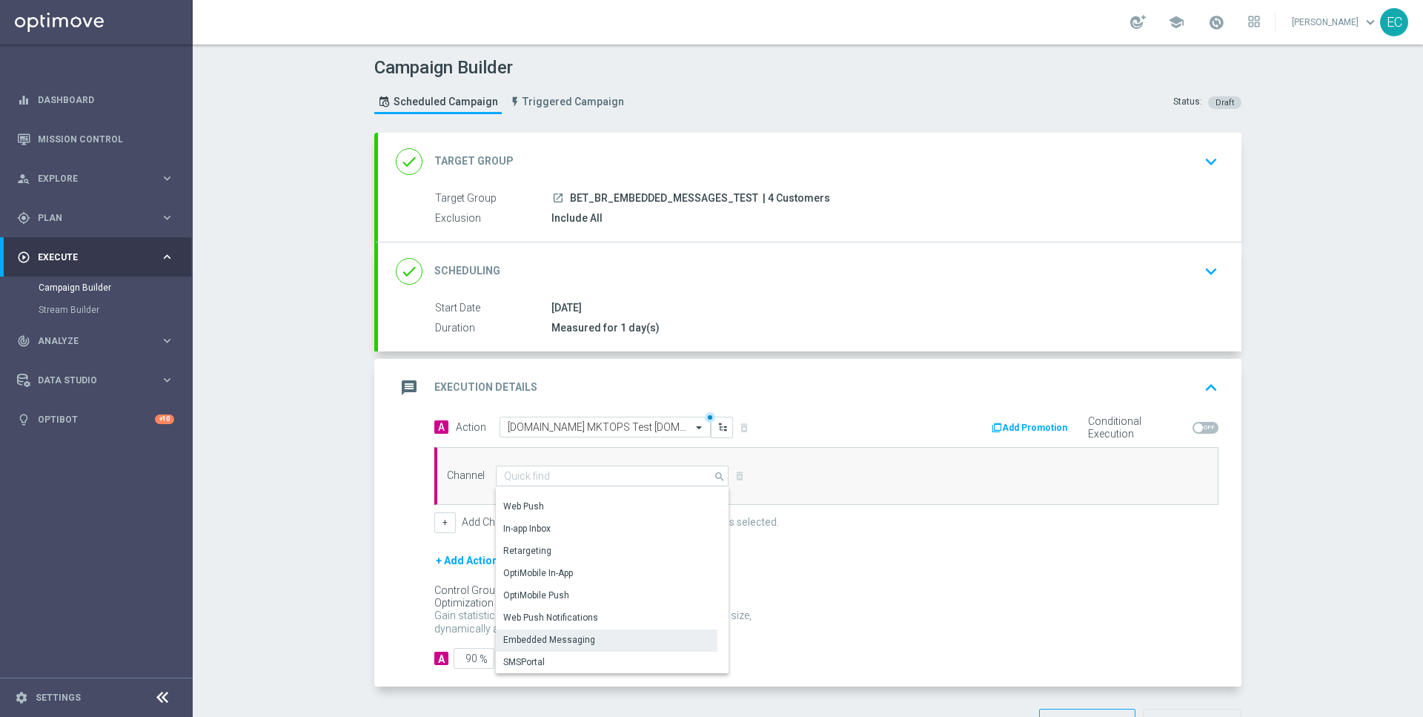
click at [606, 636] on div "Embedded Messaging" at bounding box center [607, 639] width 222 height 21
type input "Embedded Messaging"
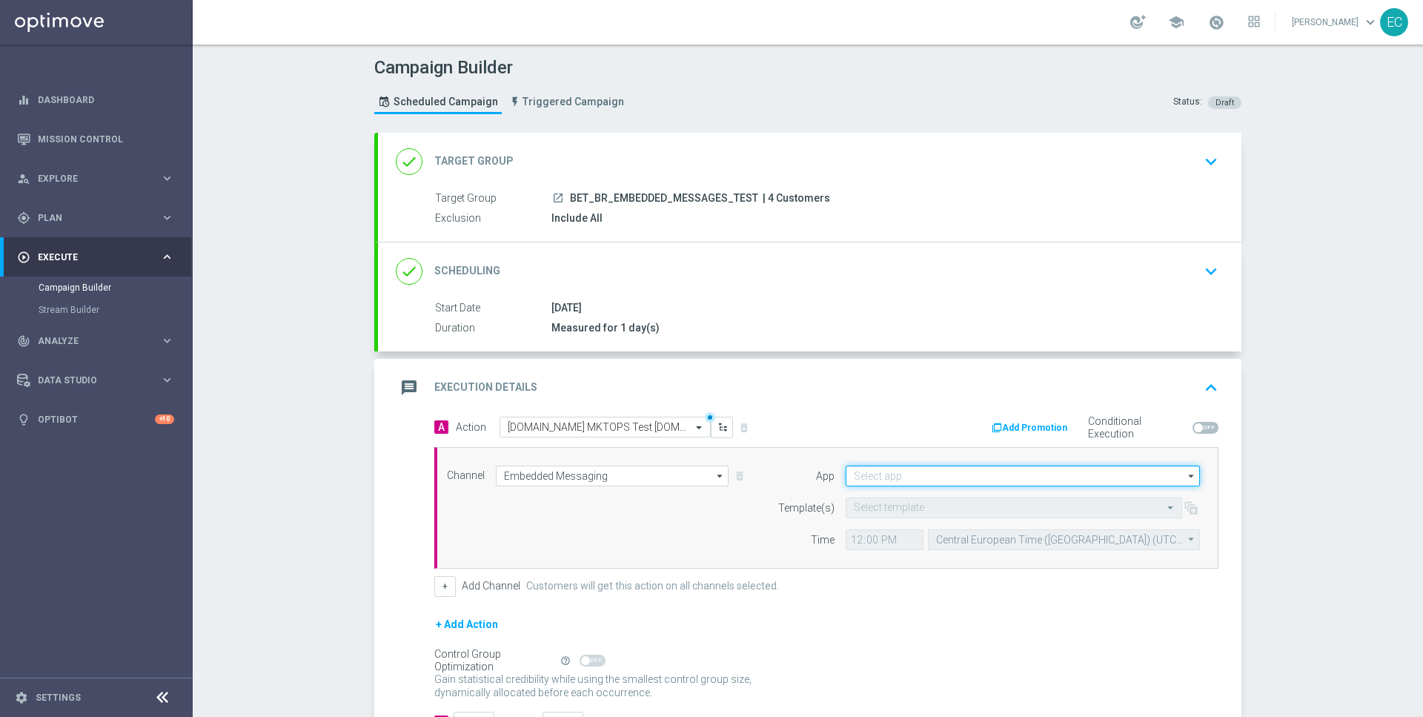
click at [978, 481] on input at bounding box center [1023, 475] width 354 height 21
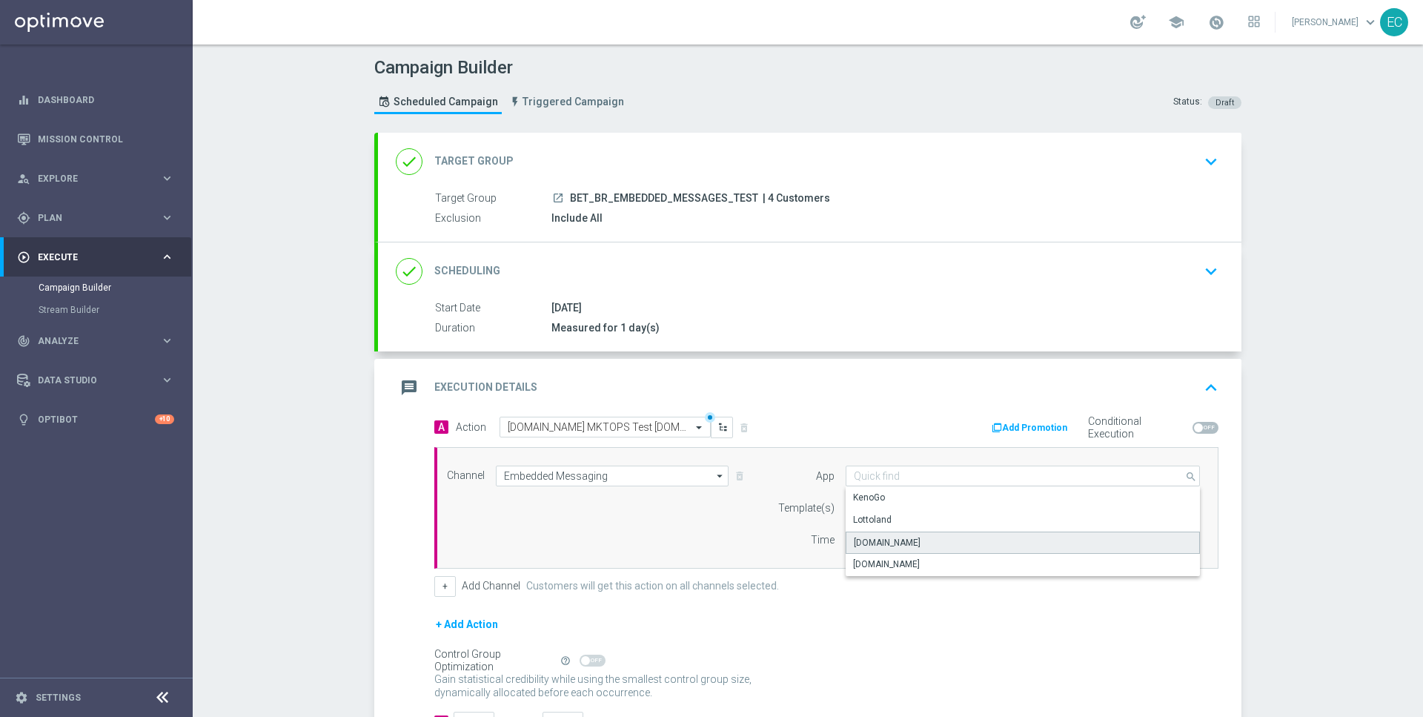
click at [959, 538] on div "[DOMAIN_NAME]" at bounding box center [1023, 542] width 355 height 22
type input "[DOMAIN_NAME]"
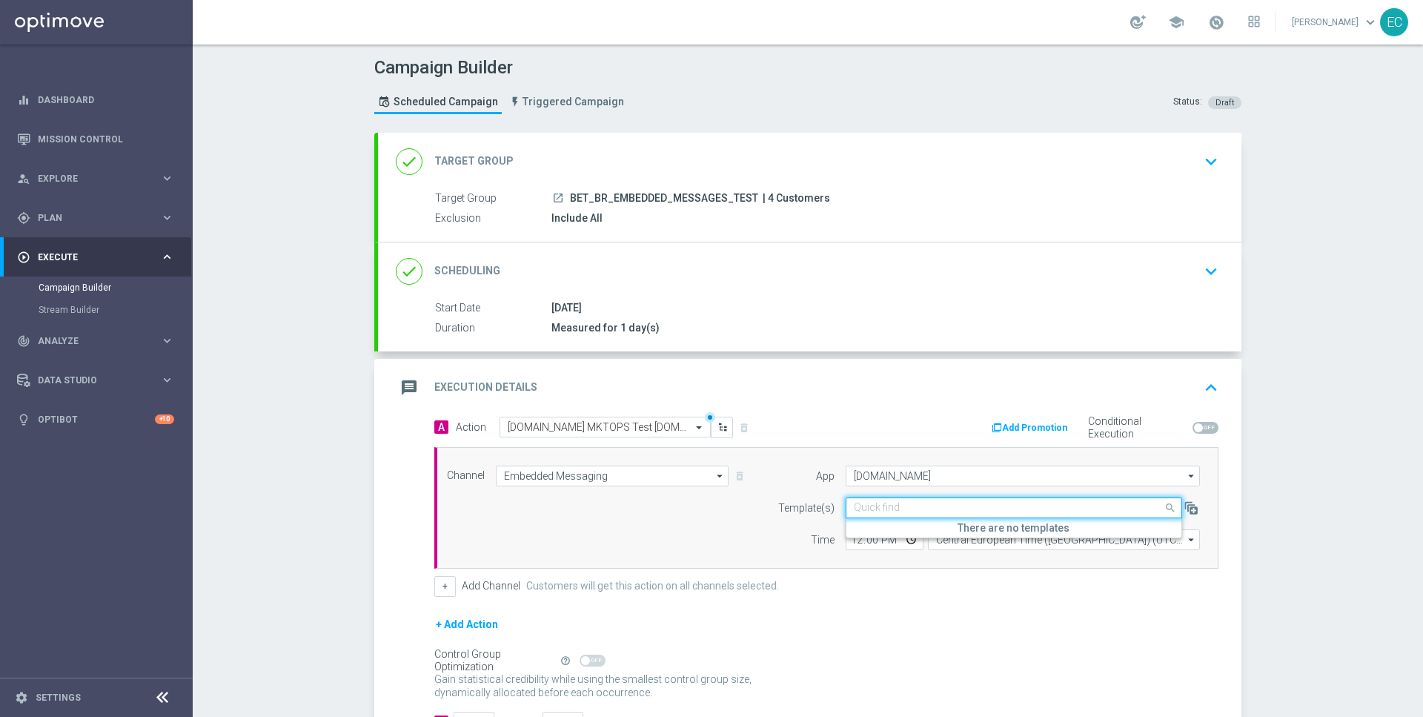
click at [946, 497] on div "Quick find" at bounding box center [1014, 507] width 336 height 21
paste input "MKTOPS Test BET.BR 1"
click at [942, 538] on div "Inbox/MKTOPS Test BET.BR 1" at bounding box center [1014, 530] width 320 height 24
type input "MKTOPS Test BET.BR 1"
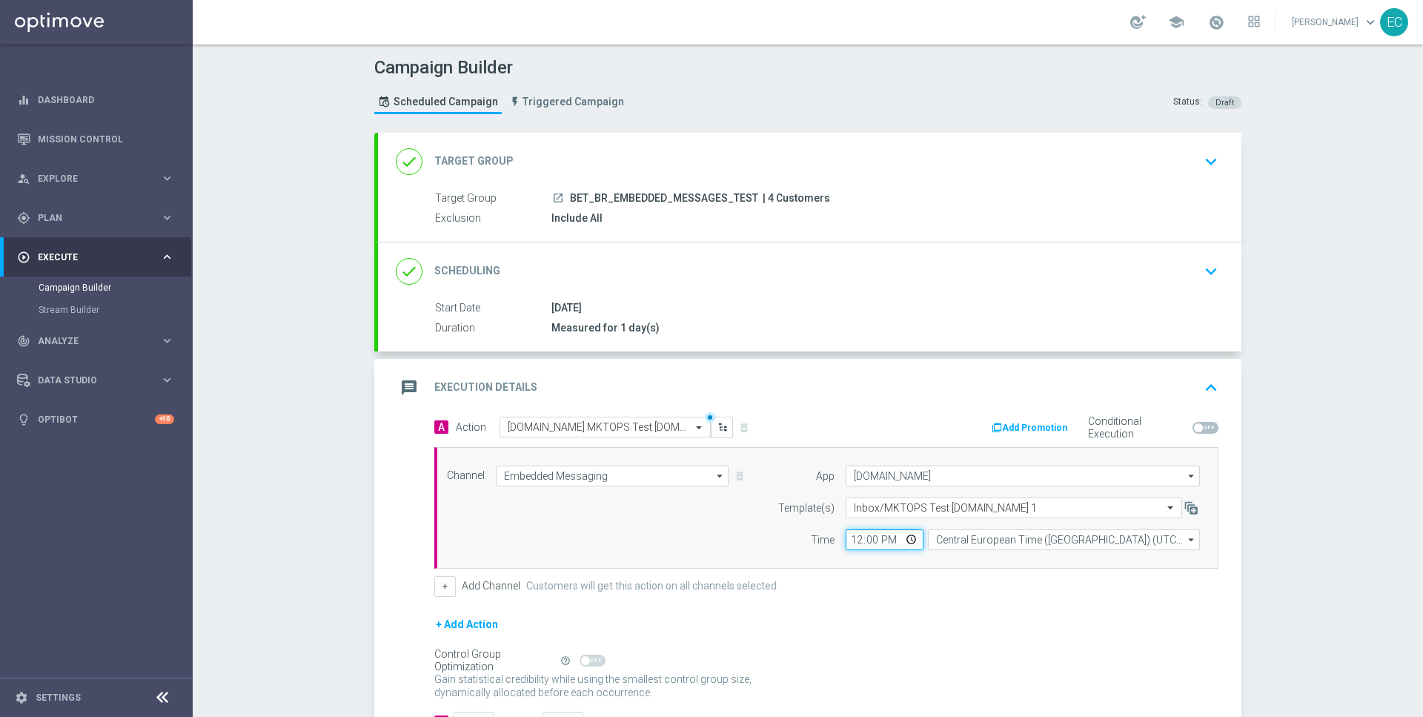
click at [852, 538] on input "12:00" at bounding box center [885, 539] width 78 height 21
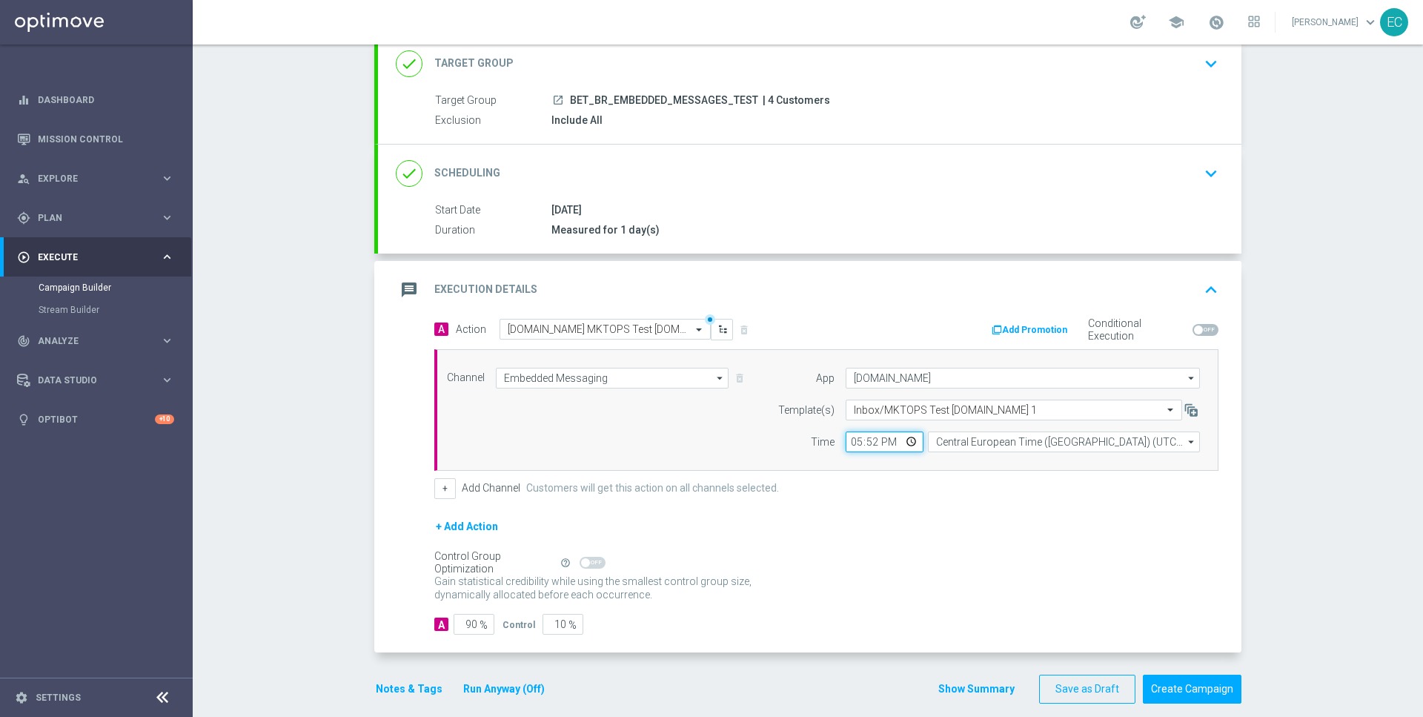
scroll to position [101, 0]
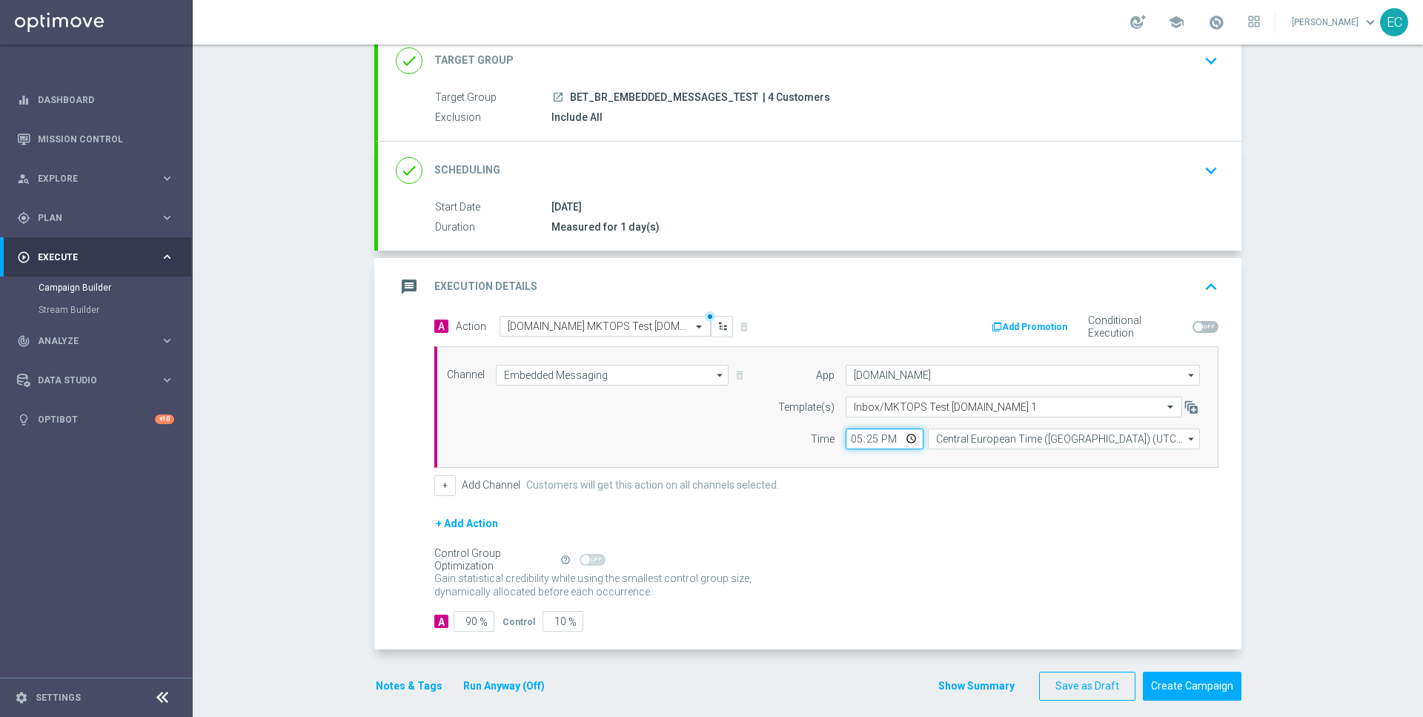
type input "17:51"
click at [459, 620] on input "90" at bounding box center [474, 621] width 41 height 21
type input "1"
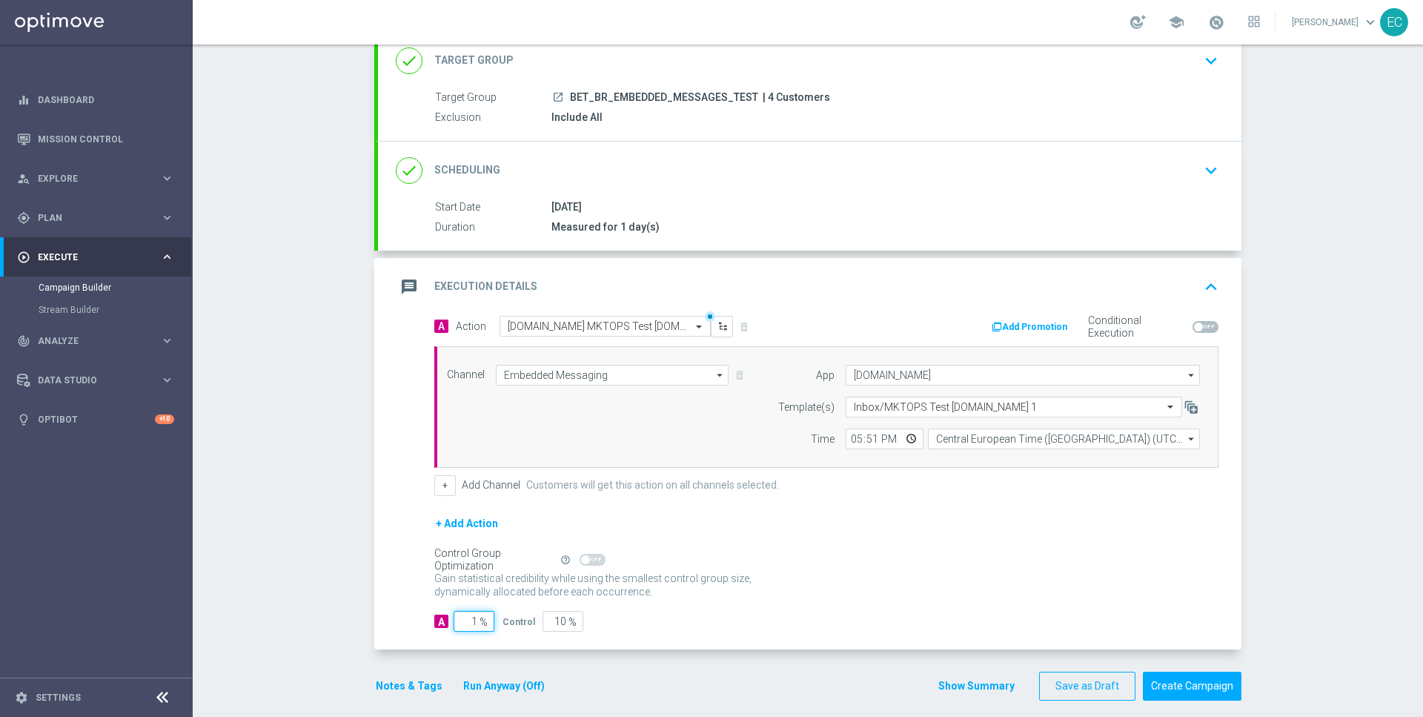
type input "99"
type input "10"
type input "90"
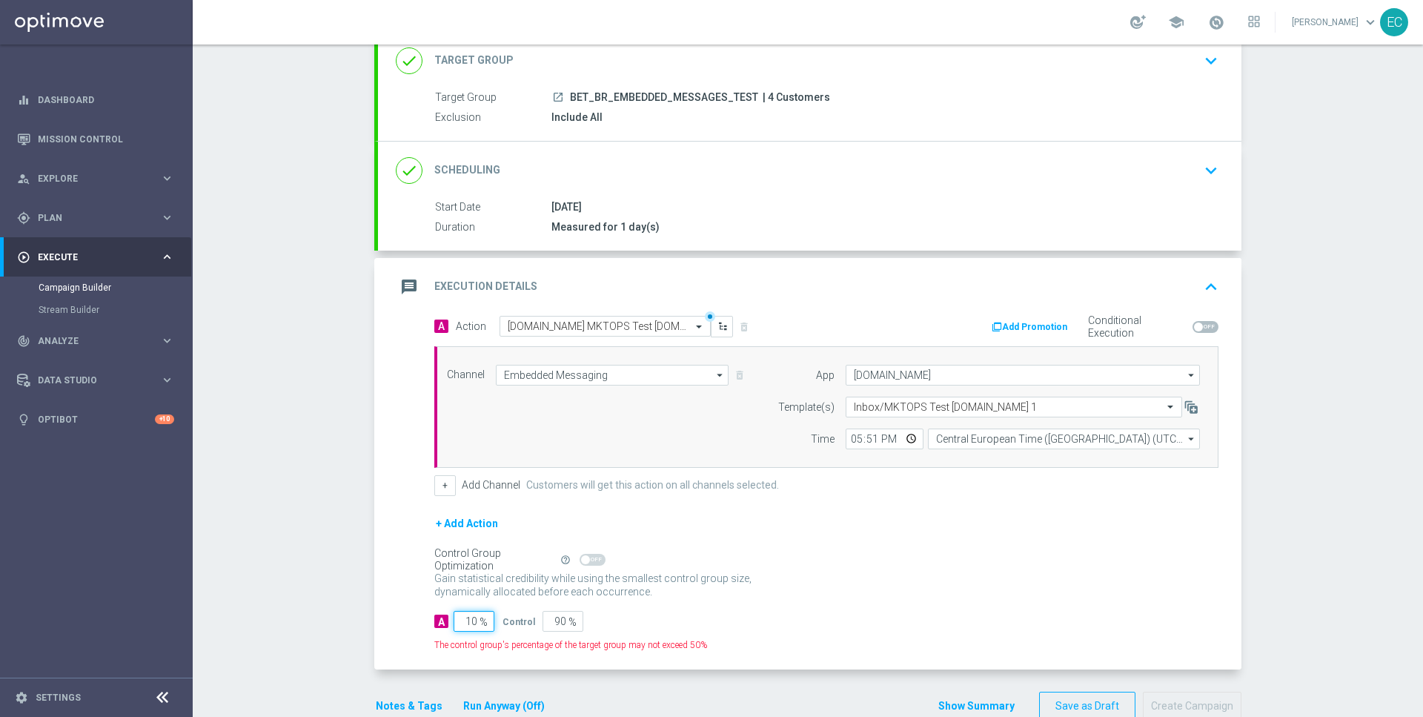
type input "100"
type input "0"
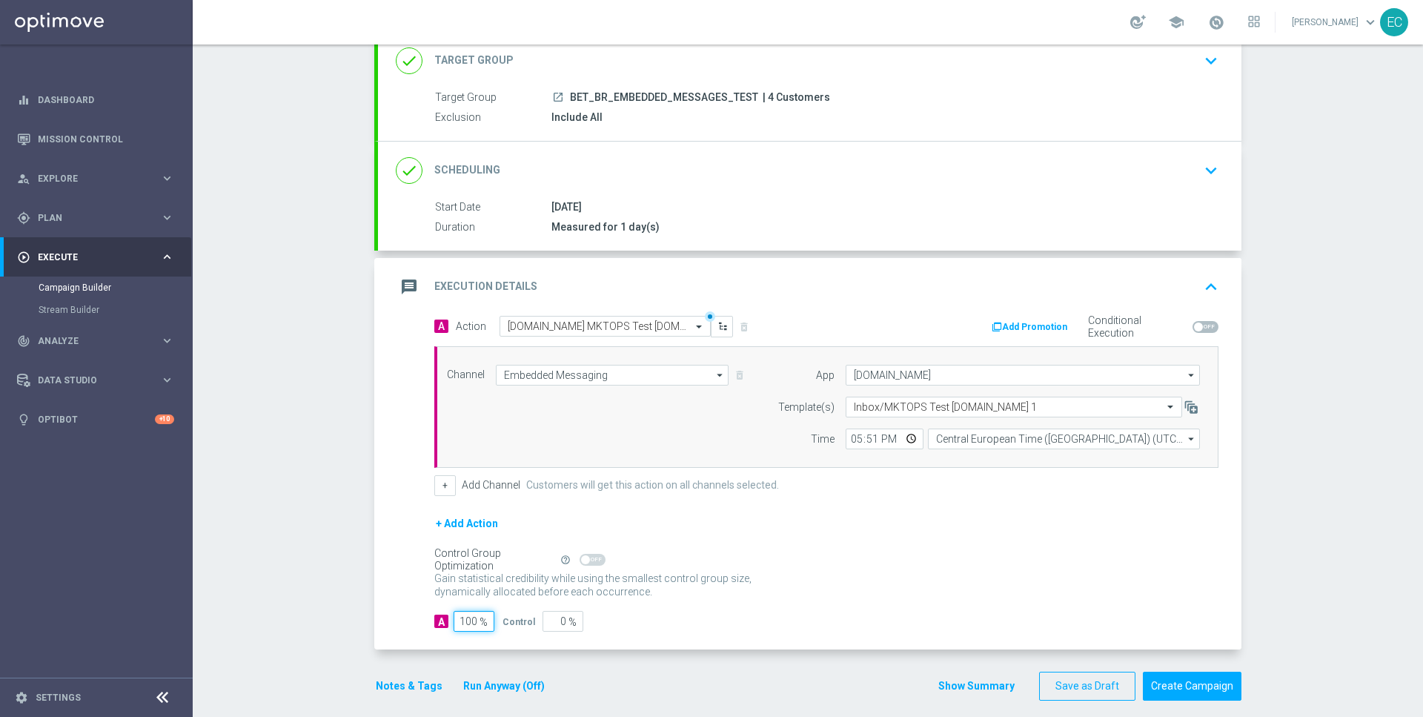
type input "100"
click at [782, 574] on div "Gain statistical credibility while using the smallest control group size, dynam…" at bounding box center [826, 586] width 784 height 36
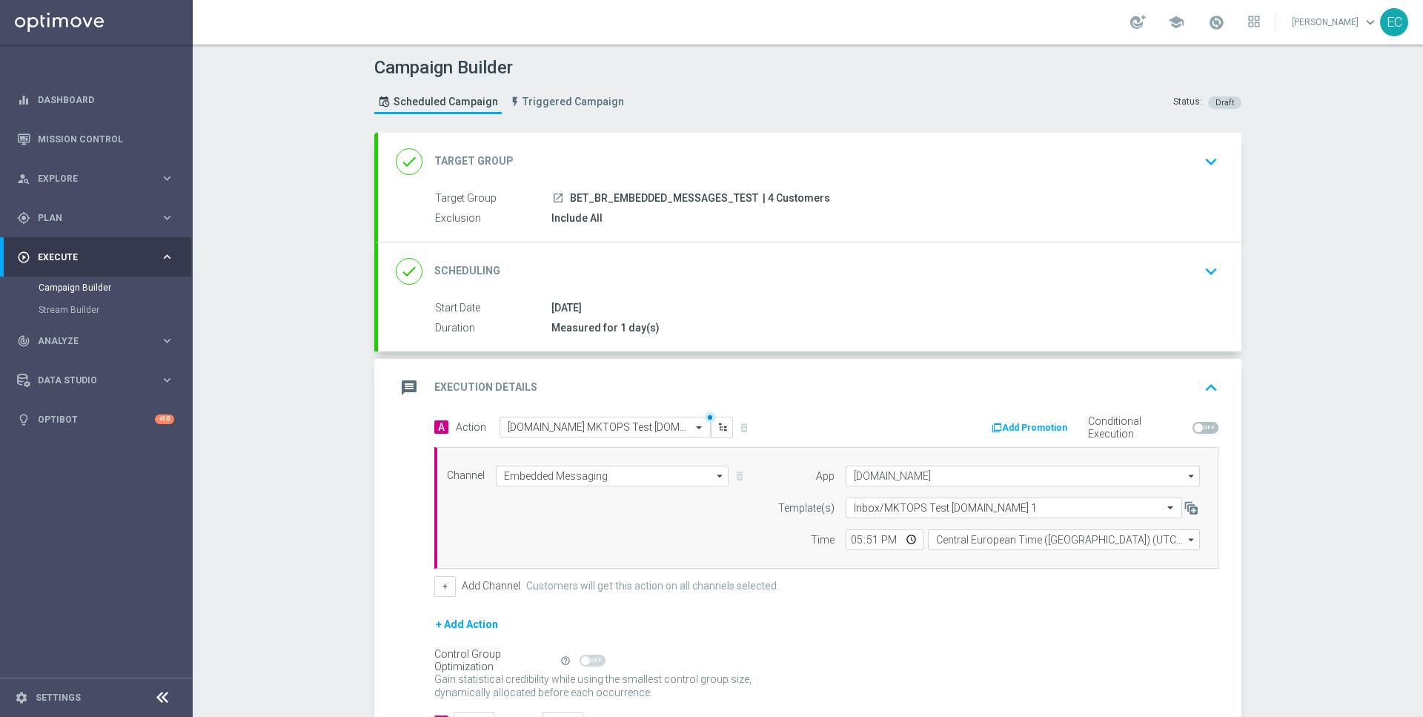
scroll to position [110, 0]
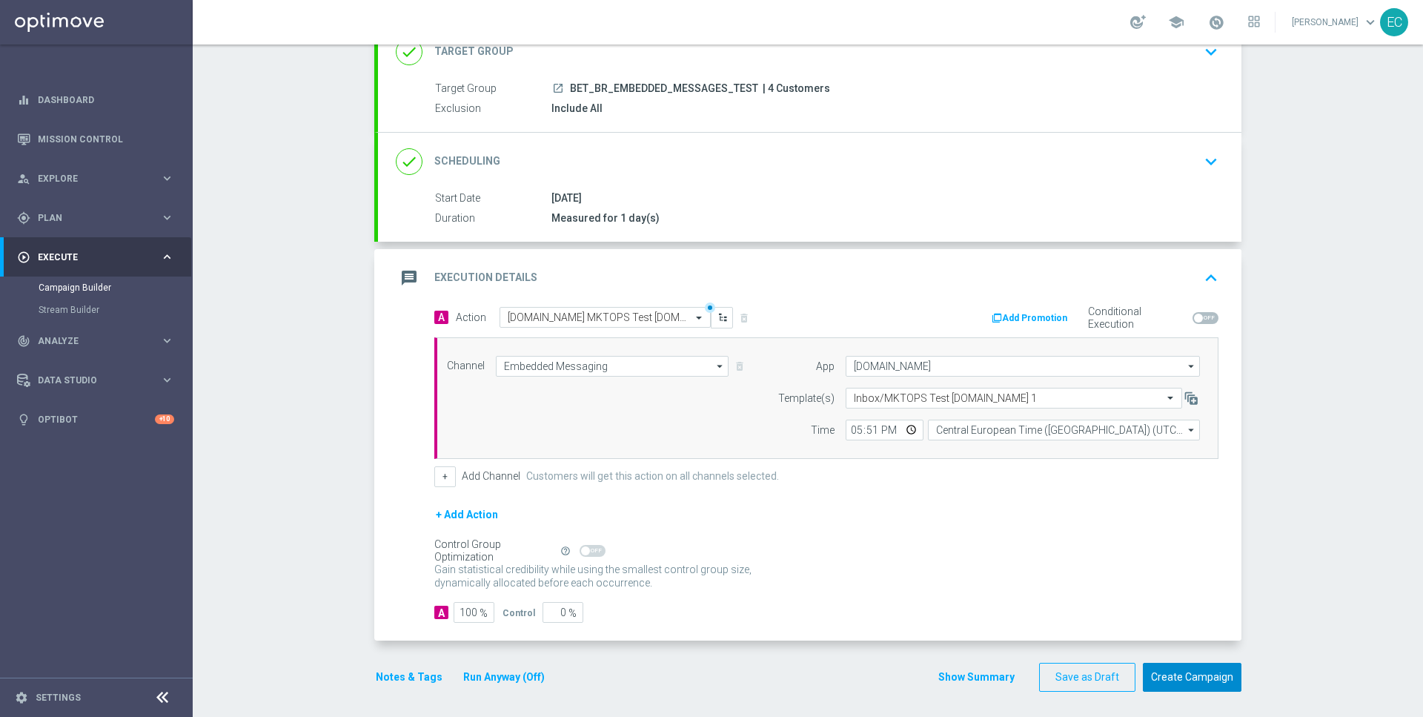
click at [1188, 668] on button "Create Campaign" at bounding box center [1192, 677] width 99 height 29
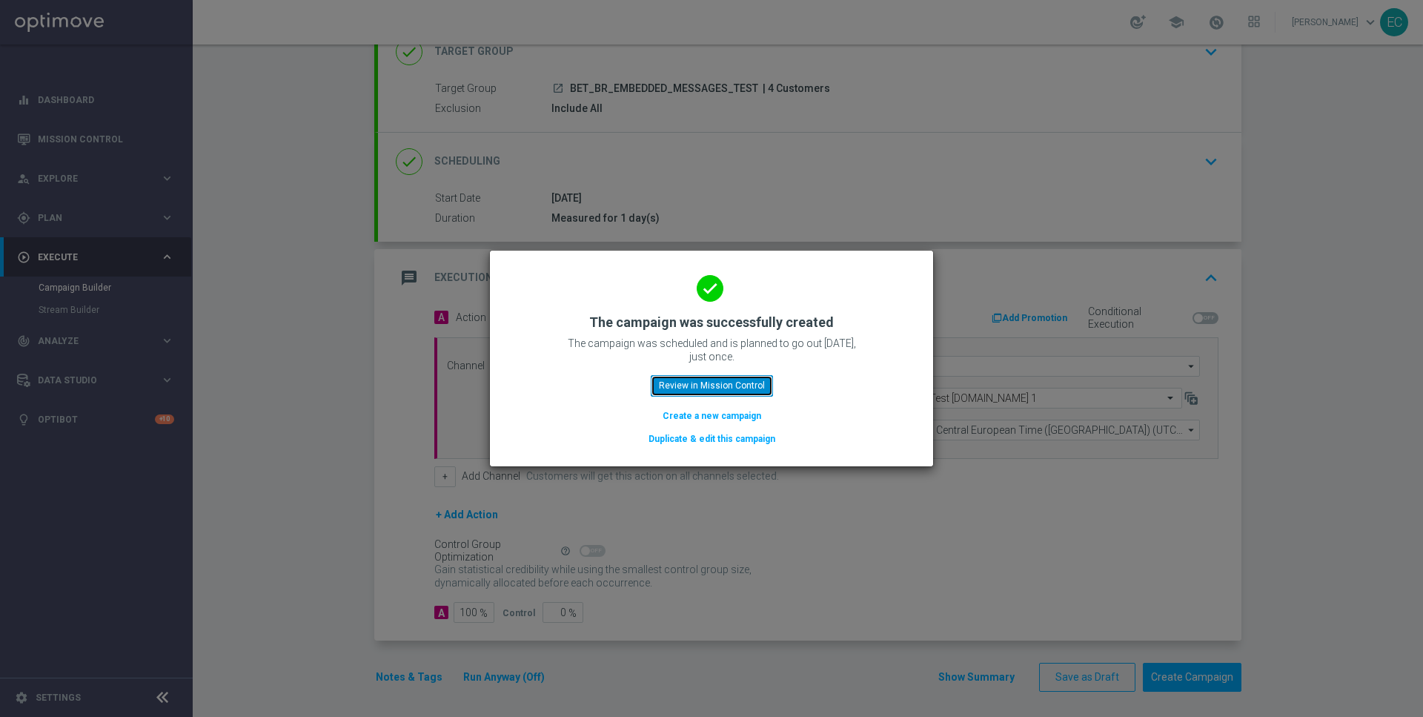
click at [717, 390] on button "Review in Mission Control" at bounding box center [712, 385] width 122 height 21
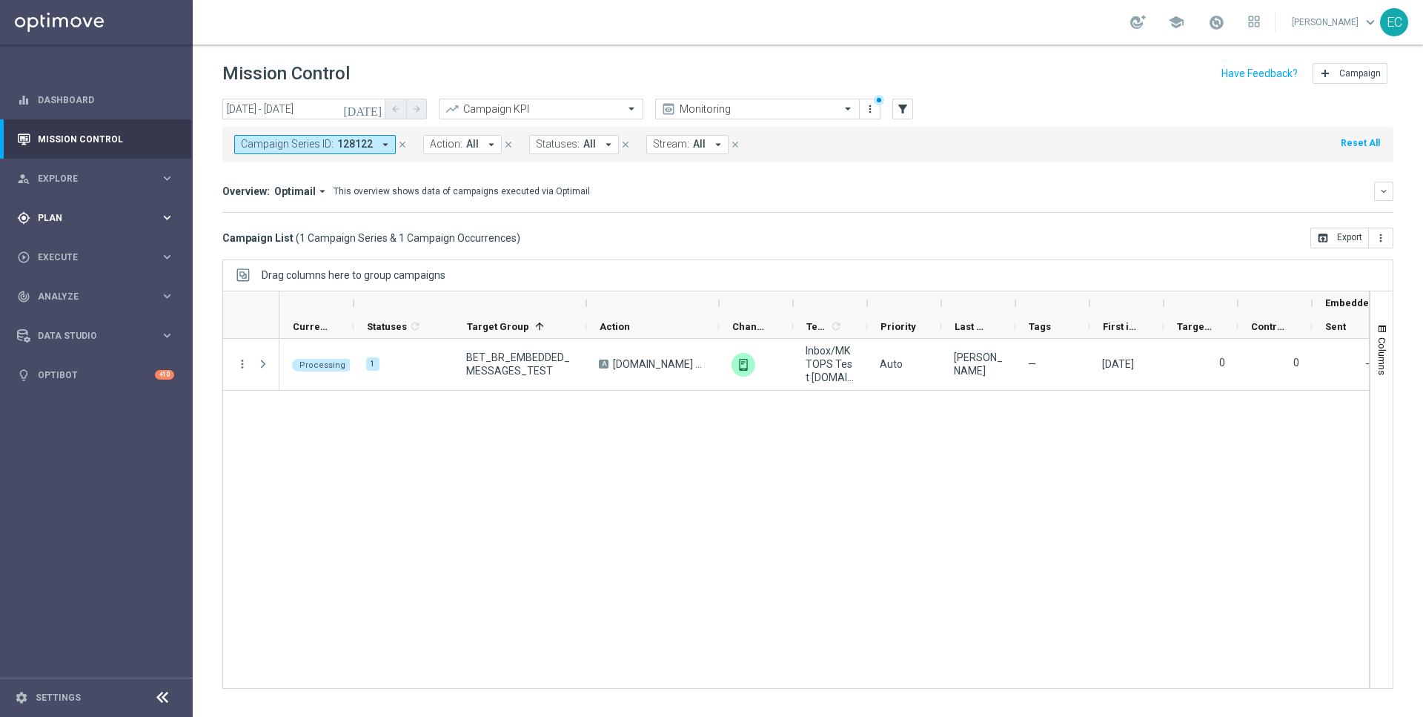
click at [113, 205] on div "gps_fixed Plan keyboard_arrow_right" at bounding box center [95, 217] width 191 height 39
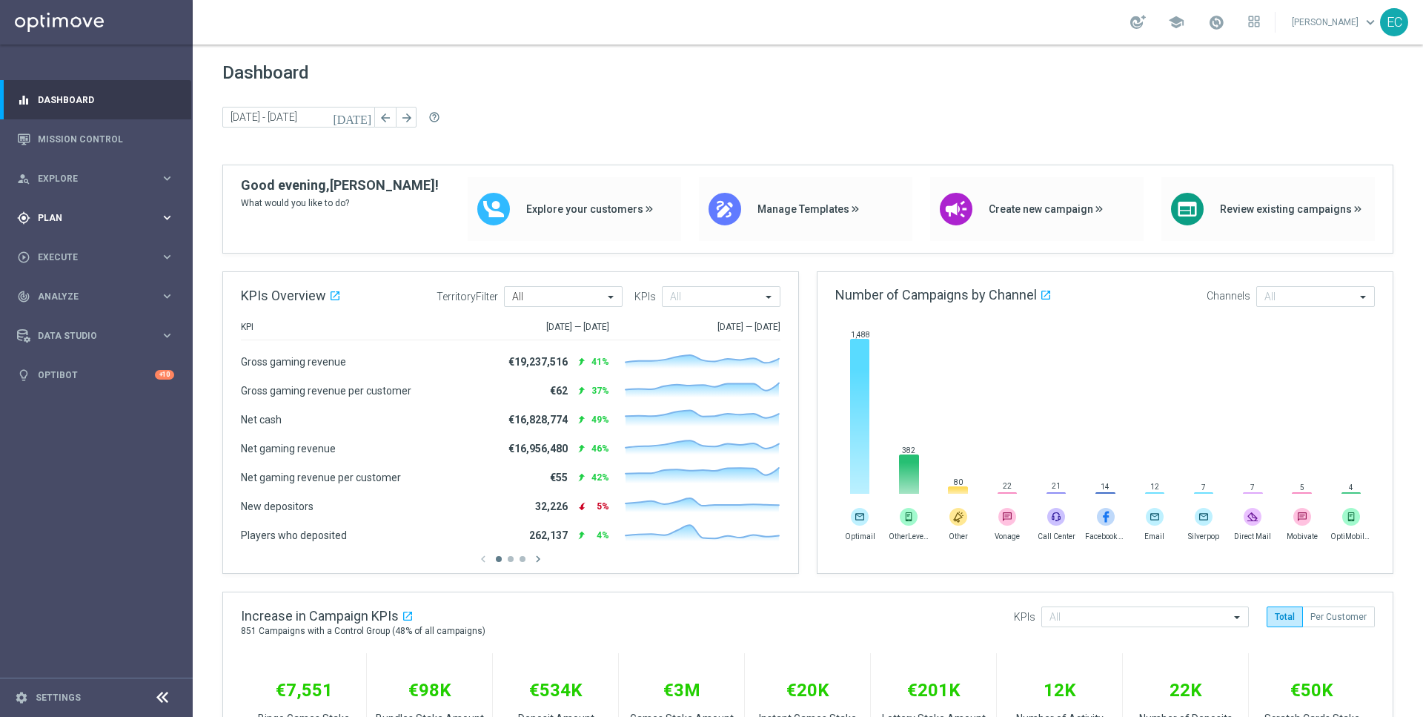
click at [127, 213] on span "Plan" at bounding box center [99, 217] width 122 height 9
click at [105, 291] on span "Templates" at bounding box center [92, 292] width 106 height 9
click at [93, 379] on link "Embedded Messaging" at bounding box center [100, 382] width 108 height 12
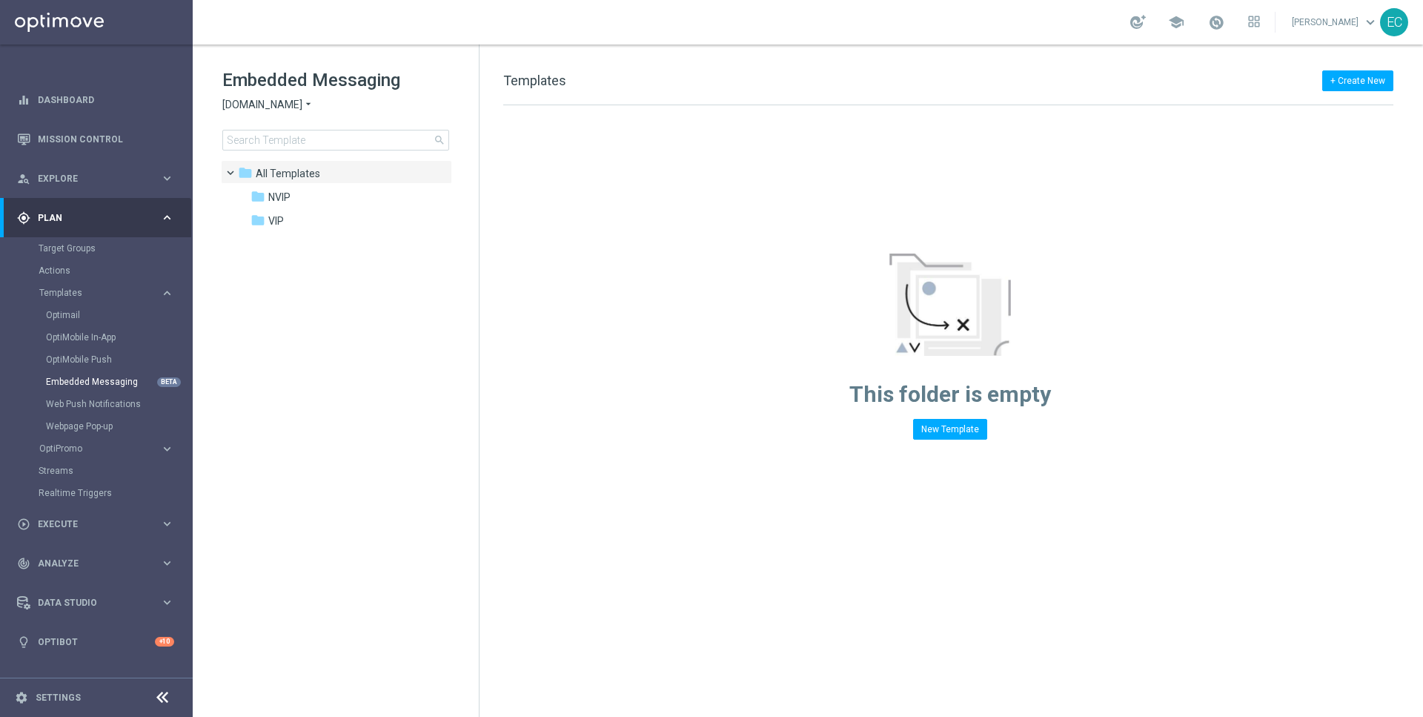
click at [279, 94] on div "Embedded Messaging Sorteonline.bet.br arrow_drop_down × Sorteonline.bet.br sear…" at bounding box center [350, 109] width 256 height 82
click at [281, 102] on span "[DOMAIN_NAME]" at bounding box center [262, 105] width 80 height 14
click at [278, 158] on div "Lottoland" at bounding box center [278, 157] width 111 height 18
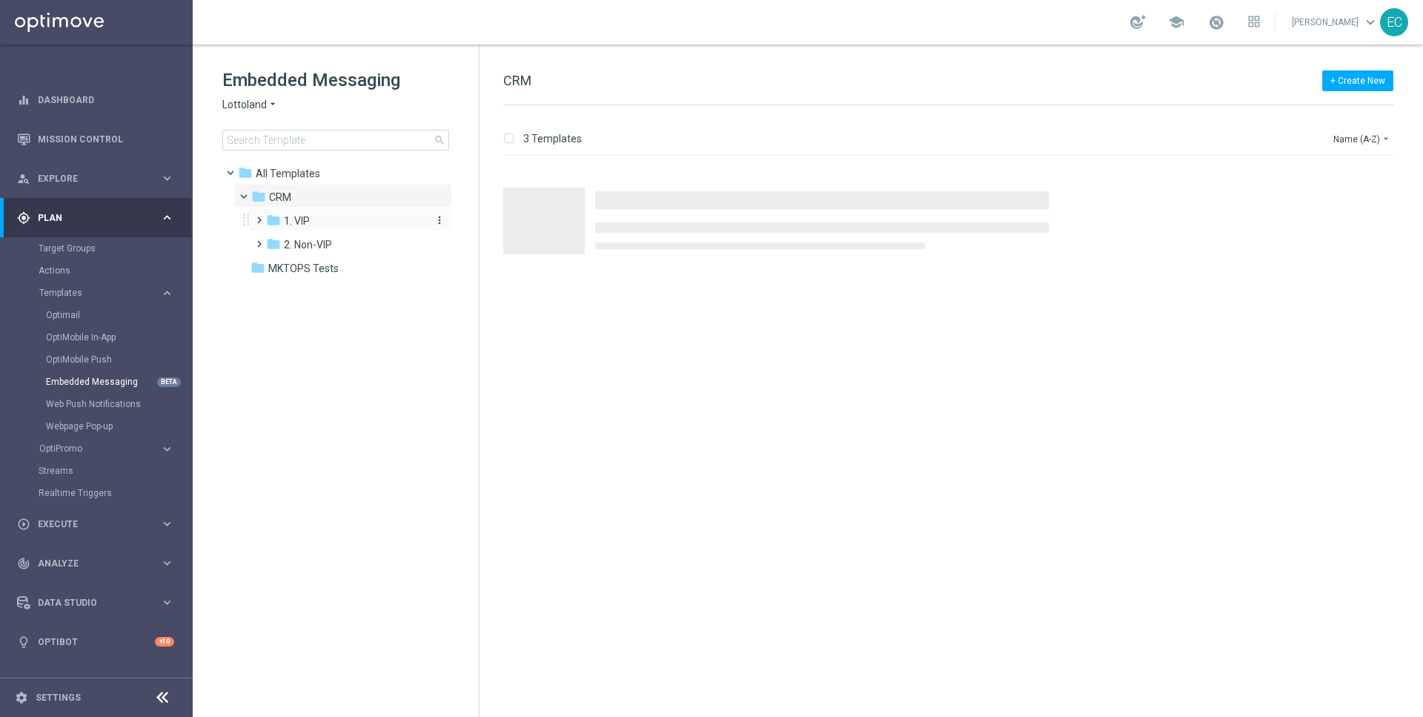
click at [331, 225] on div "folder 1. VIP" at bounding box center [345, 221] width 158 height 17
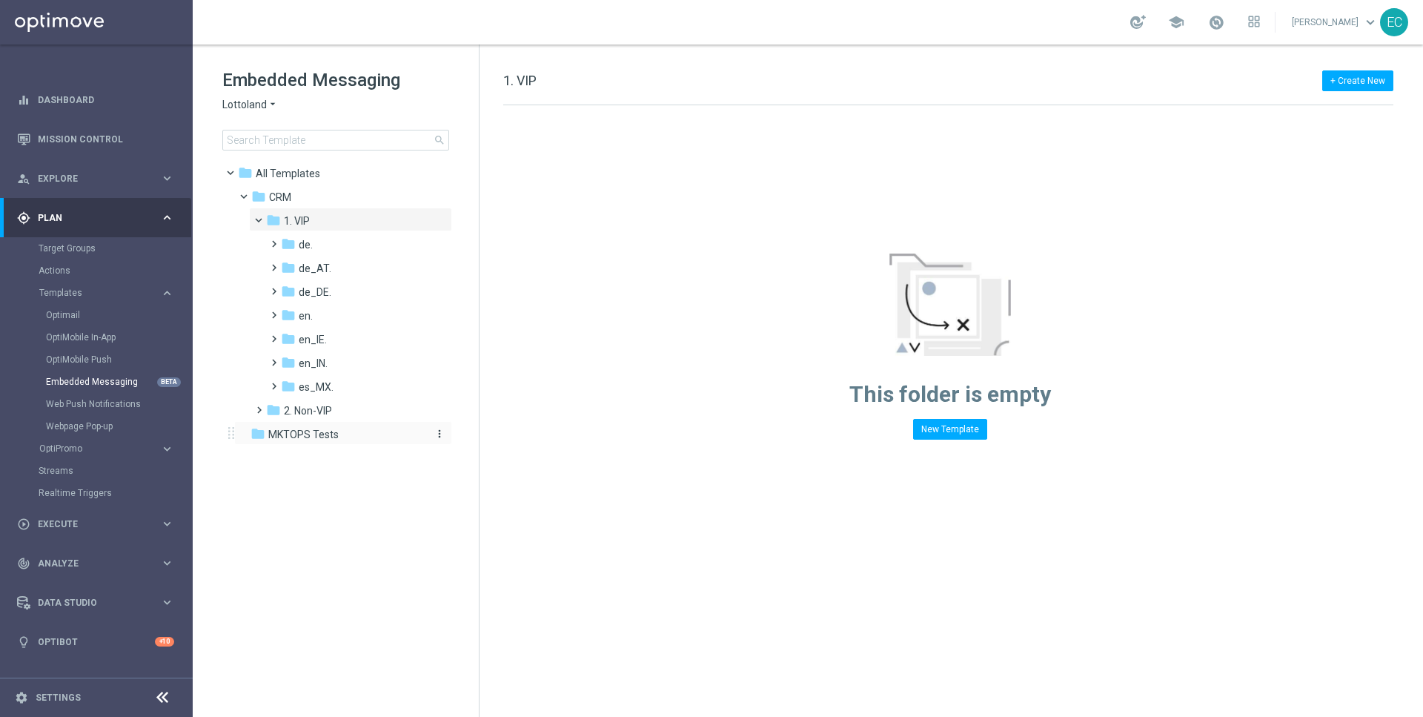
click at [322, 436] on span "MKTOPS Tests" at bounding box center [303, 434] width 70 height 13
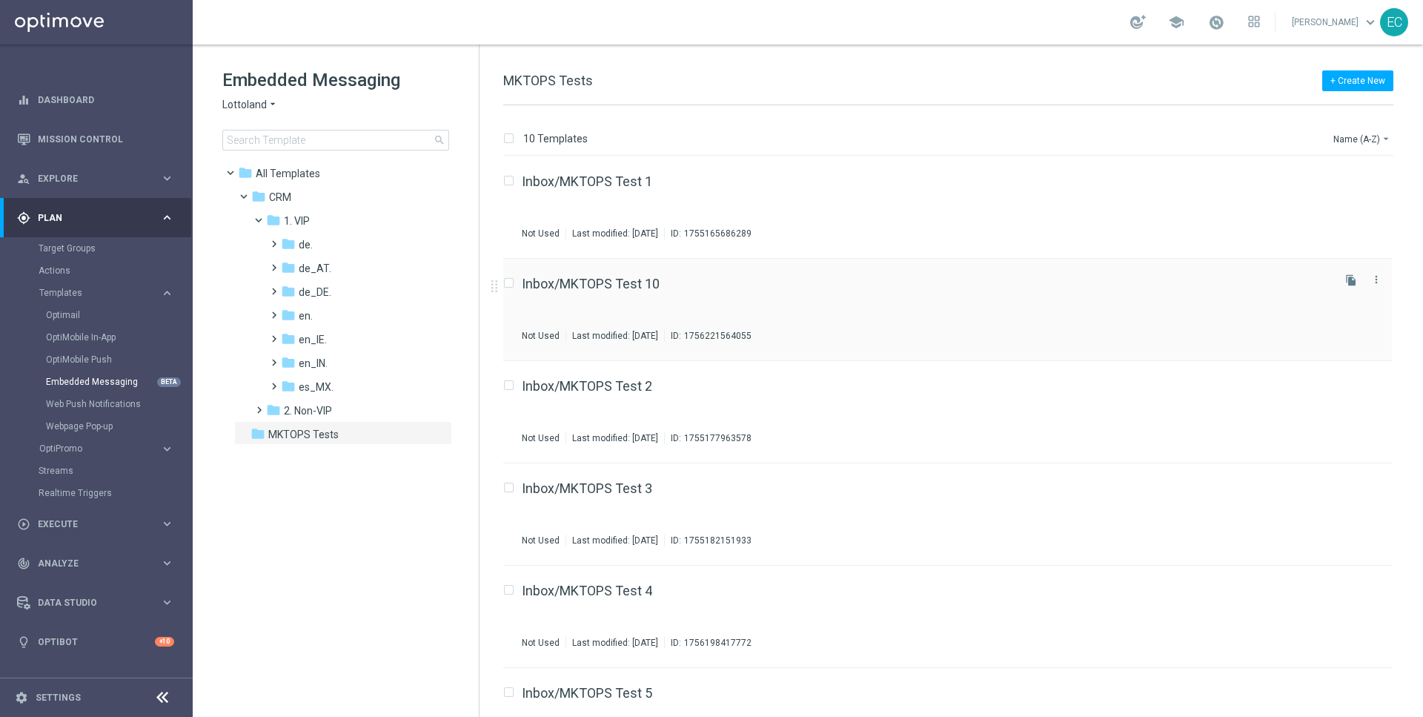
click at [629, 296] on div "Inbox/MKTOPS Test 10 Not Used Last modified: Tuesday, August 26, 2025 ID: 17562…" at bounding box center [926, 309] width 808 height 64
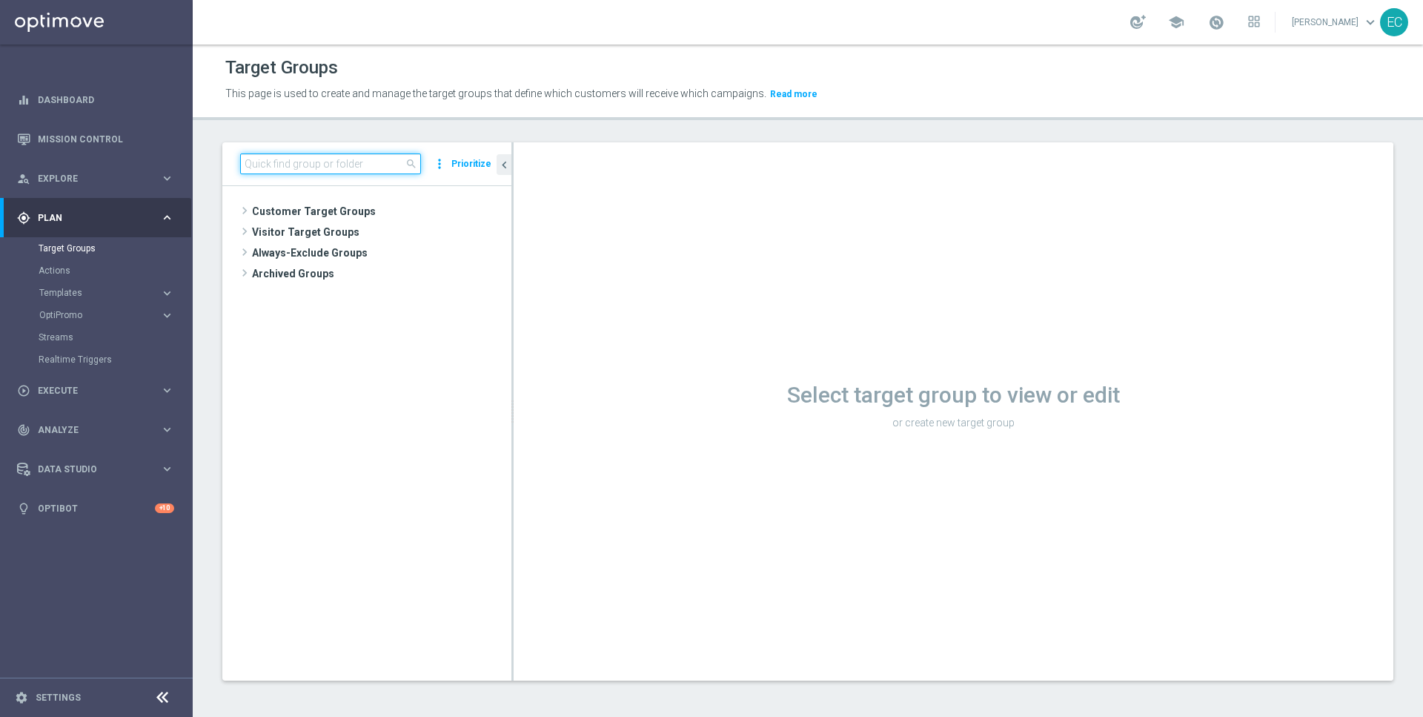
click at [355, 161] on input at bounding box center [330, 163] width 181 height 21
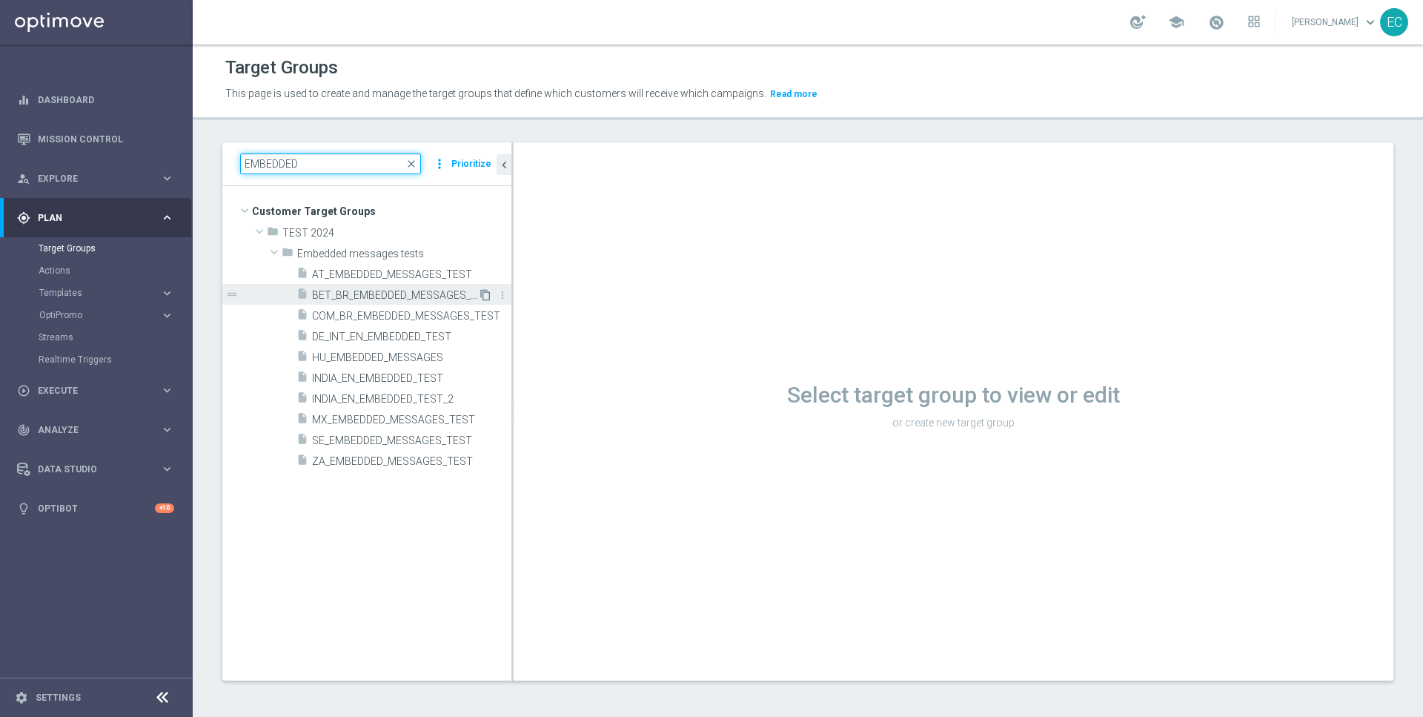
type input "EMBEDDED"
click at [488, 292] on icon "content_copy" at bounding box center [486, 295] width 12 height 12
click at [484, 314] on icon "content_copy" at bounding box center [486, 316] width 12 height 12
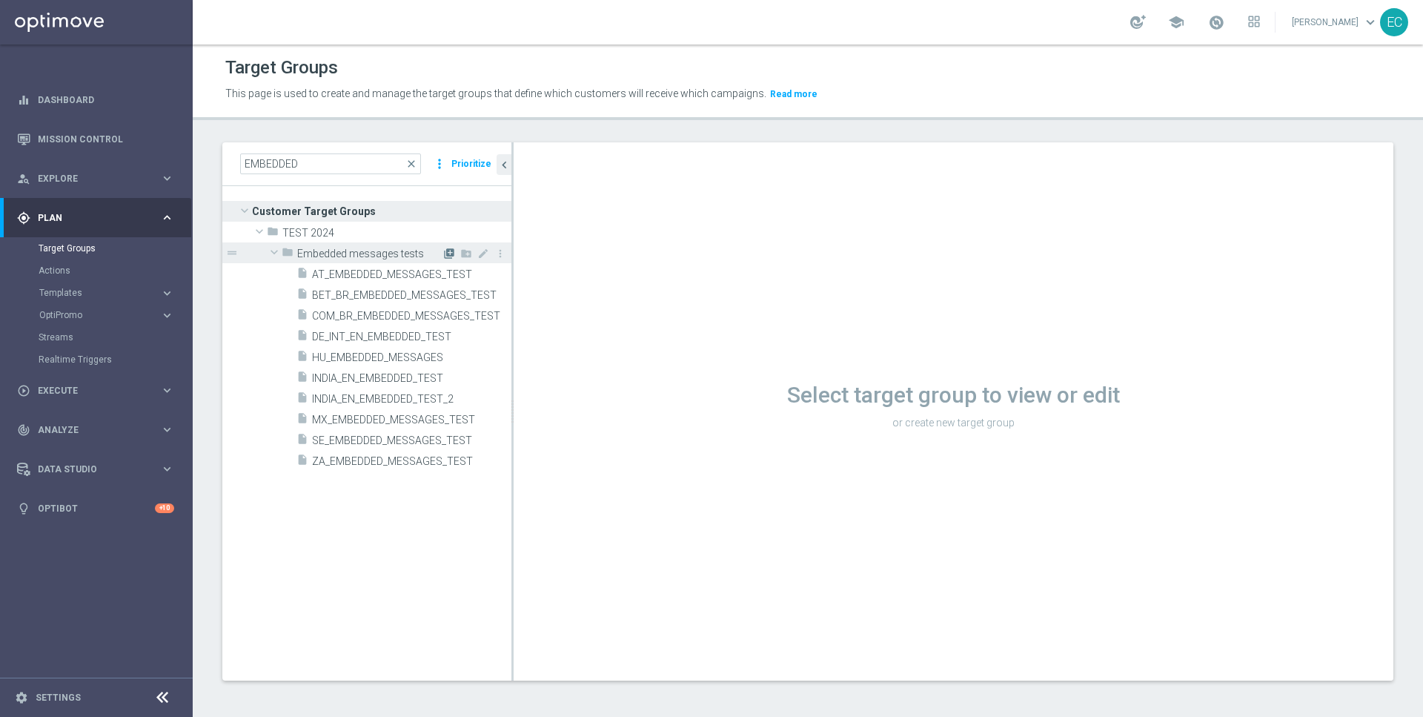
click at [449, 252] on icon "library_add" at bounding box center [449, 254] width 12 height 12
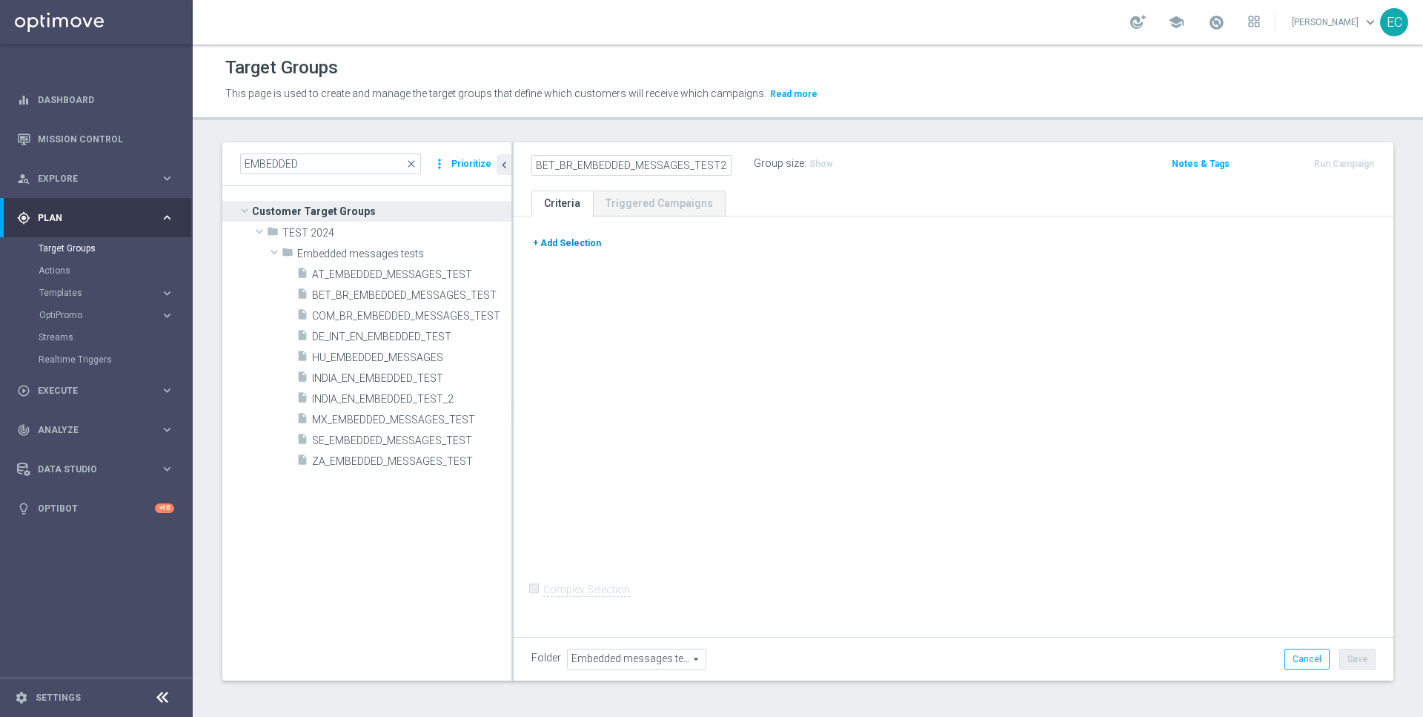
type input "BET_BR_EMBEDDED_MESSAGES_TEST2"
click at [557, 239] on button "+ Add Selection" at bounding box center [566, 243] width 71 height 16
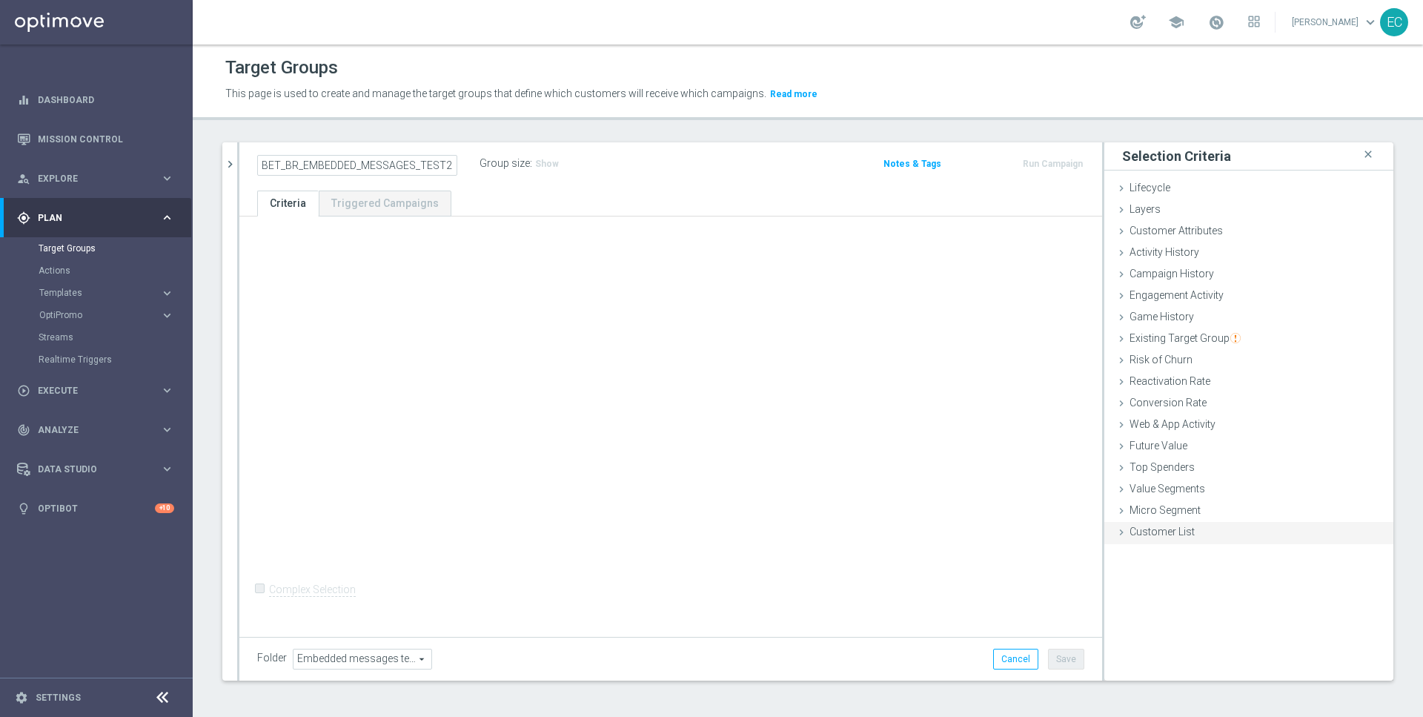
click at [1173, 529] on span "Customer List" at bounding box center [1162, 531] width 65 height 12
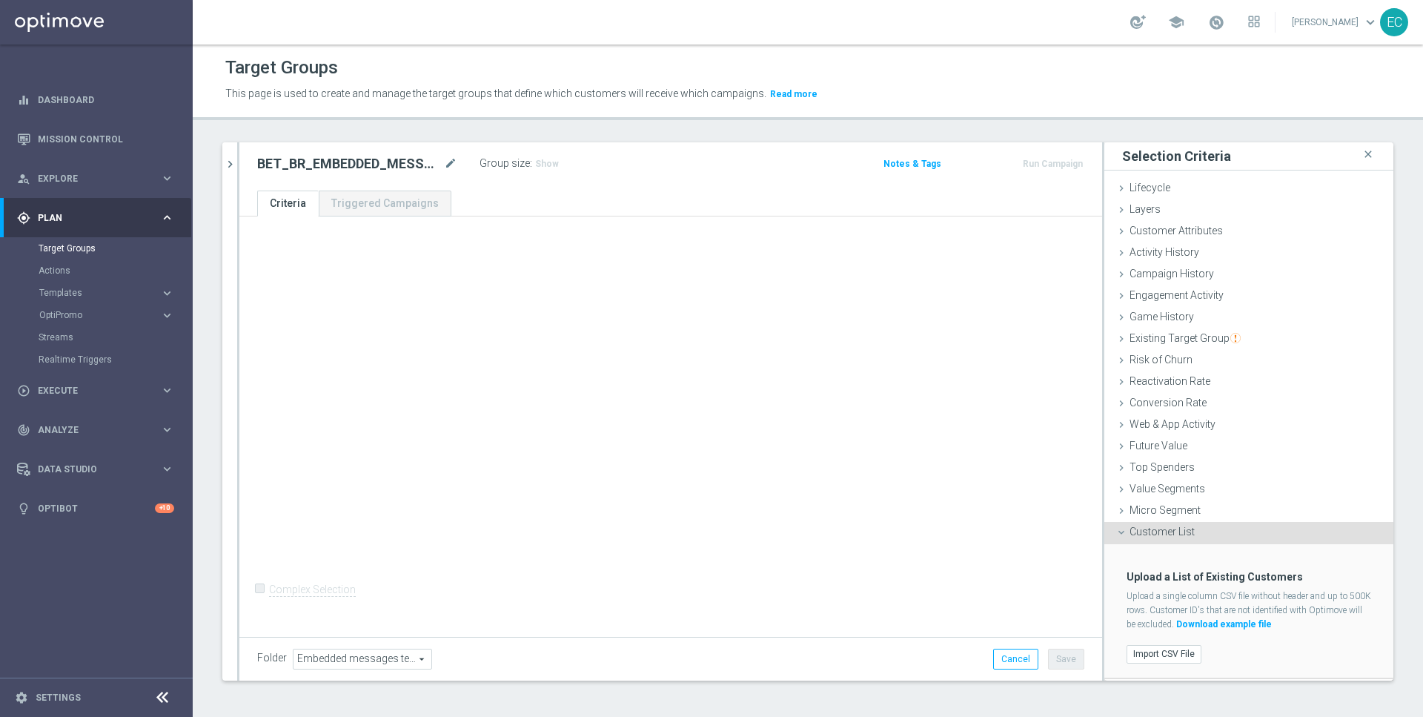
click at [1162, 642] on div "Import CSV File" at bounding box center [1248, 654] width 267 height 24
click at [1164, 651] on label "Import CSV File" at bounding box center [1164, 654] width 75 height 19
click at [0, 0] on input "Import CSV File" at bounding box center [0, 0] width 0 height 0
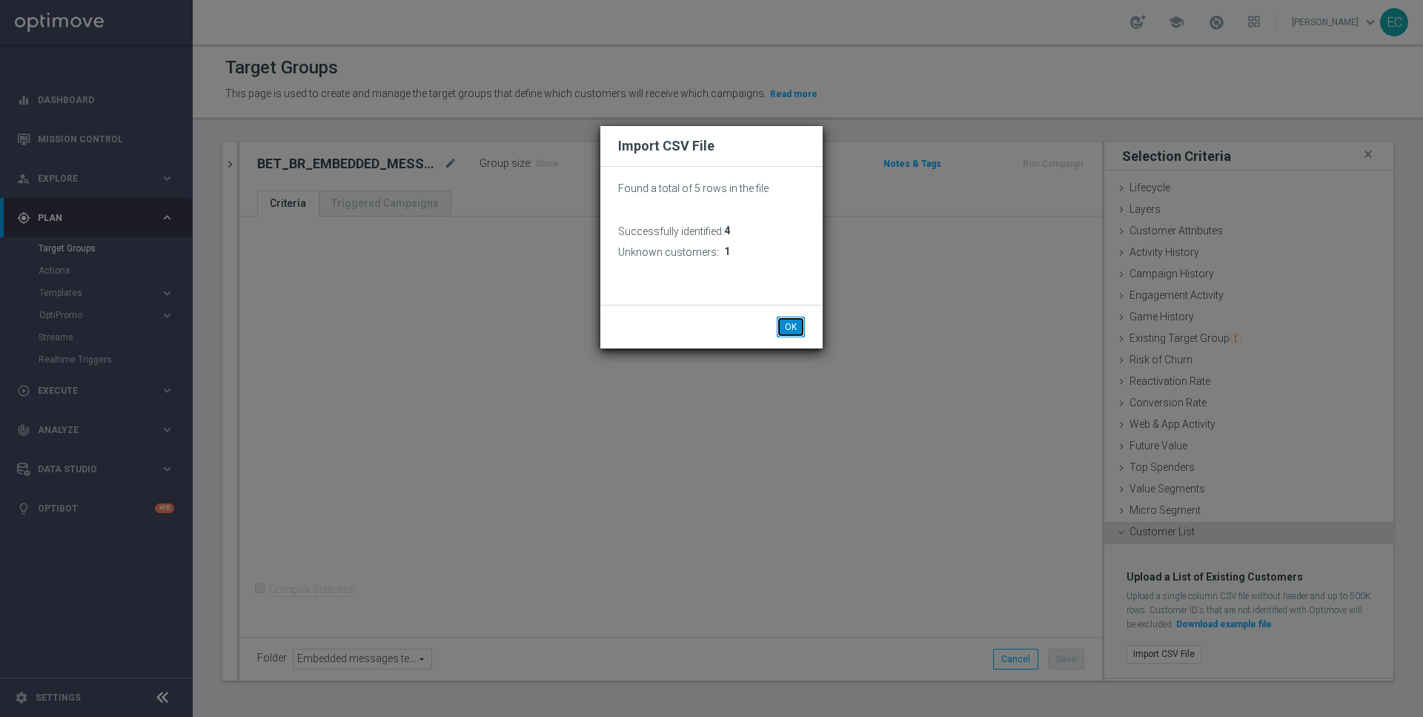
click at [793, 328] on button "OK" at bounding box center [791, 326] width 28 height 21
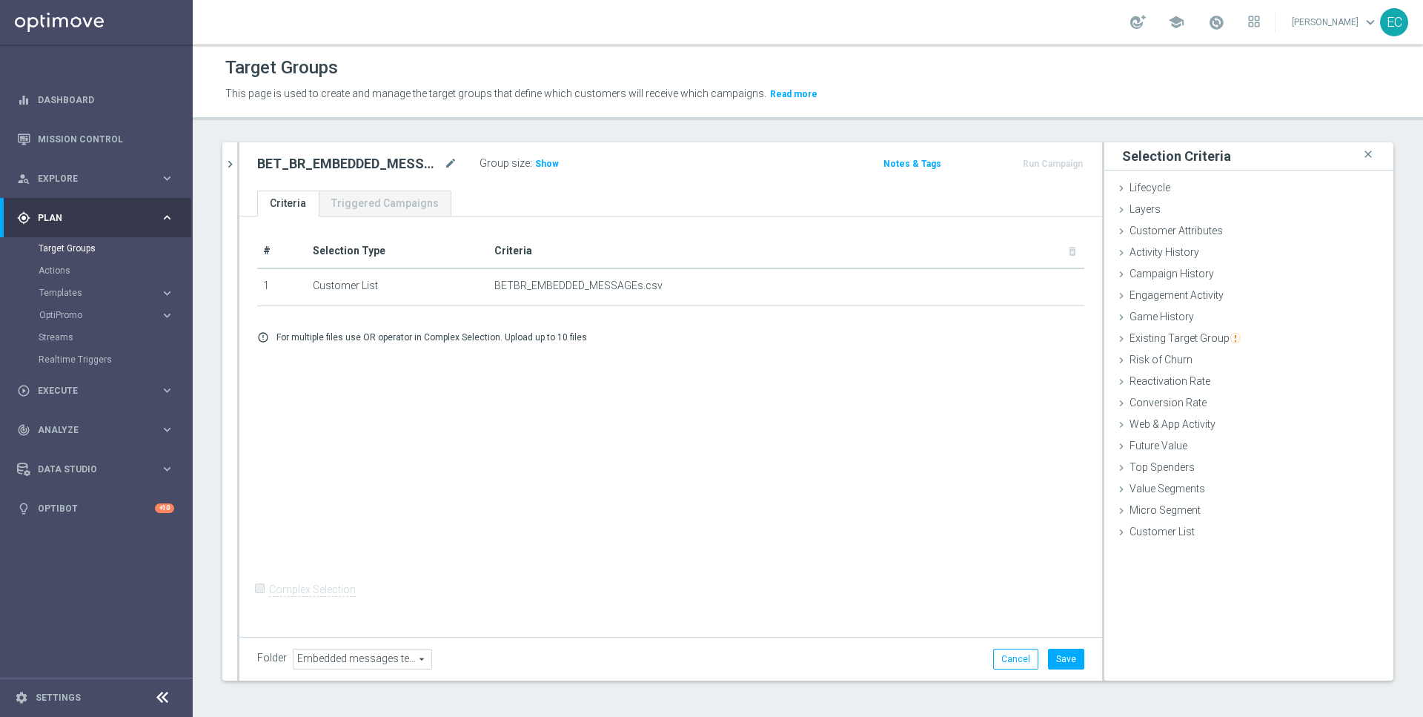
click at [1070, 669] on div "Folder Embedded messages tests Embedded messages tests arrow_drop_down search C…" at bounding box center [670, 659] width 863 height 44
click at [1075, 660] on button "Save" at bounding box center [1066, 659] width 36 height 21
click at [1061, 163] on button "Run Campaign" at bounding box center [1052, 164] width 63 height 16
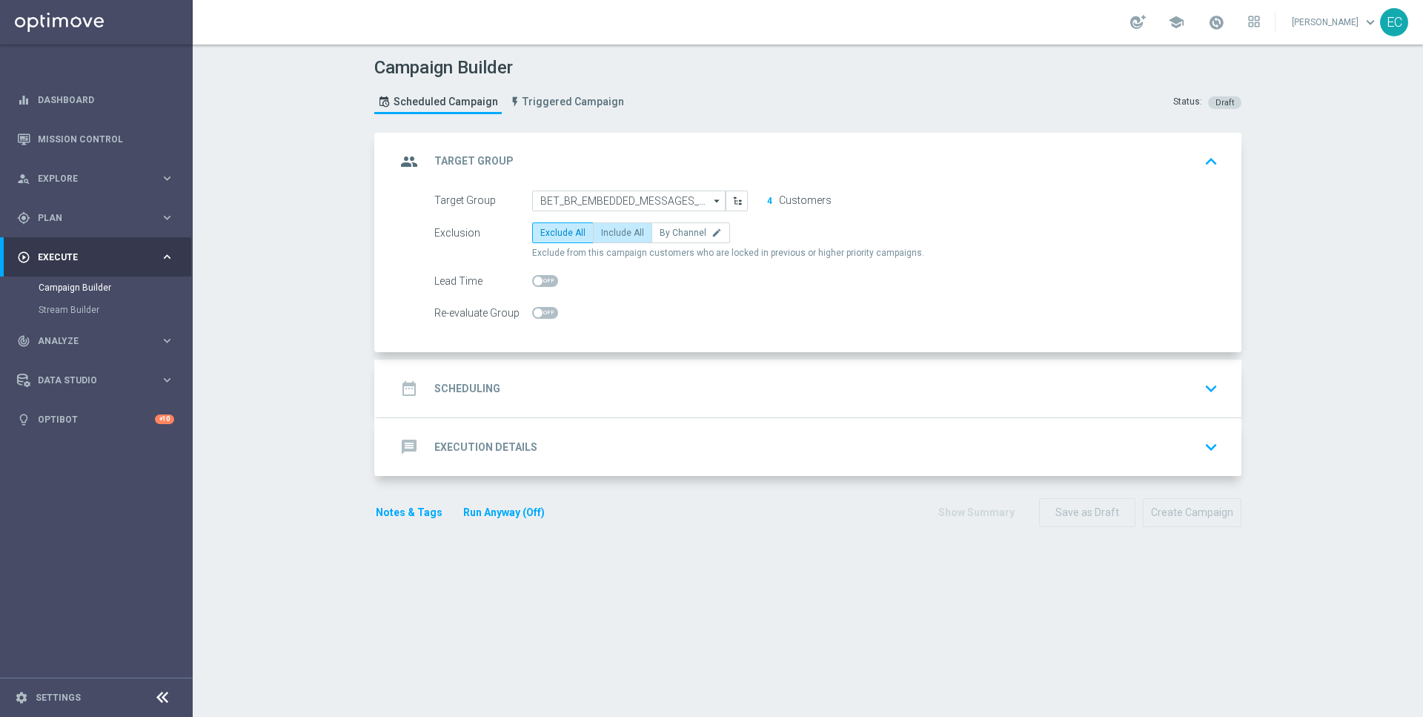
click at [616, 223] on label "Include All" at bounding box center [622, 232] width 59 height 21
click at [611, 230] on input "Include All" at bounding box center [606, 235] width 10 height 10
radio input "true"
click at [571, 366] on div "date_range Scheduling keyboard_arrow_down" at bounding box center [809, 388] width 863 height 58
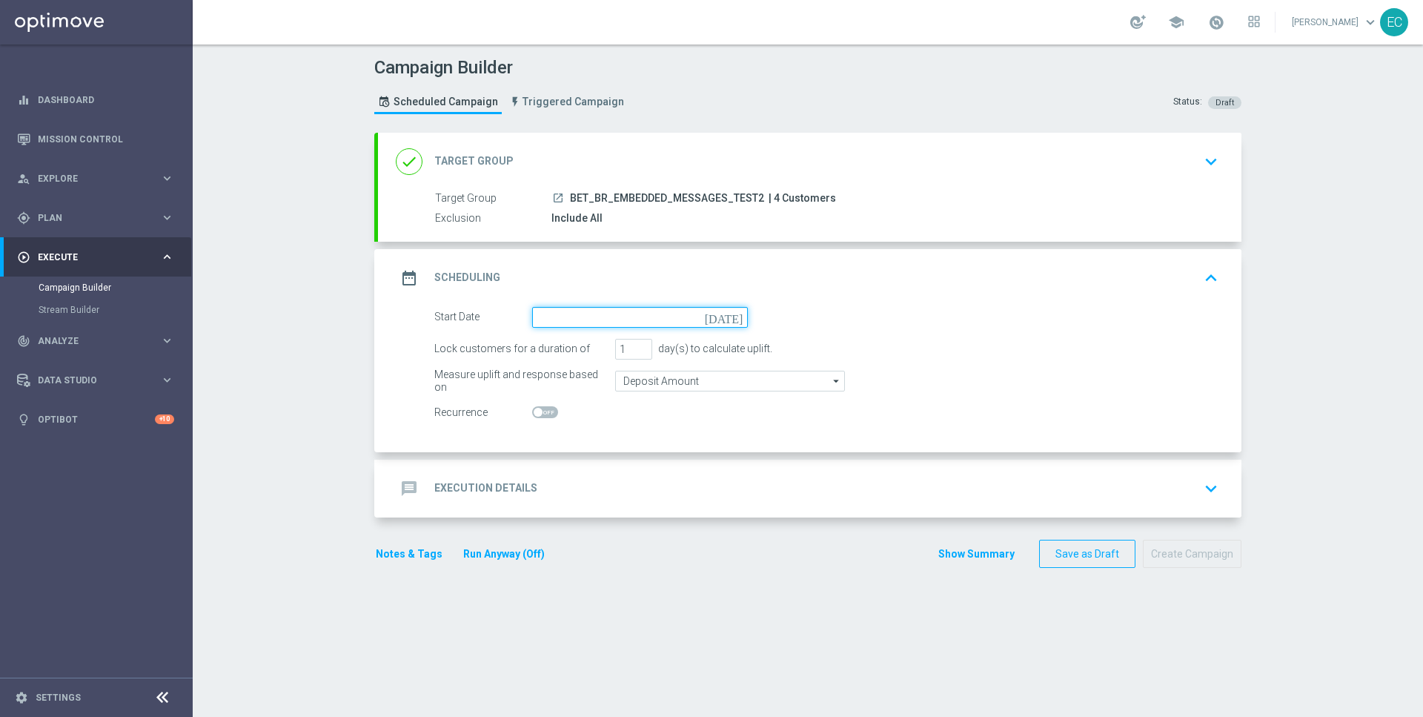
click at [654, 313] on input at bounding box center [640, 317] width 216 height 21
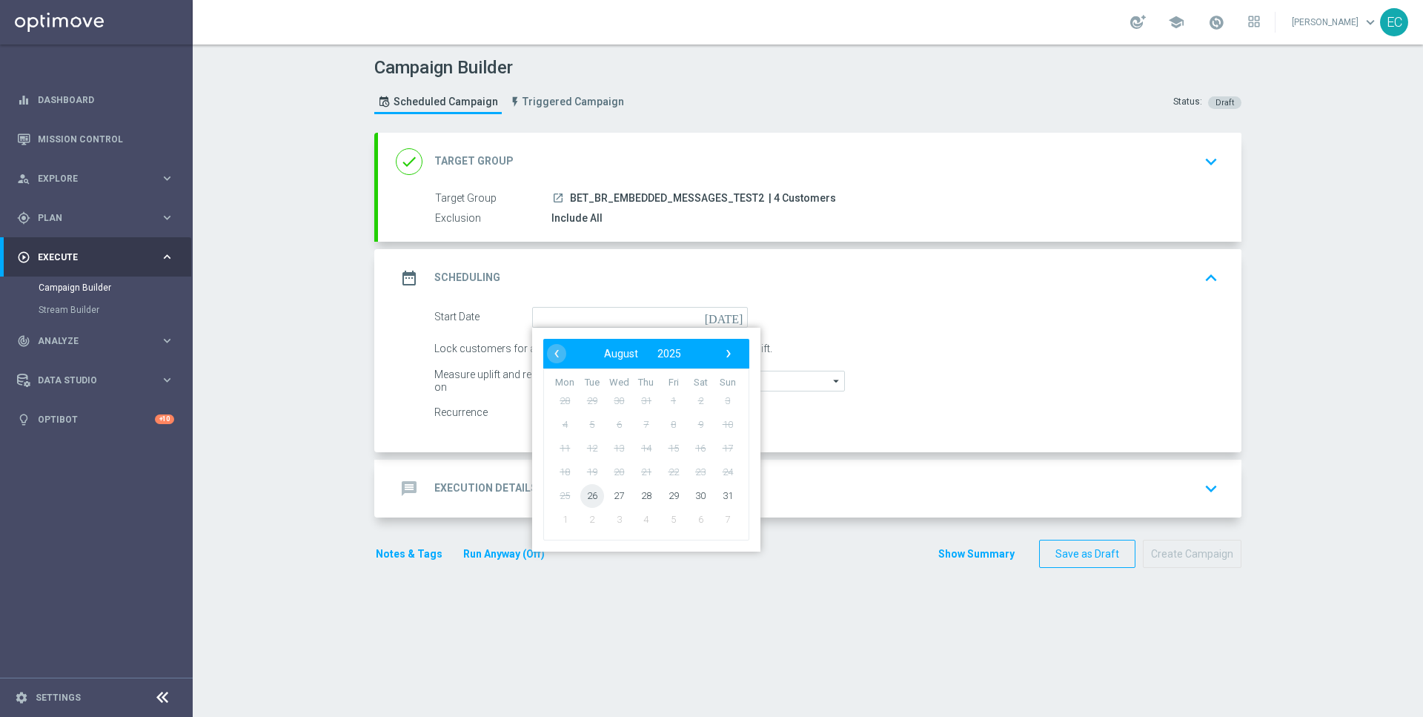
click at [597, 494] on span "26" at bounding box center [592, 495] width 24 height 24
type input "[DATE]"
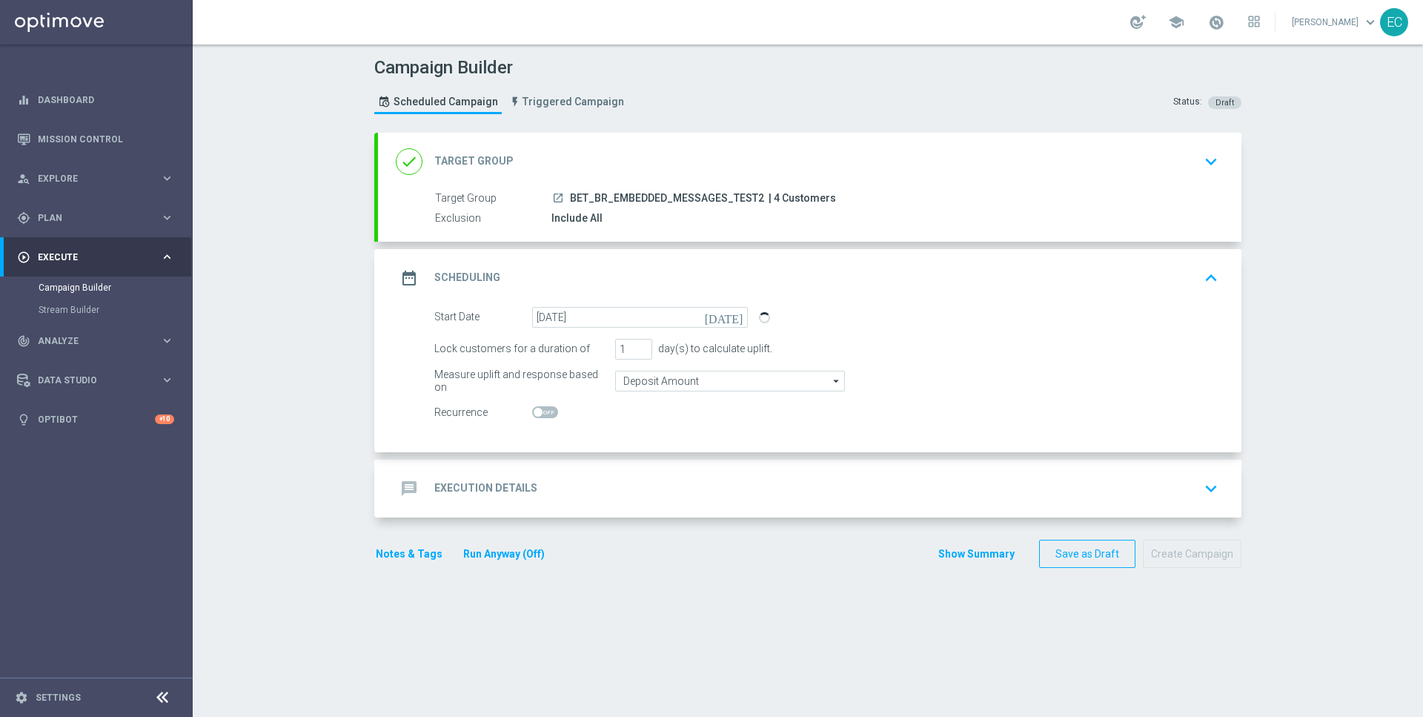
click at [647, 485] on div "message Execution Details keyboard_arrow_down" at bounding box center [810, 488] width 828 height 28
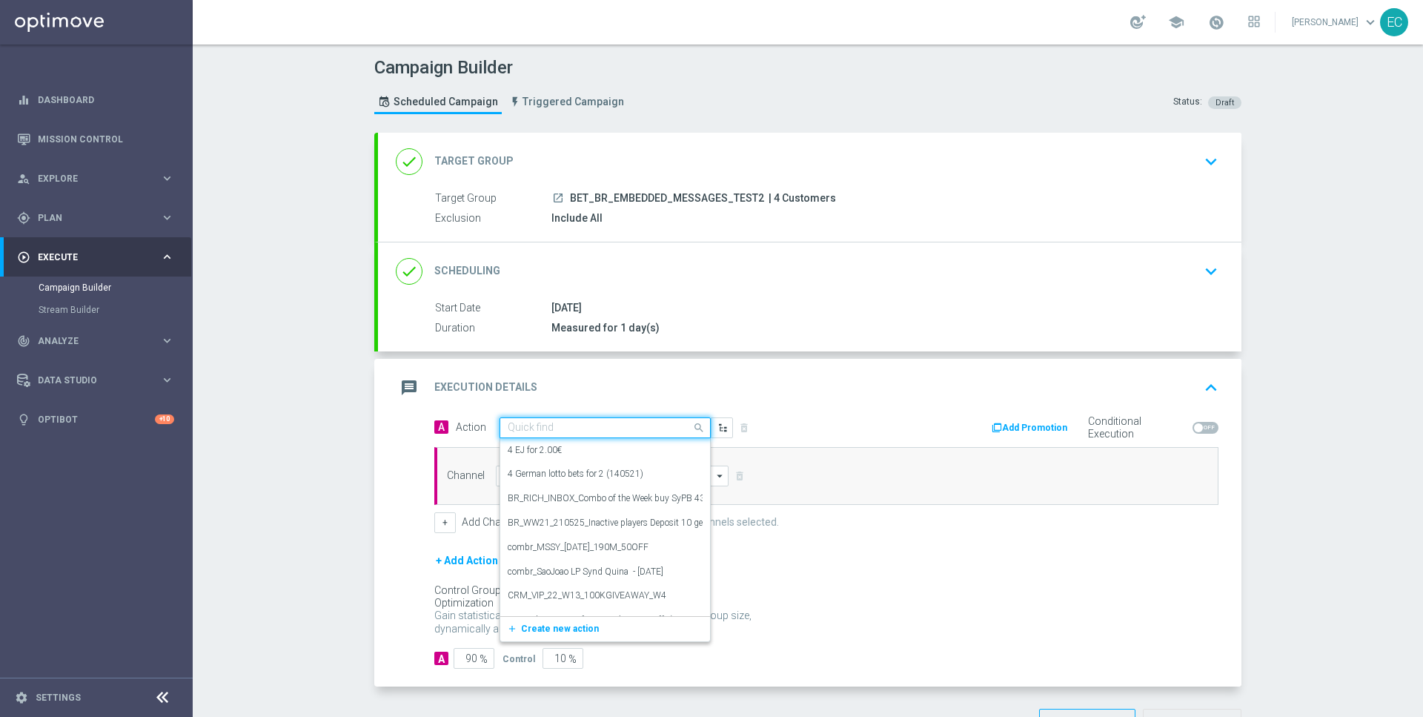
click at [618, 428] on input "text" at bounding box center [590, 428] width 165 height 13
click at [588, 623] on span "Create new action" at bounding box center [560, 628] width 78 height 10
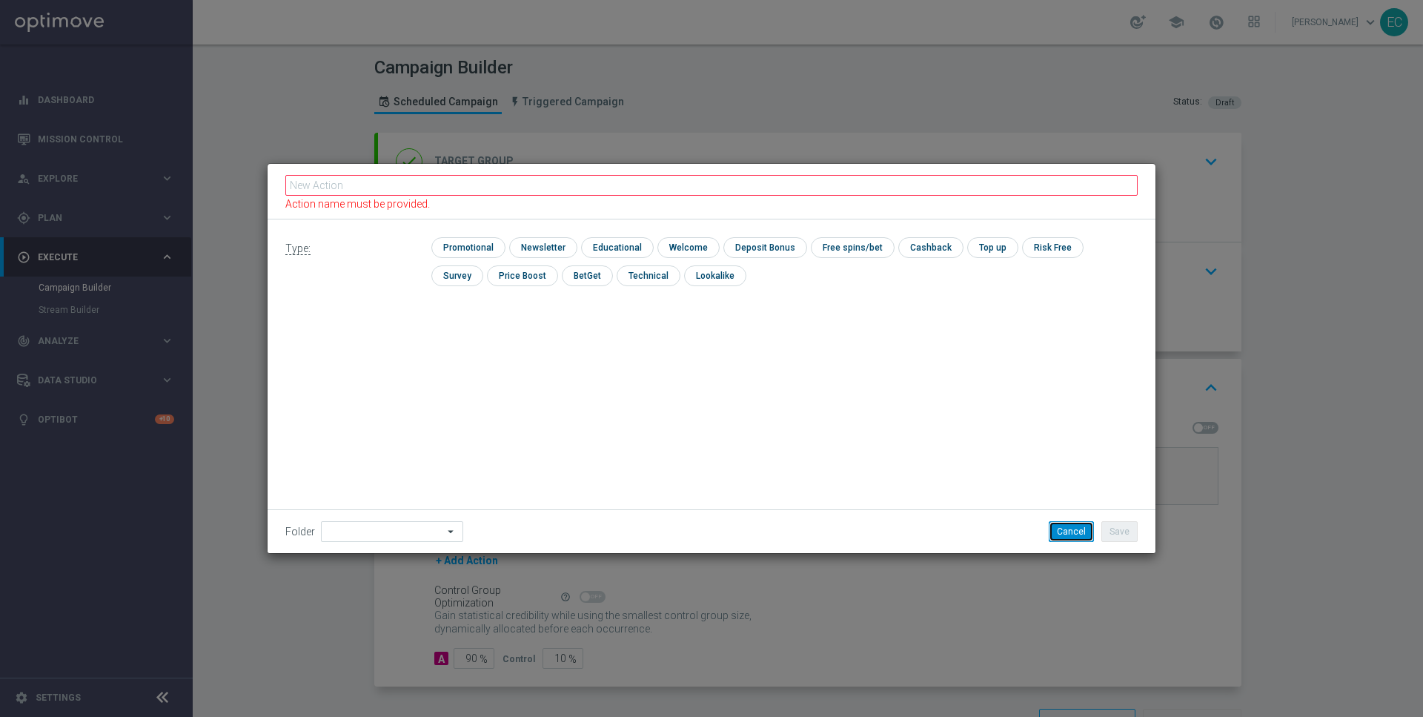
click at [1075, 526] on button "Cancel" at bounding box center [1071, 531] width 45 height 21
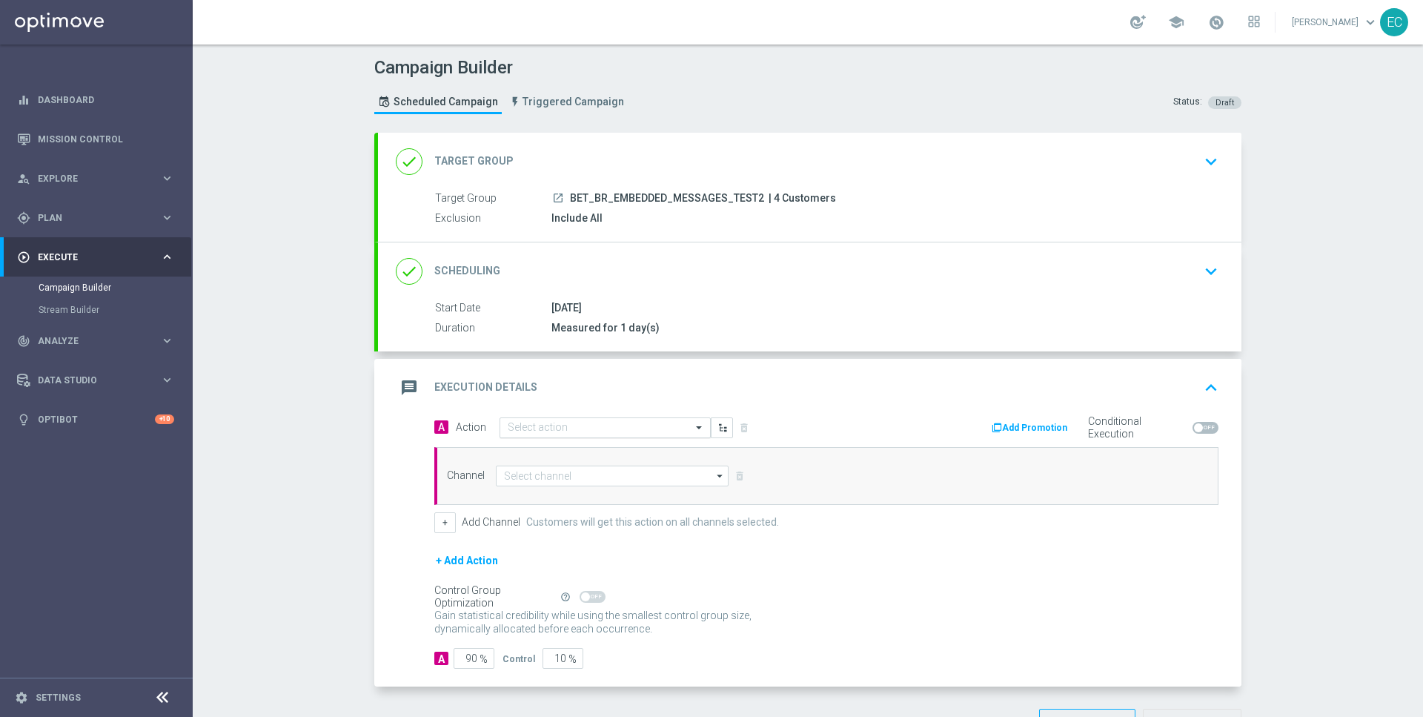
click at [606, 417] on div "Select action" at bounding box center [605, 427] width 211 height 21
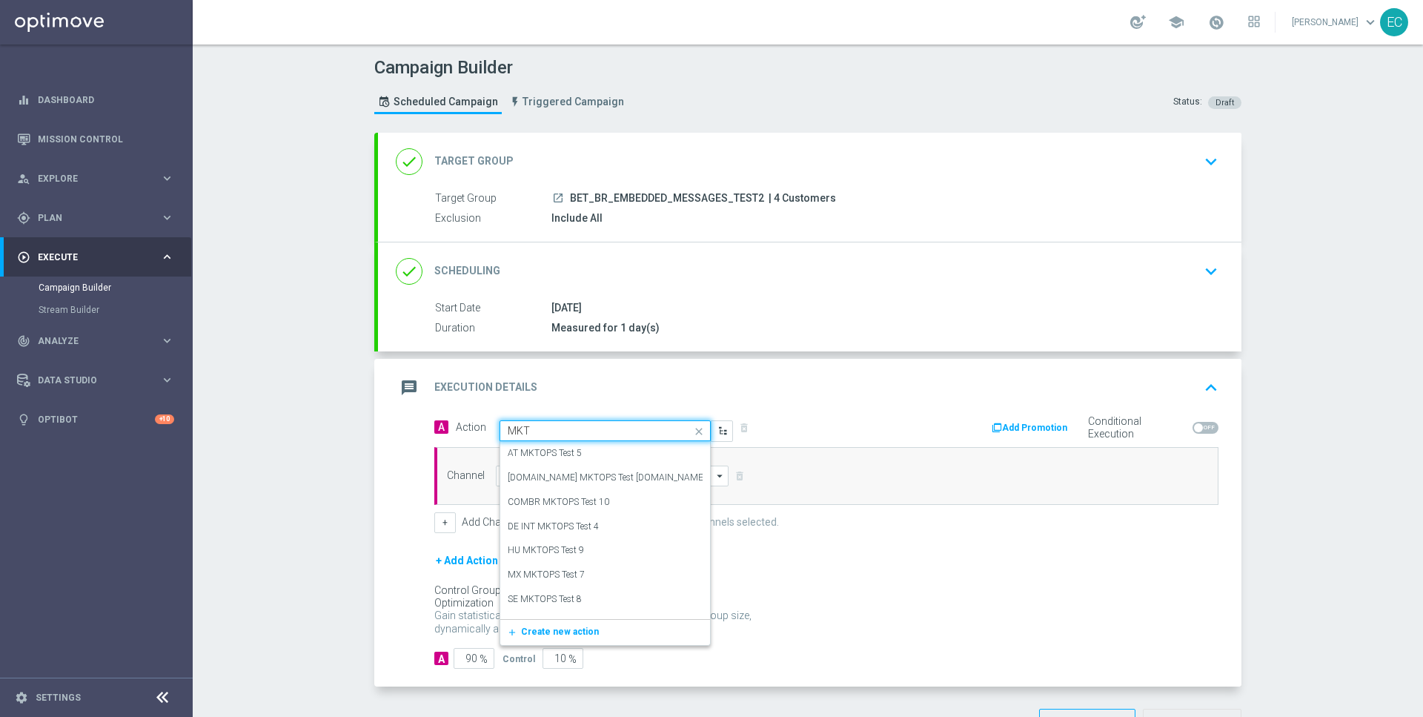
type input "MKTO"
click at [635, 472] on div "[DOMAIN_NAME] MKTOPS Test [DOMAIN_NAME] 1 edit" at bounding box center [605, 477] width 195 height 24
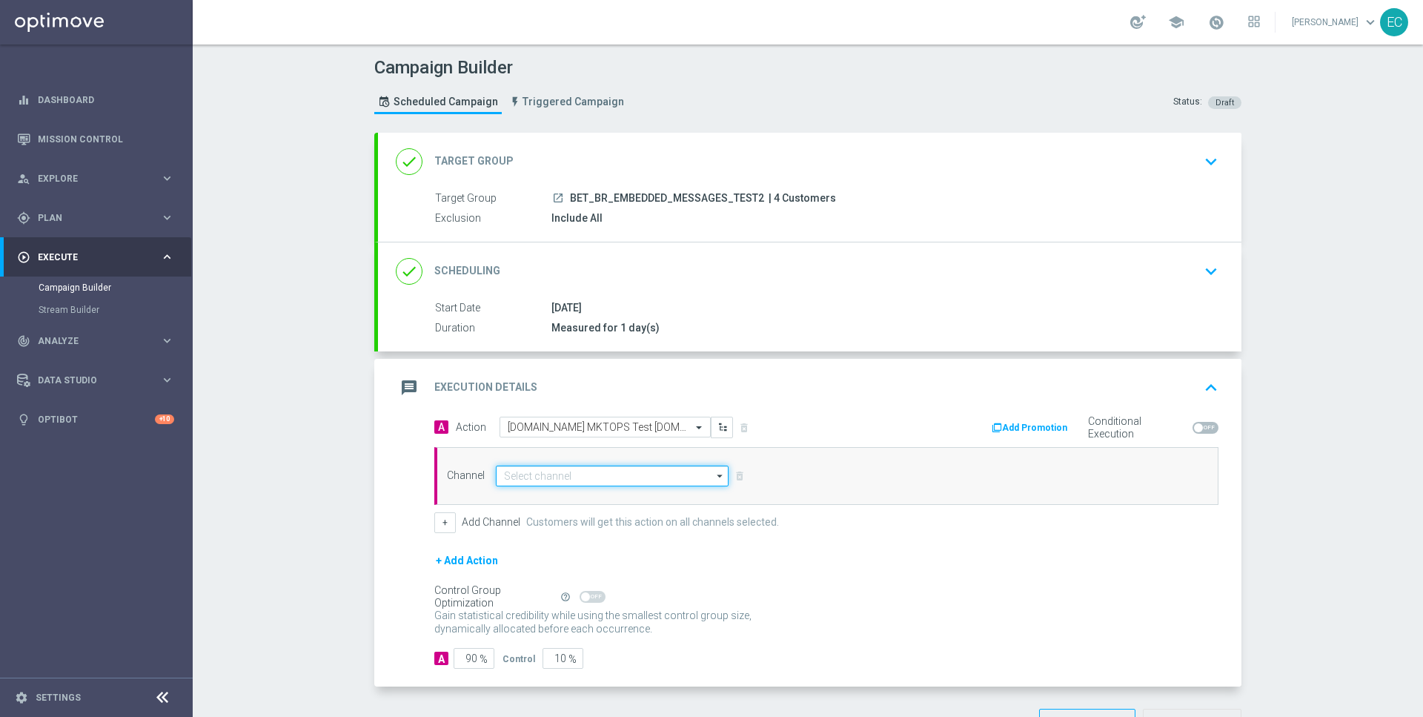
click at [615, 468] on input at bounding box center [612, 475] width 233 height 21
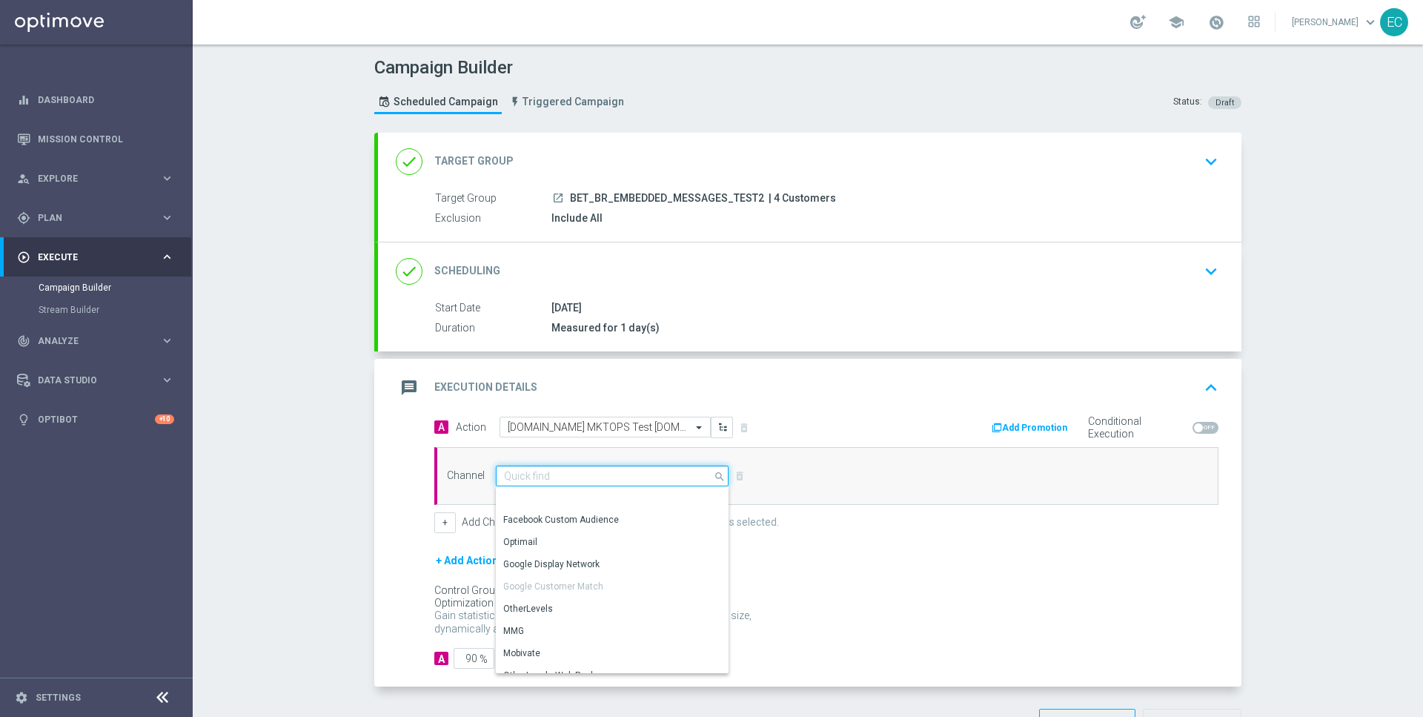
scroll to position [391, 0]
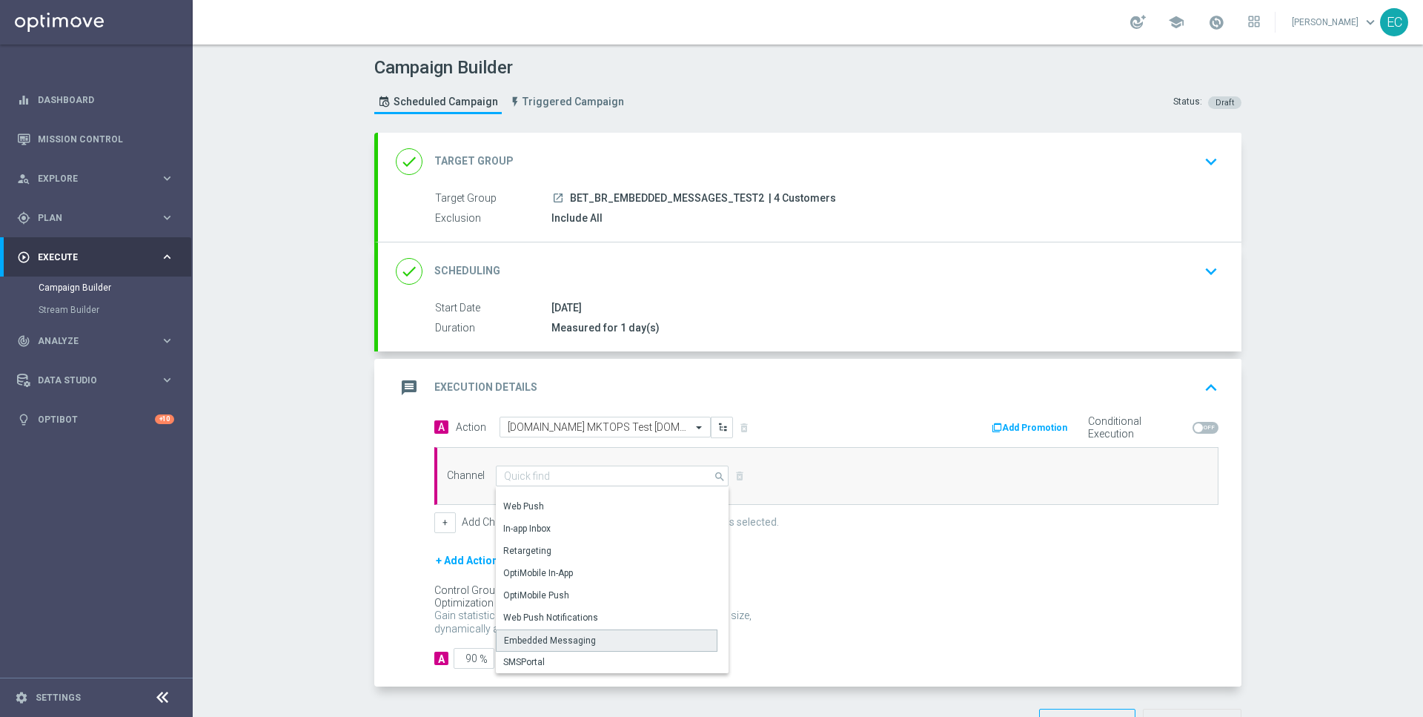
click at [597, 646] on div "Embedded Messaging" at bounding box center [607, 640] width 222 height 22
type input "Embedded Messaging"
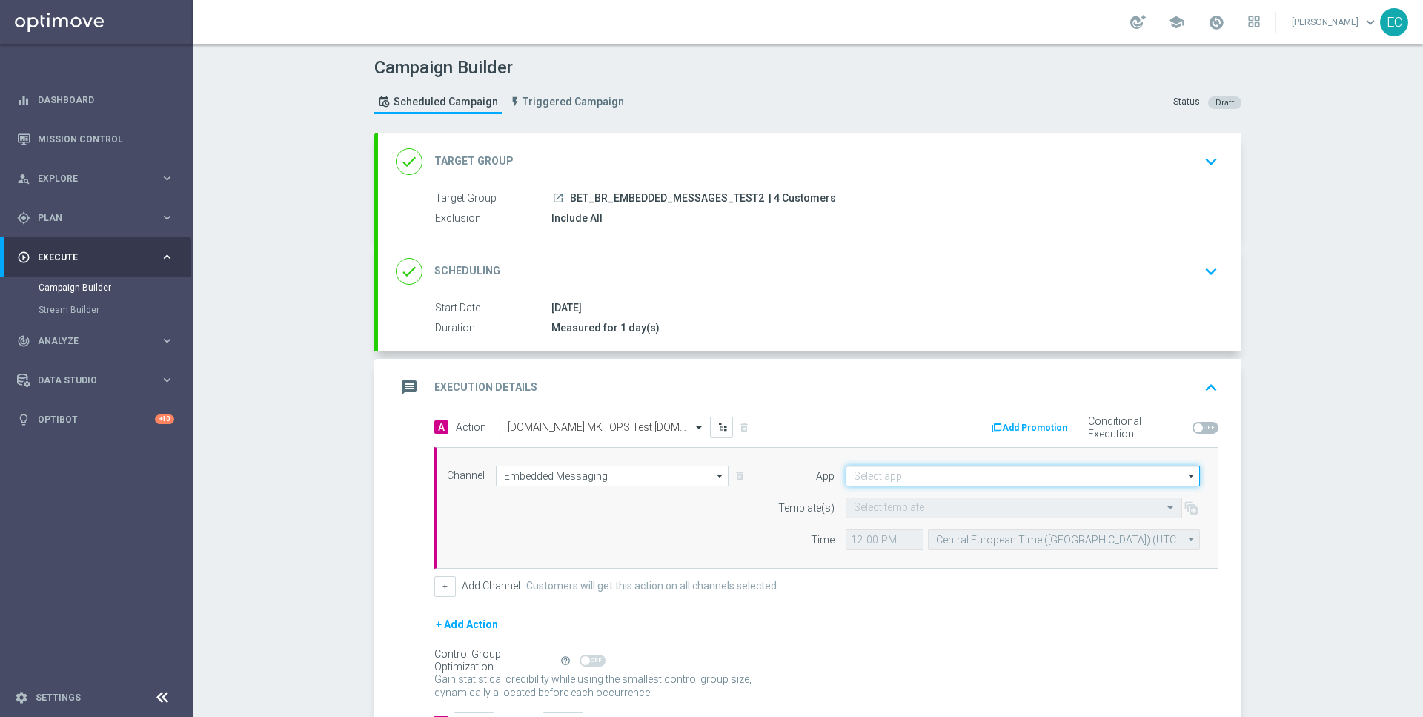
click at [972, 469] on input at bounding box center [1023, 475] width 354 height 21
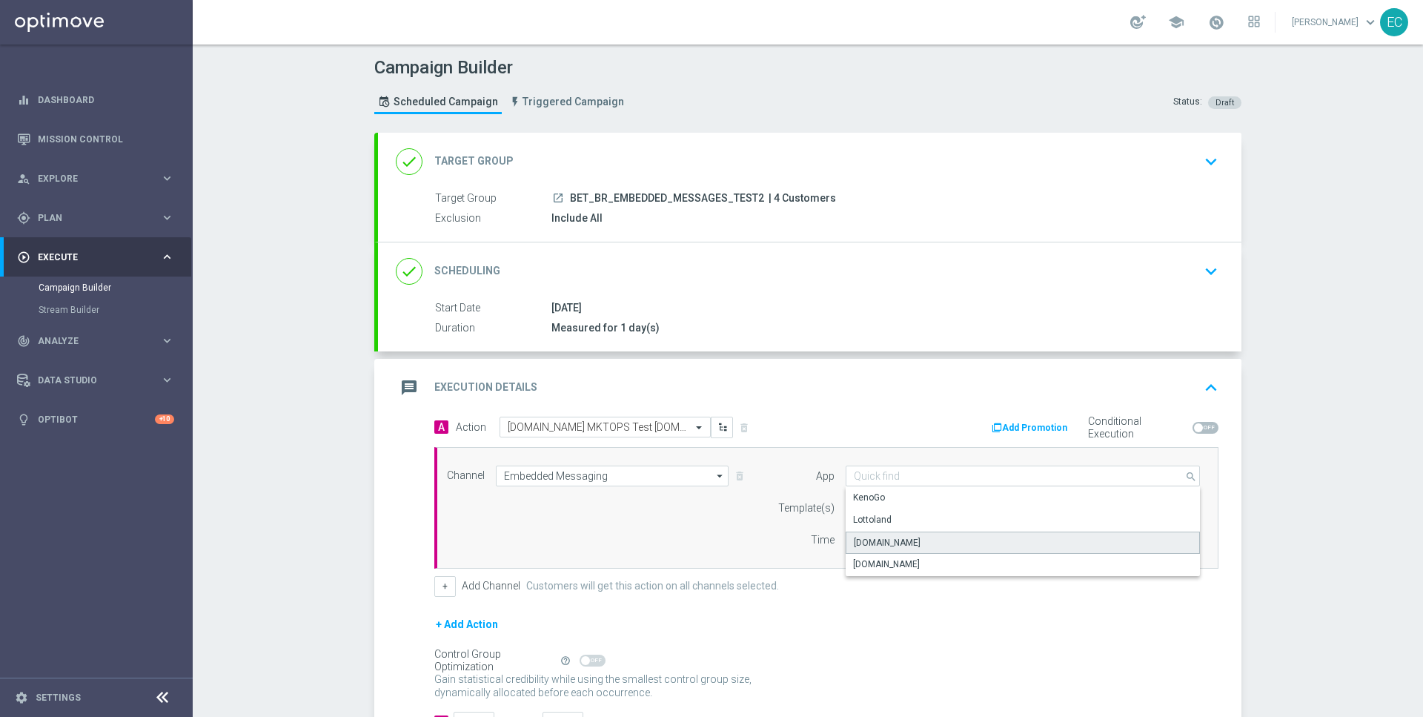
click at [947, 540] on div "[DOMAIN_NAME]" at bounding box center [1023, 542] width 355 height 22
type input "[DOMAIN_NAME]"
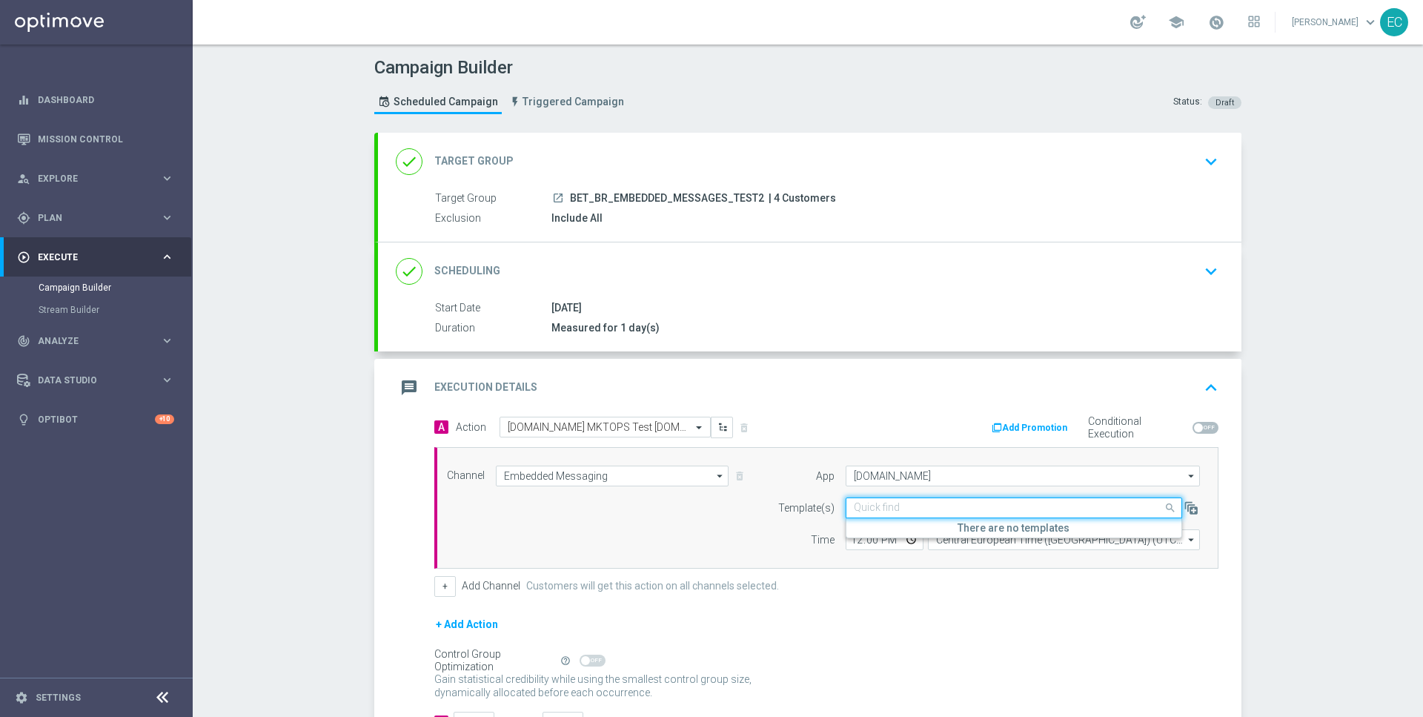
click at [949, 504] on input "text" at bounding box center [999, 508] width 291 height 13
click at [941, 553] on label "Inbox/MKTOPS Test [DOMAIN_NAME] 1" at bounding box center [933, 554] width 159 height 13
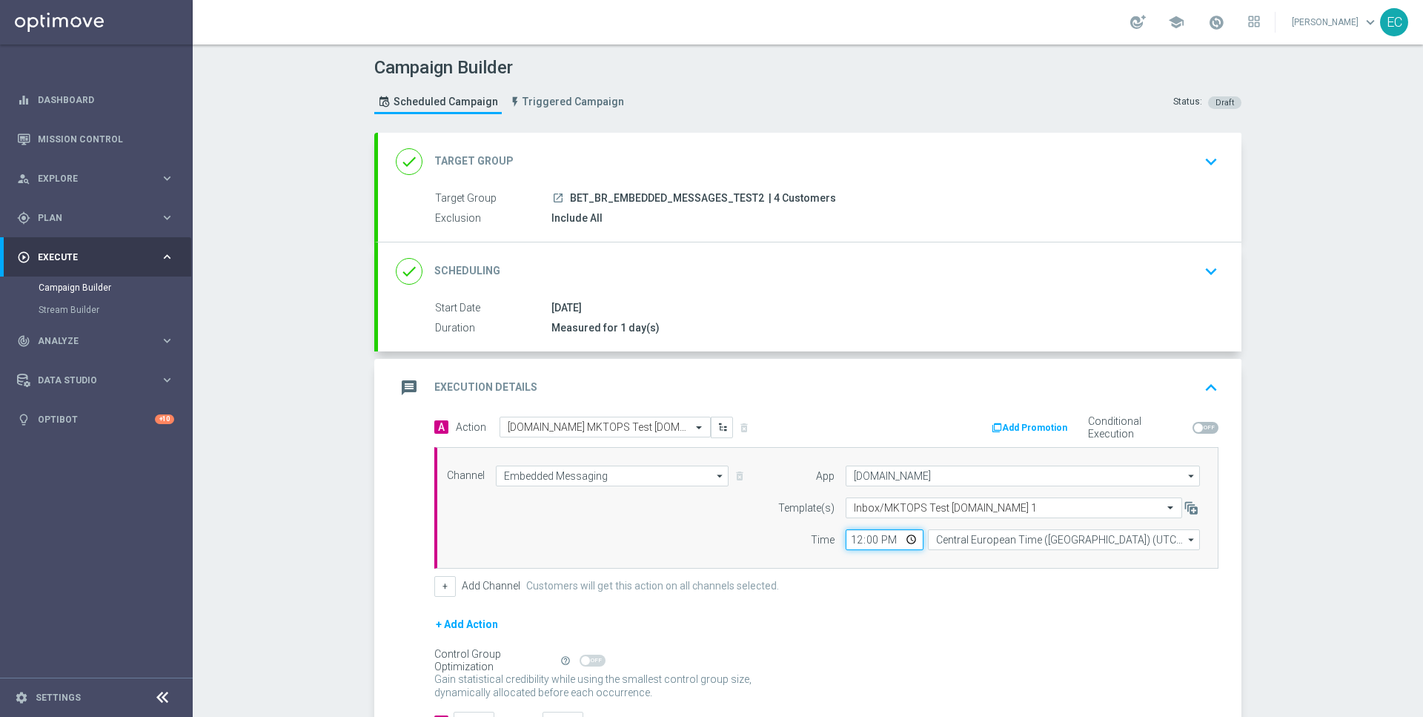
click at [861, 540] on input "12:00" at bounding box center [885, 539] width 78 height 21
type input "18:02"
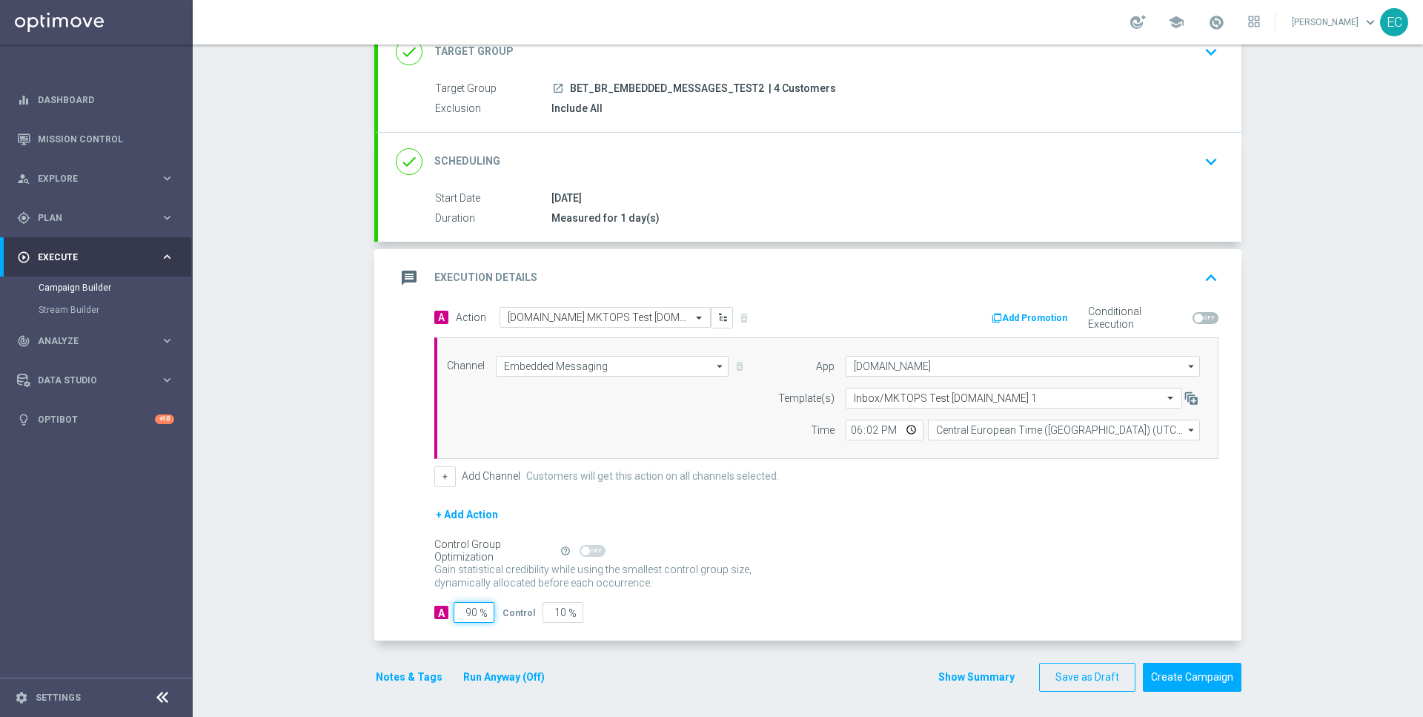
click at [465, 606] on input "90" at bounding box center [474, 612] width 41 height 21
type input "1"
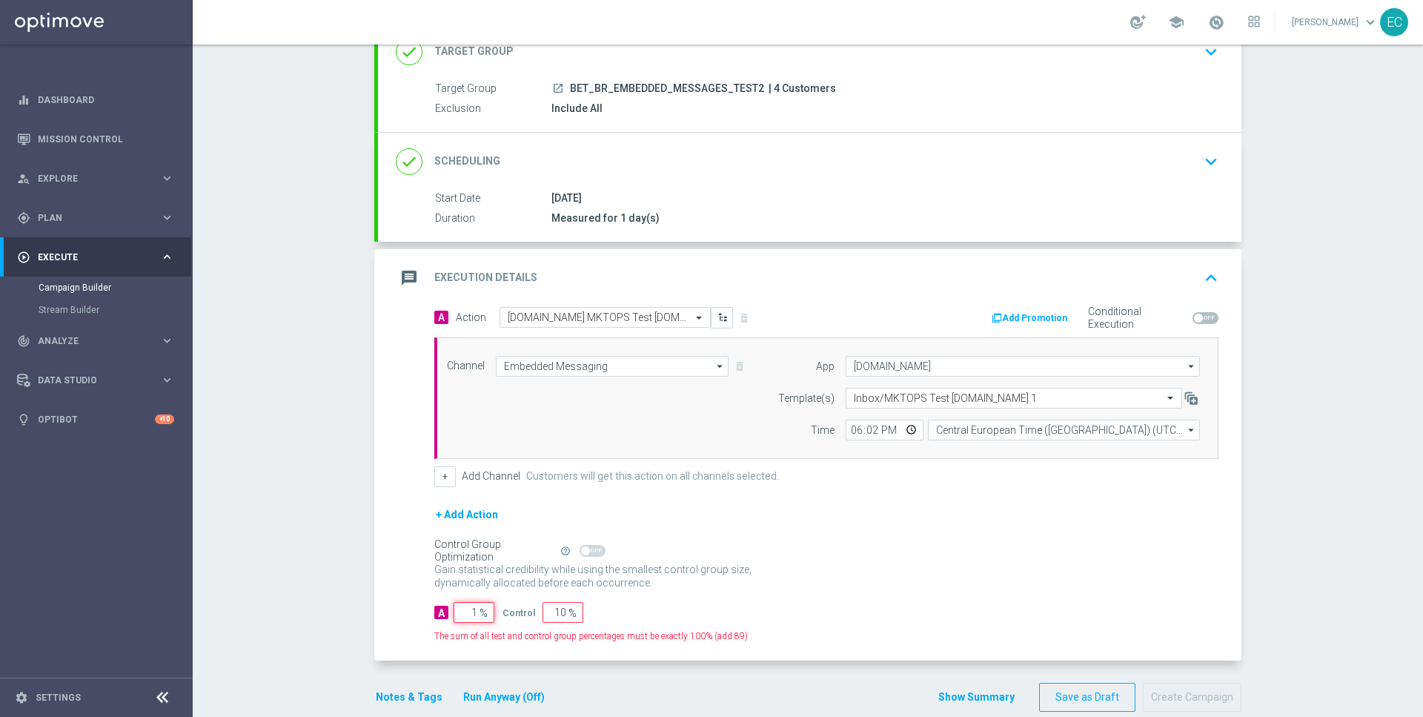
type input "99"
type input "10"
type input "90"
type input "100"
type input "0"
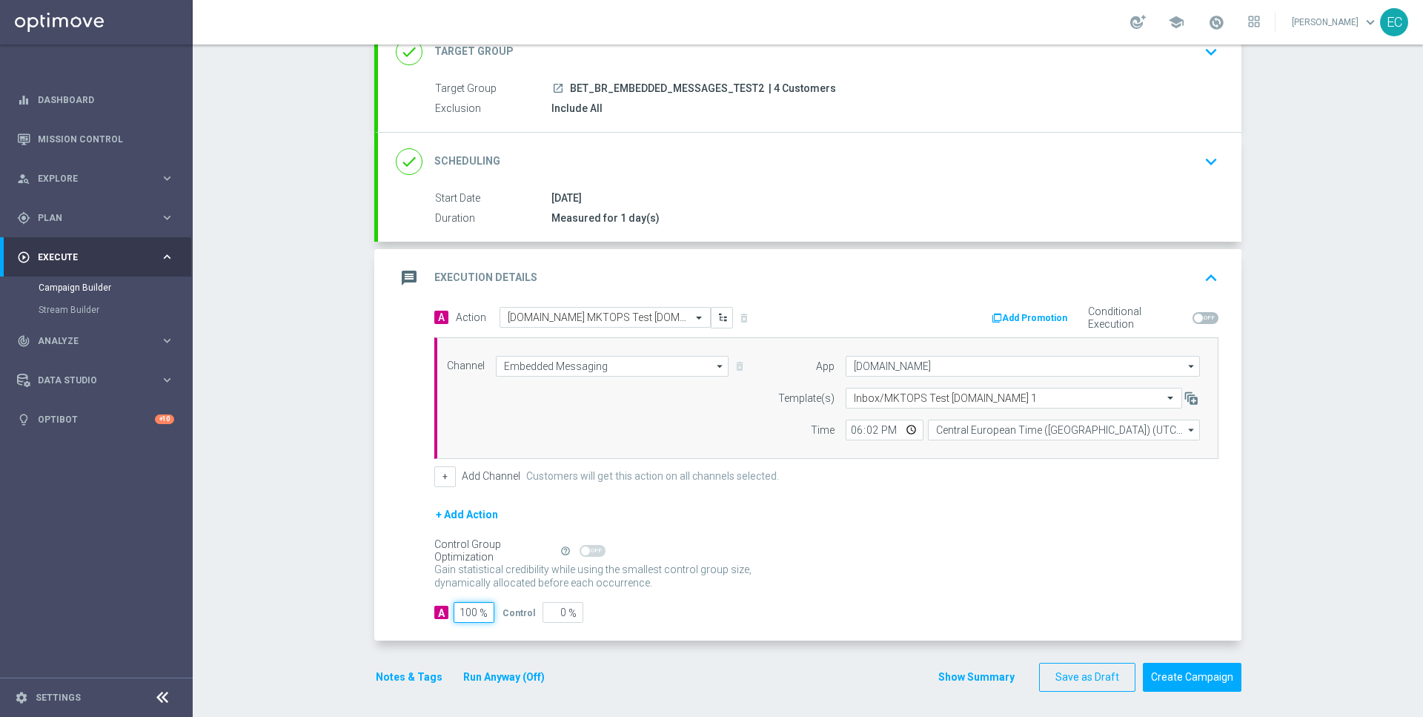
type input "100"
click at [777, 552] on div "Control Group Optimization Self Optimizing Campaign help_outline" at bounding box center [826, 551] width 784 height 16
click at [1194, 663] on button "Create Campaign" at bounding box center [1192, 677] width 99 height 29
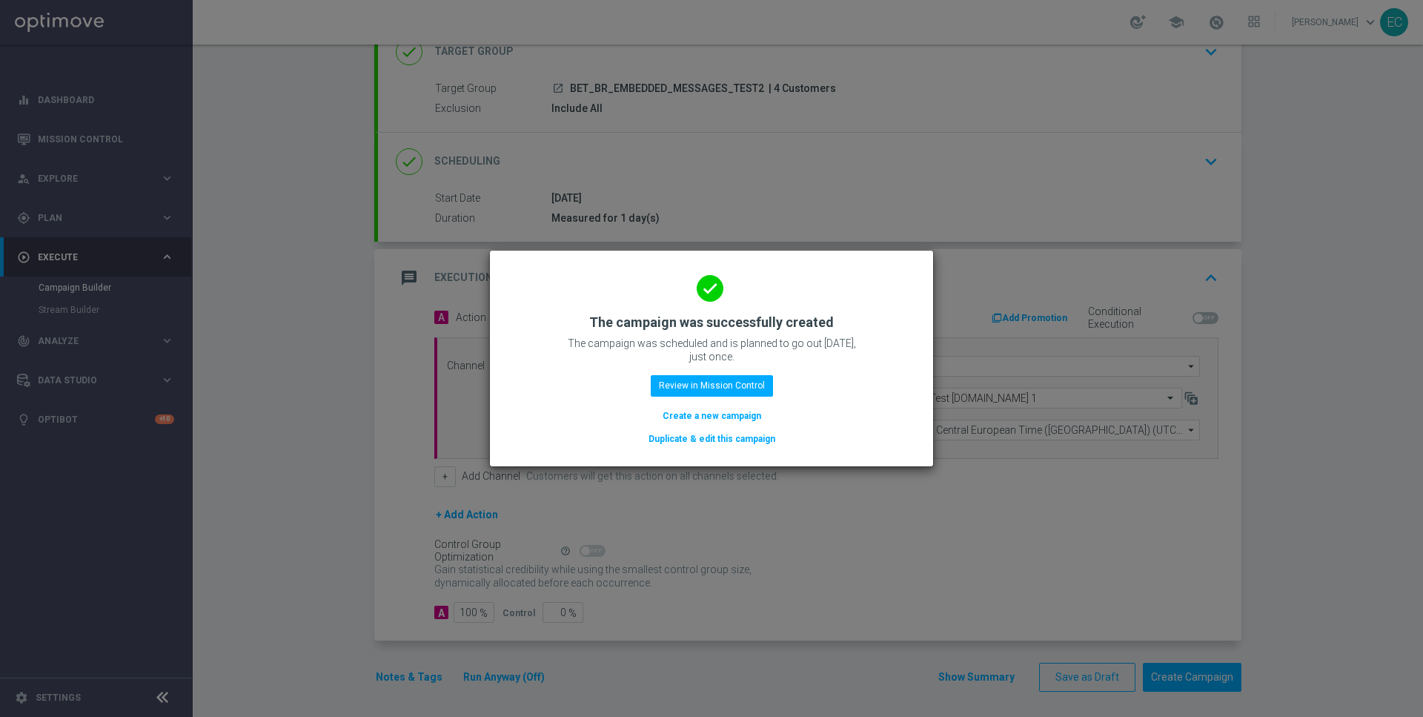
click at [728, 414] on button "Create a new campaign" at bounding box center [712, 416] width 102 height 16
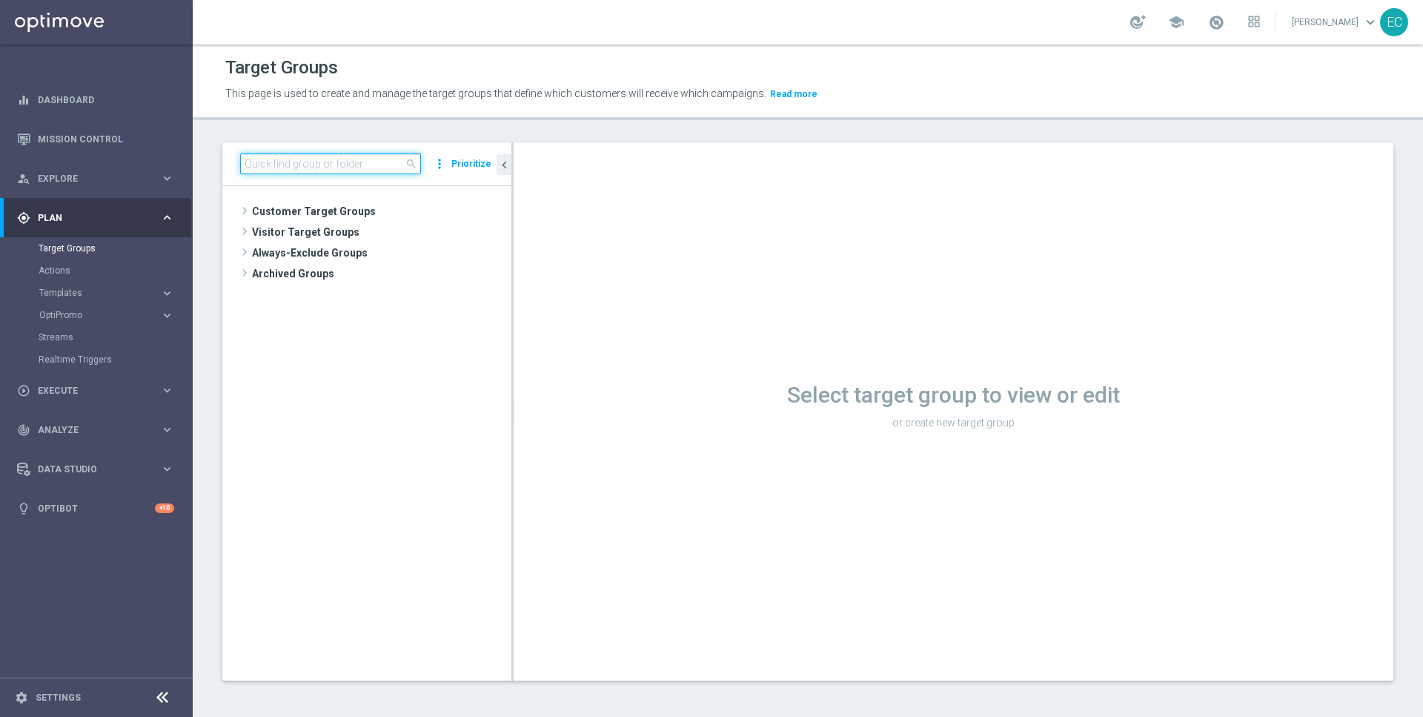
click at [346, 168] on input at bounding box center [330, 163] width 181 height 21
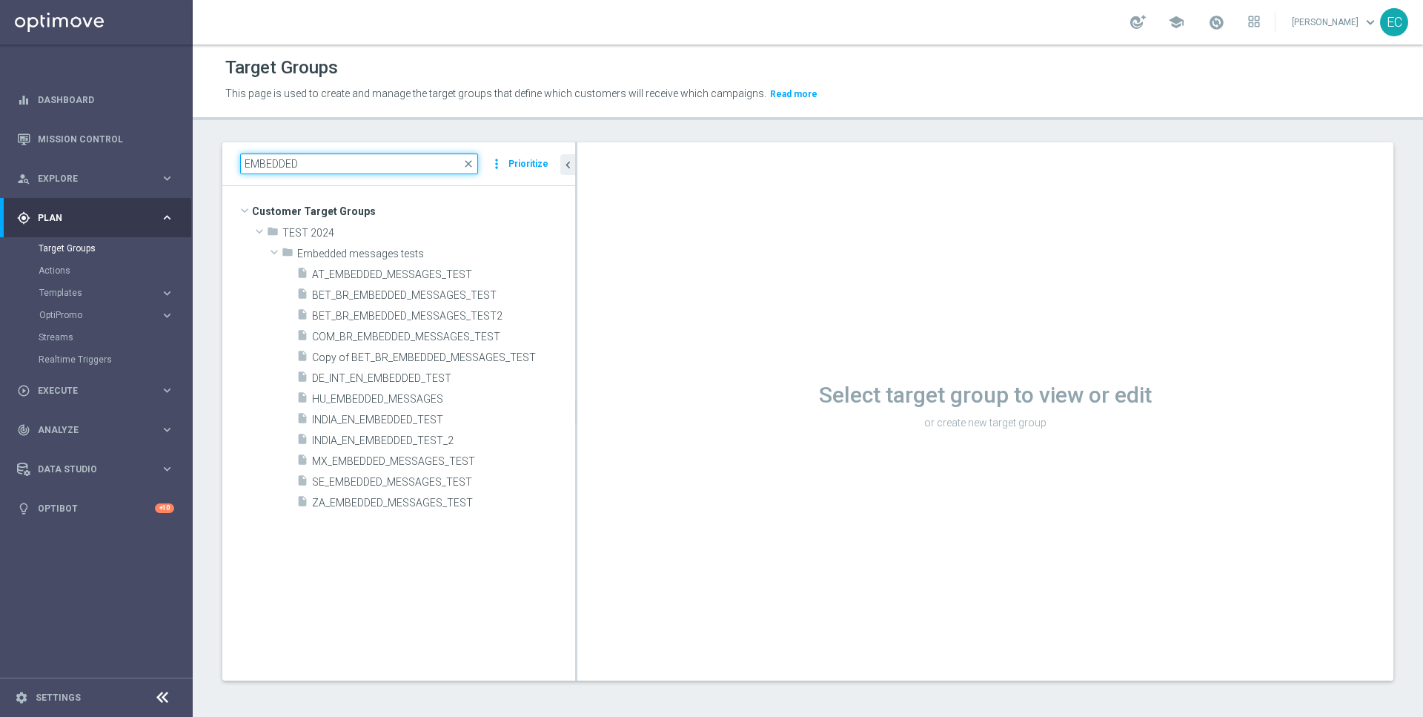
drag, startPoint x: 512, startPoint y: 338, endPoint x: 584, endPoint y: 335, distance: 72.0
click at [577, 336] on div at bounding box center [576, 411] width 2 height 538
type input "EMBEDDED"
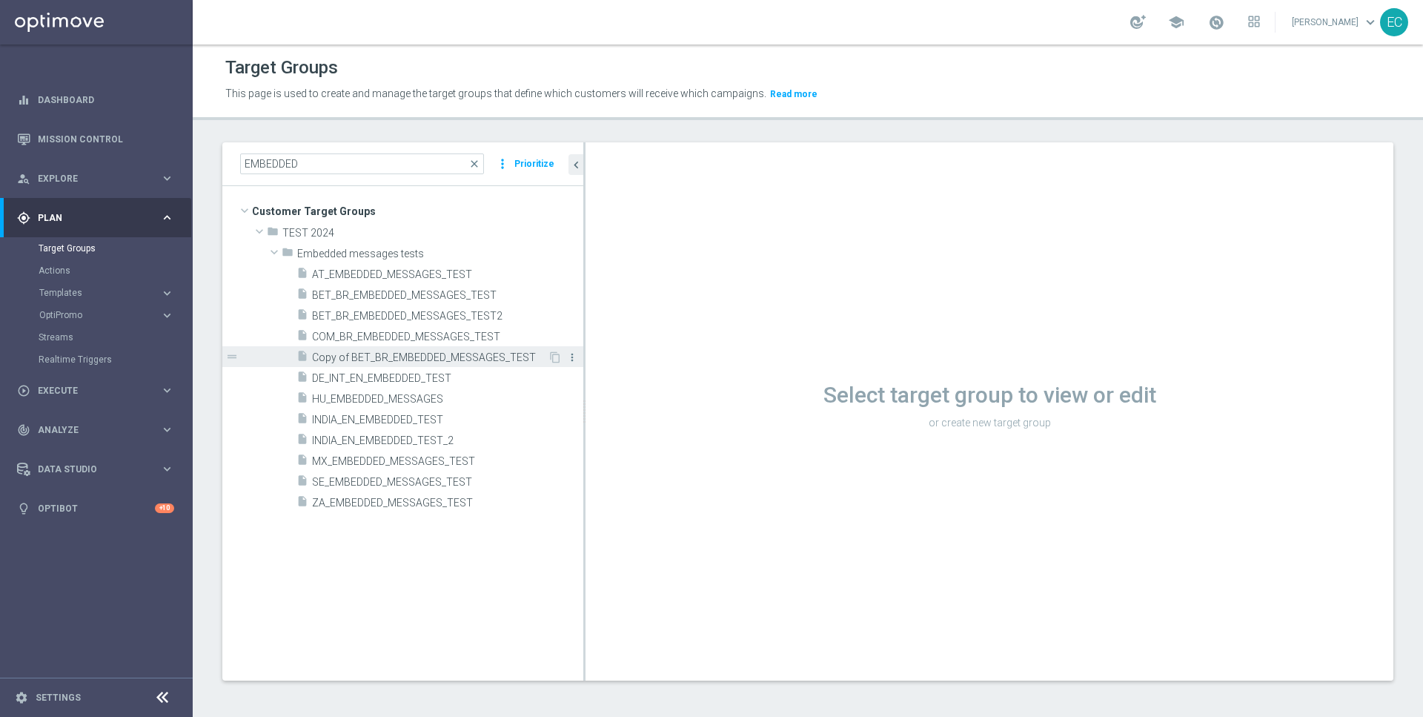
click at [575, 353] on icon "more_vert" at bounding box center [572, 357] width 12 height 12
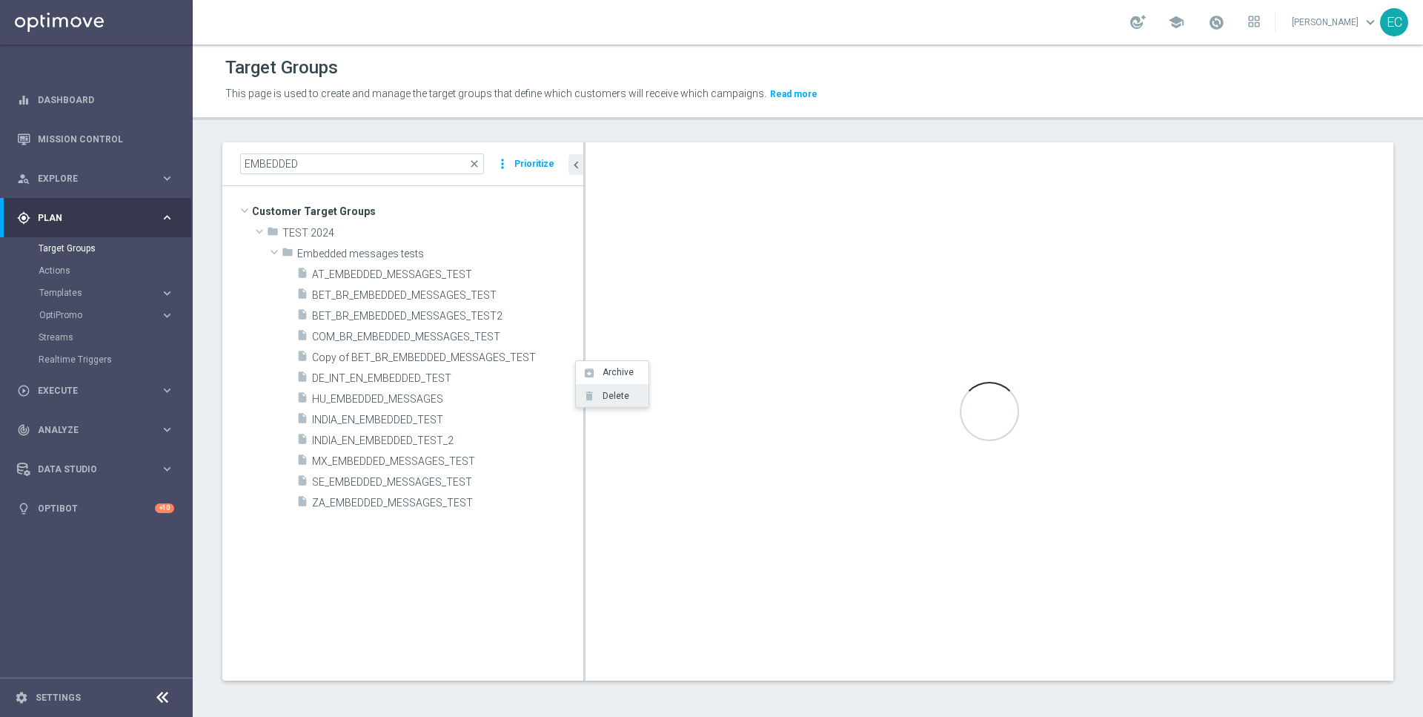
click at [614, 398] on span "Delete" at bounding box center [613, 396] width 32 height 10
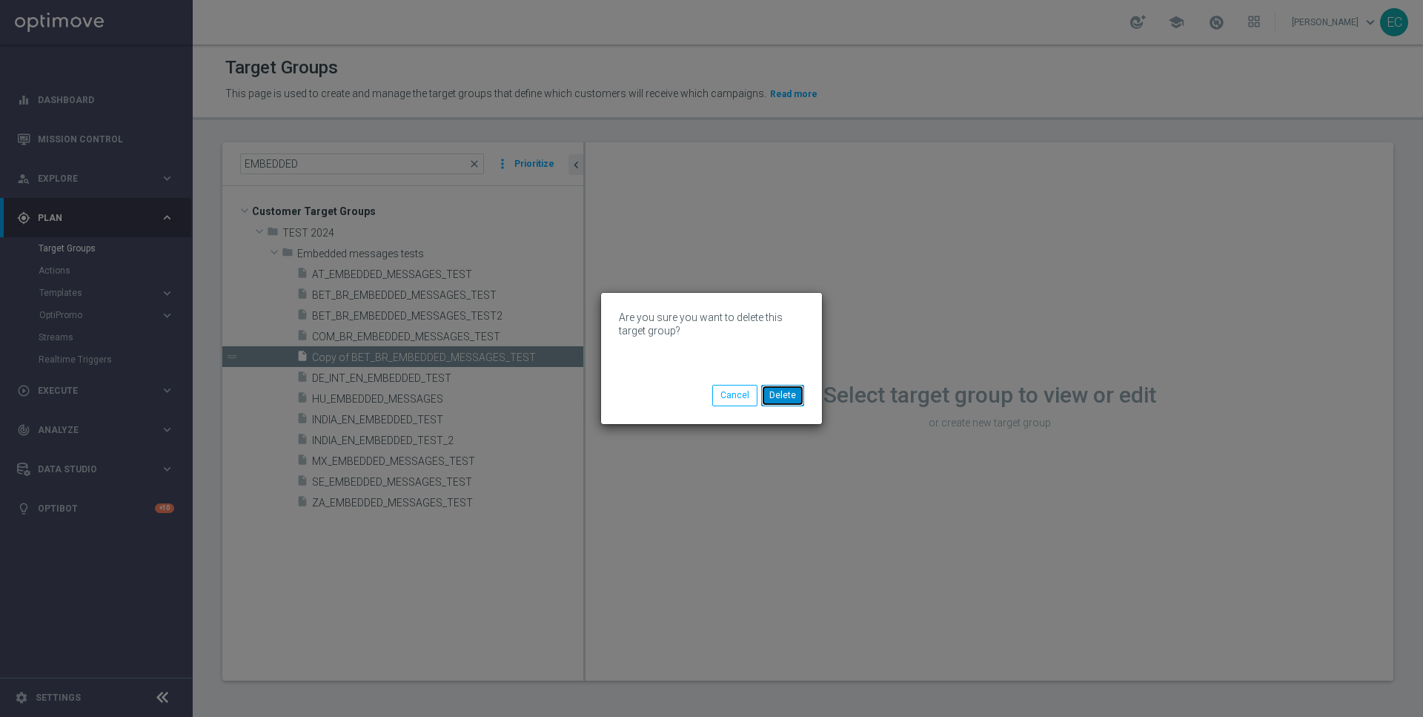
click at [788, 389] on button "Delete" at bounding box center [782, 395] width 43 height 21
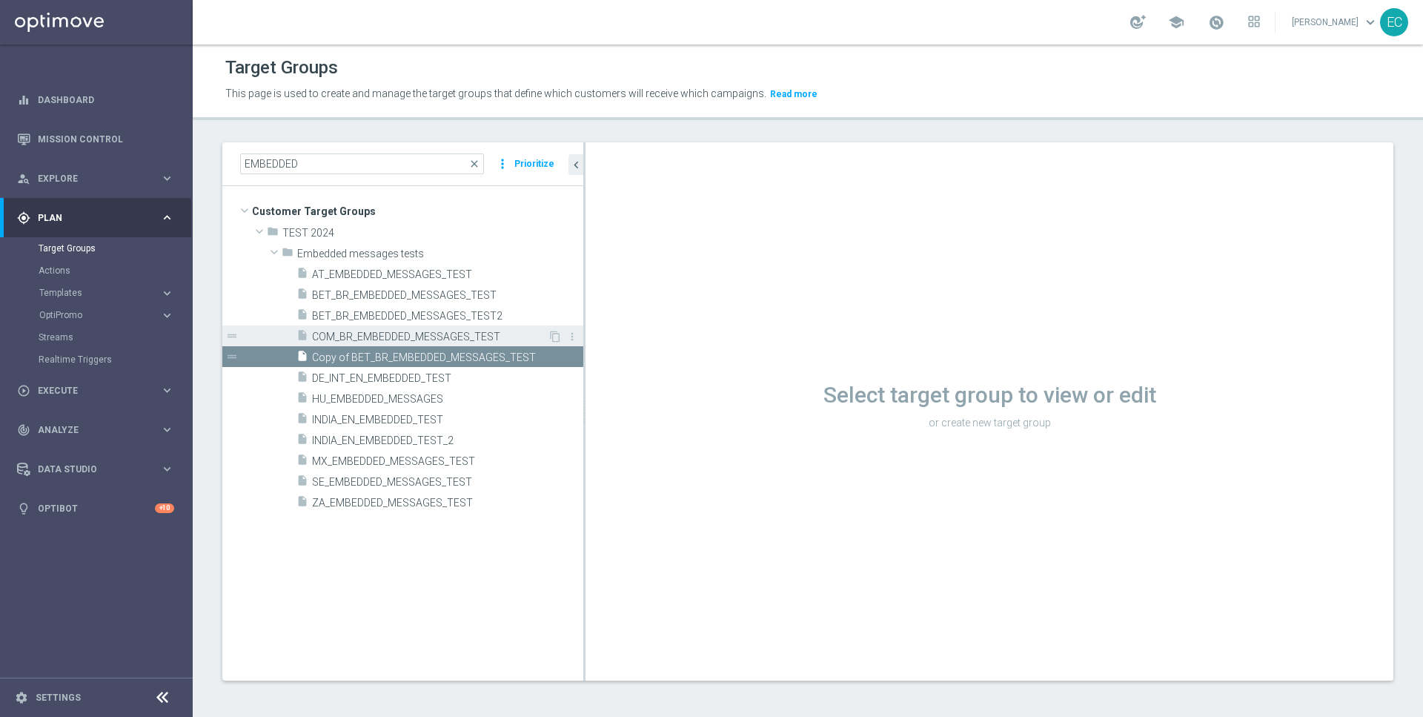
click at [504, 336] on span "COM_BR_EMBEDDED_MESSAGES_TEST" at bounding box center [430, 337] width 236 height 13
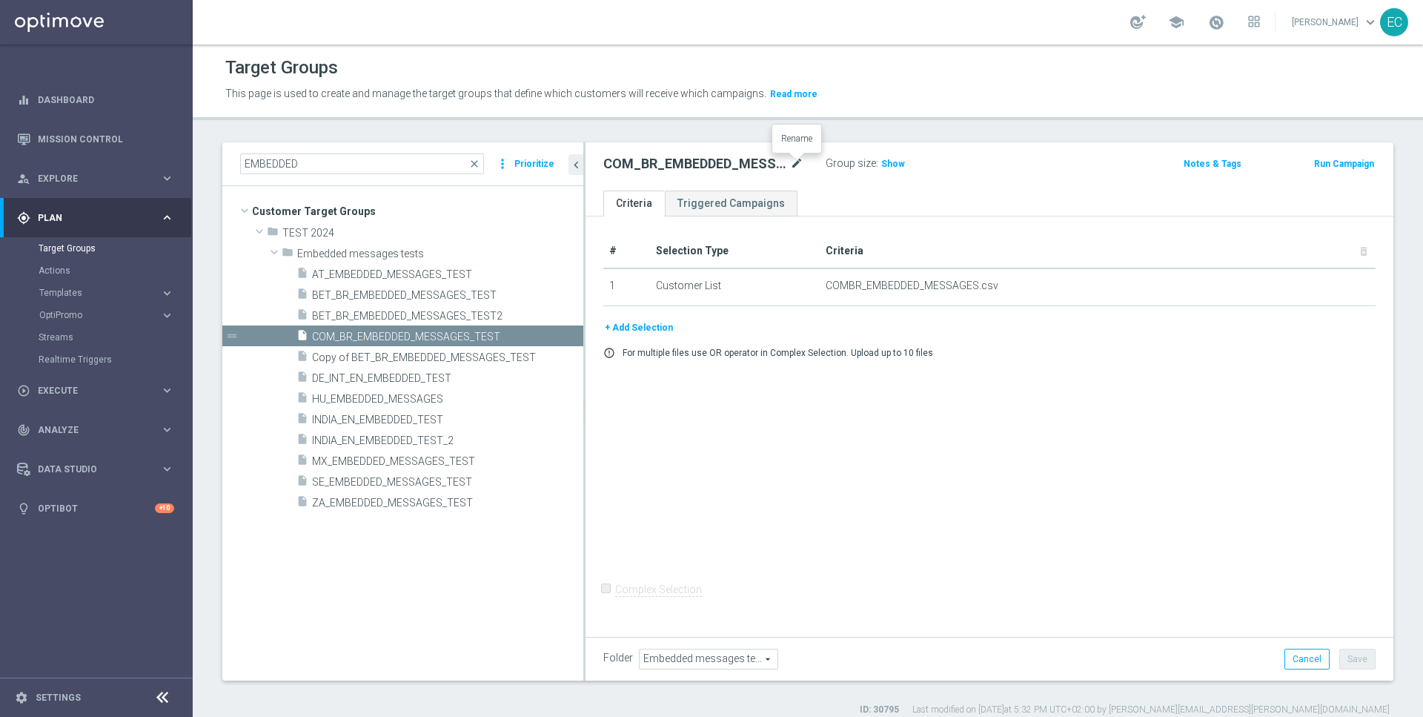
click at [793, 164] on icon "mode_edit" at bounding box center [796, 164] width 13 height 18
click at [780, 165] on input "COM_BR_EMBEDDED_MESSAGES_TEST" at bounding box center [703, 165] width 200 height 21
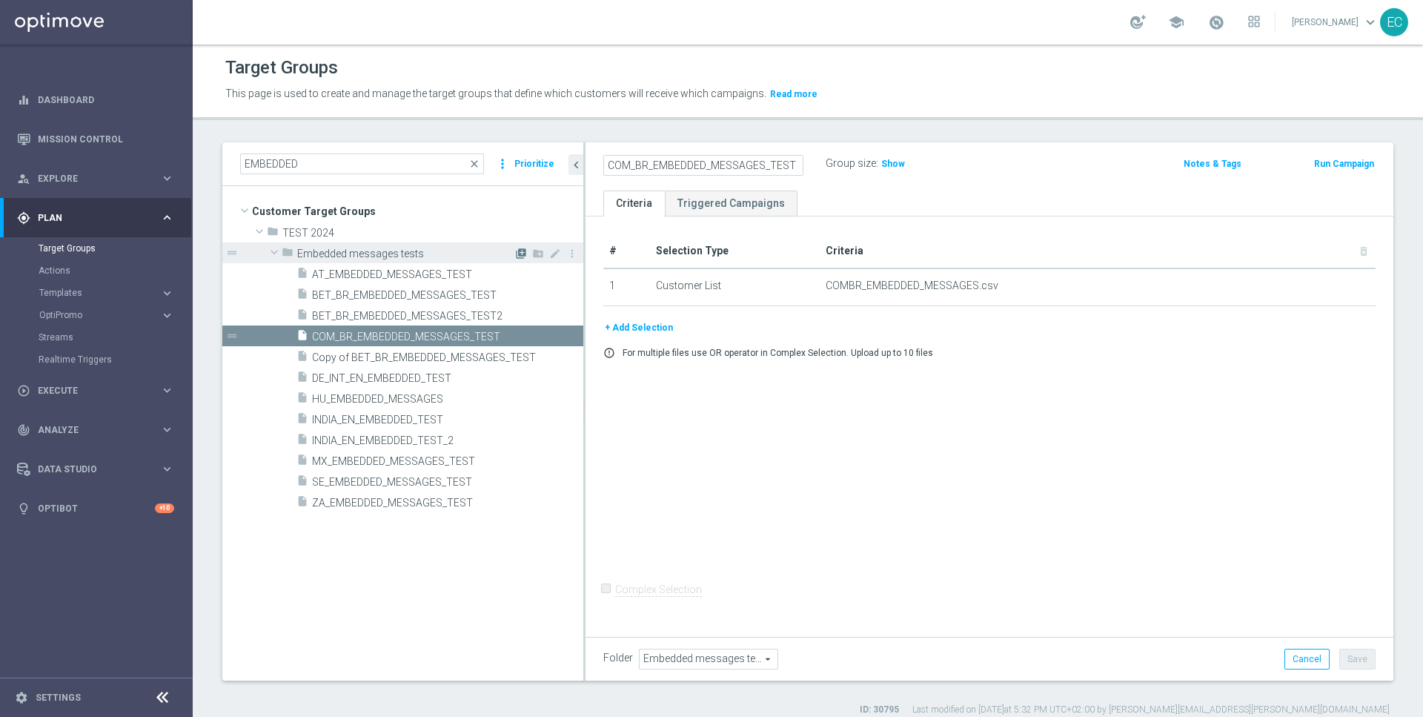
click at [522, 253] on icon "library_add" at bounding box center [521, 254] width 12 height 12
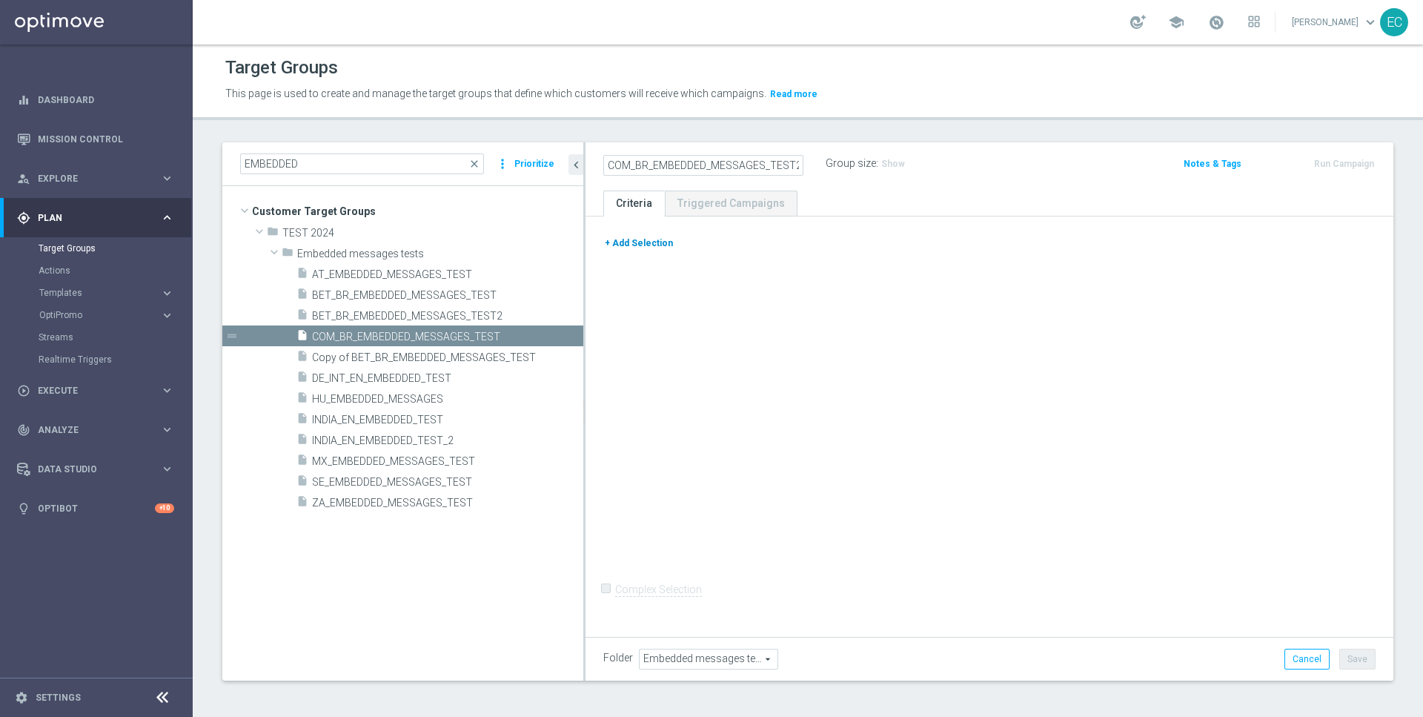
type input "COM_BR_EMBEDDED_MESSAGES_TEST2"
click at [644, 244] on button "+ Add Selection" at bounding box center [638, 243] width 71 height 16
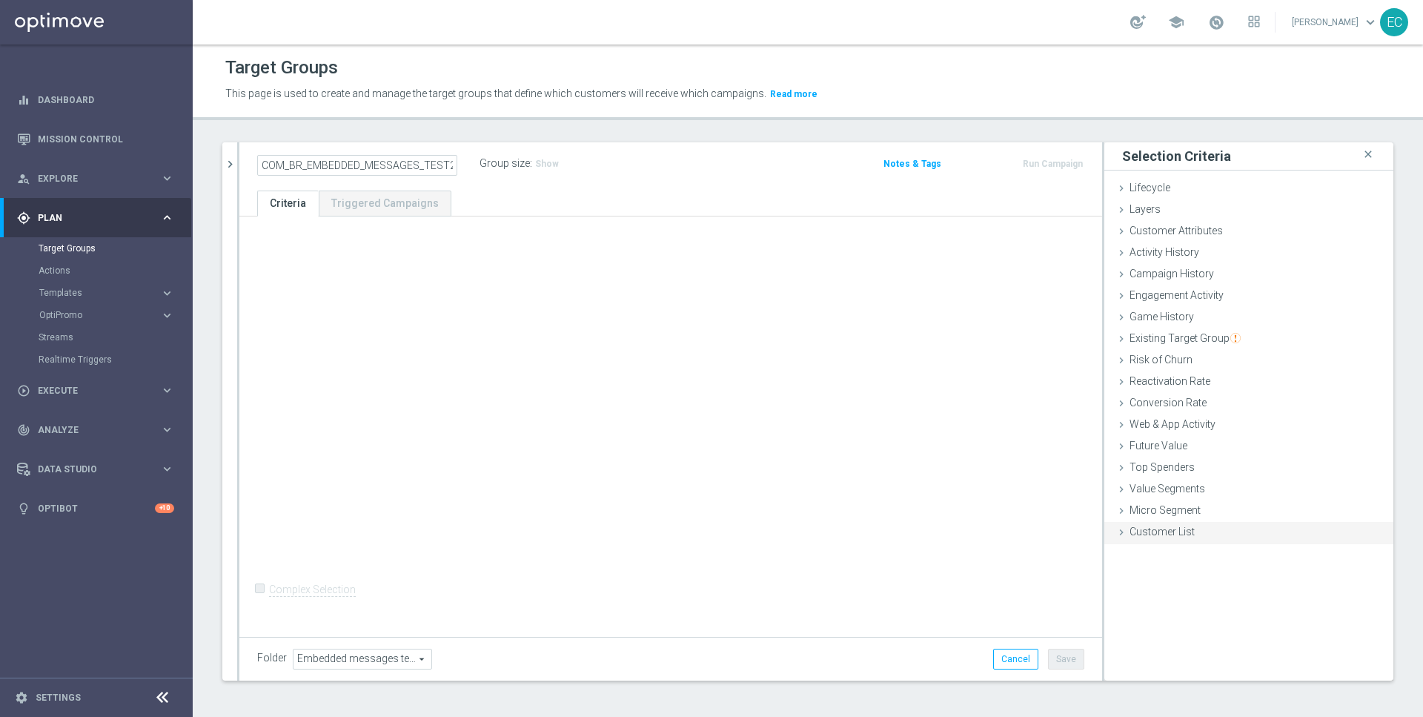
click at [1184, 529] on span "Customer List" at bounding box center [1162, 531] width 65 height 12
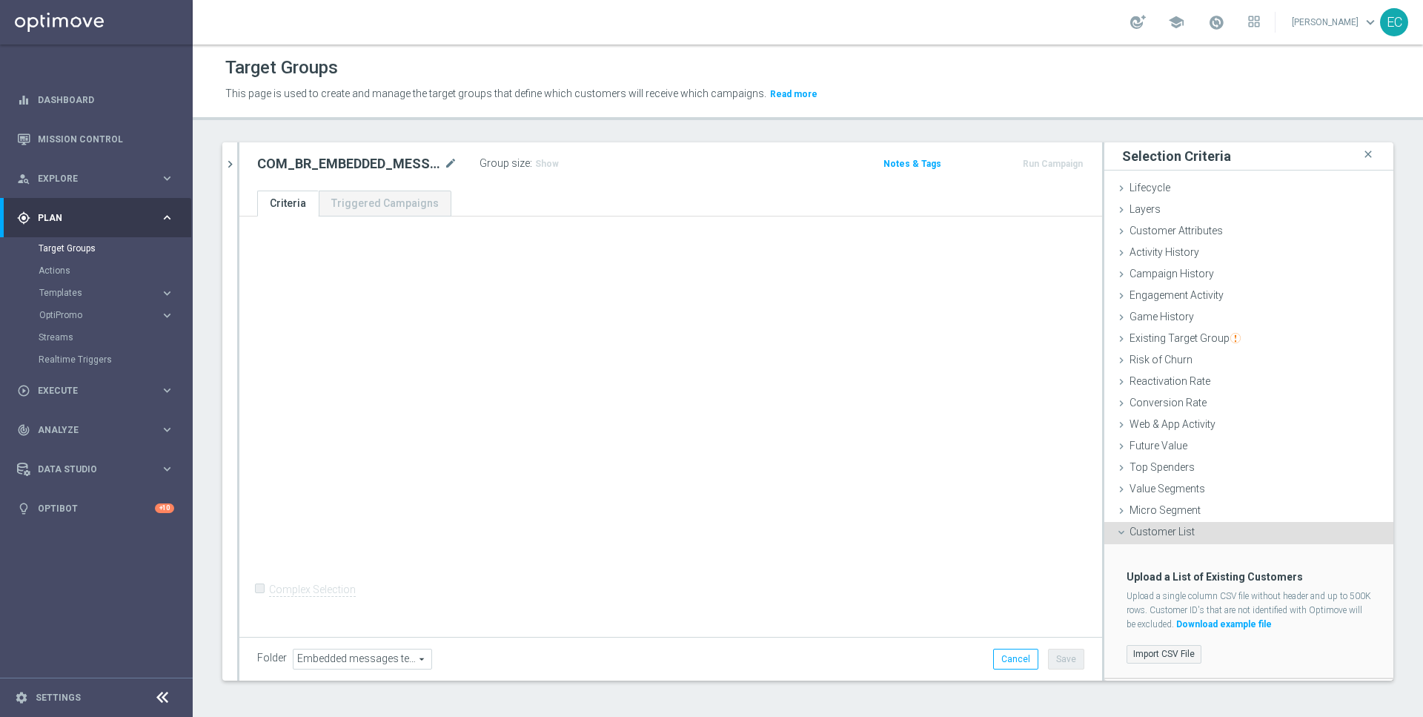
click at [1158, 645] on label "Import CSV File" at bounding box center [1164, 654] width 75 height 19
click at [0, 0] on input "Import CSV File" at bounding box center [0, 0] width 0 height 0
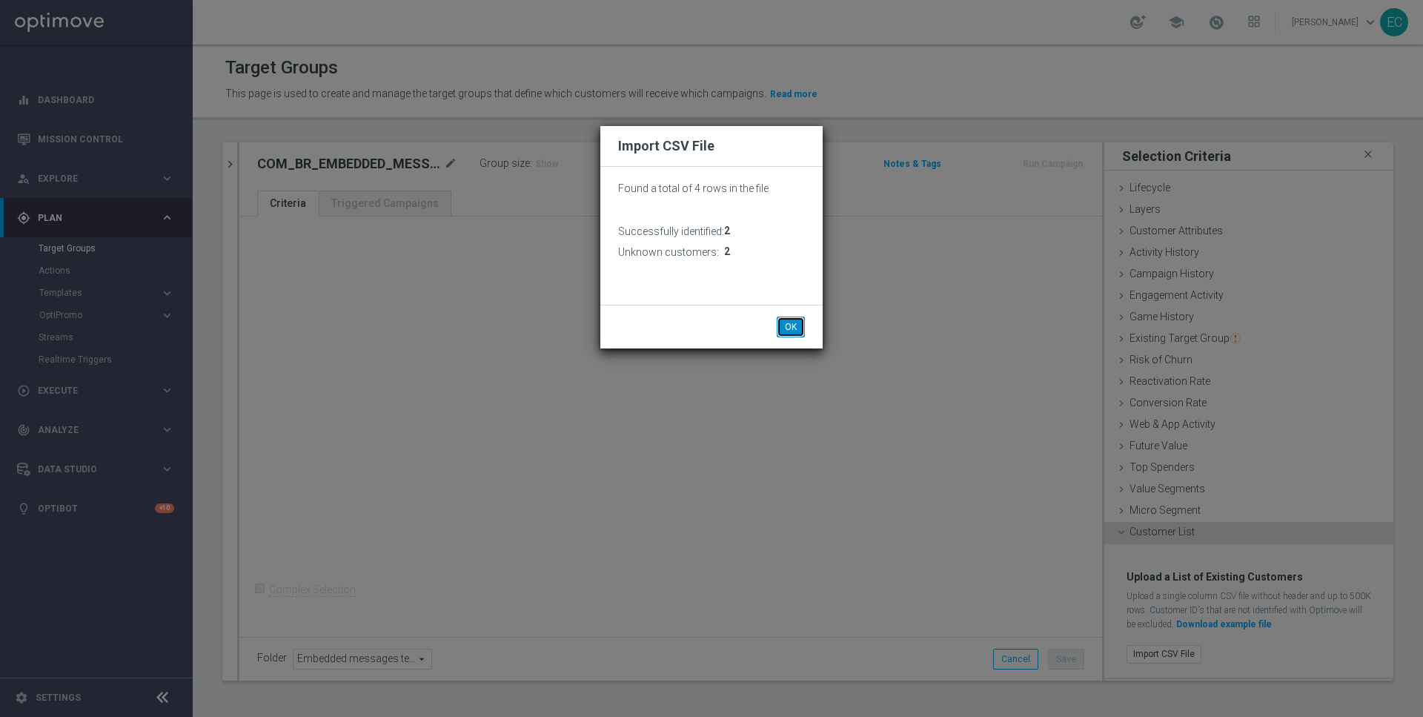
click at [793, 329] on button "OK" at bounding box center [791, 326] width 28 height 21
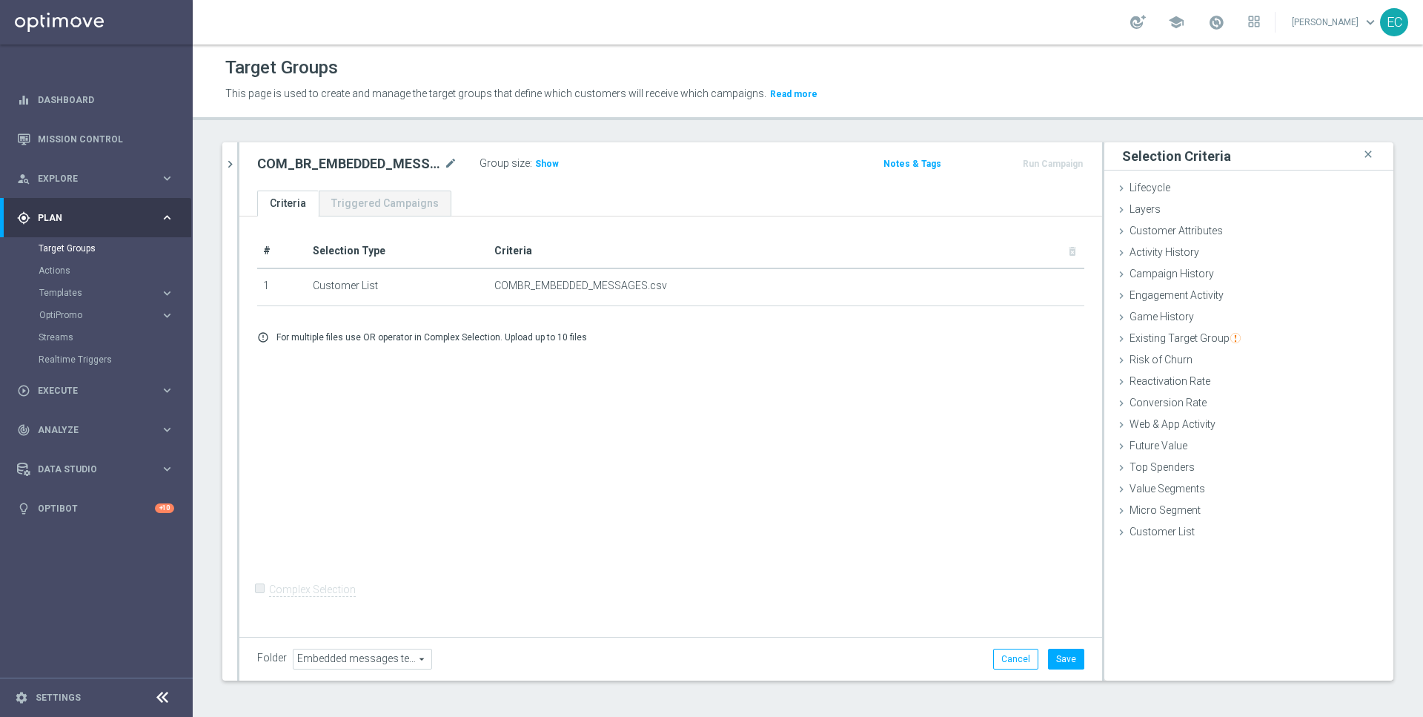
click at [551, 169] on h3 "Show" at bounding box center [547, 164] width 27 height 16
click at [1072, 657] on button "Save" at bounding box center [1066, 659] width 36 height 21
click at [1067, 162] on button "Run Campaign" at bounding box center [1052, 164] width 63 height 16
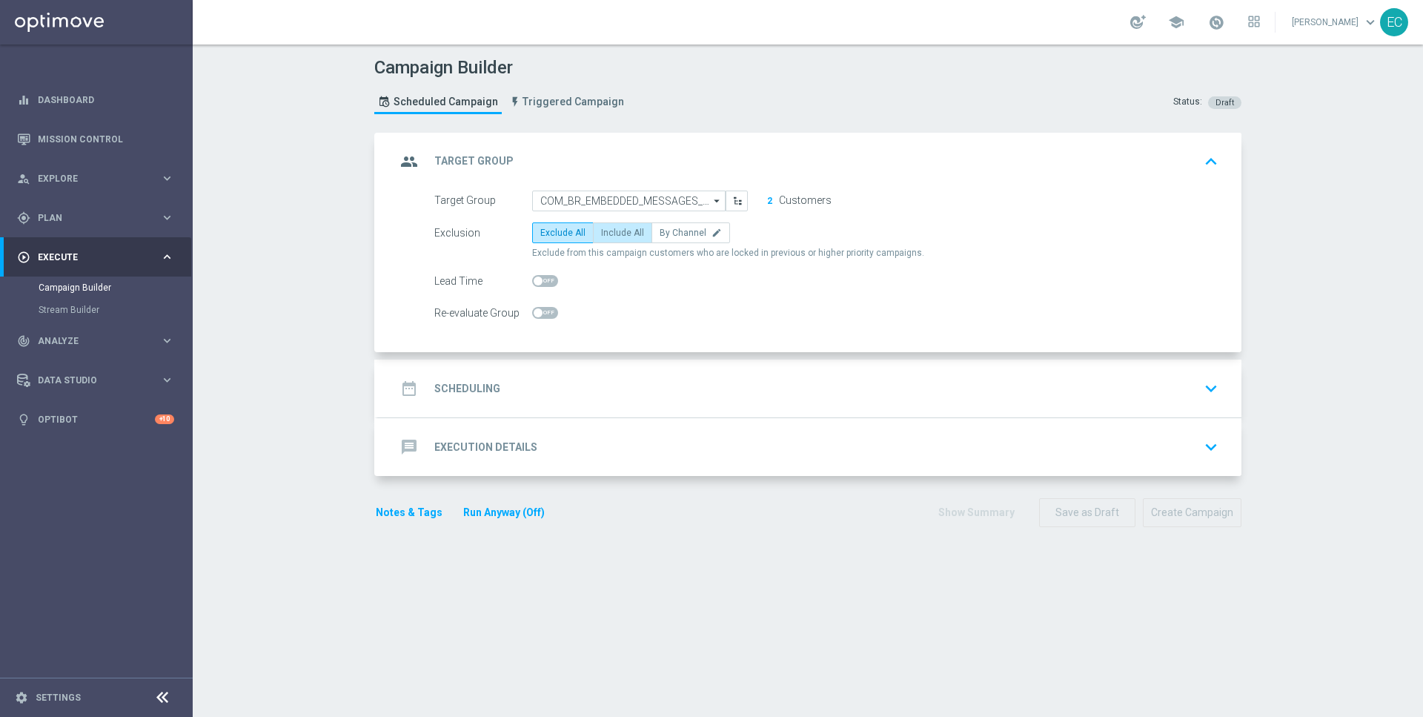
click at [611, 236] on span "Include All" at bounding box center [622, 233] width 43 height 10
click at [611, 236] on input "Include All" at bounding box center [606, 235] width 10 height 10
radio input "true"
click at [587, 394] on div "date_range Scheduling keyboard_arrow_down" at bounding box center [810, 388] width 828 height 28
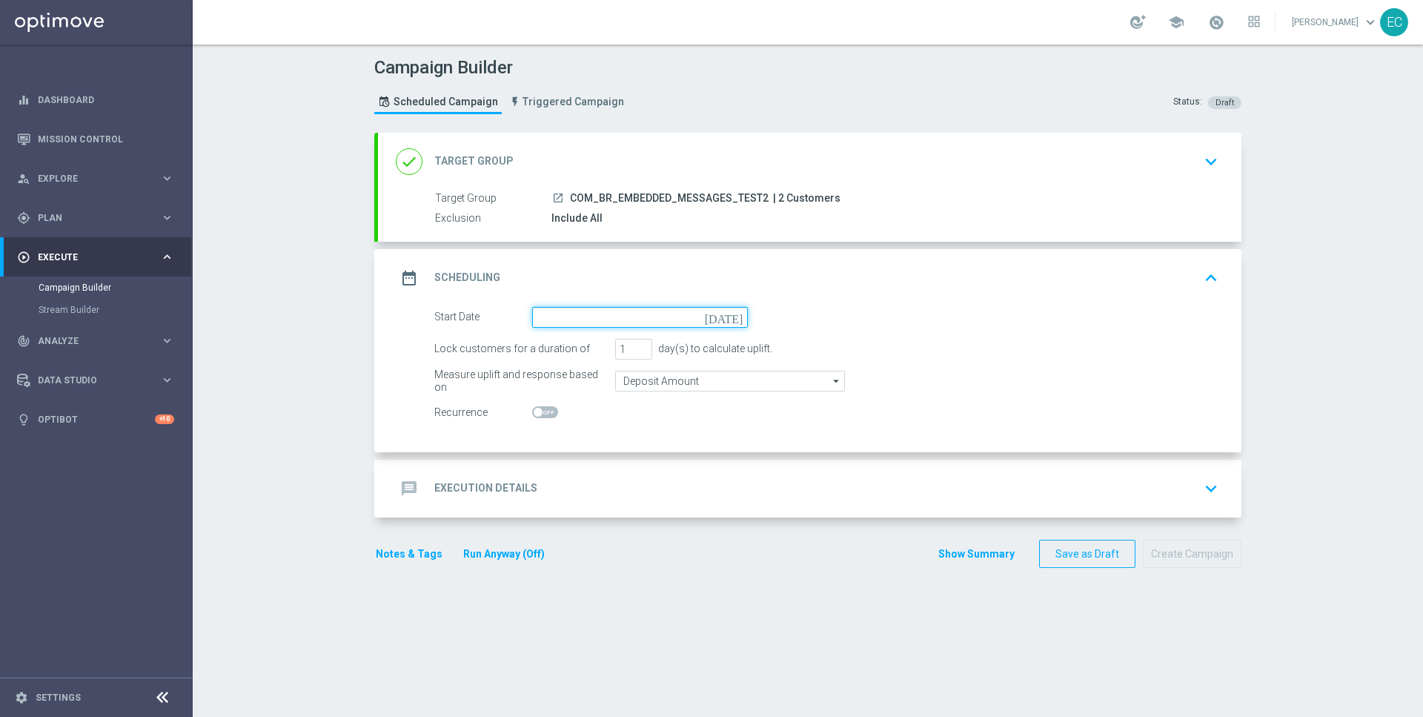
click at [663, 316] on input at bounding box center [640, 317] width 216 height 21
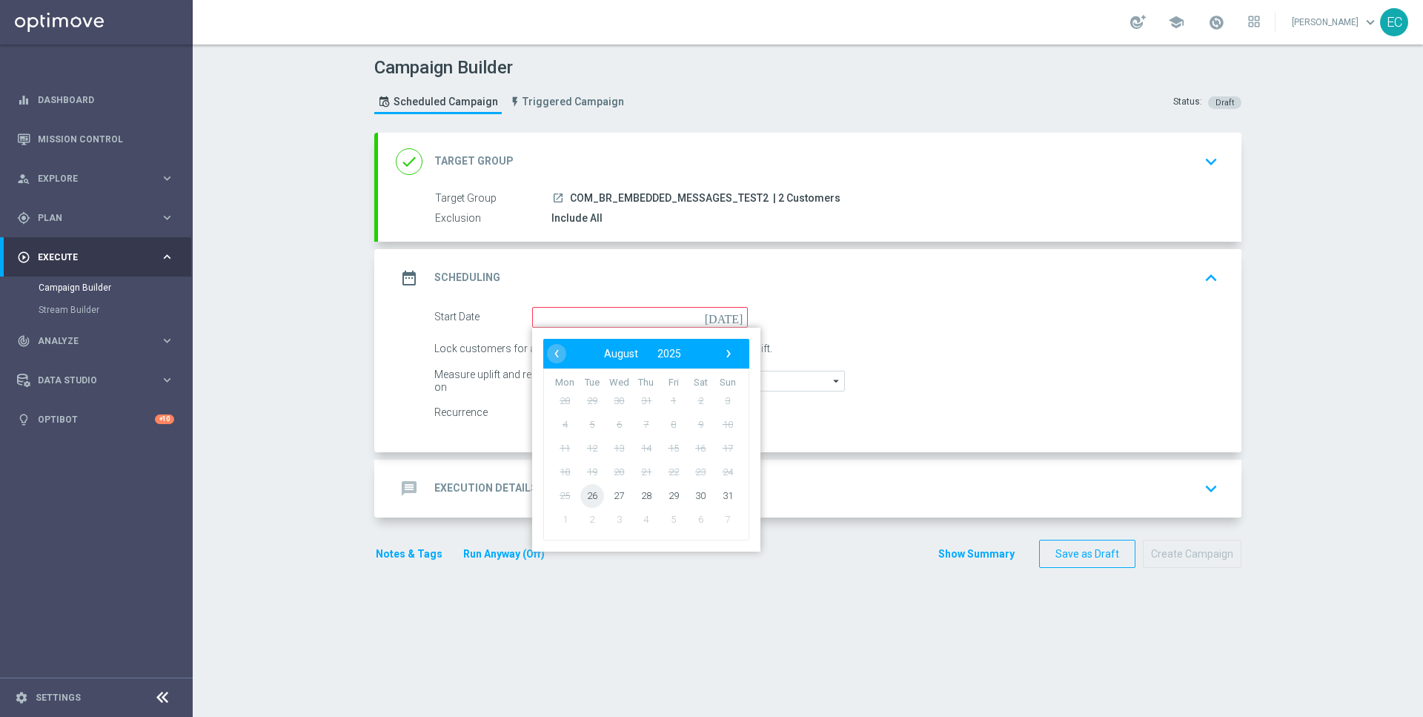
click at [591, 486] on span "26" at bounding box center [592, 495] width 24 height 24
type input "[DATE]"
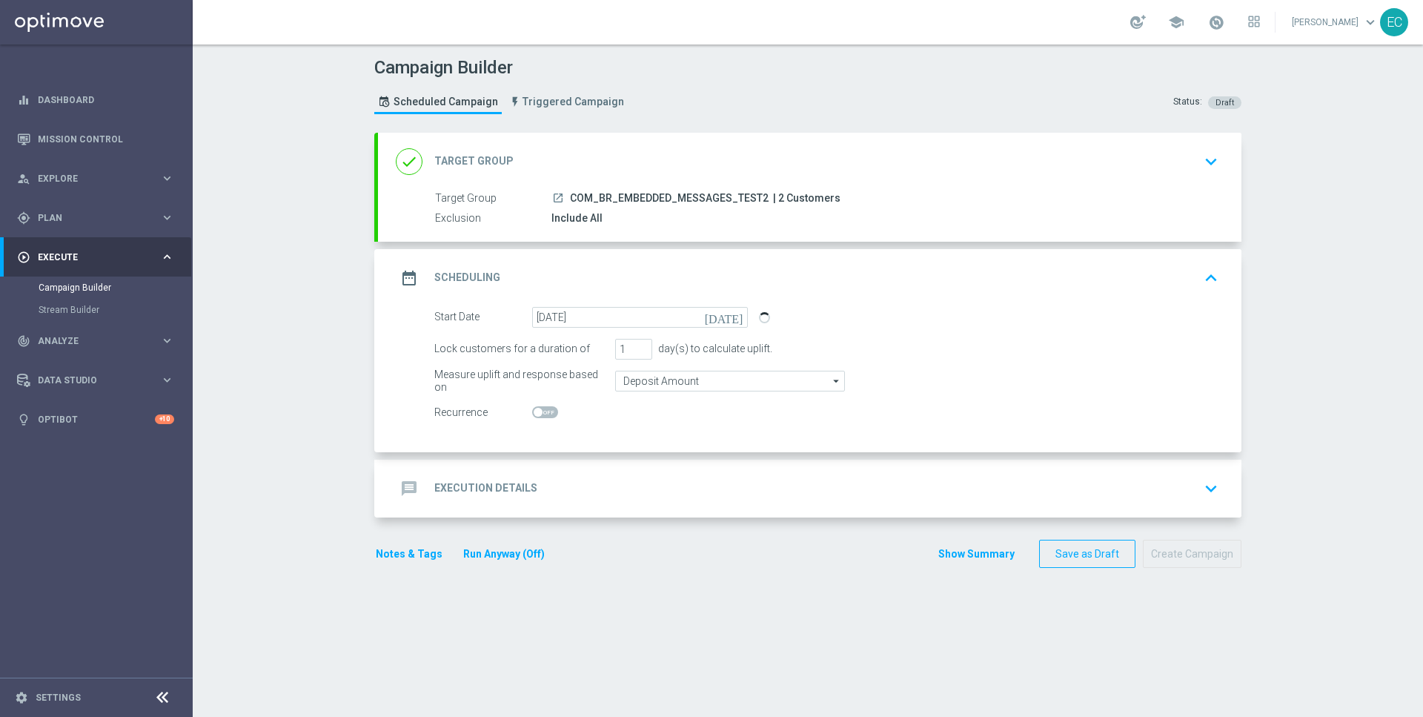
click at [633, 486] on div "message Execution Details keyboard_arrow_down" at bounding box center [810, 488] width 828 height 28
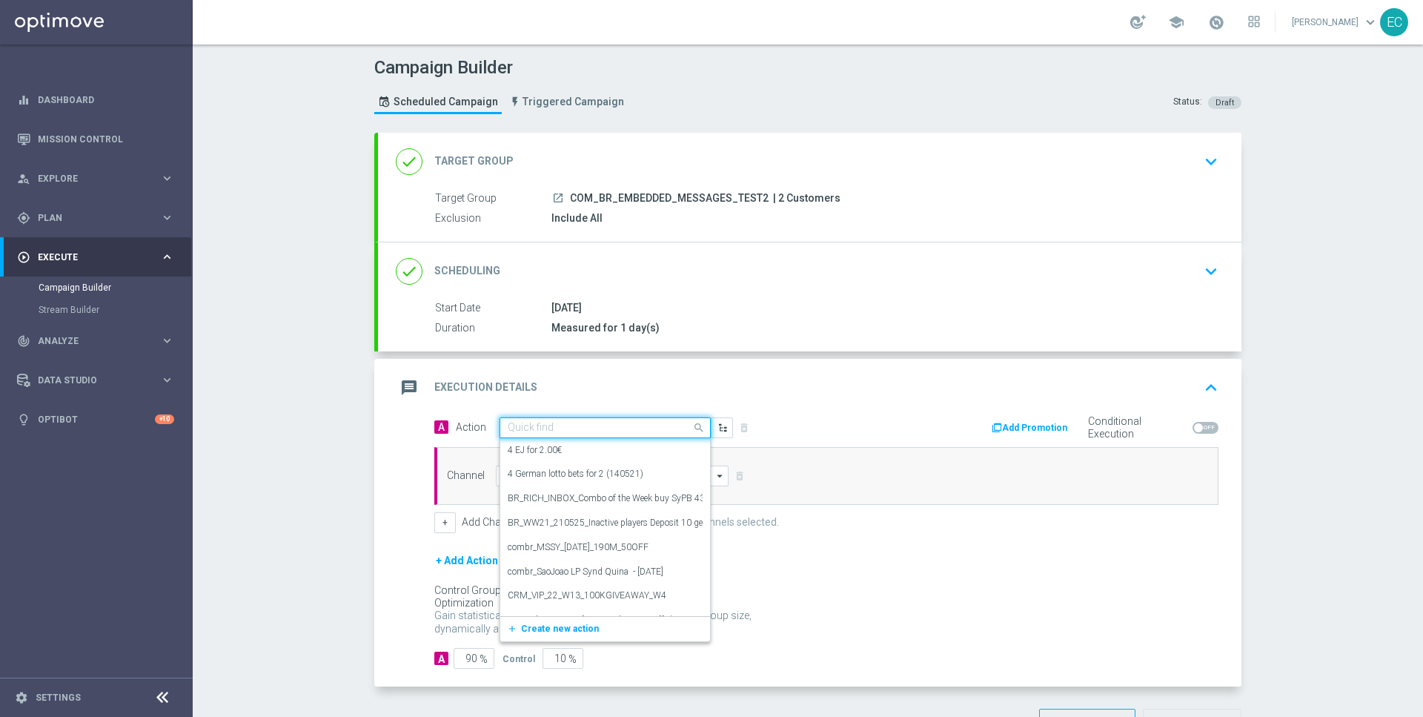
click at [606, 433] on div "Quick find" at bounding box center [605, 427] width 211 height 21
click at [566, 627] on span "Create new action" at bounding box center [560, 628] width 78 height 10
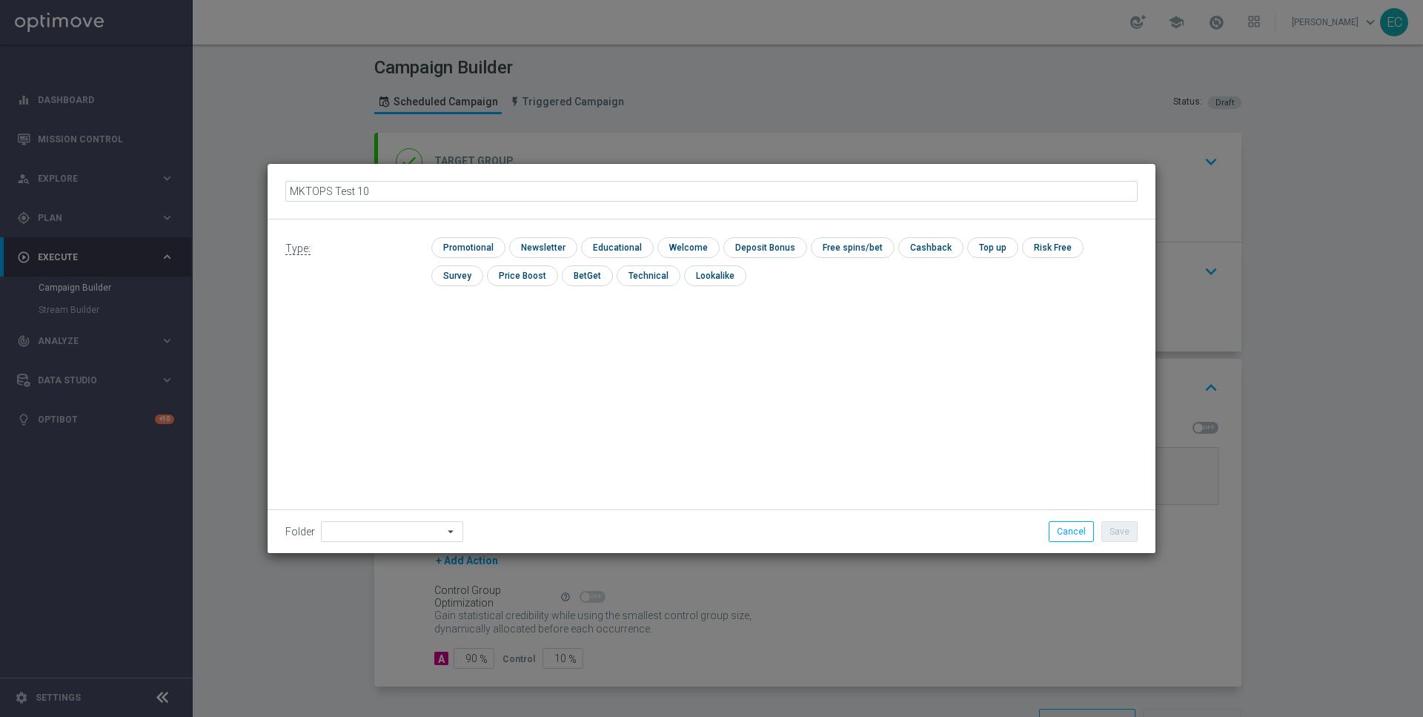
click at [288, 187] on input "MKTOPS Test 10" at bounding box center [711, 191] width 852 height 21
type input "COMBR MKTOPS Test 10"
click at [461, 236] on div "Type: check Promotional check Newsletter check Educational check Welcome check …" at bounding box center [712, 267] width 888 height 96
click at [480, 246] on input "checkbox" at bounding box center [466, 247] width 70 height 20
checkbox input "true"
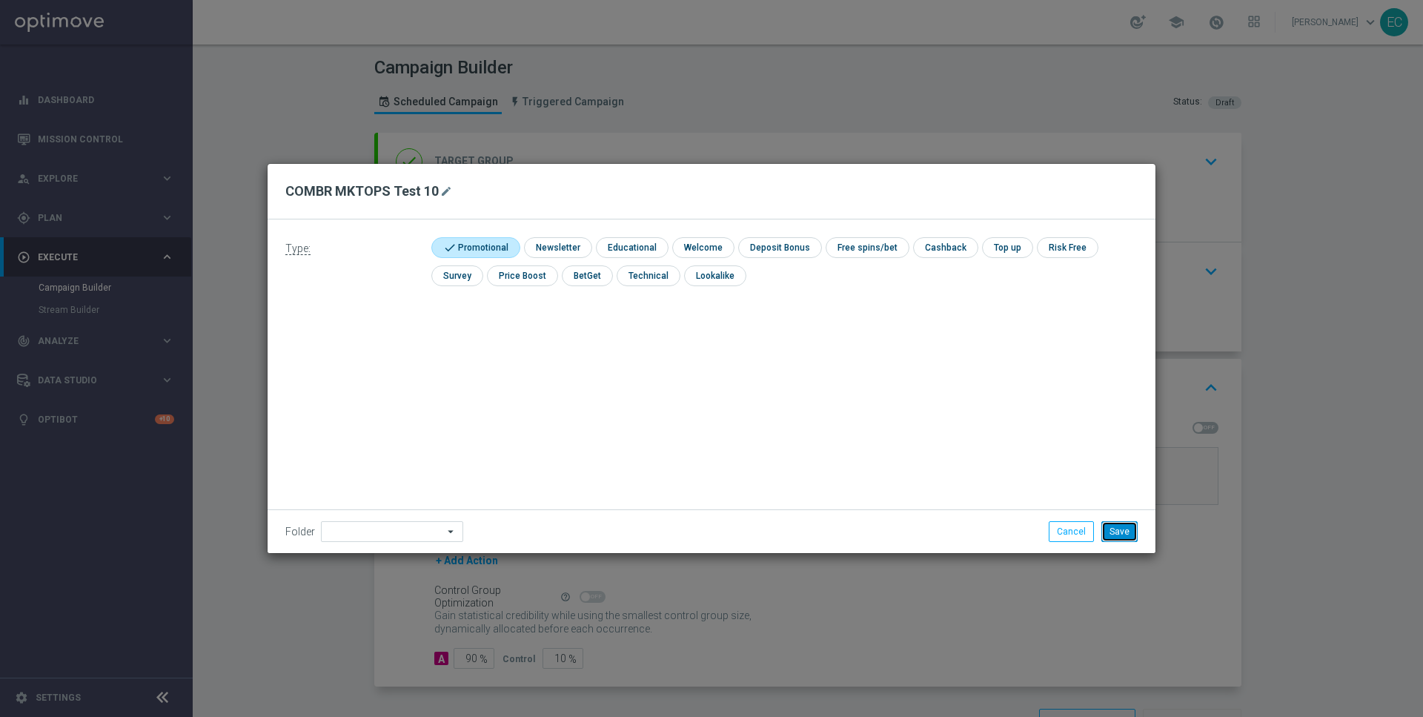
click at [1115, 539] on button "Save" at bounding box center [1119, 531] width 36 height 21
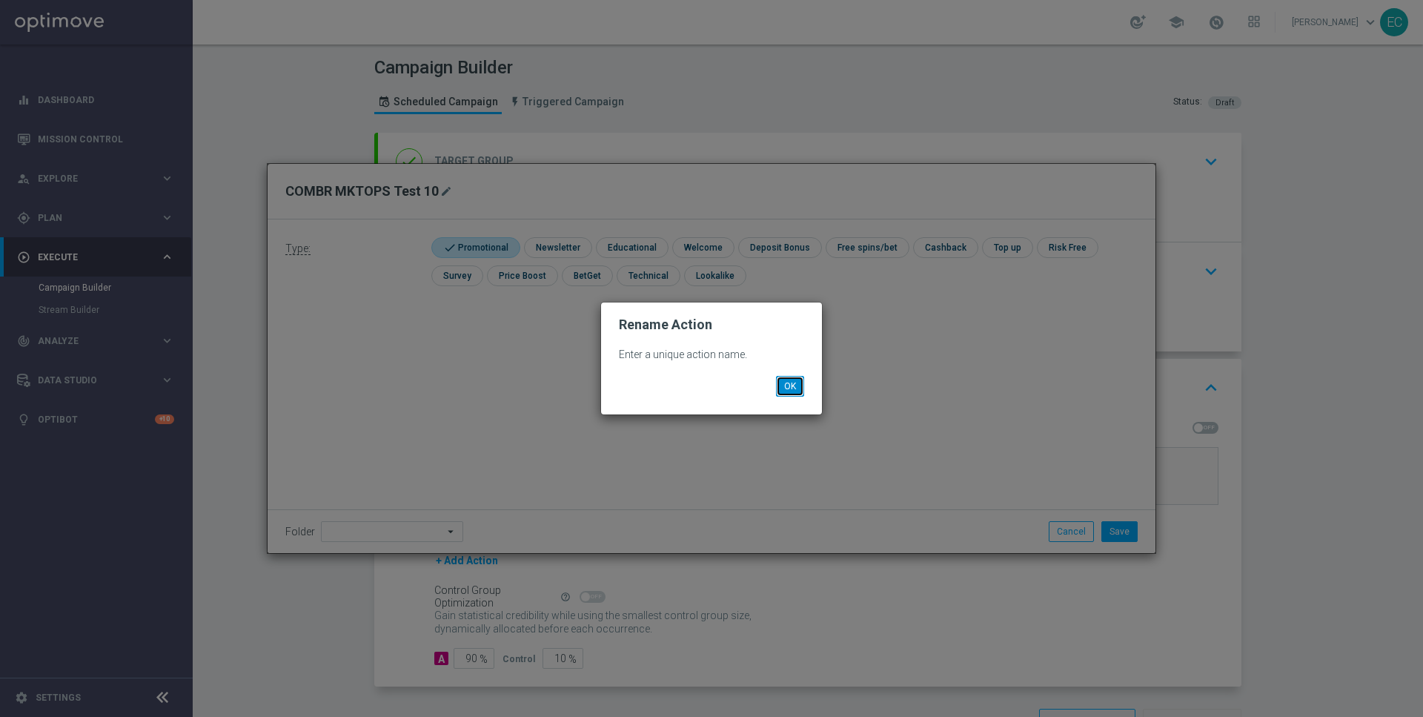
click at [794, 396] on button "OK" at bounding box center [790, 386] width 28 height 21
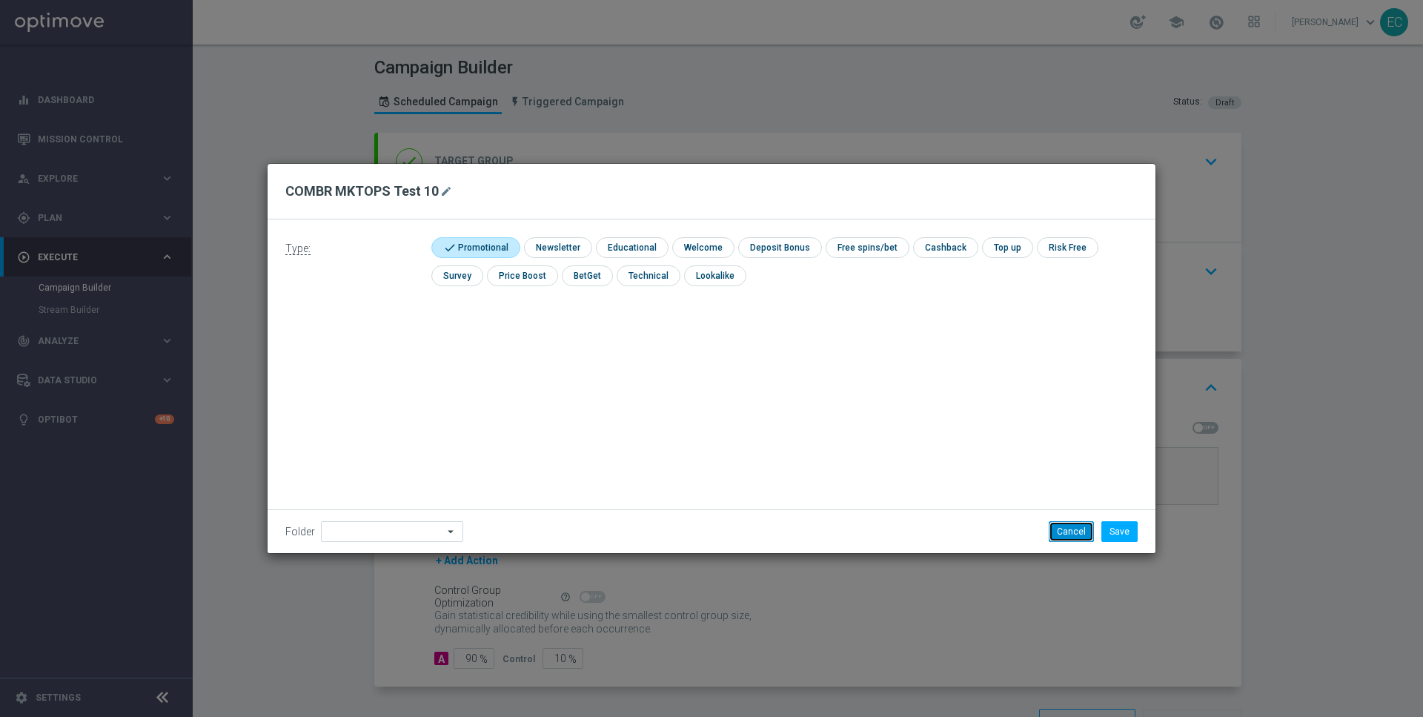
click at [1071, 524] on button "Cancel" at bounding box center [1071, 531] width 45 height 21
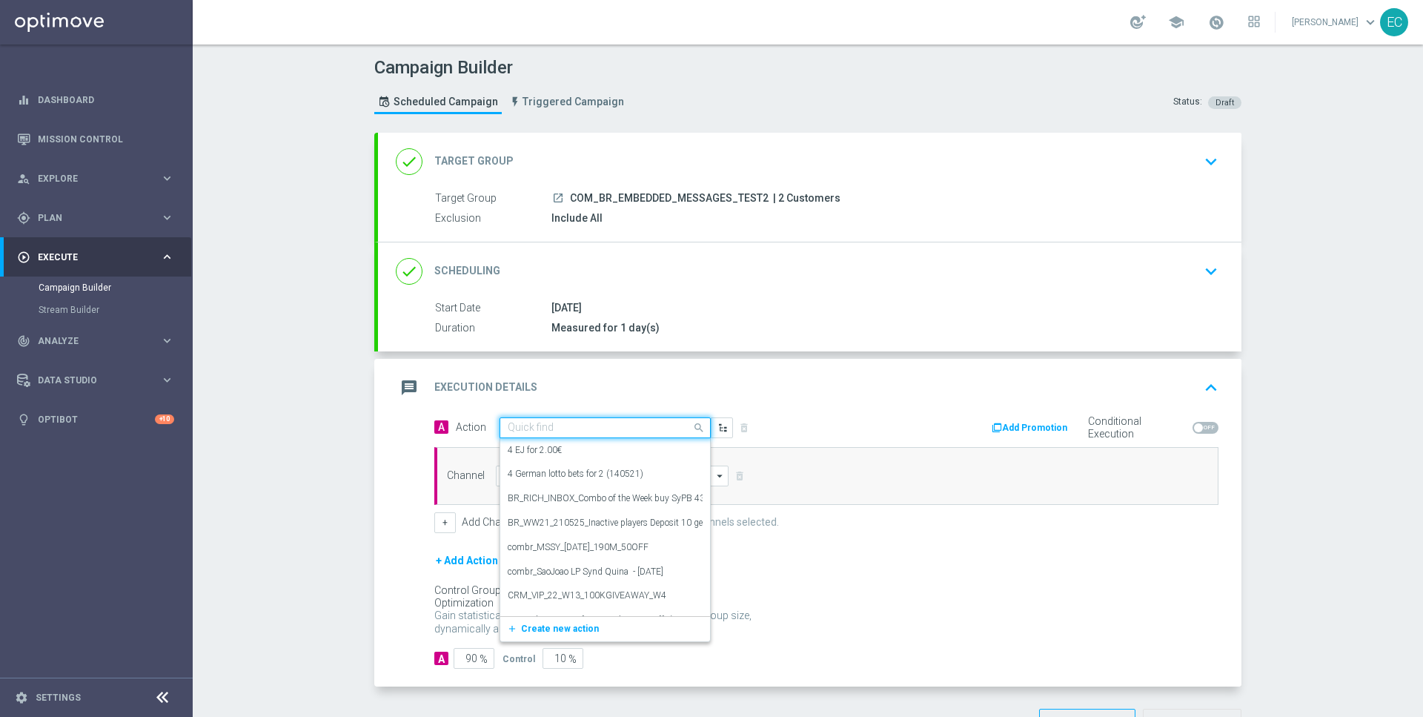
click at [570, 425] on input "text" at bounding box center [590, 428] width 165 height 13
type input "B"
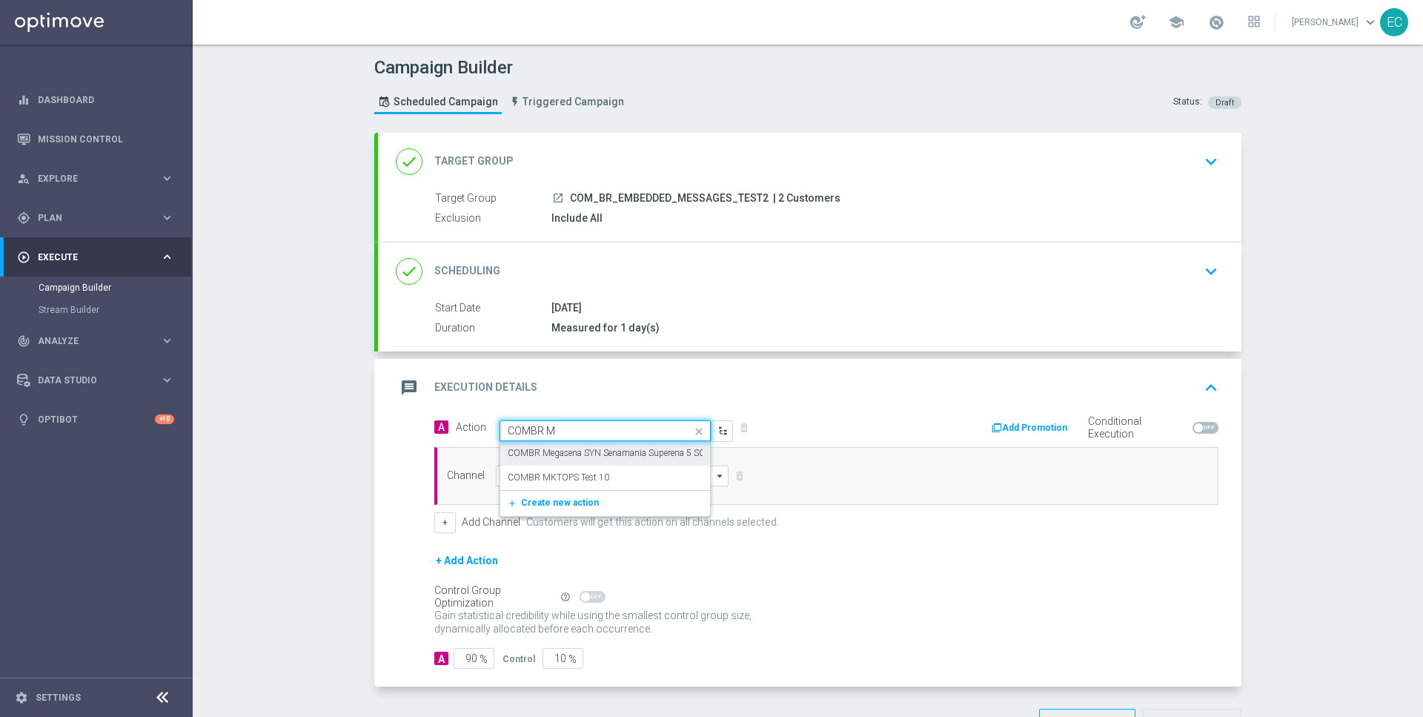
type input "COMBR MK"
click at [617, 444] on div "COMBR MKTOPS Test 10 edit" at bounding box center [605, 453] width 195 height 24
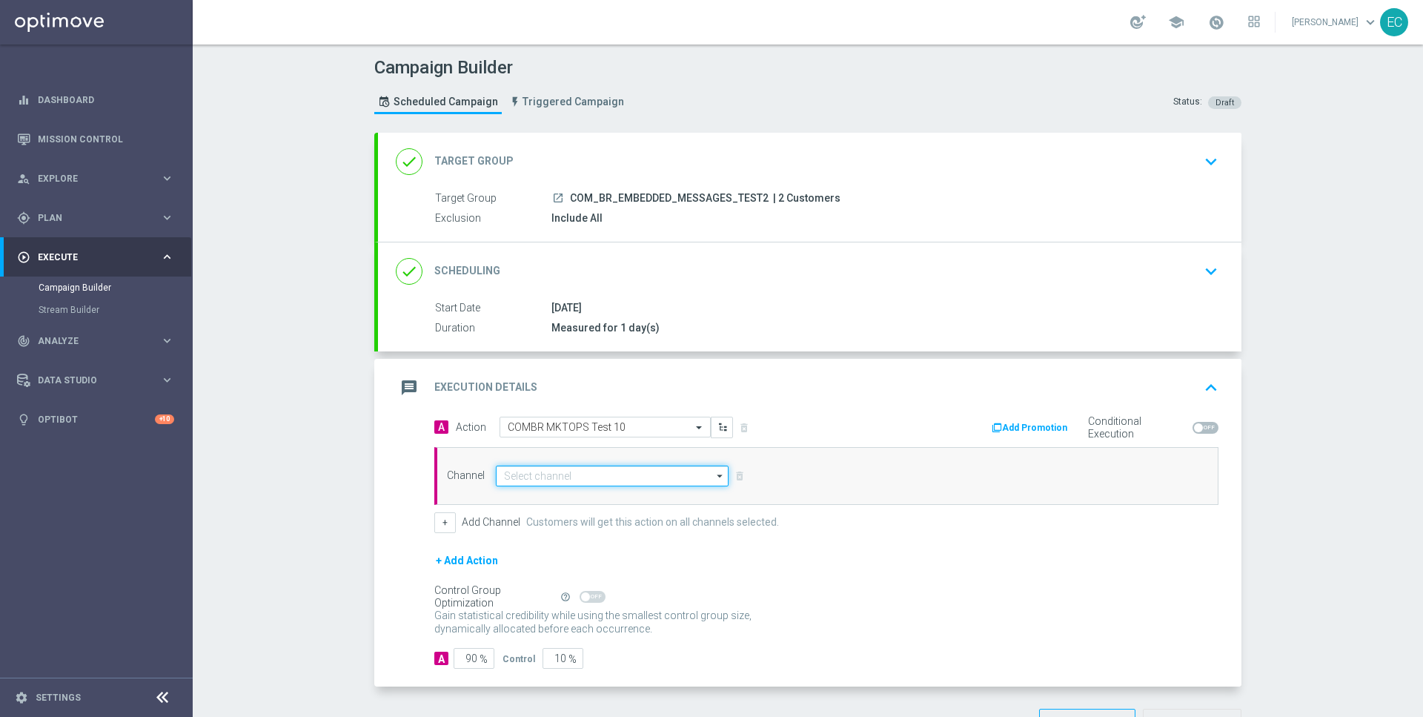
click at [592, 465] on input at bounding box center [612, 475] width 233 height 21
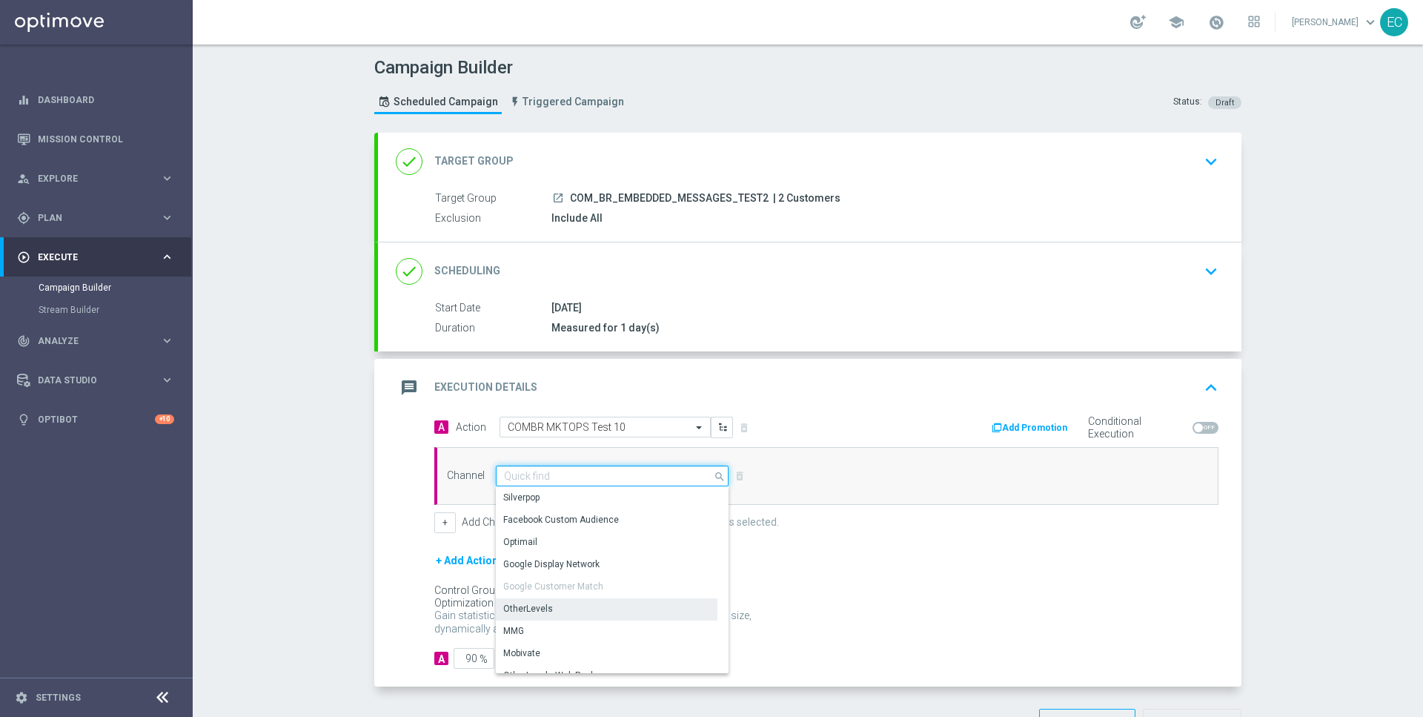
scroll to position [391, 0]
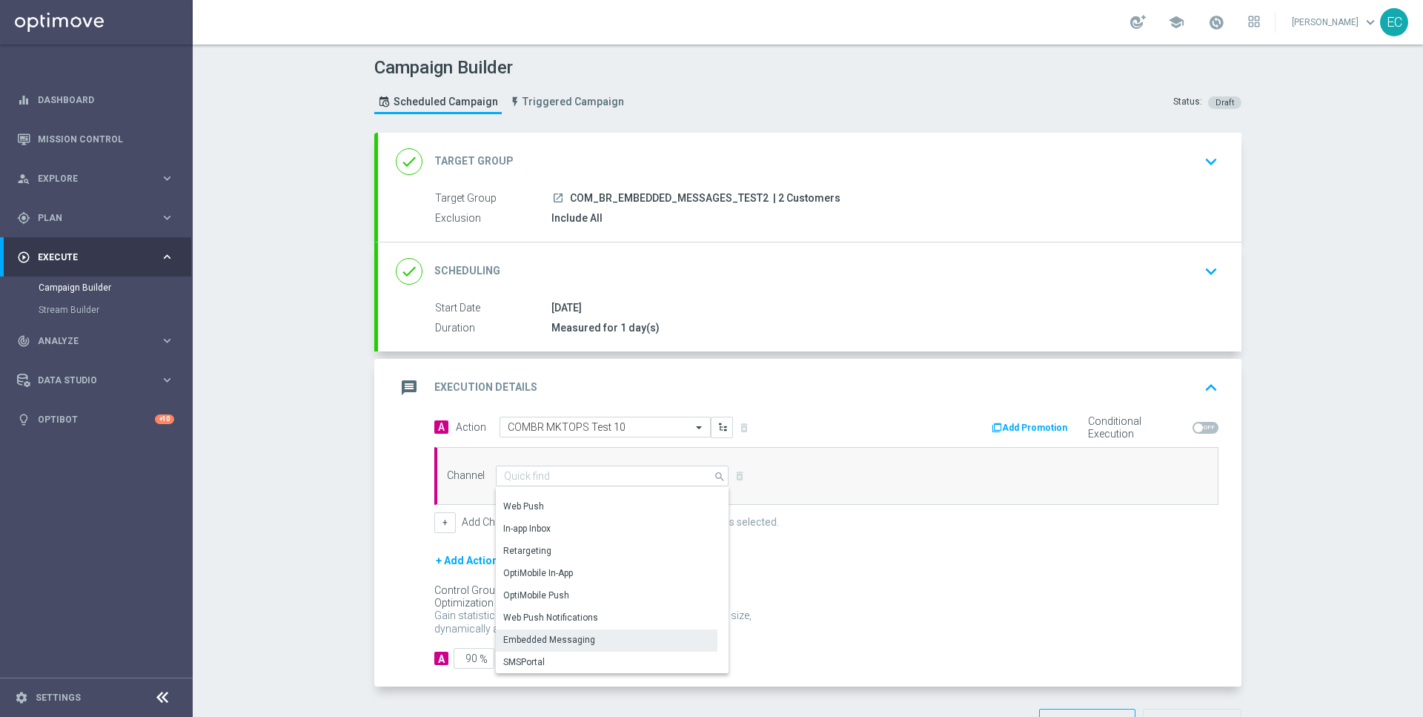
click at [594, 634] on div "Embedded Messaging" at bounding box center [607, 639] width 222 height 21
type input "Embedded Messaging"
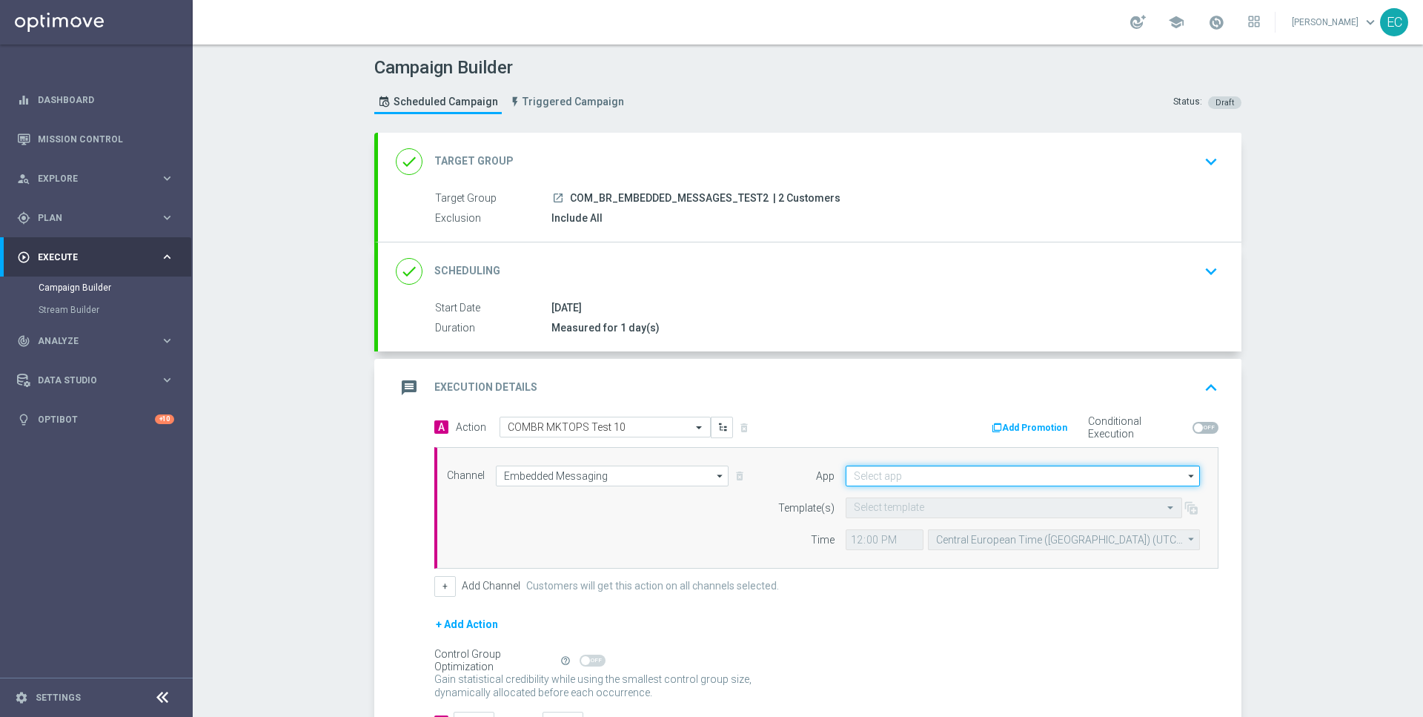
click at [1013, 466] on input at bounding box center [1023, 475] width 354 height 21
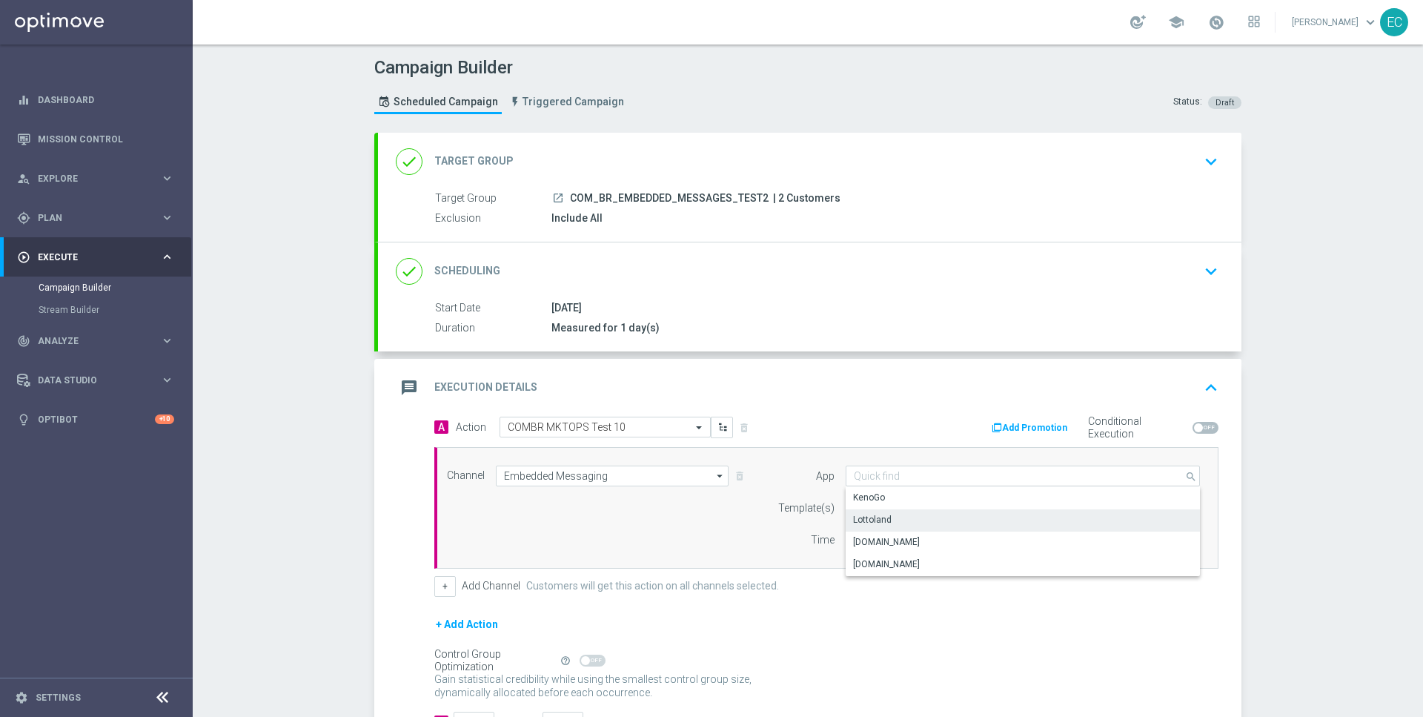
click at [969, 517] on div "Lottoland" at bounding box center [1023, 519] width 355 height 21
type input "Lottoland"
click at [942, 510] on input "text" at bounding box center [999, 508] width 291 height 13
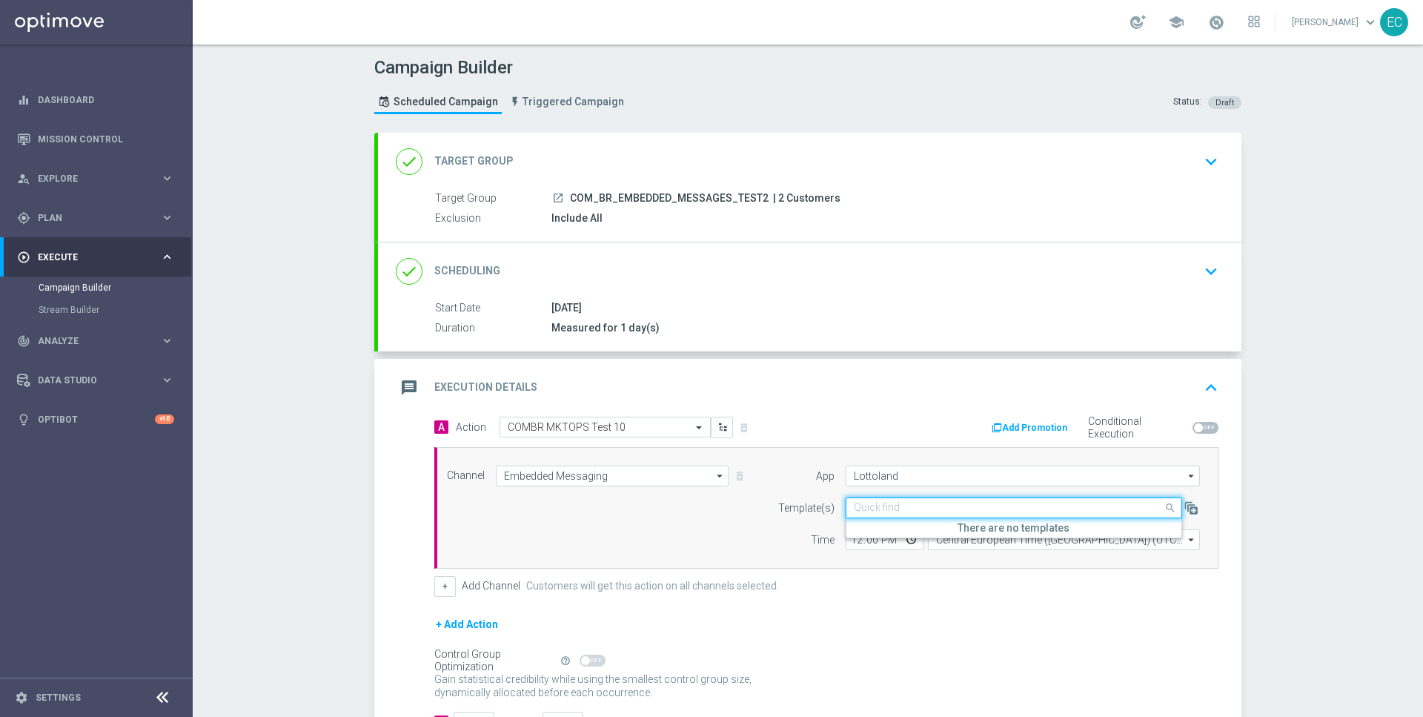
paste input "MKTOPS Test 10"
click at [935, 528] on label "Inbox/MKTOPS Test 10" at bounding box center [900, 530] width 92 height 13
type input "MKTOPS Test 10"
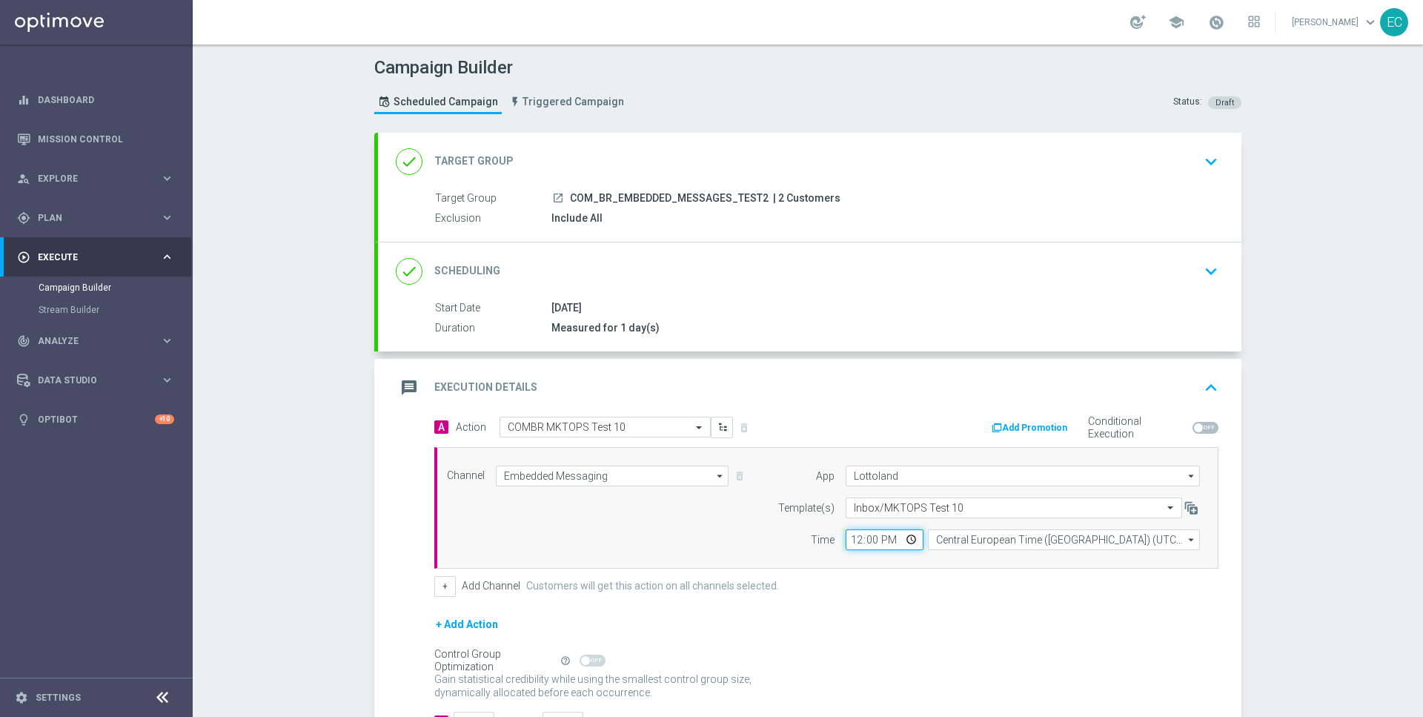
click at [849, 539] on input "12:00" at bounding box center [885, 539] width 78 height 21
type input "18:05"
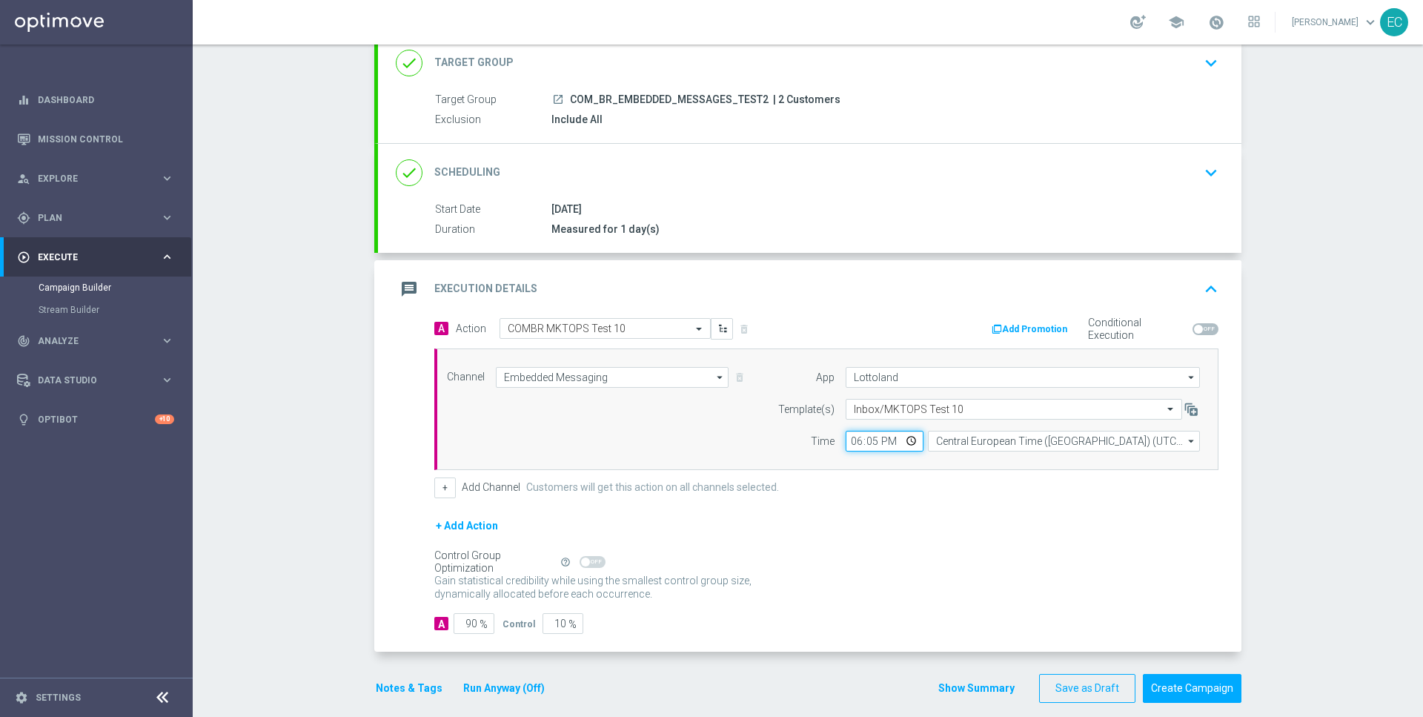
scroll to position [110, 0]
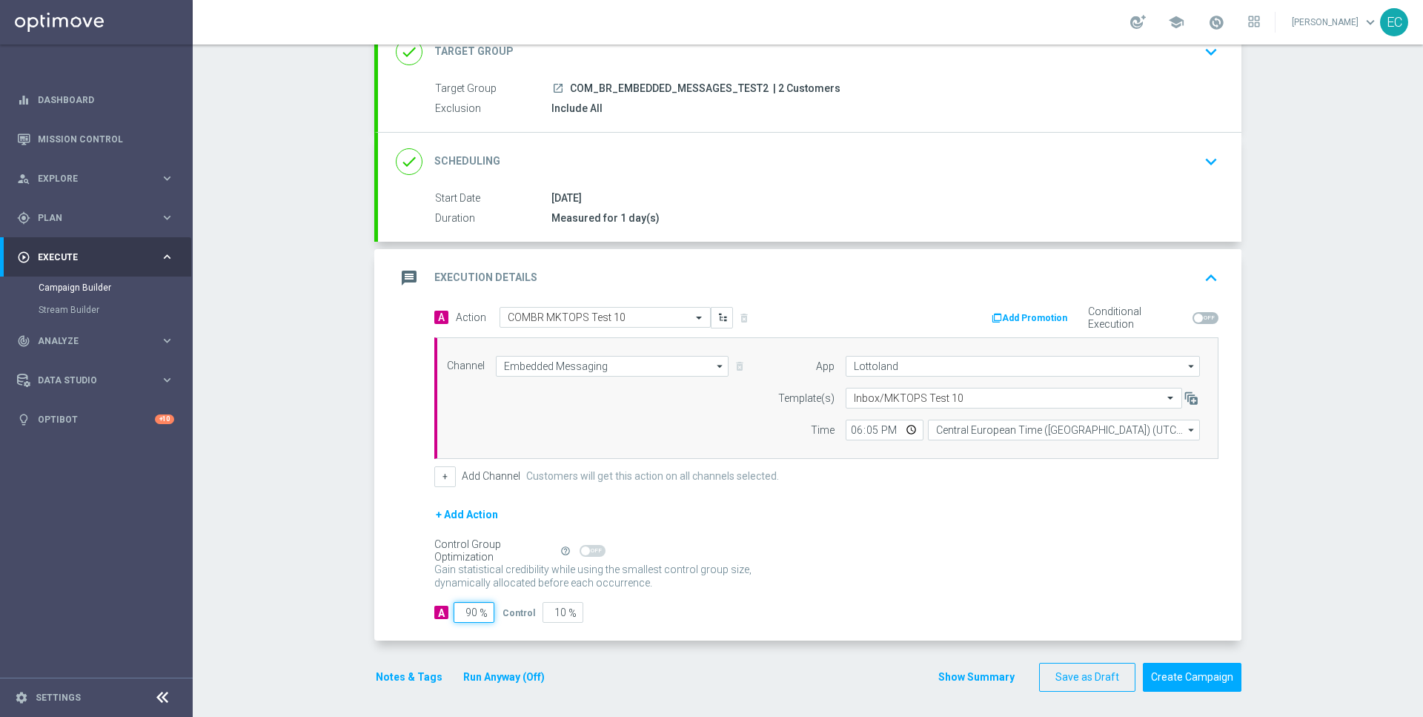
click at [465, 609] on input "90" at bounding box center [474, 612] width 41 height 21
type input "1"
type input "99"
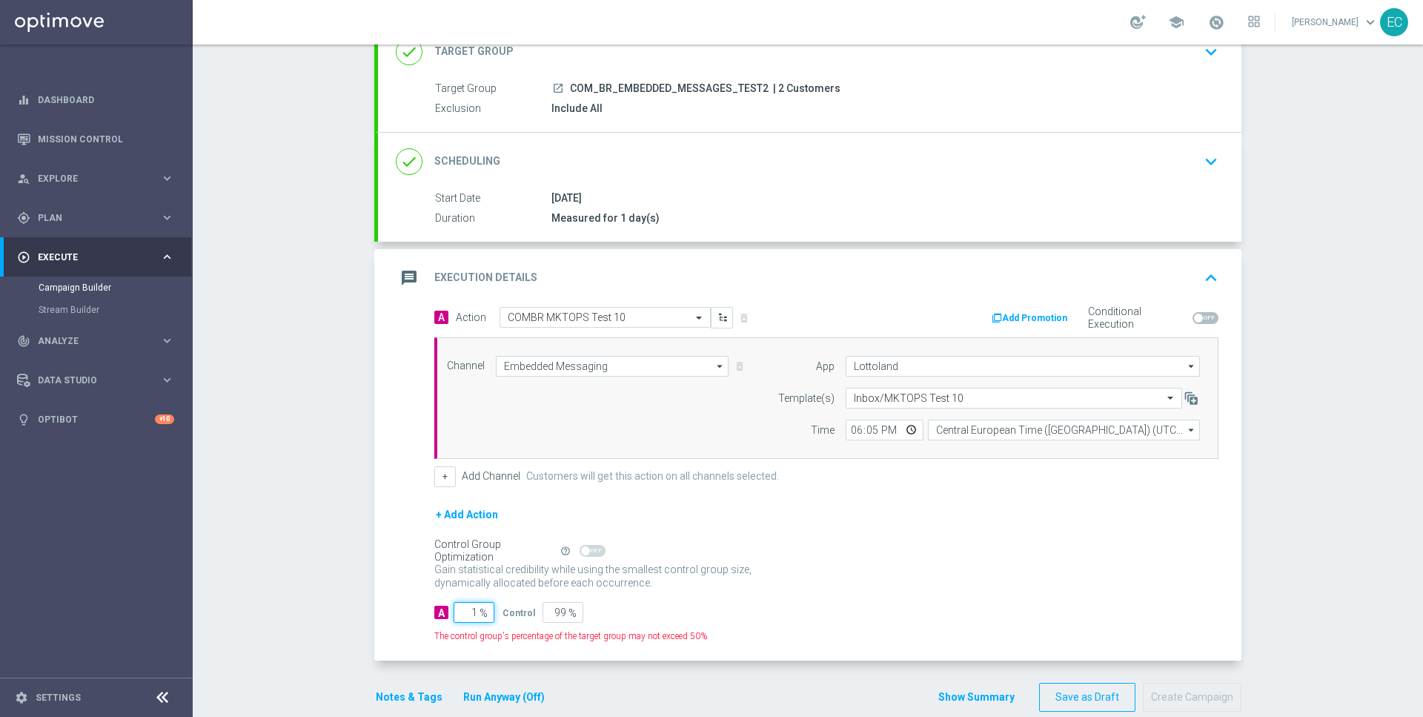
type input "10"
type input "90"
type input "100"
type input "0"
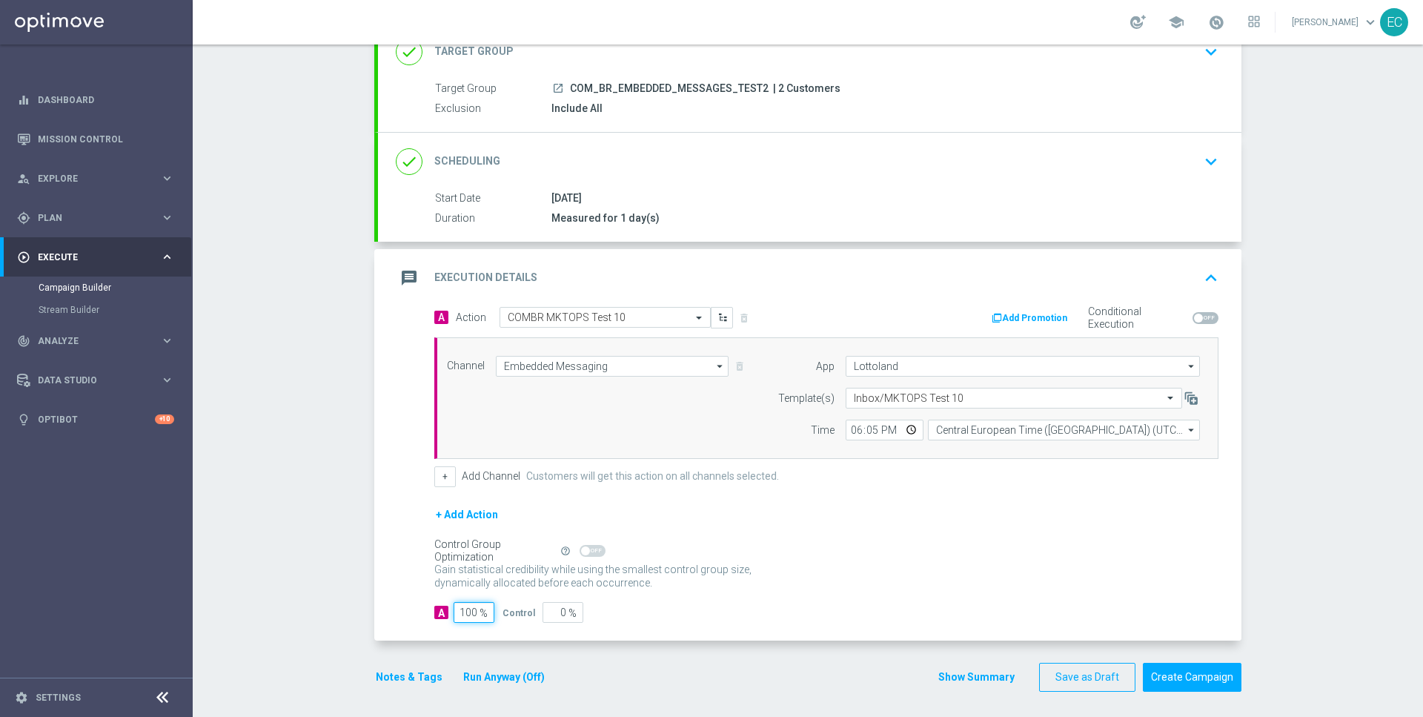
type input "100"
click at [1013, 595] on form "A Action Select action COMBR MKTOPS Test 10 delete_forever Add Promotion Condit…" at bounding box center [826, 465] width 784 height 316
click at [1187, 674] on button "Create Campaign" at bounding box center [1192, 677] width 99 height 29
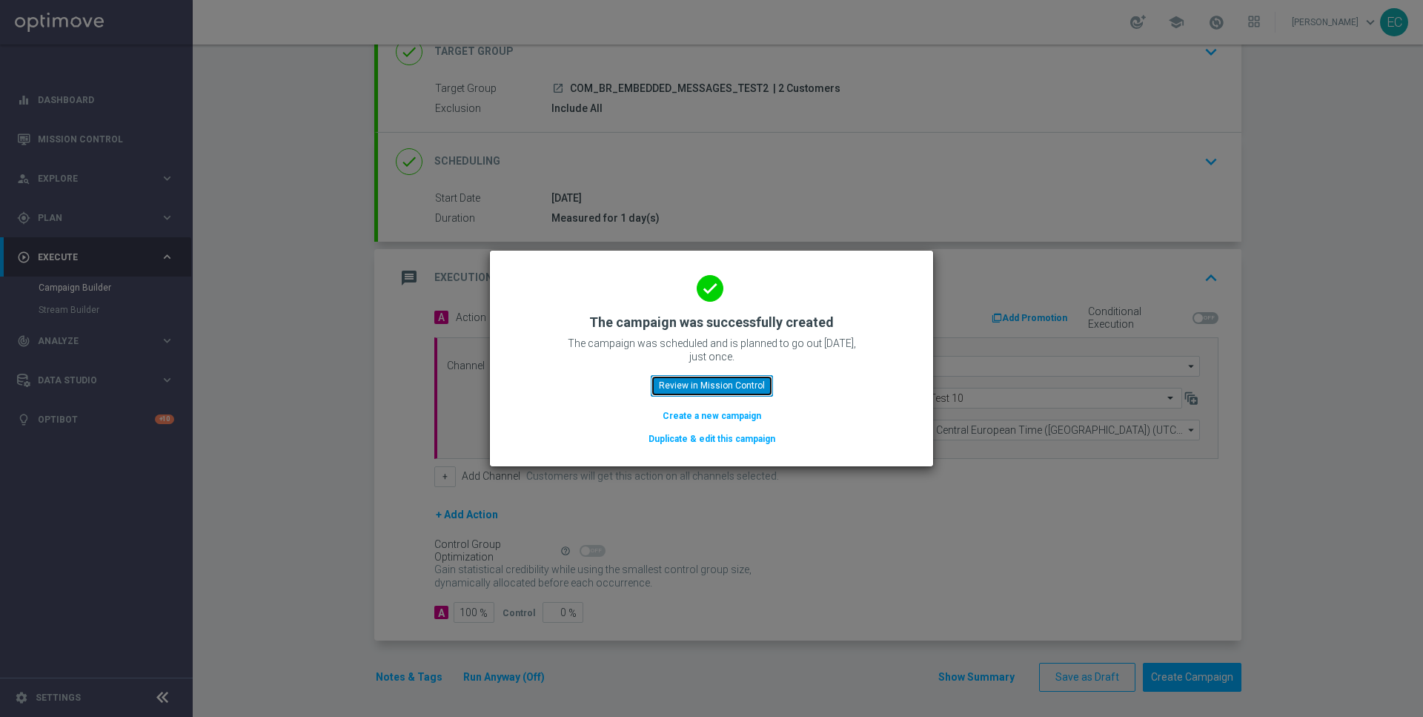
click at [735, 390] on button "Review in Mission Control" at bounding box center [712, 385] width 122 height 21
